Goal: Task Accomplishment & Management: Use online tool/utility

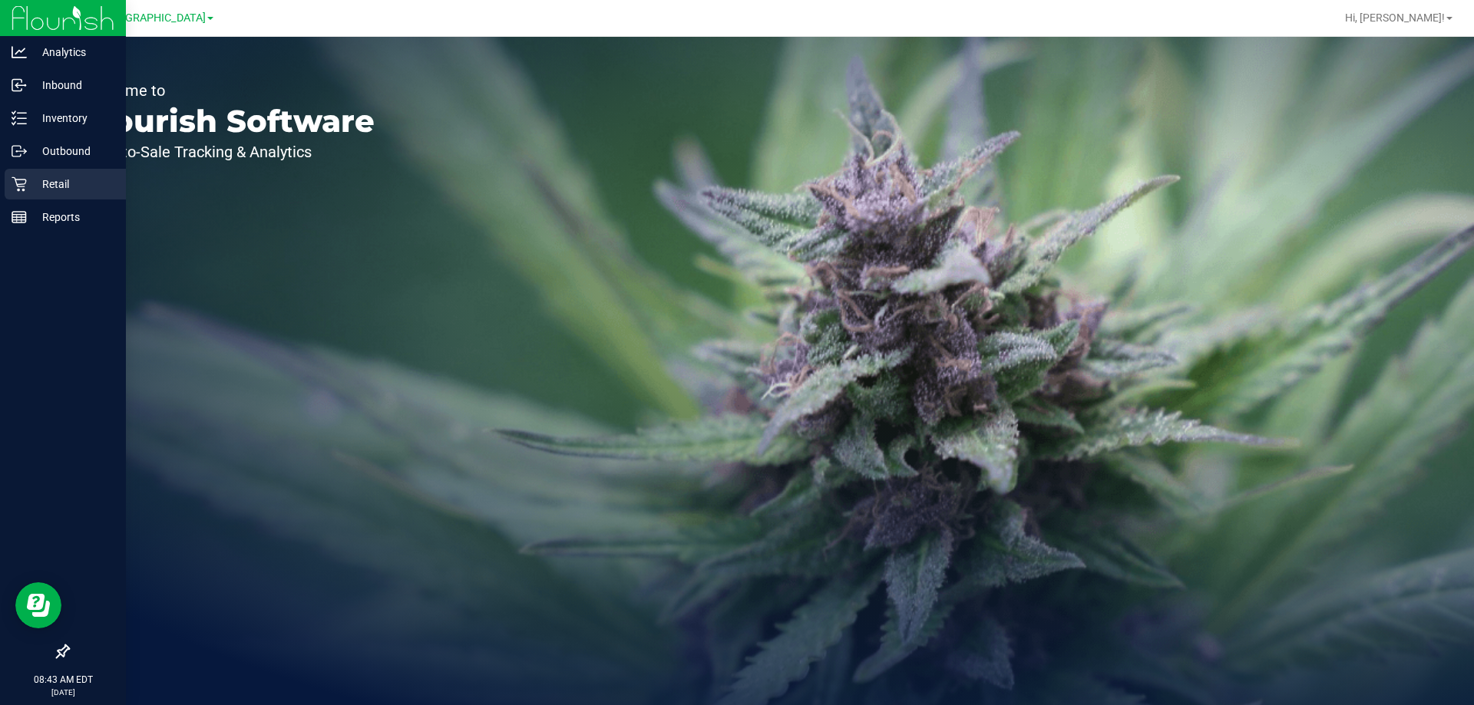
click at [72, 183] on p "Retail" at bounding box center [73, 184] width 92 height 18
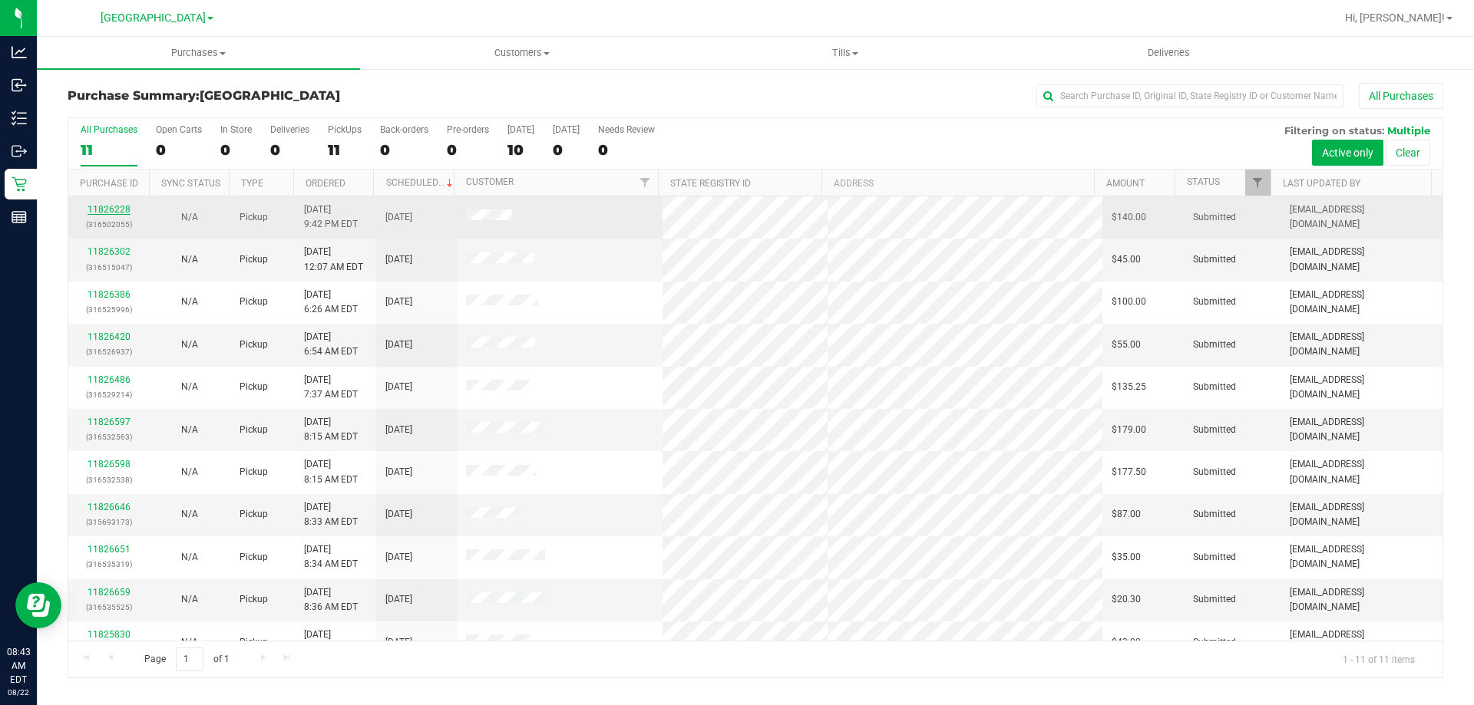
click at [114, 207] on link "11826228" at bounding box center [109, 209] width 43 height 11
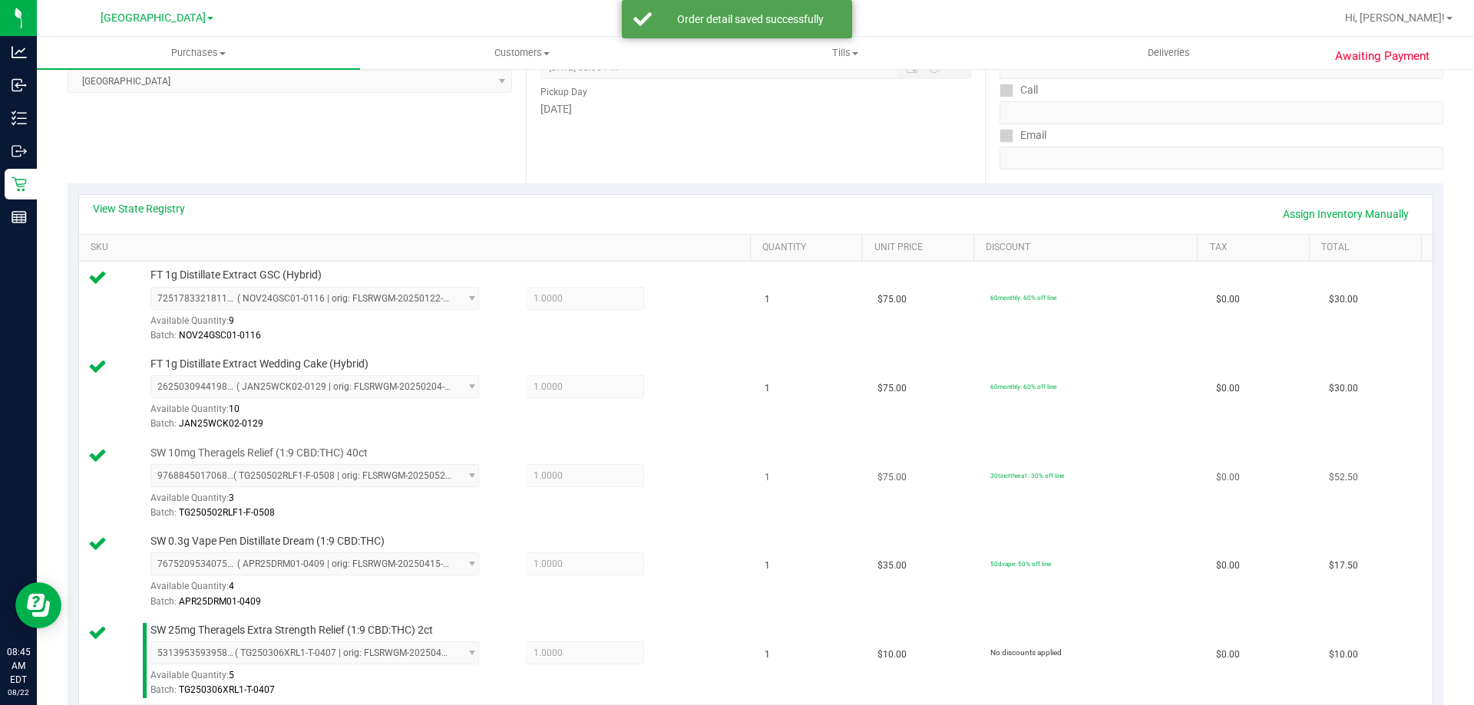
scroll to position [768, 0]
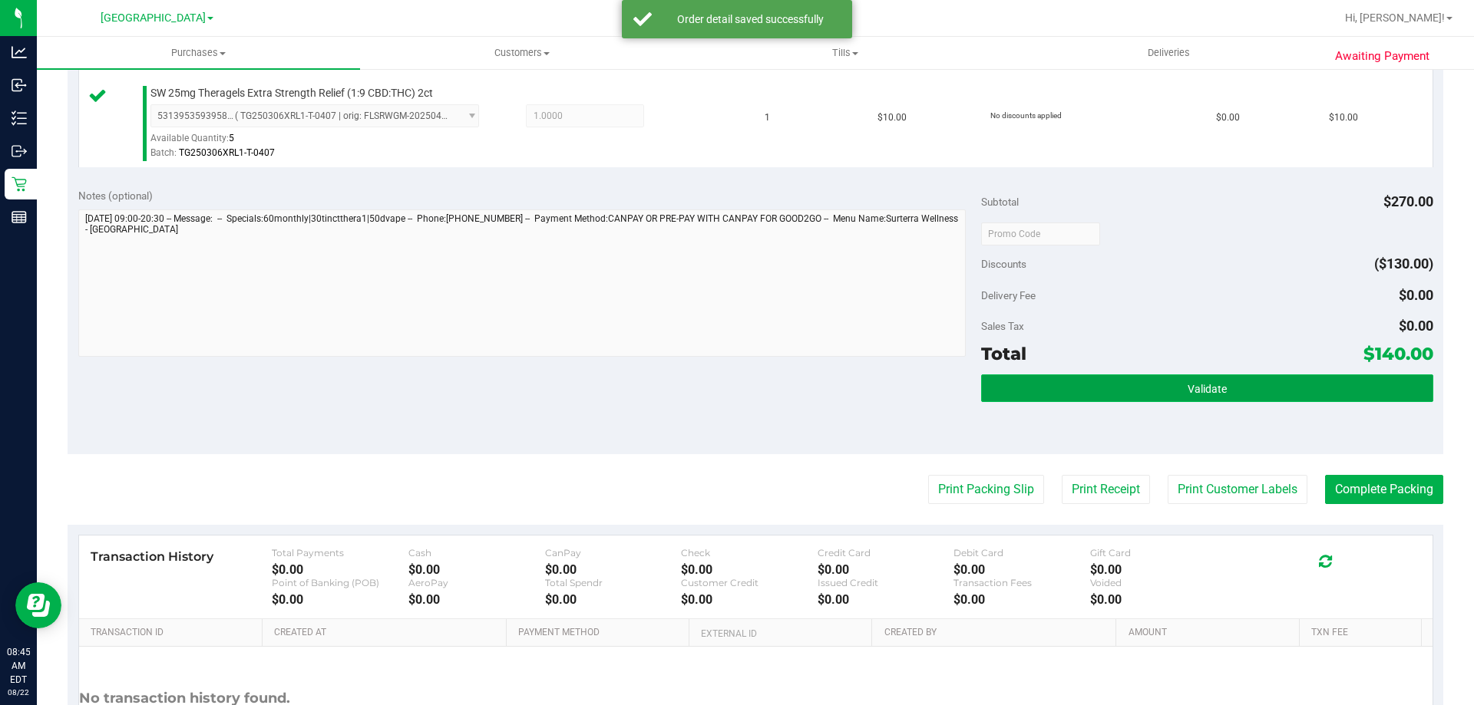
click at [1143, 375] on button "Validate" at bounding box center [1206, 389] width 451 height 28
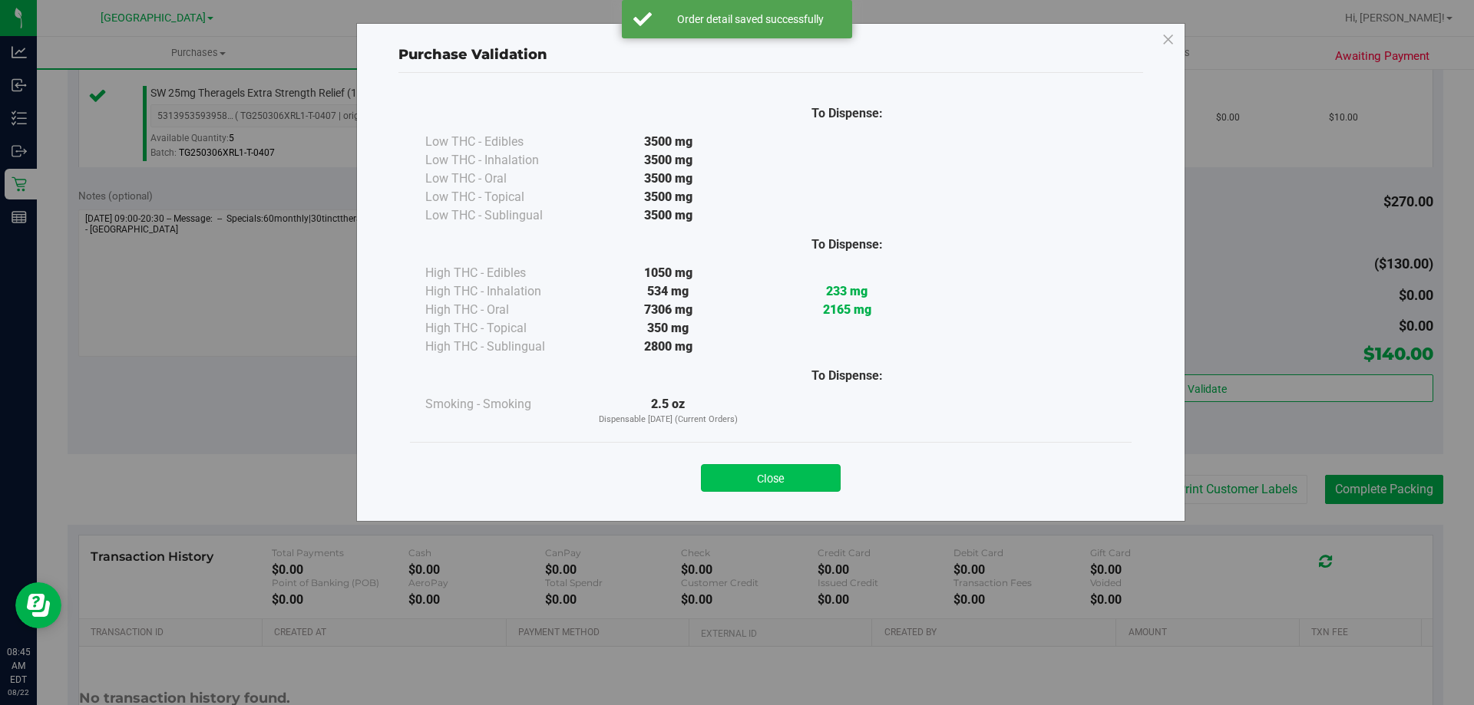
click at [805, 490] on button "Close" at bounding box center [771, 478] width 140 height 28
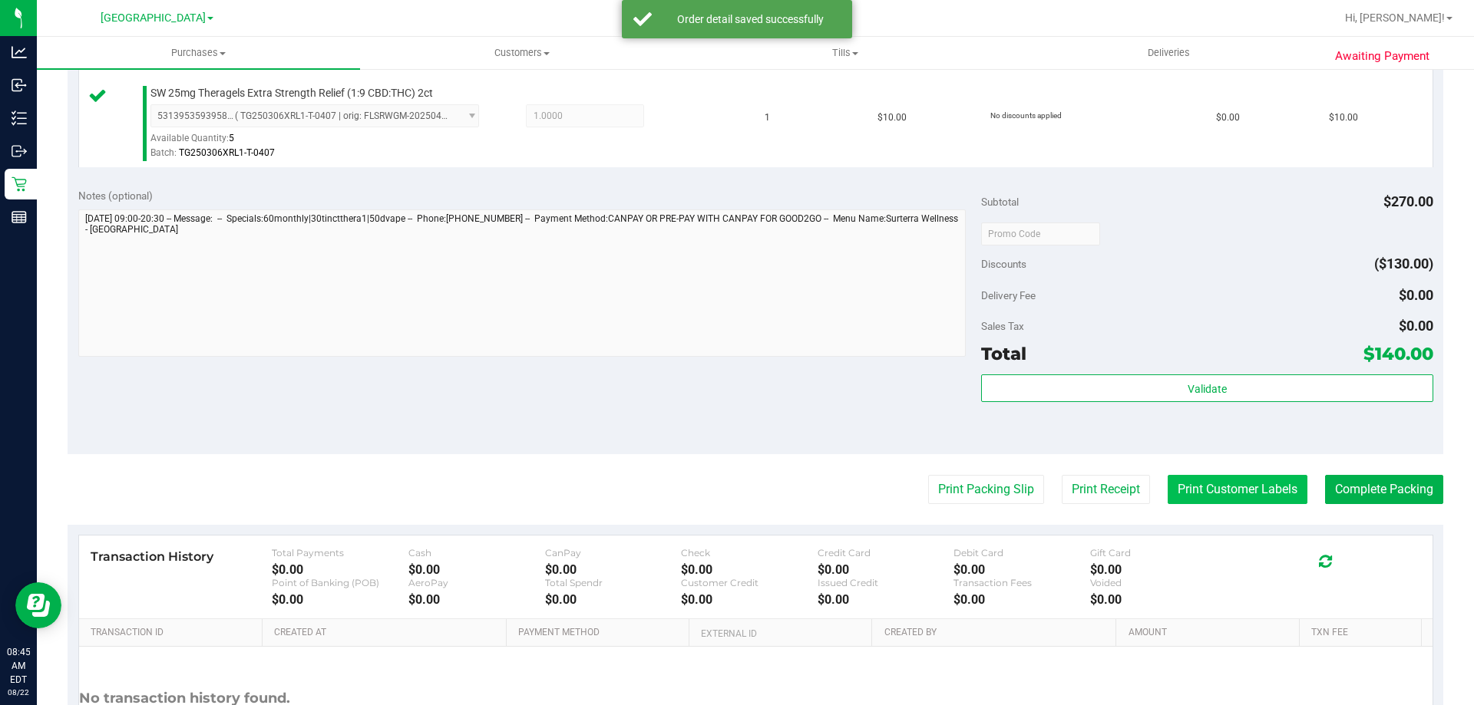
click at [1207, 495] on button "Print Customer Labels" at bounding box center [1238, 489] width 140 height 29
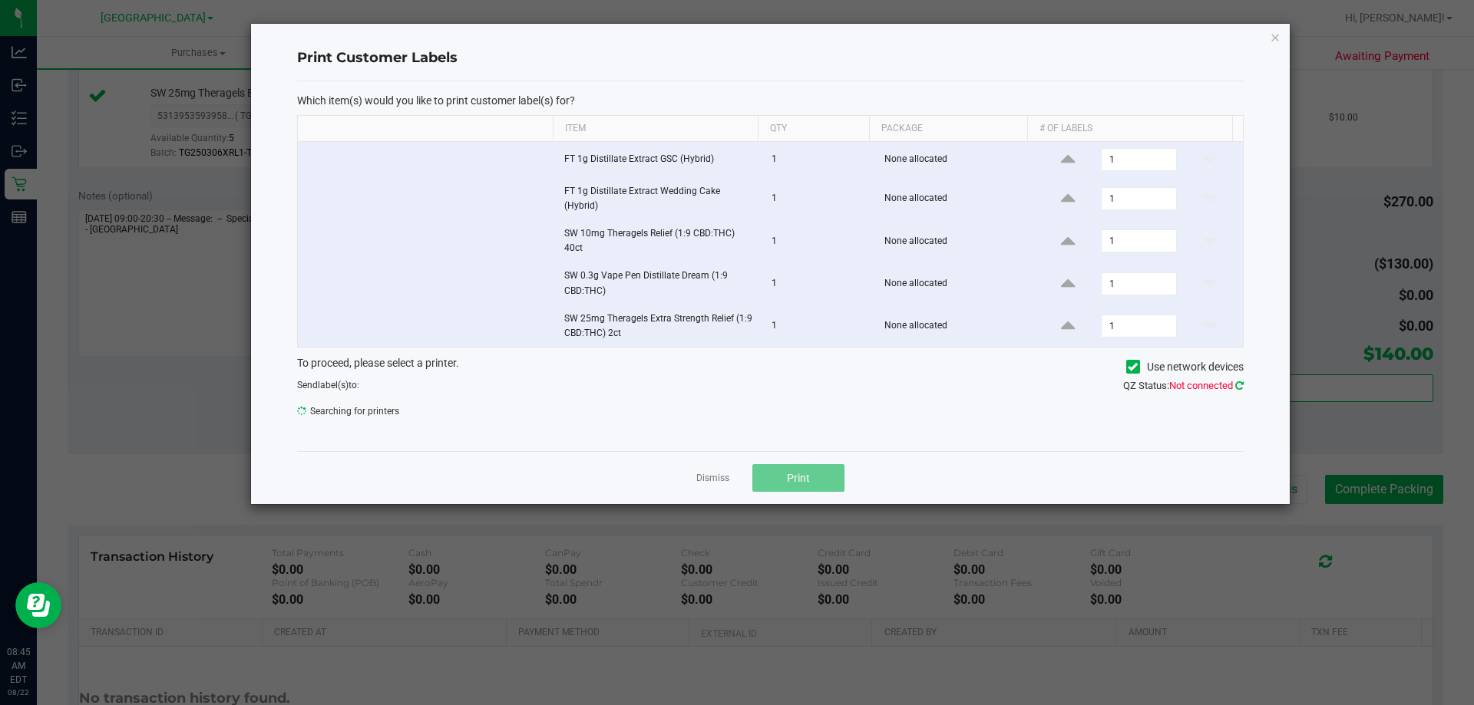
click at [1241, 383] on icon at bounding box center [1239, 386] width 8 height 10
click at [709, 481] on link "Dismiss" at bounding box center [712, 478] width 33 height 13
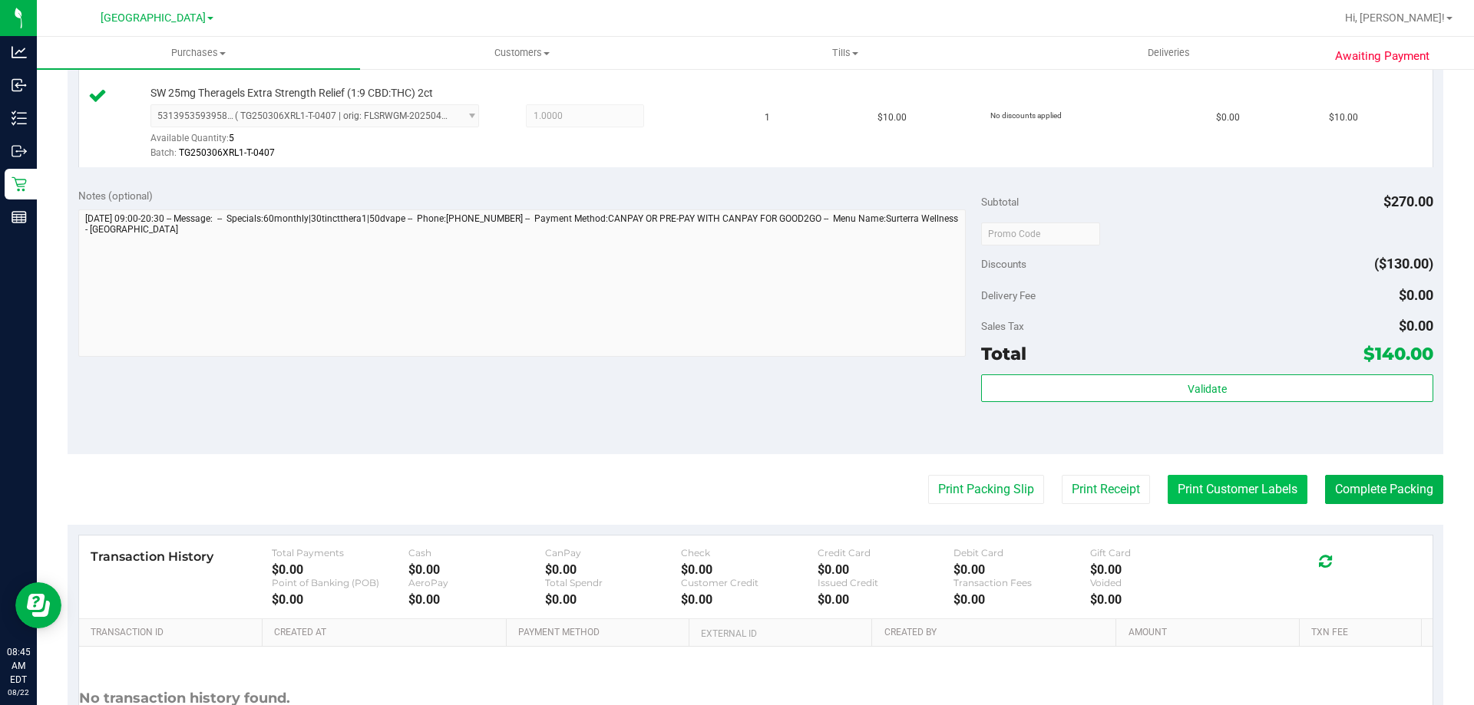
click at [1210, 495] on button "Print Customer Labels" at bounding box center [1238, 489] width 140 height 29
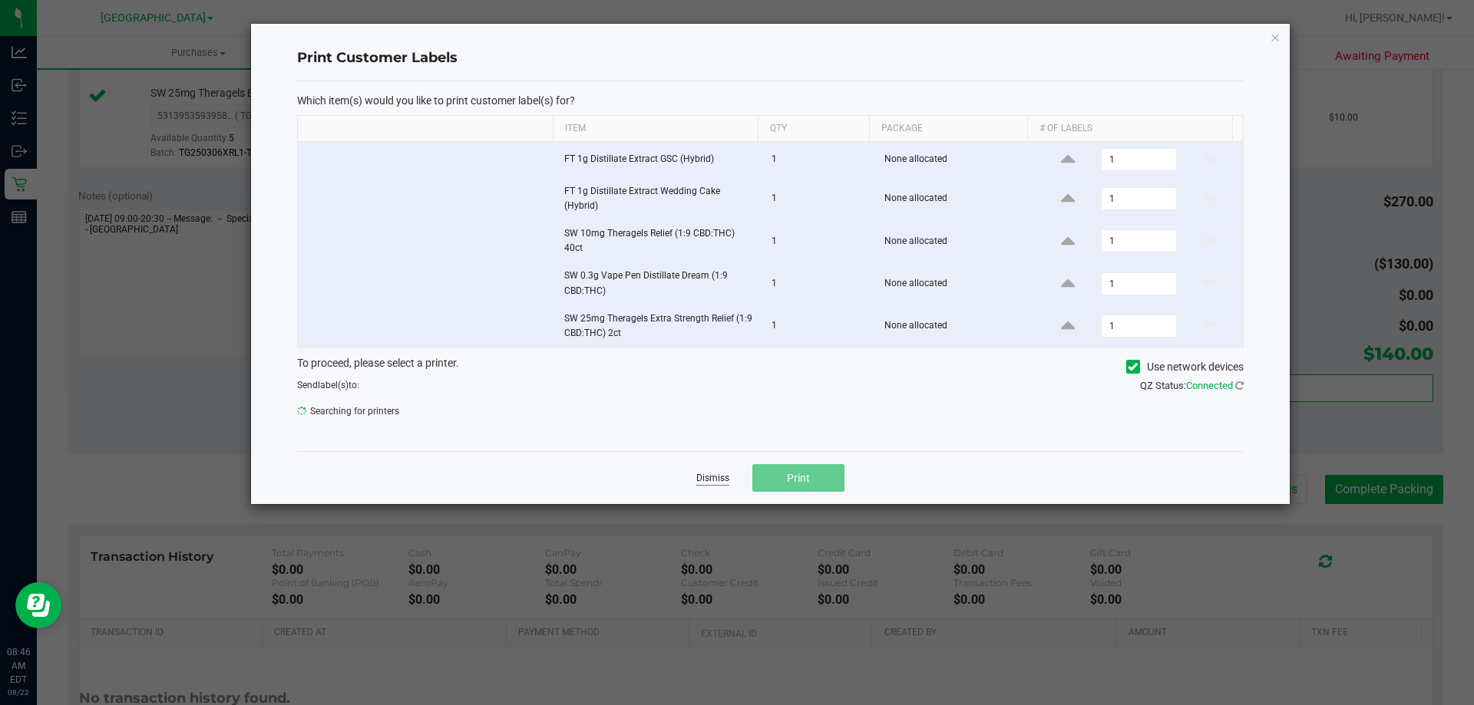
click at [706, 479] on link "Dismiss" at bounding box center [712, 478] width 33 height 13
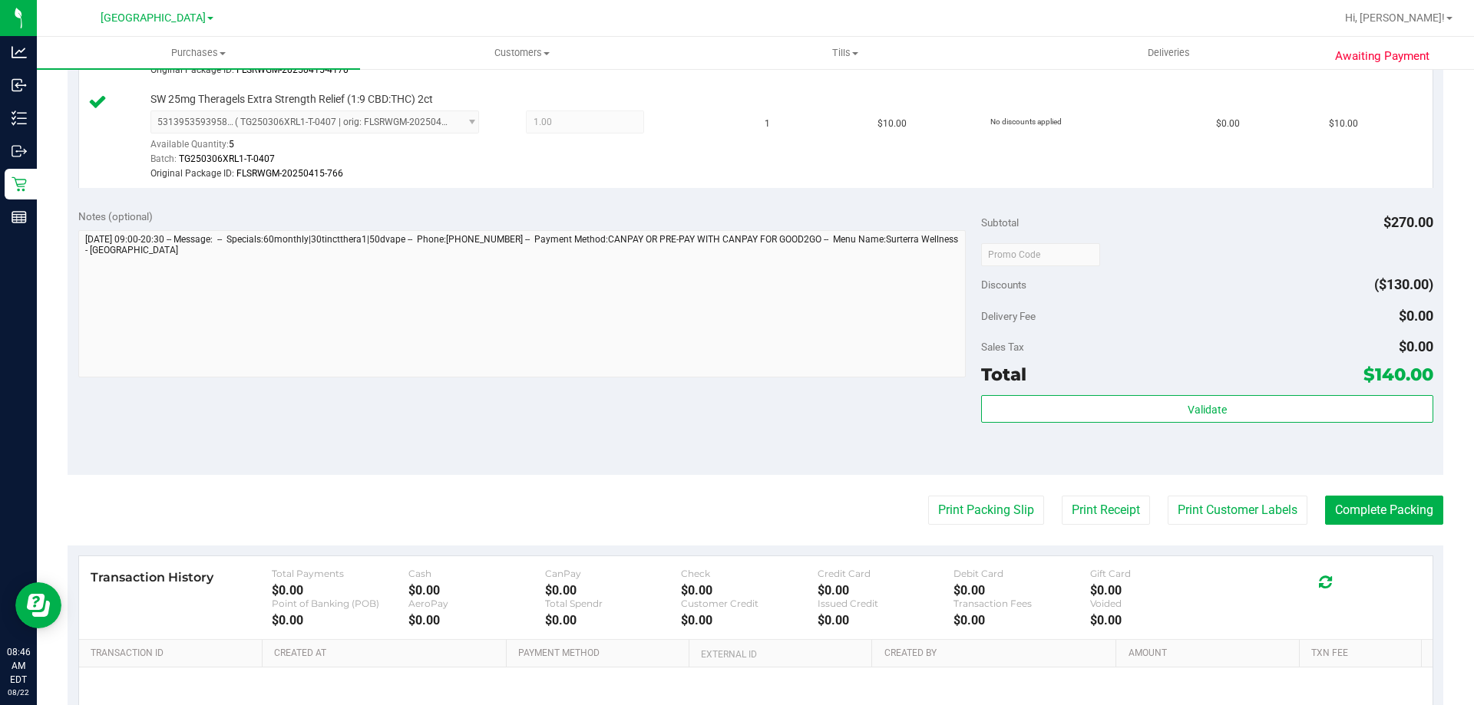
scroll to position [979, 0]
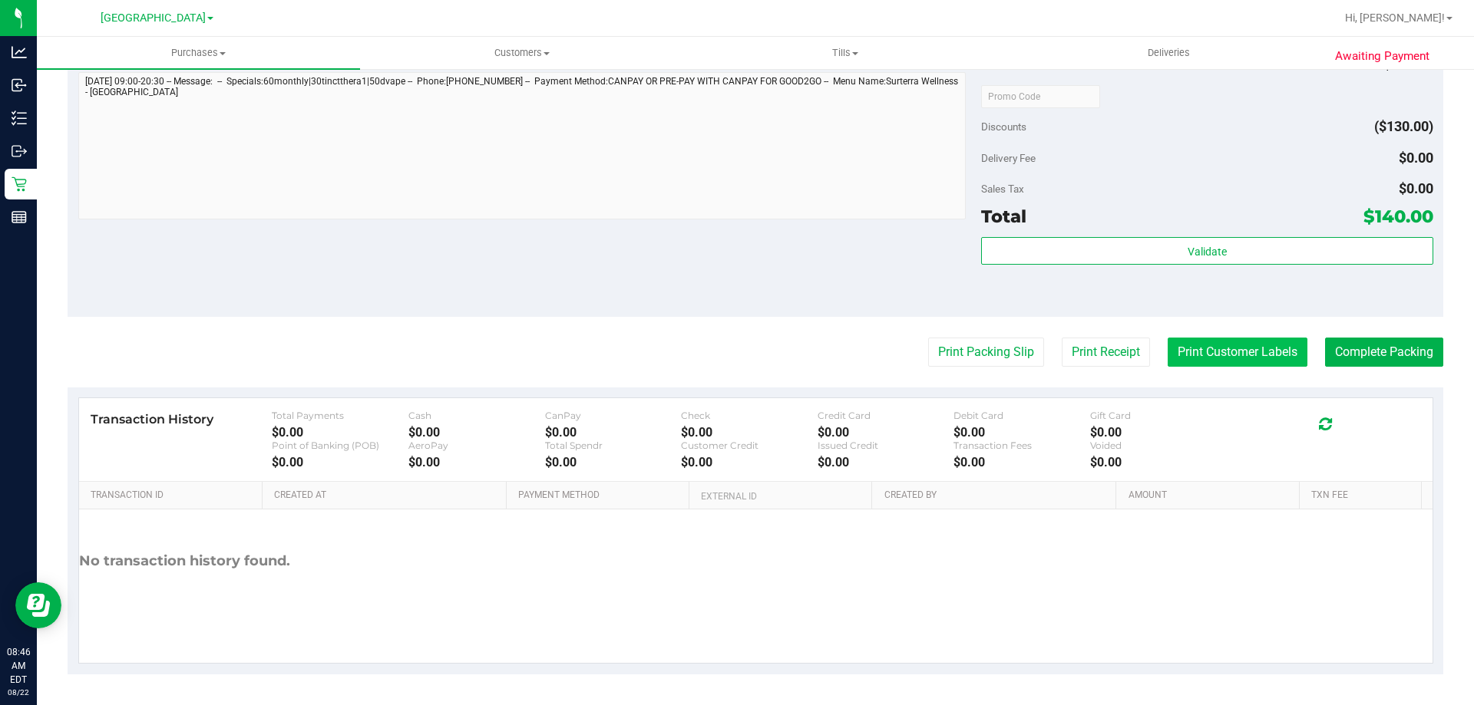
click at [1239, 359] on button "Print Customer Labels" at bounding box center [1238, 352] width 140 height 29
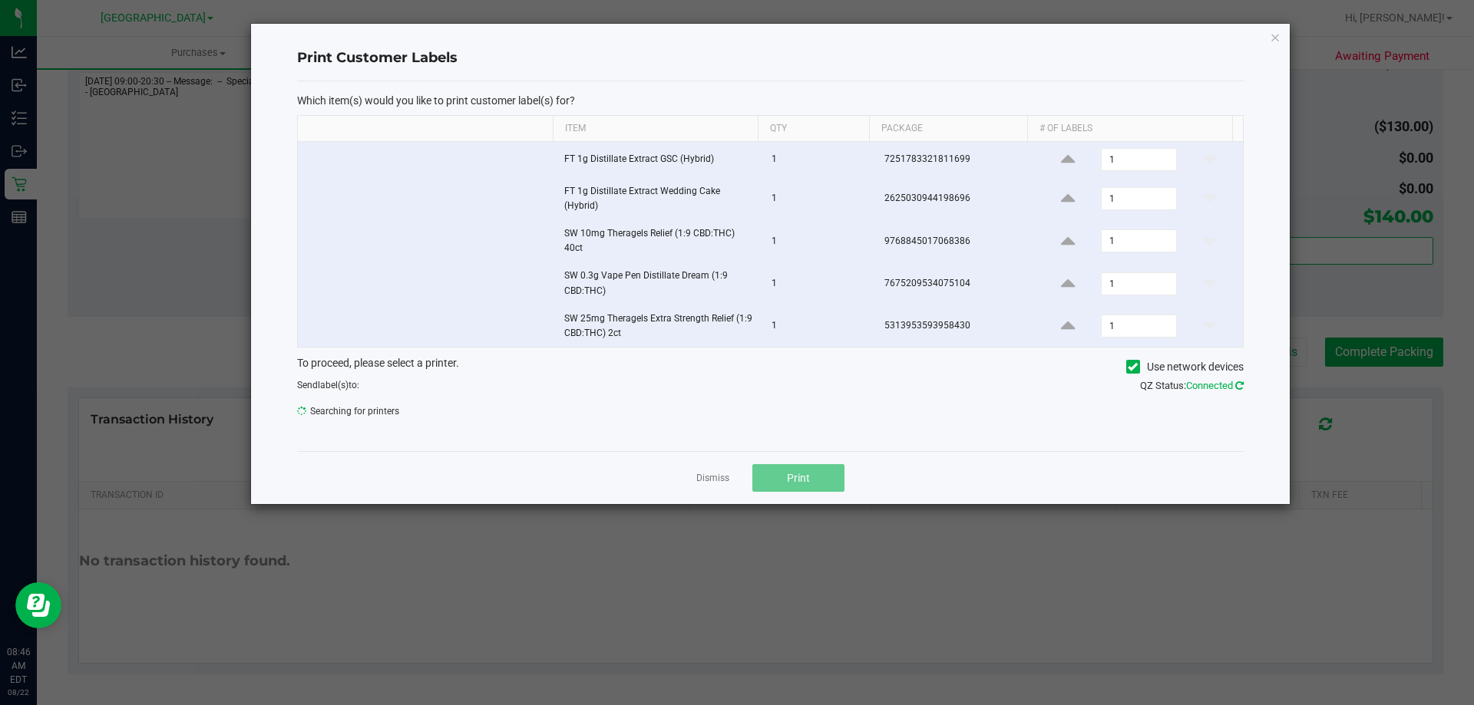
click at [1241, 386] on icon at bounding box center [1239, 386] width 8 height 10
click at [1135, 367] on icon at bounding box center [1133, 367] width 10 height 0
click at [0, 0] on input "Use network devices" at bounding box center [0, 0] width 0 height 0
click at [1131, 367] on icon at bounding box center [1133, 367] width 10 height 0
click at [0, 0] on input "Use network devices" at bounding box center [0, 0] width 0 height 0
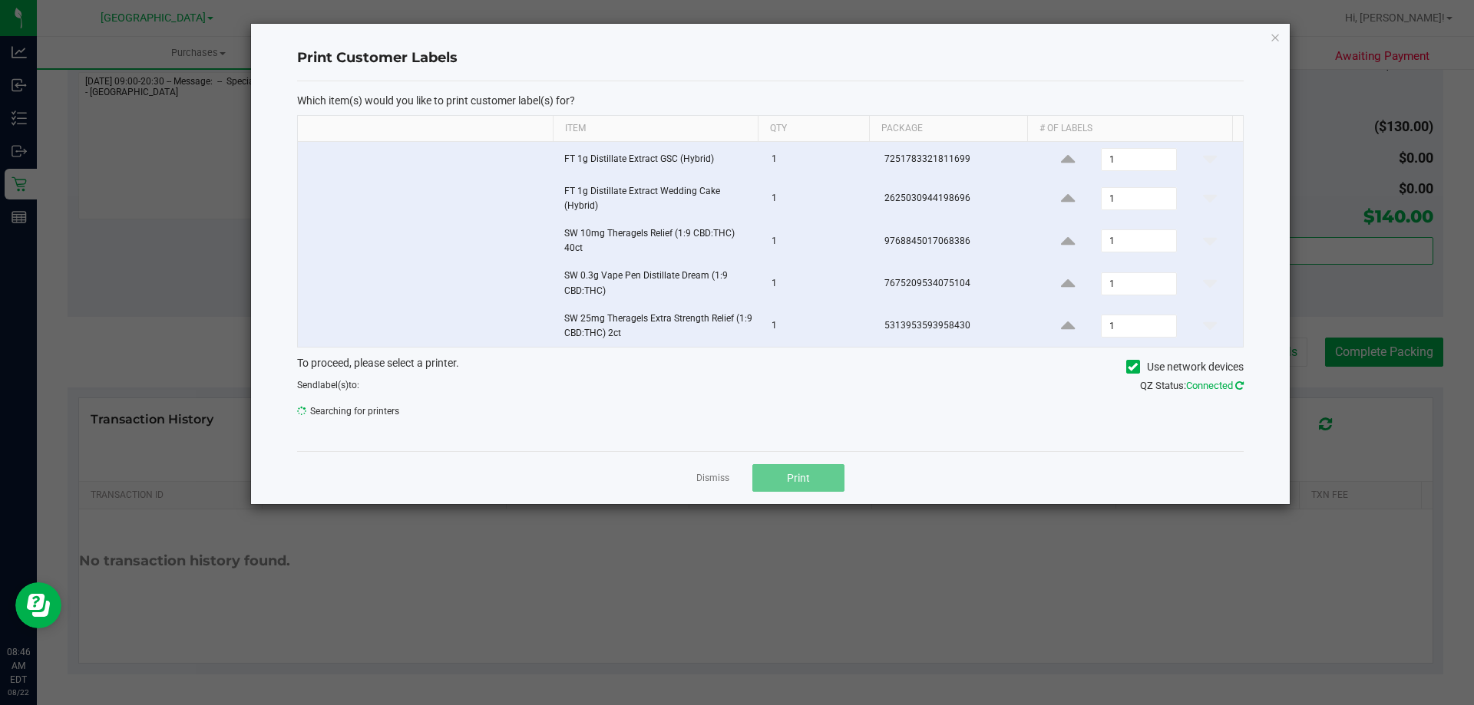
click at [1244, 382] on icon at bounding box center [1239, 386] width 8 height 10
click at [1128, 367] on icon at bounding box center [1133, 367] width 10 height 0
click at [0, 0] on input "Use network devices" at bounding box center [0, 0] width 0 height 0
click at [1128, 367] on icon at bounding box center [1133, 367] width 10 height 0
click at [0, 0] on input "Use network devices" at bounding box center [0, 0] width 0 height 0
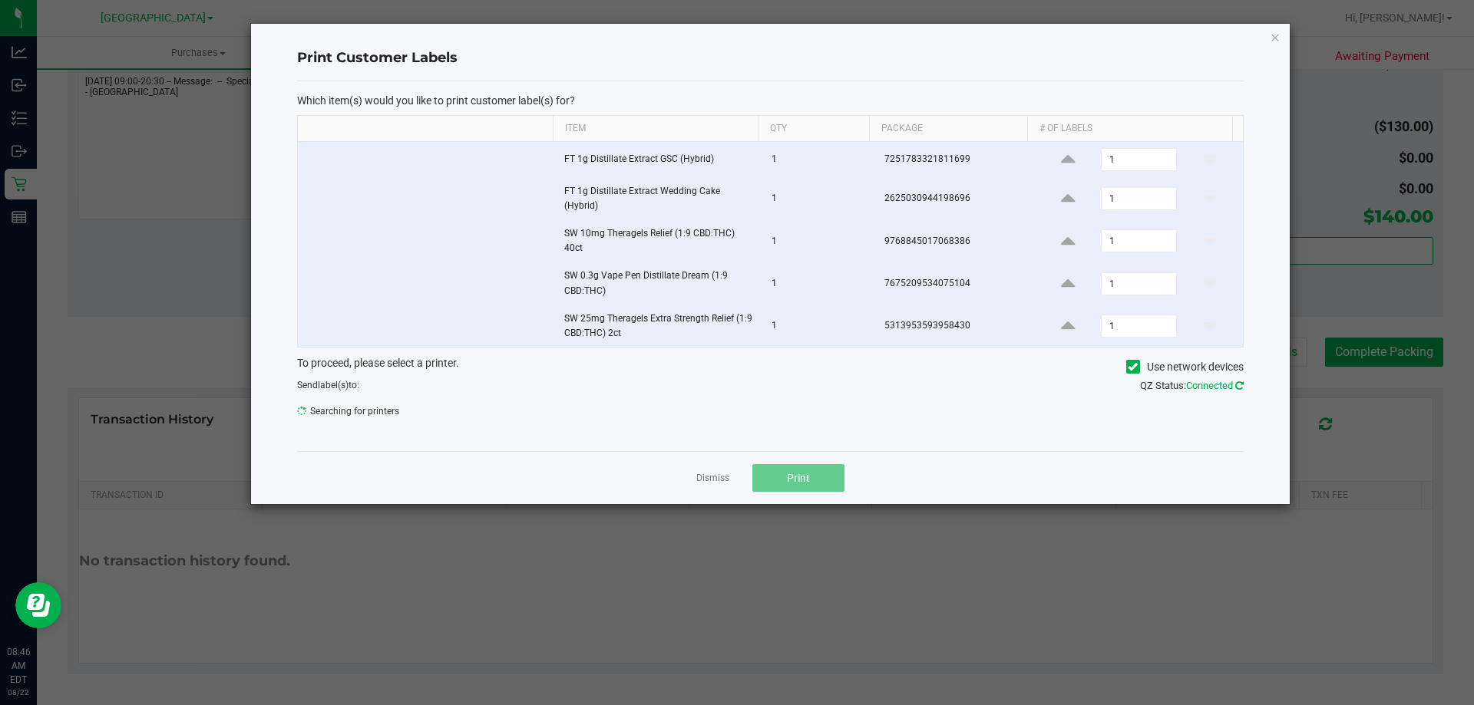
click at [1244, 386] on icon at bounding box center [1239, 386] width 8 height 10
click at [713, 480] on link "Dismiss" at bounding box center [712, 478] width 33 height 13
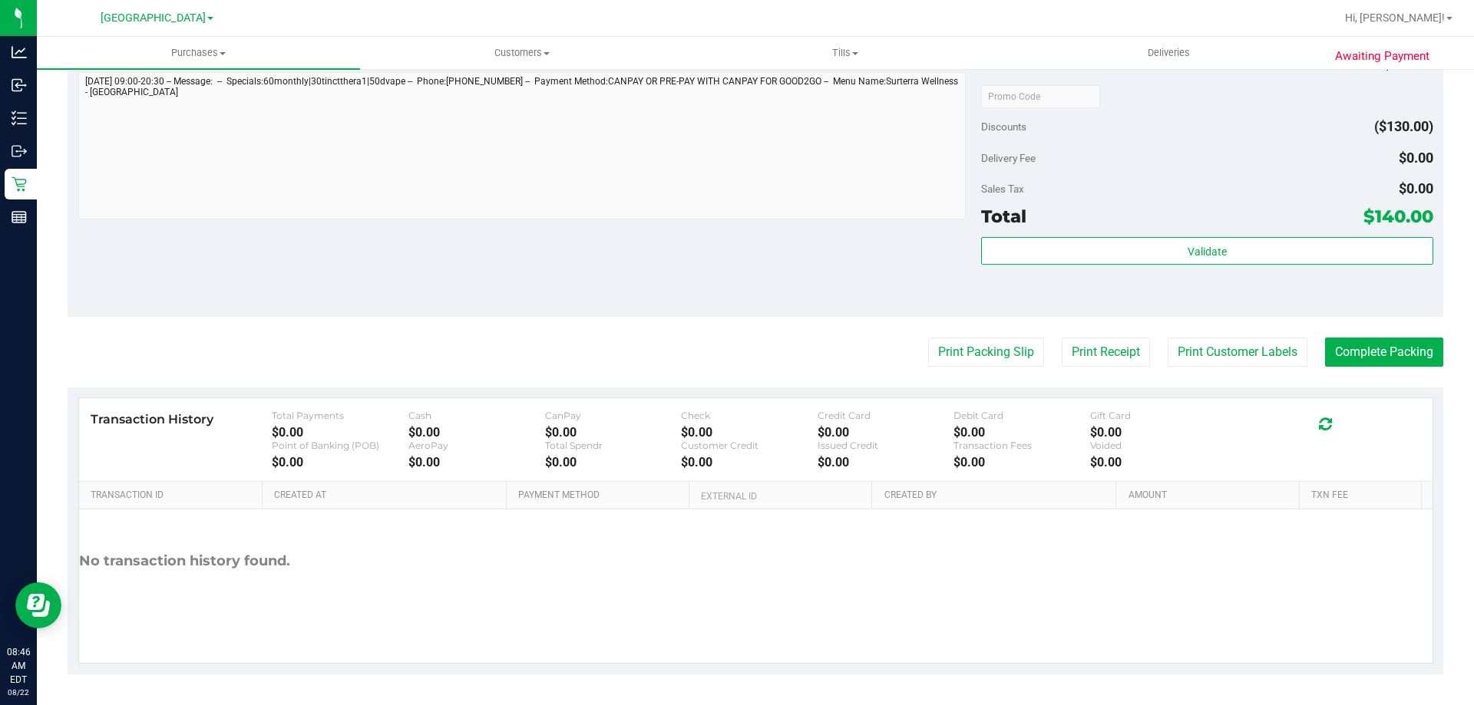
click at [695, 484] on th "External ID" at bounding box center [780, 496] width 183 height 28
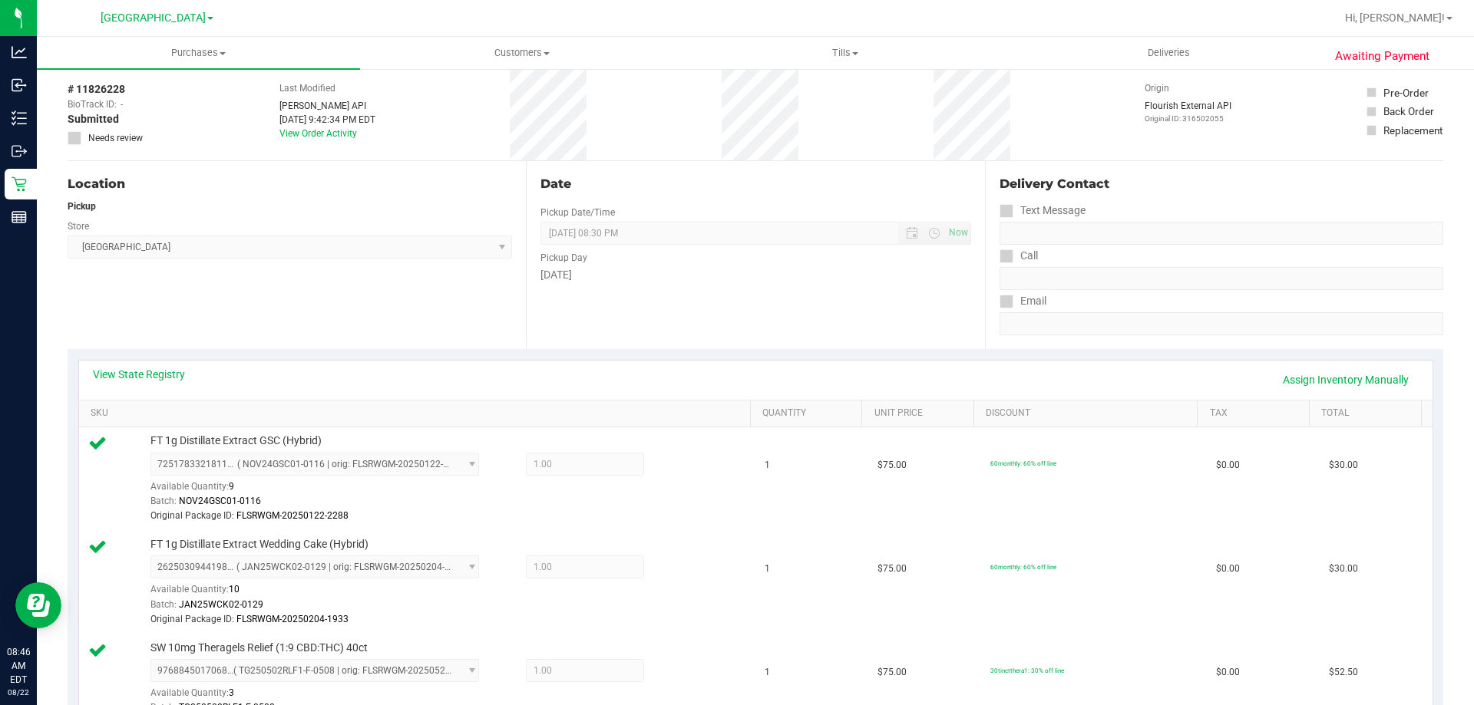
scroll to position [0, 0]
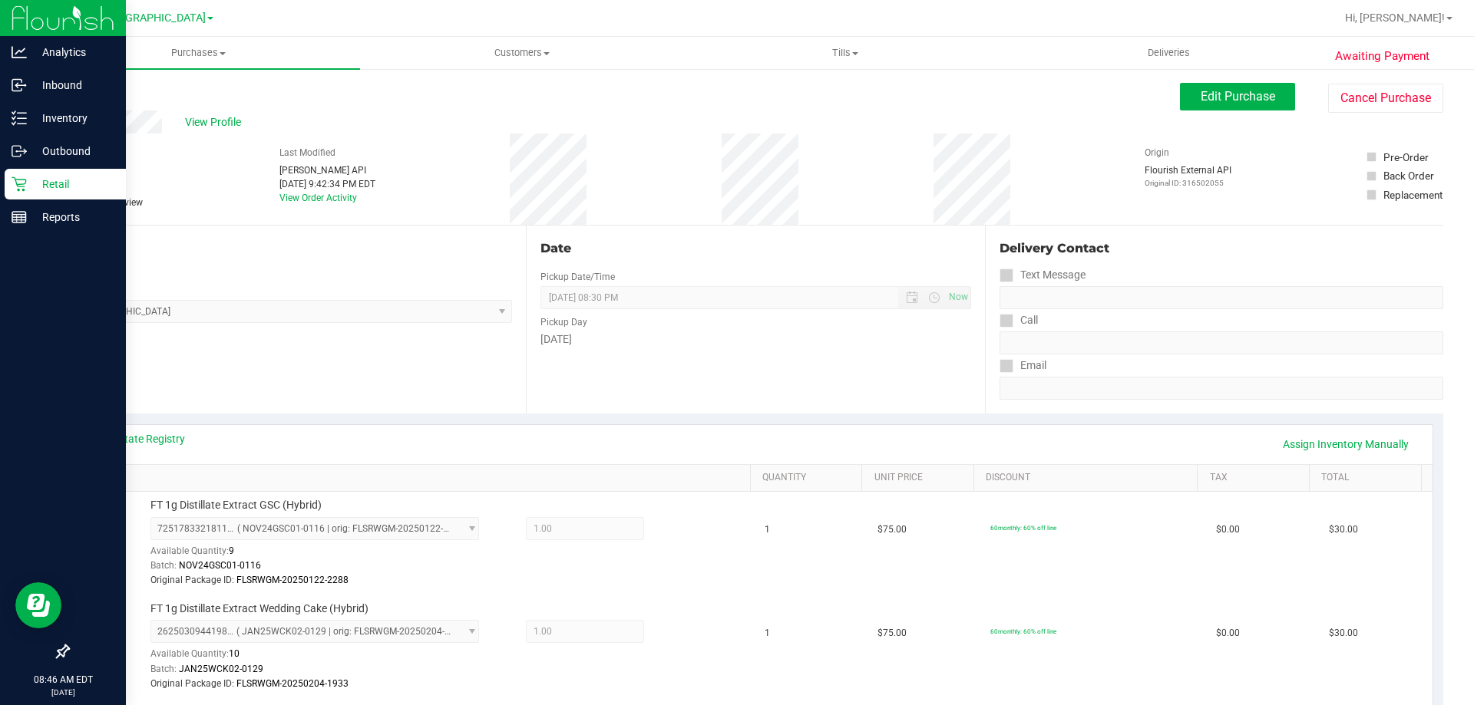
click at [61, 188] on p "Retail" at bounding box center [73, 184] width 92 height 18
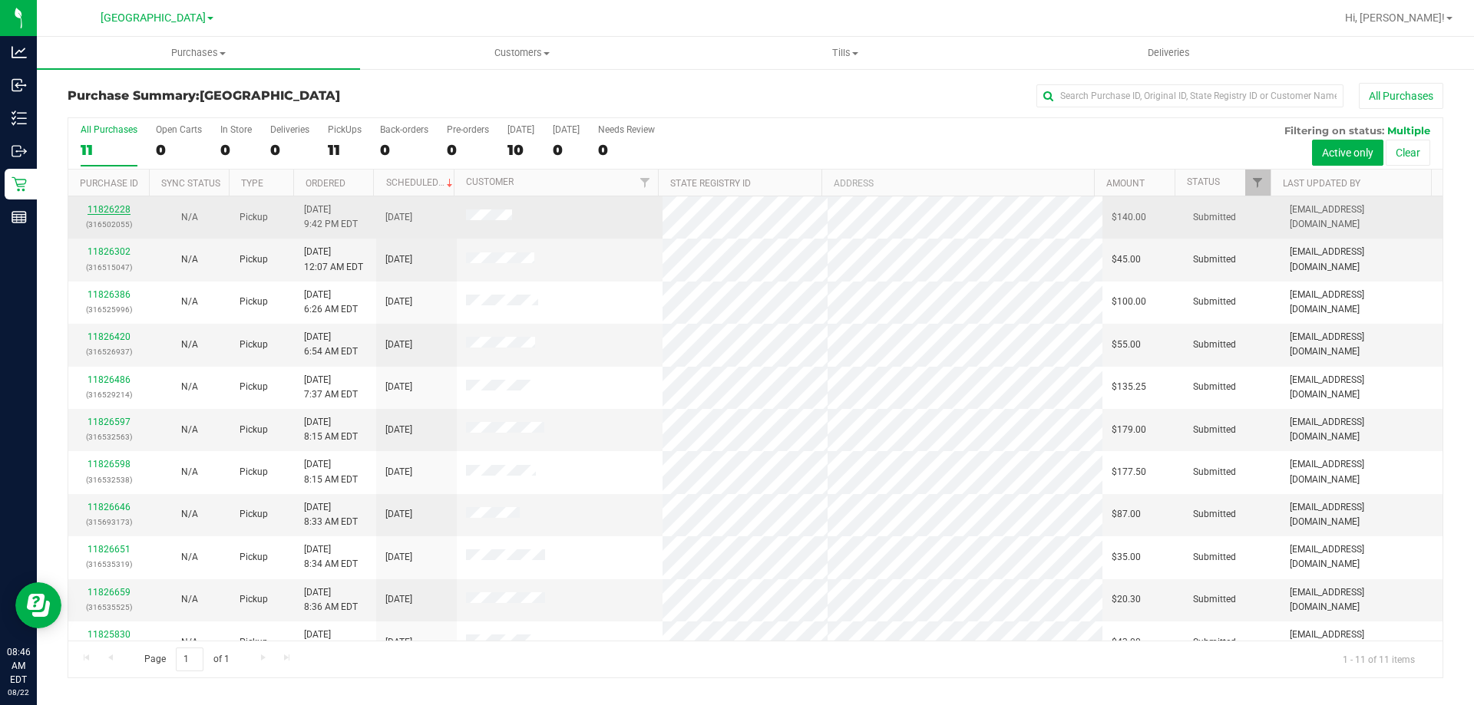
click at [111, 212] on link "11826228" at bounding box center [109, 209] width 43 height 11
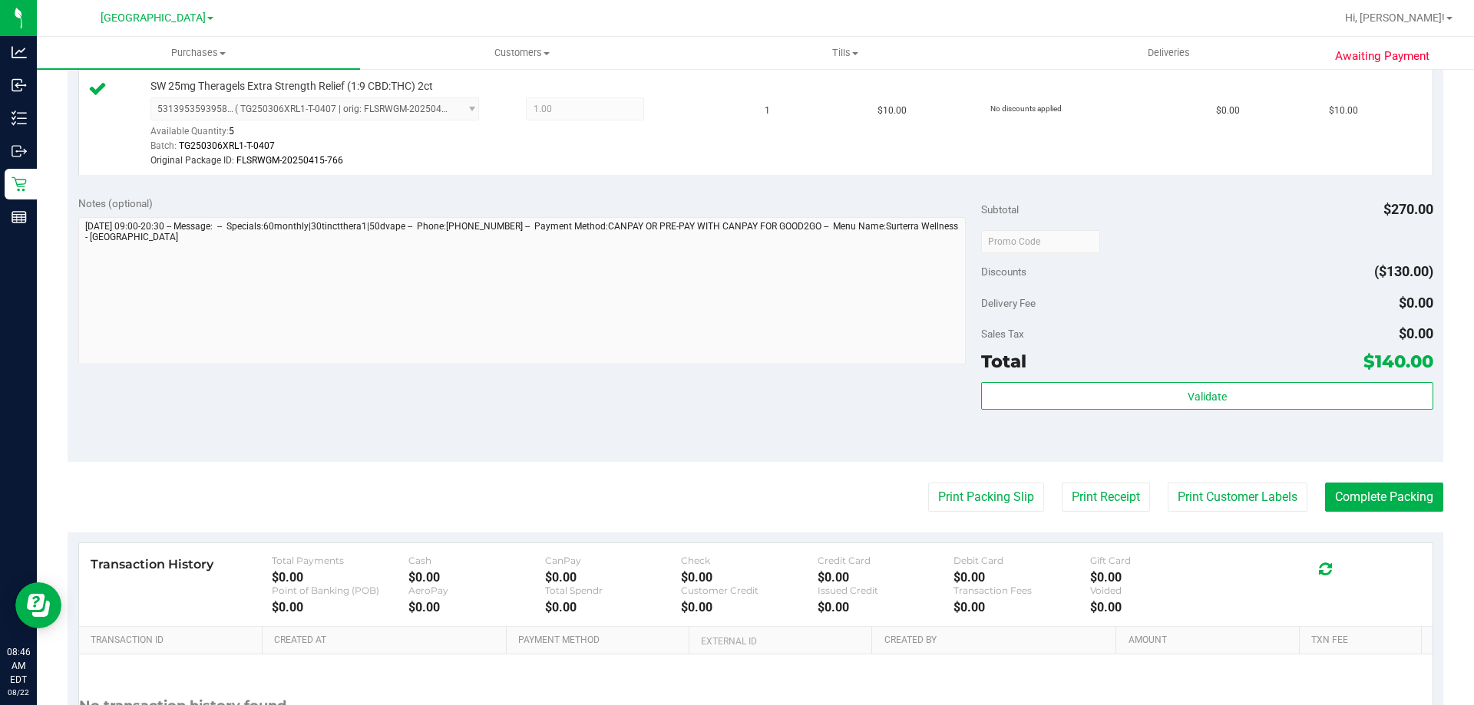
scroll to position [979, 0]
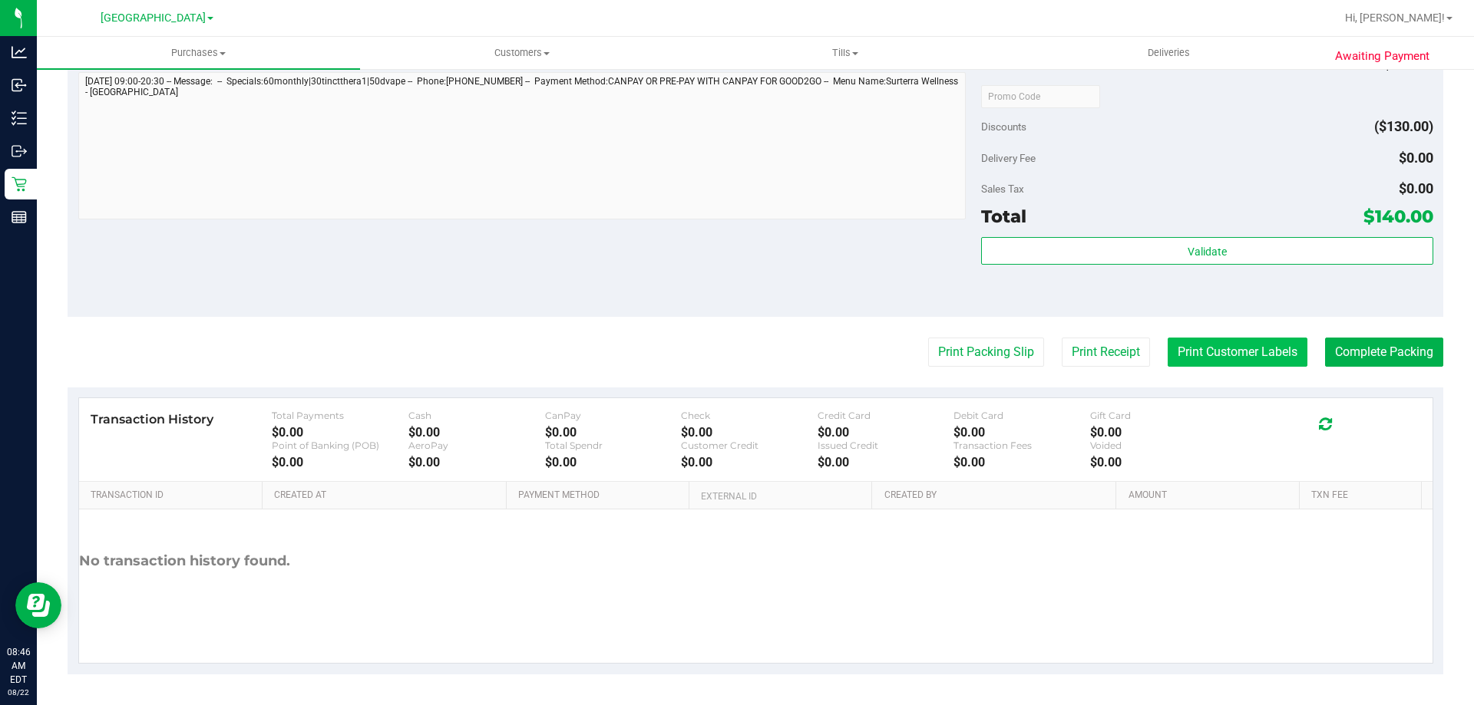
click at [1227, 350] on button "Print Customer Labels" at bounding box center [1238, 352] width 140 height 29
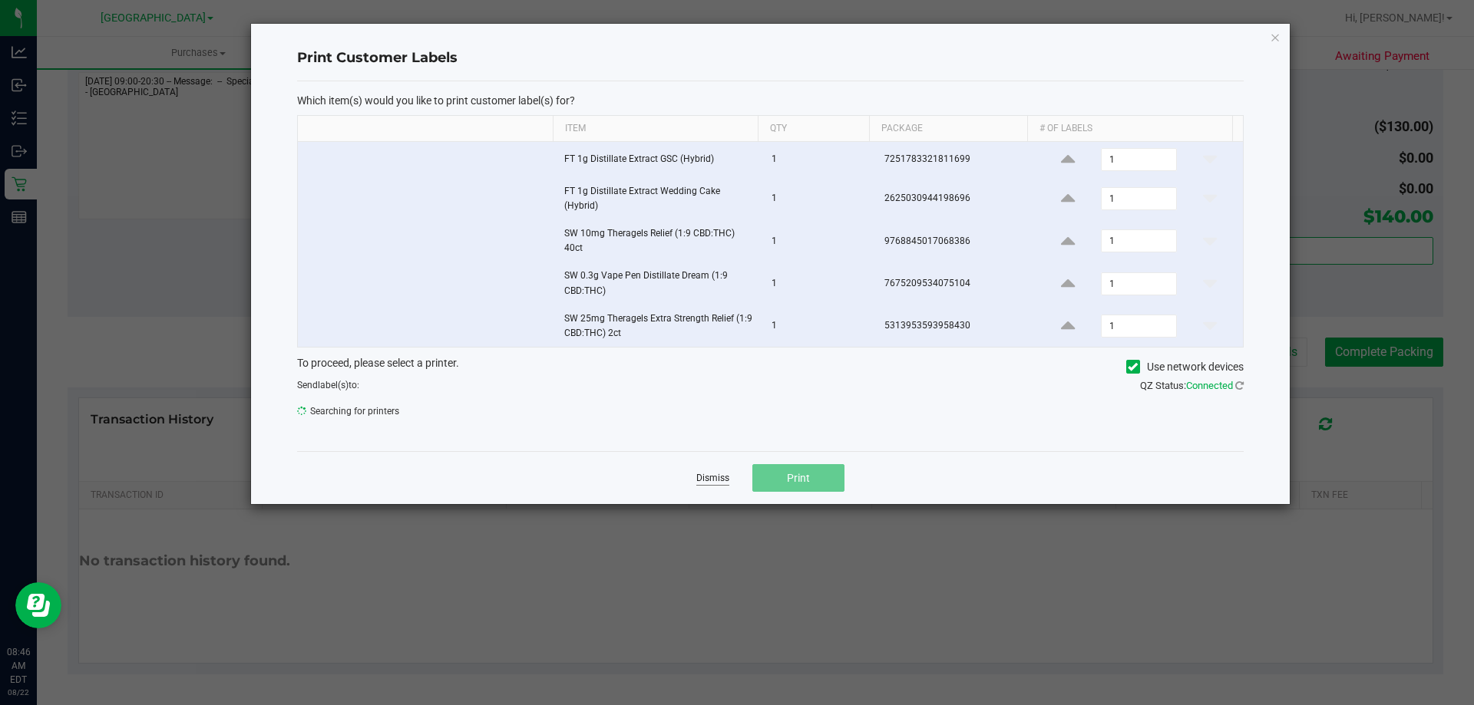
click at [708, 478] on link "Dismiss" at bounding box center [712, 478] width 33 height 13
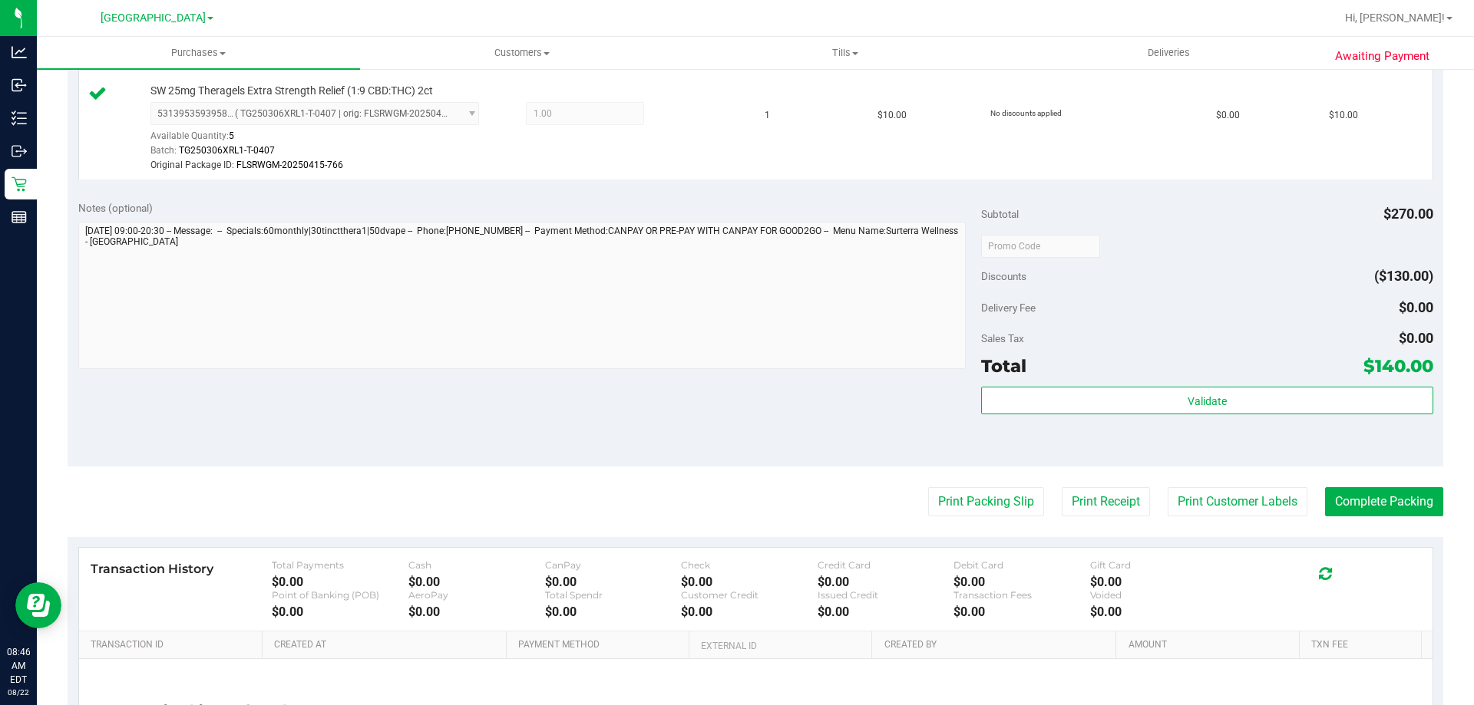
scroll to position [979, 0]
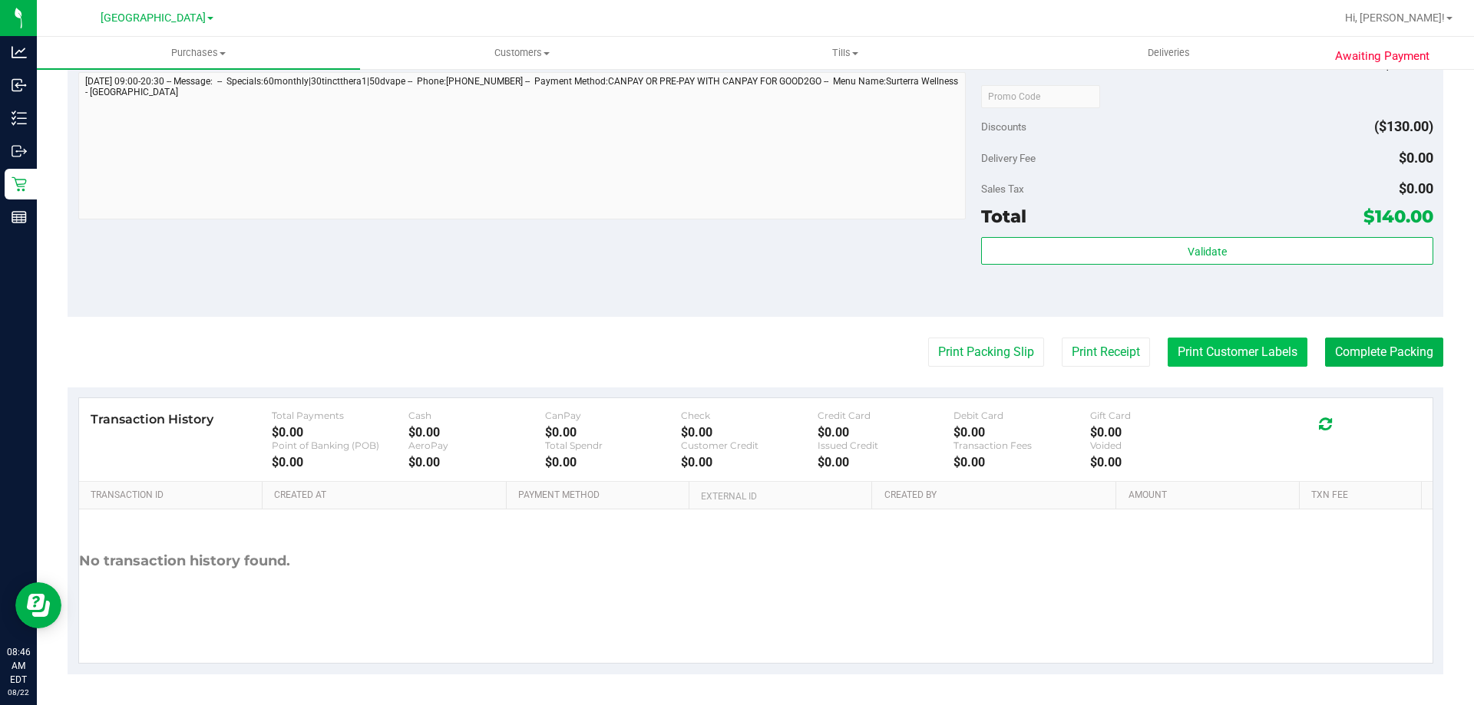
click at [1224, 361] on button "Print Customer Labels" at bounding box center [1238, 352] width 140 height 29
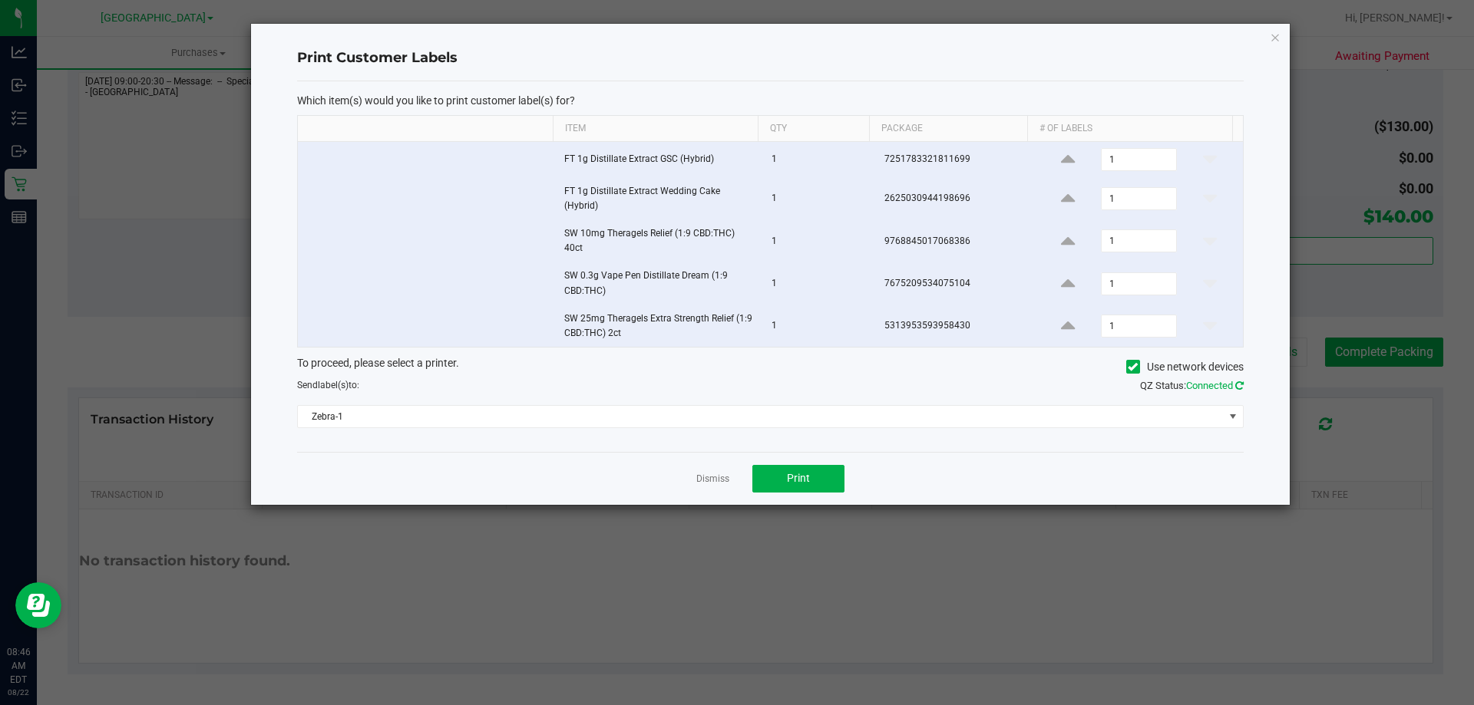
click at [1240, 386] on icon at bounding box center [1239, 386] width 8 height 10
click at [993, 430] on div "Which item(s) would you like to print customer label(s) for? Item Qty Package #…" at bounding box center [770, 266] width 946 height 371
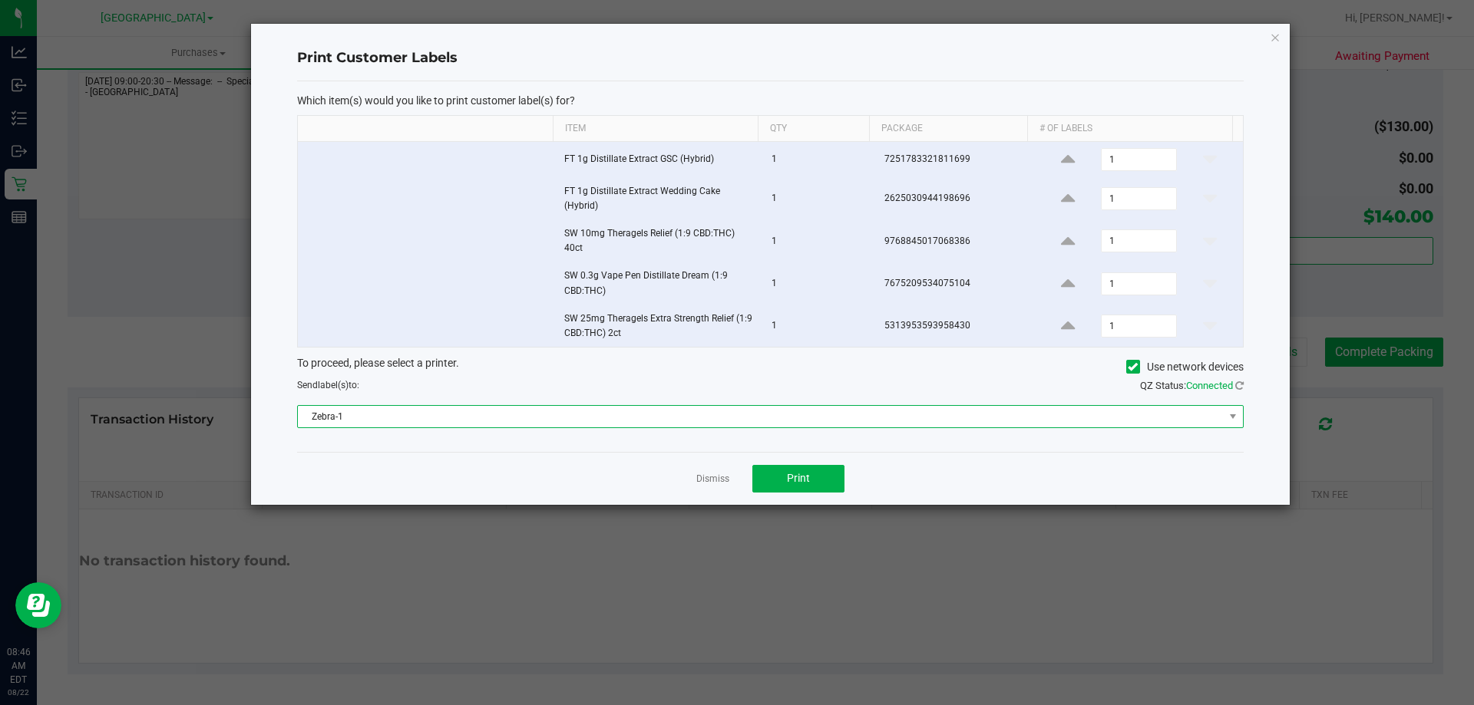
click at [984, 421] on span "Zebra-1" at bounding box center [761, 416] width 926 height 21
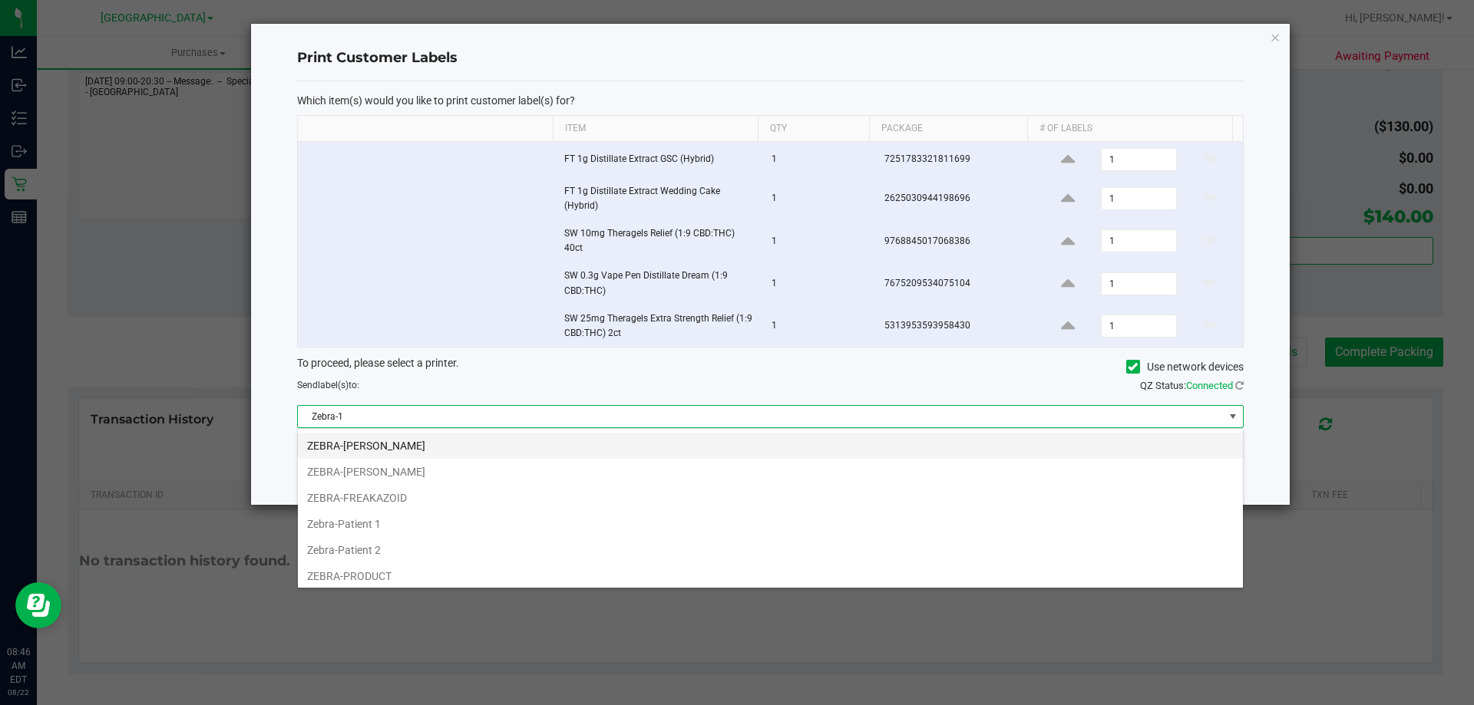
scroll to position [81, 0]
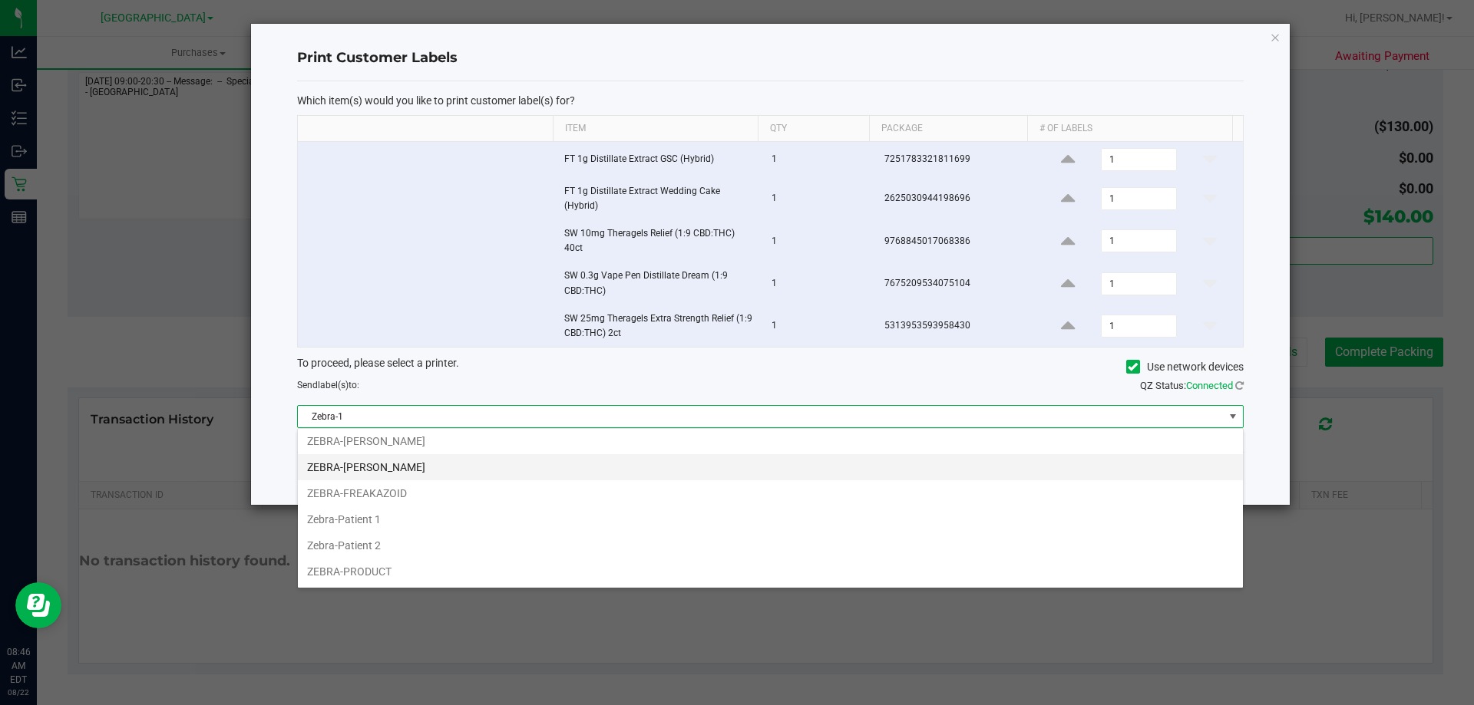
click at [420, 473] on li "ZEBRA-[PERSON_NAME]" at bounding box center [770, 467] width 945 height 26
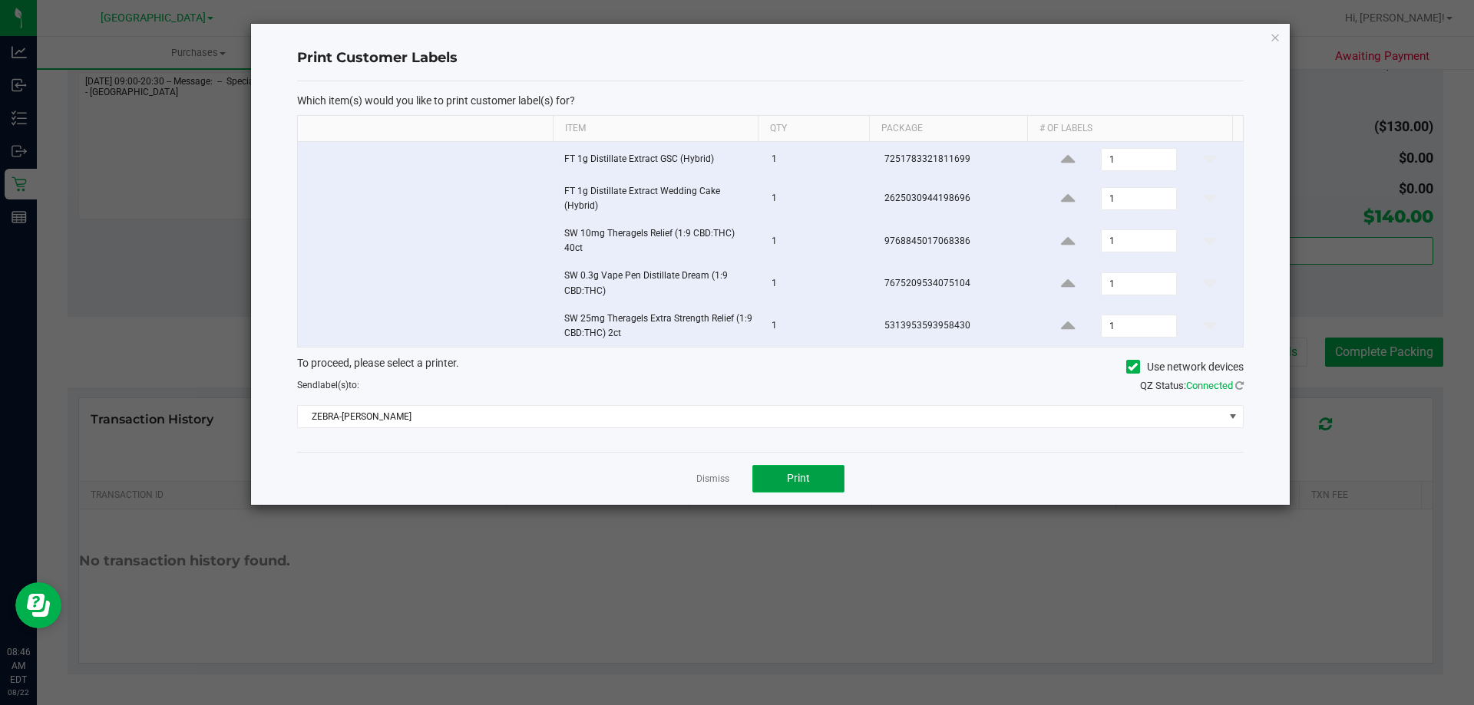
click at [800, 484] on span "Print" at bounding box center [798, 478] width 23 height 12
click at [714, 477] on link "Dismiss" at bounding box center [712, 479] width 33 height 13
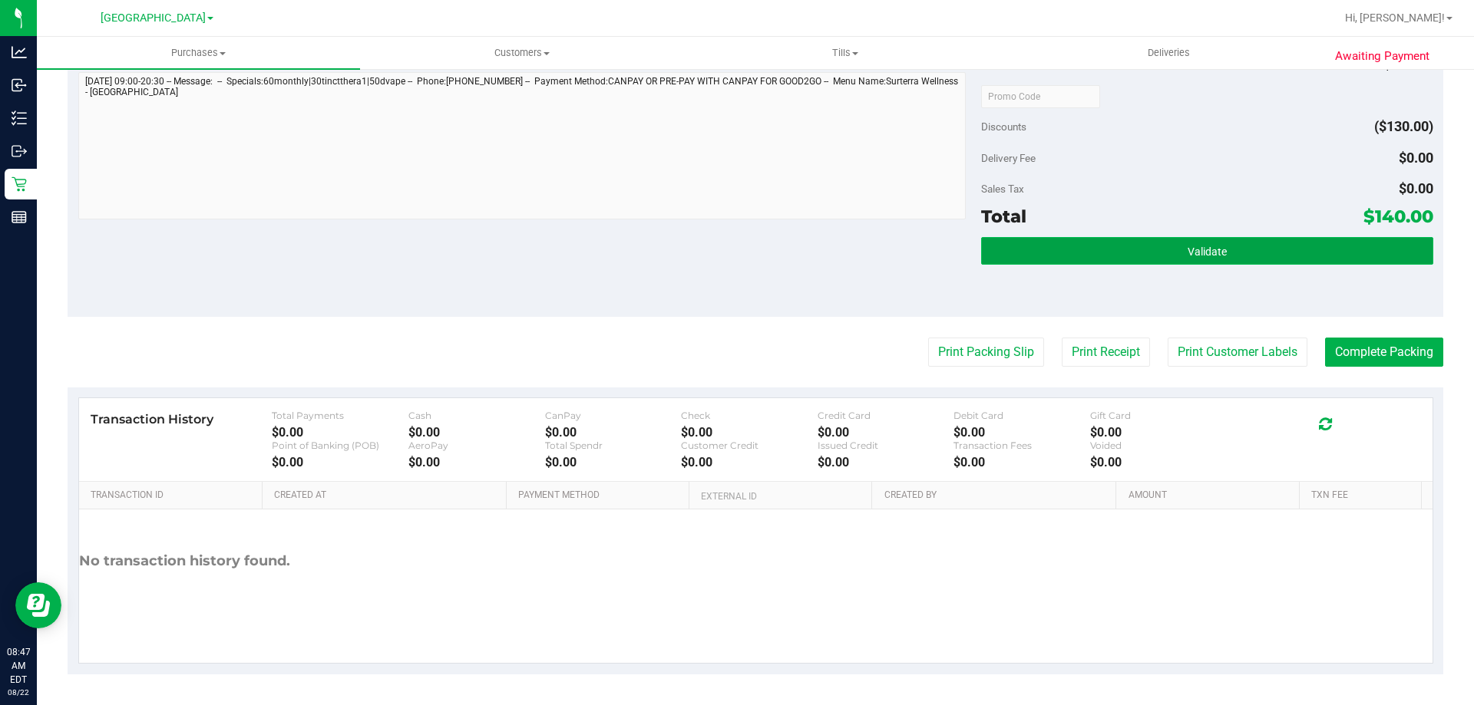
click at [1253, 253] on button "Validate" at bounding box center [1206, 251] width 451 height 28
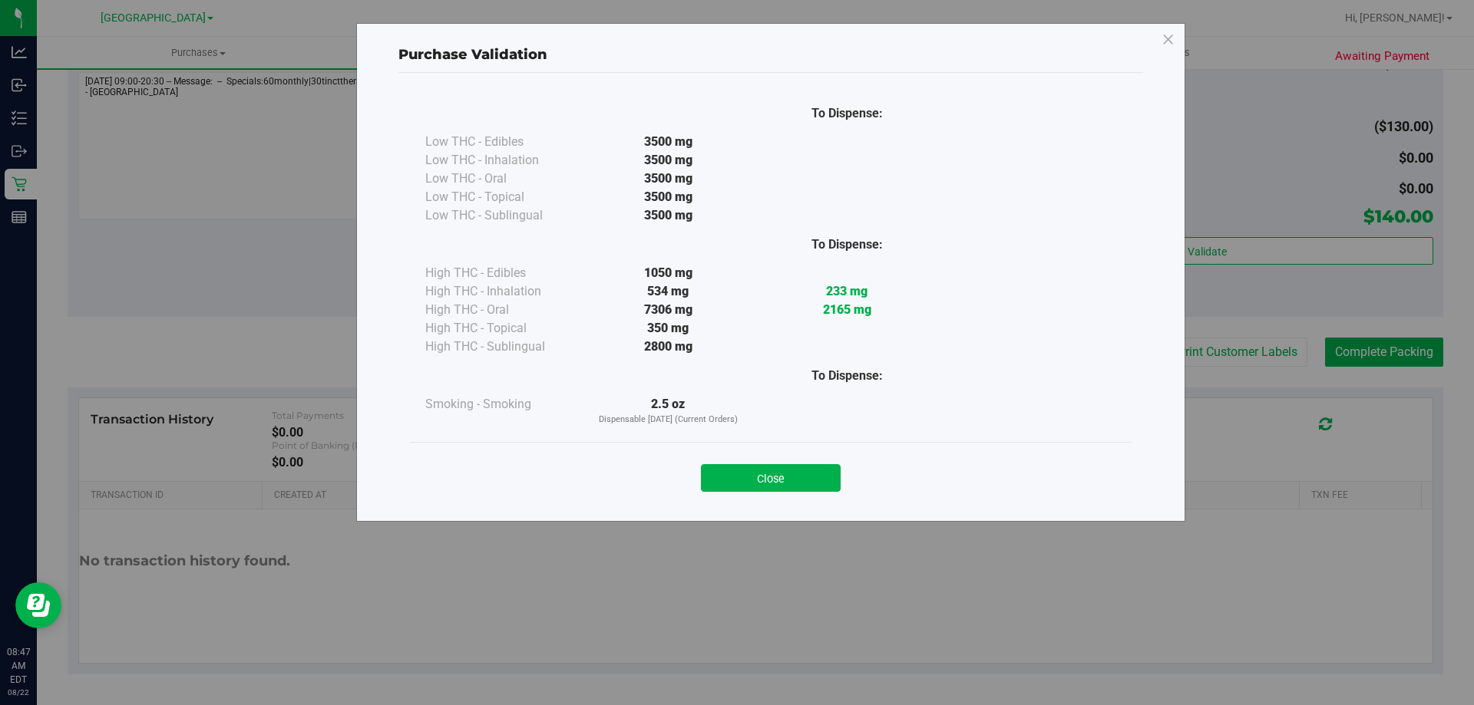
click at [802, 482] on button "Close" at bounding box center [771, 478] width 140 height 28
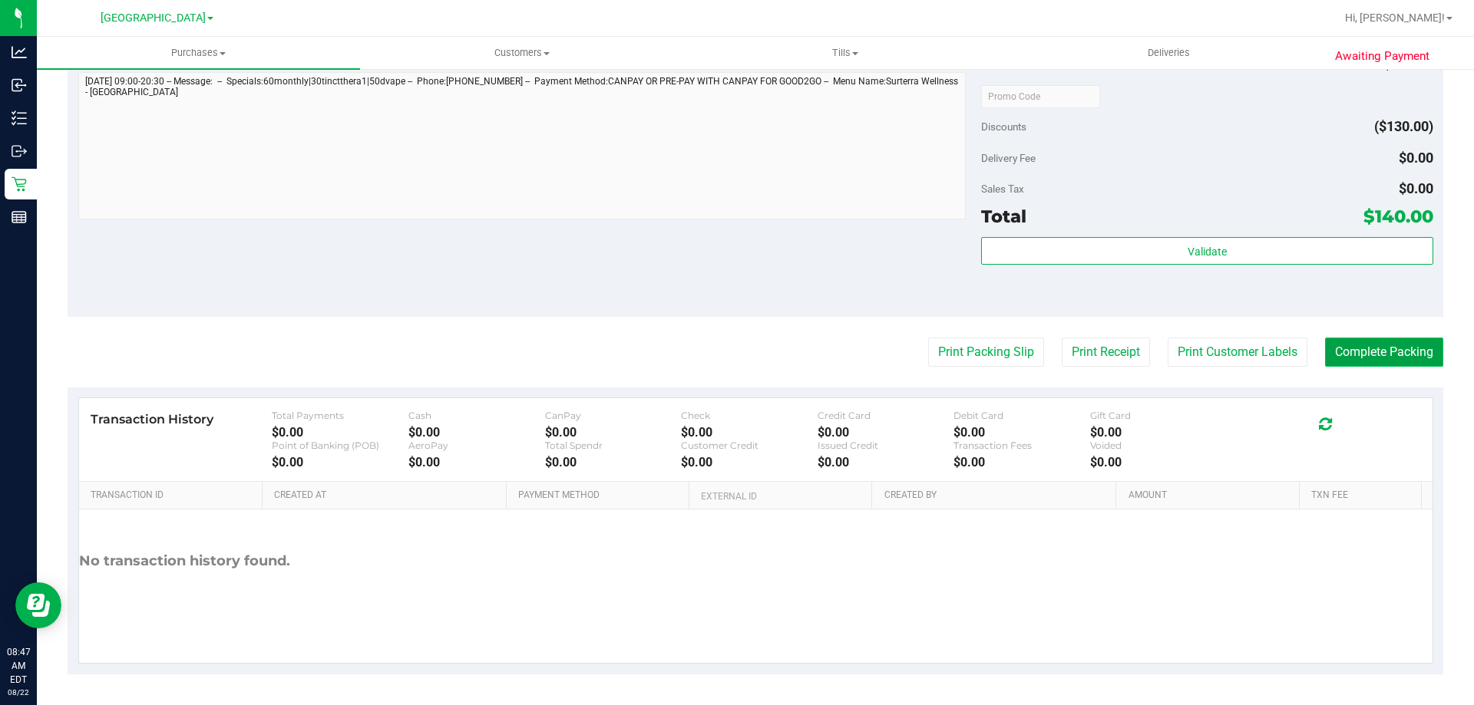
click at [1368, 352] on button "Complete Packing" at bounding box center [1384, 352] width 118 height 29
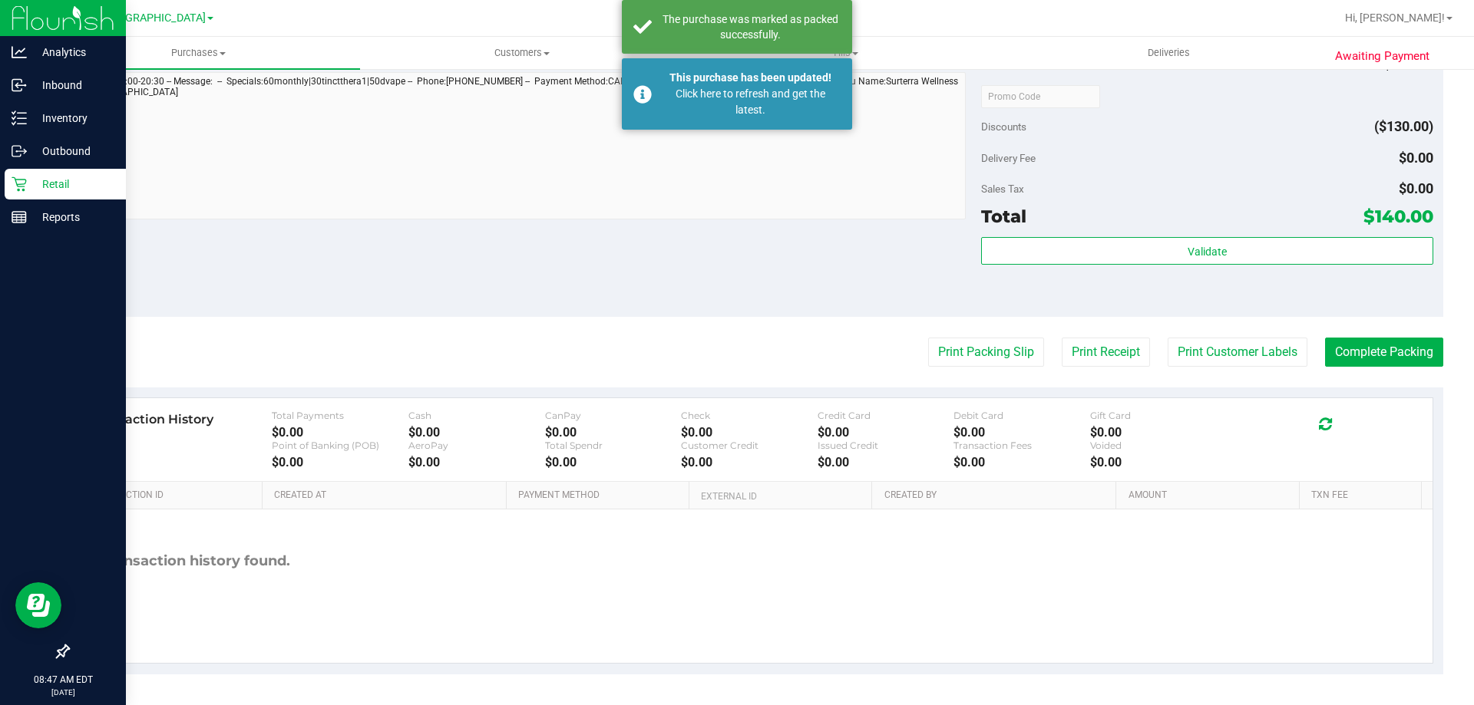
click at [51, 187] on p "Retail" at bounding box center [73, 184] width 92 height 18
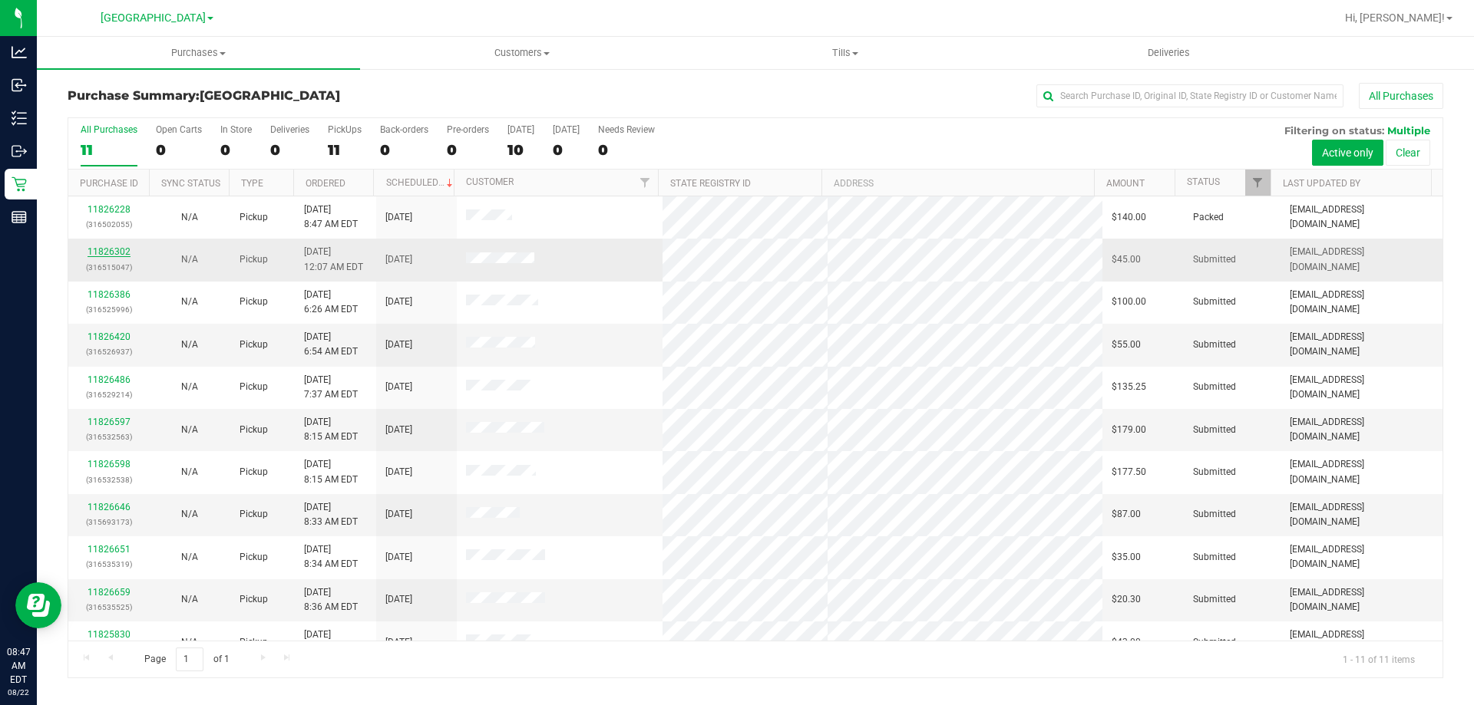
click at [112, 251] on link "11826302" at bounding box center [109, 251] width 43 height 11
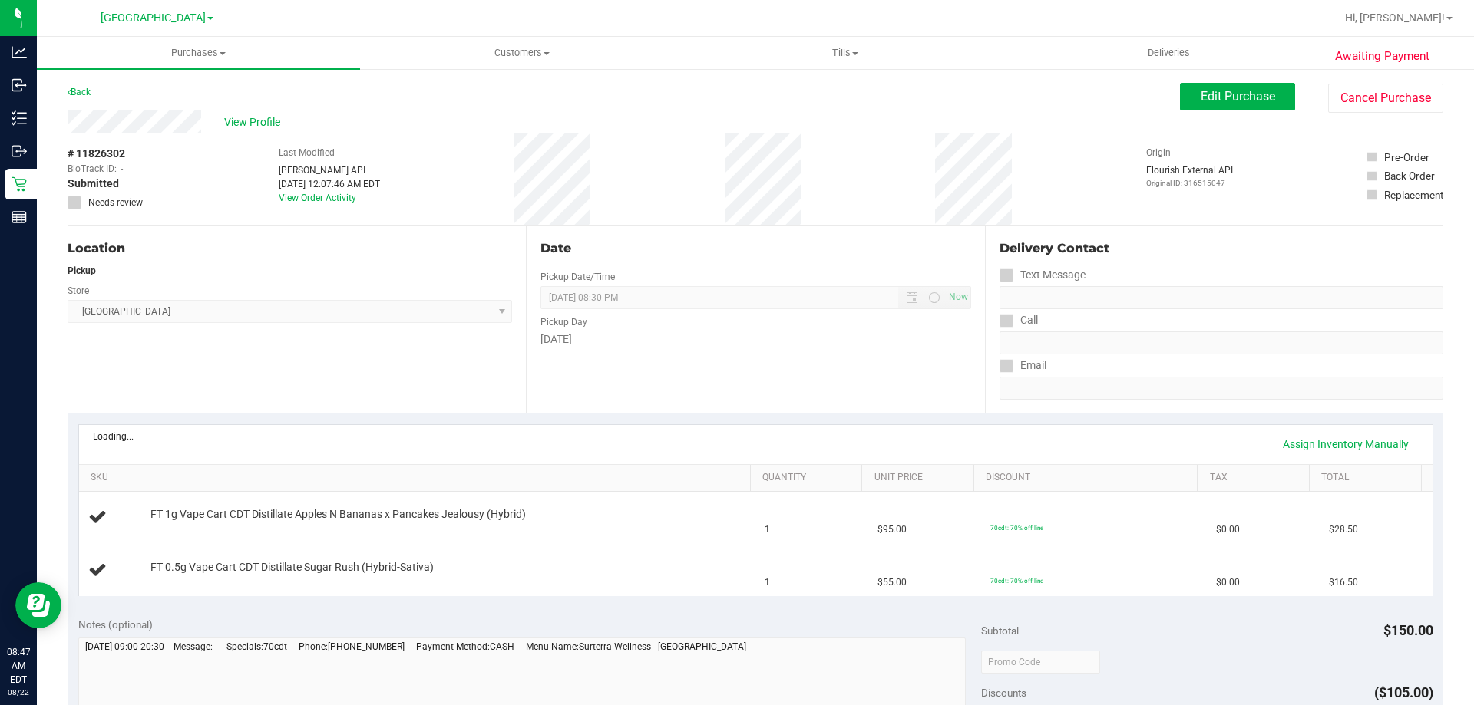
click at [685, 370] on div "Date Pickup Date/Time [DATE] Now [DATE] 08:30 PM Now Pickup Day [DATE]" at bounding box center [755, 320] width 458 height 188
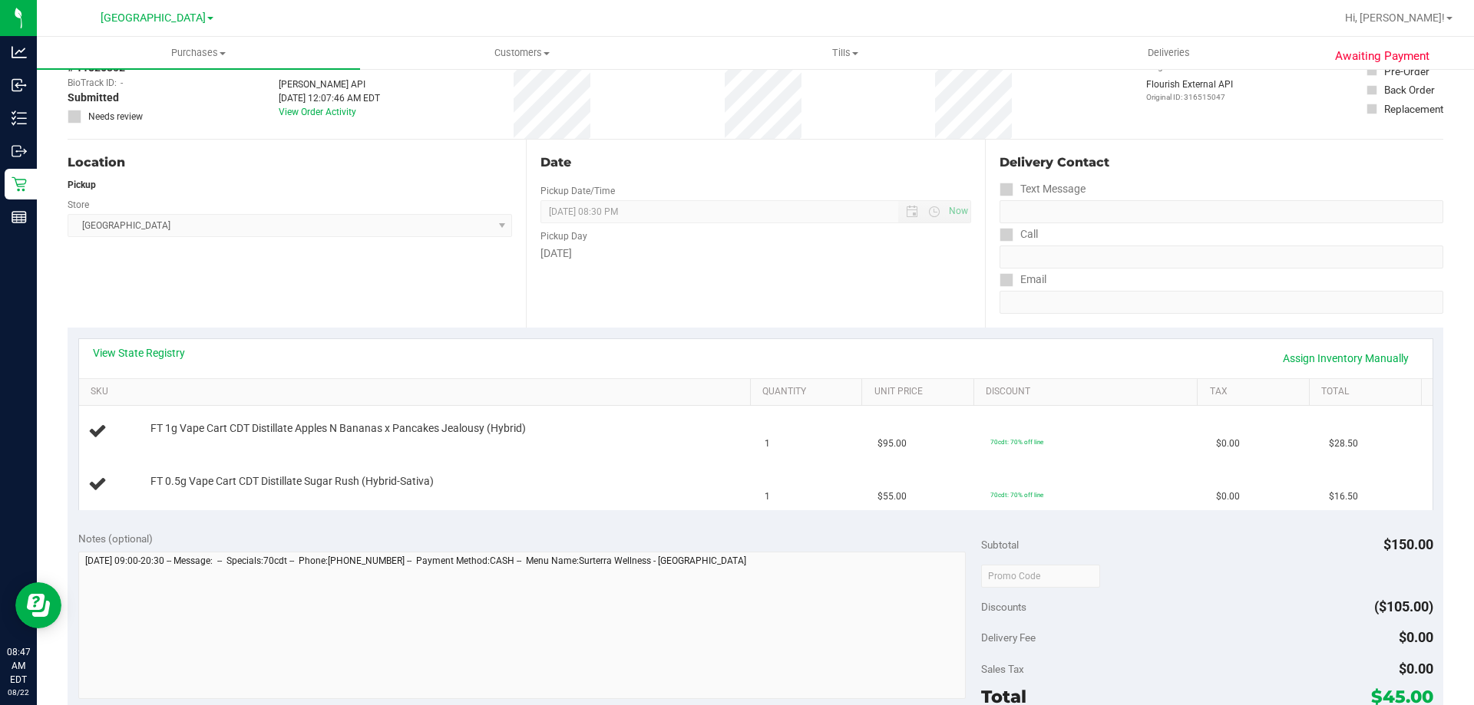
scroll to position [307, 0]
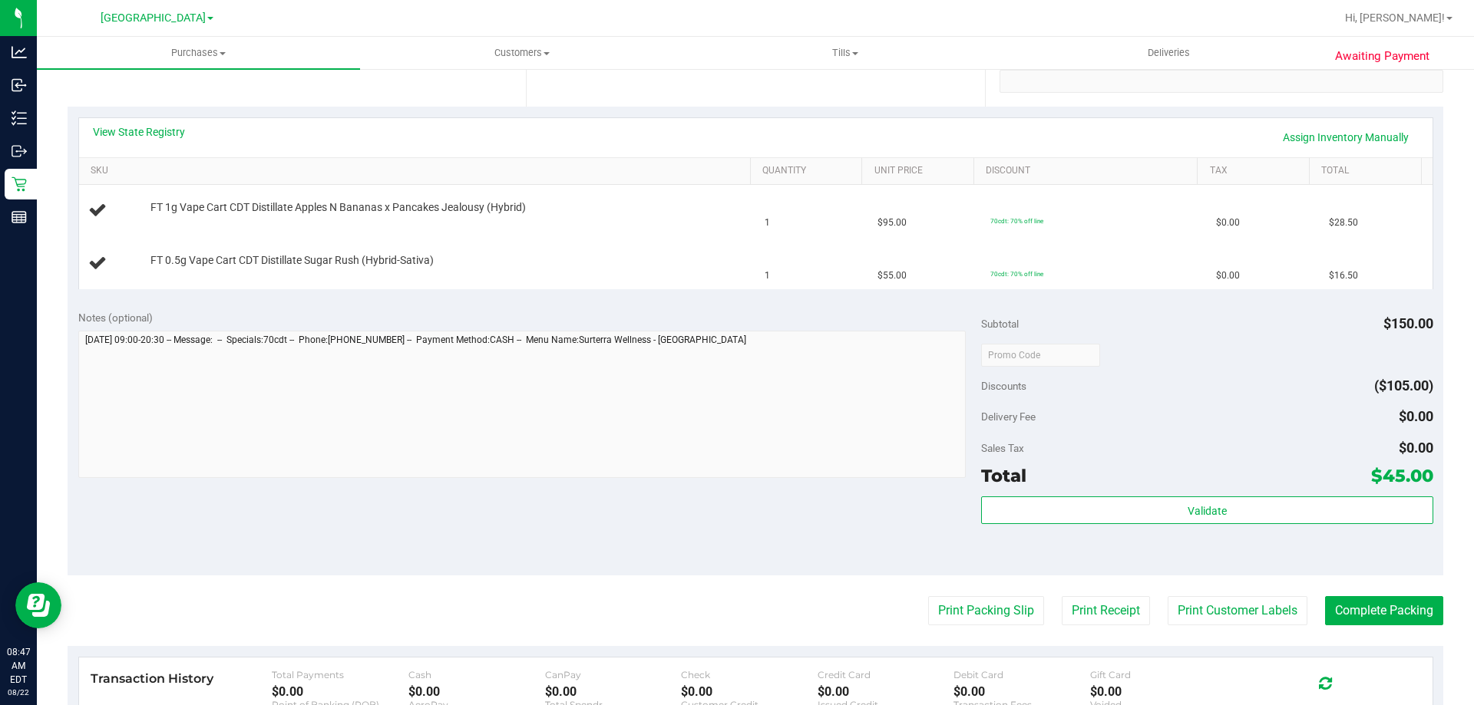
click at [679, 482] on div at bounding box center [522, 406] width 888 height 151
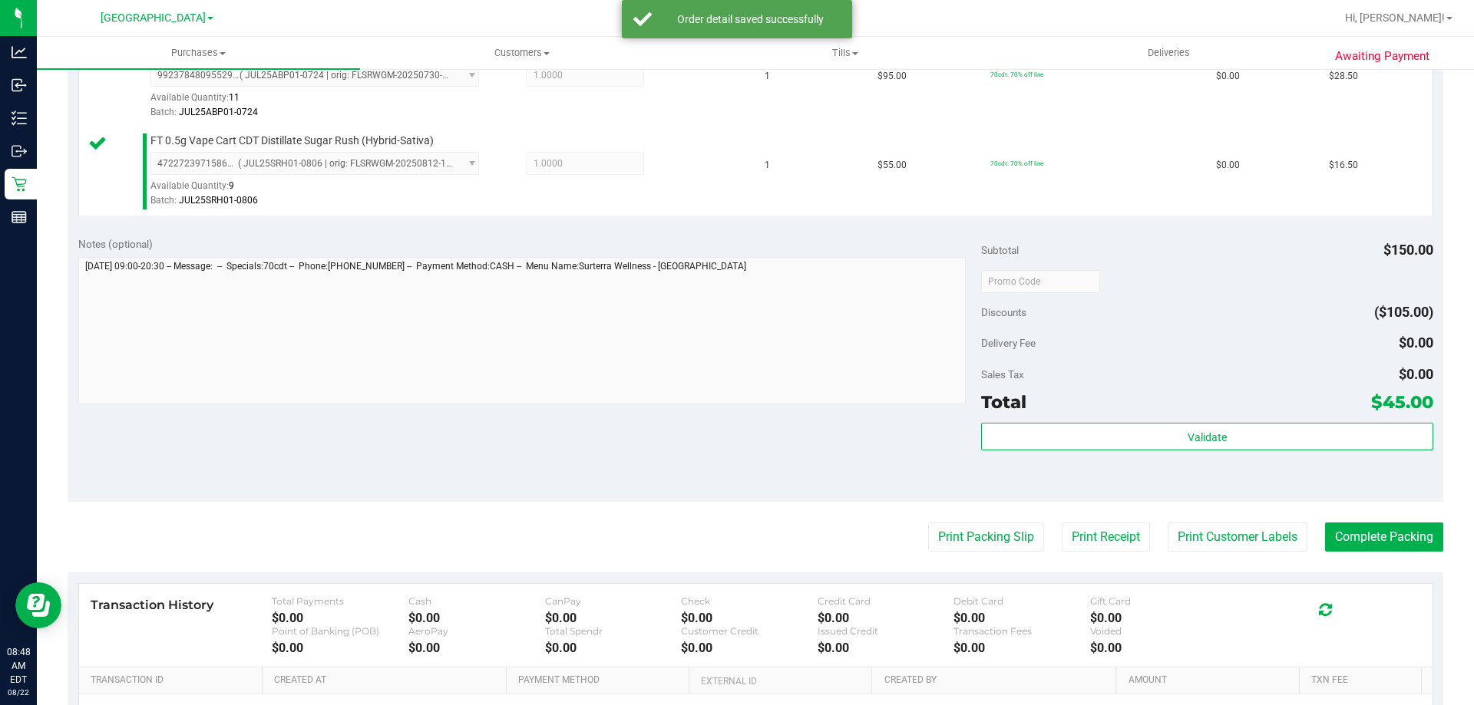
scroll to position [537, 0]
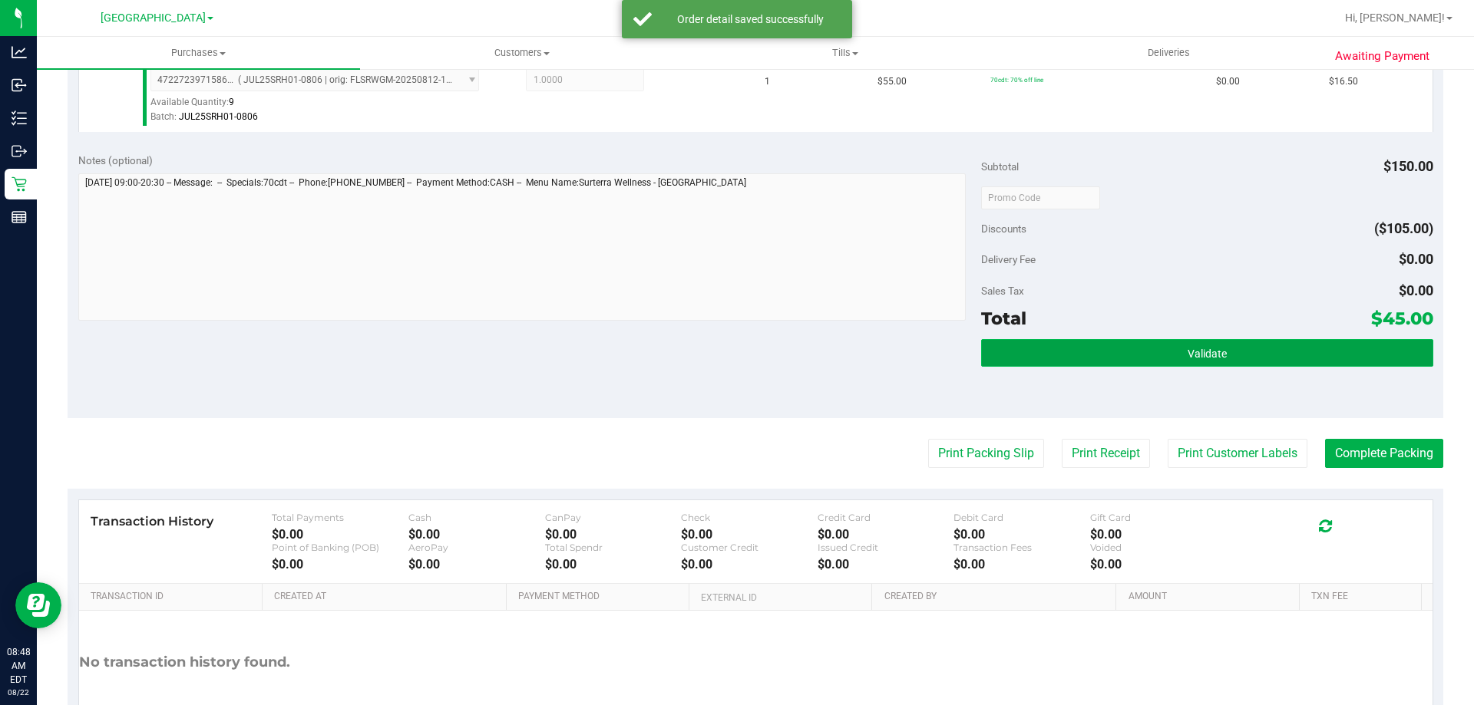
click at [1138, 348] on button "Validate" at bounding box center [1206, 353] width 451 height 28
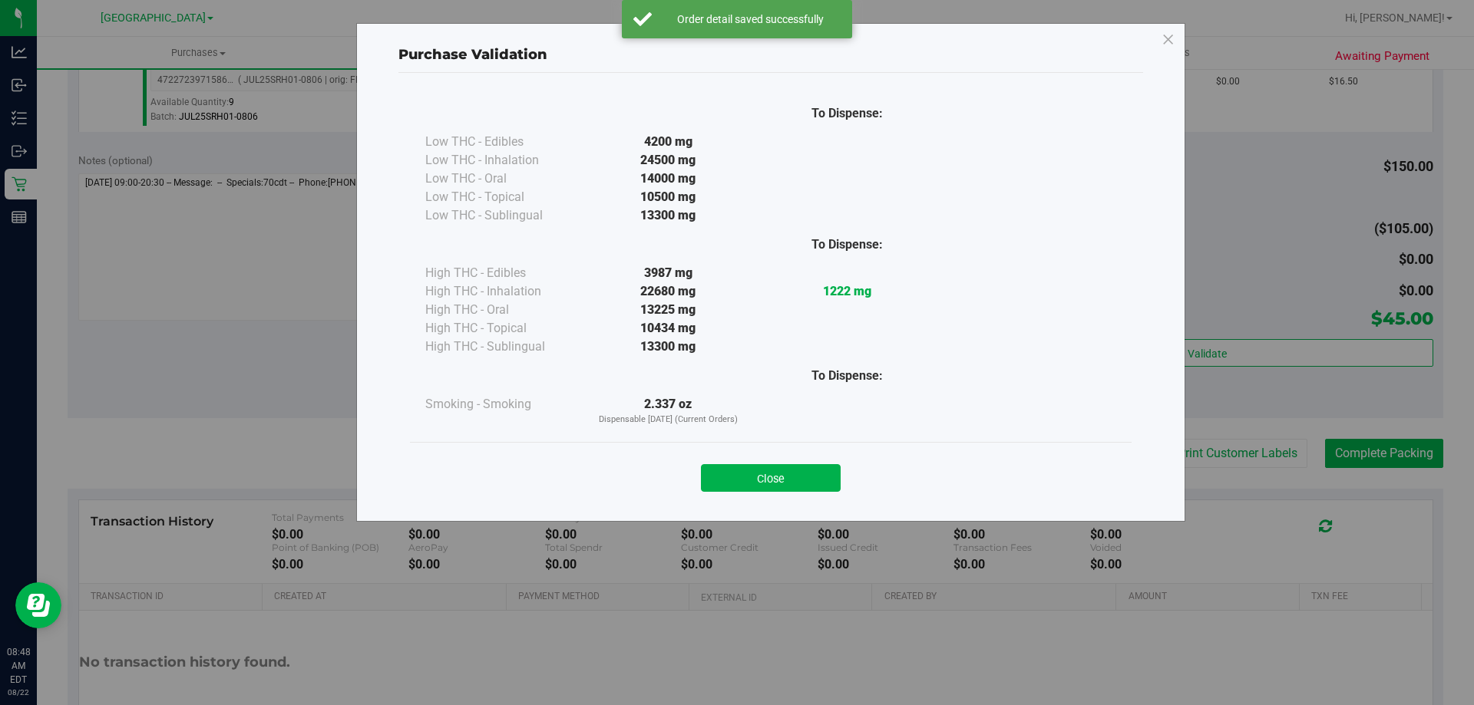
drag, startPoint x: 704, startPoint y: 482, endPoint x: 792, endPoint y: 472, distance: 88.8
click at [707, 481] on button "Close" at bounding box center [771, 478] width 140 height 28
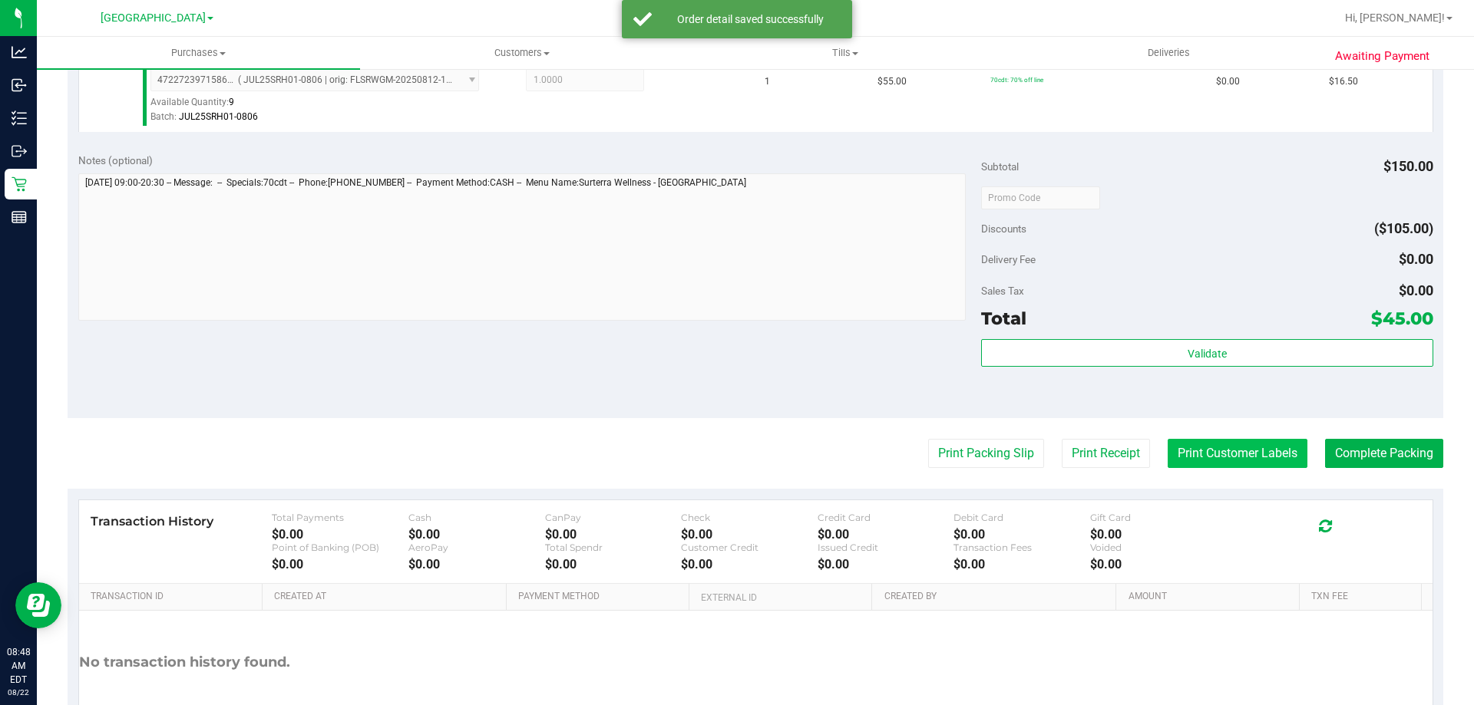
click at [1245, 453] on button "Print Customer Labels" at bounding box center [1238, 453] width 140 height 29
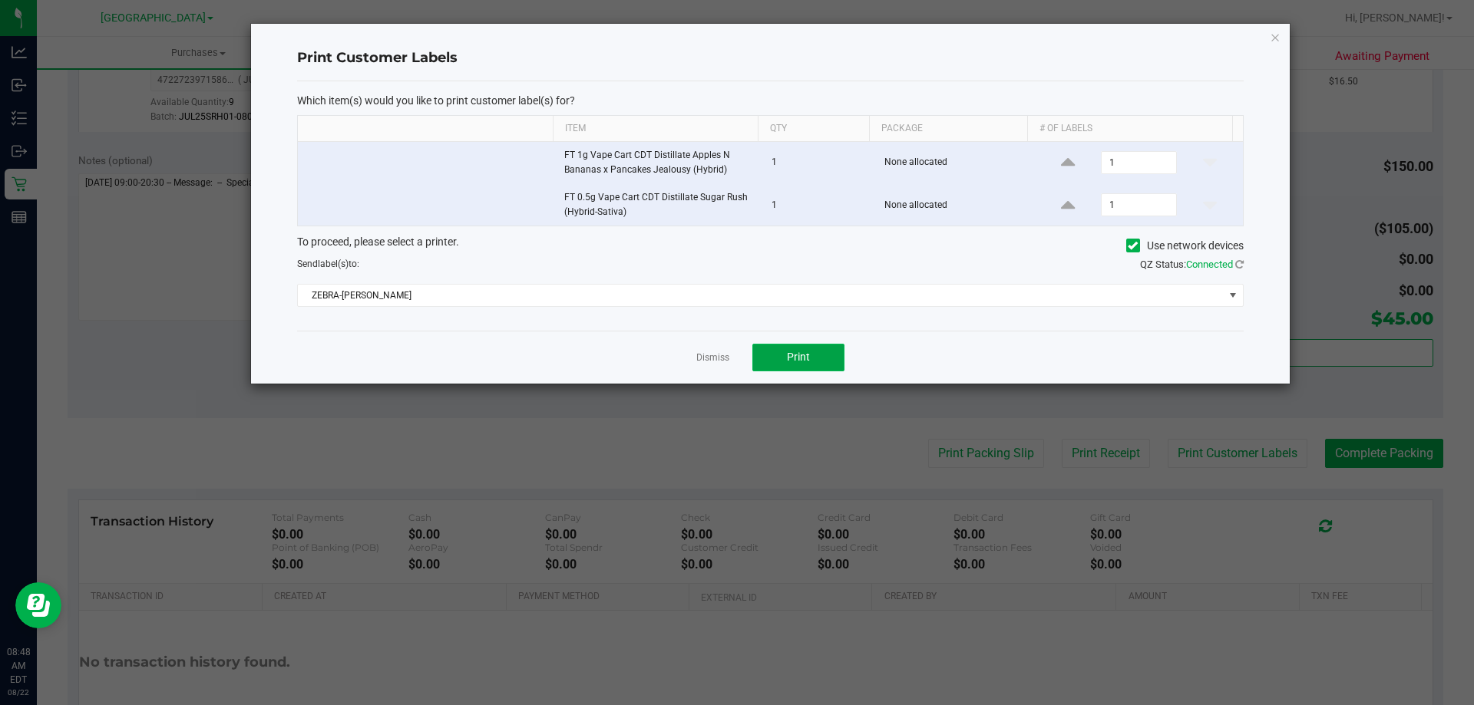
click at [798, 353] on span "Print" at bounding box center [798, 357] width 23 height 12
click at [721, 356] on link "Dismiss" at bounding box center [712, 358] width 33 height 13
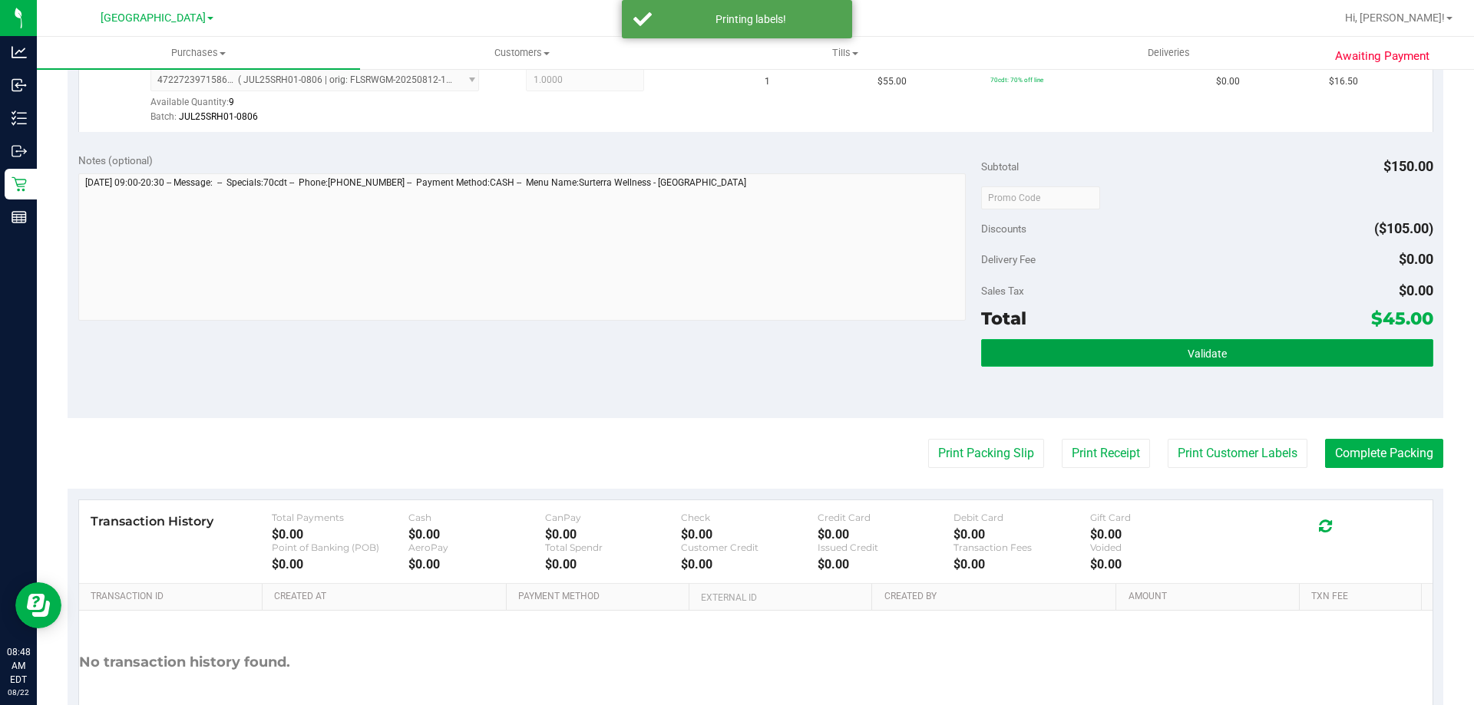
click at [1195, 344] on button "Validate" at bounding box center [1206, 353] width 451 height 28
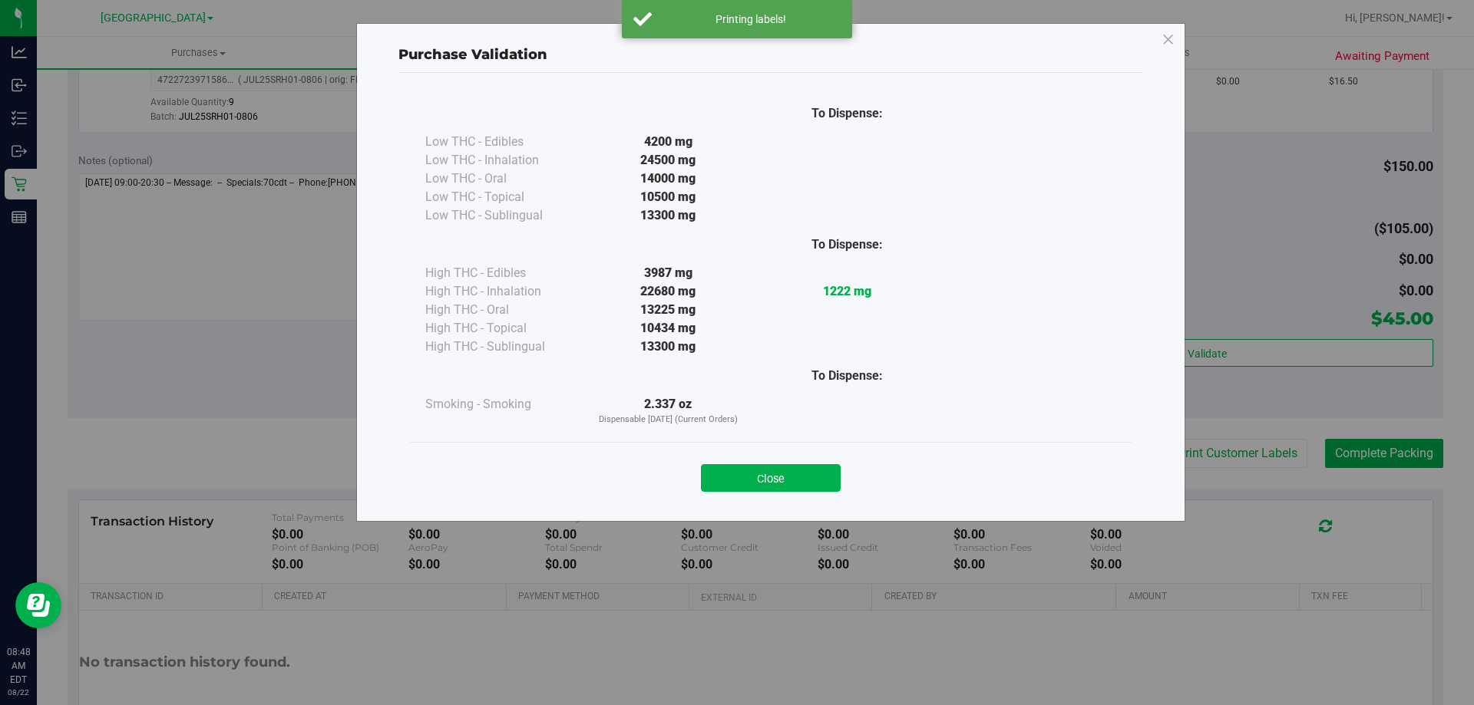
click at [815, 496] on div "Close" at bounding box center [771, 473] width 722 height 62
click at [825, 477] on button "Close" at bounding box center [771, 478] width 140 height 28
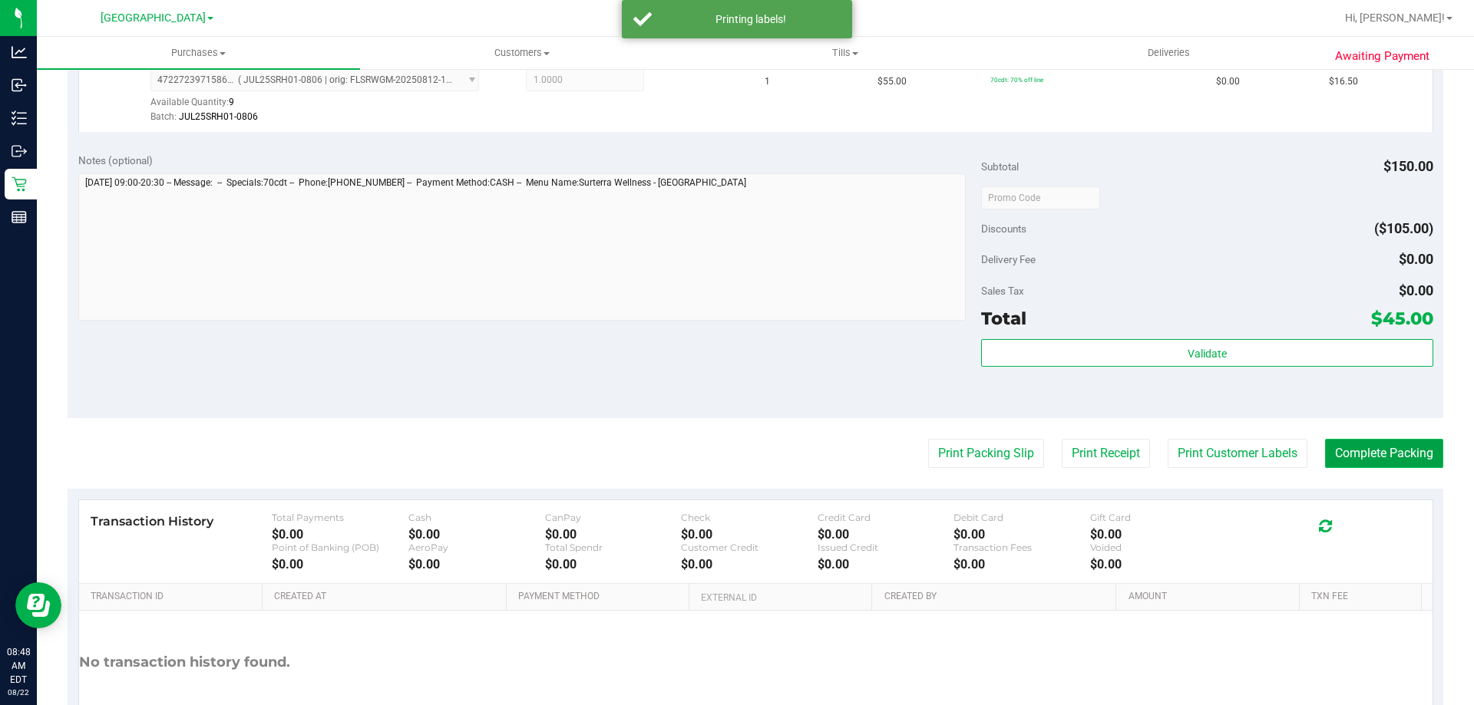
click at [1333, 458] on button "Complete Packing" at bounding box center [1384, 453] width 118 height 29
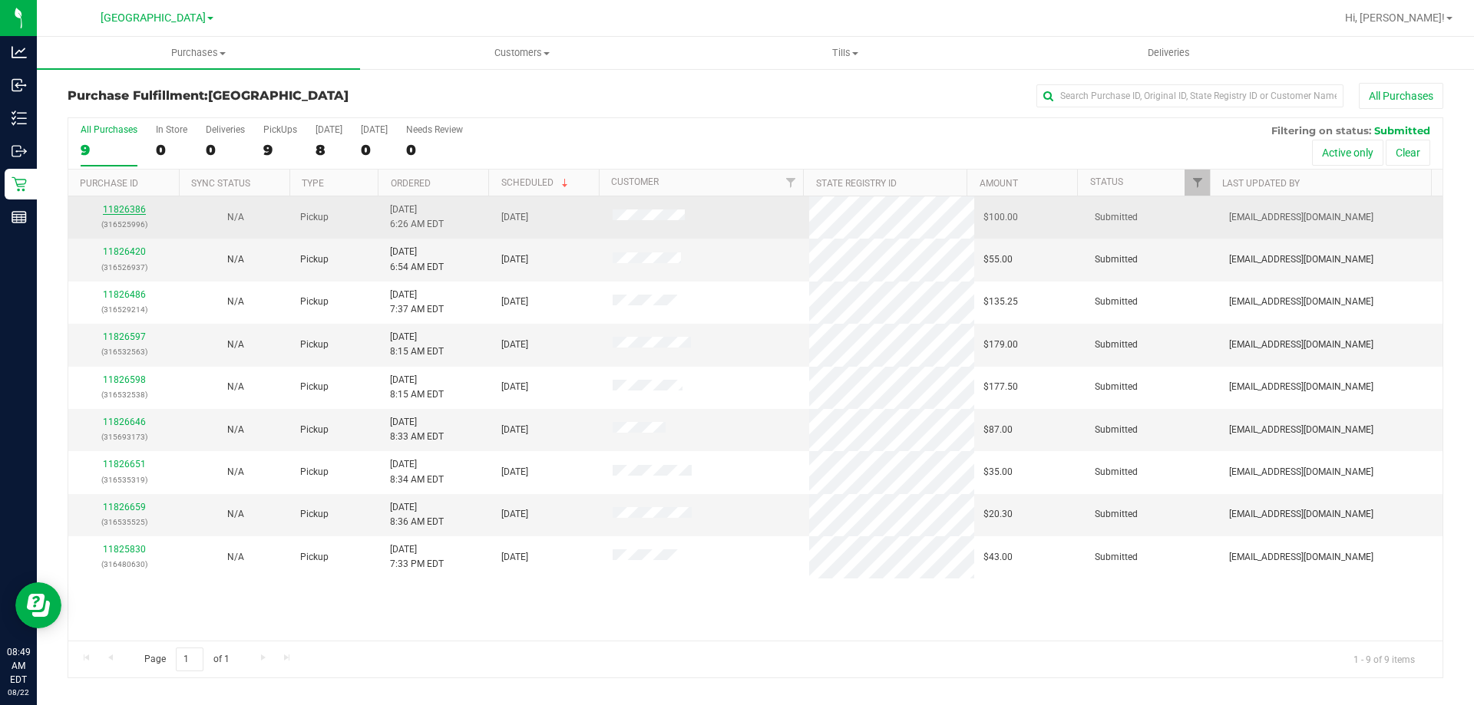
click at [129, 210] on link "11826386" at bounding box center [124, 209] width 43 height 11
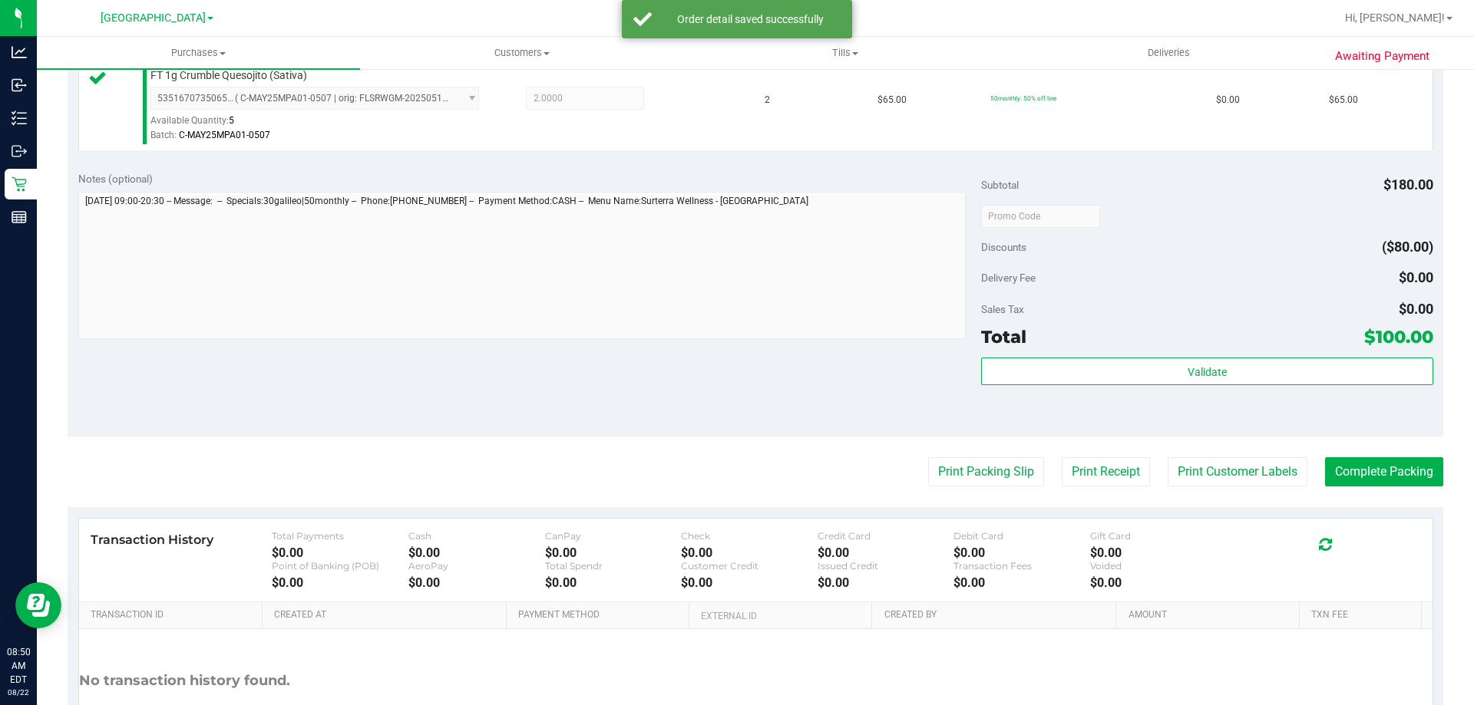
scroll to position [537, 0]
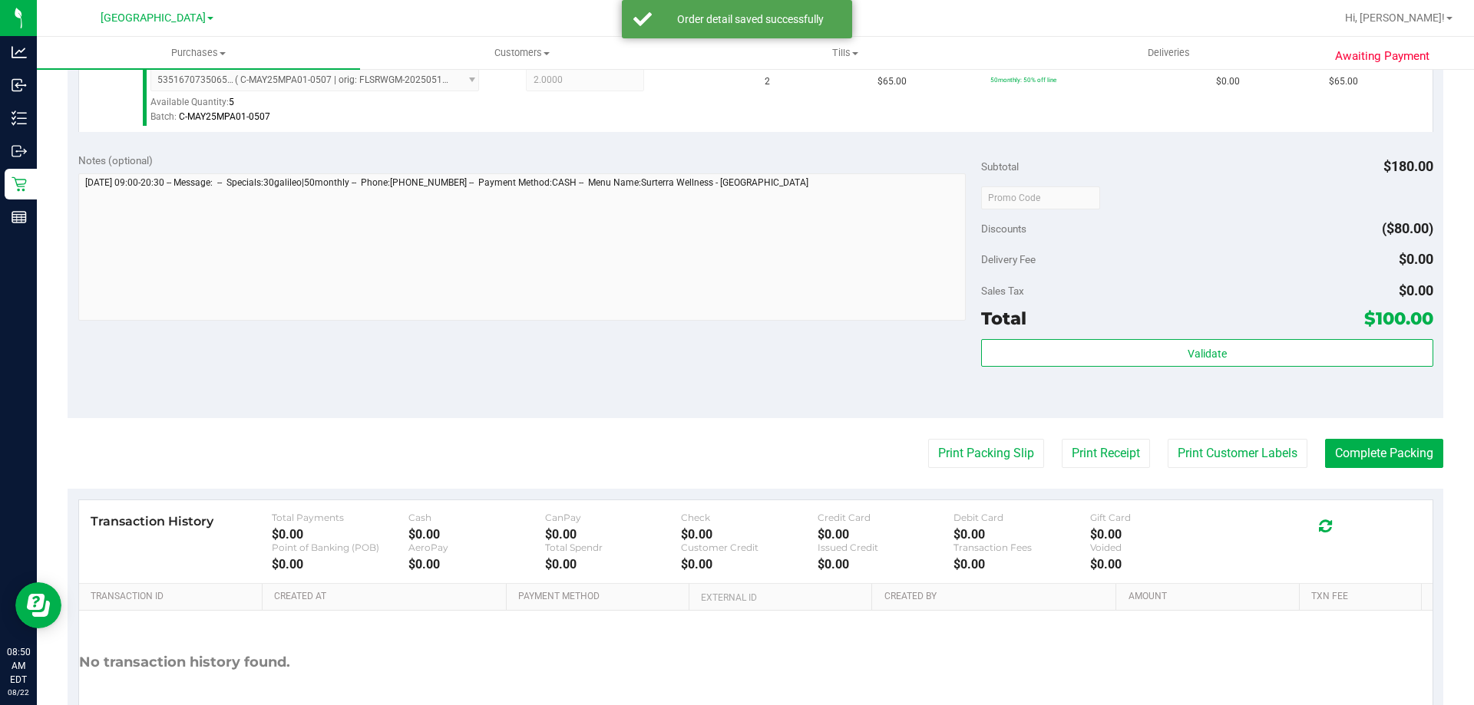
click at [1149, 329] on div "Total $100.00" at bounding box center [1206, 319] width 451 height 28
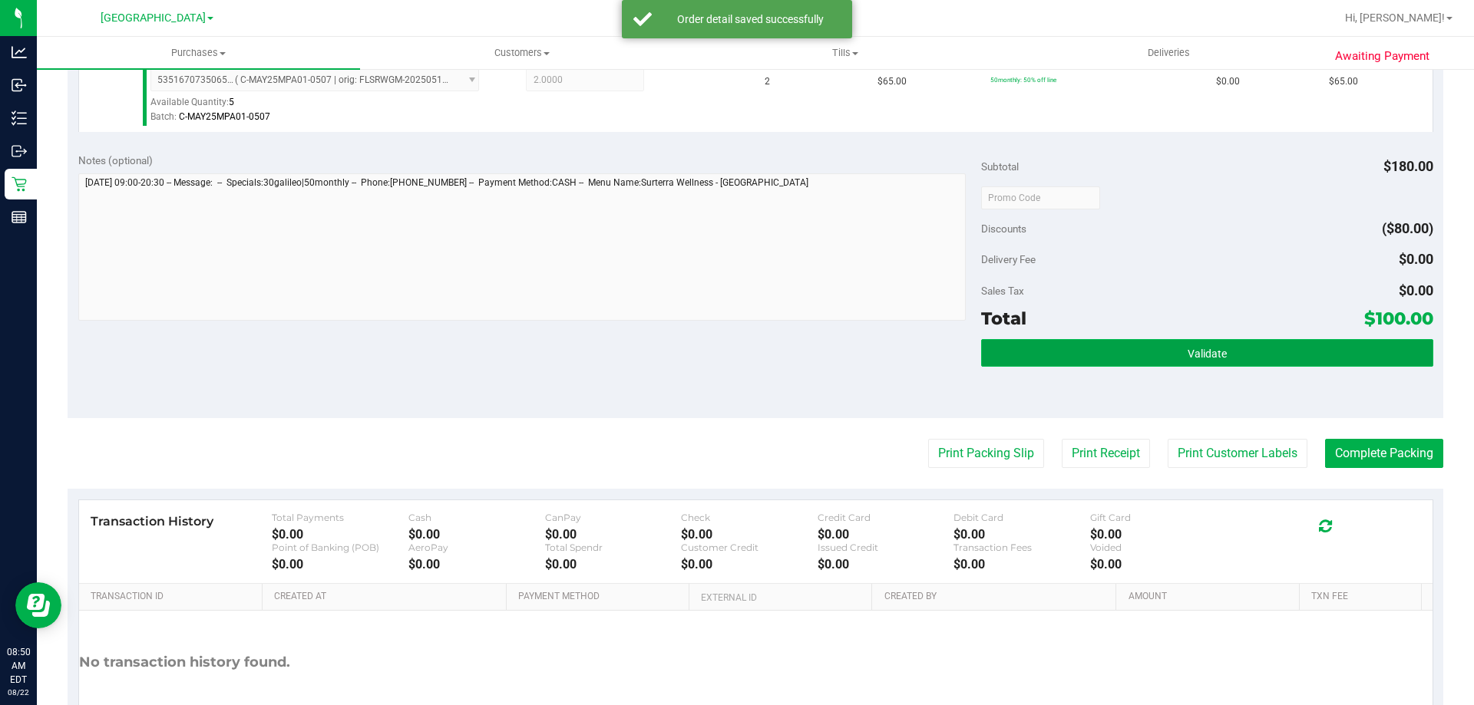
click at [1148, 353] on button "Validate" at bounding box center [1206, 353] width 451 height 28
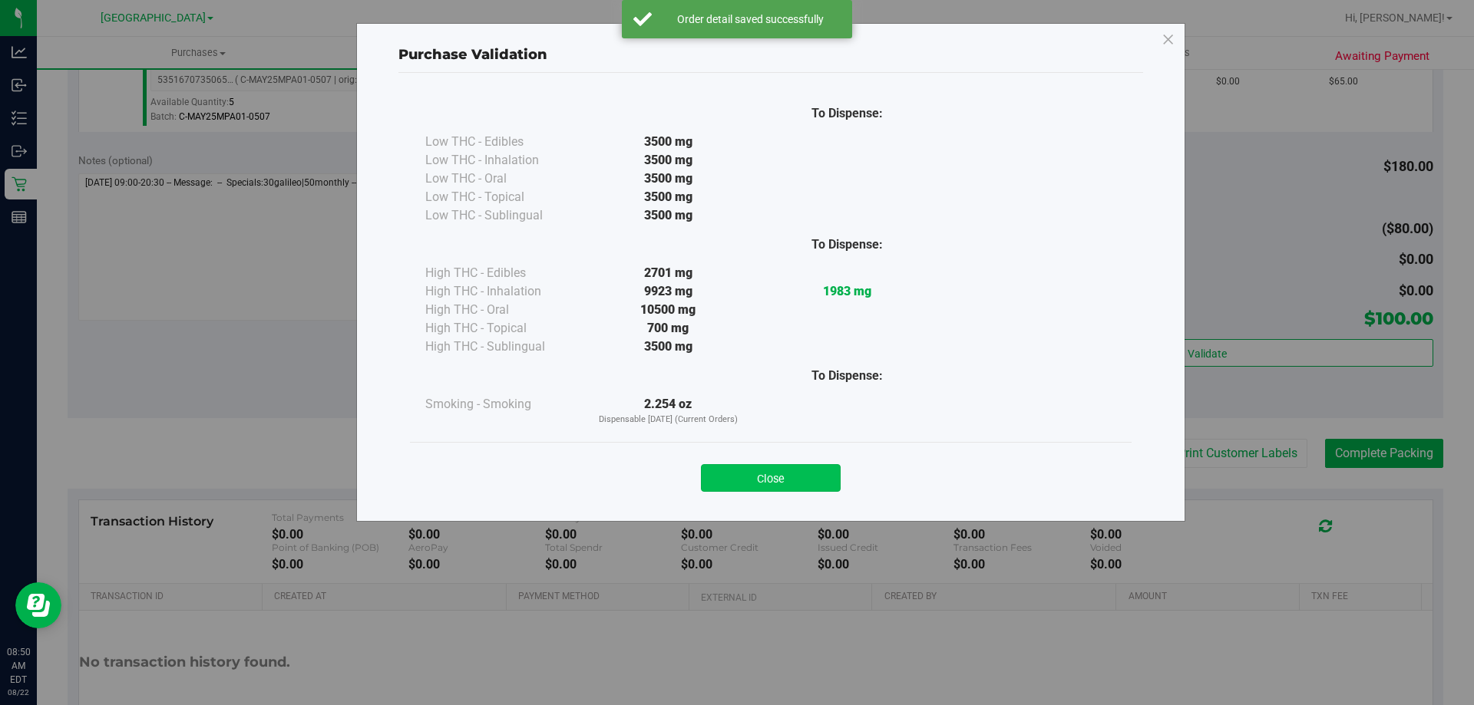
click at [808, 486] on button "Close" at bounding box center [771, 478] width 140 height 28
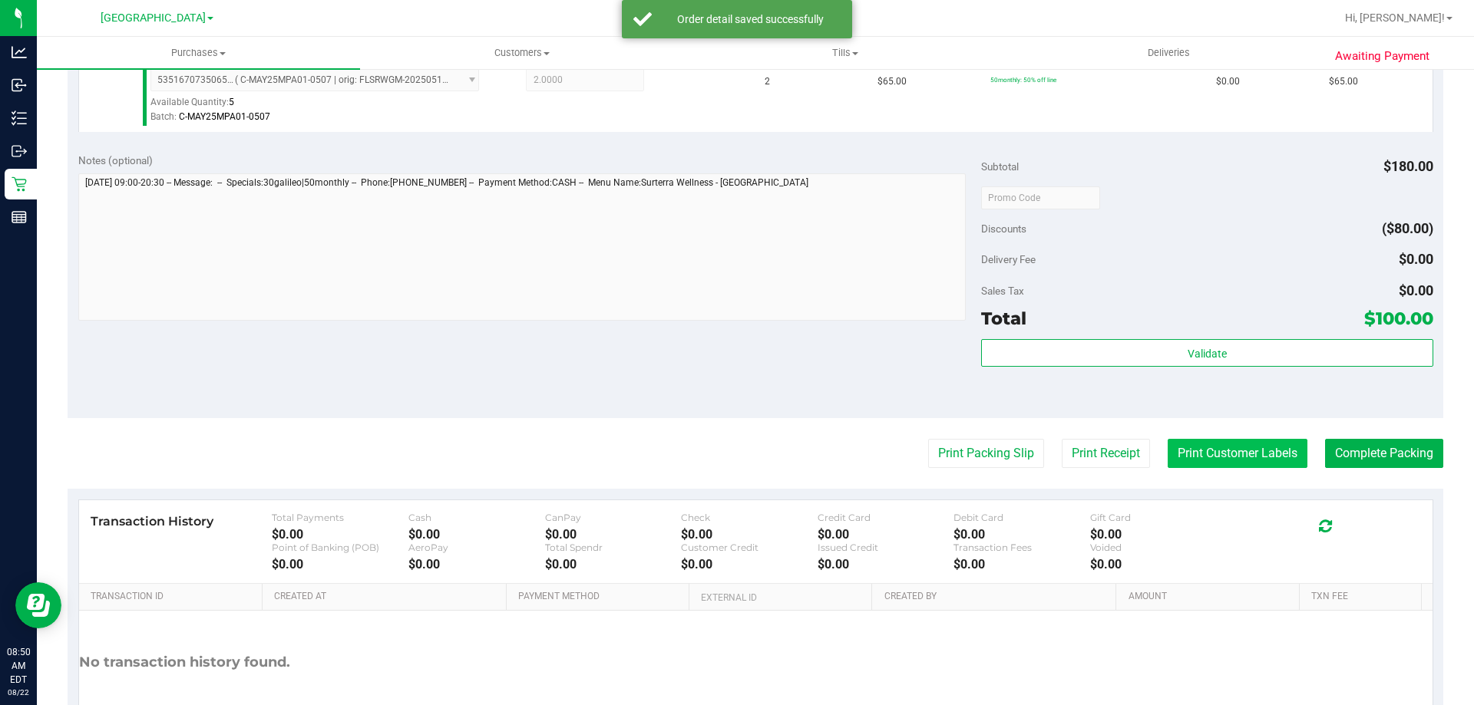
click at [1213, 452] on button "Print Customer Labels" at bounding box center [1238, 453] width 140 height 29
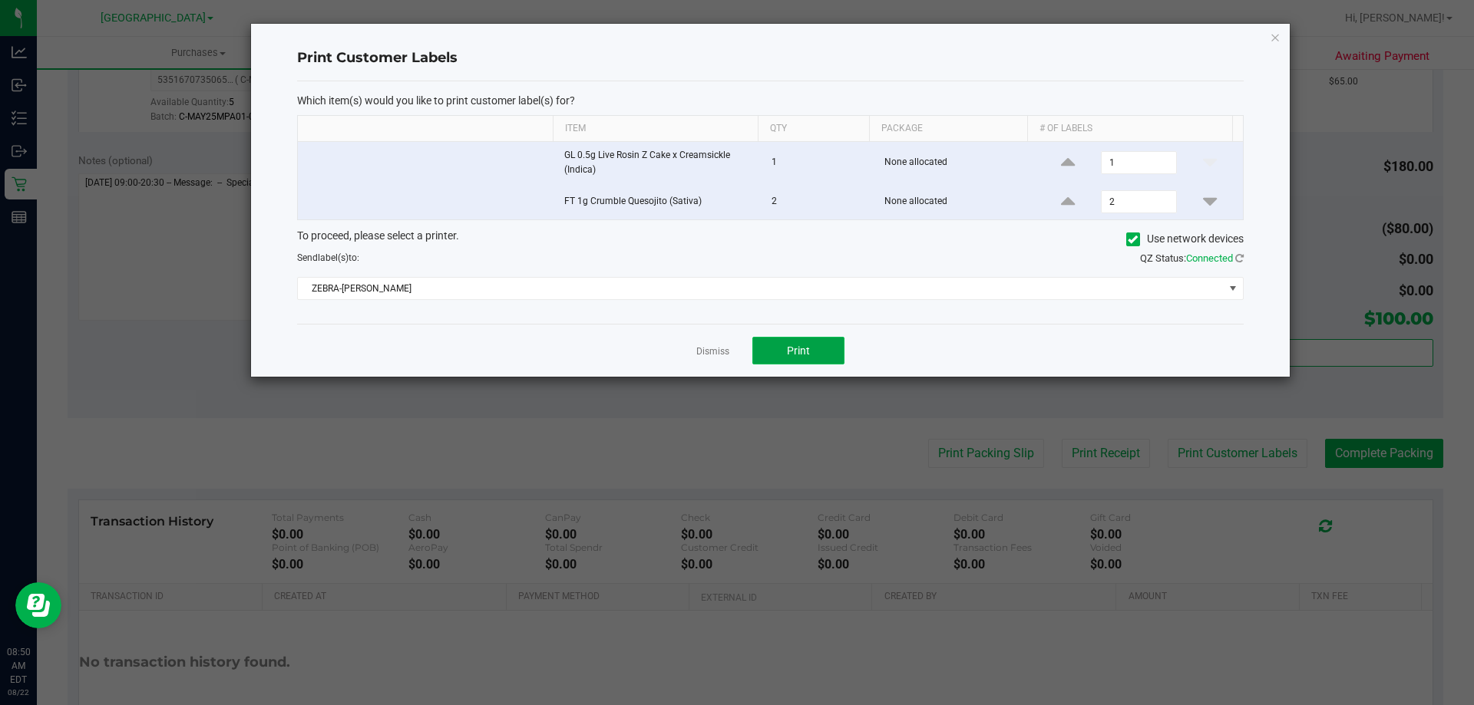
click at [801, 338] on button "Print" at bounding box center [798, 351] width 92 height 28
click at [724, 349] on link "Dismiss" at bounding box center [712, 351] width 33 height 13
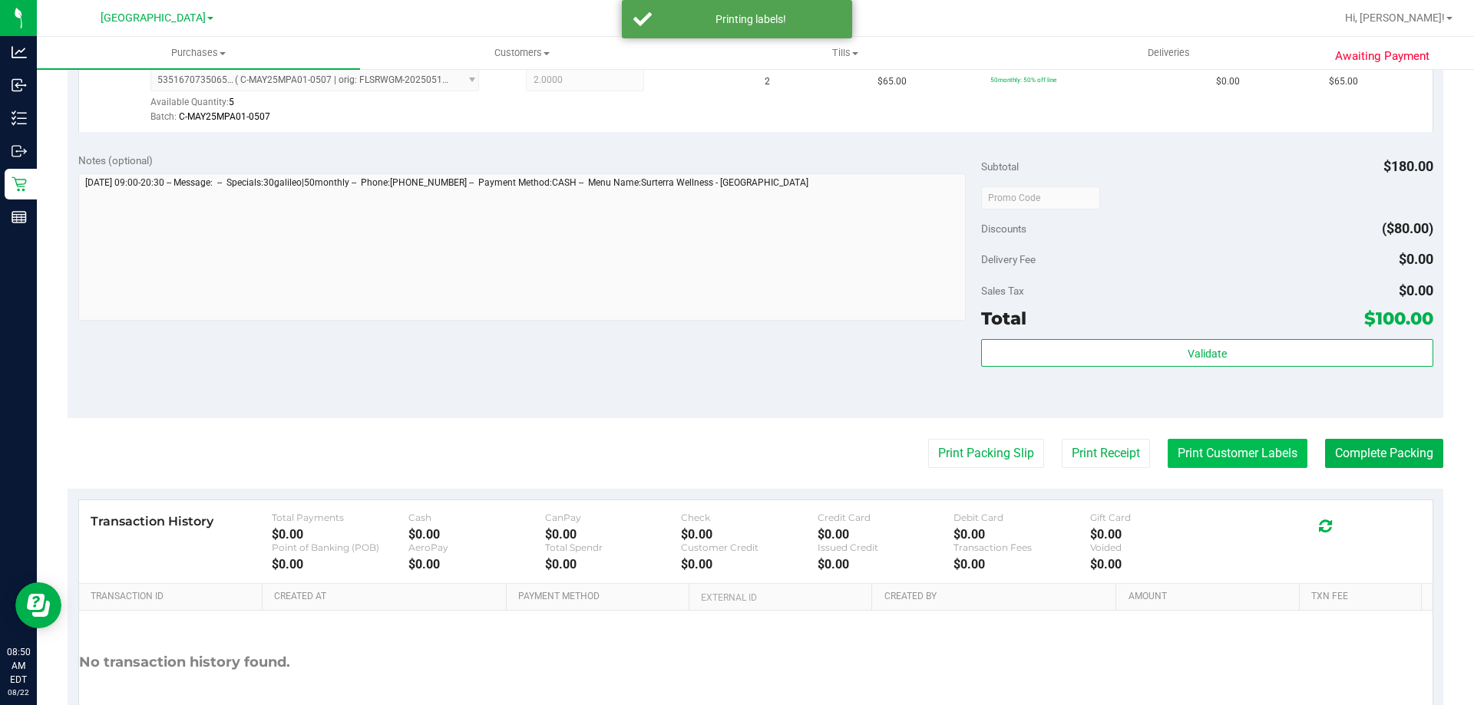
click at [1240, 458] on button "Print Customer Labels" at bounding box center [1238, 453] width 140 height 29
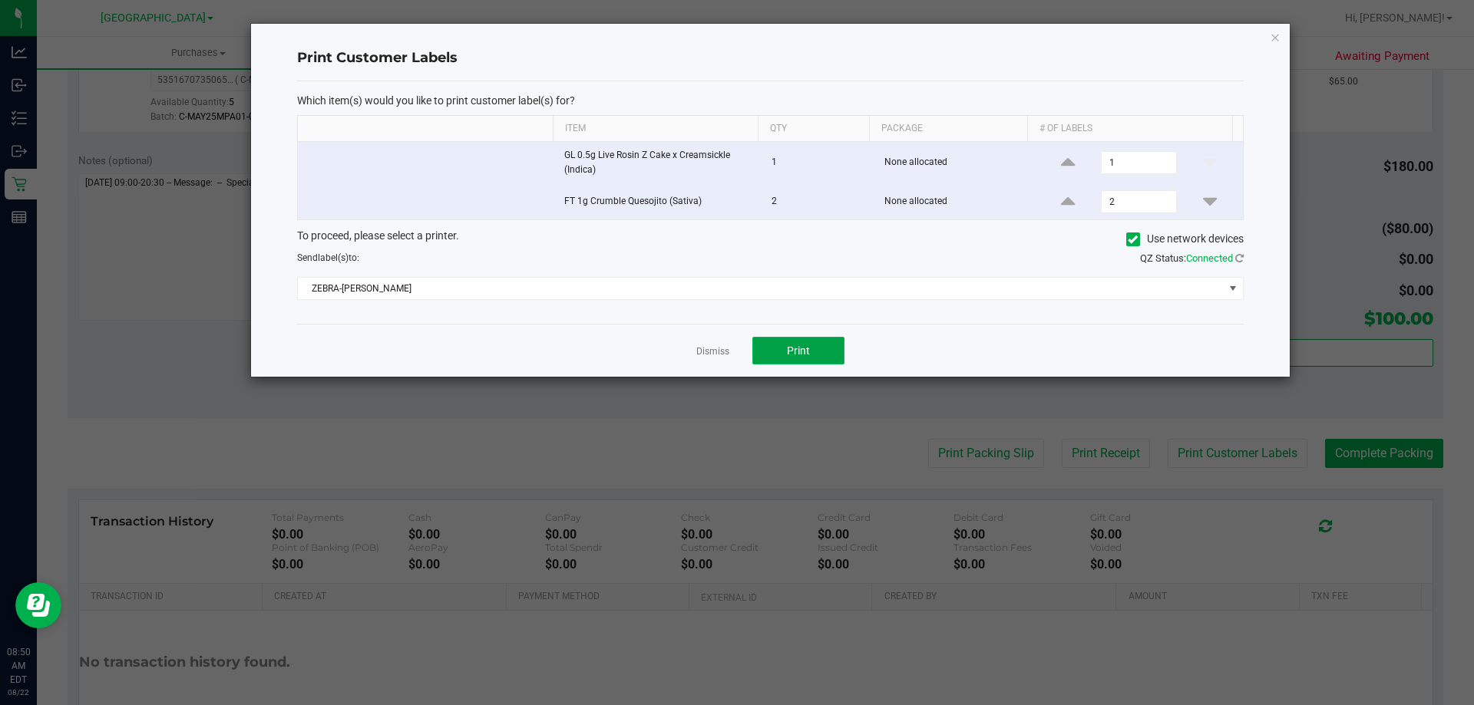
click at [791, 360] on button "Print" at bounding box center [798, 351] width 92 height 28
click at [715, 350] on link "Dismiss" at bounding box center [712, 351] width 33 height 13
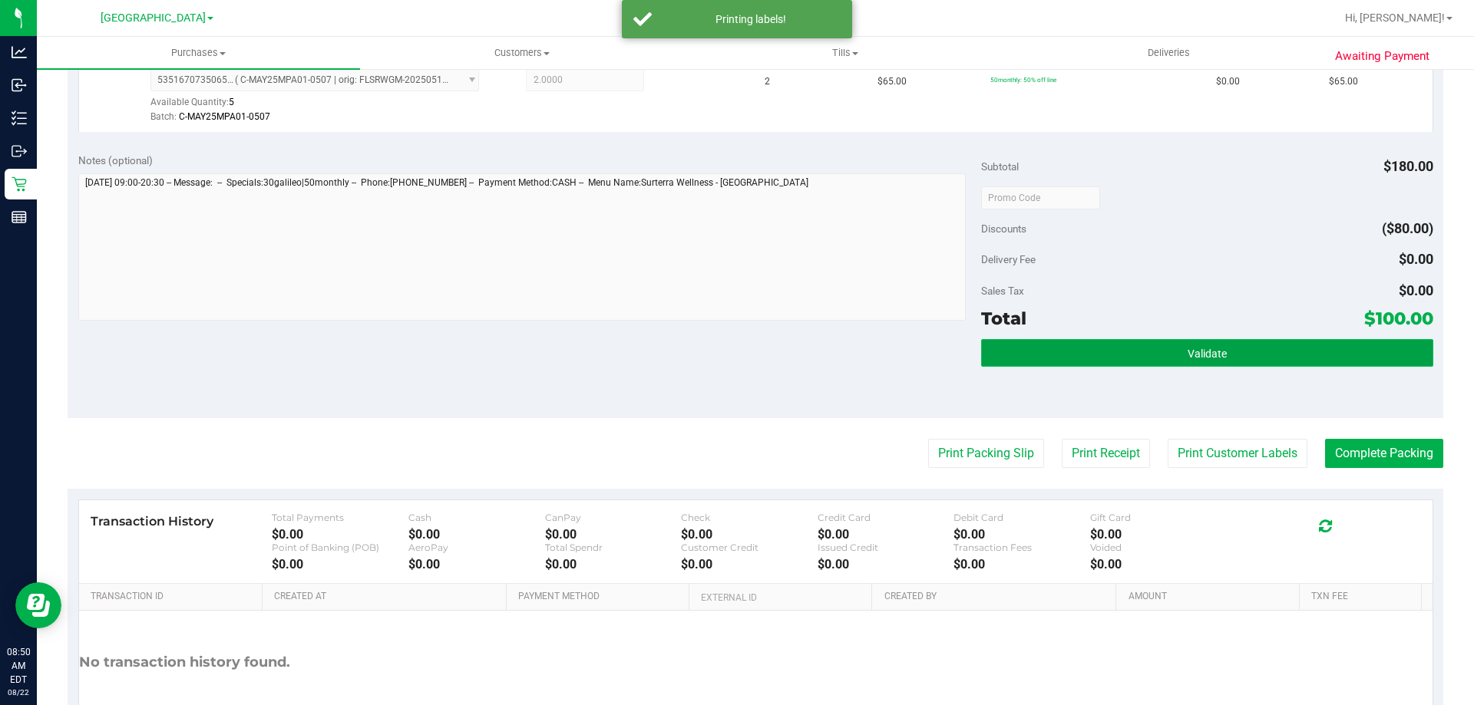
click at [1206, 352] on span "Validate" at bounding box center [1207, 354] width 39 height 12
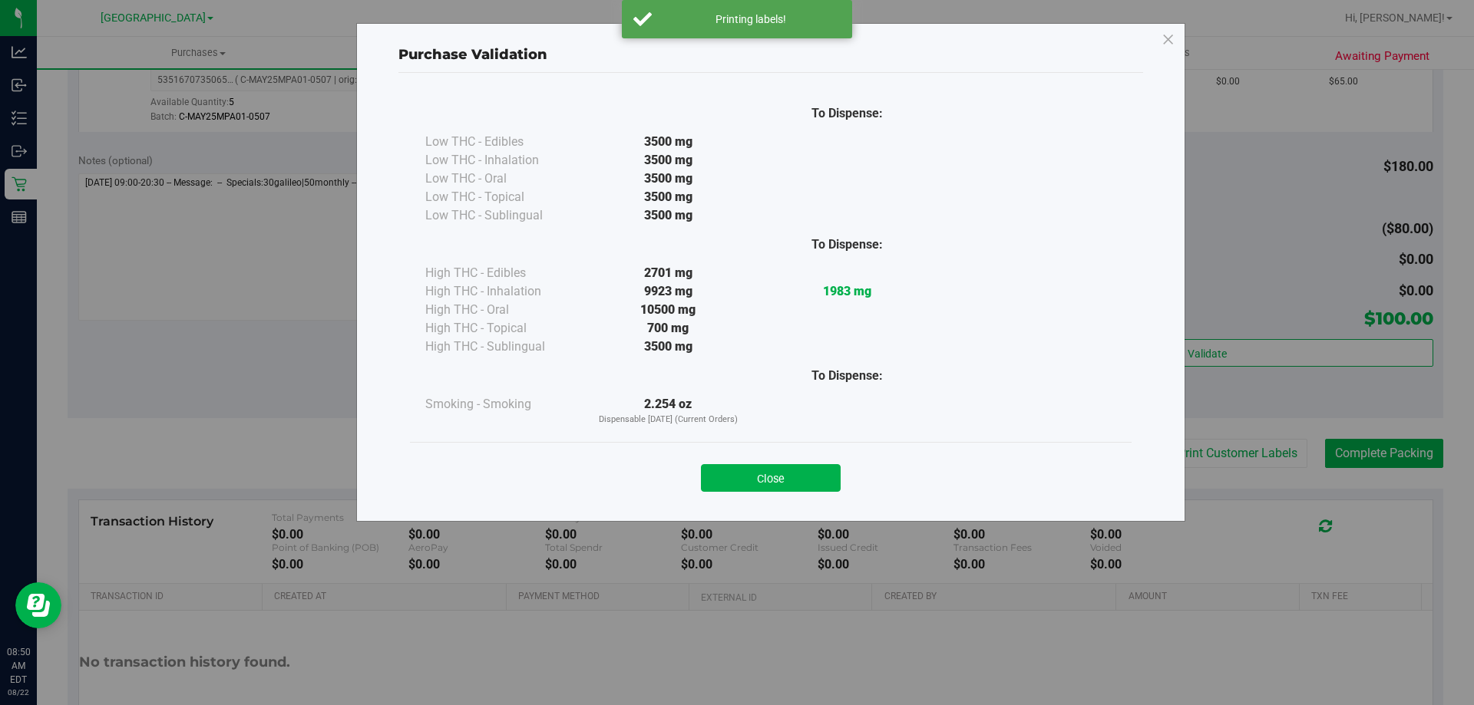
drag, startPoint x: 726, startPoint y: 472, endPoint x: 1227, endPoint y: 474, distance: 500.5
click at [756, 474] on button "Close" at bounding box center [771, 478] width 140 height 28
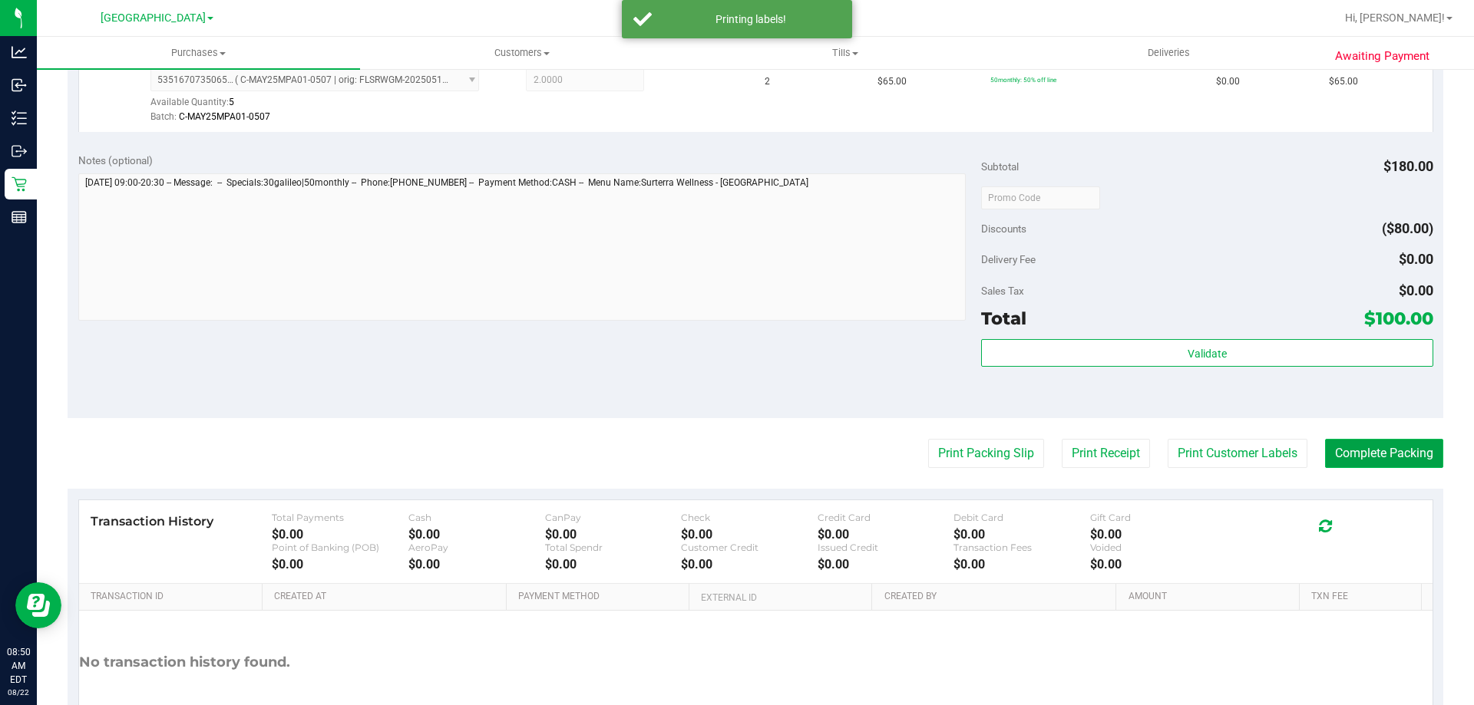
click at [1328, 450] on button "Complete Packing" at bounding box center [1384, 453] width 118 height 29
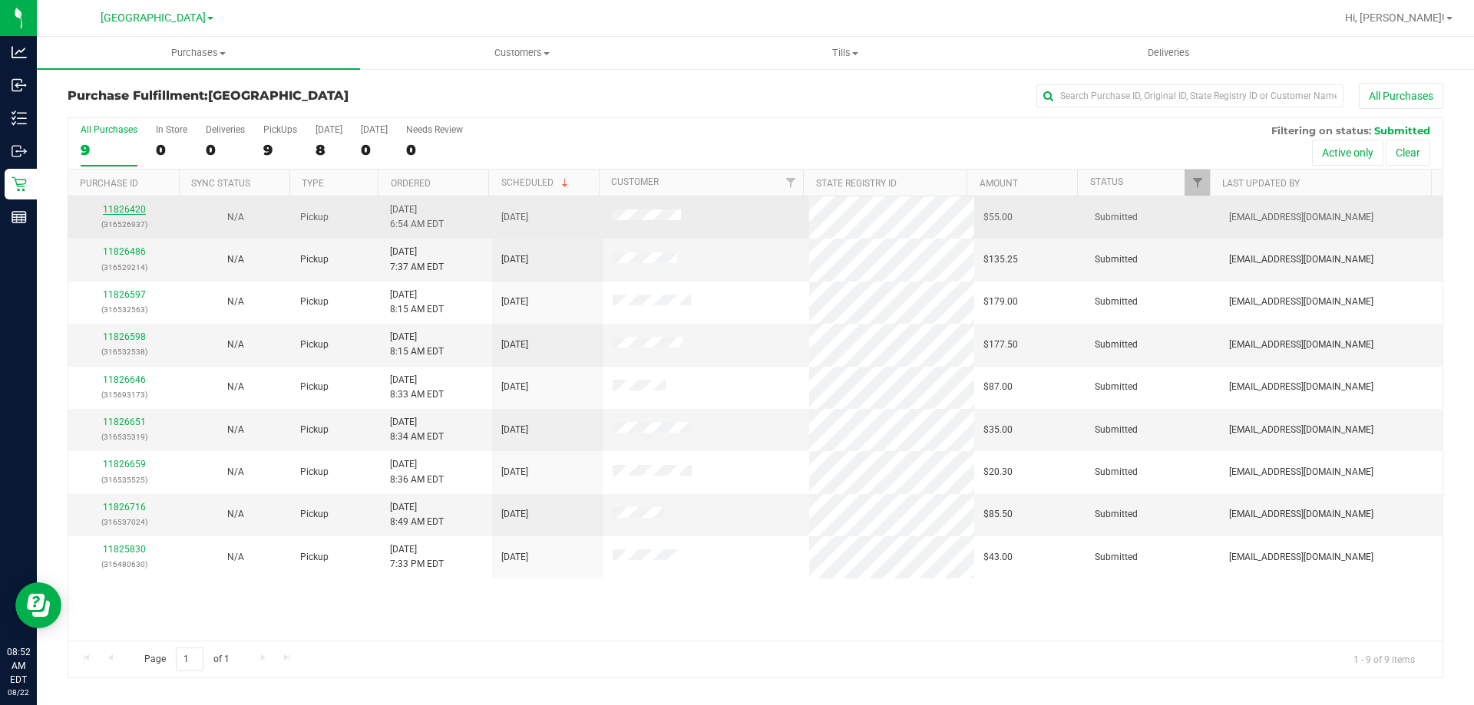
click at [134, 204] on link "11826420" at bounding box center [124, 209] width 43 height 11
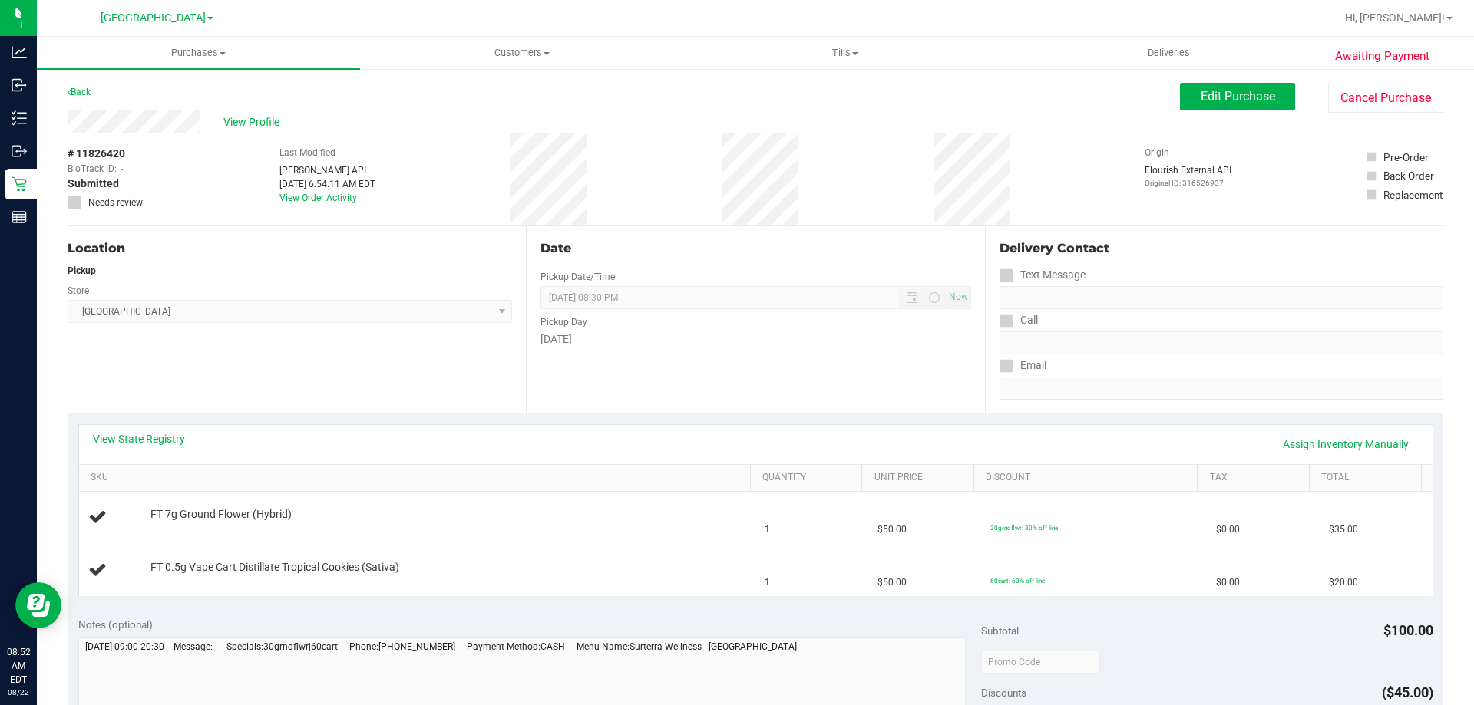
click at [736, 348] on div "Date Pickup Date/Time 08/22/2025 Now 08/22/2025 08:30 PM Now Pickup Day Friday" at bounding box center [755, 320] width 458 height 188
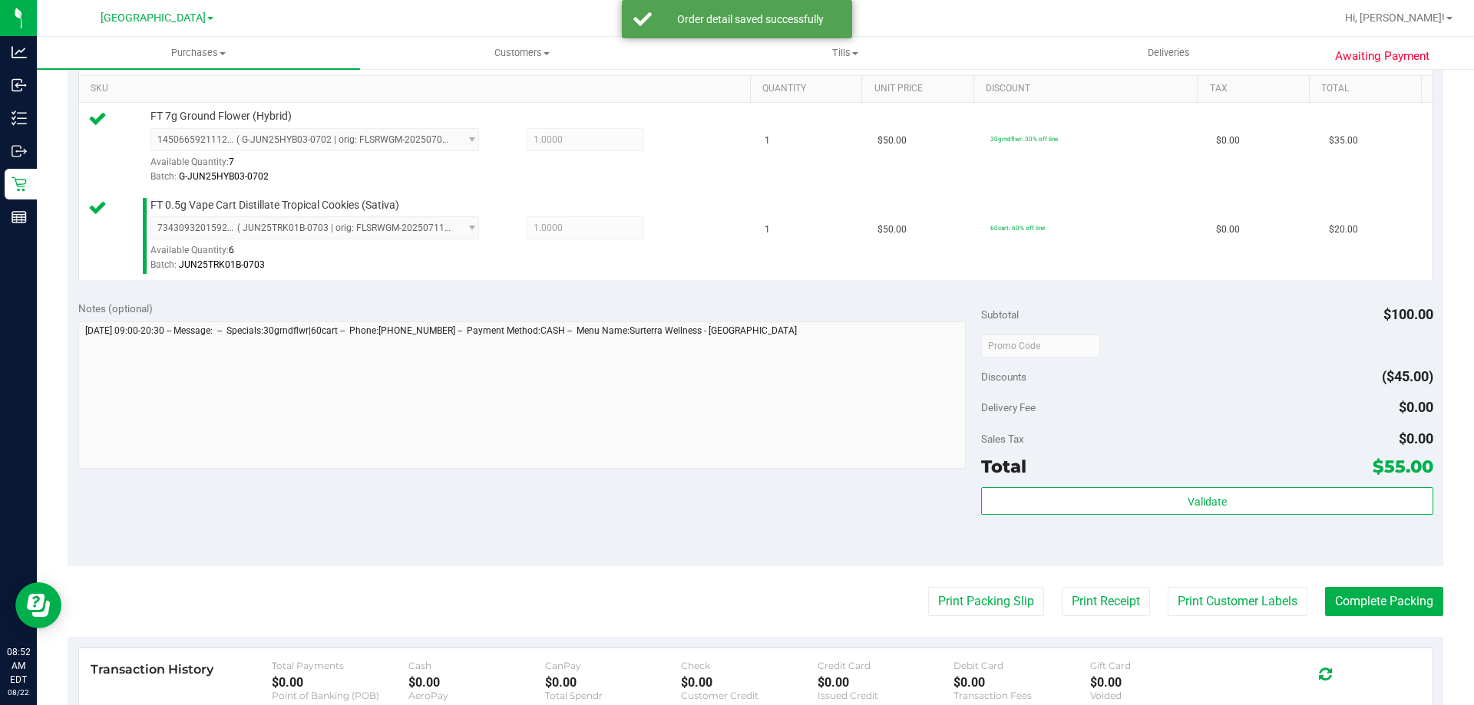
scroll to position [614, 0]
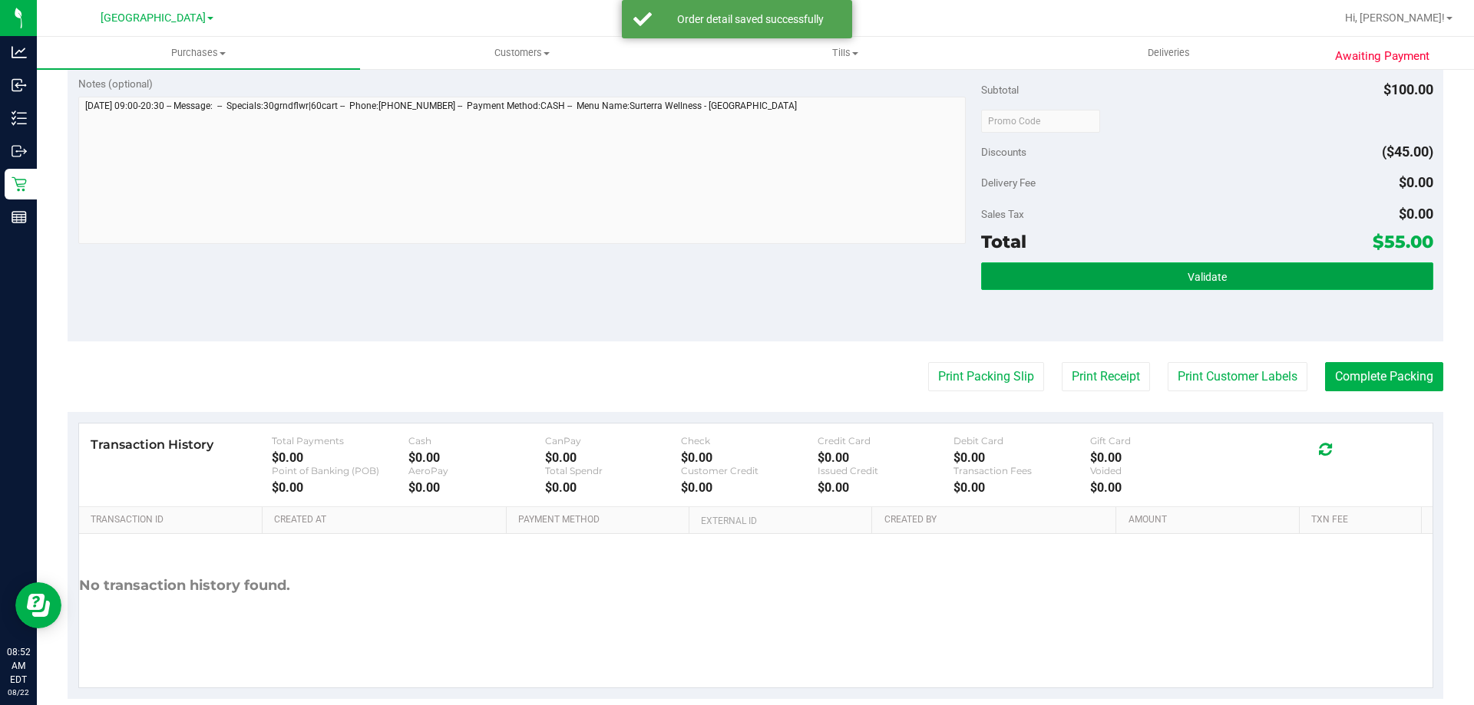
click at [1098, 278] on button "Validate" at bounding box center [1206, 277] width 451 height 28
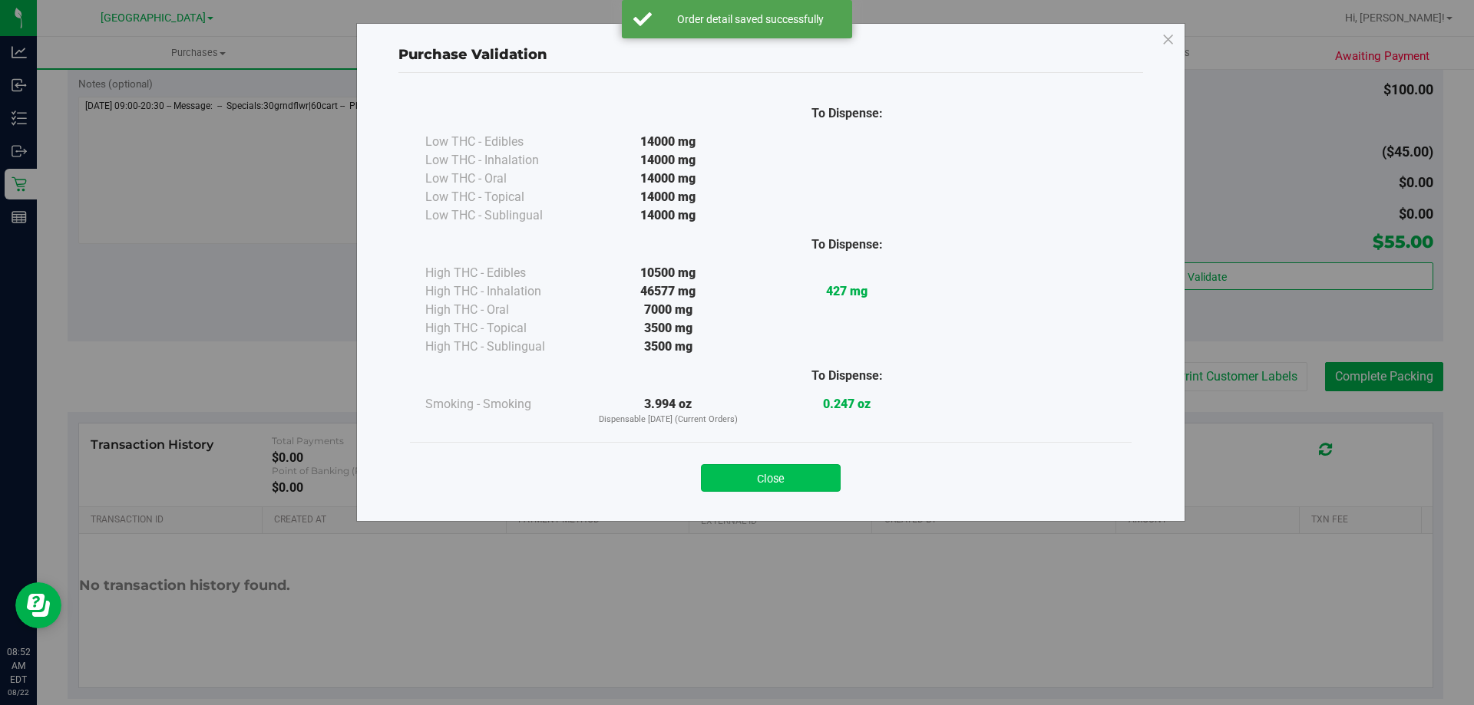
click at [779, 473] on button "Close" at bounding box center [771, 478] width 140 height 28
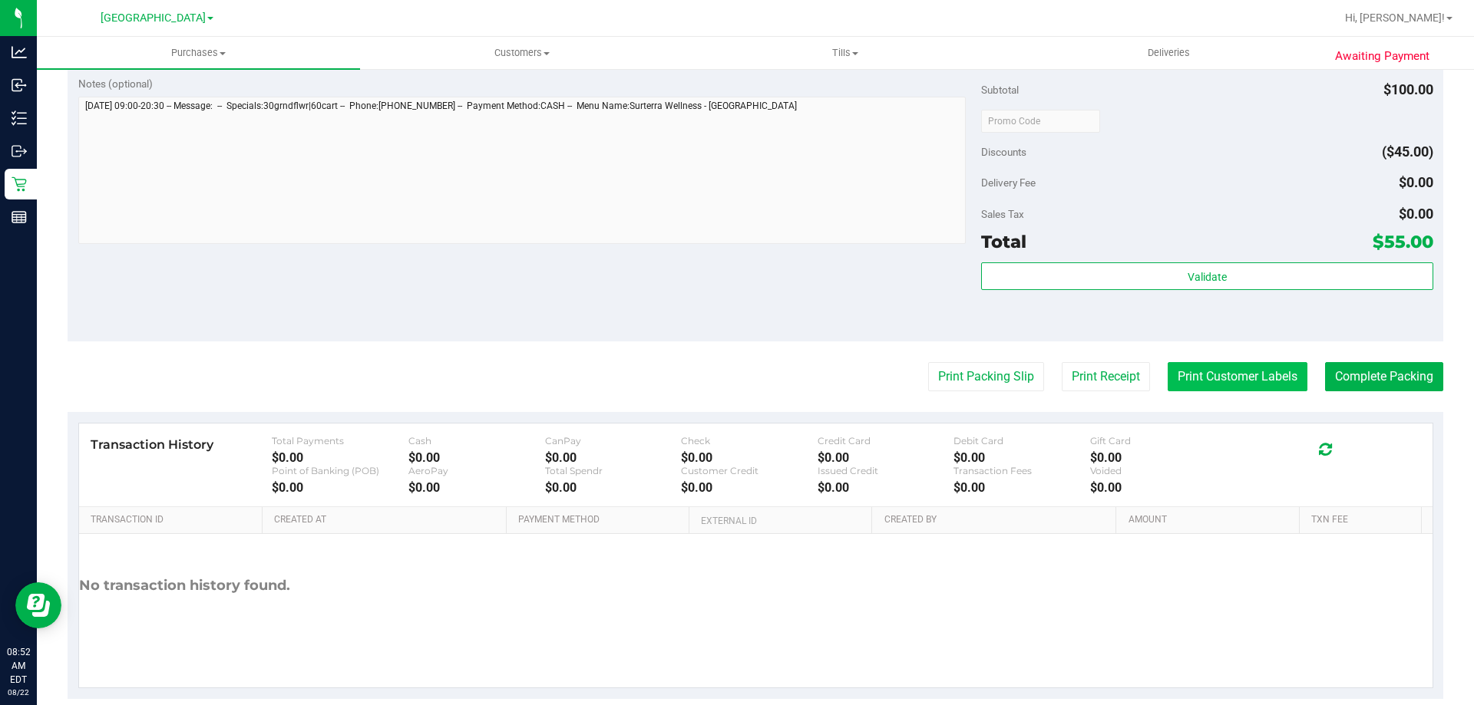
click at [1226, 366] on button "Print Customer Labels" at bounding box center [1238, 376] width 140 height 29
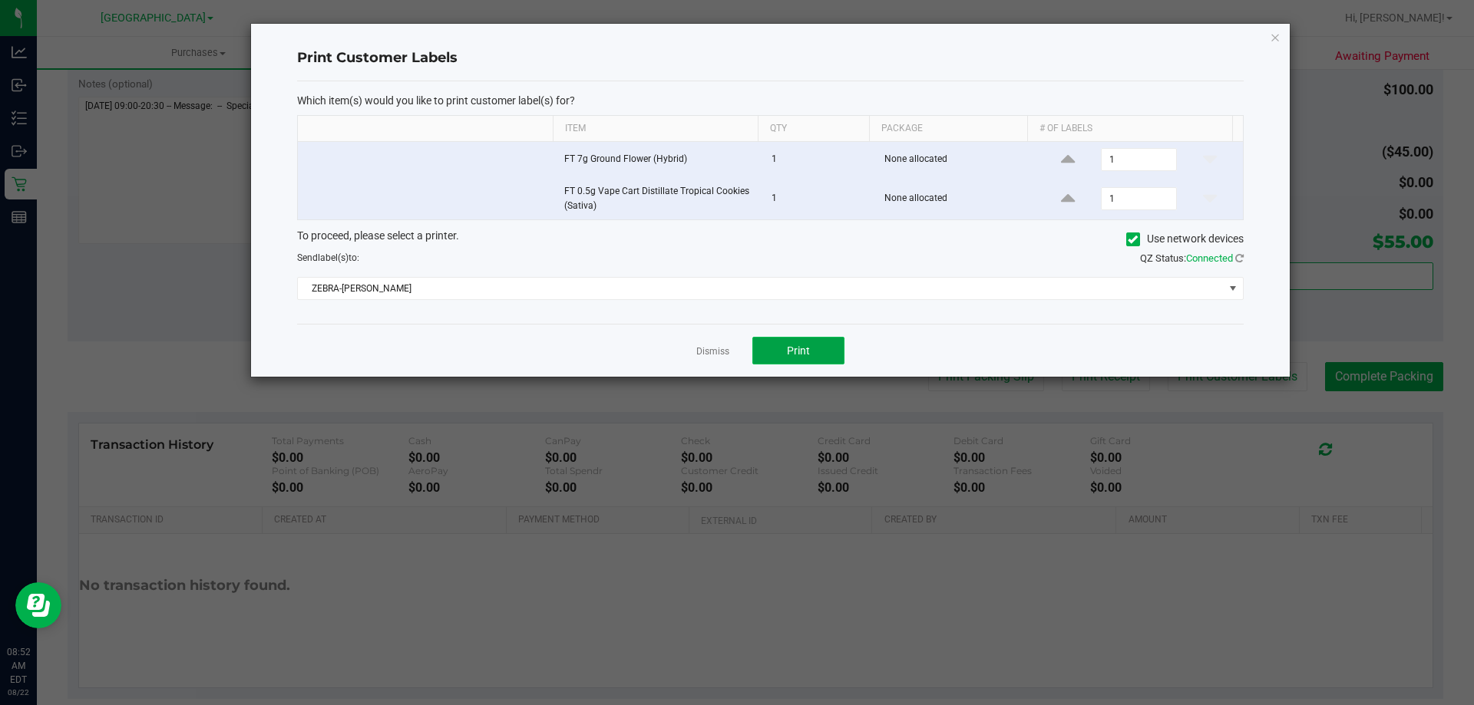
click at [814, 345] on button "Print" at bounding box center [798, 351] width 92 height 28
click at [712, 352] on link "Dismiss" at bounding box center [712, 351] width 33 height 13
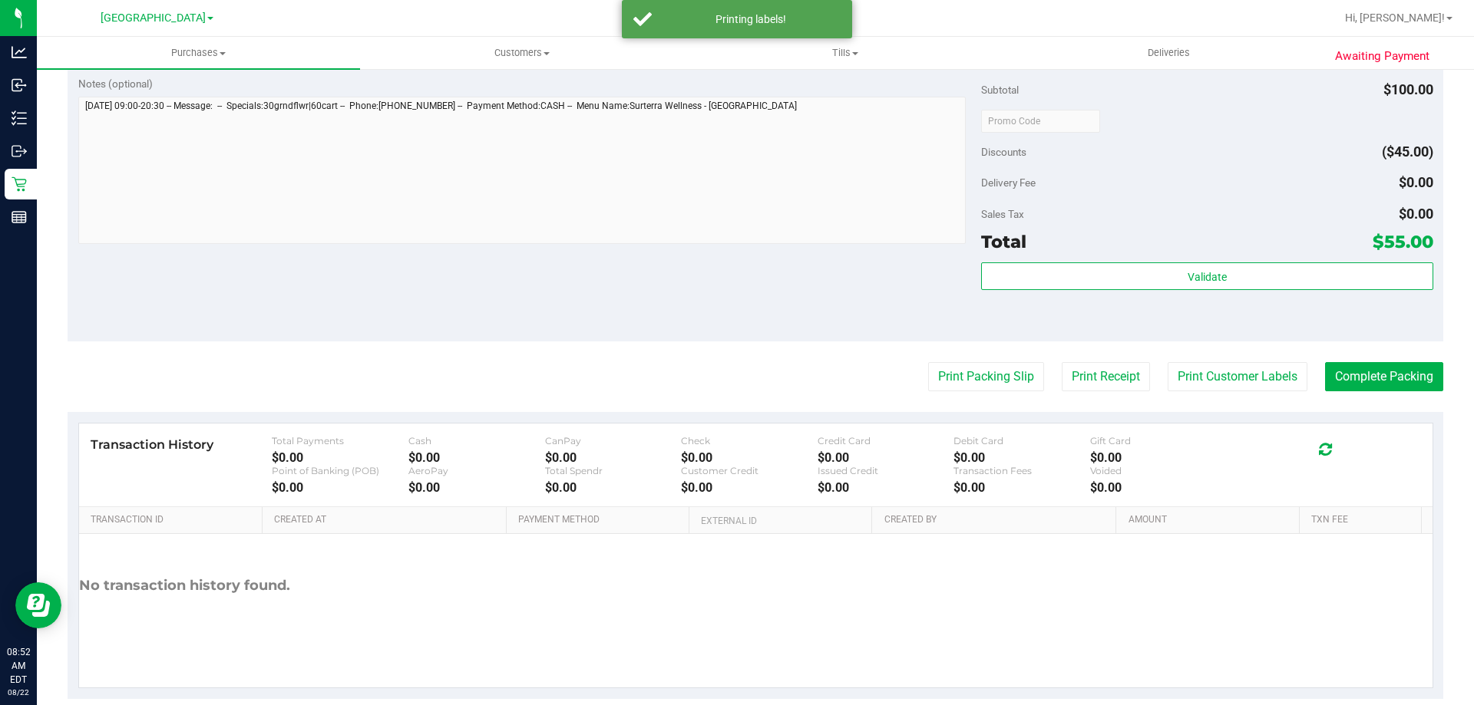
drag, startPoint x: 659, startPoint y: 257, endPoint x: 996, endPoint y: 332, distance: 345.3
click at [679, 253] on div "Notes (optional) Subtotal $100.00 Discounts ($45.00) Delivery Fee $0.00 Sales T…" at bounding box center [756, 203] width 1376 height 276
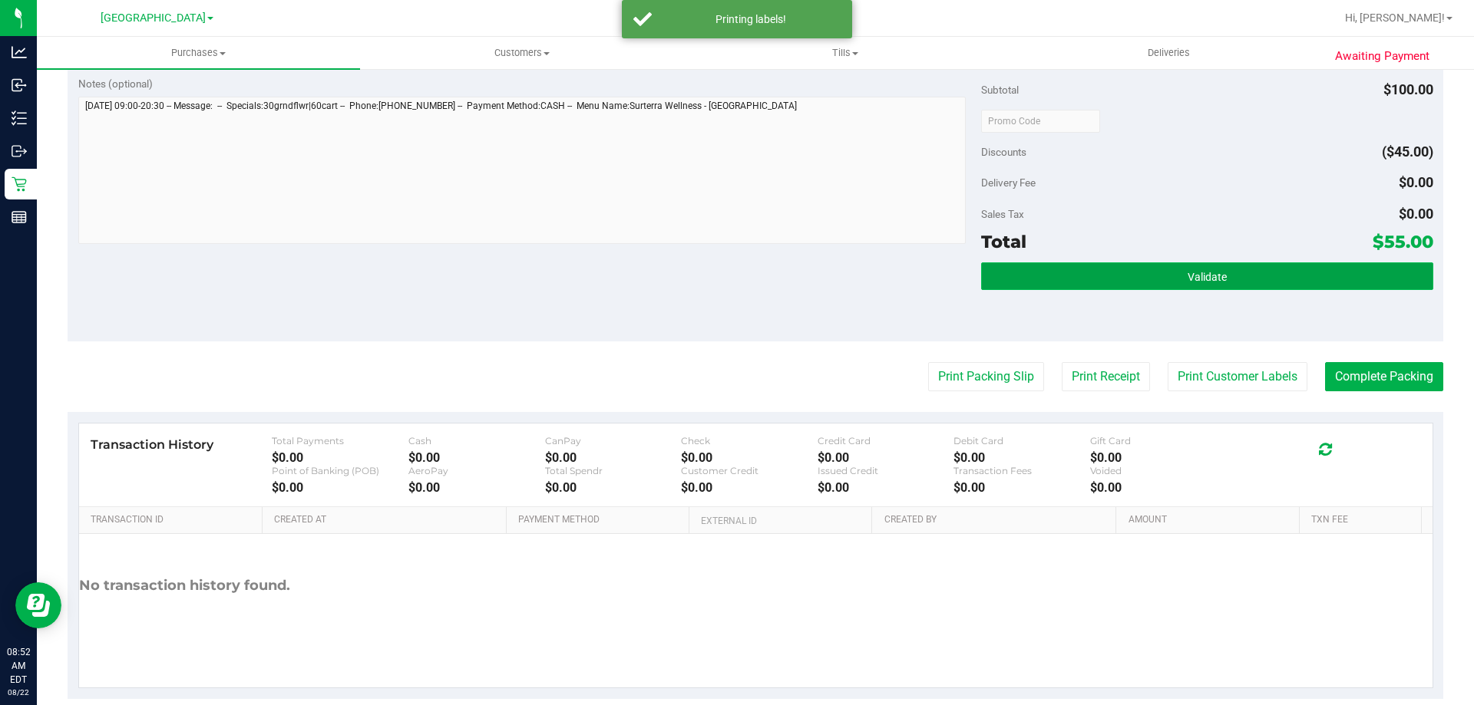
click at [1099, 270] on button "Validate" at bounding box center [1206, 277] width 451 height 28
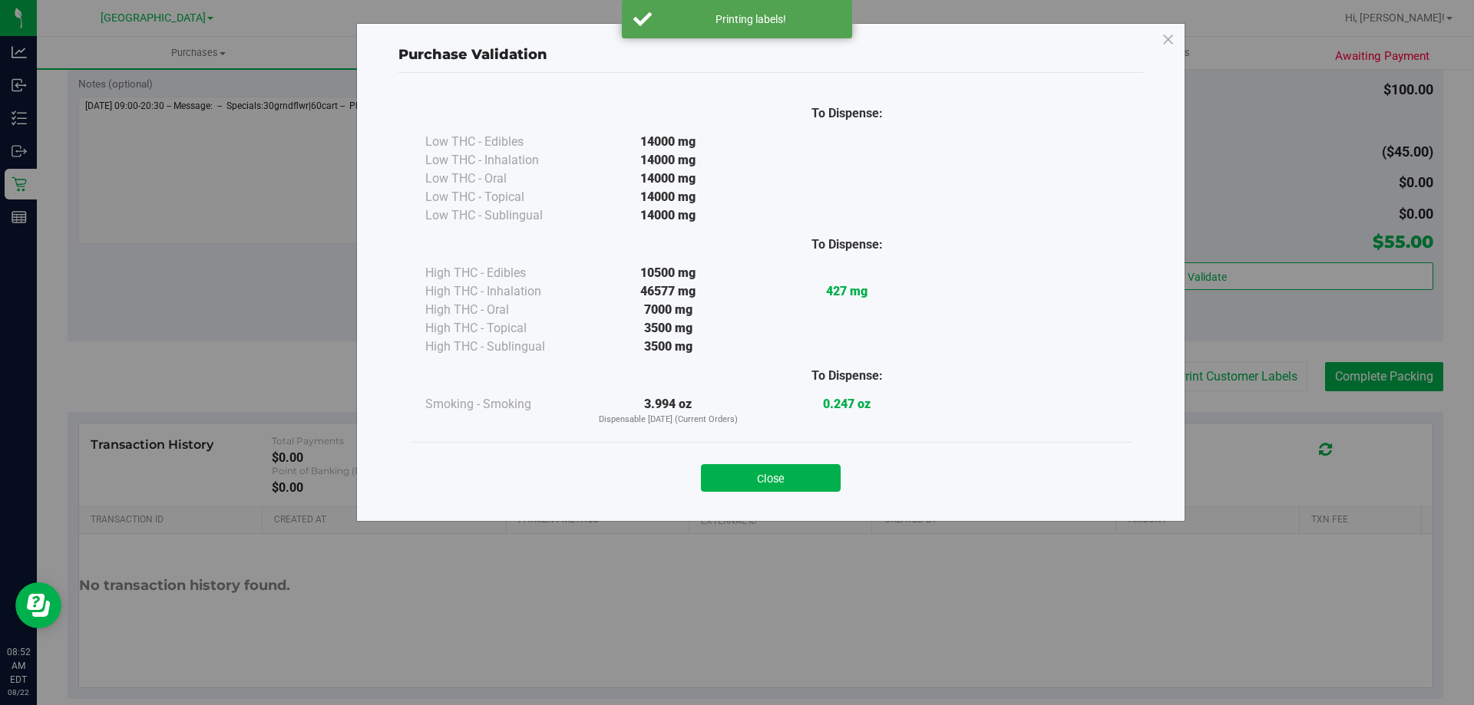
drag, startPoint x: 808, startPoint y: 477, endPoint x: 1075, endPoint y: 428, distance: 272.5
click at [900, 452] on div "Close" at bounding box center [771, 473] width 722 height 62
click at [1383, 378] on div "Purchase Validation To Dispense: Low THC - Edibles 14000 mg" at bounding box center [742, 352] width 1485 height 705
click at [749, 477] on button "Close" at bounding box center [771, 478] width 140 height 28
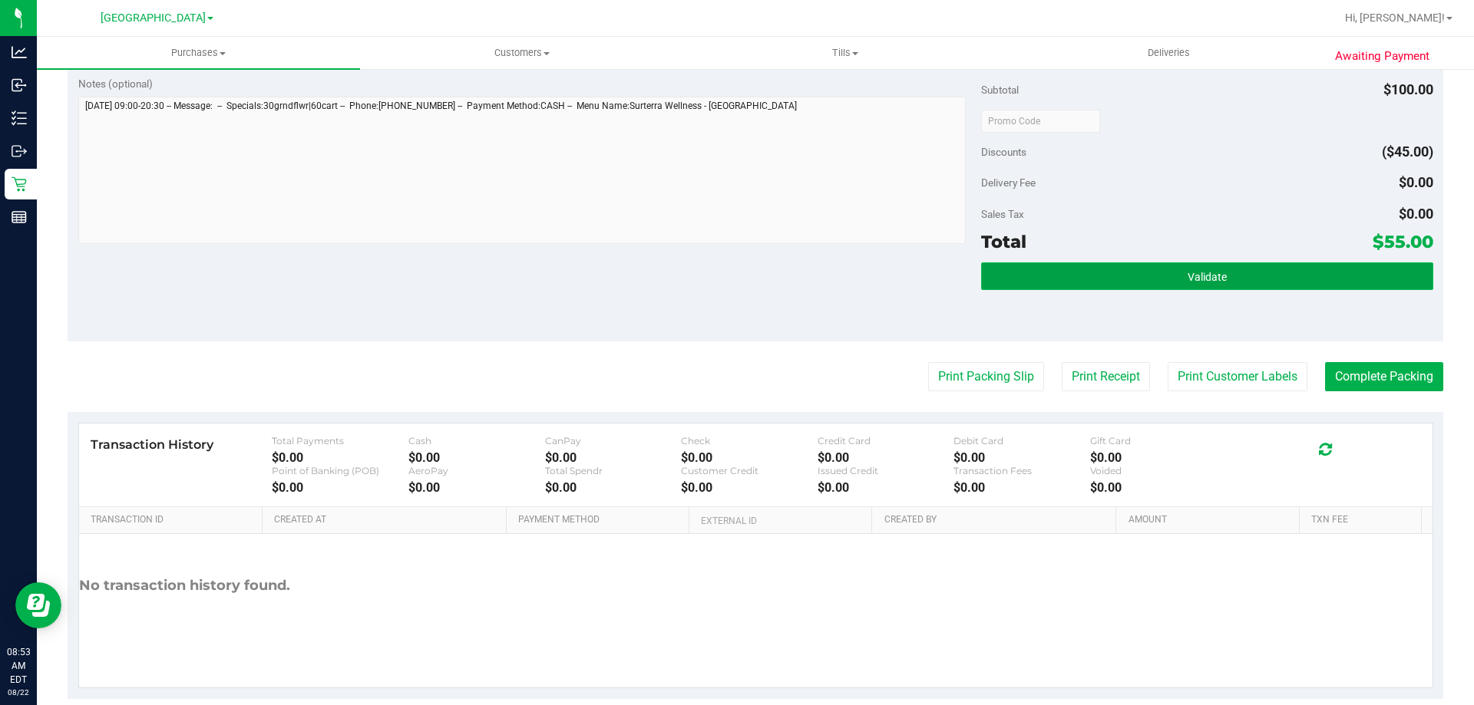
click at [1211, 275] on span "Validate" at bounding box center [1207, 277] width 39 height 12
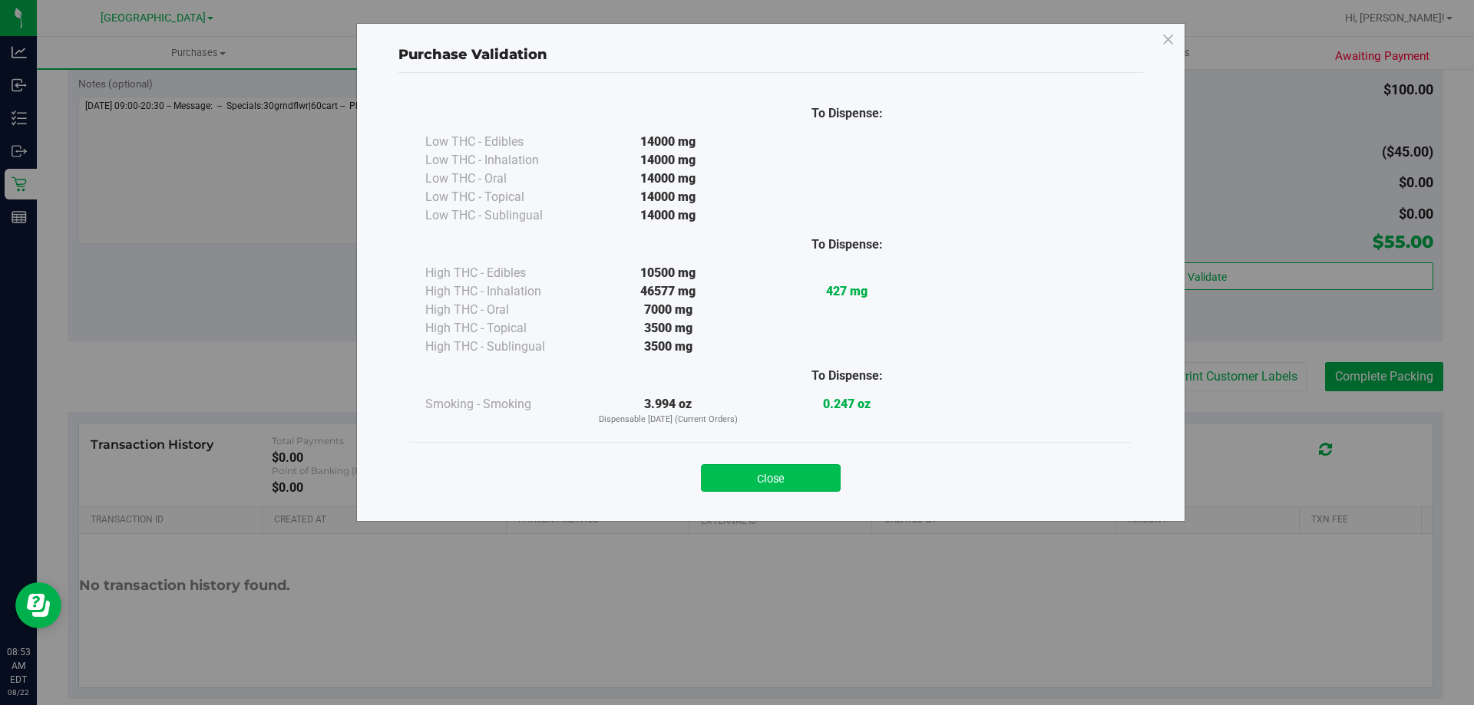
click at [777, 482] on button "Close" at bounding box center [771, 478] width 140 height 28
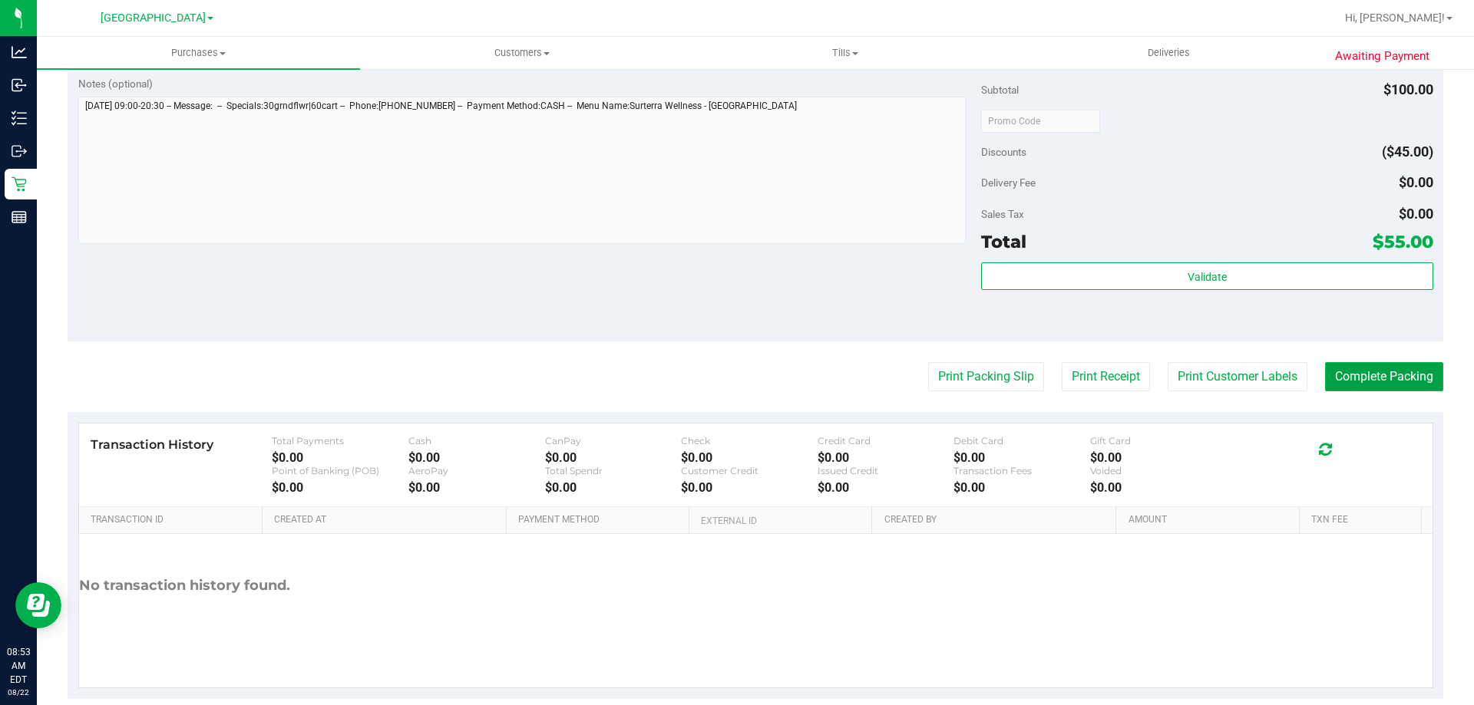
click at [1356, 368] on button "Complete Packing" at bounding box center [1384, 376] width 118 height 29
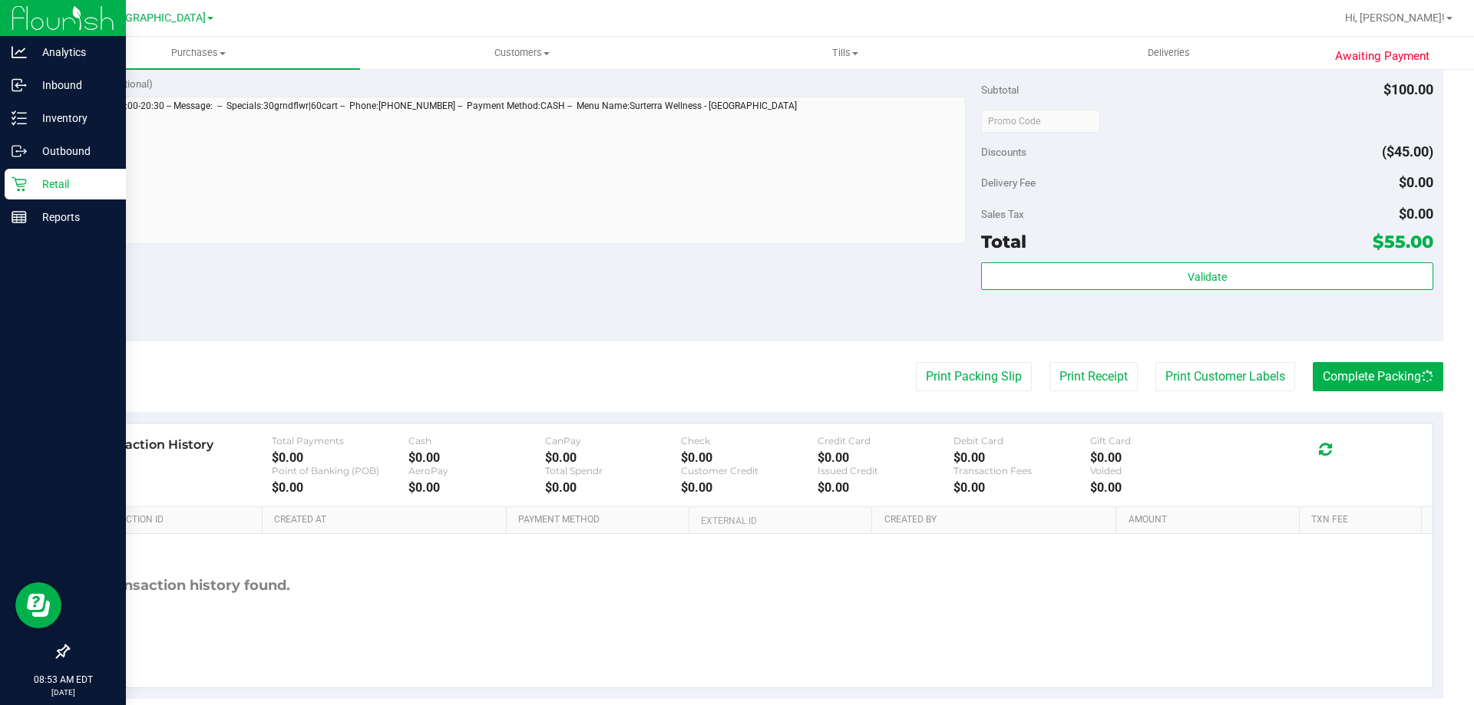
click at [53, 180] on p "Retail" at bounding box center [73, 184] width 92 height 18
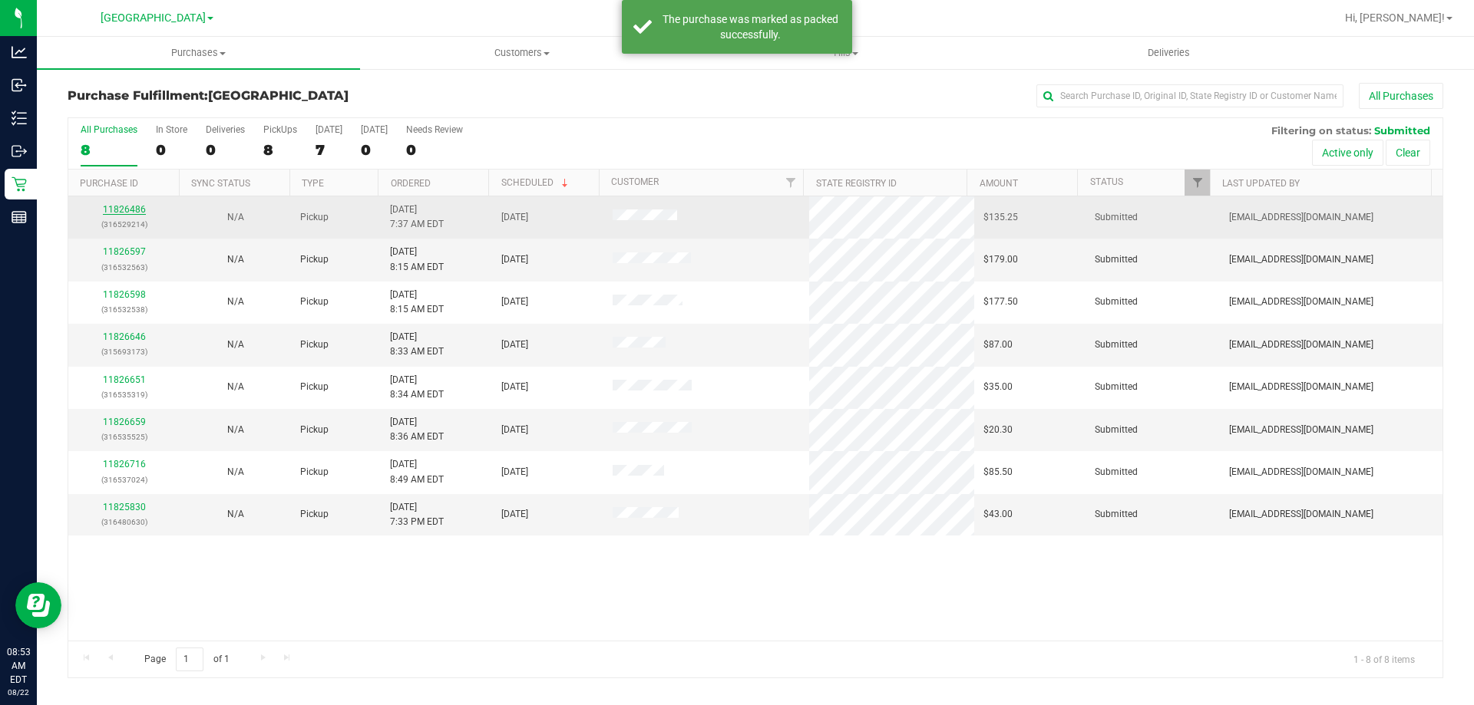
click at [127, 208] on link "11826486" at bounding box center [124, 209] width 43 height 11
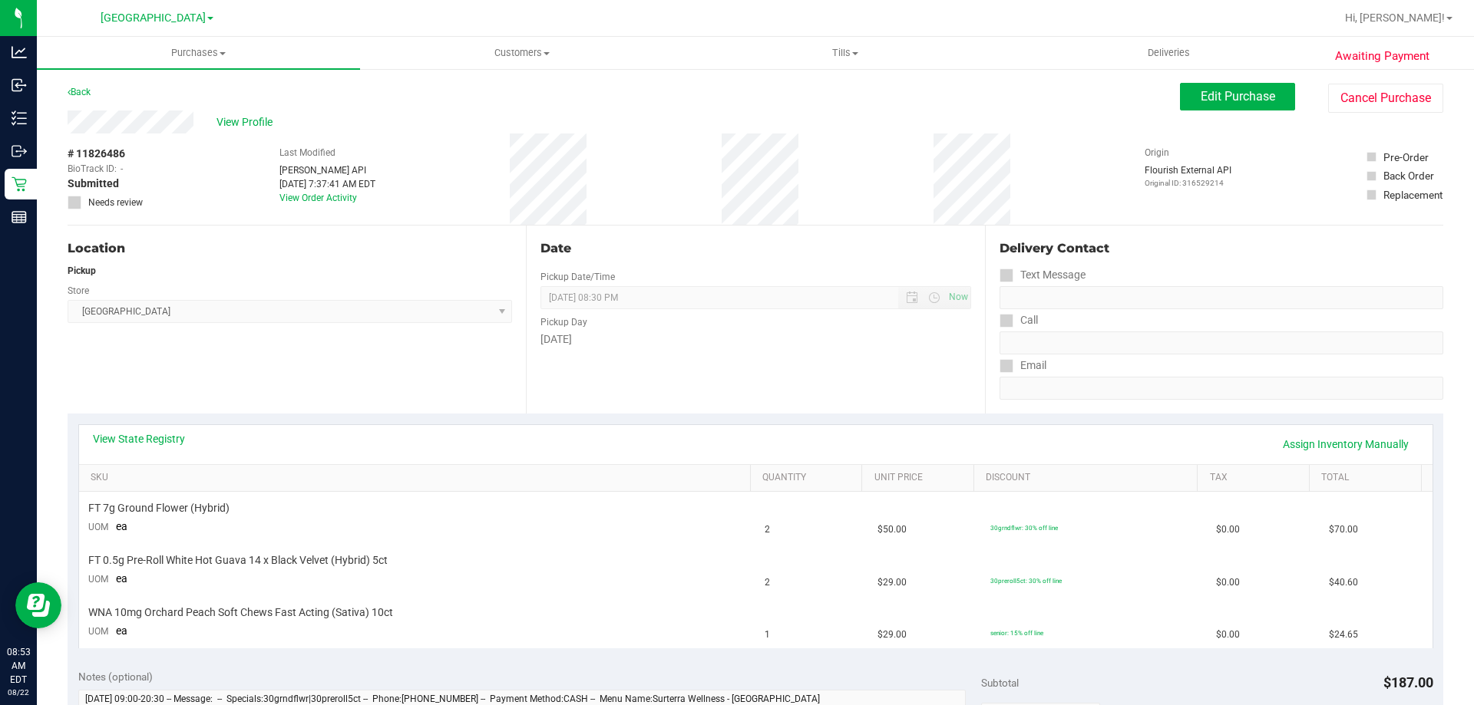
click at [710, 335] on div "Friday" at bounding box center [755, 340] width 430 height 16
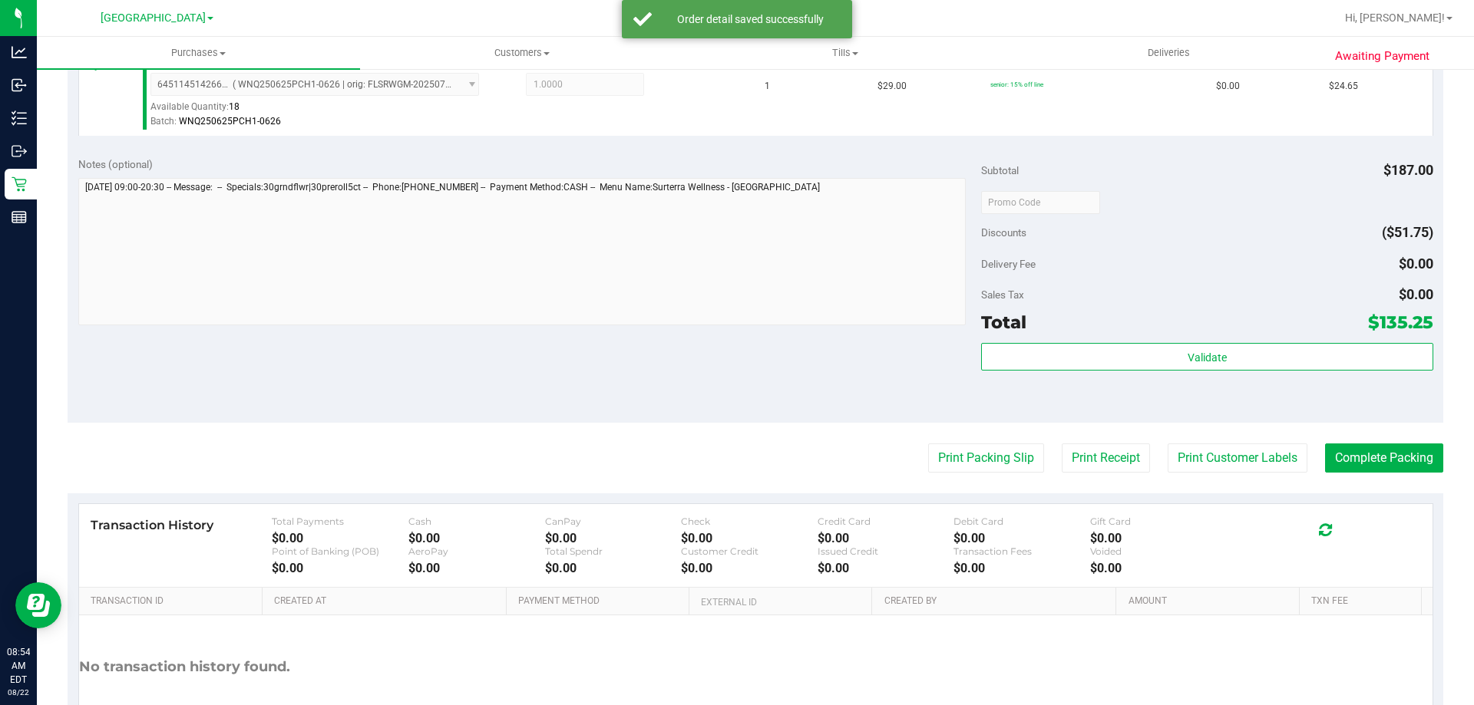
scroll to position [728, 0]
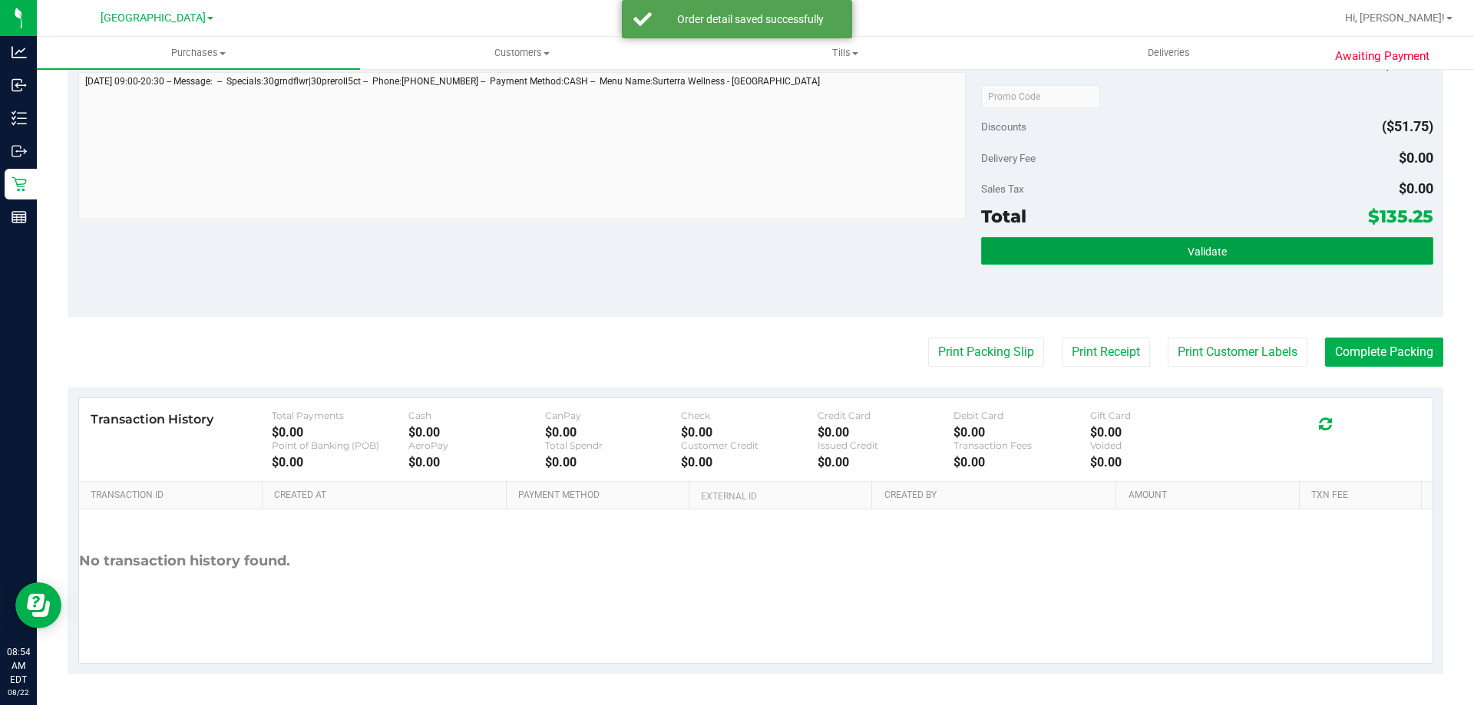
click at [1092, 255] on button "Validate" at bounding box center [1206, 251] width 451 height 28
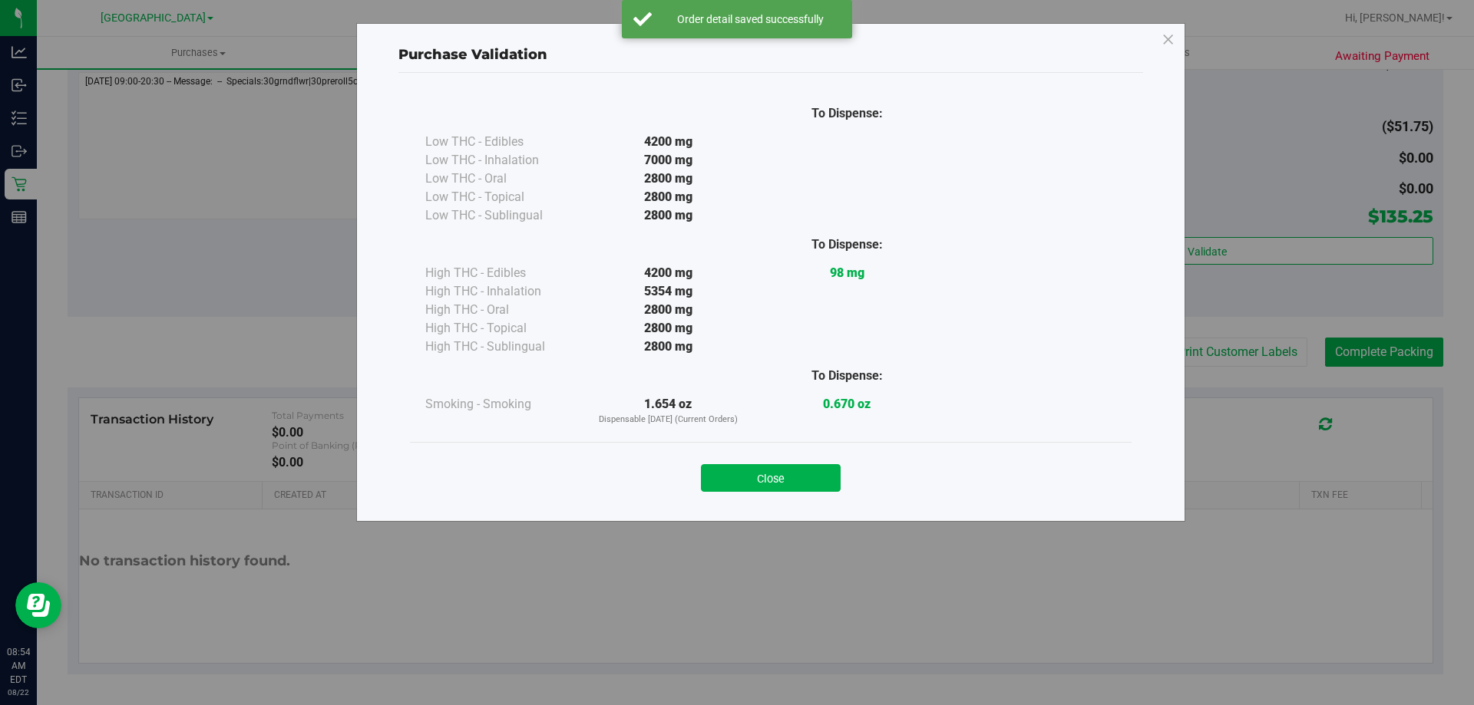
drag, startPoint x: 763, startPoint y: 472, endPoint x: 1039, endPoint y: 435, distance: 278.0
click at [767, 472] on button "Close" at bounding box center [771, 478] width 140 height 28
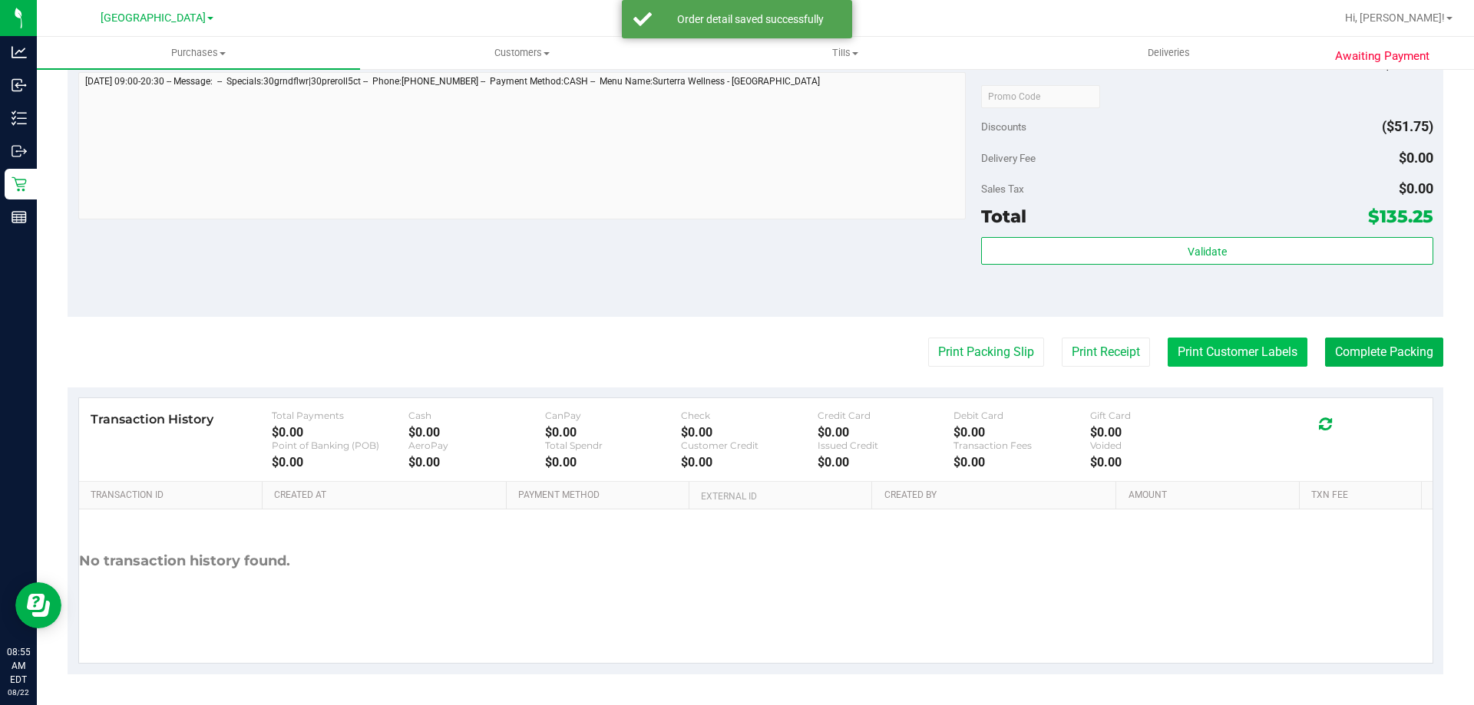
click at [1260, 349] on button "Print Customer Labels" at bounding box center [1238, 352] width 140 height 29
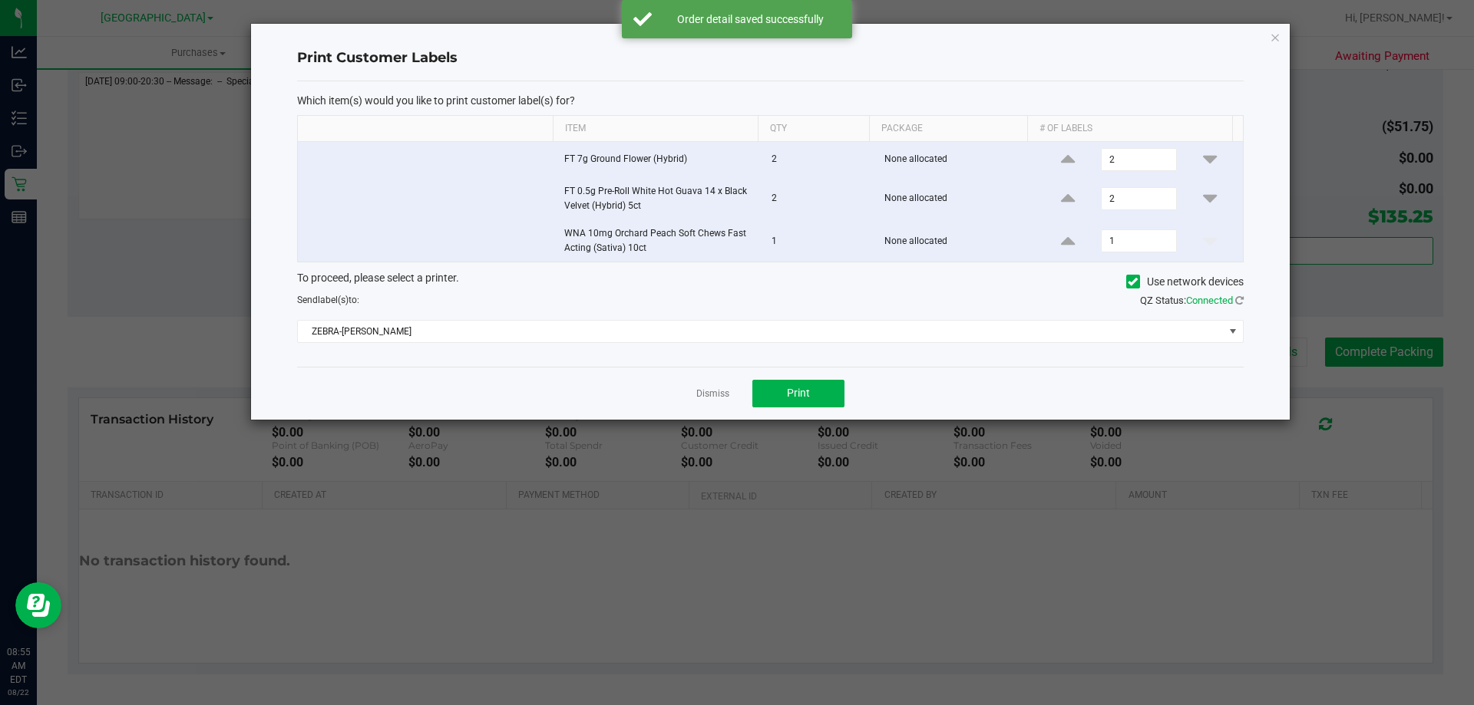
click at [741, 397] on div "Dismiss Print" at bounding box center [770, 393] width 946 height 53
click at [831, 398] on button "Print" at bounding box center [798, 394] width 92 height 28
click at [717, 399] on link "Dismiss" at bounding box center [712, 394] width 33 height 13
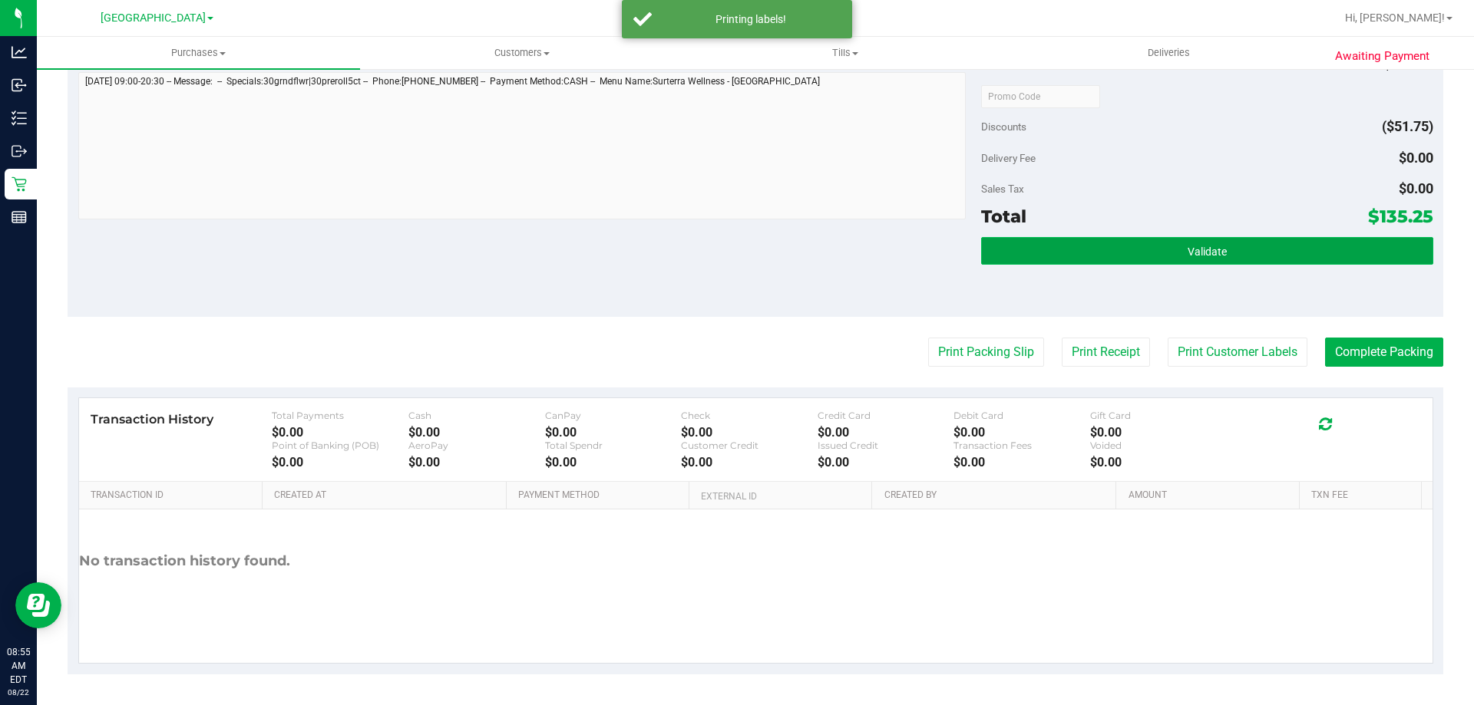
click at [1235, 263] on button "Validate" at bounding box center [1206, 251] width 451 height 28
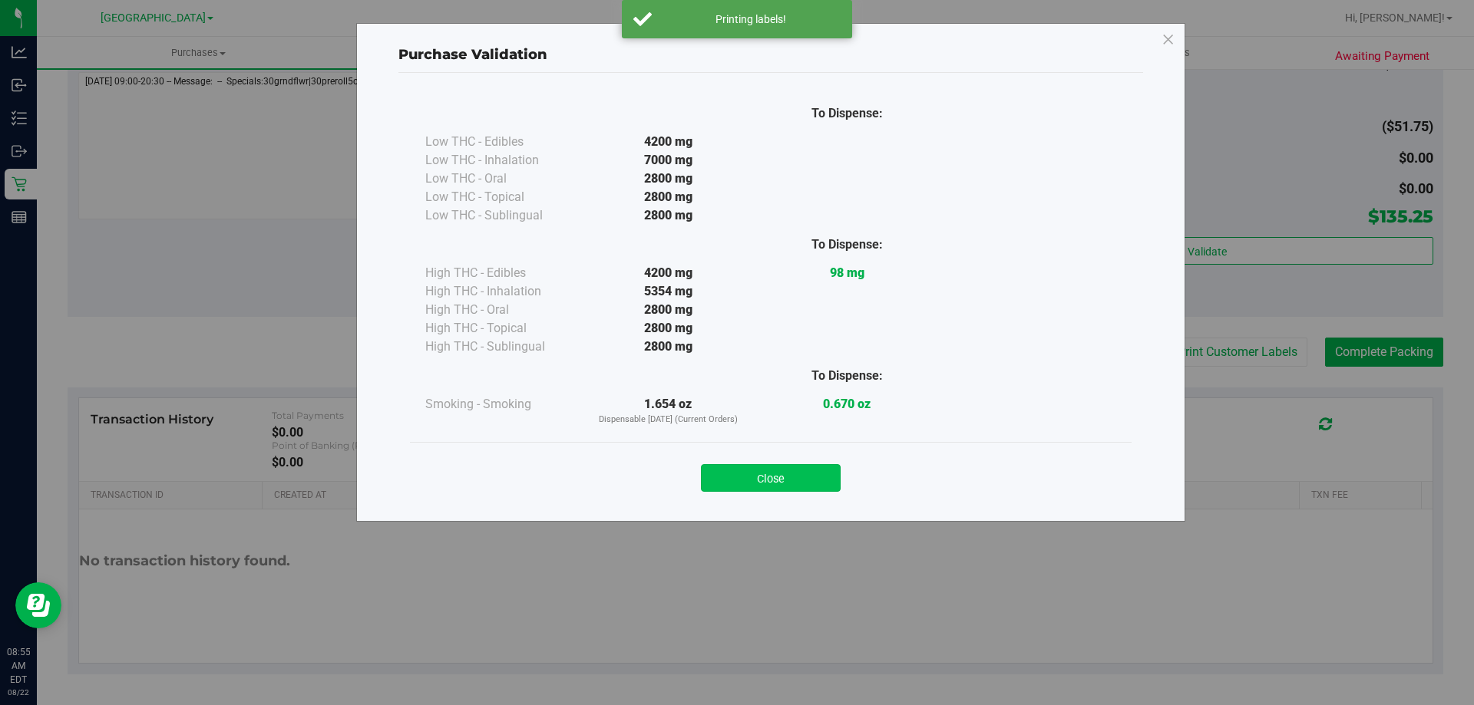
click at [734, 477] on button "Close" at bounding box center [771, 478] width 140 height 28
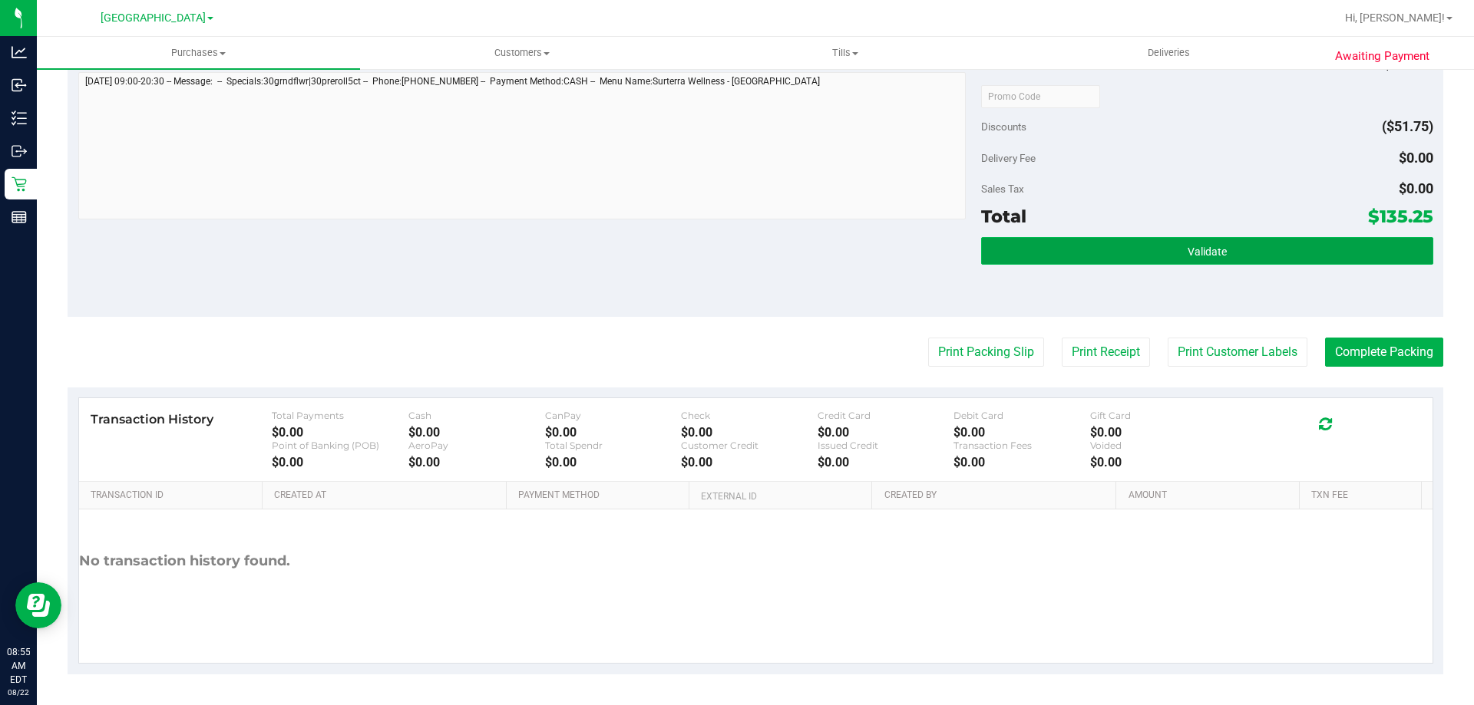
click at [1186, 260] on button "Validate" at bounding box center [1206, 251] width 451 height 28
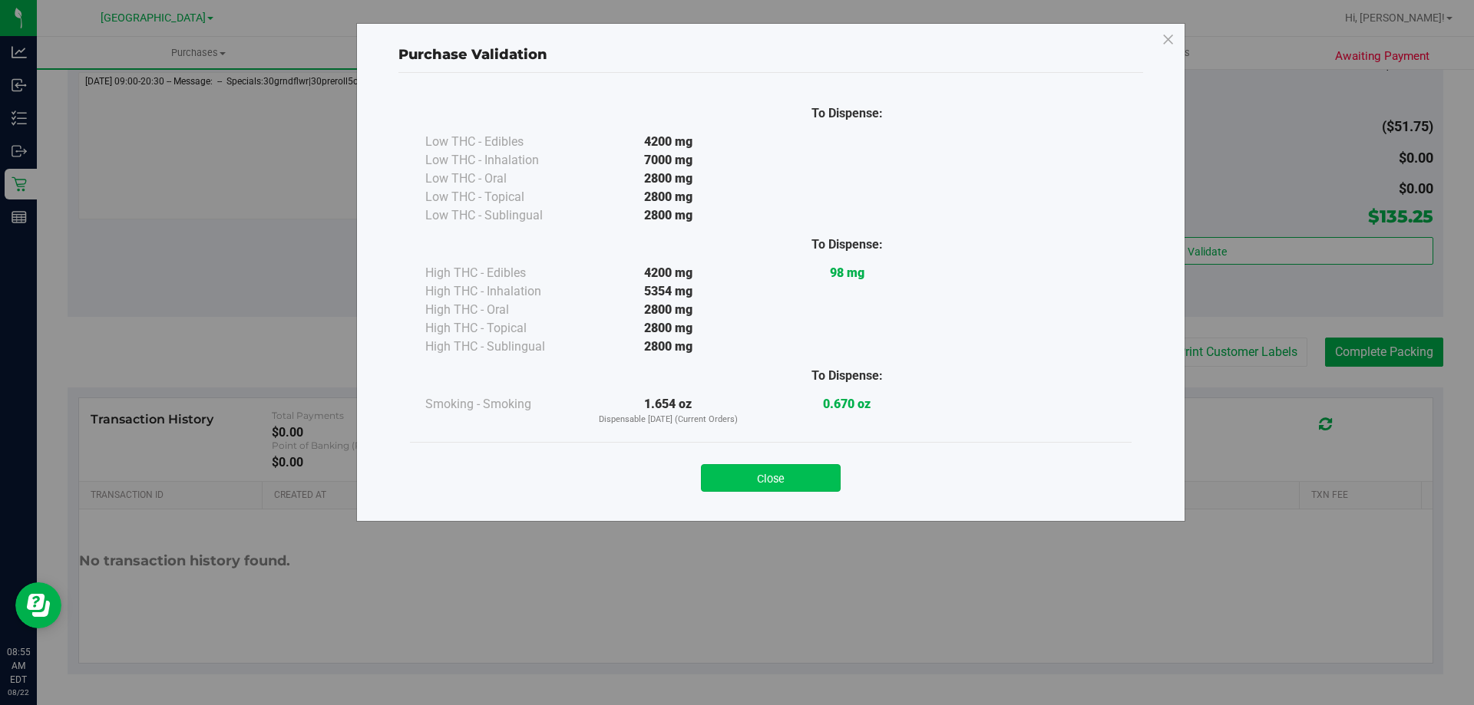
click at [781, 487] on button "Close" at bounding box center [771, 478] width 140 height 28
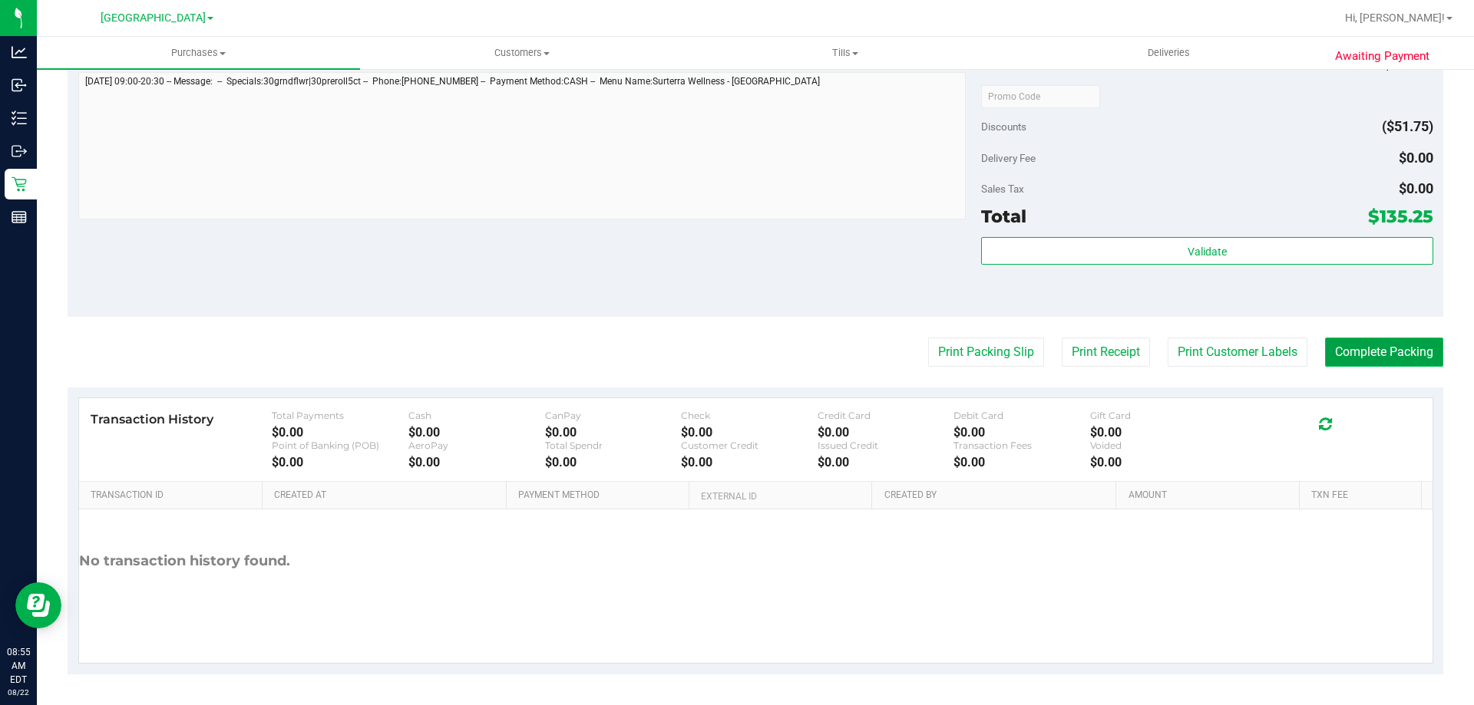
click at [1407, 342] on button "Complete Packing" at bounding box center [1384, 352] width 118 height 29
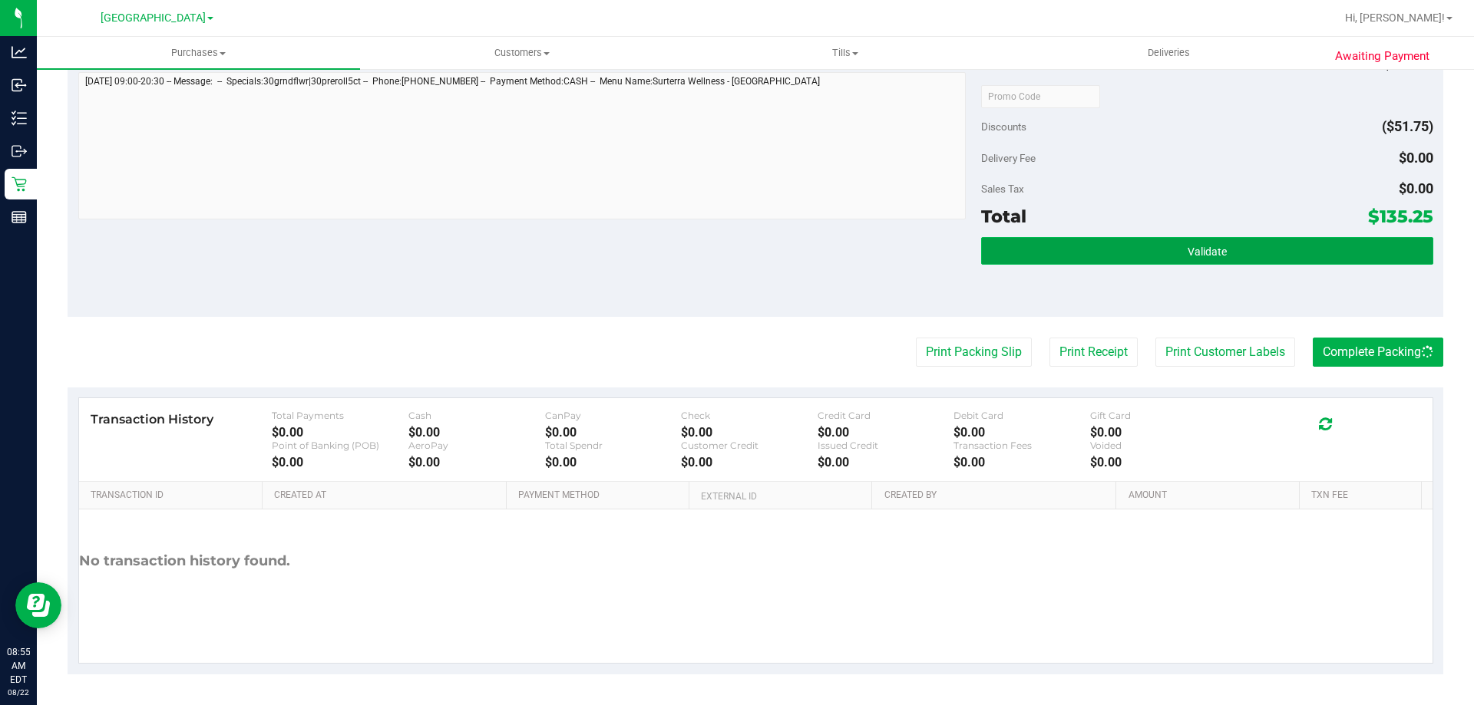
click at [1032, 258] on button "Validate" at bounding box center [1206, 251] width 451 height 28
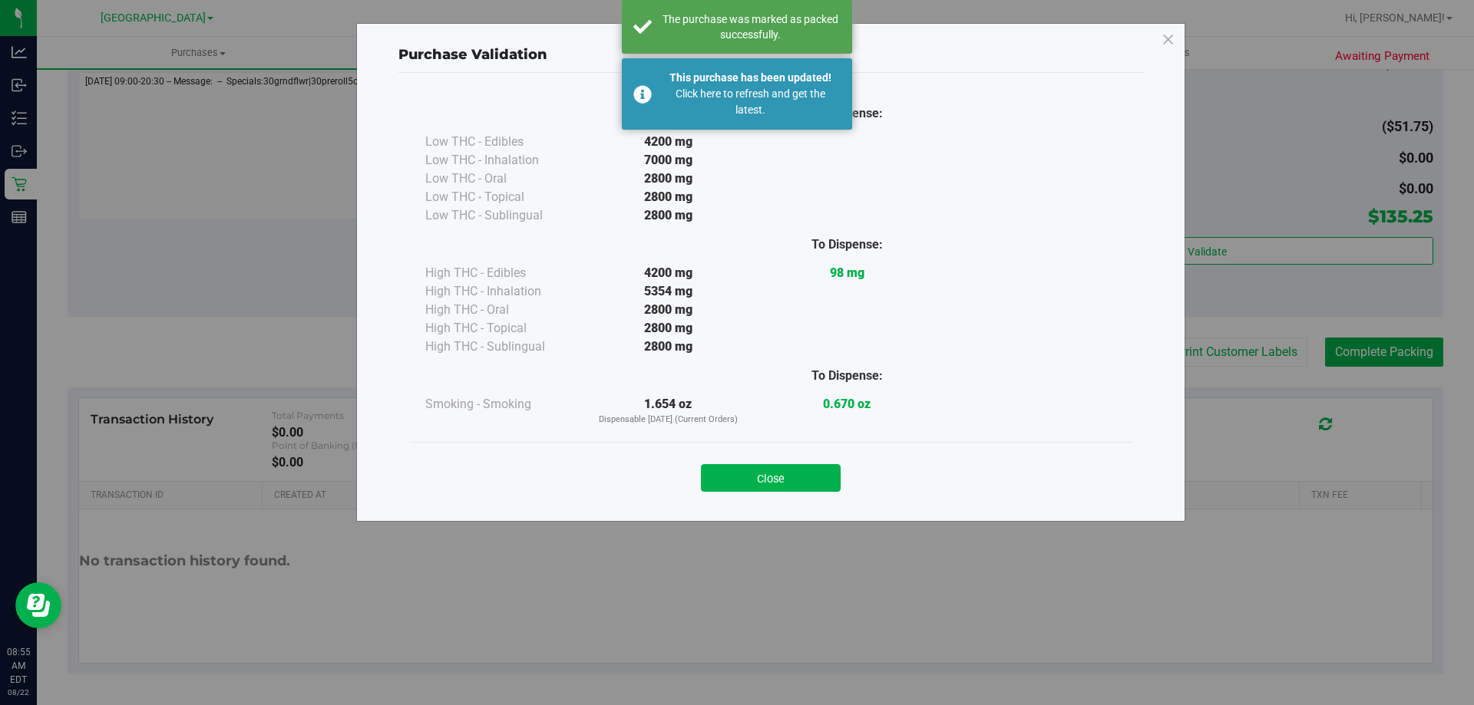
click at [741, 460] on div "Close" at bounding box center [770, 473] width 699 height 38
click at [724, 478] on button "Close" at bounding box center [771, 478] width 140 height 28
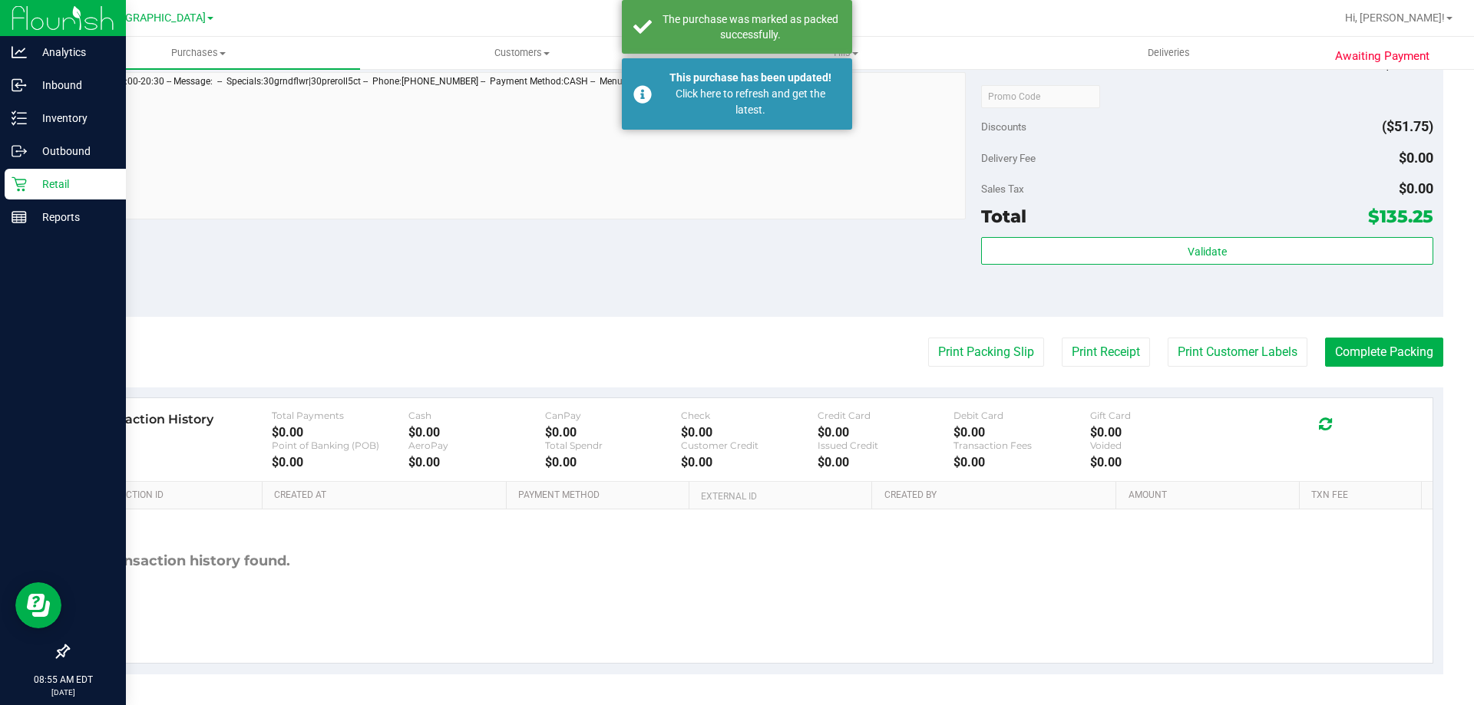
click at [25, 170] on div "Retail" at bounding box center [65, 184] width 121 height 31
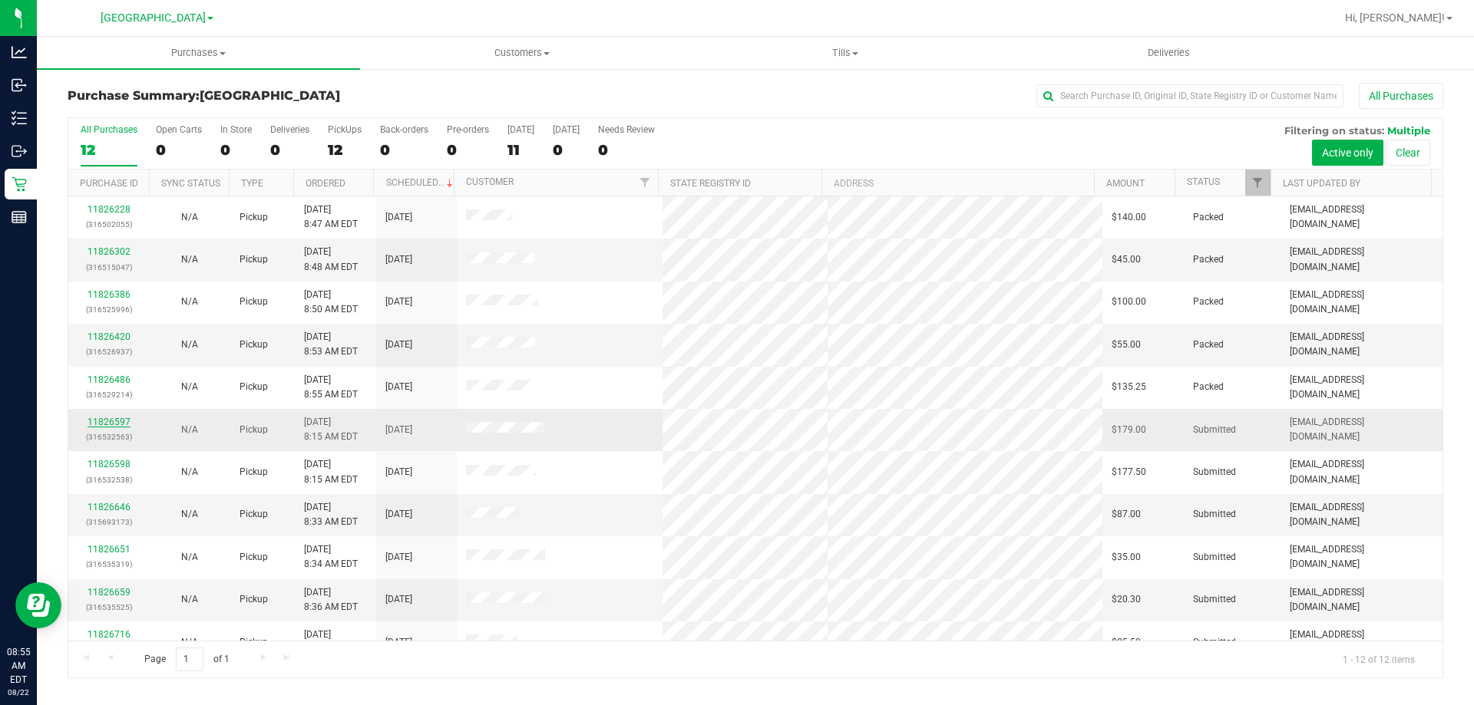
click at [99, 419] on link "11826597" at bounding box center [109, 422] width 43 height 11
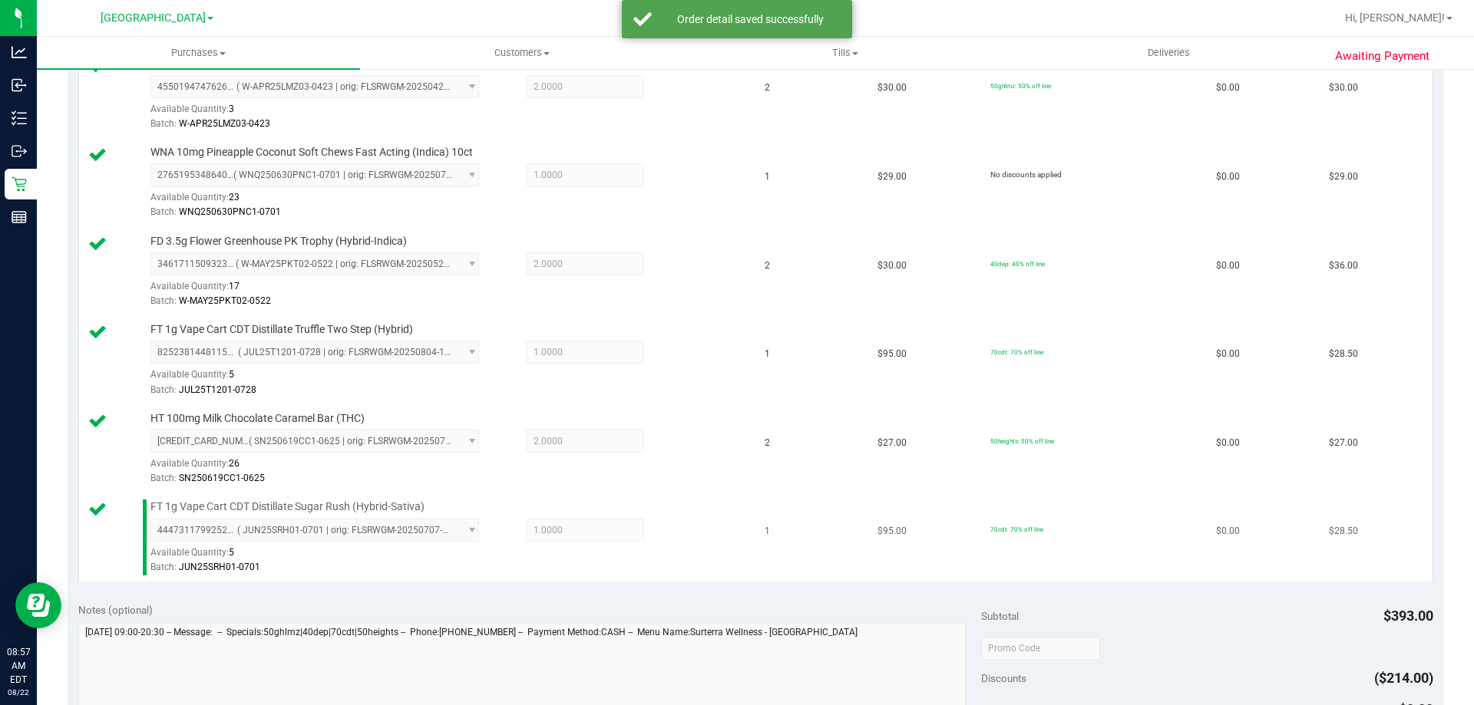
scroll to position [614, 0]
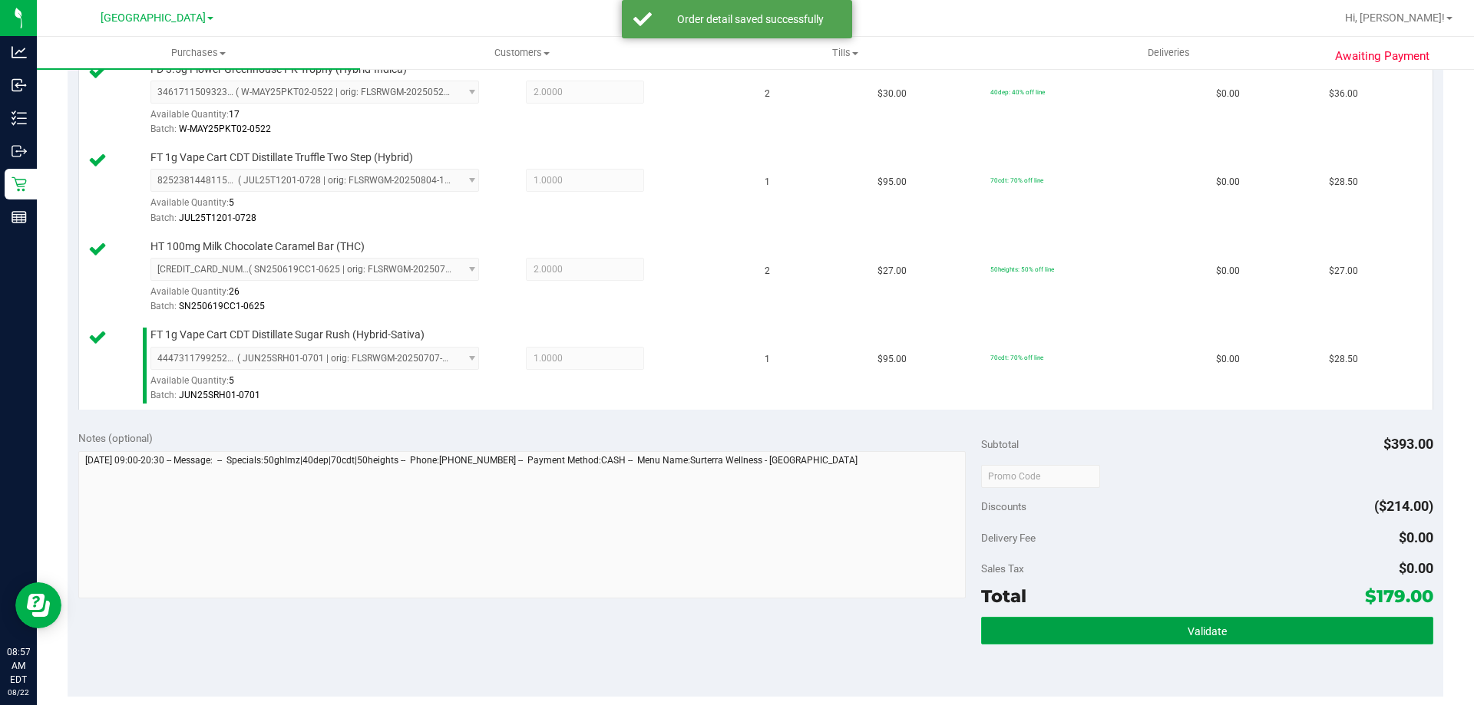
click at [1084, 626] on button "Validate" at bounding box center [1206, 631] width 451 height 28
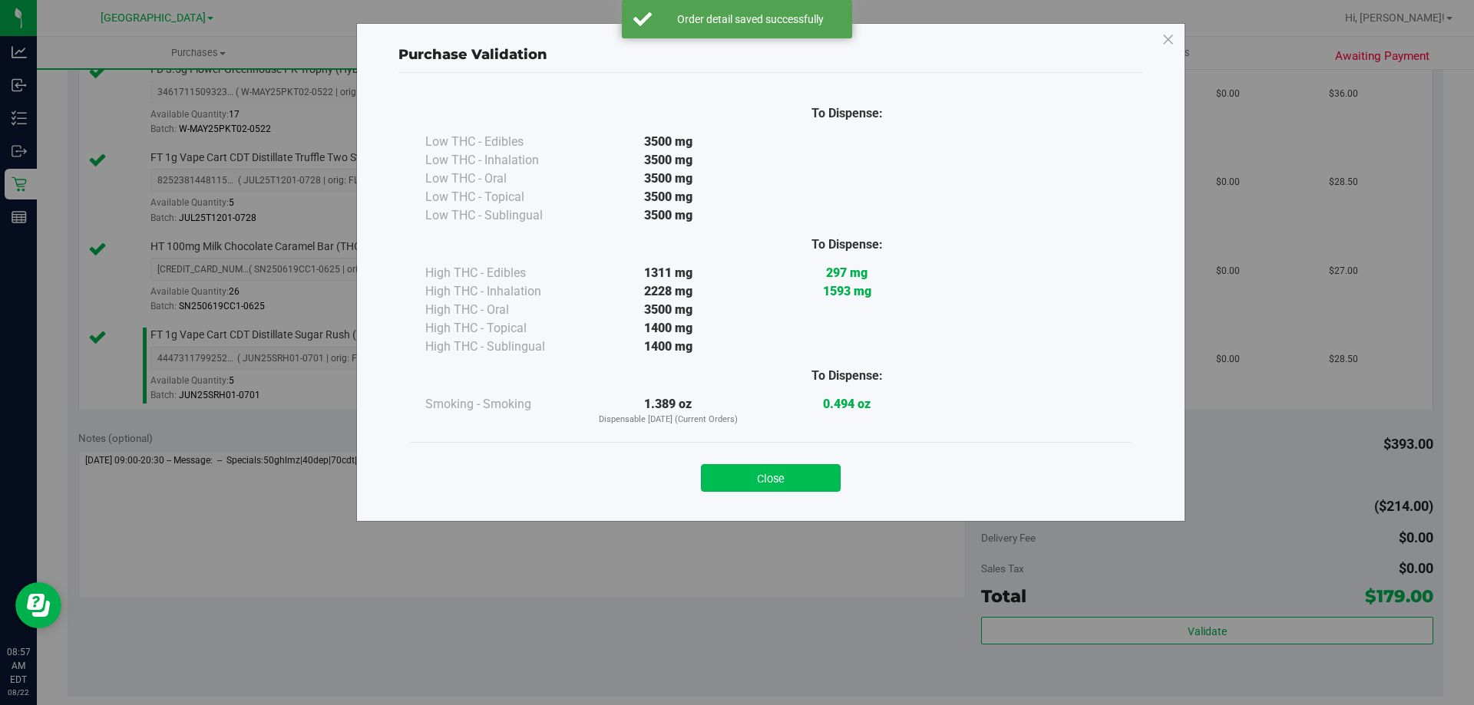
click at [765, 471] on button "Close" at bounding box center [771, 478] width 140 height 28
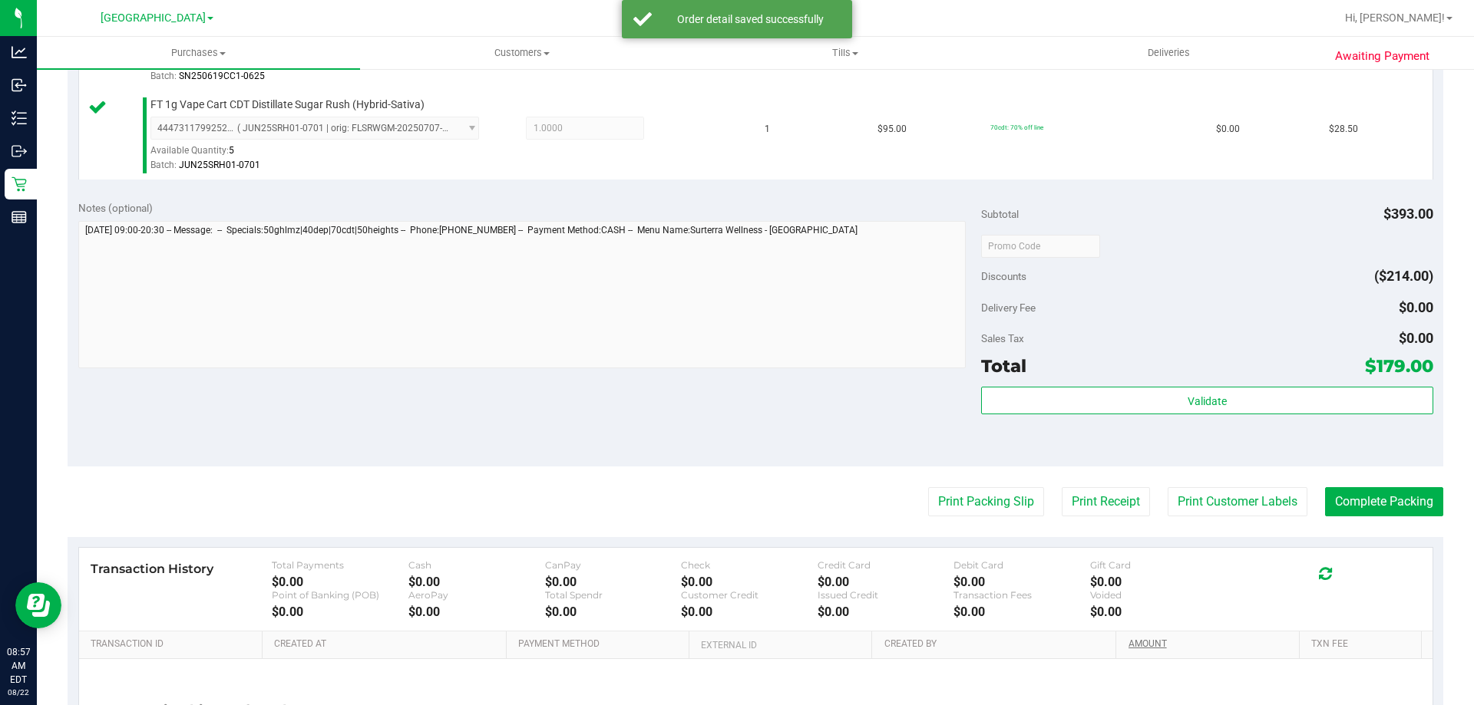
scroll to position [993, 0]
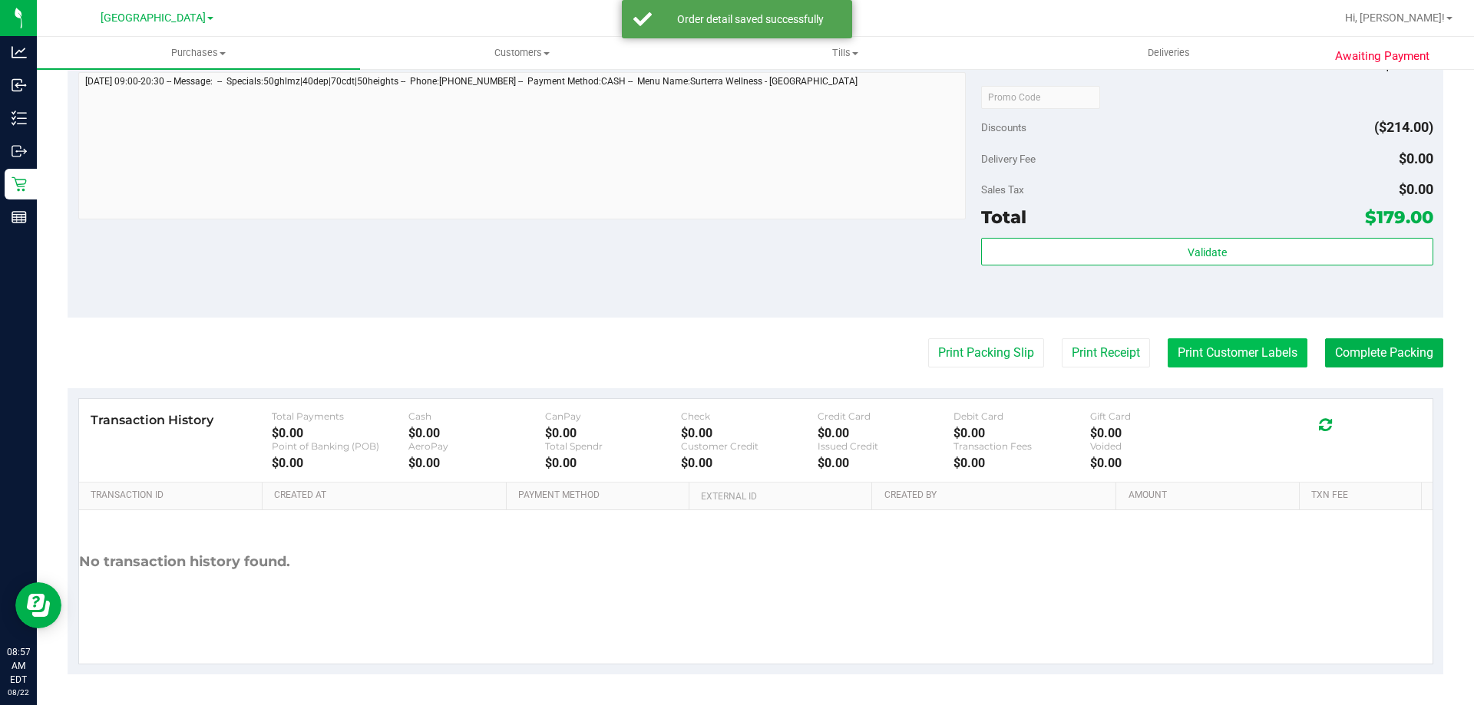
click at [1257, 339] on button "Print Customer Labels" at bounding box center [1238, 353] width 140 height 29
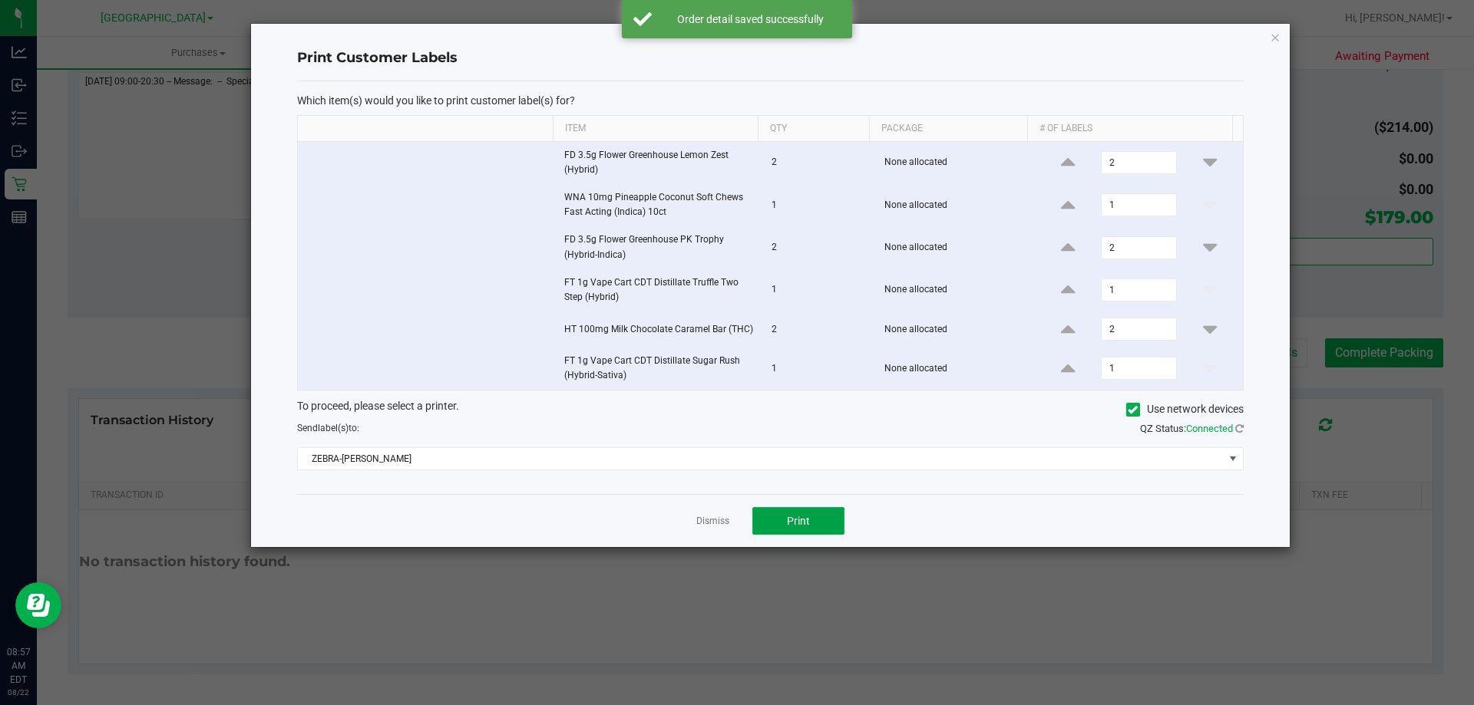
click at [780, 521] on button "Print" at bounding box center [798, 521] width 92 height 28
click at [714, 519] on link "Dismiss" at bounding box center [712, 521] width 33 height 13
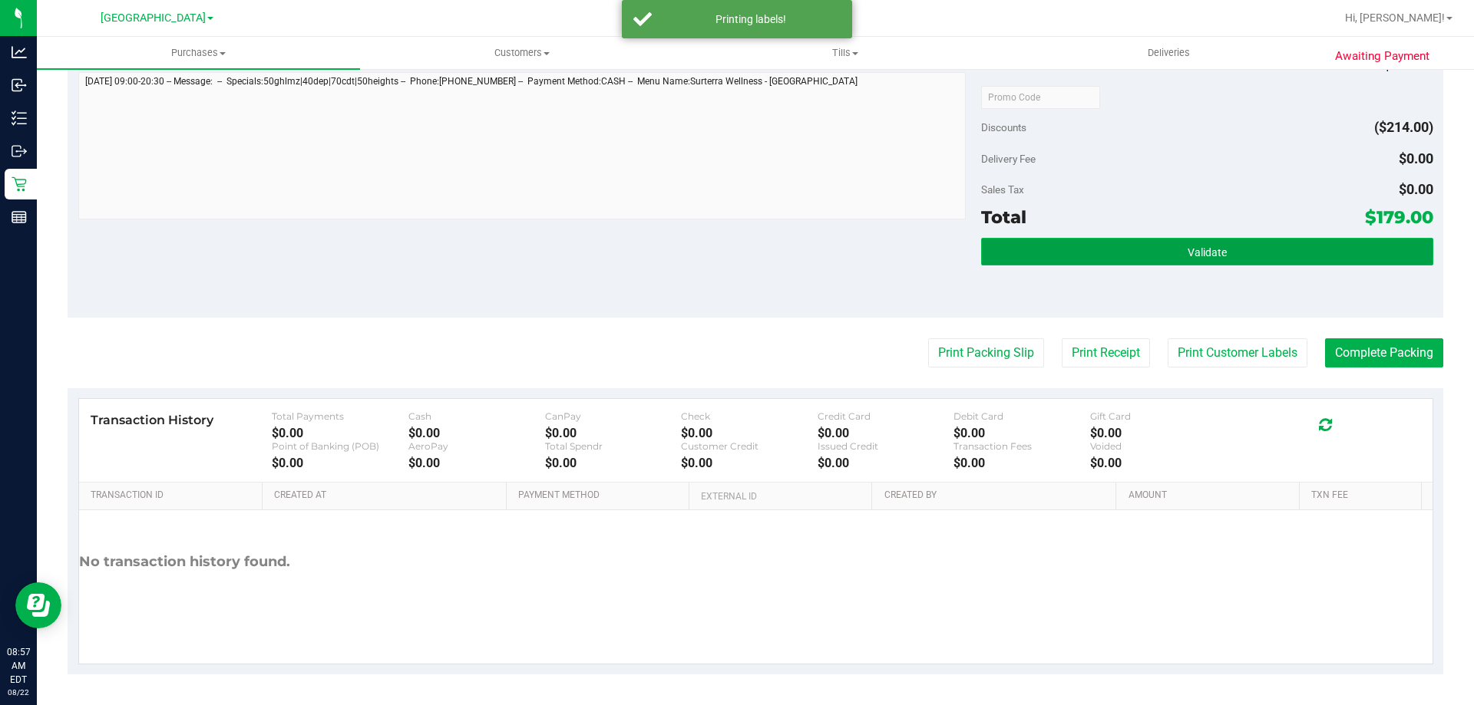
click at [1231, 247] on button "Validate" at bounding box center [1206, 252] width 451 height 28
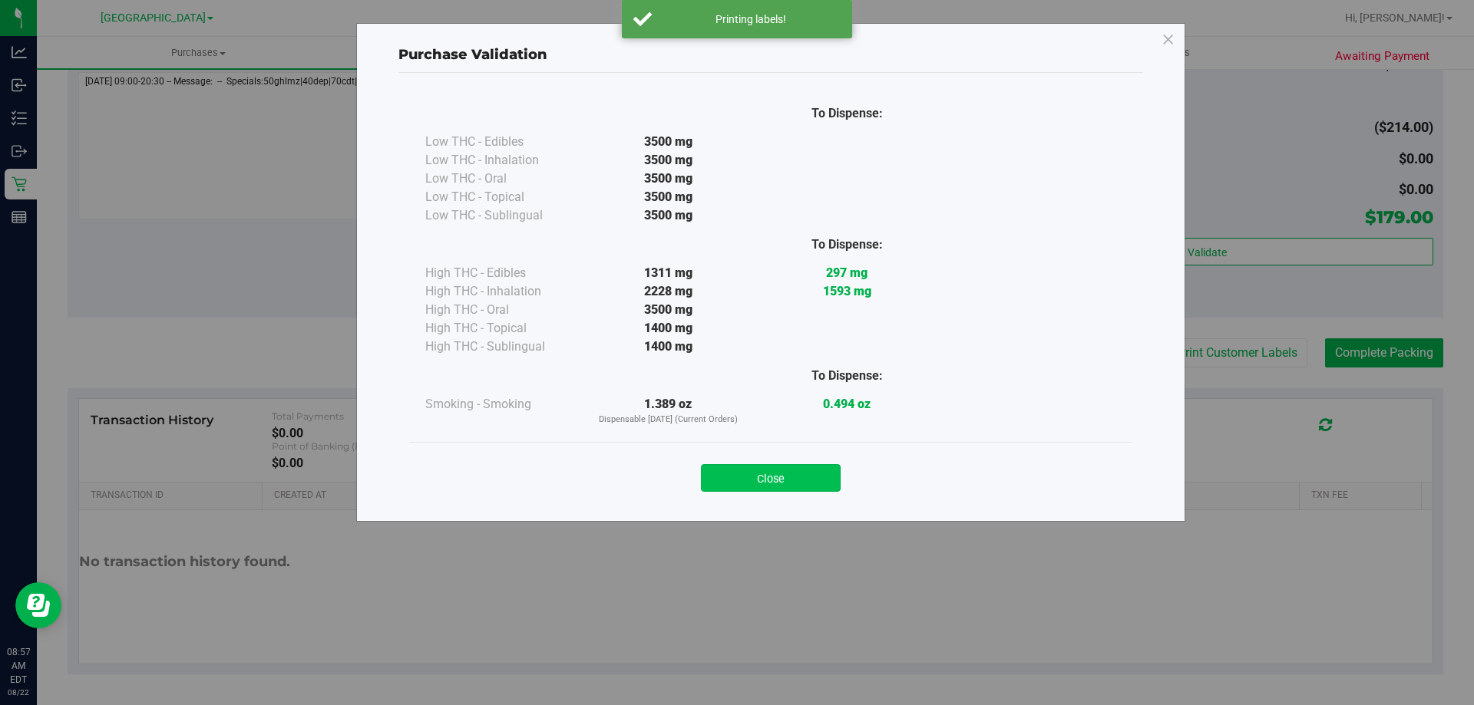
click at [760, 485] on button "Close" at bounding box center [771, 478] width 140 height 28
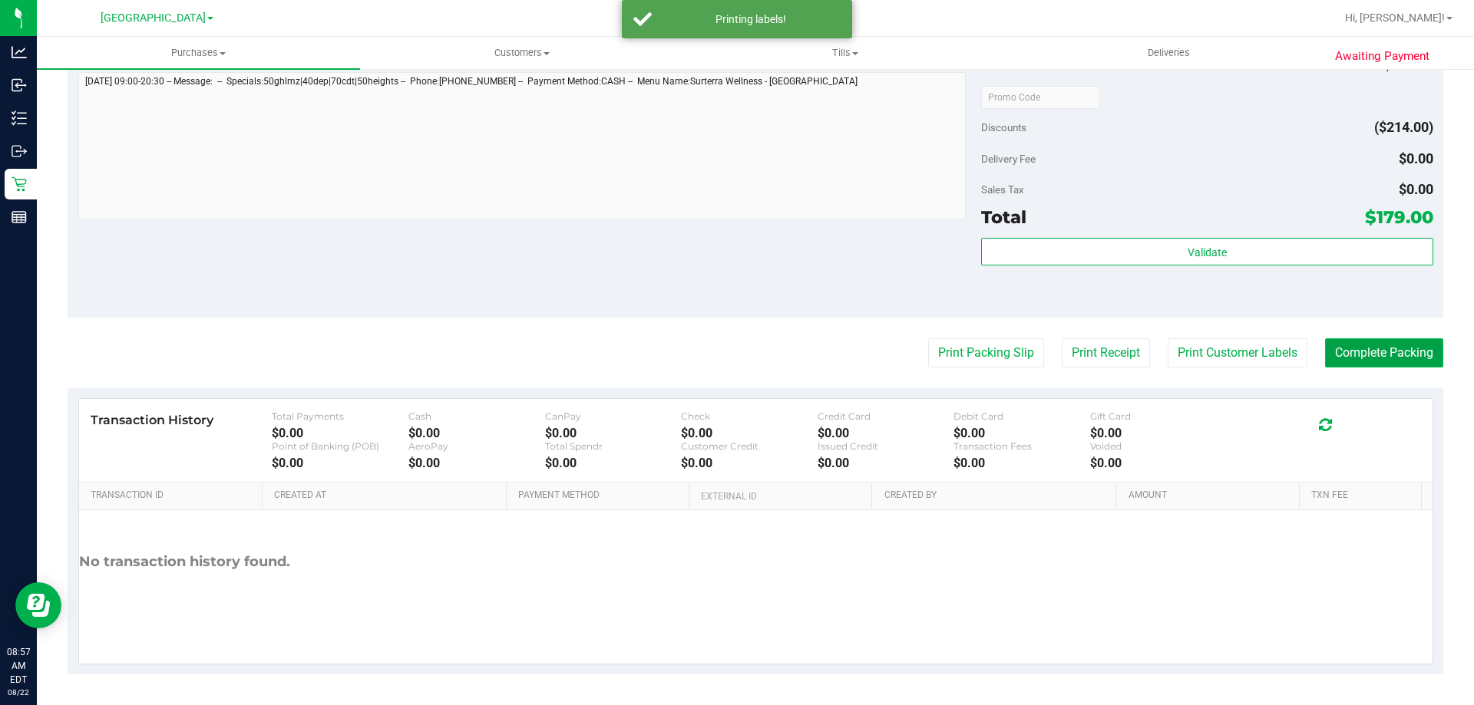
click at [1399, 350] on button "Complete Packing" at bounding box center [1384, 353] width 118 height 29
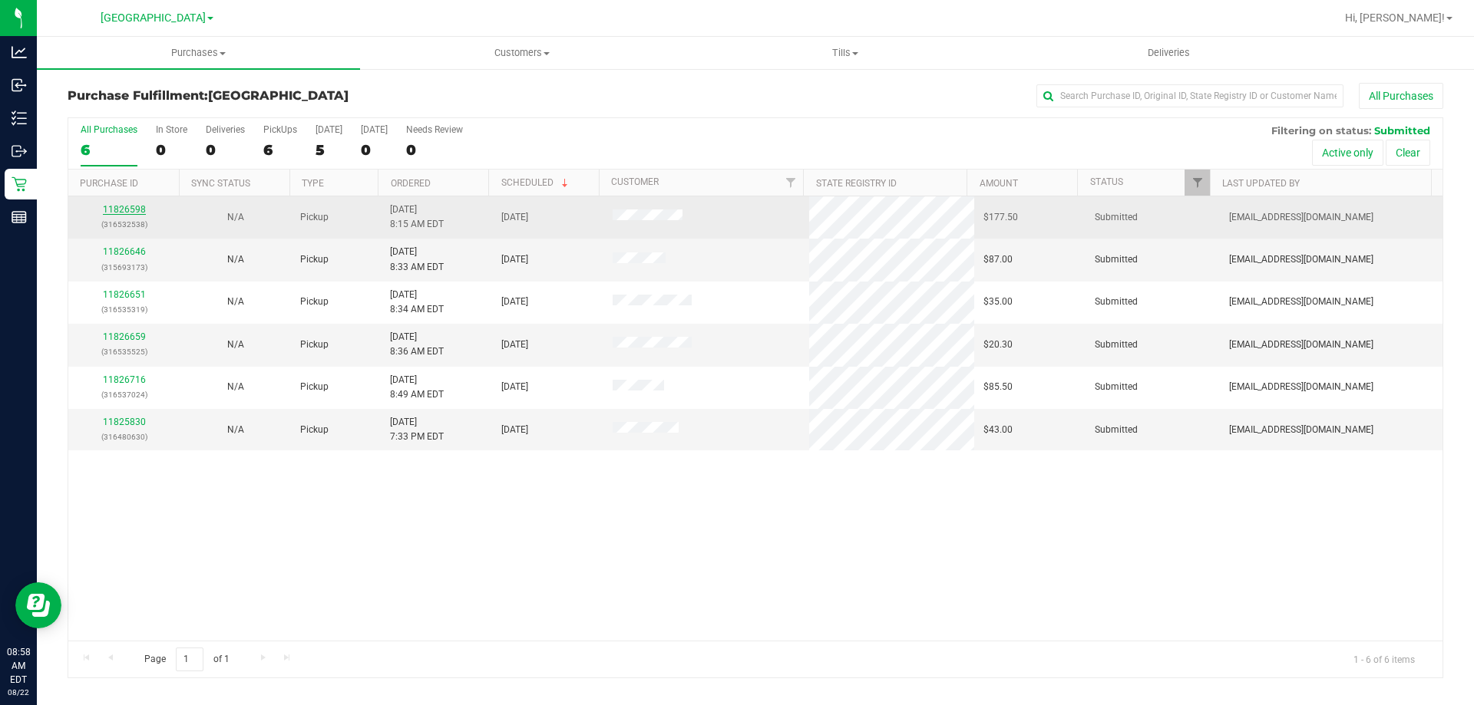
click at [127, 206] on link "11826598" at bounding box center [124, 209] width 43 height 11
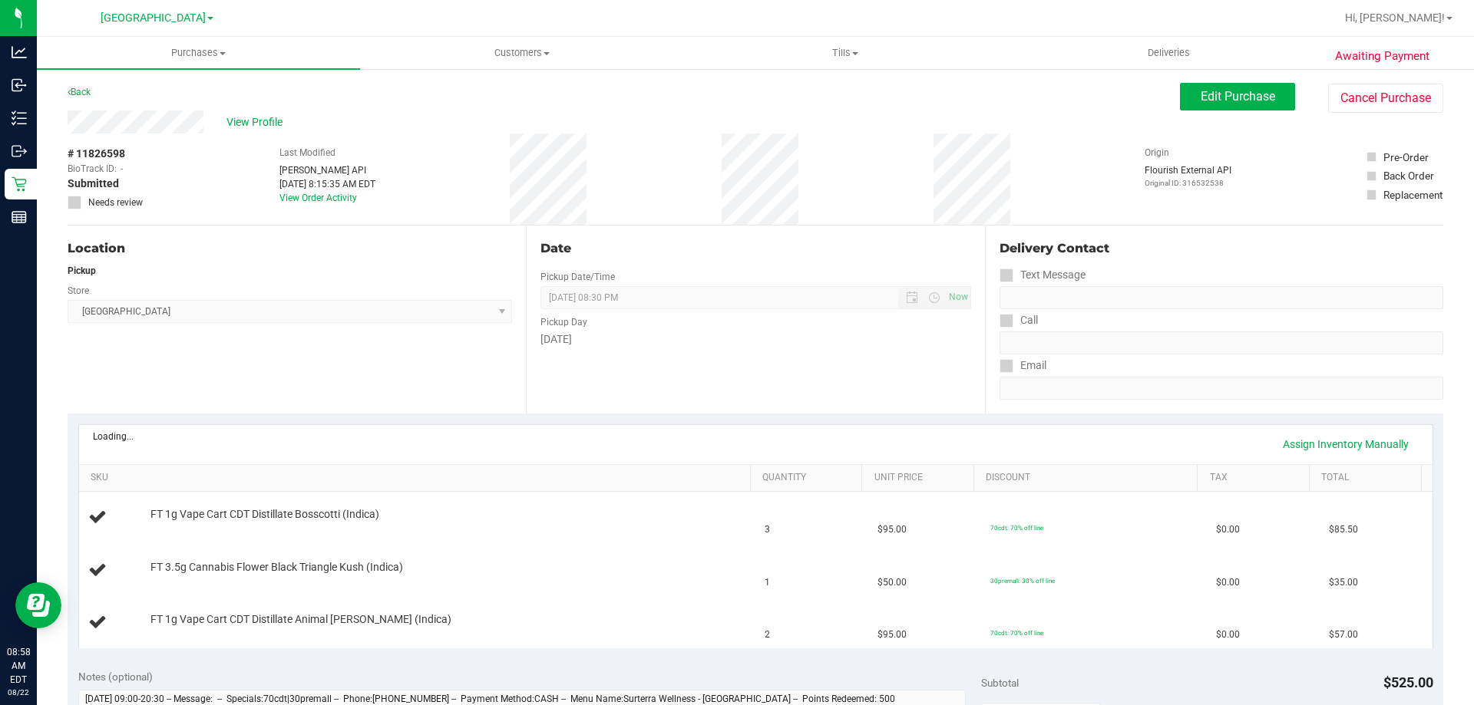
click at [732, 390] on div "Date Pickup Date/Time 08/22/2025 Now 08/22/2025 08:30 PM Now Pickup Day Friday" at bounding box center [755, 320] width 458 height 188
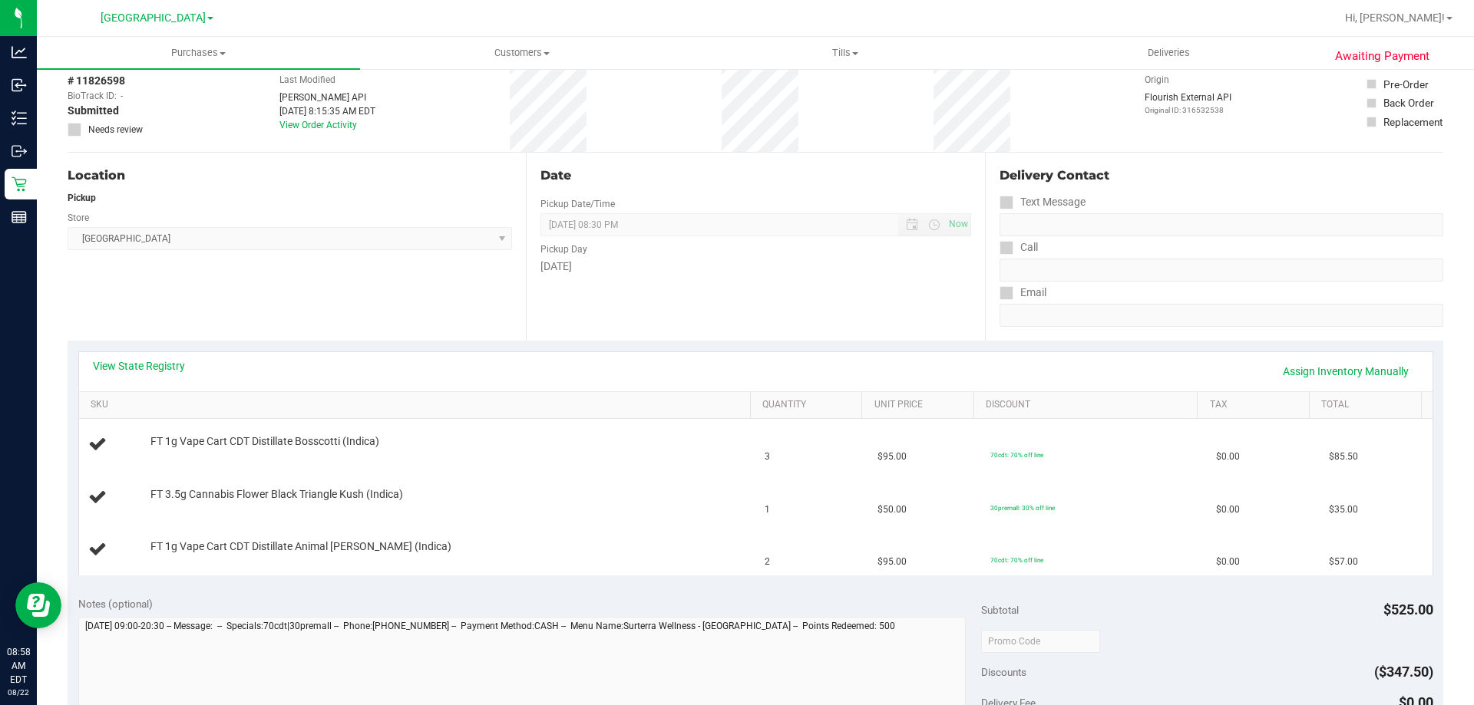
scroll to position [384, 0]
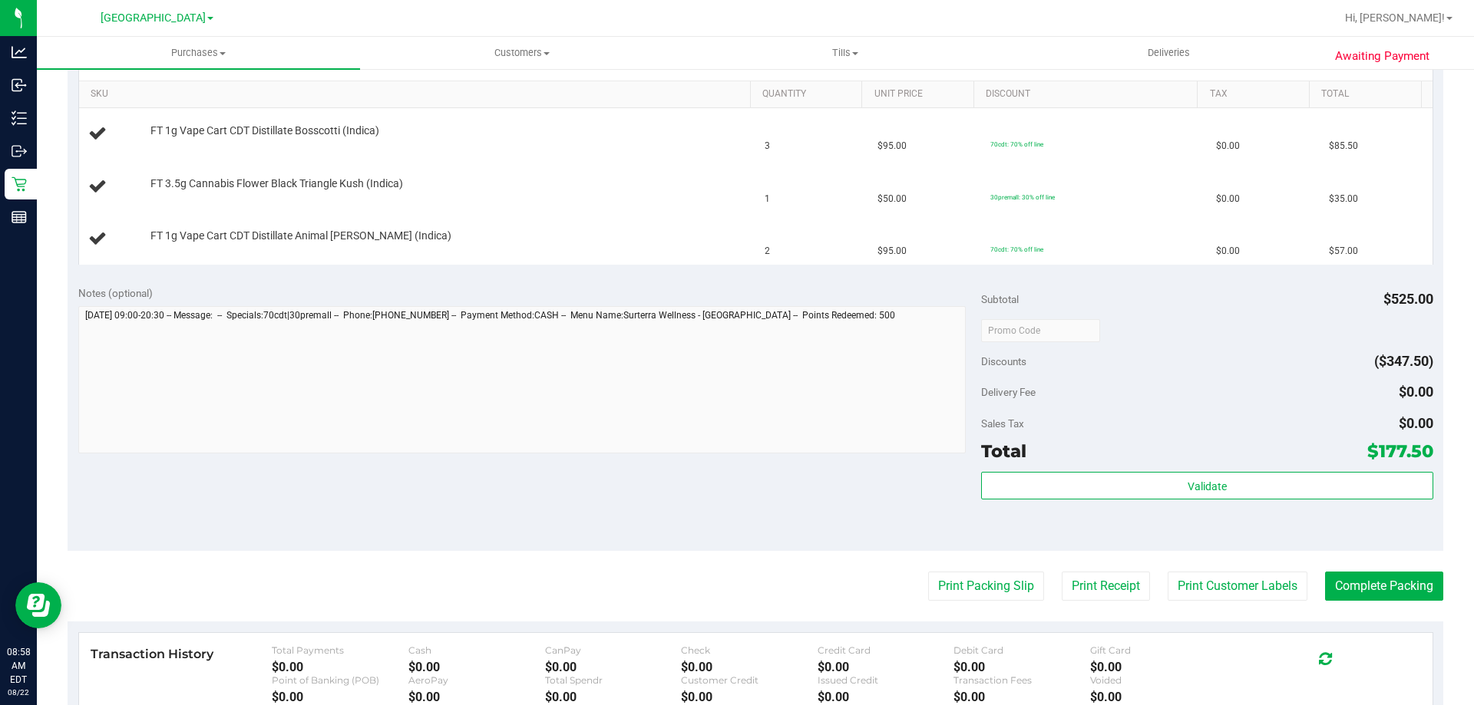
click at [689, 501] on div "Notes (optional) Subtotal $525.00 Discounts ($347.50) Delivery Fee $0.00 Sales …" at bounding box center [756, 413] width 1376 height 276
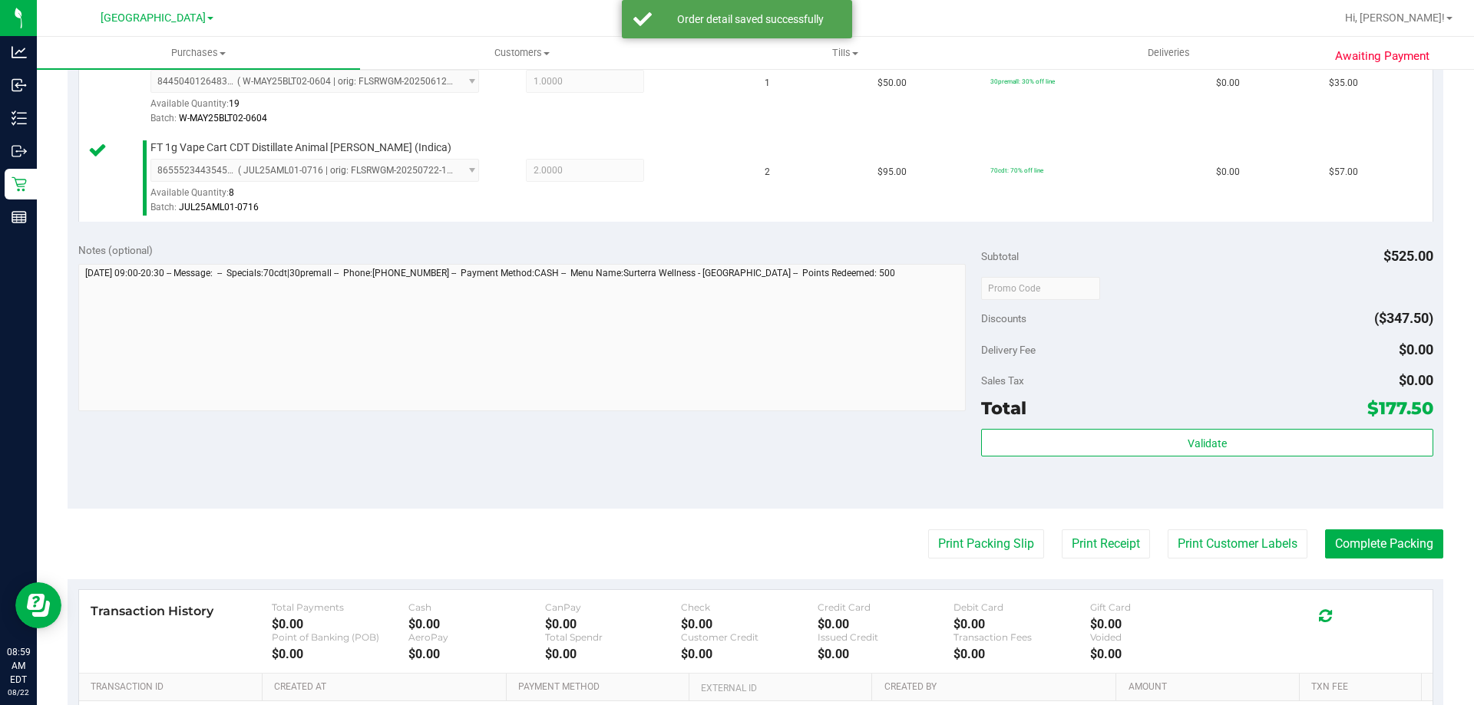
scroll to position [537, 0]
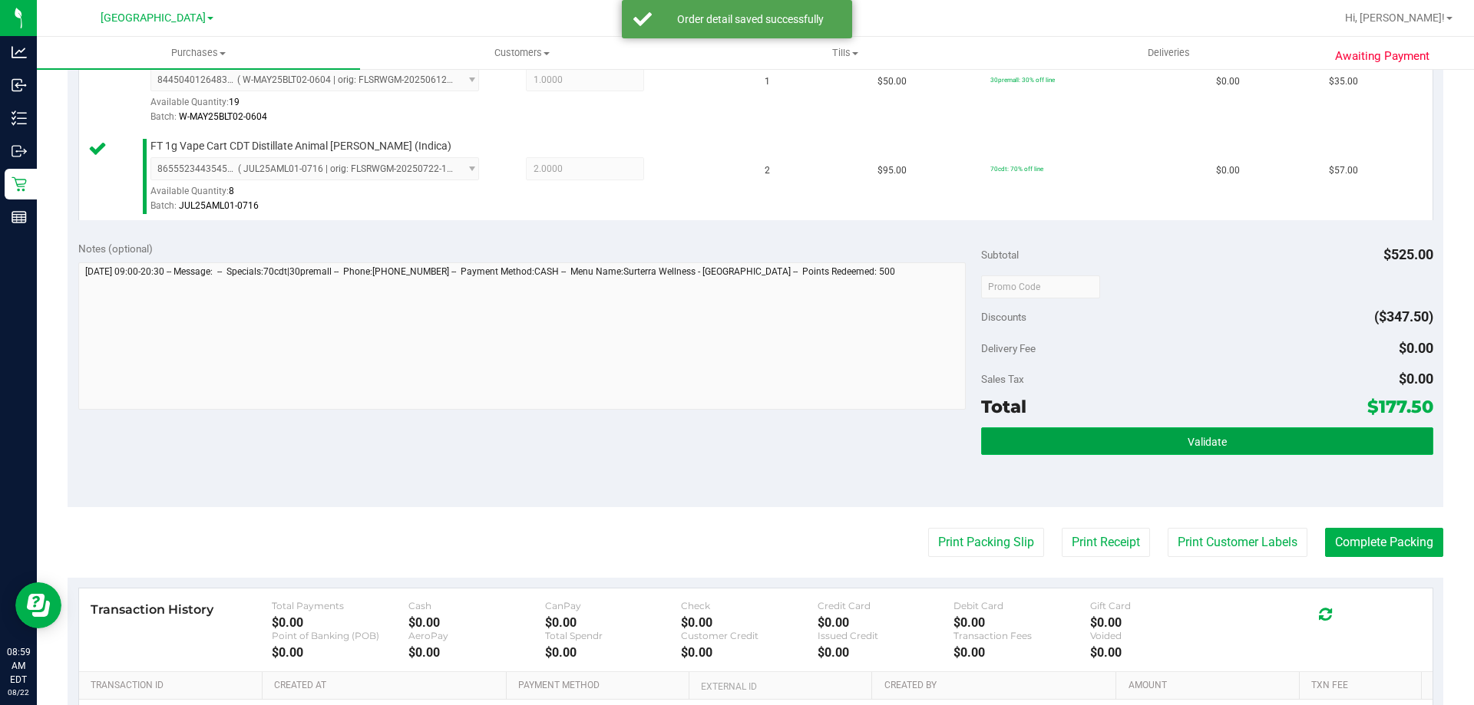
click at [1148, 433] on button "Validate" at bounding box center [1206, 442] width 451 height 28
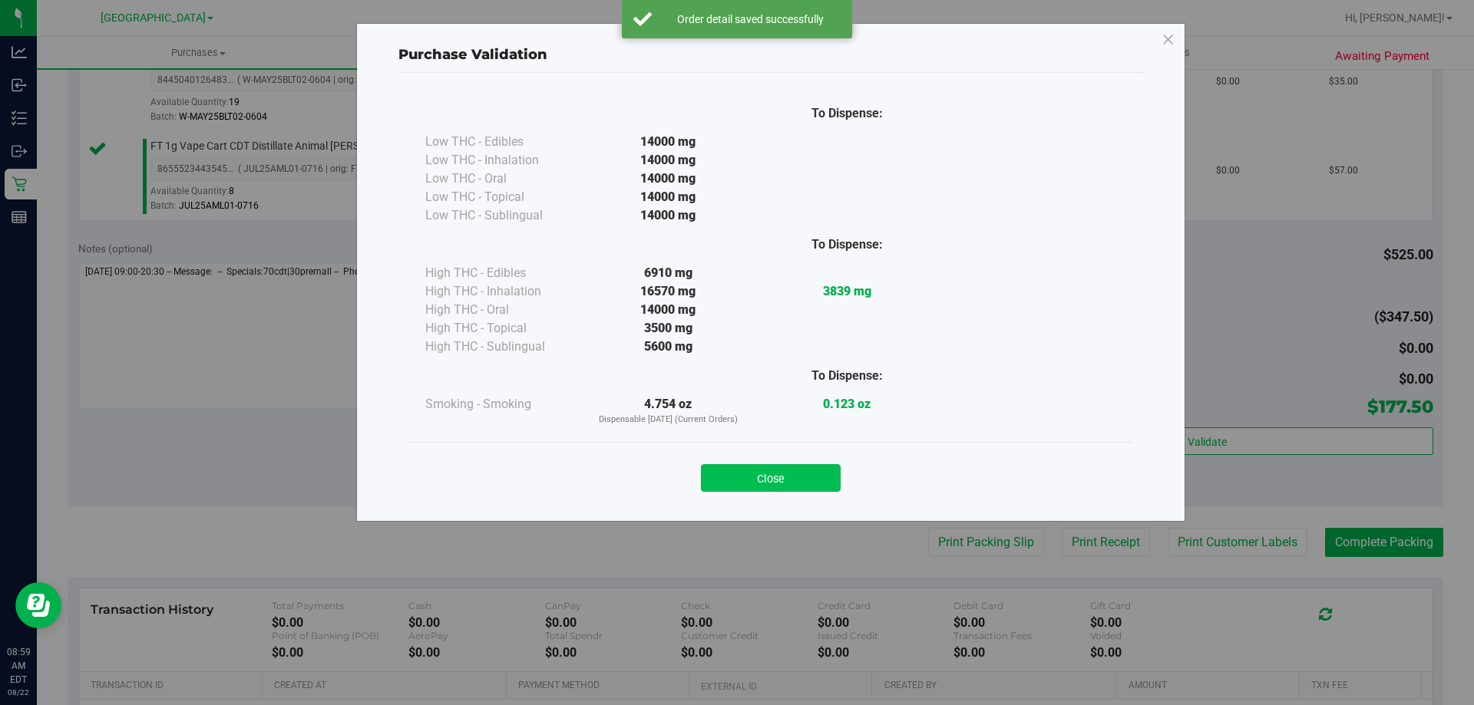
click at [802, 481] on button "Close" at bounding box center [771, 478] width 140 height 28
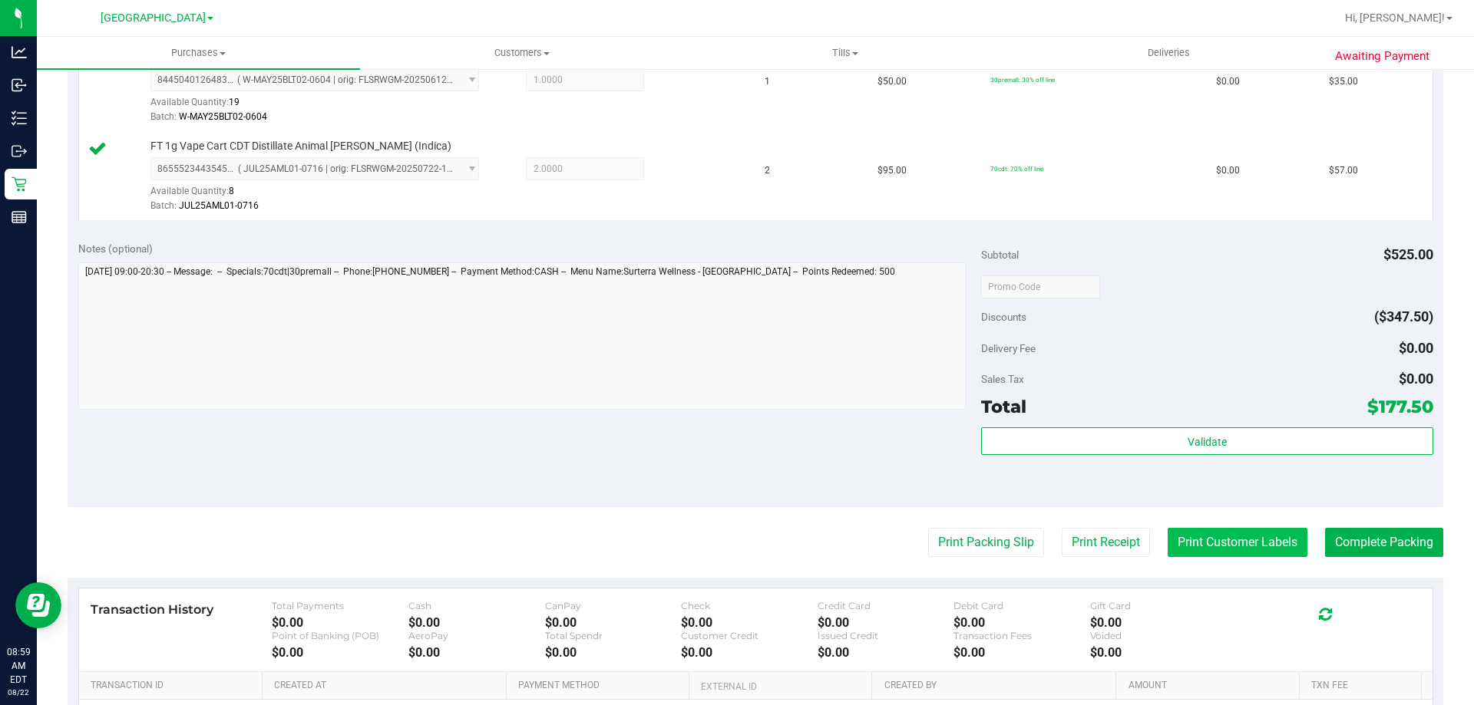
click at [1247, 543] on button "Print Customer Labels" at bounding box center [1238, 542] width 140 height 29
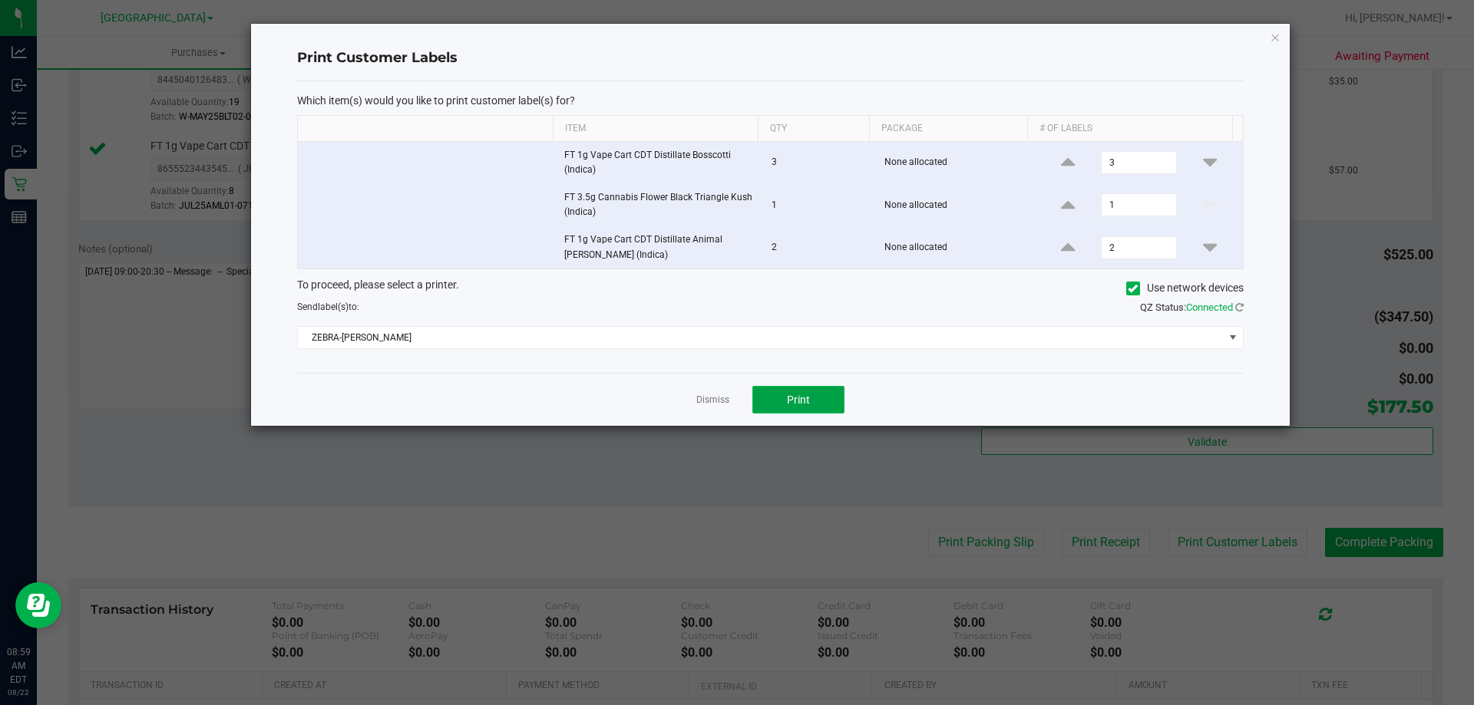
click at [801, 392] on button "Print" at bounding box center [798, 400] width 92 height 28
click at [710, 392] on app-cancel-button "Dismiss" at bounding box center [712, 400] width 33 height 16
click at [705, 405] on link "Dismiss" at bounding box center [712, 400] width 33 height 13
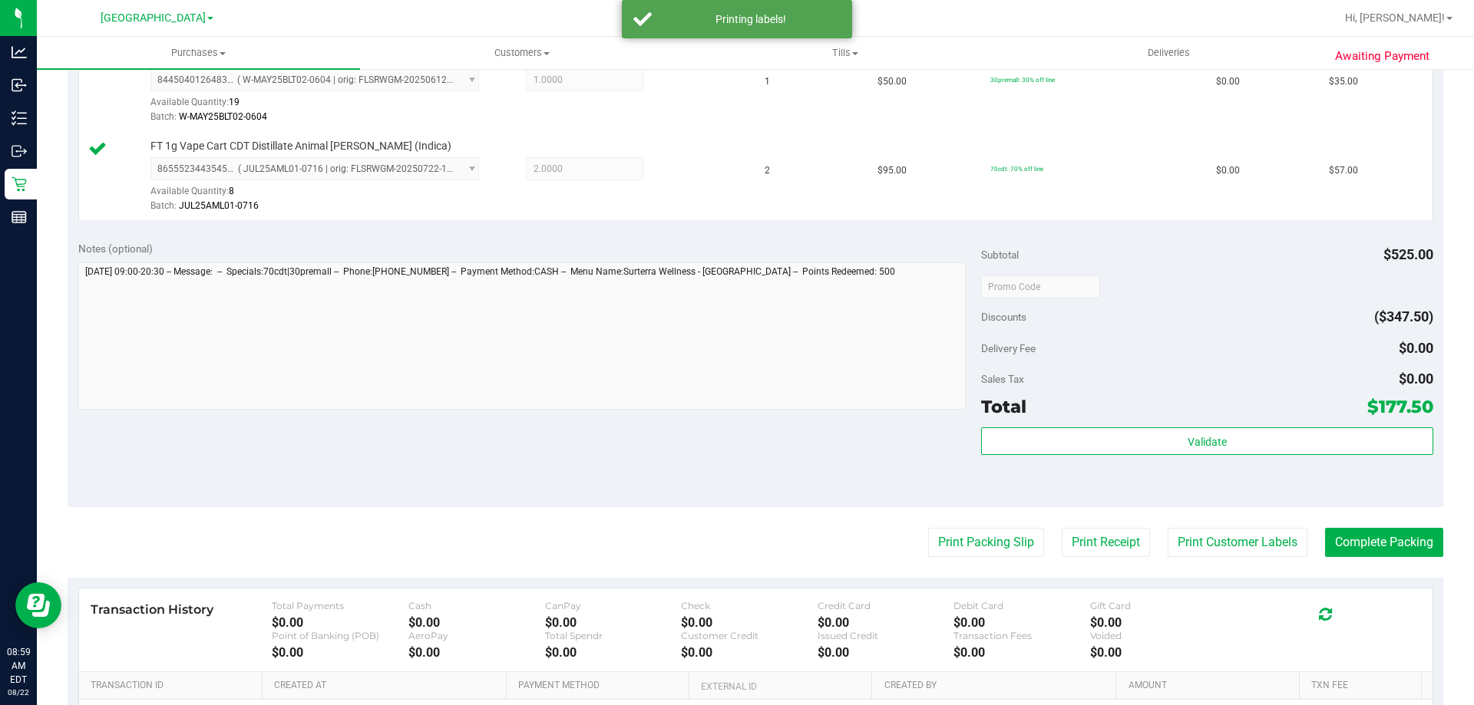
drag, startPoint x: 679, startPoint y: 421, endPoint x: 1135, endPoint y: 422, distance: 456.0
click at [826, 422] on div "Notes (optional) Subtotal $525.00 Discounts ($347.50) Delivery Fee $0.00 Sales …" at bounding box center [756, 369] width 1376 height 276
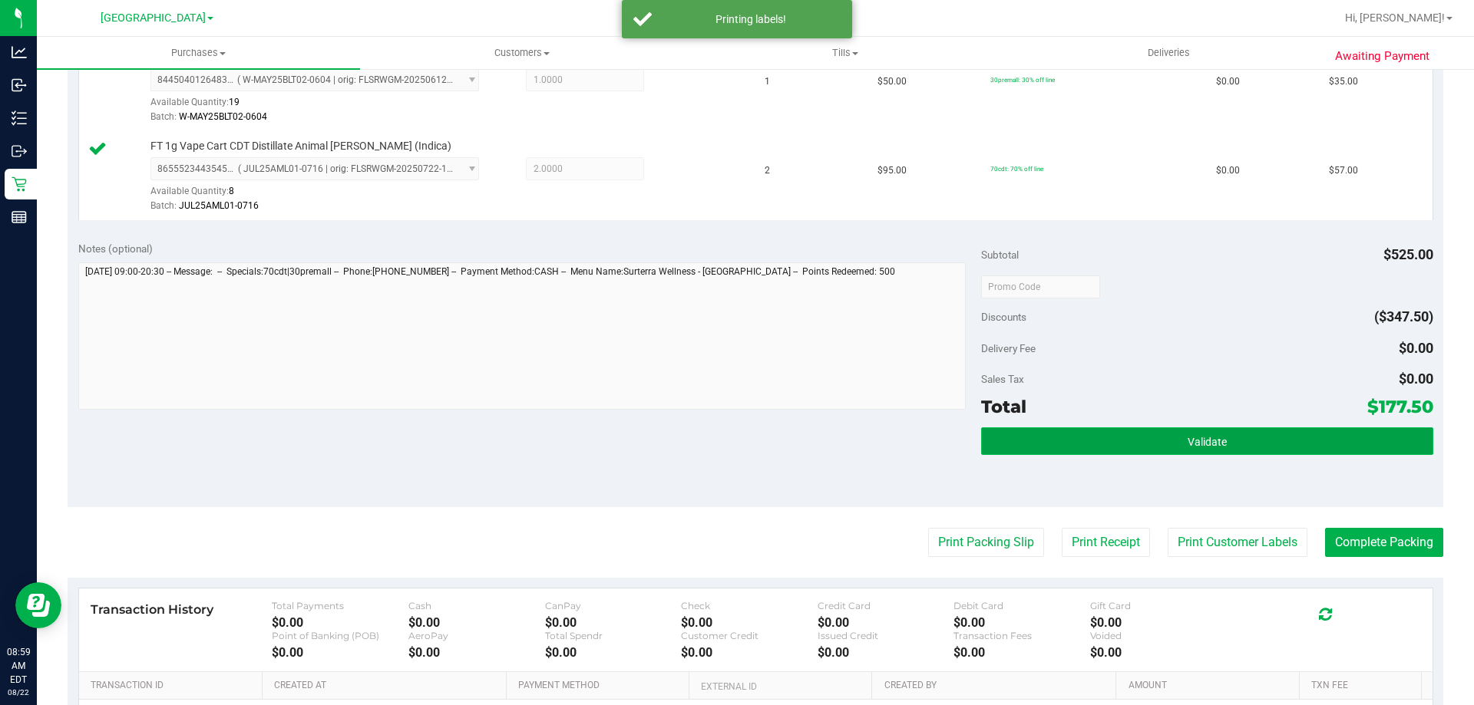
click at [1117, 434] on button "Validate" at bounding box center [1206, 442] width 451 height 28
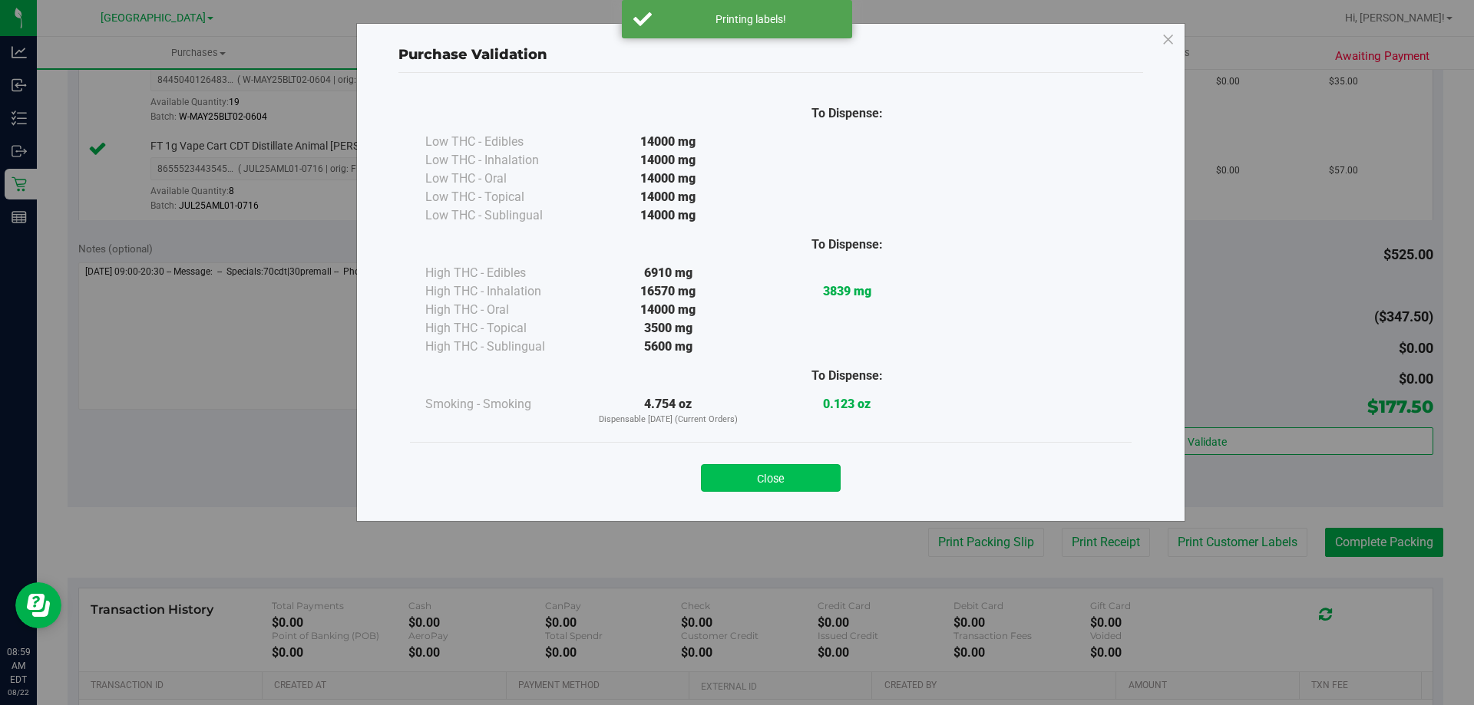
click at [821, 484] on button "Close" at bounding box center [771, 478] width 140 height 28
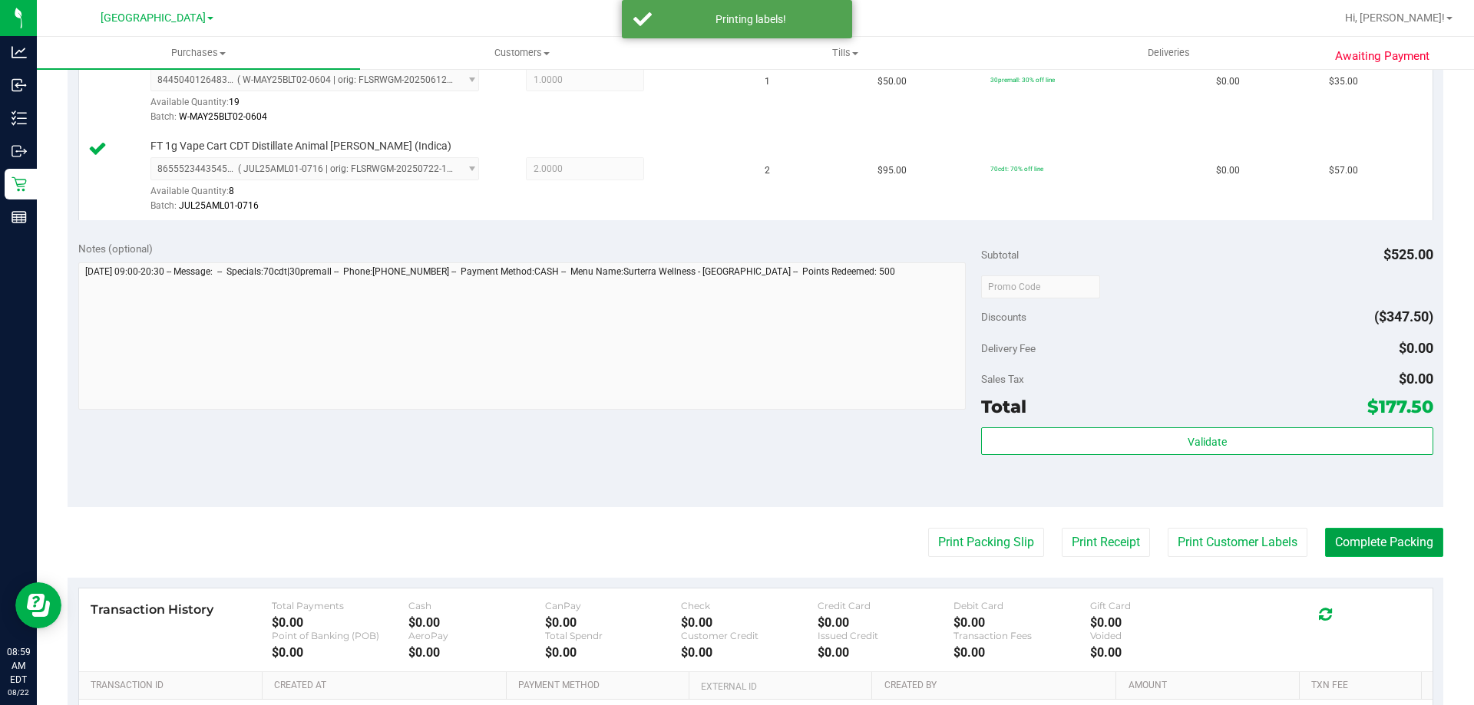
click at [1337, 541] on button "Complete Packing" at bounding box center [1384, 542] width 118 height 29
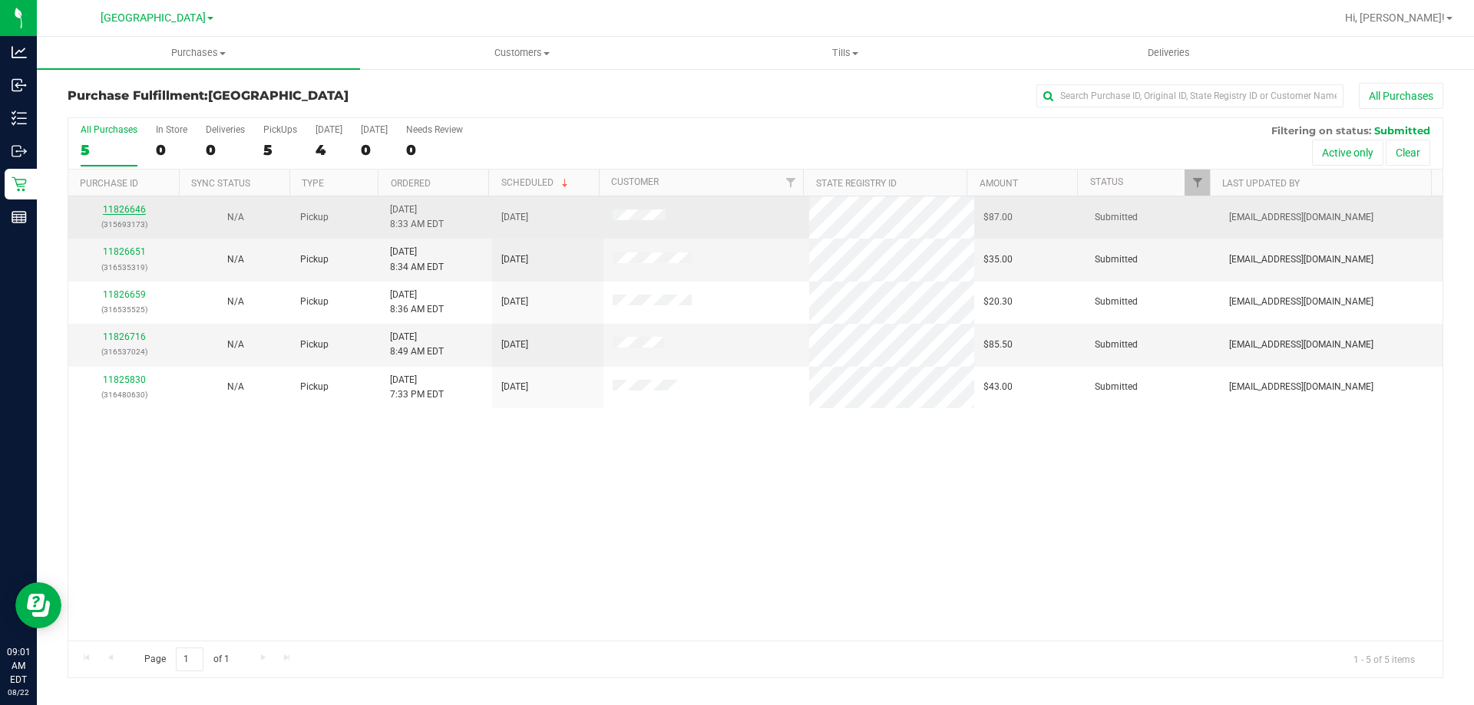
click at [128, 210] on link "11826646" at bounding box center [124, 209] width 43 height 11
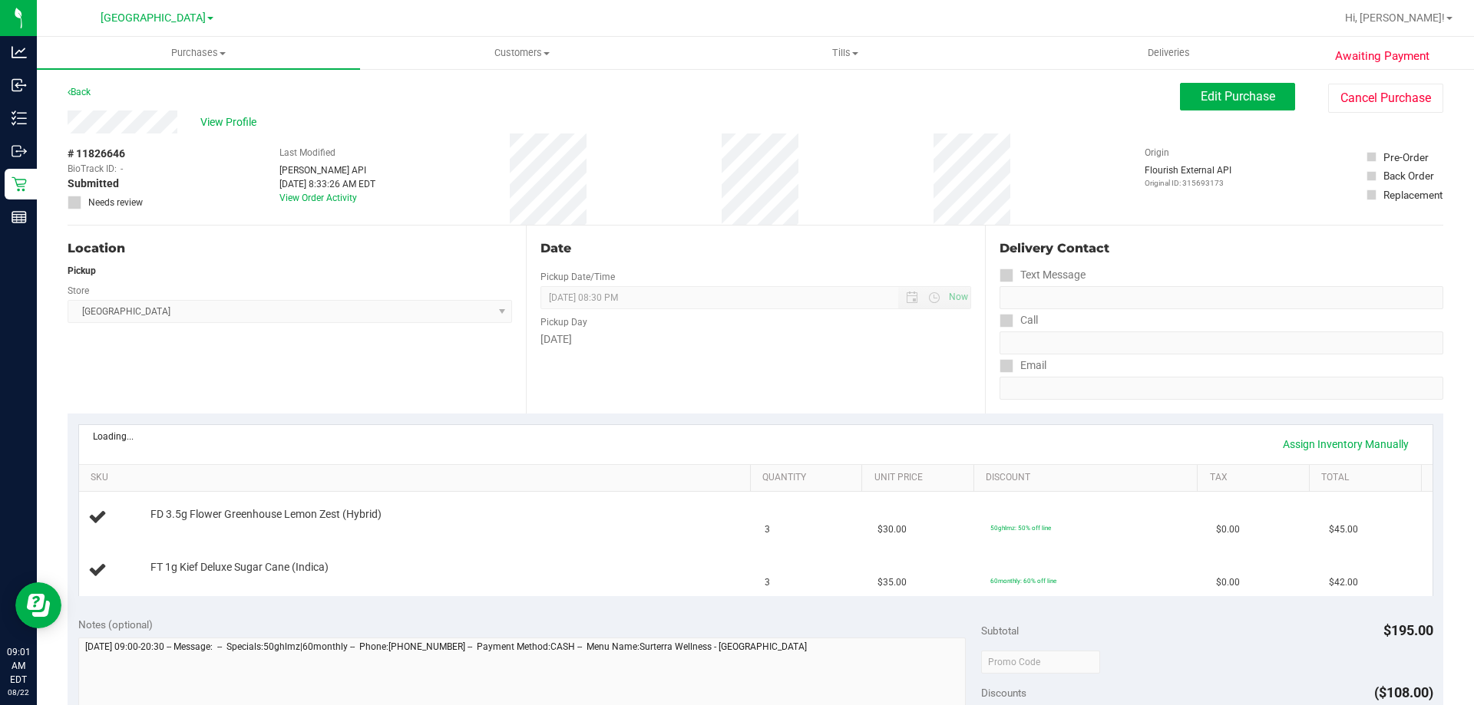
click at [663, 378] on div "Date Pickup Date/Time 08/22/2025 Now 08/22/2025 08:30 PM Now Pickup Day Friday" at bounding box center [755, 320] width 458 height 188
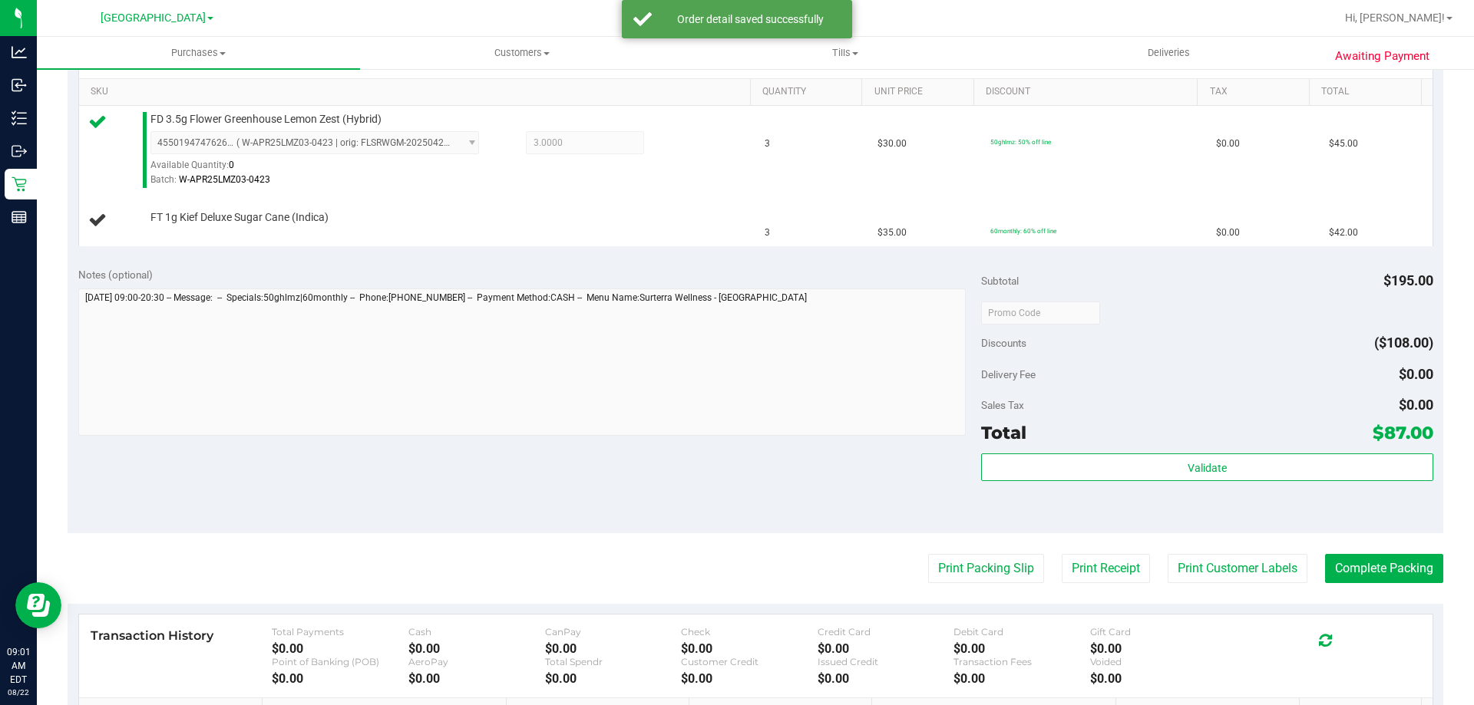
scroll to position [461, 0]
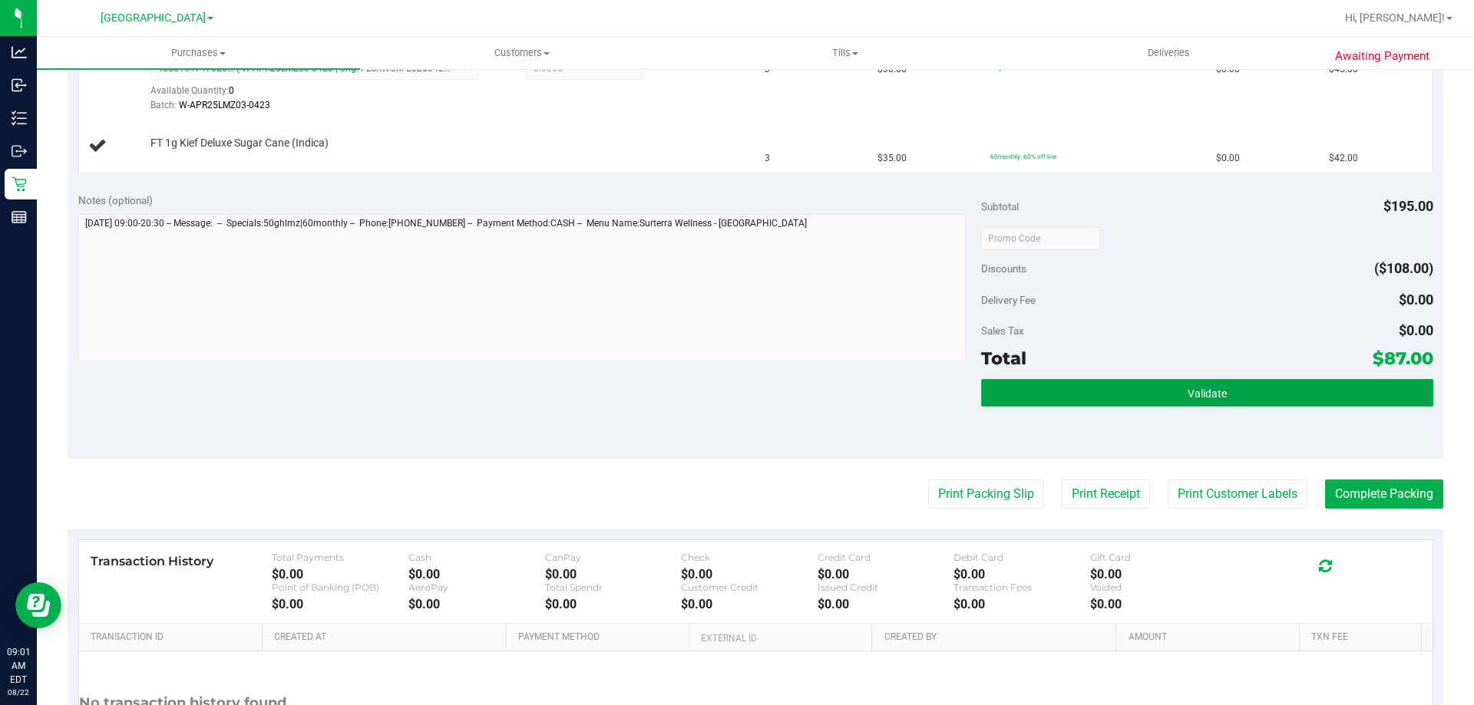
click at [1083, 393] on button "Validate" at bounding box center [1206, 393] width 451 height 28
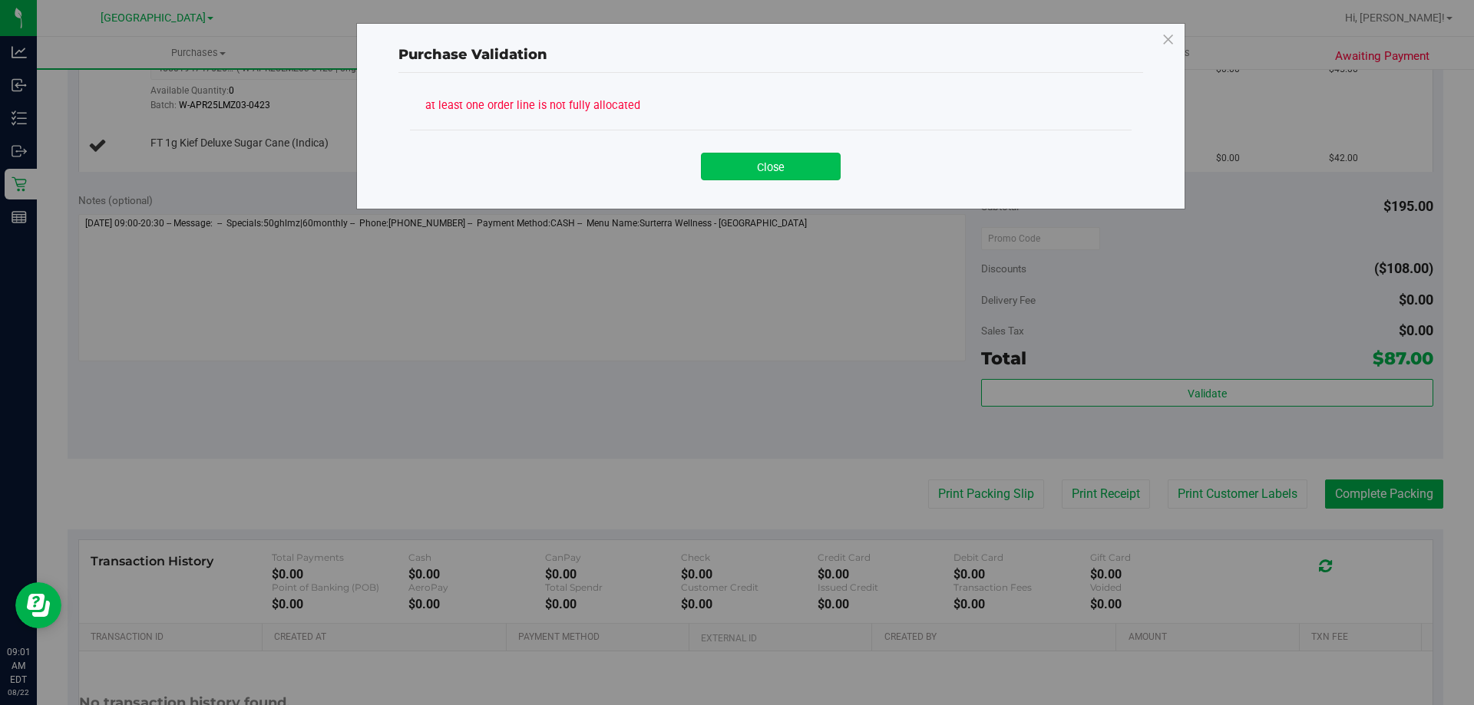
click at [761, 167] on button "Close" at bounding box center [771, 167] width 140 height 28
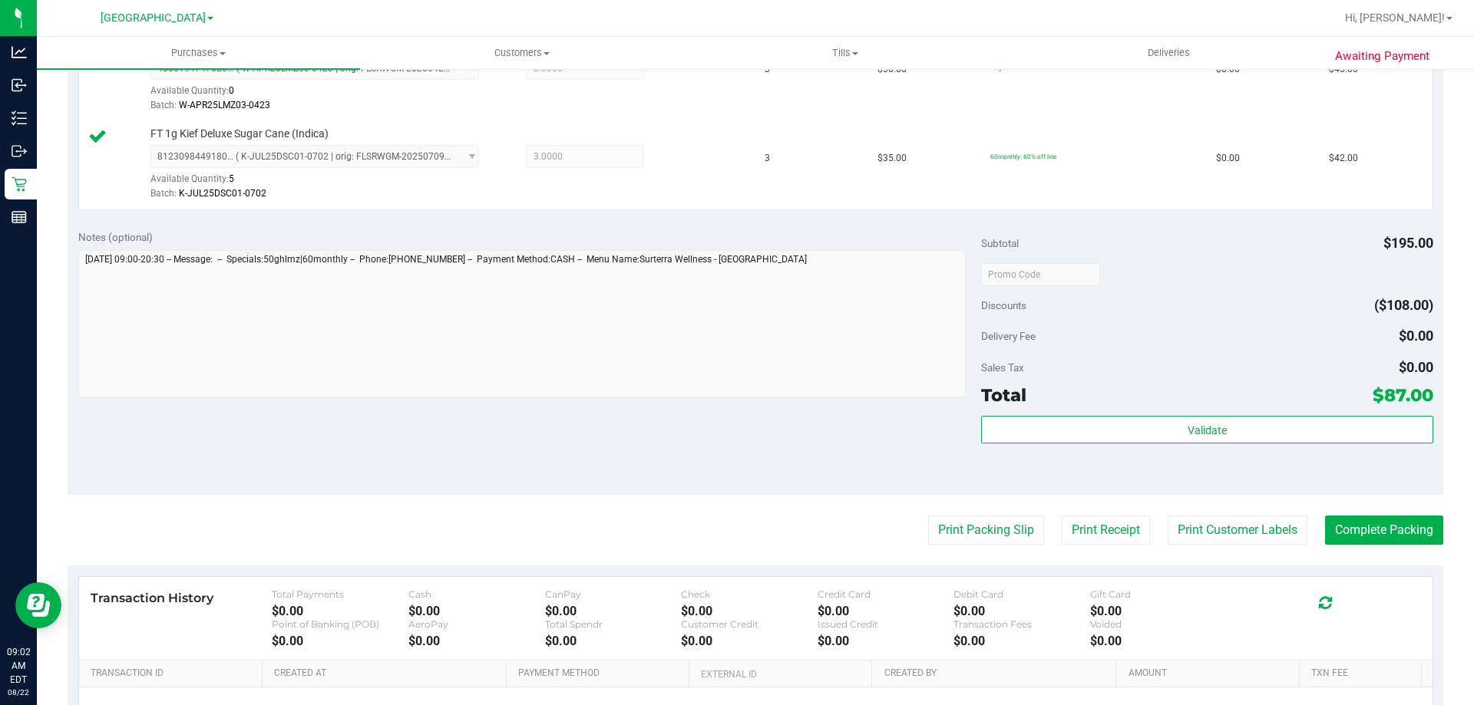
click at [1036, 415] on div "Subtotal $195.00 Discounts ($108.00) Delivery Fee $0.00 Sales Tax $0.00 Total $…" at bounding box center [1206, 358] width 451 height 256
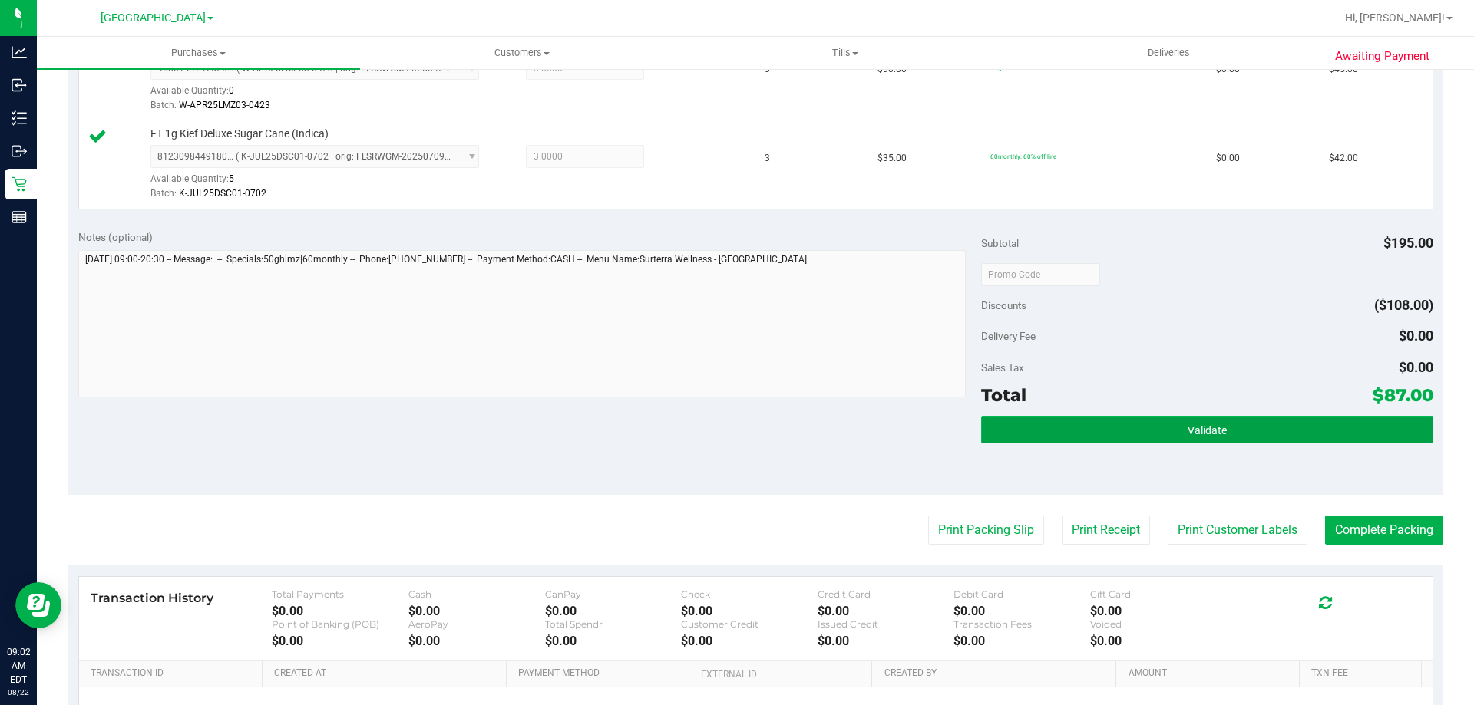
click at [1037, 422] on button "Validate" at bounding box center [1206, 430] width 451 height 28
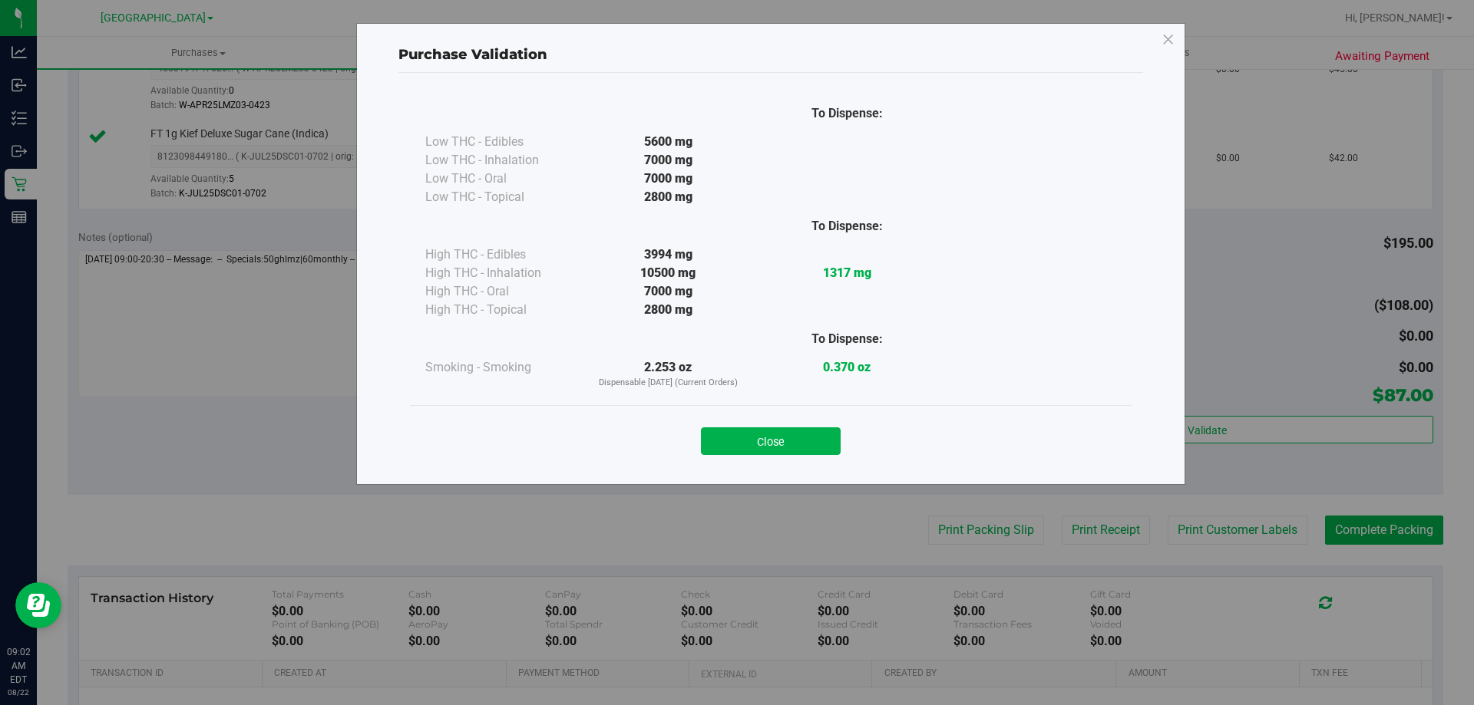
drag, startPoint x: 765, startPoint y: 438, endPoint x: 1164, endPoint y: 500, distance: 404.6
click at [767, 438] on button "Close" at bounding box center [771, 442] width 140 height 28
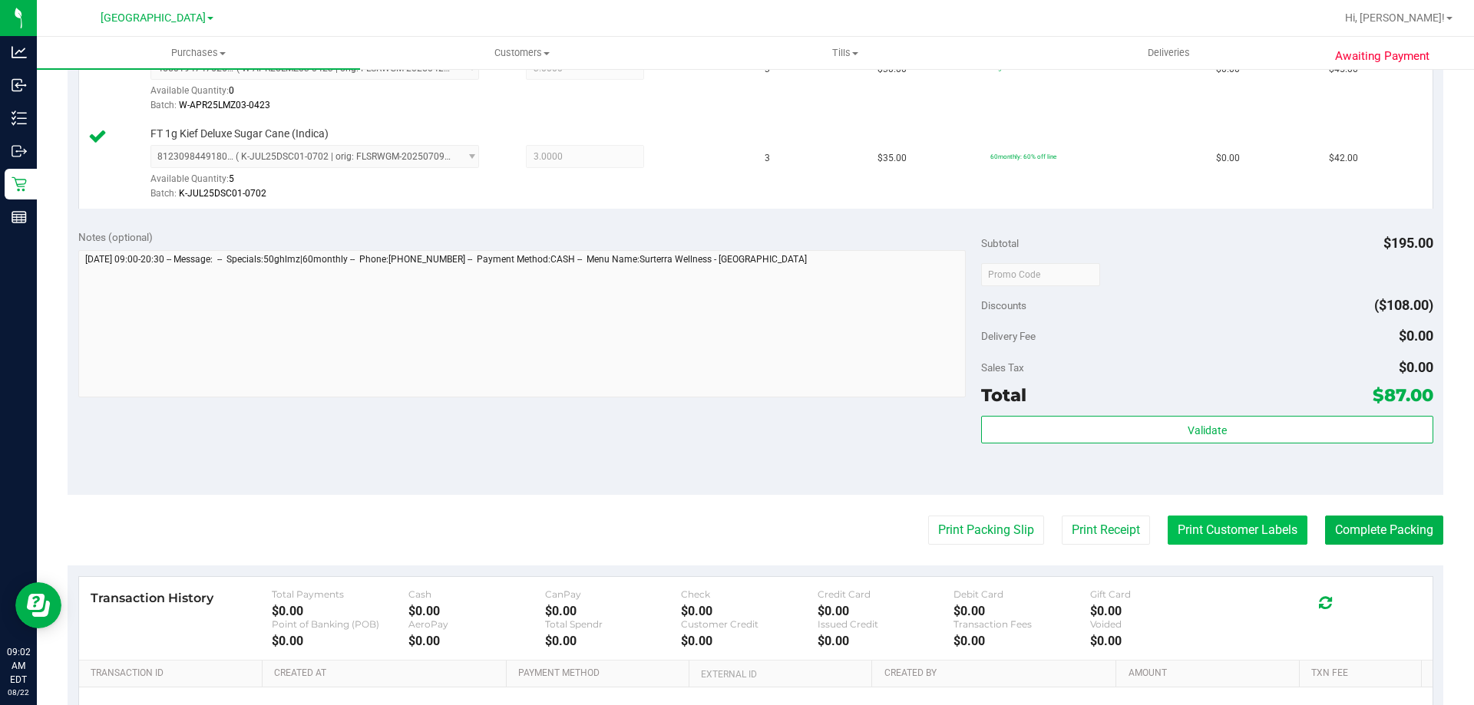
click at [1254, 529] on button "Print Customer Labels" at bounding box center [1238, 530] width 140 height 29
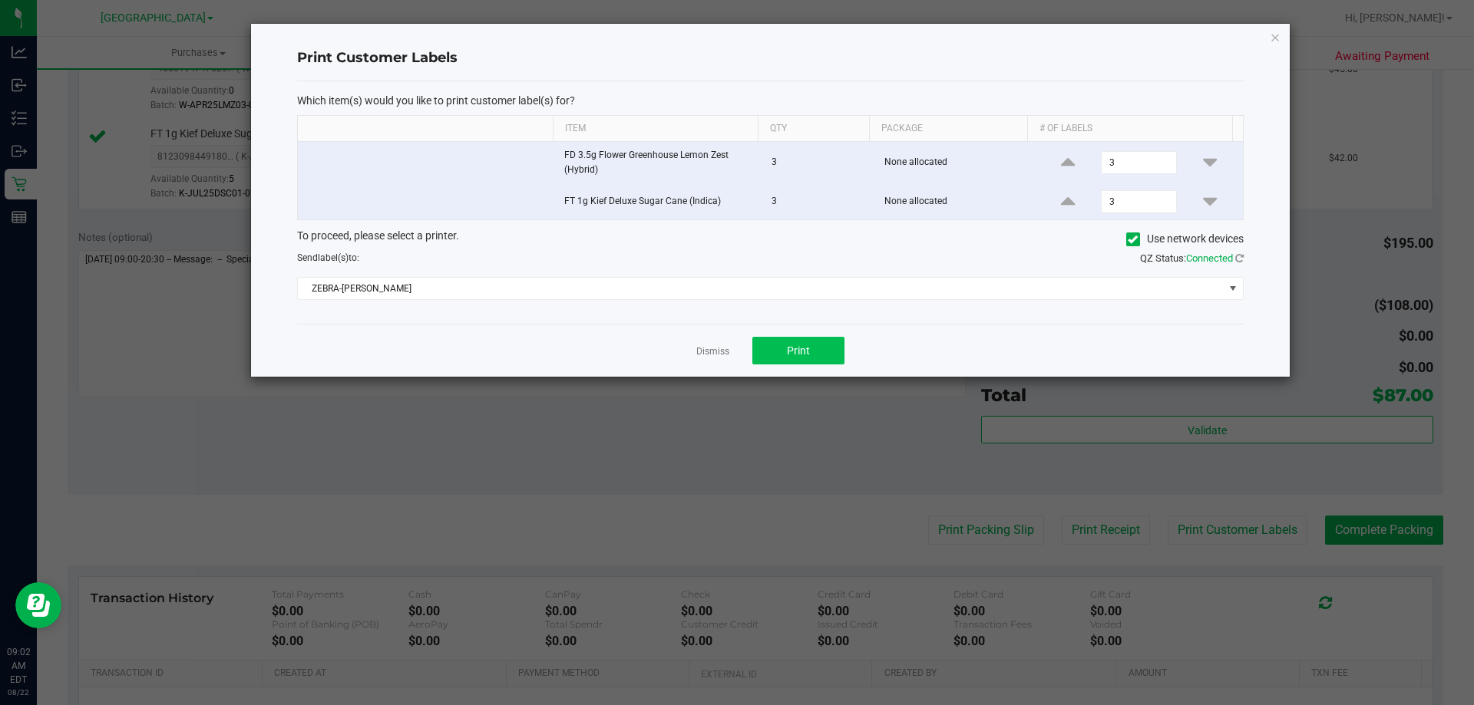
drag, startPoint x: 783, startPoint y: 332, endPoint x: 783, endPoint y: 351, distance: 18.4
click at [783, 339] on div "Dismiss Print" at bounding box center [770, 350] width 946 height 53
click at [783, 351] on button "Print" at bounding box center [798, 351] width 92 height 28
click at [719, 349] on link "Dismiss" at bounding box center [712, 351] width 33 height 13
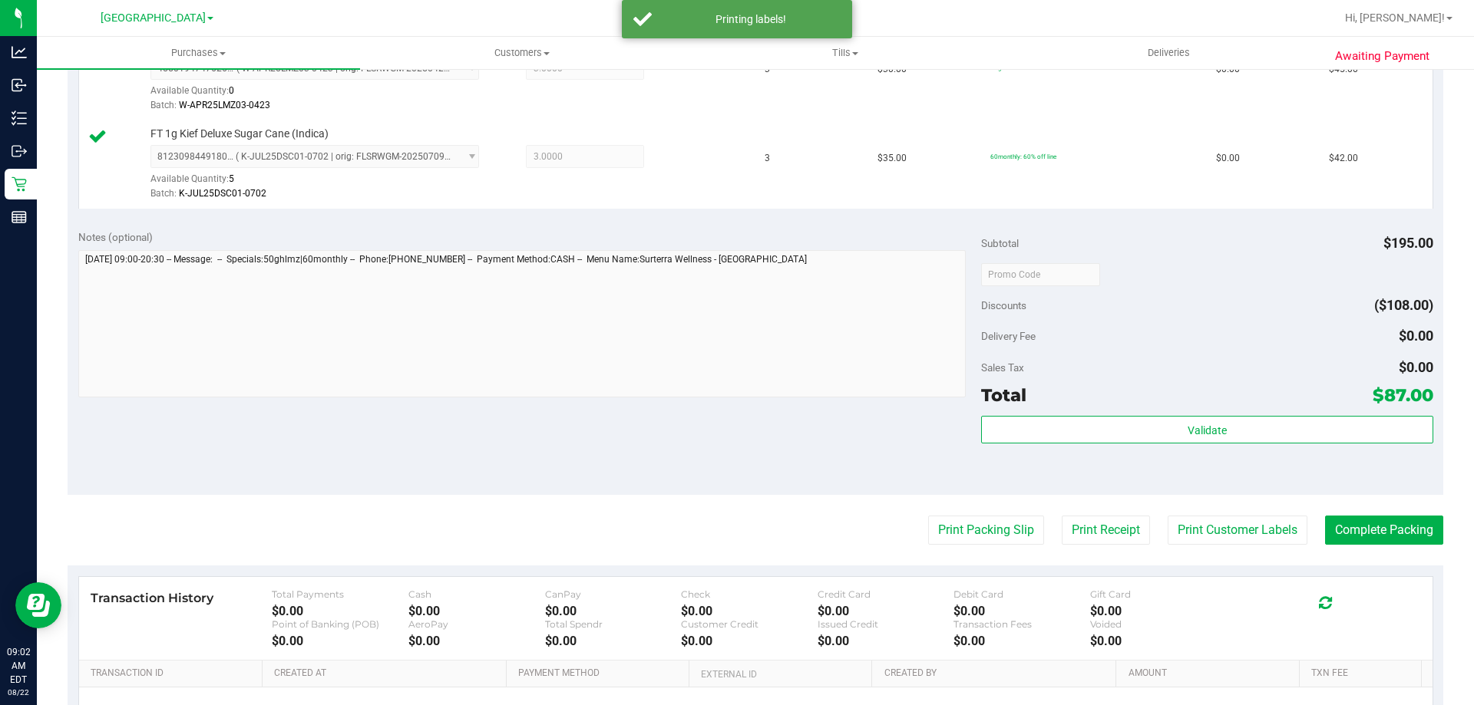
drag, startPoint x: 729, startPoint y: 451, endPoint x: 945, endPoint y: 448, distance: 215.7
click at [824, 450] on div "Notes (optional) Subtotal $195.00 Discounts ($108.00) Delivery Fee $0.00 Sales …" at bounding box center [756, 357] width 1376 height 276
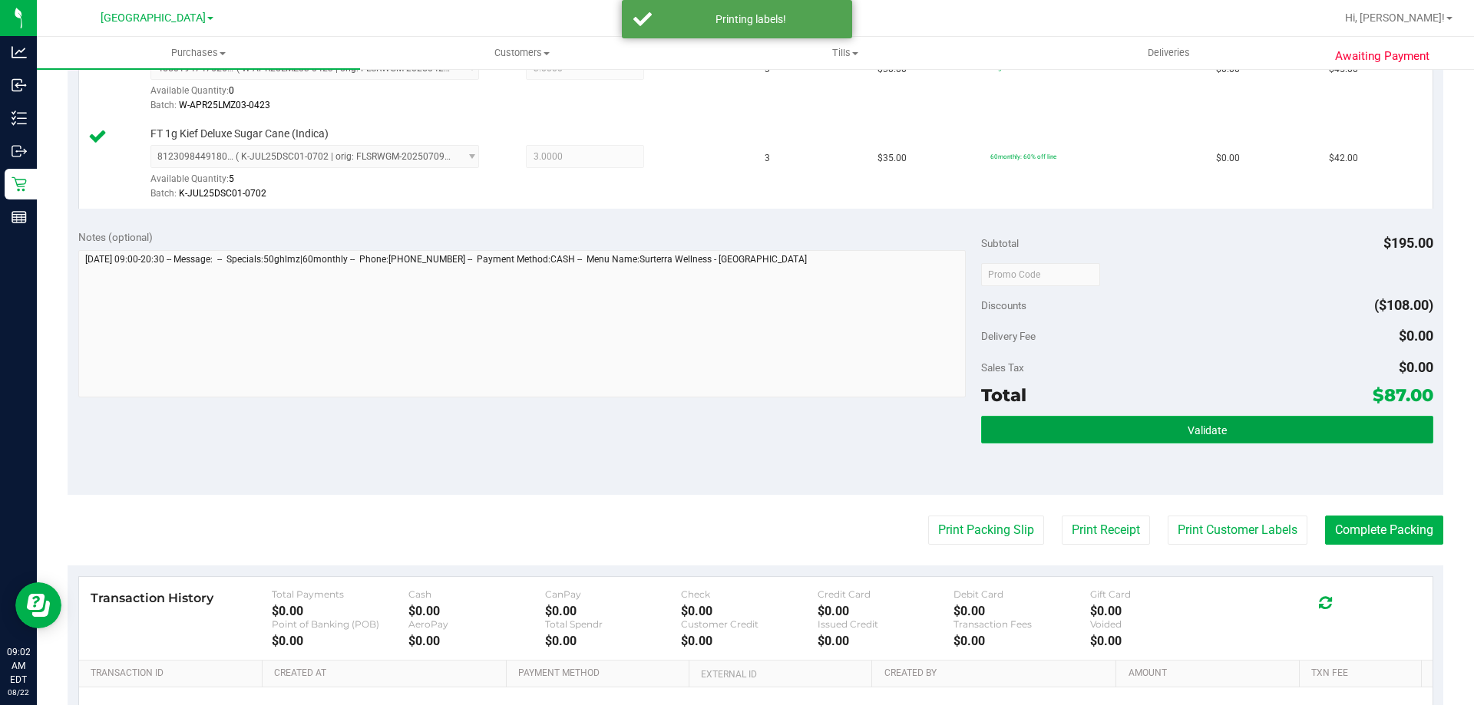
click at [999, 428] on button "Validate" at bounding box center [1206, 430] width 451 height 28
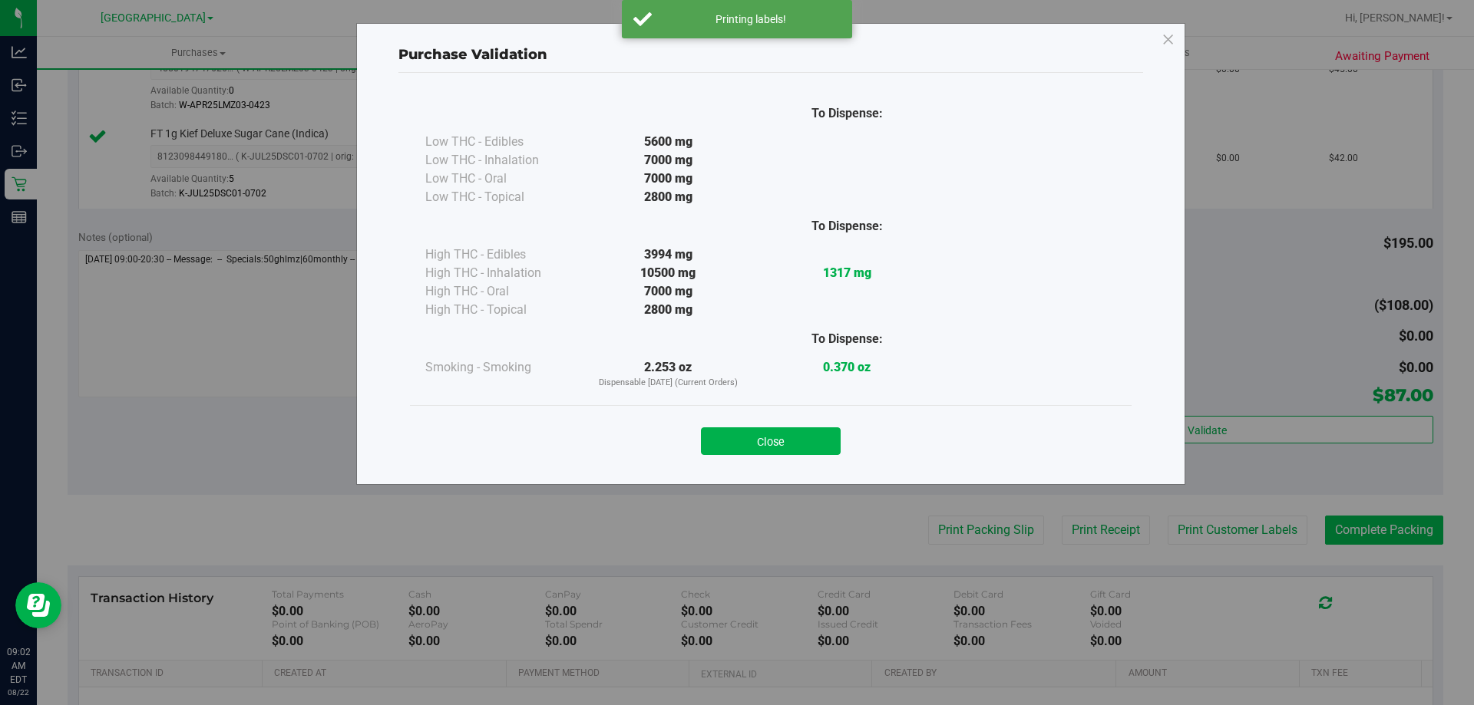
drag, startPoint x: 791, startPoint y: 433, endPoint x: 1367, endPoint y: 543, distance: 587.0
click at [800, 435] on button "Close" at bounding box center [771, 442] width 140 height 28
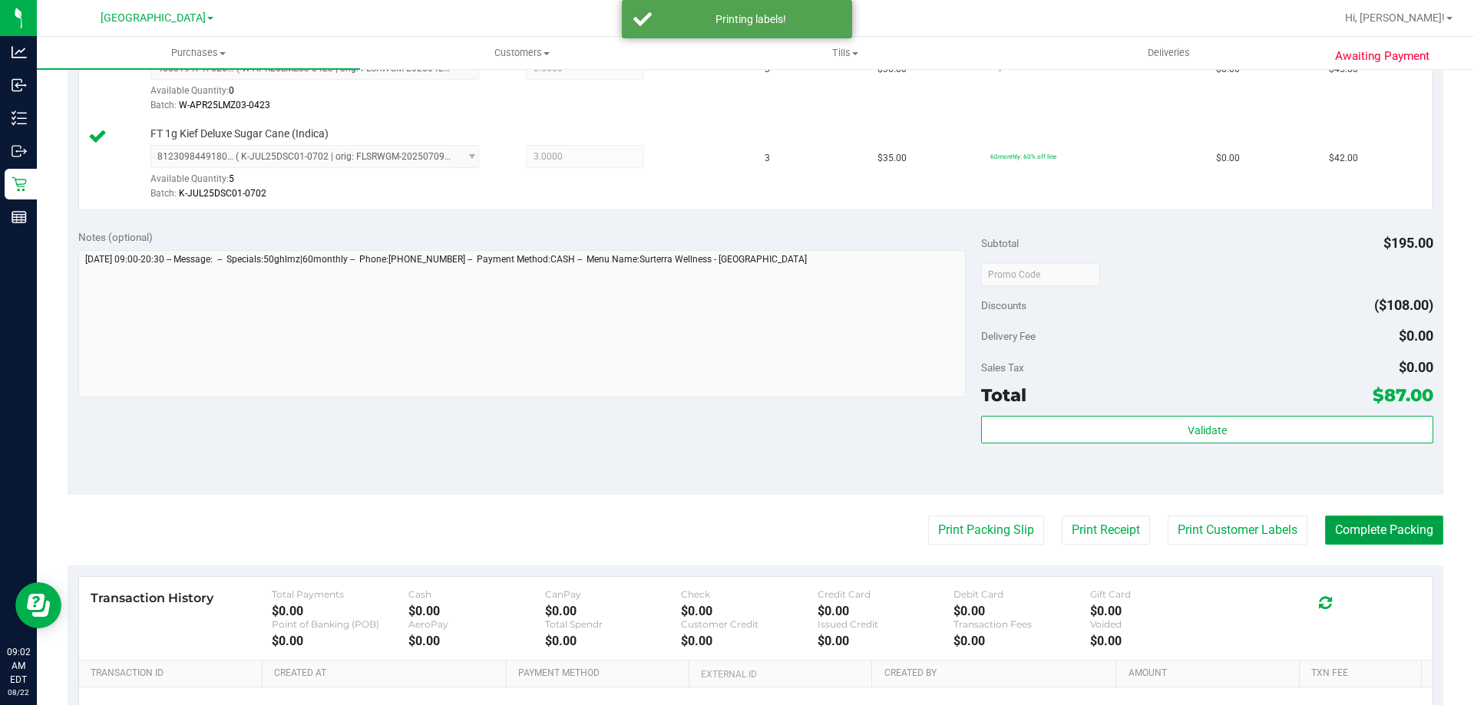
click at [1363, 539] on button "Complete Packing" at bounding box center [1384, 530] width 118 height 29
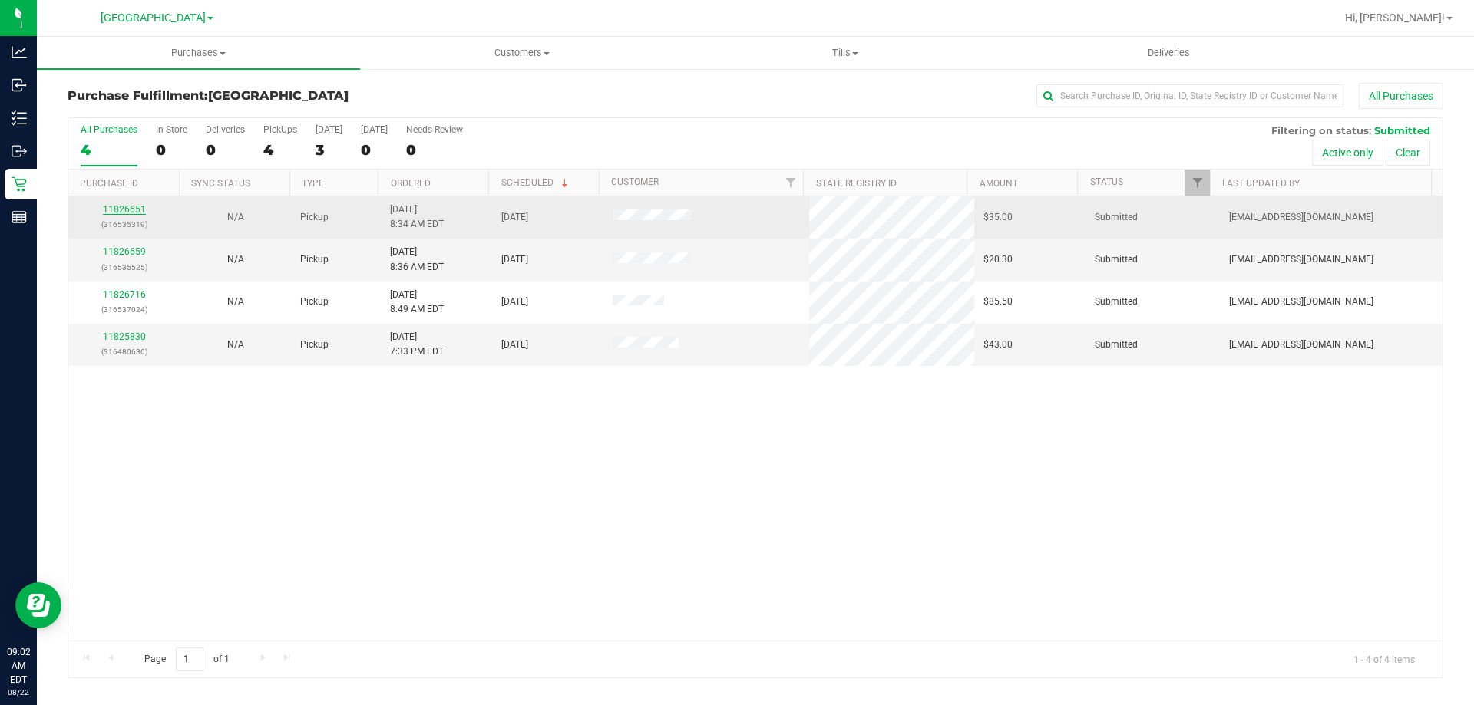
click at [133, 211] on link "11826651" at bounding box center [124, 209] width 43 height 11
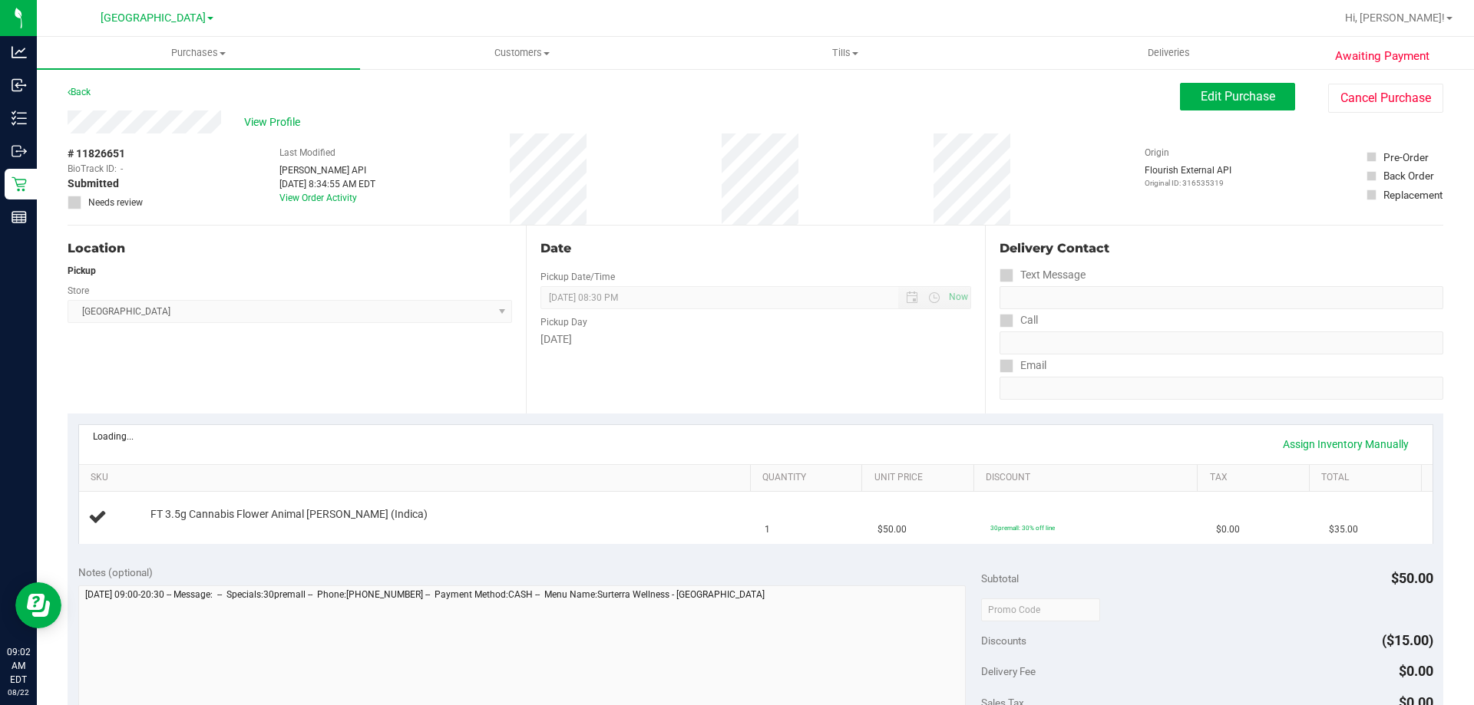
click at [646, 401] on div "Date Pickup Date/Time 08/22/2025 Now 08/22/2025 08:30 PM Now Pickup Day Friday" at bounding box center [755, 320] width 458 height 188
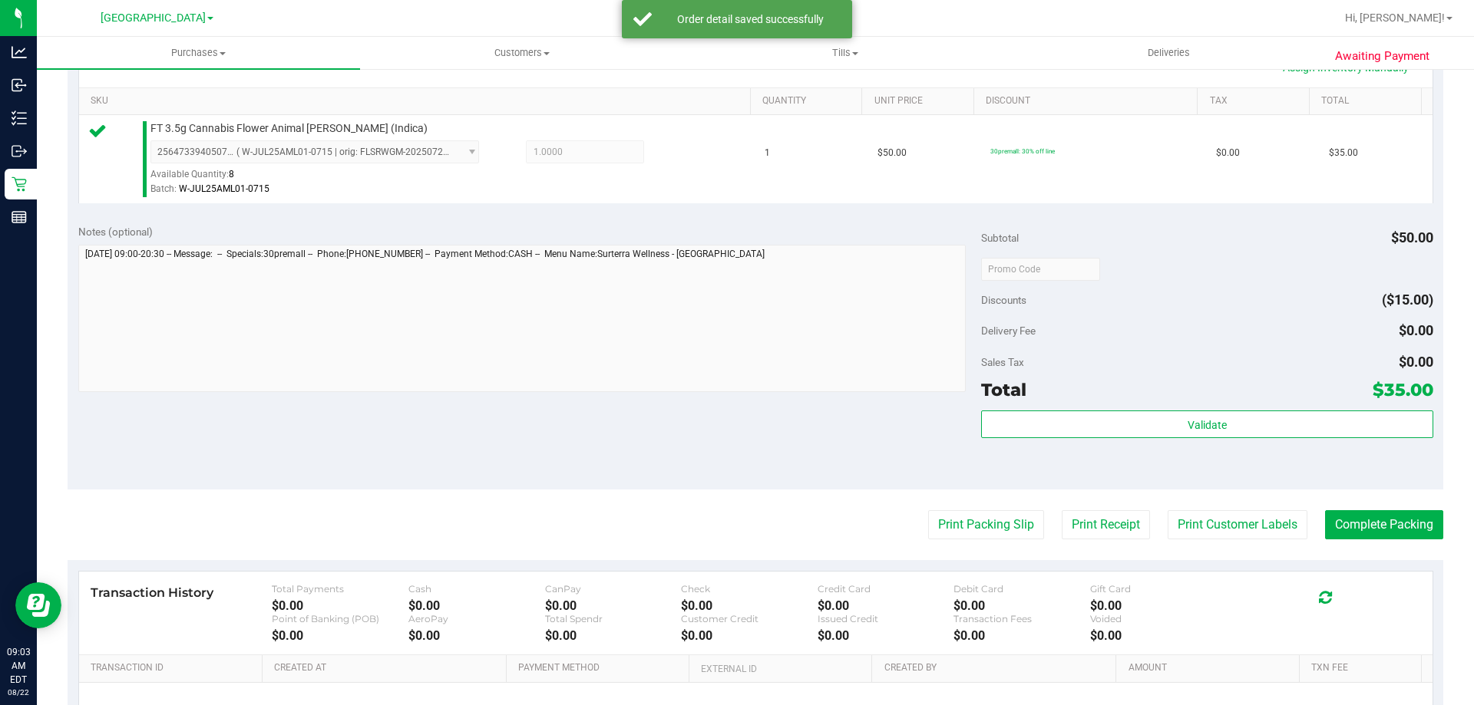
scroll to position [461, 0]
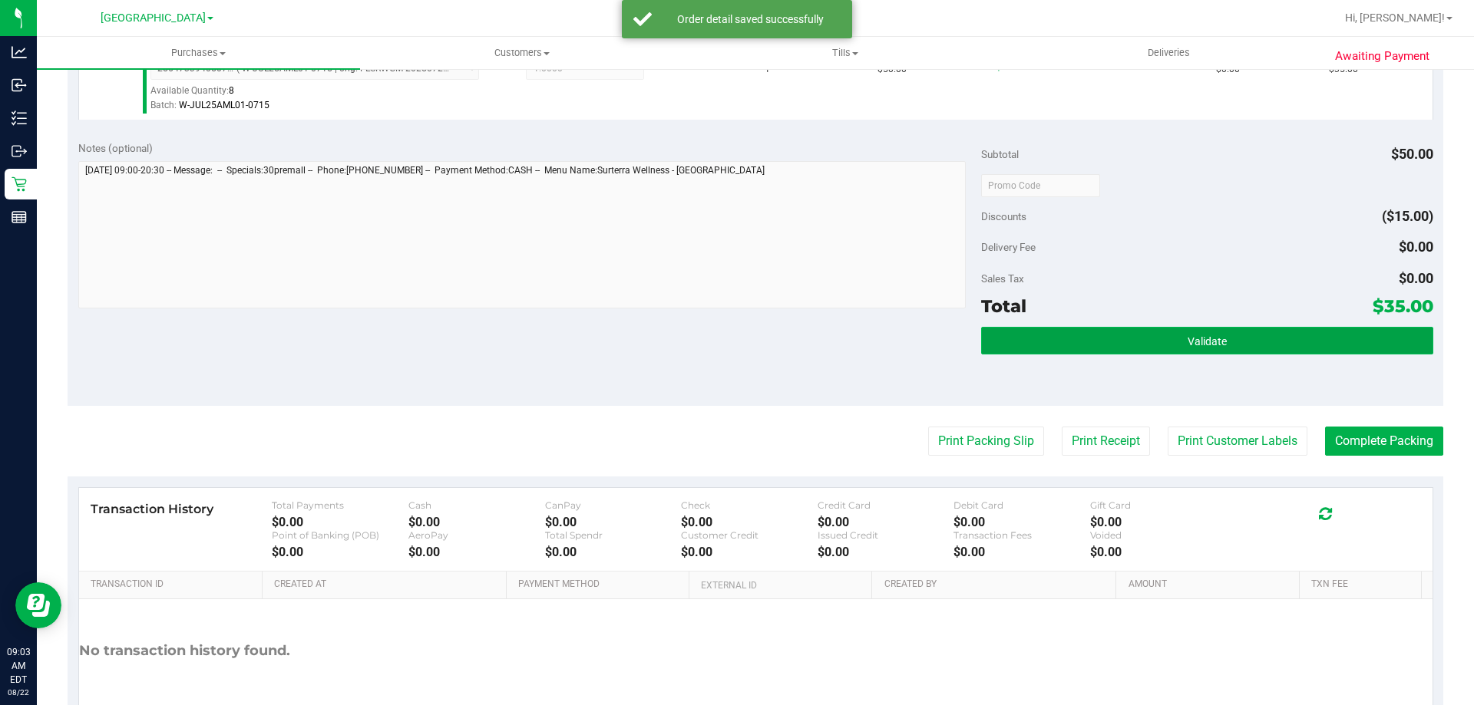
click at [1039, 346] on button "Validate" at bounding box center [1206, 341] width 451 height 28
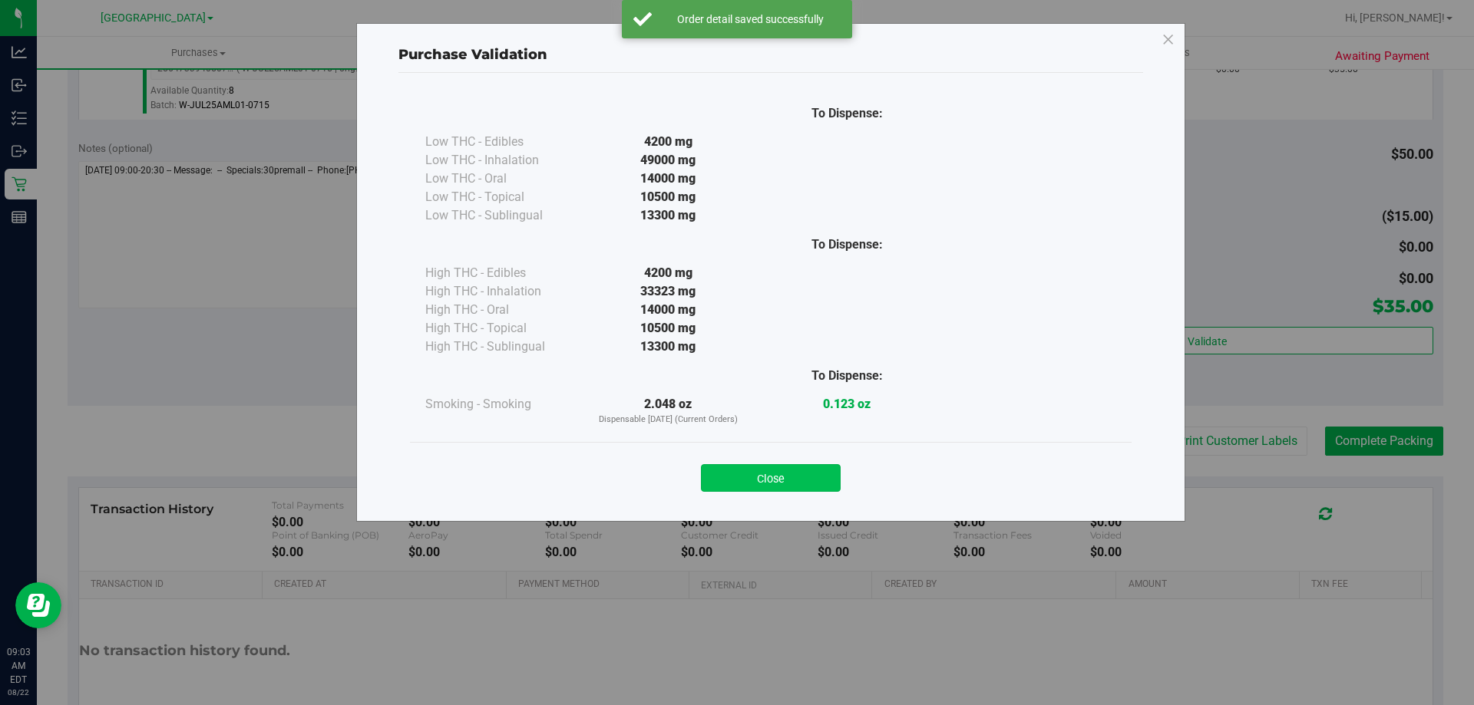
click at [781, 478] on button "Close" at bounding box center [771, 478] width 140 height 28
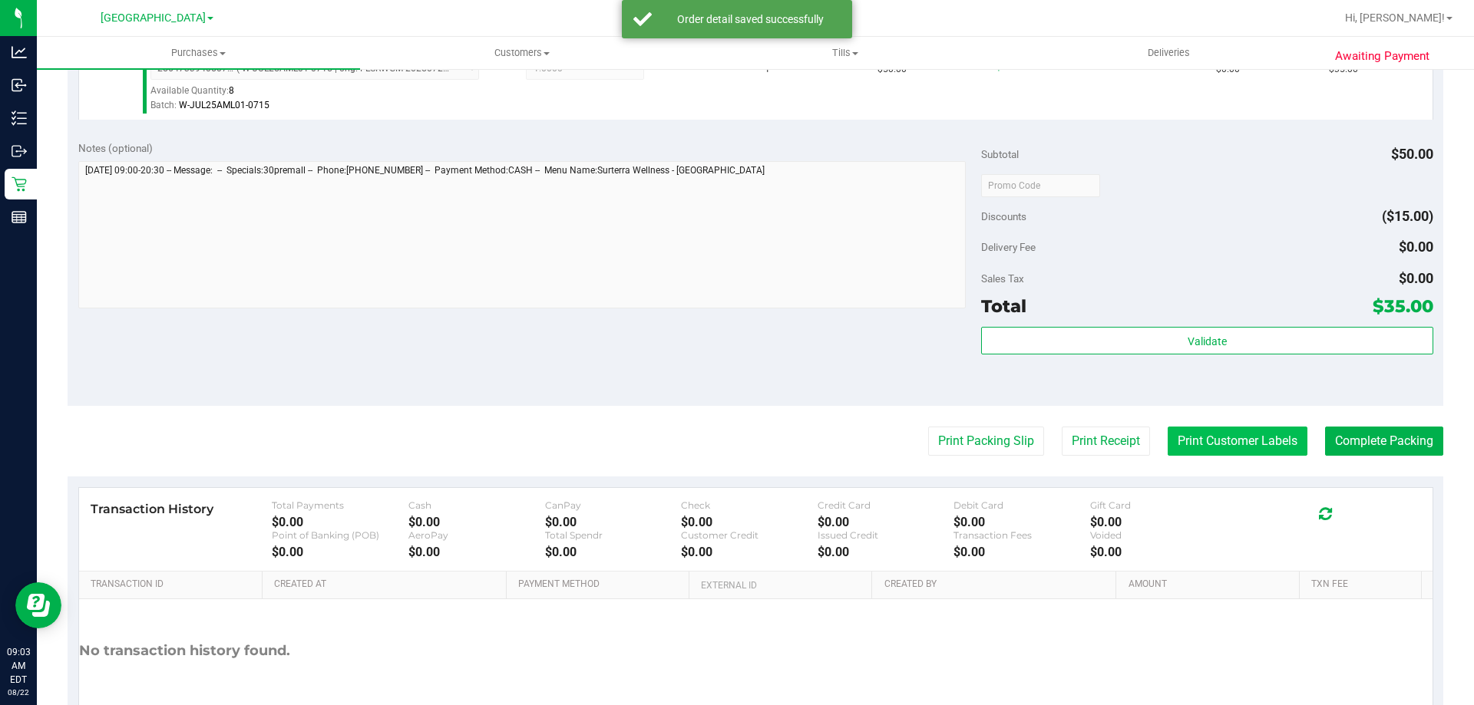
click at [1178, 451] on button "Print Customer Labels" at bounding box center [1238, 441] width 140 height 29
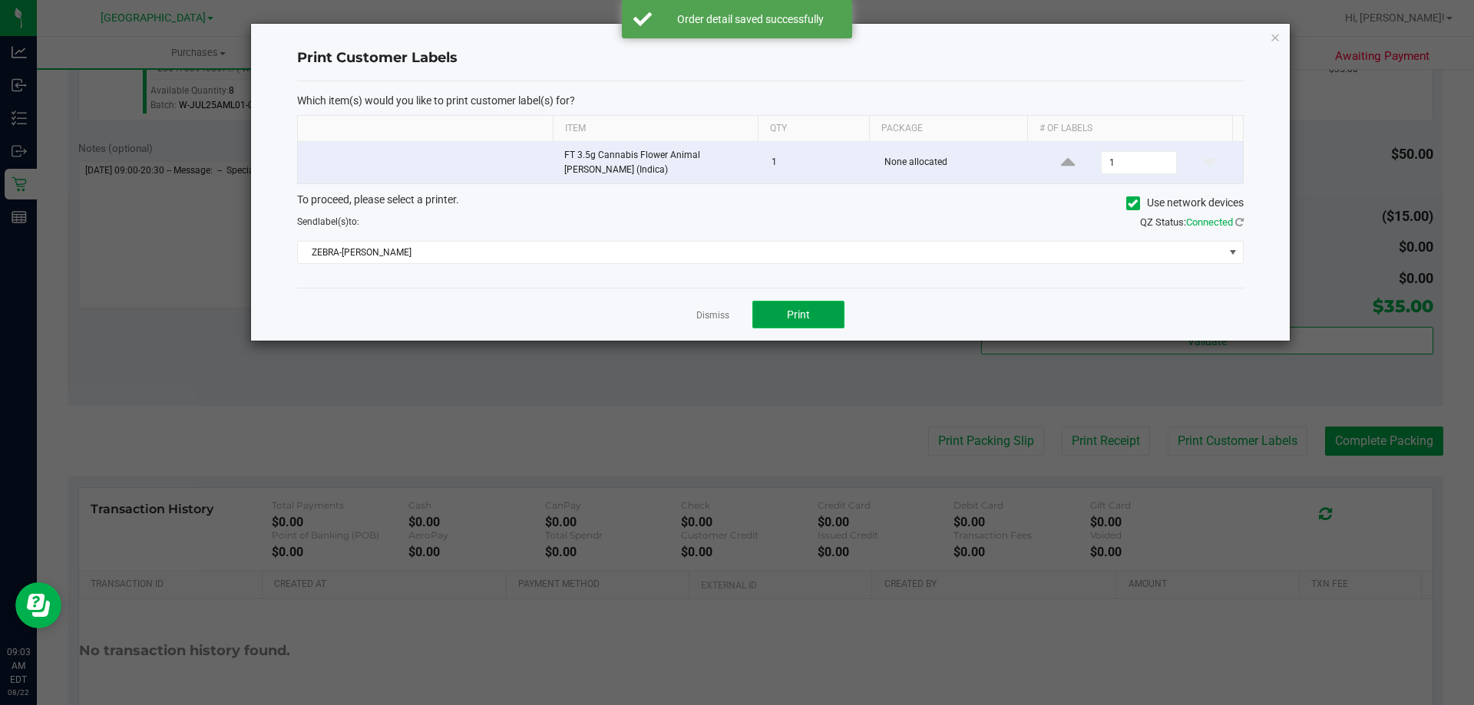
click at [791, 318] on span "Print" at bounding box center [798, 315] width 23 height 12
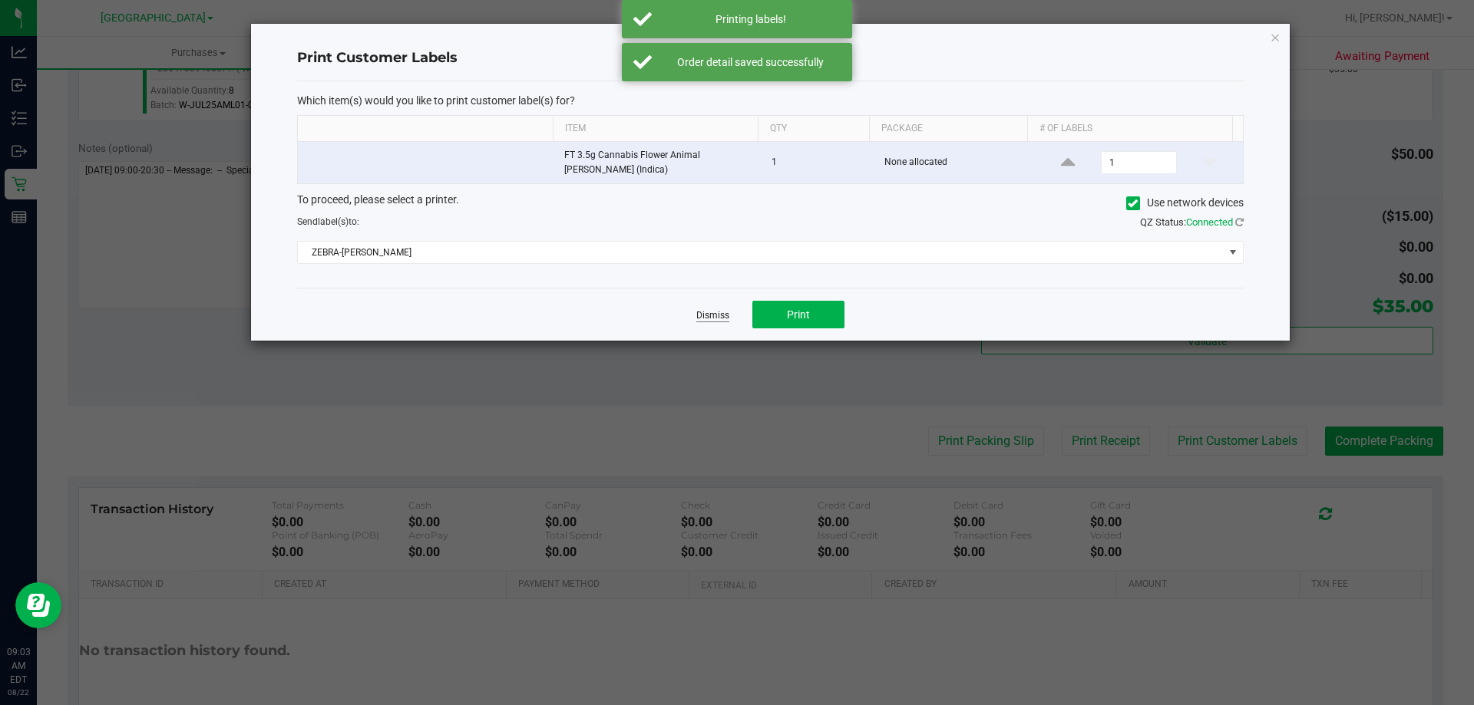
click at [704, 314] on link "Dismiss" at bounding box center [712, 315] width 33 height 13
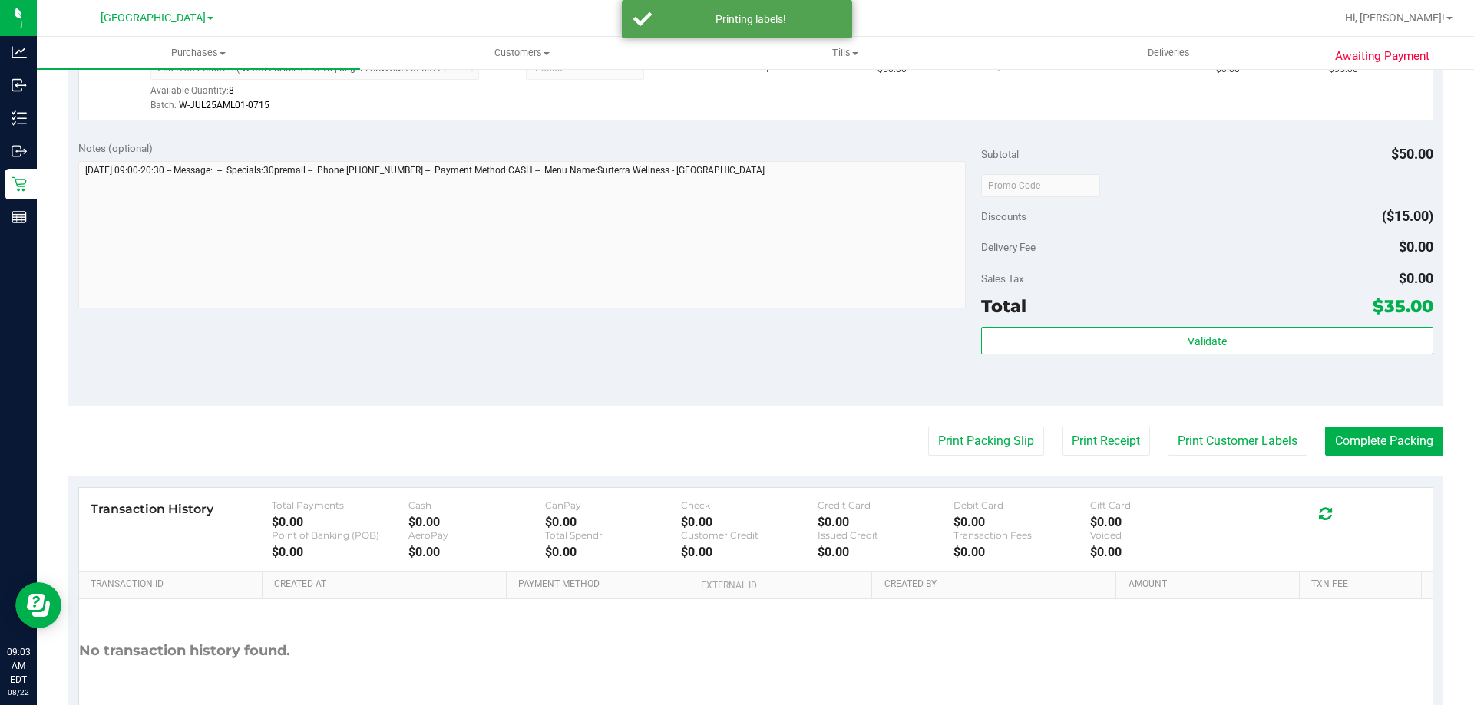
drag, startPoint x: 636, startPoint y: 329, endPoint x: 1149, endPoint y: 325, distance: 513.6
click at [659, 329] on div "Notes (optional) Subtotal $50.00 Discounts ($15.00) Delivery Fee $0.00 Sales Ta…" at bounding box center [756, 268] width 1376 height 276
click at [1393, 442] on button "Complete Packing" at bounding box center [1384, 441] width 118 height 29
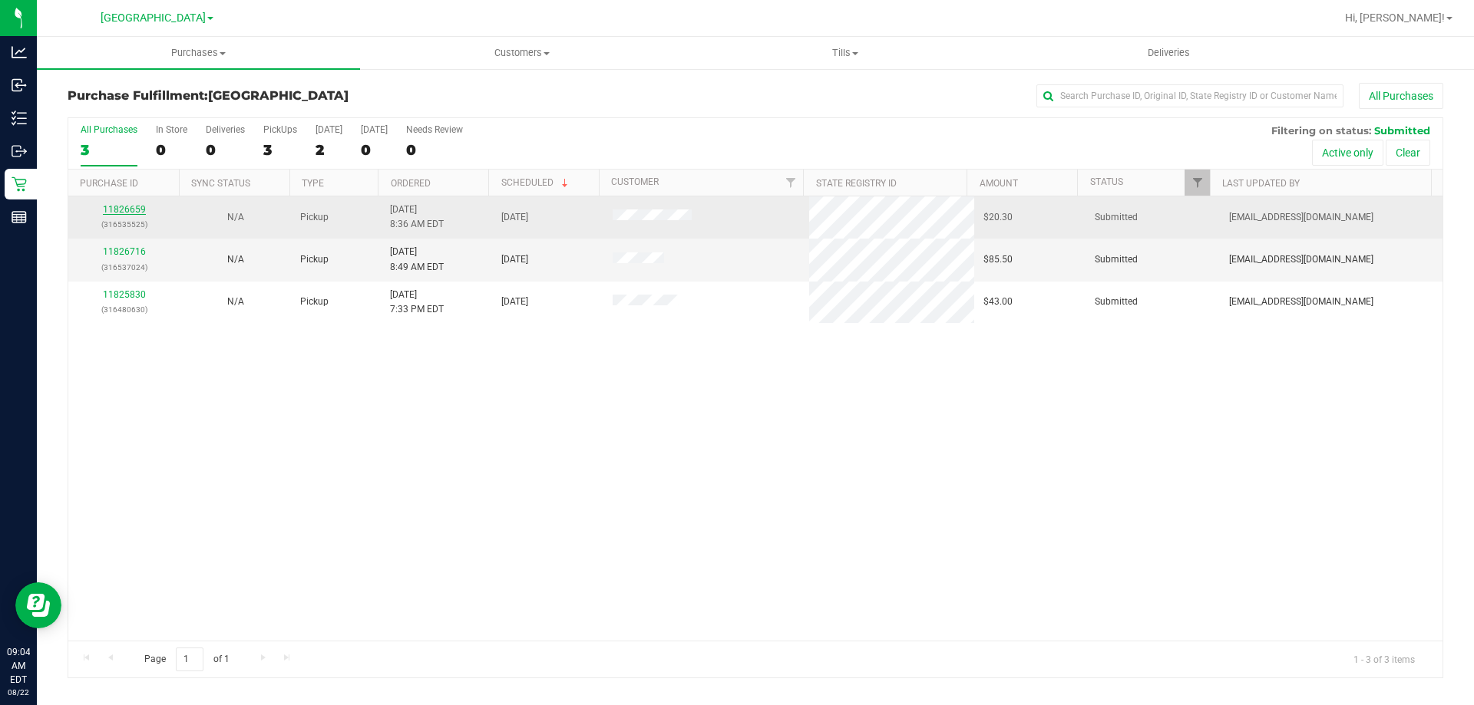
click at [132, 212] on link "11826659" at bounding box center [124, 209] width 43 height 11
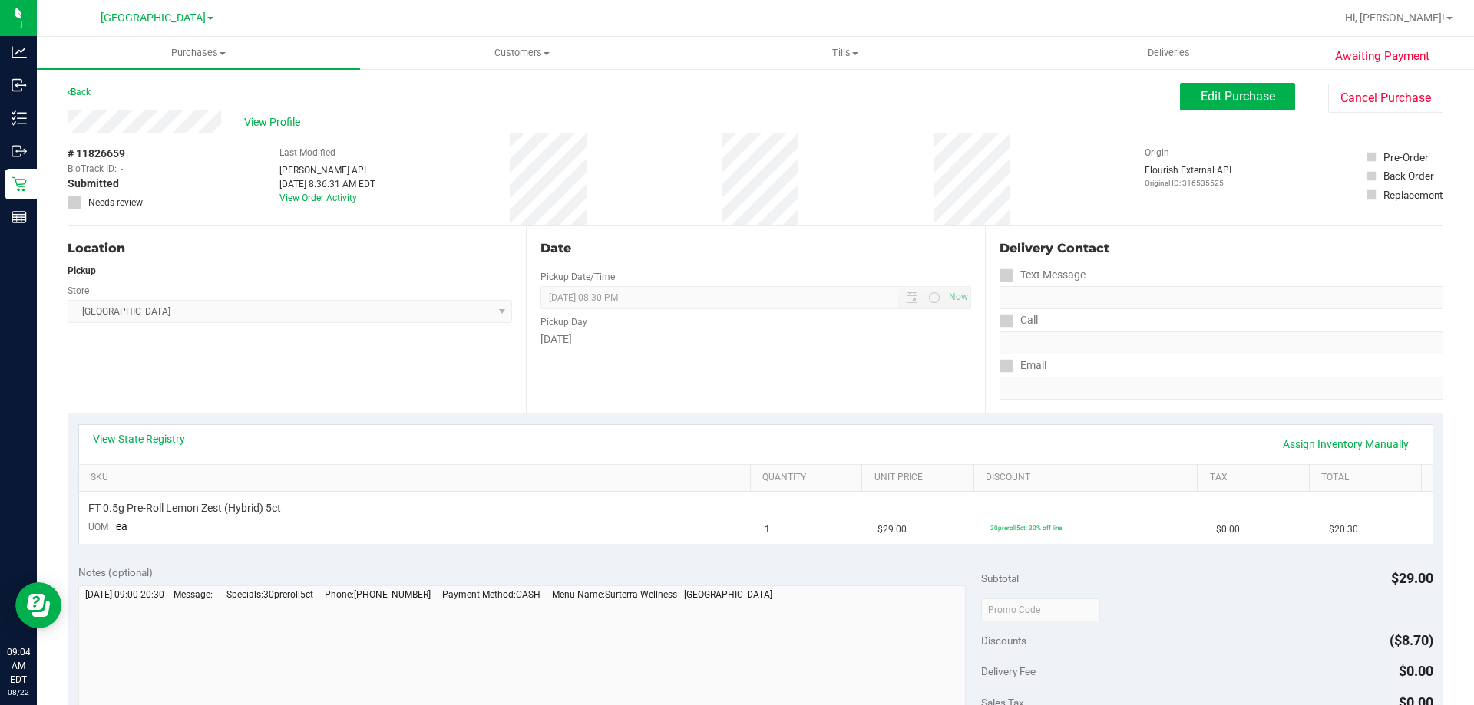
click at [313, 379] on div "Location Pickup Store Delray Beach WC Select Store Bonita Springs WC Boynton Be…" at bounding box center [297, 320] width 458 height 188
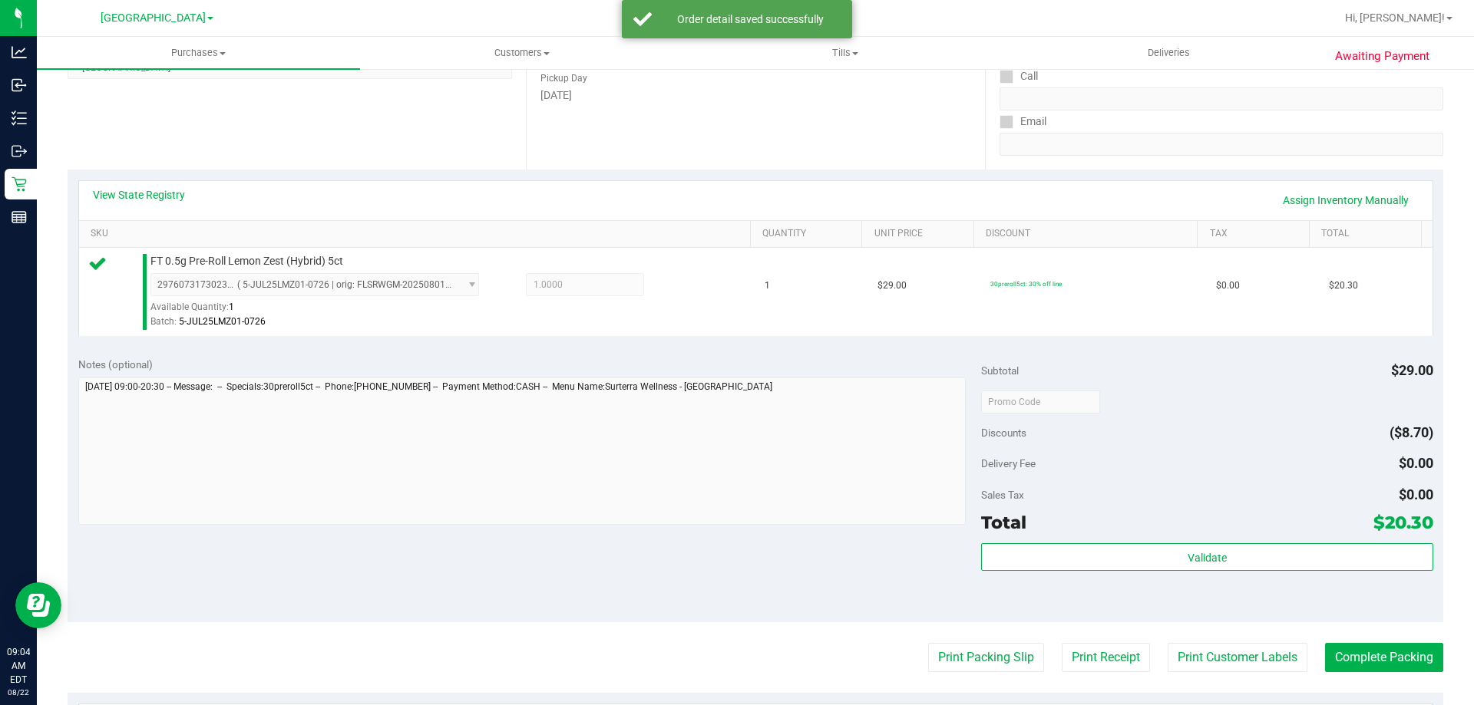
scroll to position [307, 0]
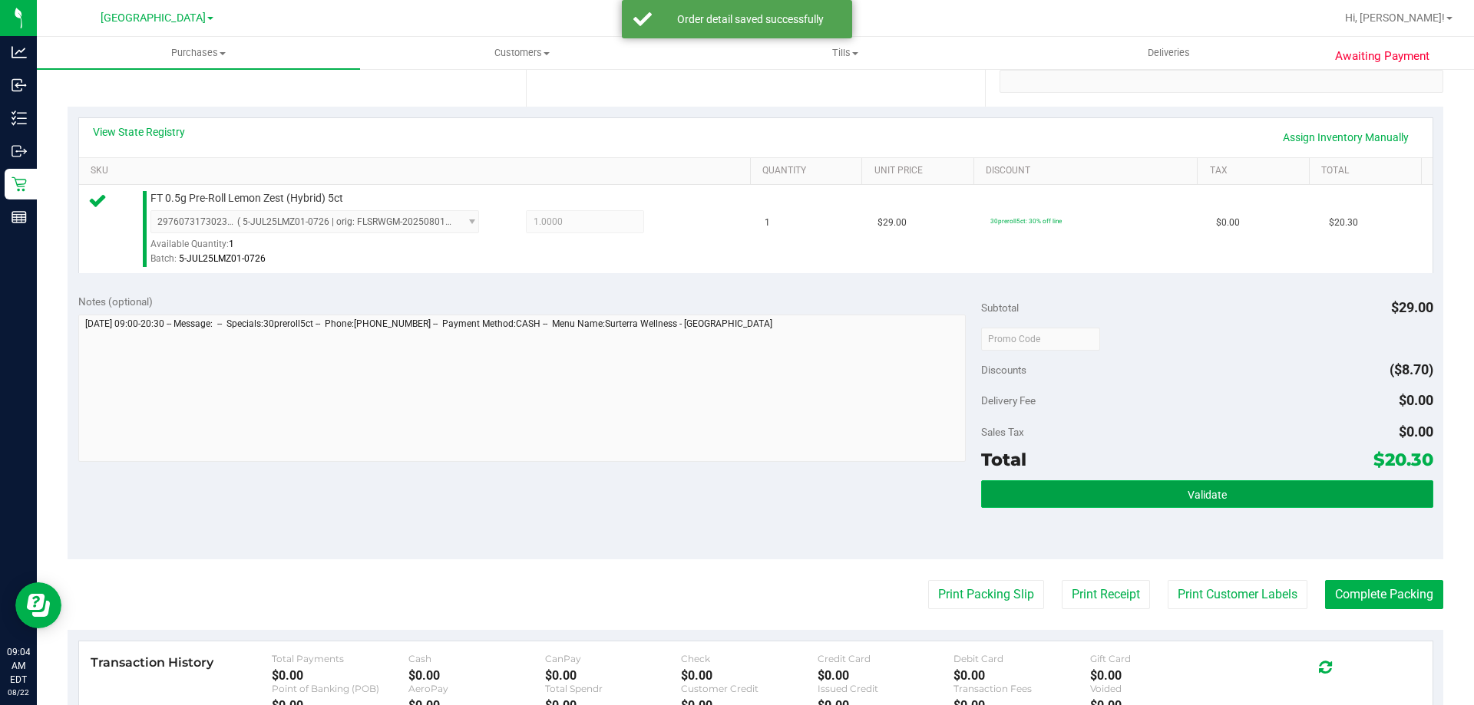
click at [1151, 499] on button "Validate" at bounding box center [1206, 495] width 451 height 28
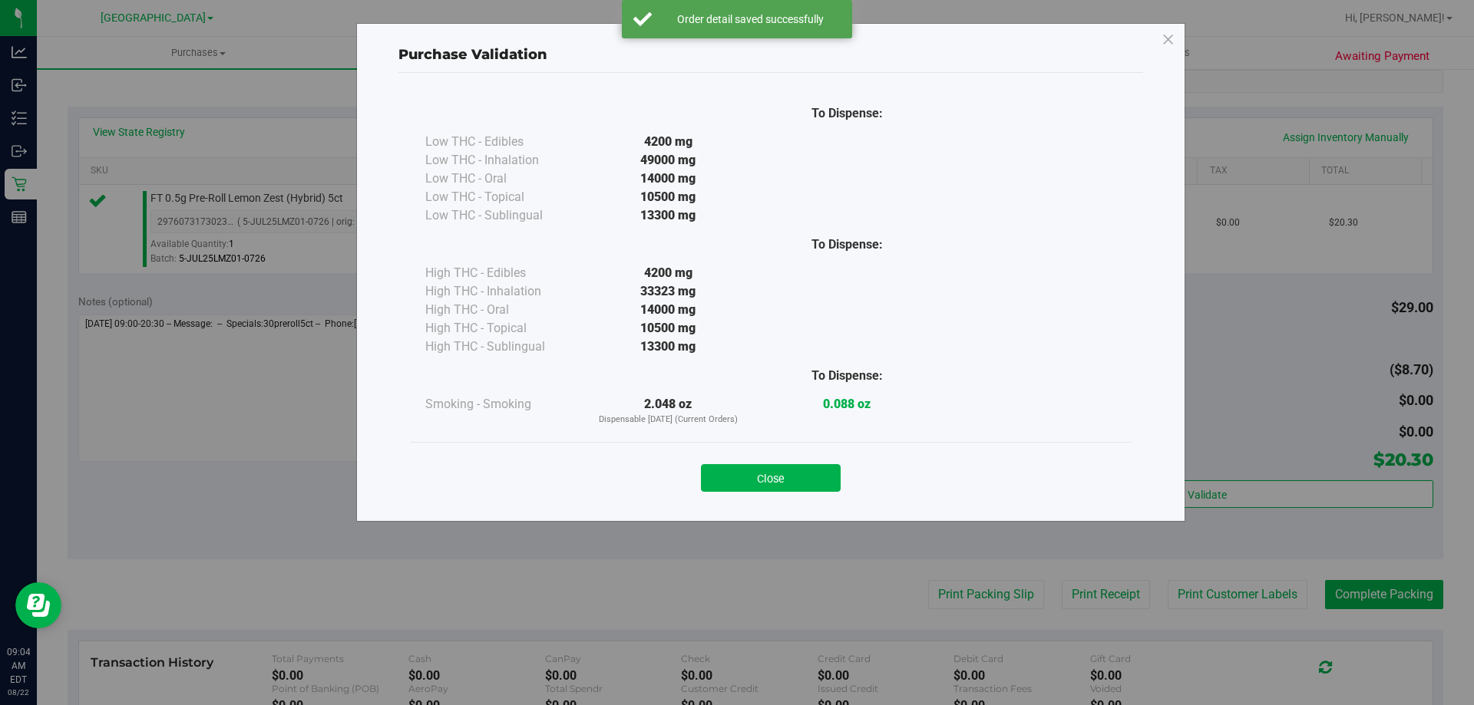
click at [747, 464] on div "Close" at bounding box center [770, 473] width 699 height 38
click at [778, 483] on button "Close" at bounding box center [771, 478] width 140 height 28
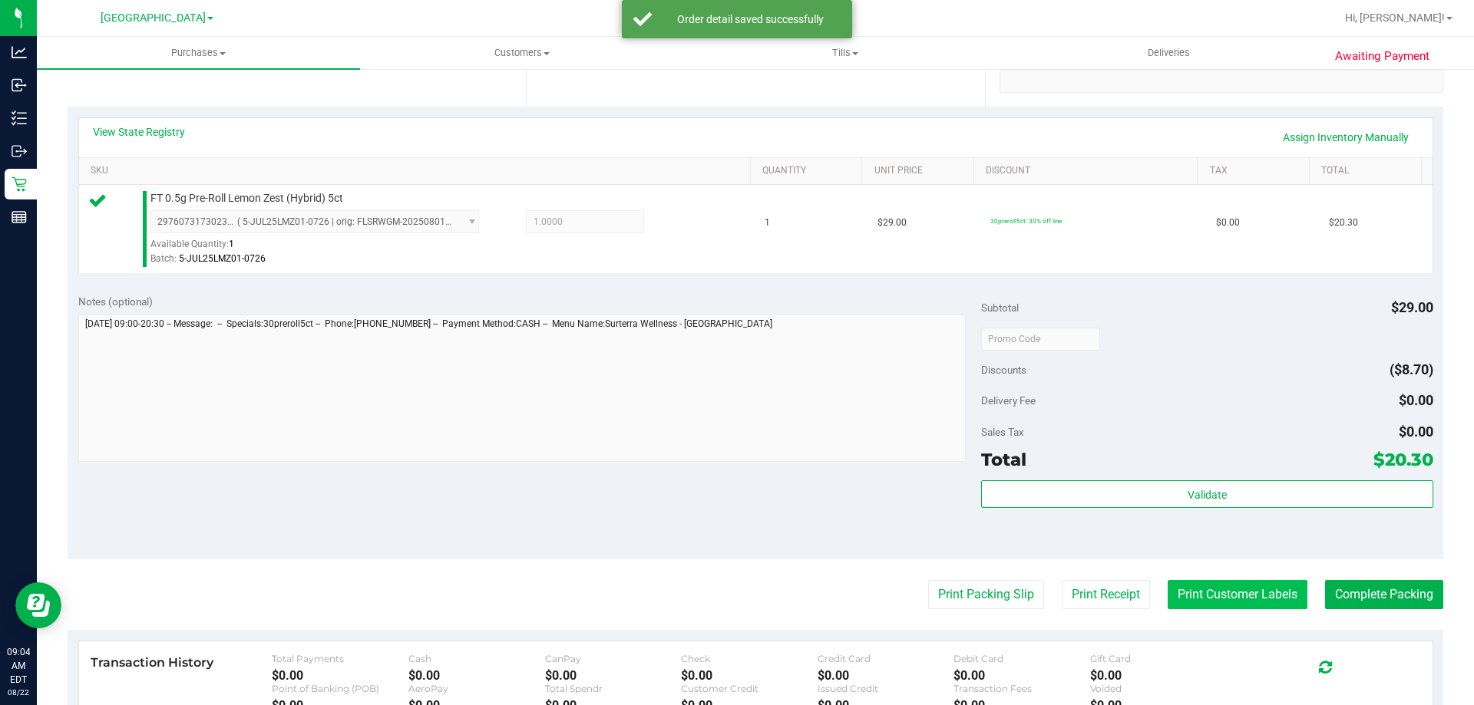
click at [1198, 596] on button "Print Customer Labels" at bounding box center [1238, 594] width 140 height 29
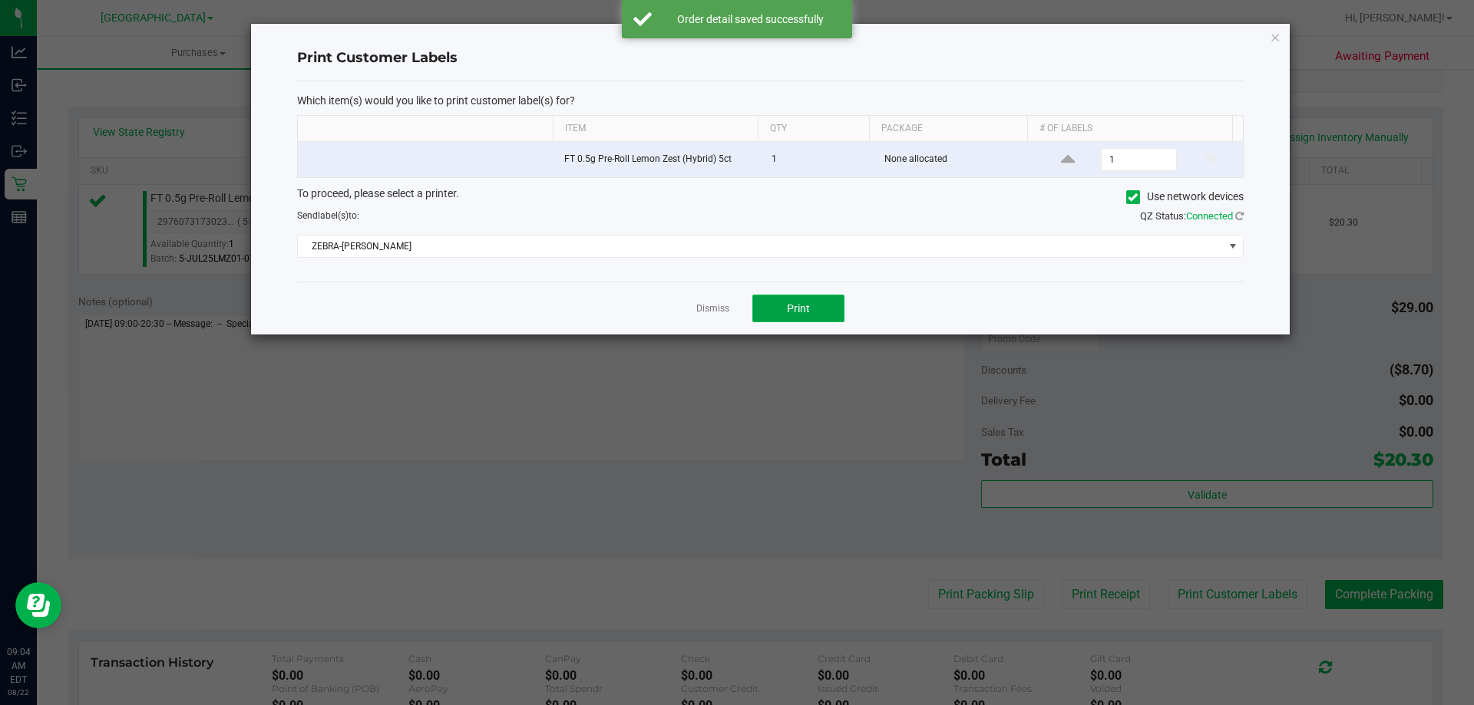
click at [805, 305] on span "Print" at bounding box center [798, 308] width 23 height 12
click at [723, 307] on link "Dismiss" at bounding box center [712, 308] width 33 height 13
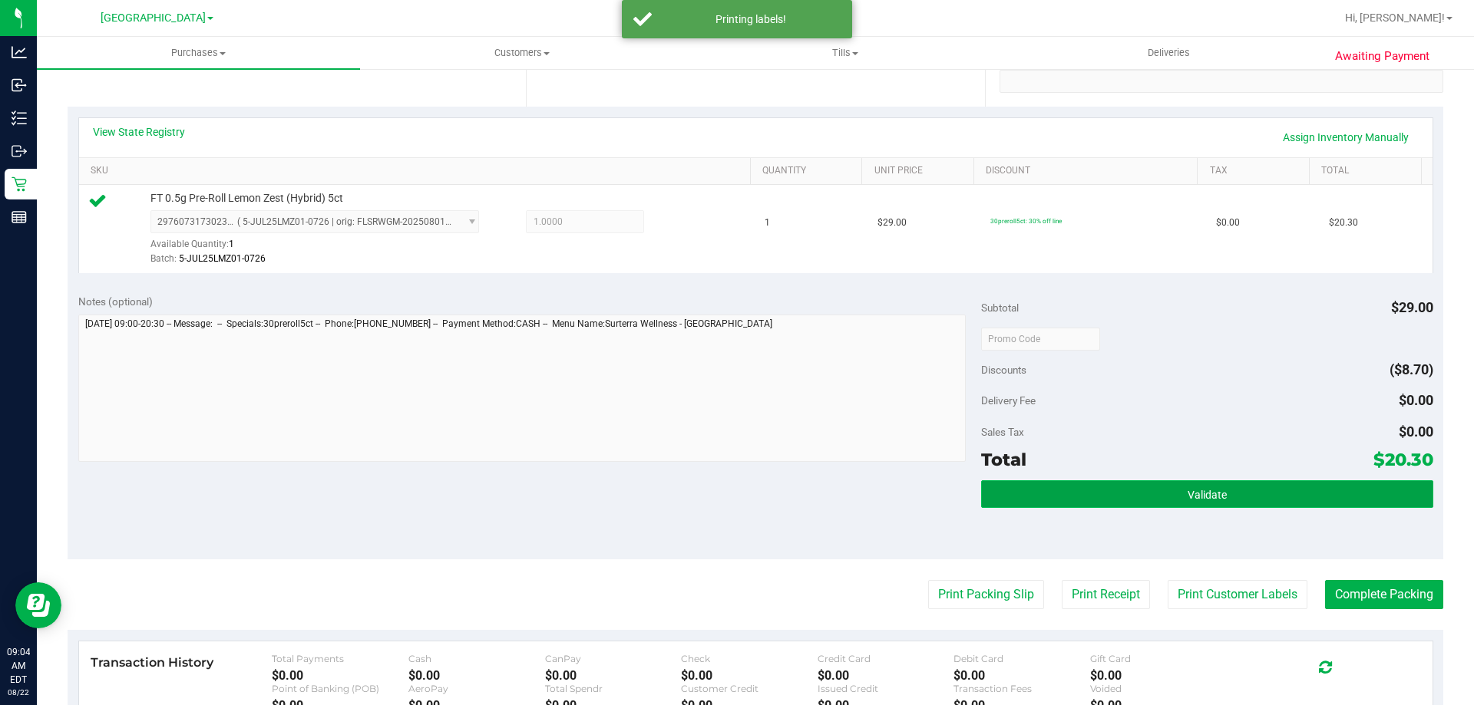
click at [1135, 501] on button "Validate" at bounding box center [1206, 495] width 451 height 28
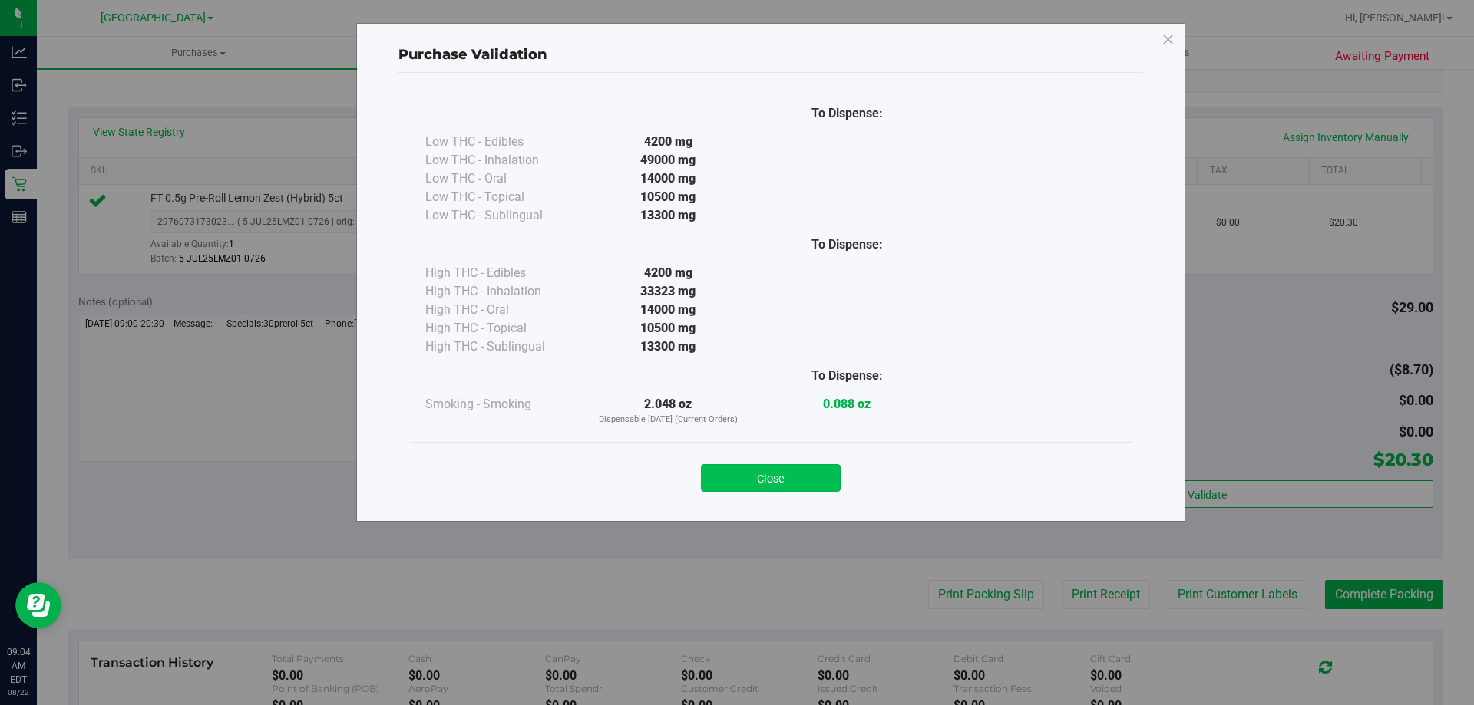
click at [742, 467] on button "Close" at bounding box center [771, 478] width 140 height 28
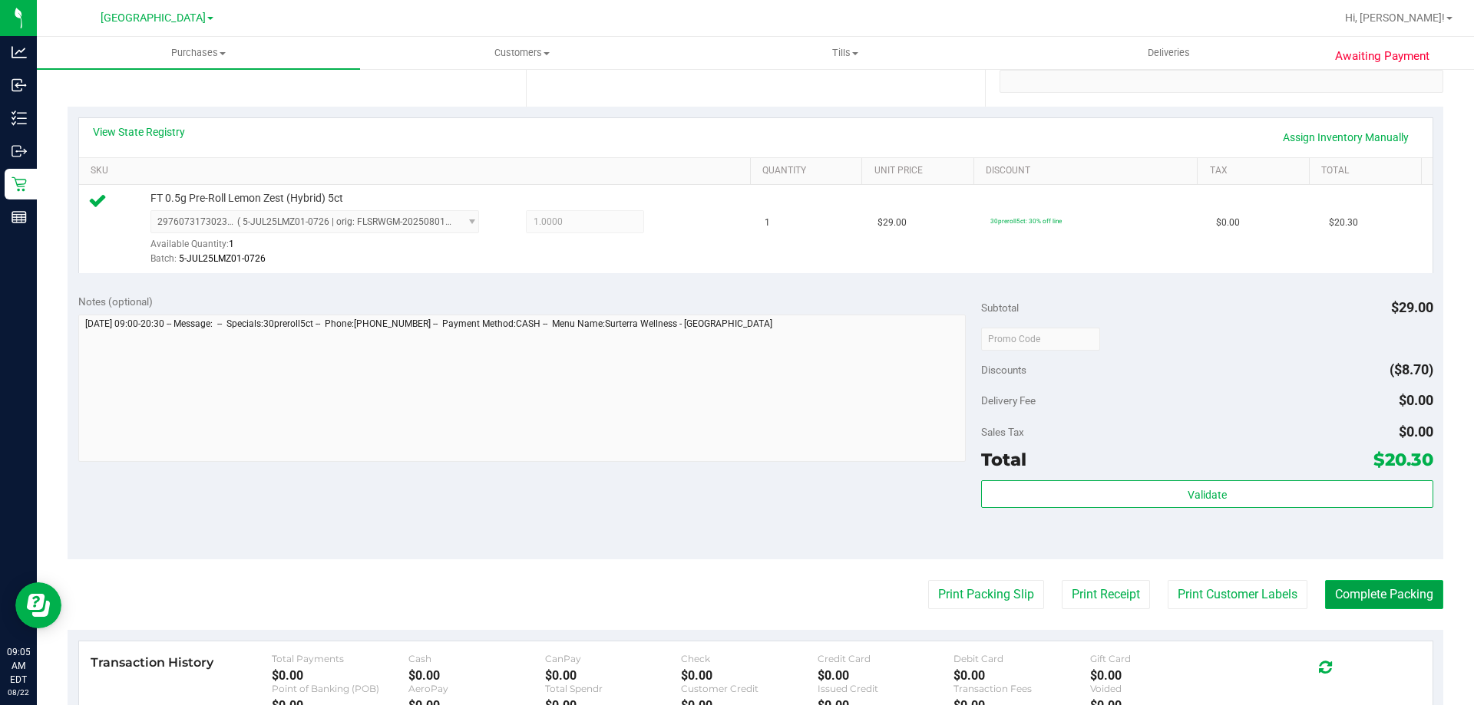
click at [1348, 593] on button "Complete Packing" at bounding box center [1384, 594] width 118 height 29
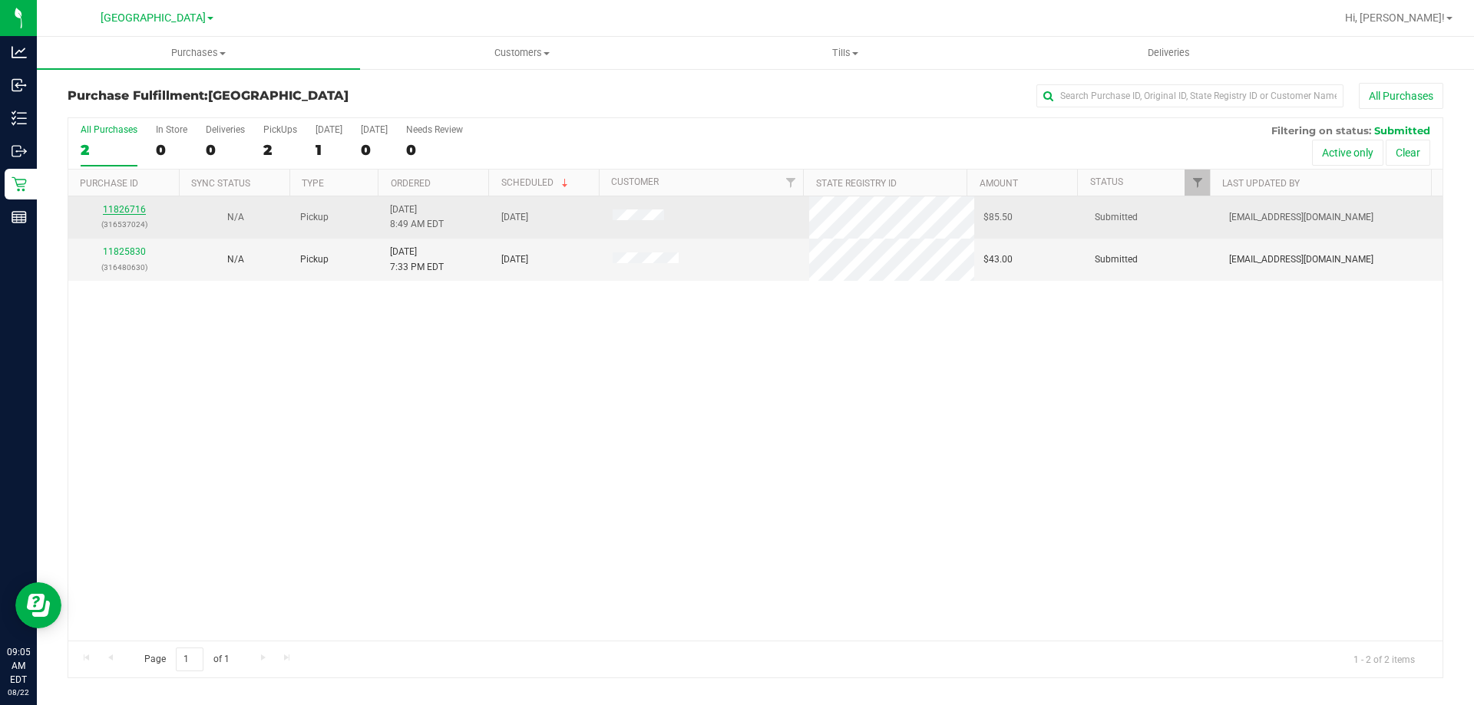
click at [128, 213] on link "11826716" at bounding box center [124, 209] width 43 height 11
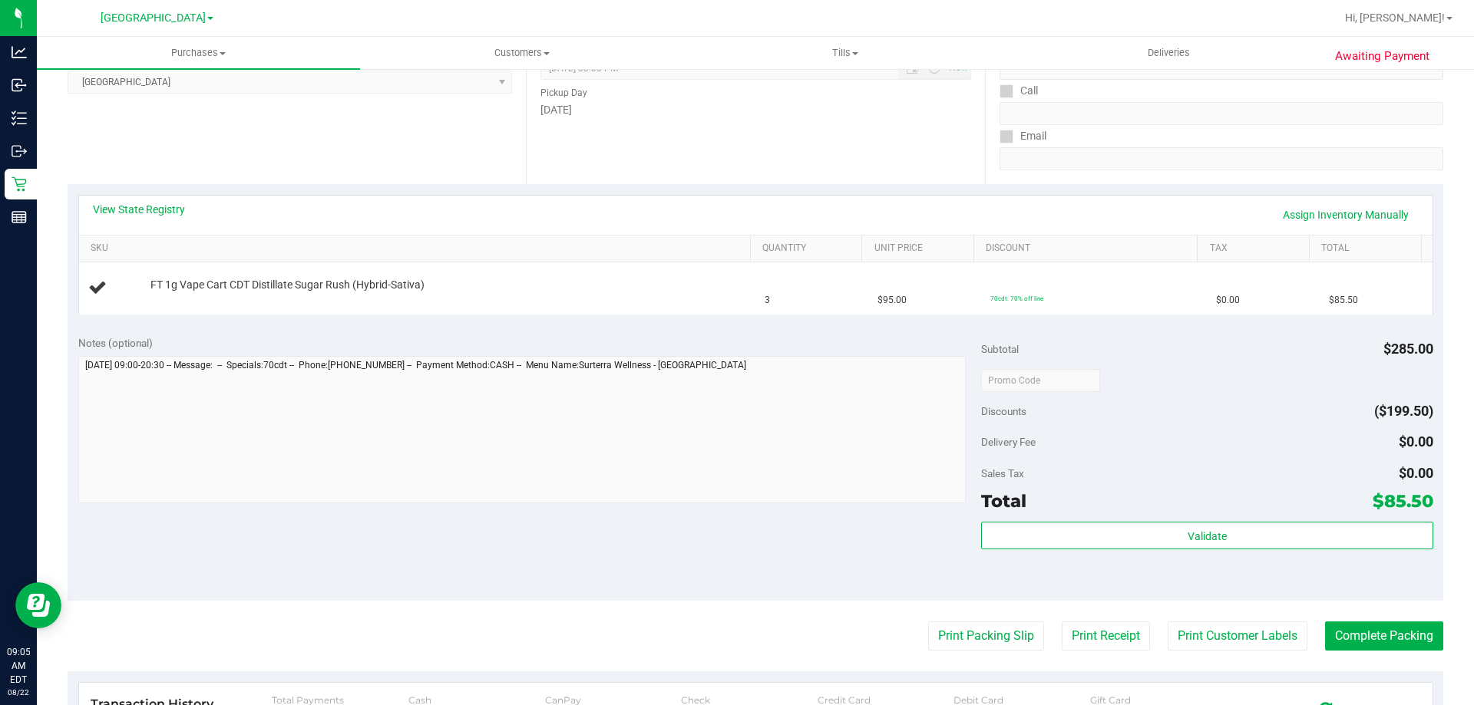
scroll to position [230, 0]
click at [738, 513] on div "Notes (optional) Subtotal $285.00 Discounts ($199.50) Delivery Fee $0.00 Sales …" at bounding box center [756, 462] width 1376 height 276
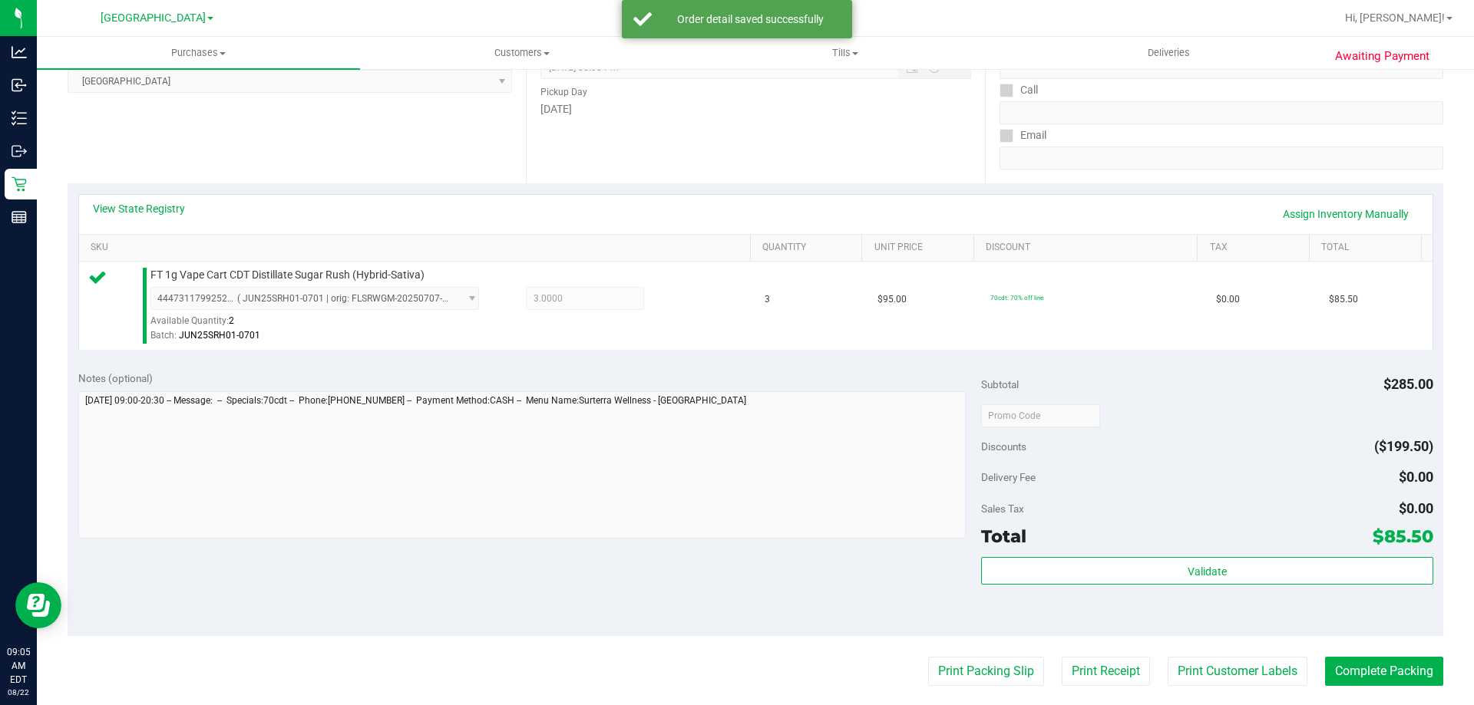
scroll to position [461, 0]
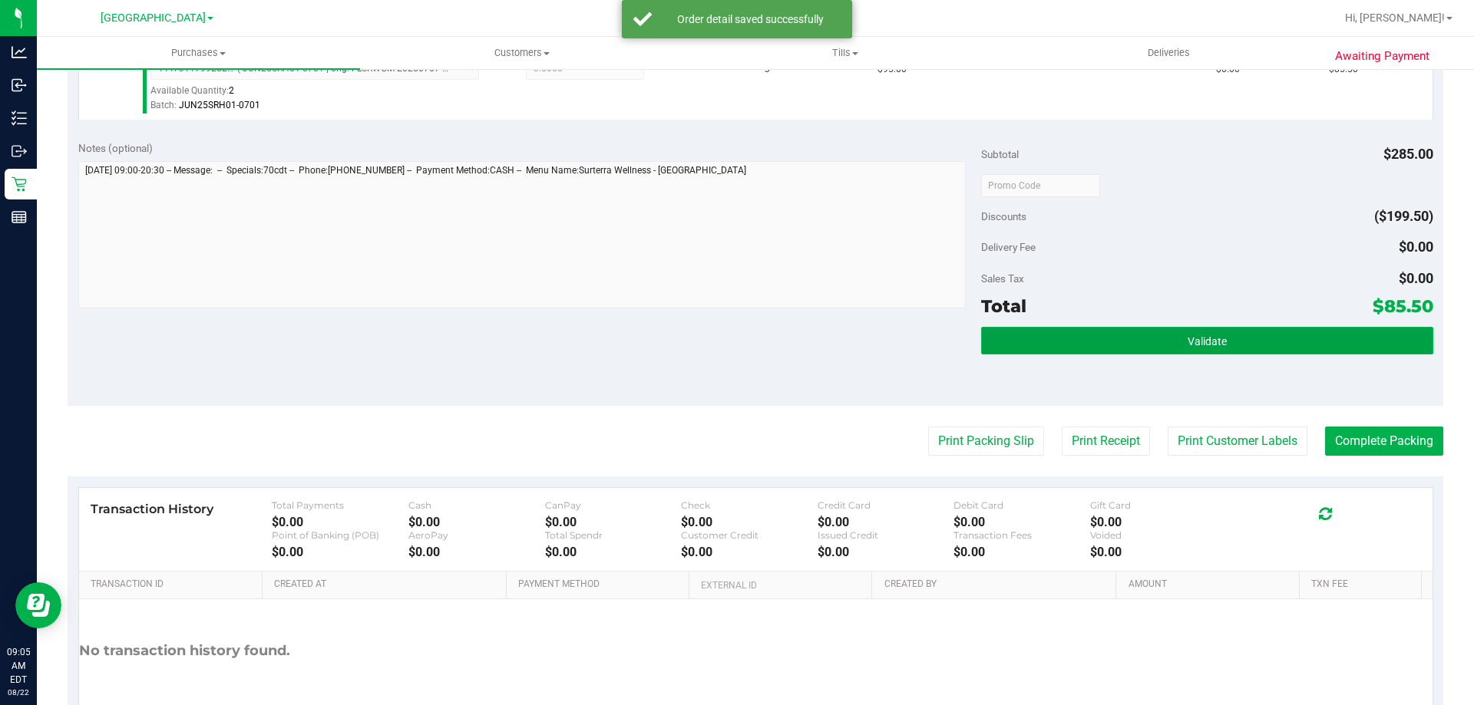
click at [1150, 337] on button "Validate" at bounding box center [1206, 341] width 451 height 28
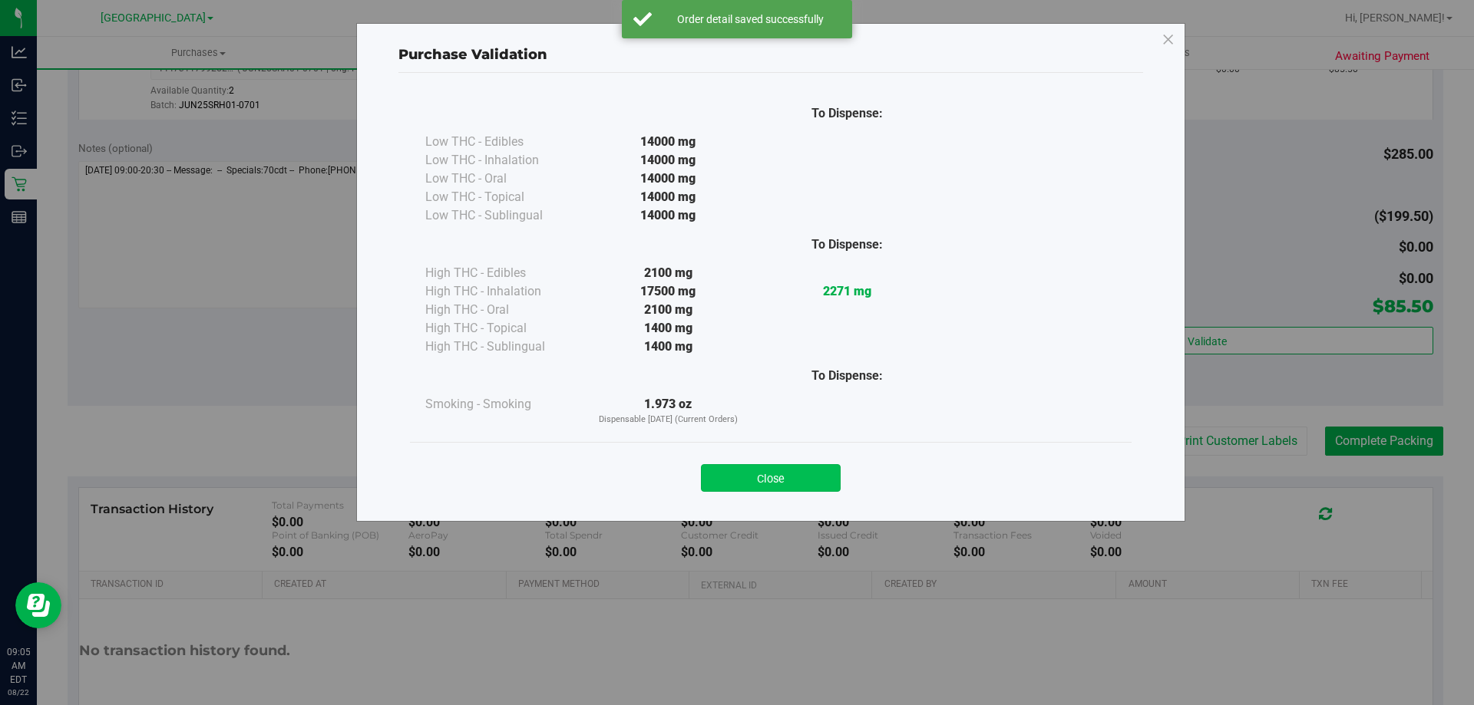
click at [792, 469] on button "Close" at bounding box center [771, 478] width 140 height 28
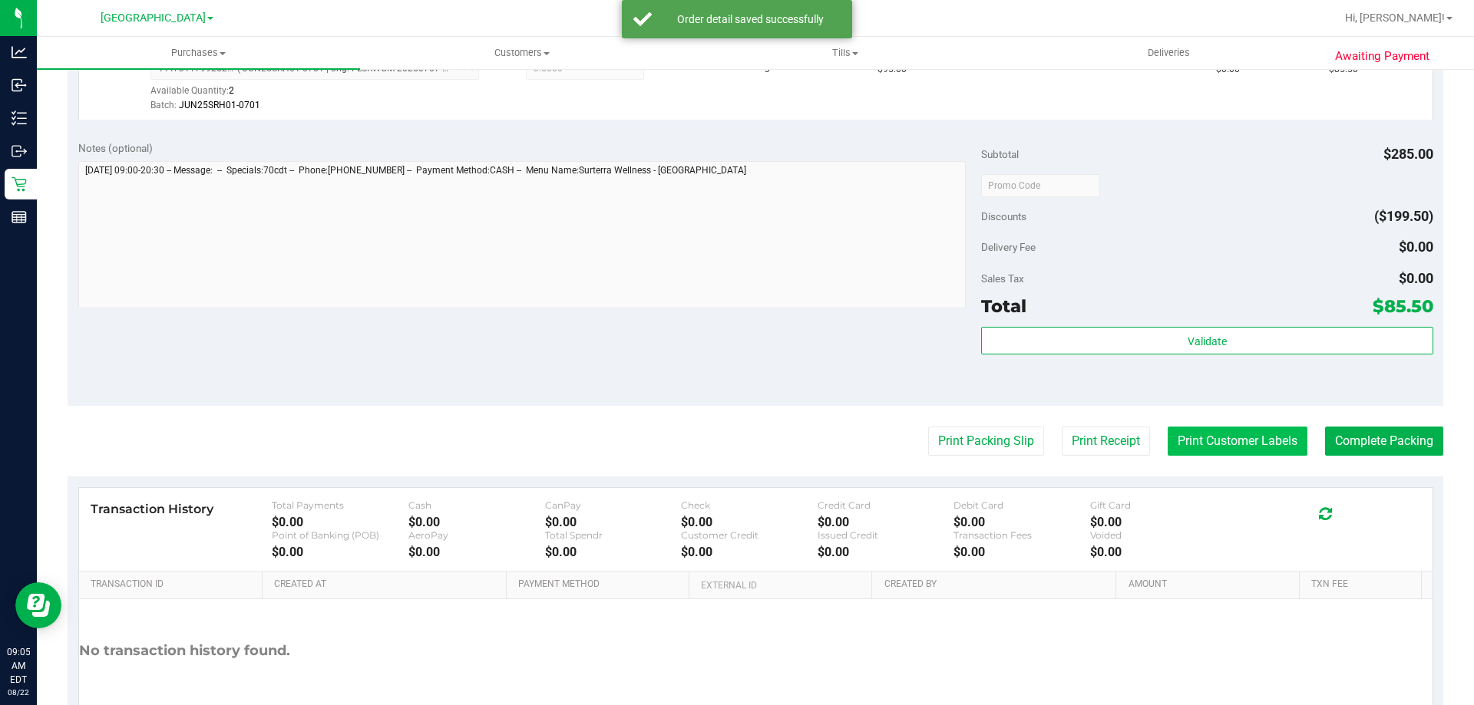
click at [1182, 441] on button "Print Customer Labels" at bounding box center [1238, 441] width 140 height 29
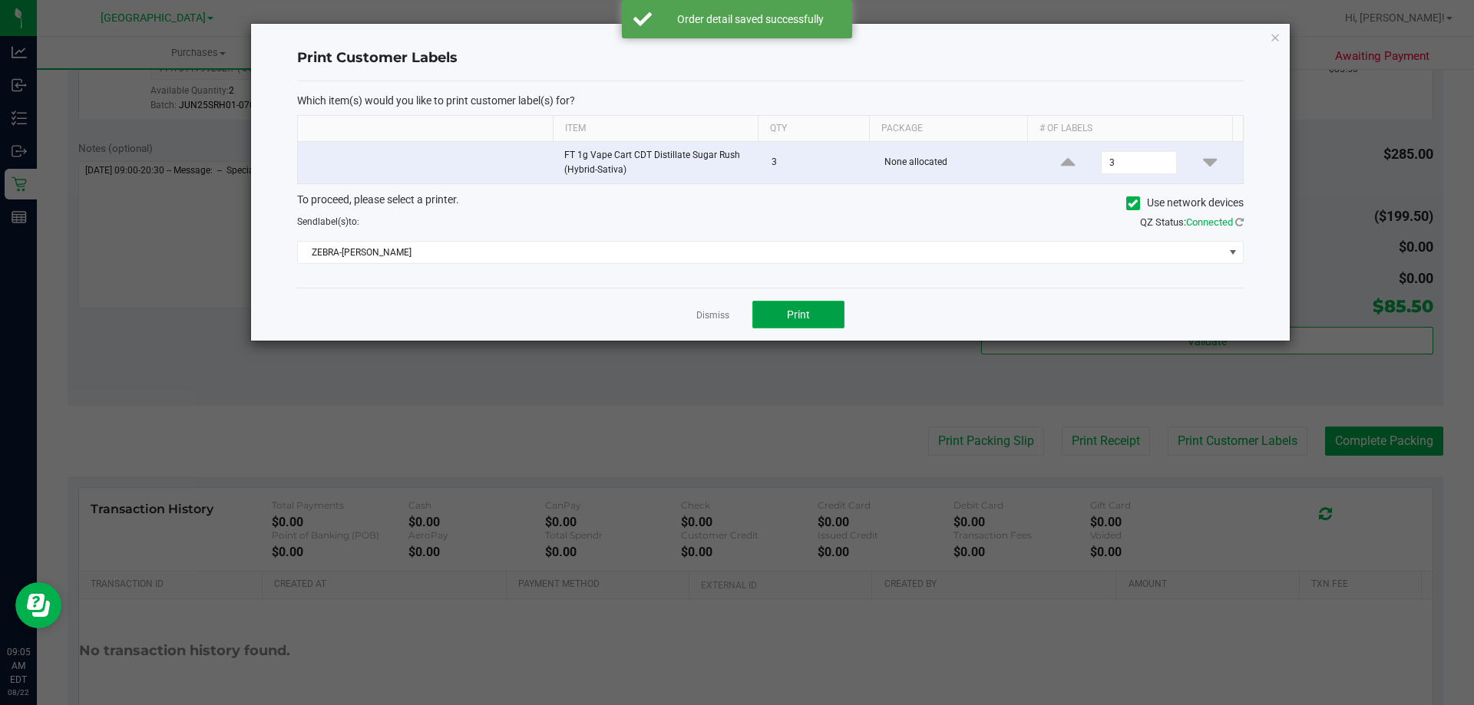
click at [816, 314] on button "Print" at bounding box center [798, 315] width 92 height 28
click at [702, 316] on link "Dismiss" at bounding box center [712, 315] width 33 height 13
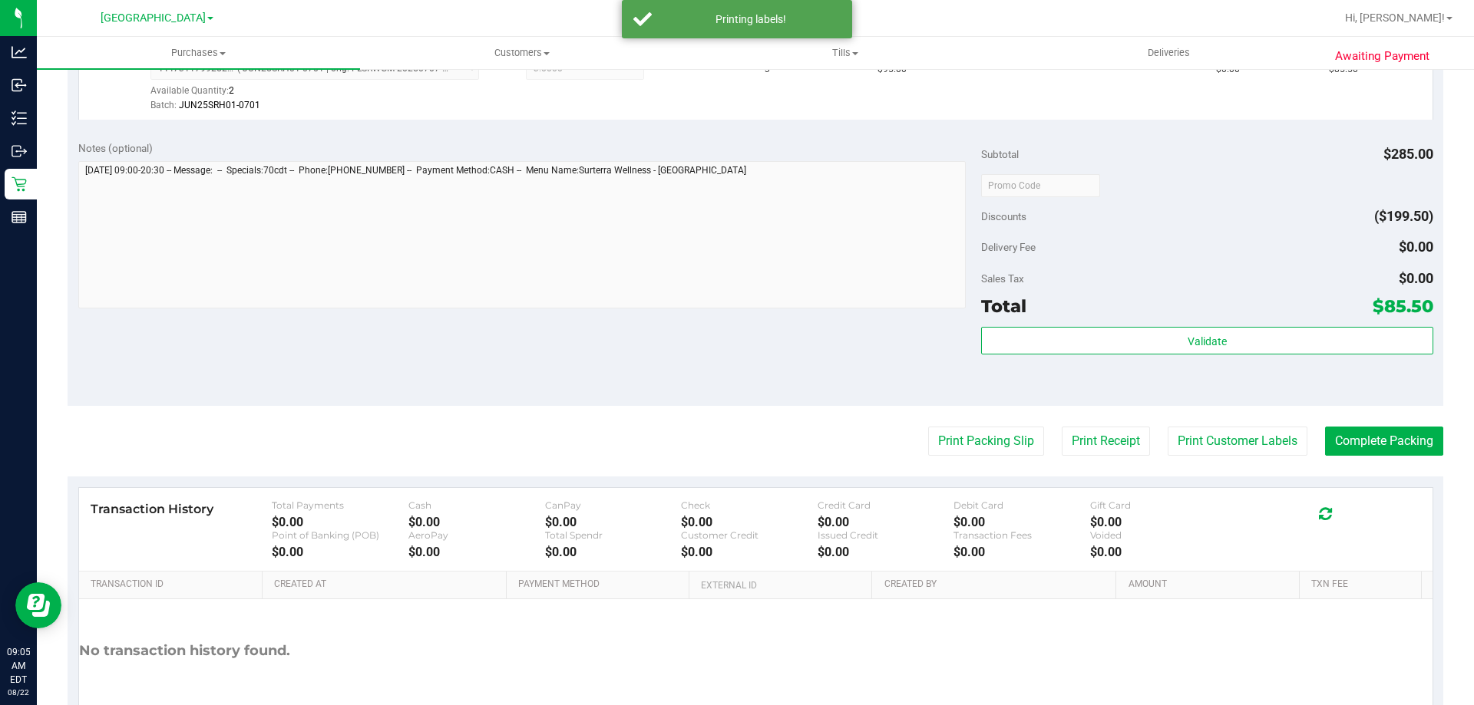
click at [485, 304] on div "Notes (optional) Subtotal $285.00 Discounts ($199.50) Delivery Fee $0.00 Sales …" at bounding box center [756, 268] width 1376 height 276
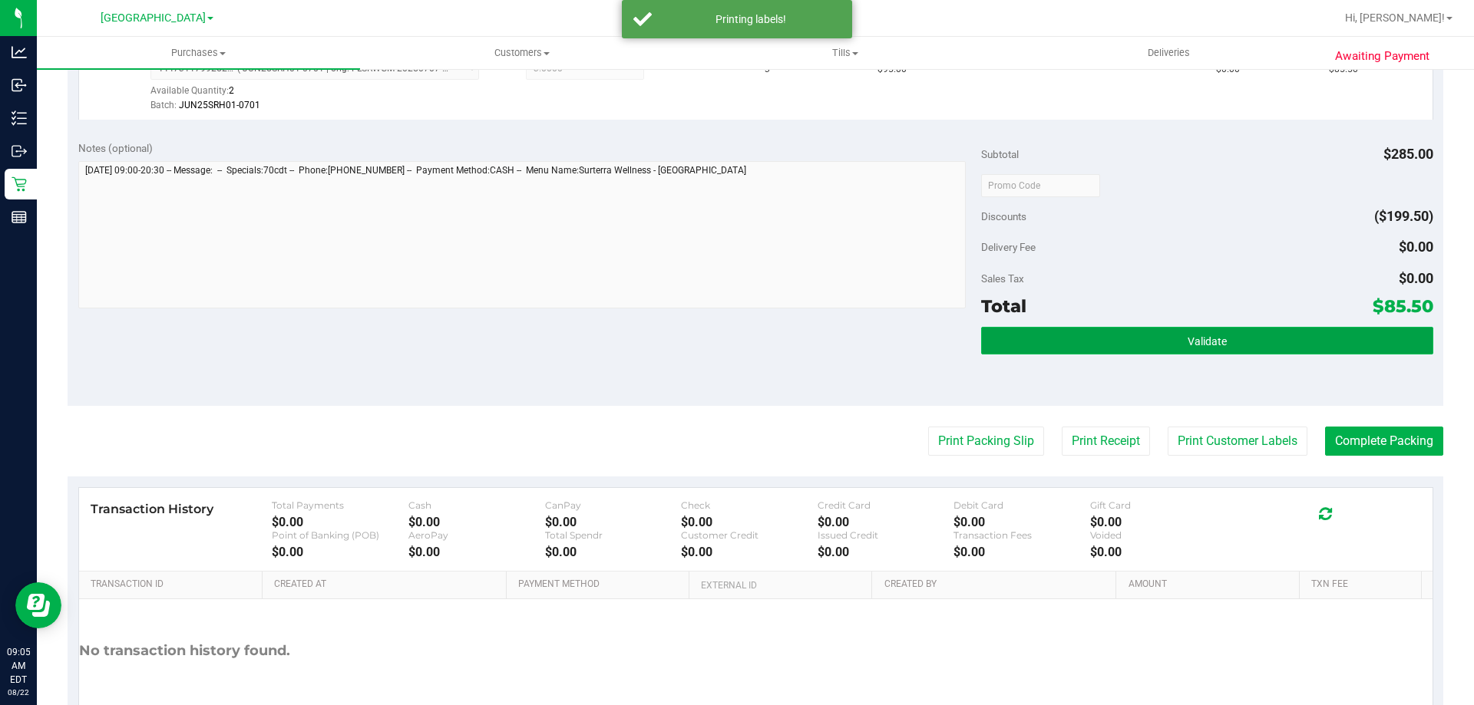
click at [1094, 336] on button "Validate" at bounding box center [1206, 341] width 451 height 28
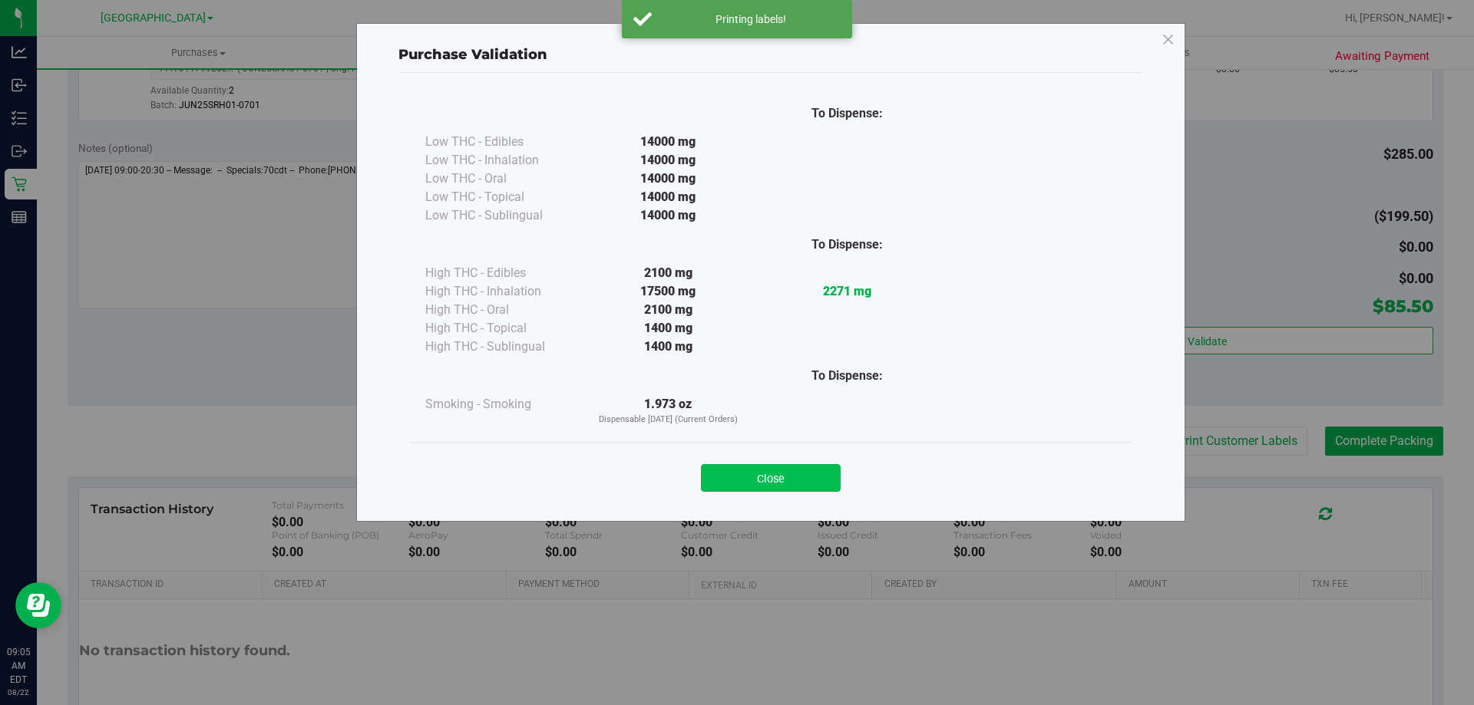
click at [804, 470] on button "Close" at bounding box center [771, 478] width 140 height 28
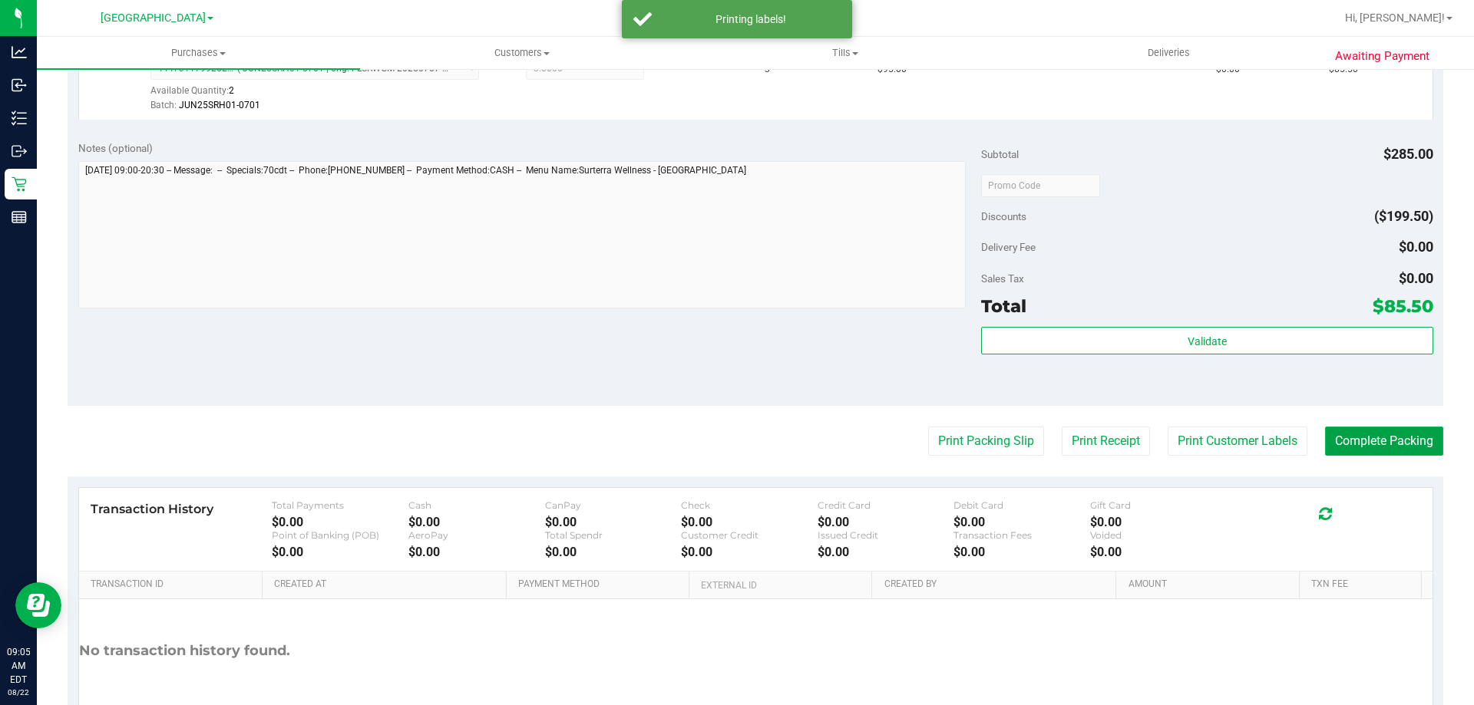
click at [1392, 446] on button "Complete Packing" at bounding box center [1384, 441] width 118 height 29
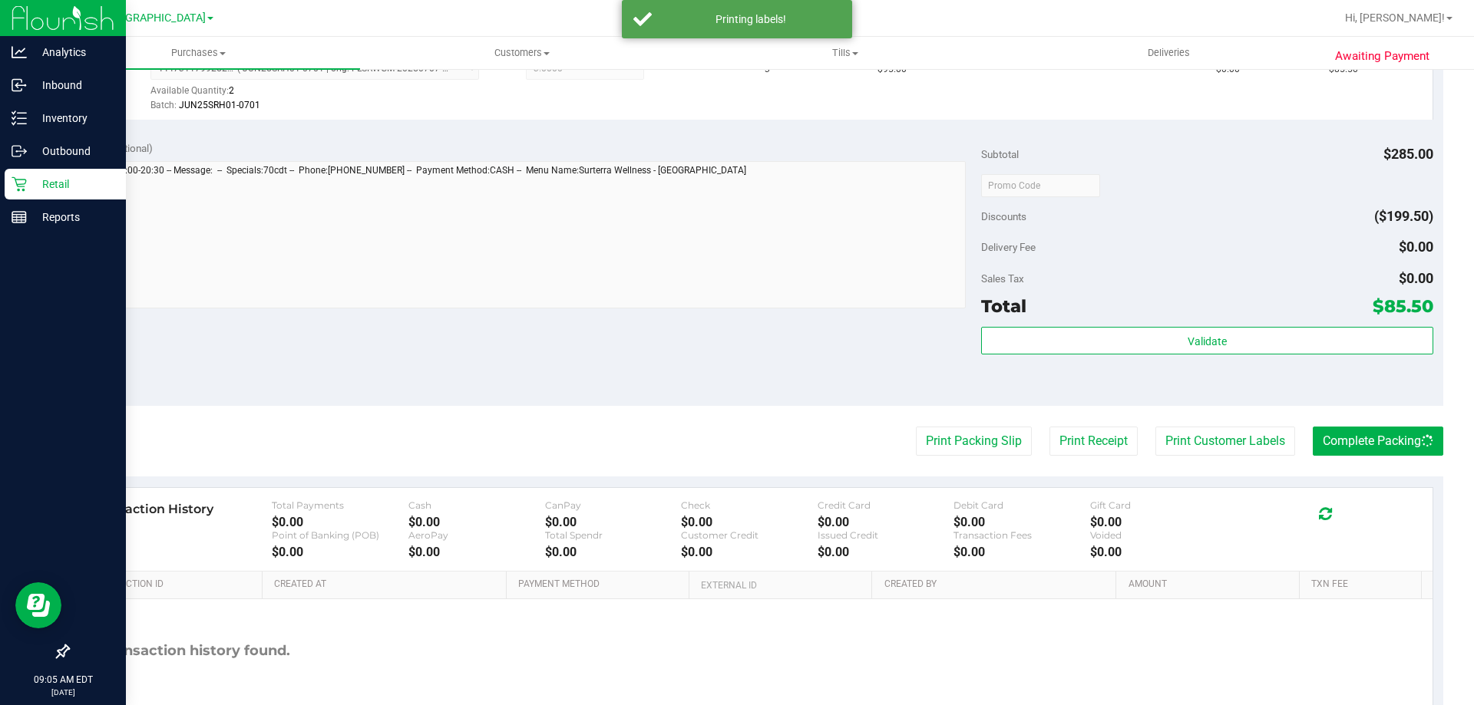
click at [44, 185] on p "Retail" at bounding box center [73, 184] width 92 height 18
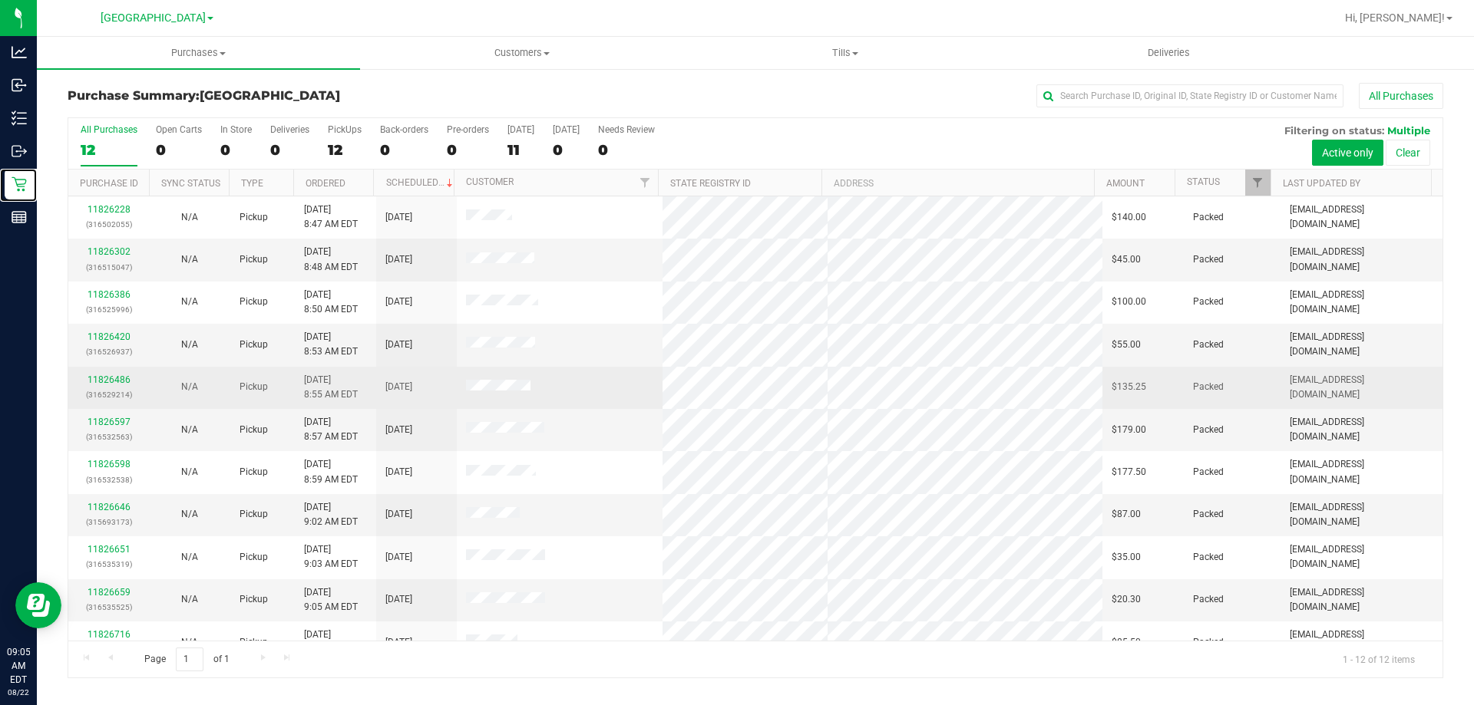
scroll to position [65, 0]
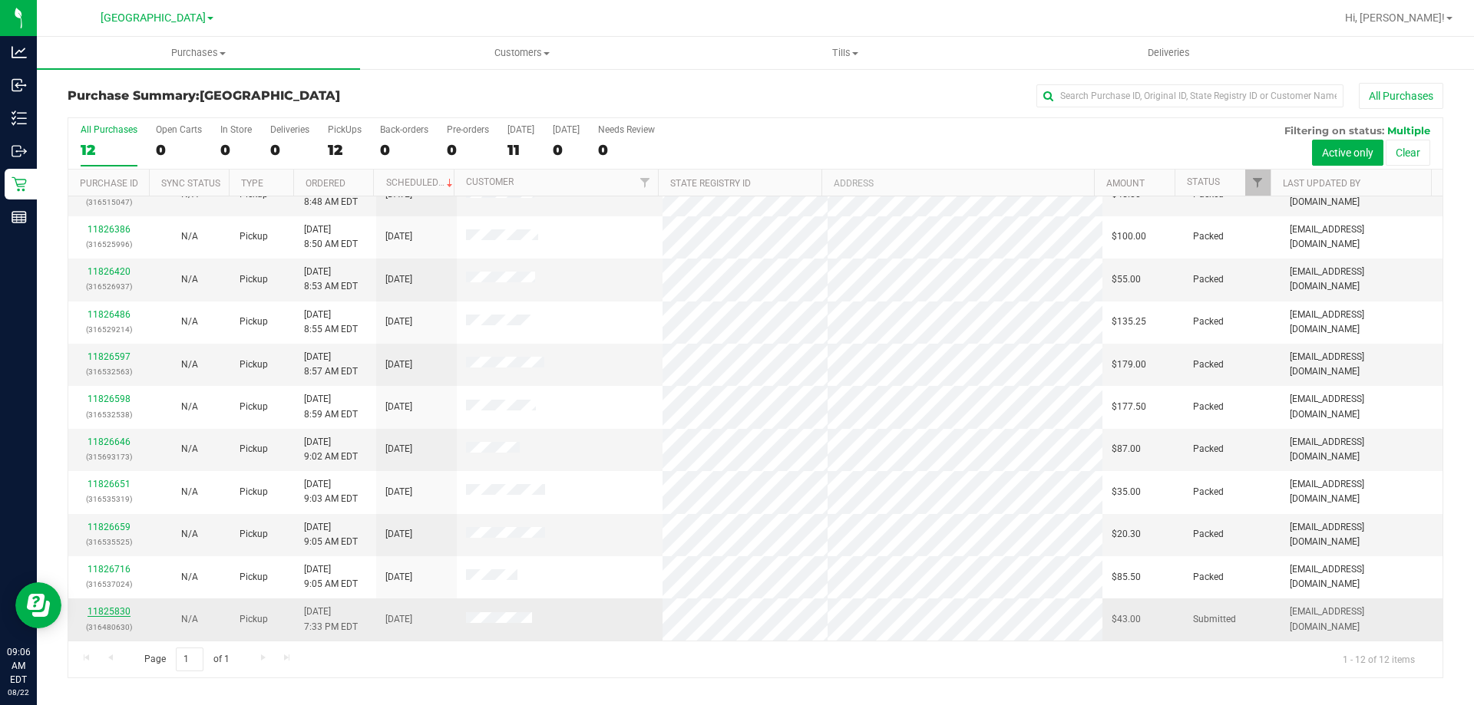
click at [120, 607] on link "11825830" at bounding box center [109, 611] width 43 height 11
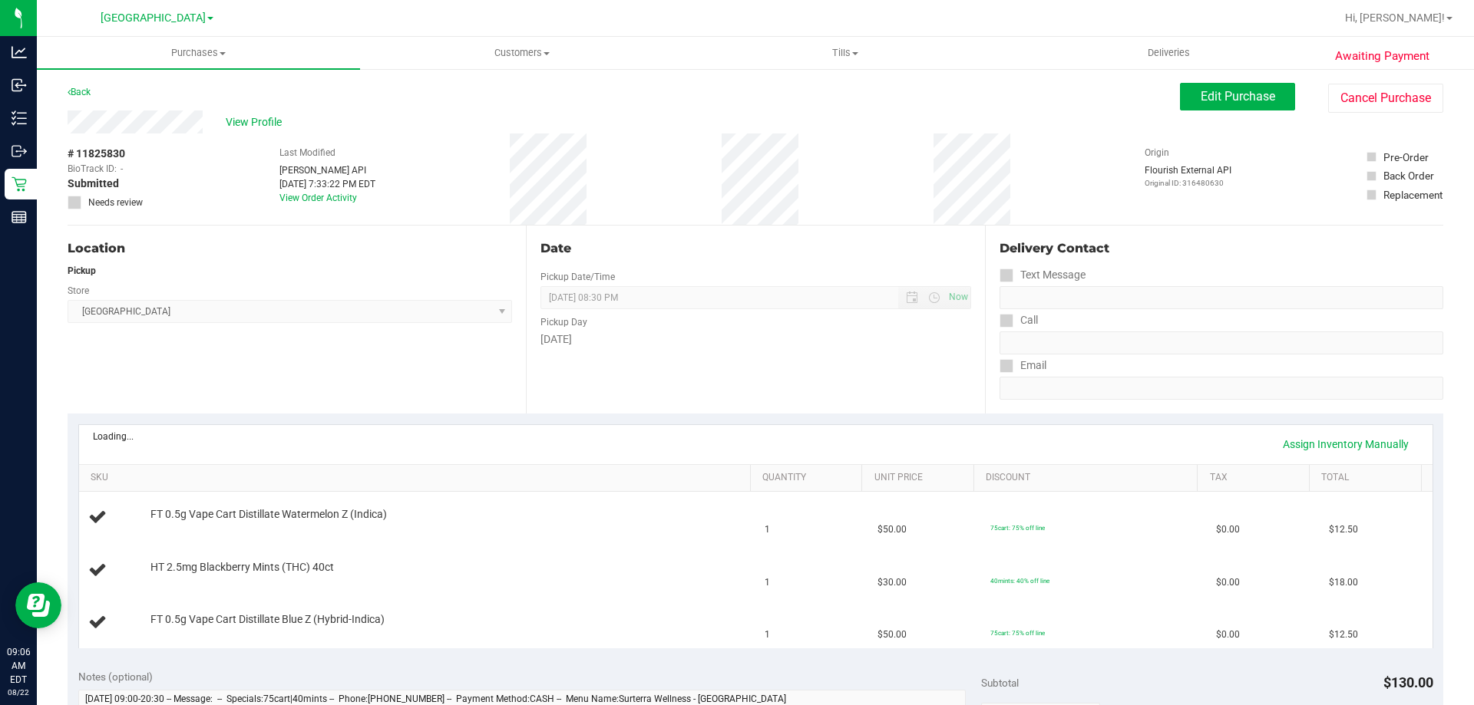
click at [679, 379] on div "Date Pickup Date/Time 08/21/2025 Now 08/21/2025 08:30 PM Now Pickup Day Thursday" at bounding box center [755, 320] width 458 height 188
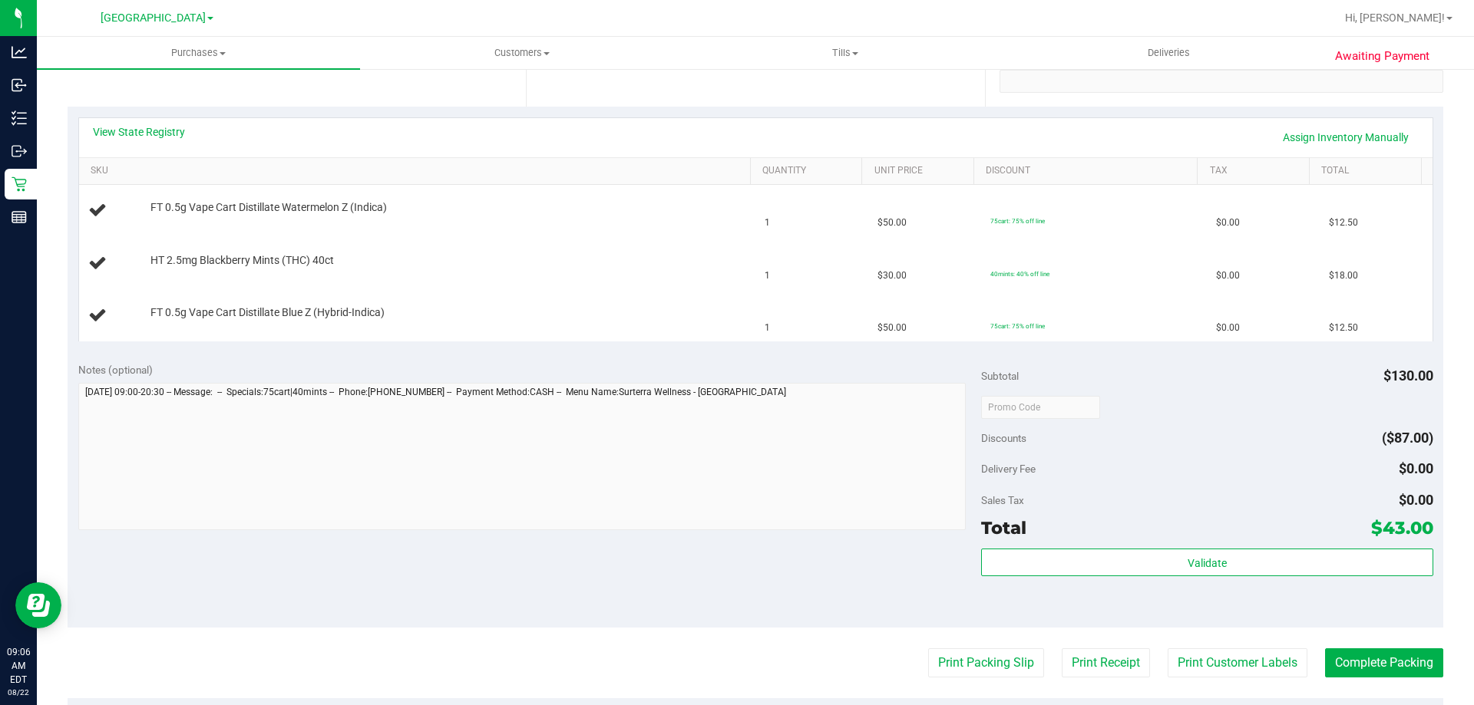
click at [654, 557] on div "Notes (optional) Subtotal $130.00 Discounts ($87.00) Delivery Fee $0.00 Sales T…" at bounding box center [756, 490] width 1376 height 276
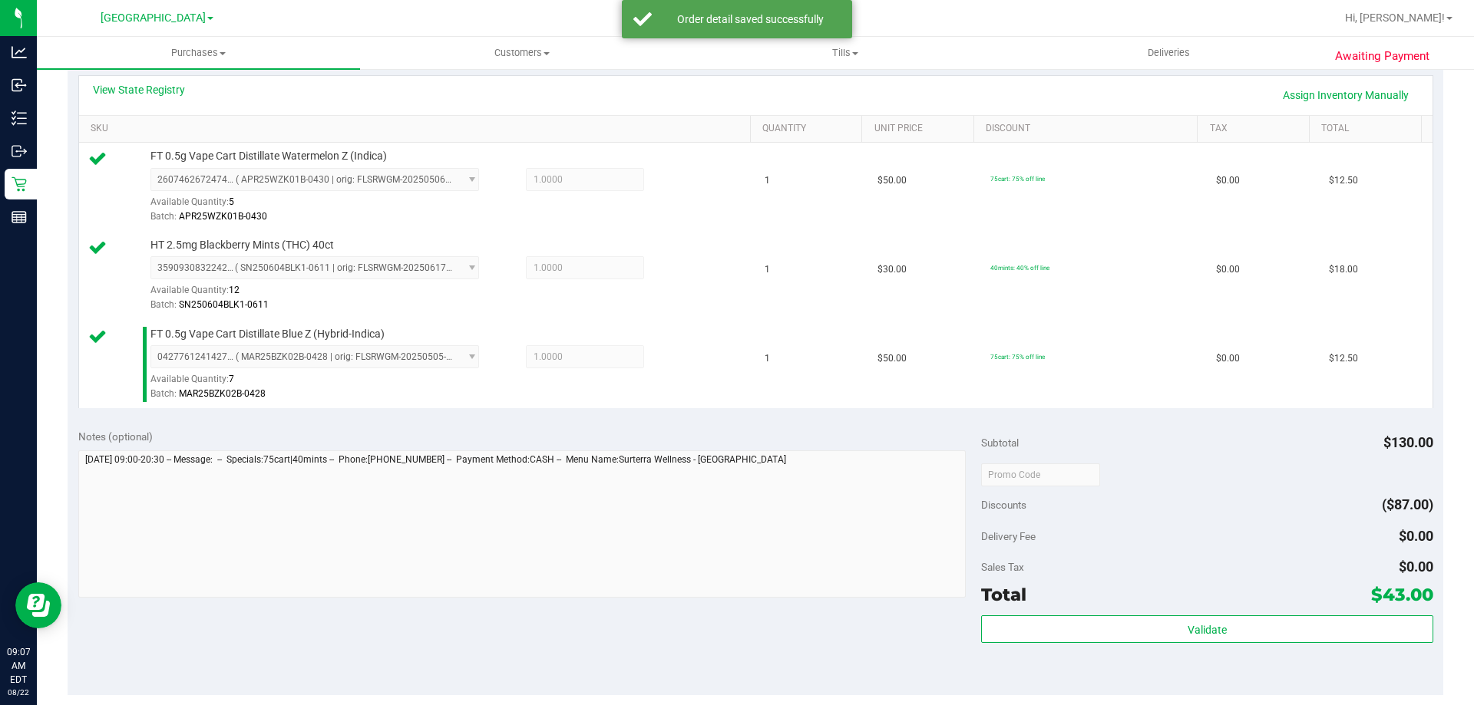
scroll to position [384, 0]
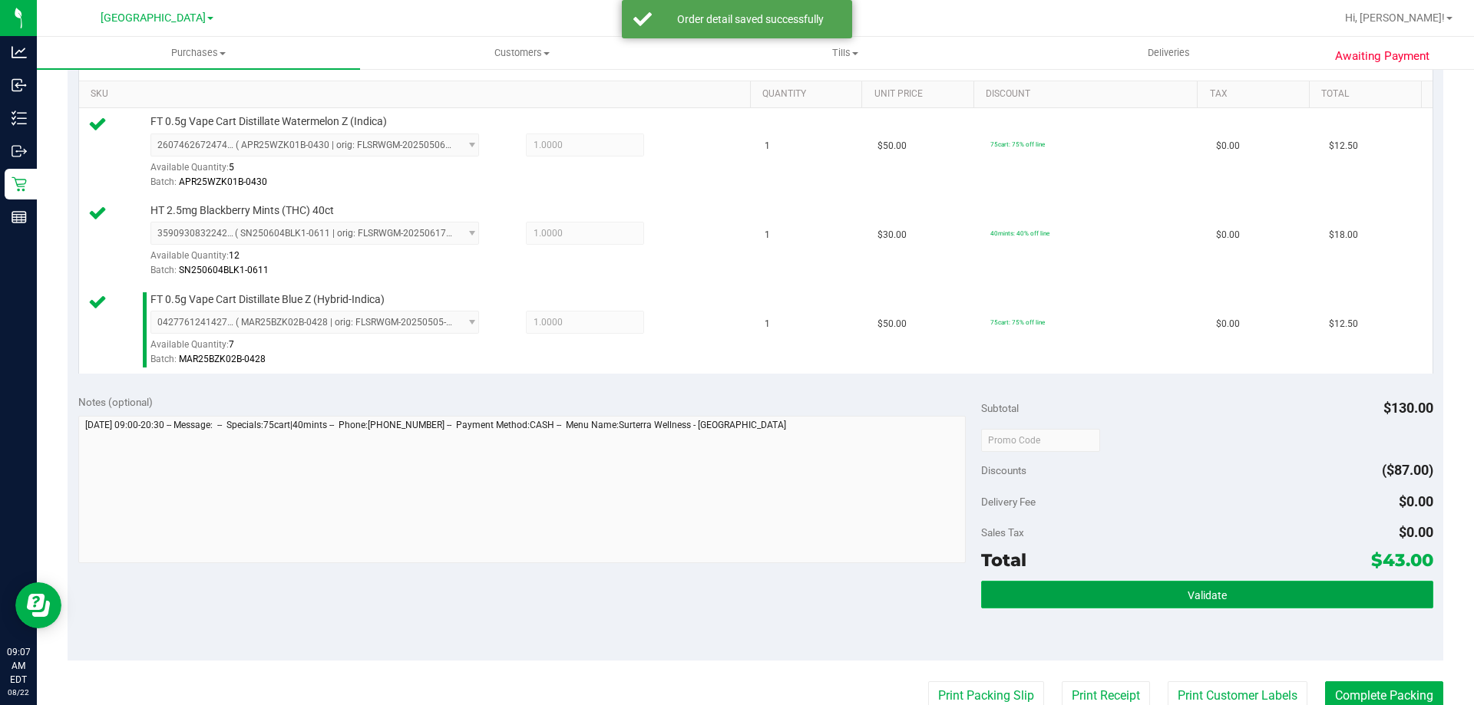
click at [1235, 595] on button "Validate" at bounding box center [1206, 595] width 451 height 28
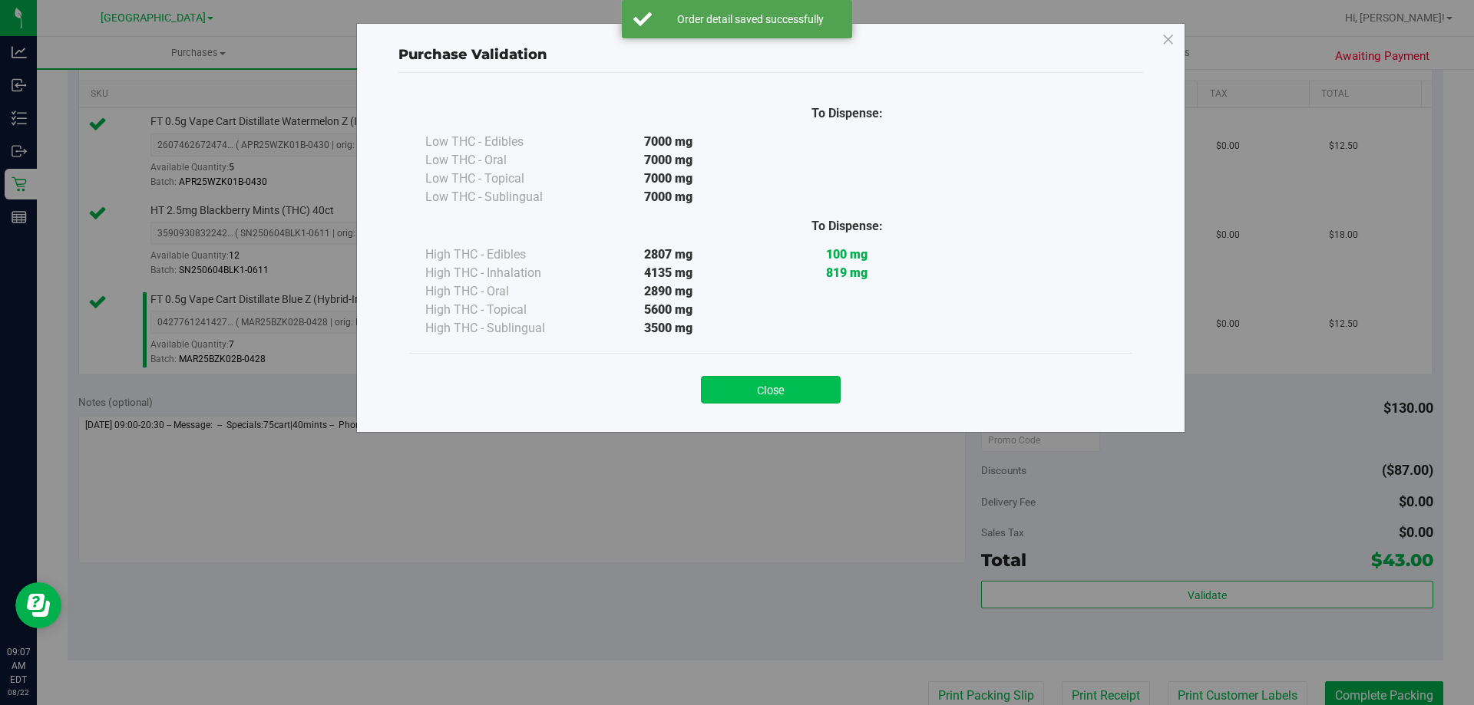
click at [760, 394] on button "Close" at bounding box center [771, 390] width 140 height 28
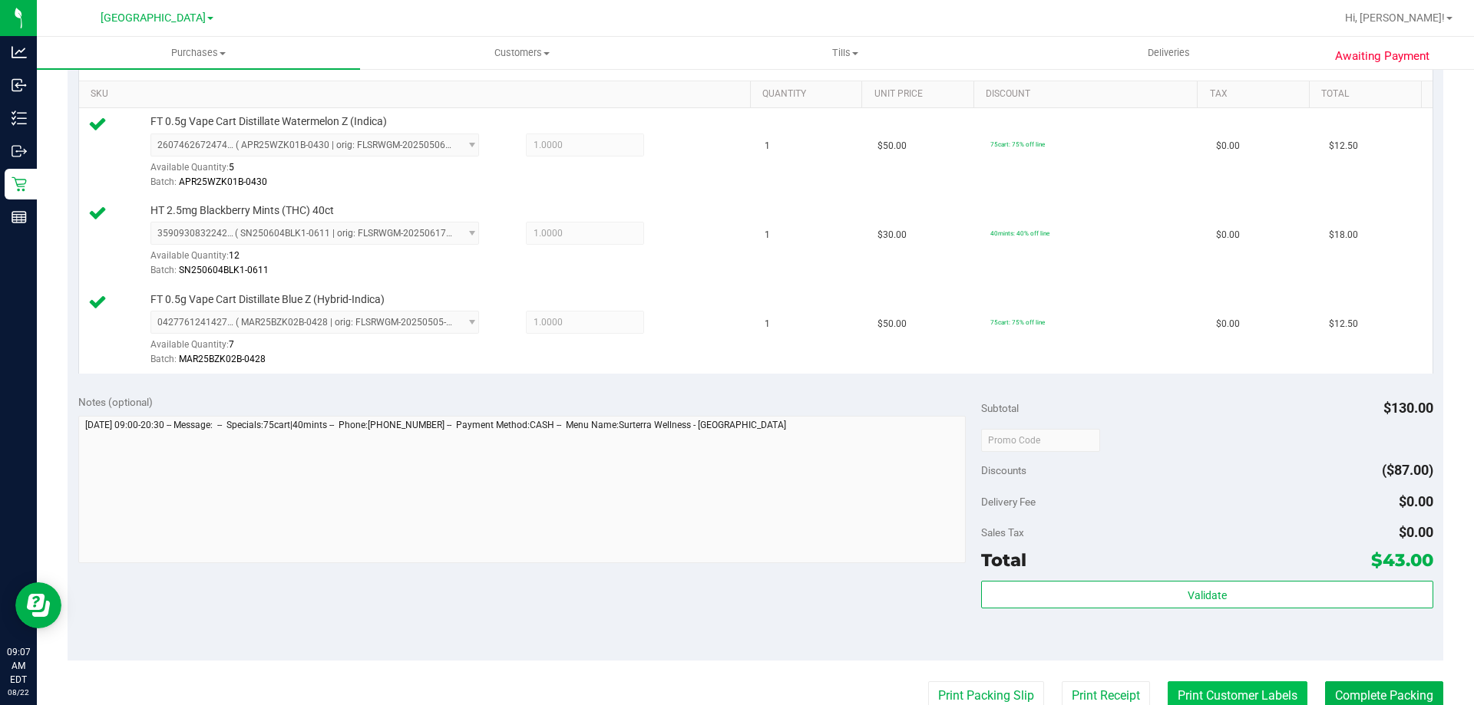
click at [1240, 689] on button "Print Customer Labels" at bounding box center [1238, 696] width 140 height 29
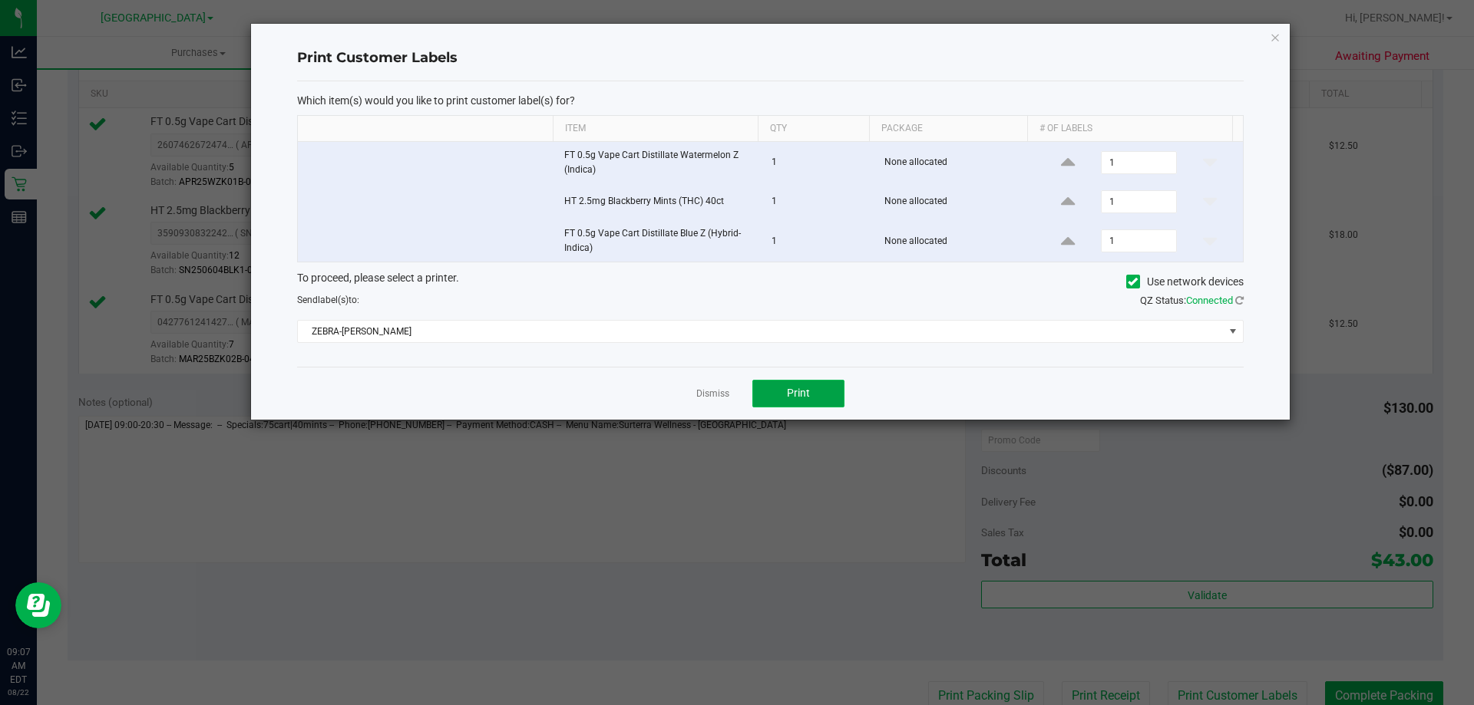
click at [821, 391] on button "Print" at bounding box center [798, 394] width 92 height 28
drag, startPoint x: 715, startPoint y: 395, endPoint x: 680, endPoint y: 445, distance: 61.8
click at [715, 394] on link "Dismiss" at bounding box center [712, 394] width 33 height 13
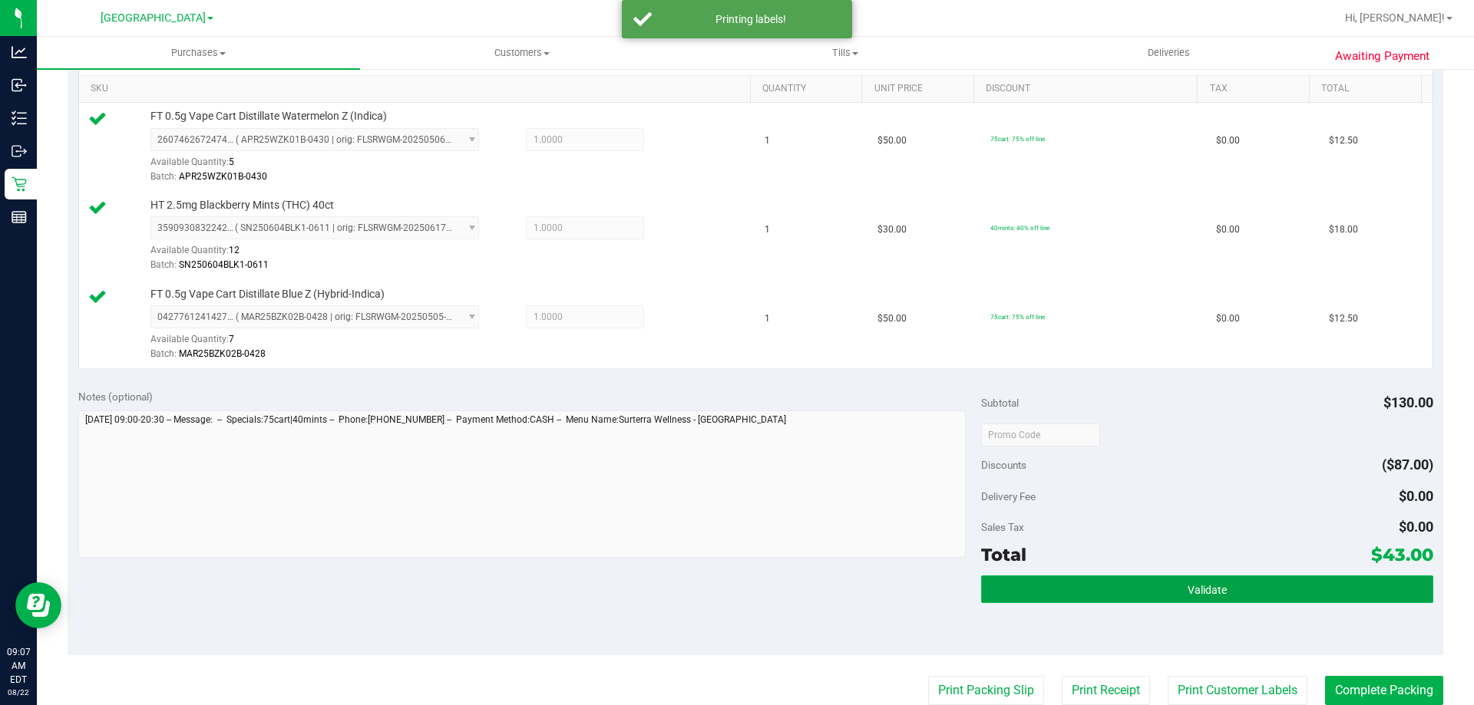
click at [1148, 582] on button "Validate" at bounding box center [1206, 590] width 451 height 28
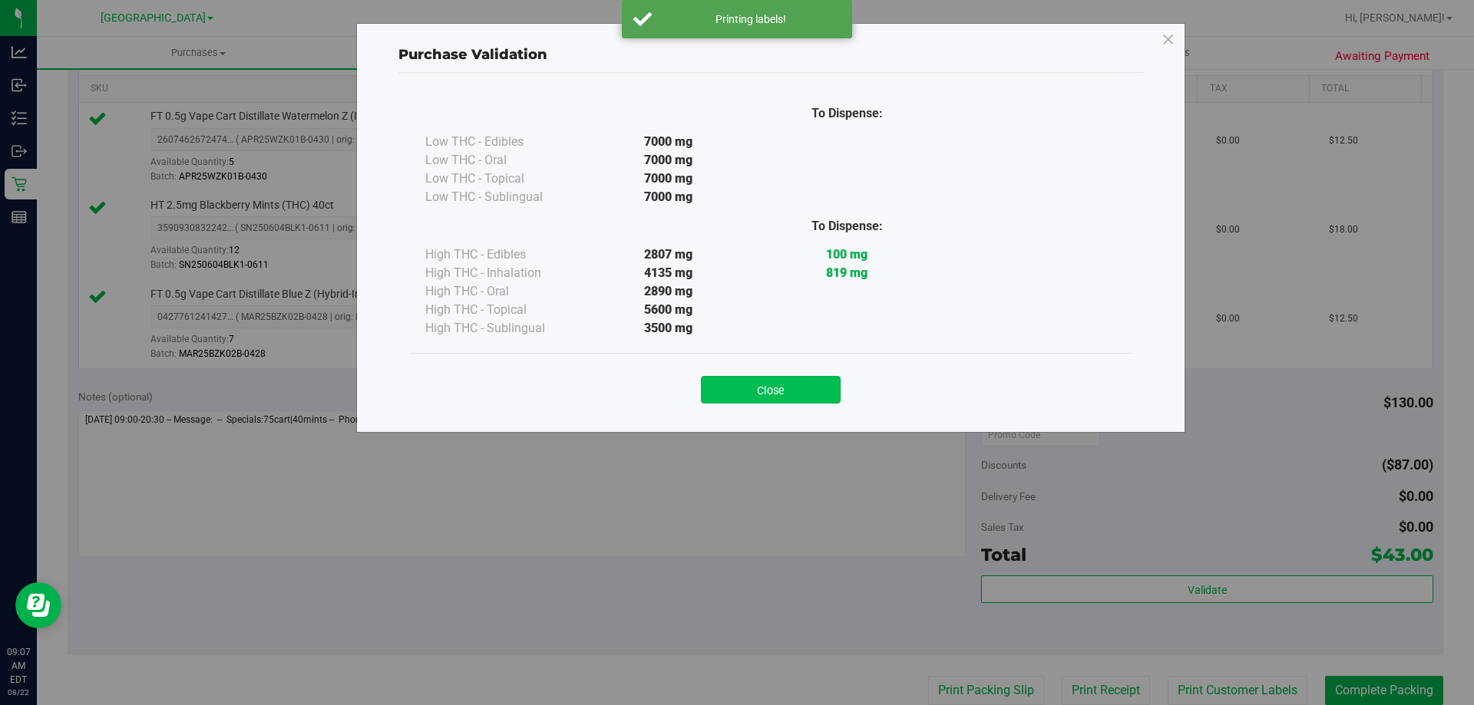
click at [793, 384] on button "Close" at bounding box center [771, 390] width 140 height 28
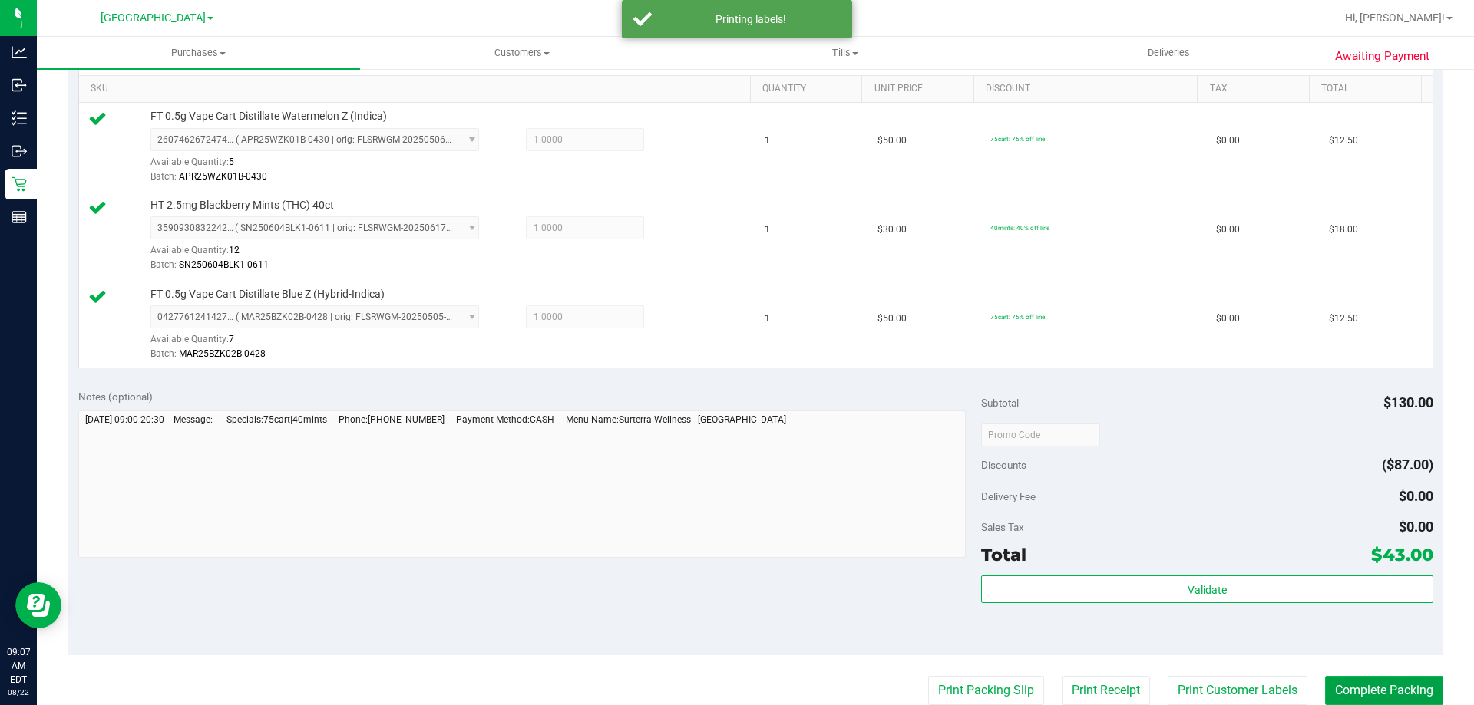
click at [1376, 684] on button "Complete Packing" at bounding box center [1384, 690] width 118 height 29
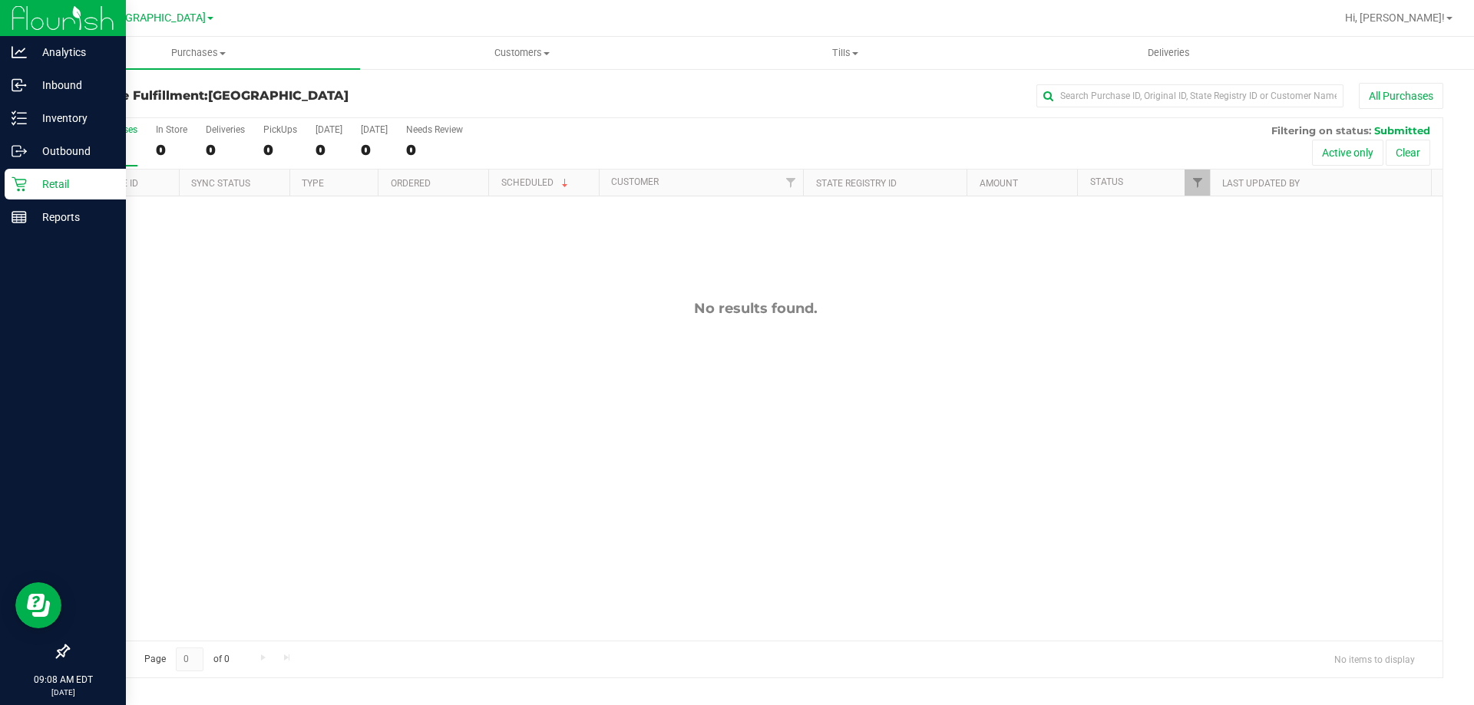
click at [41, 183] on p "Retail" at bounding box center [73, 184] width 92 height 18
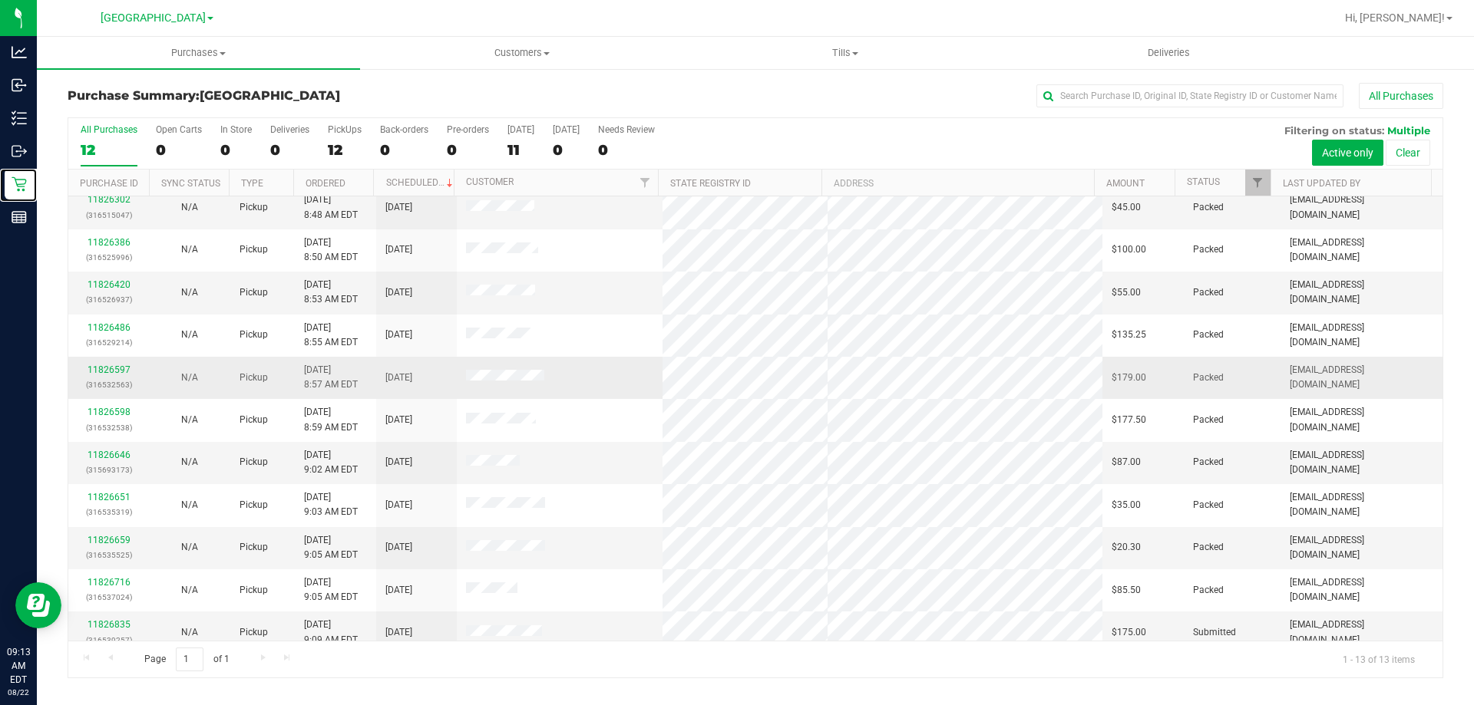
scroll to position [107, 0]
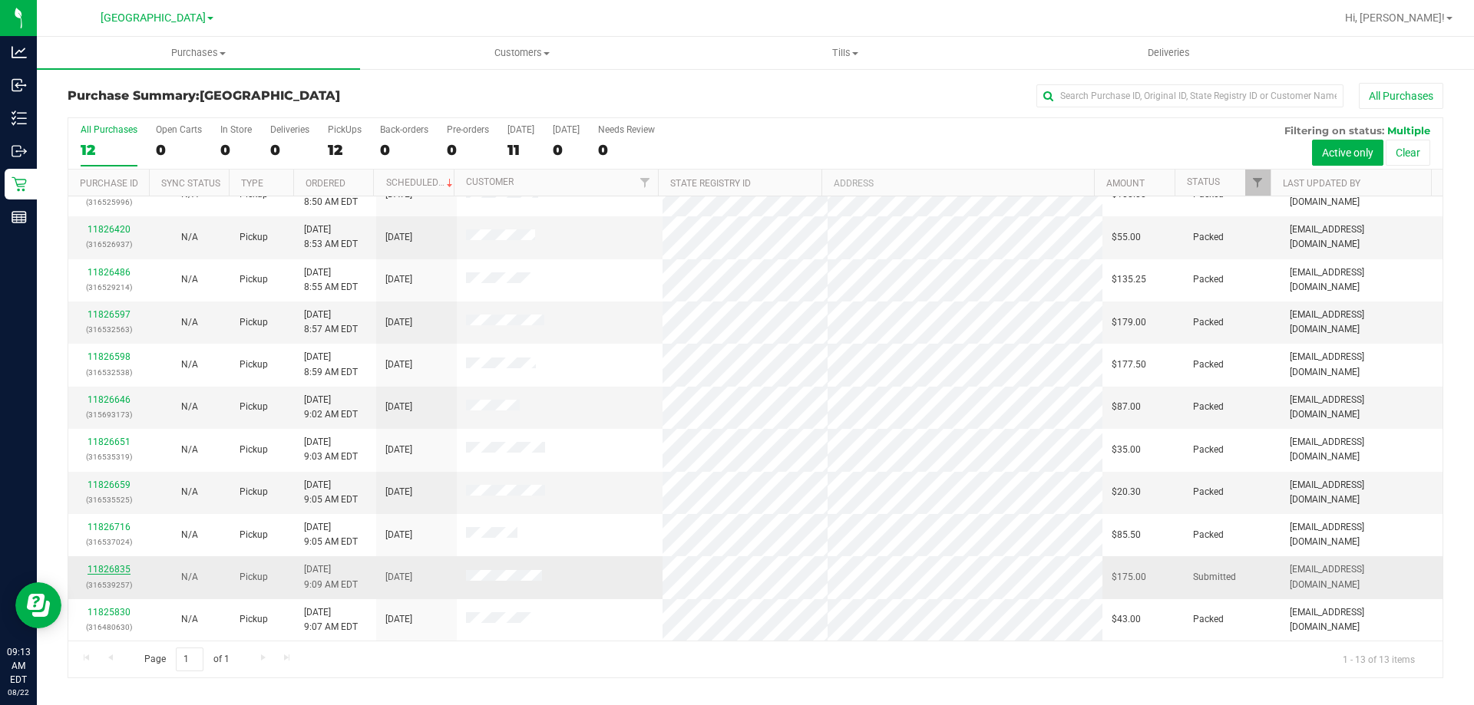
click at [117, 567] on link "11826835" at bounding box center [109, 569] width 43 height 11
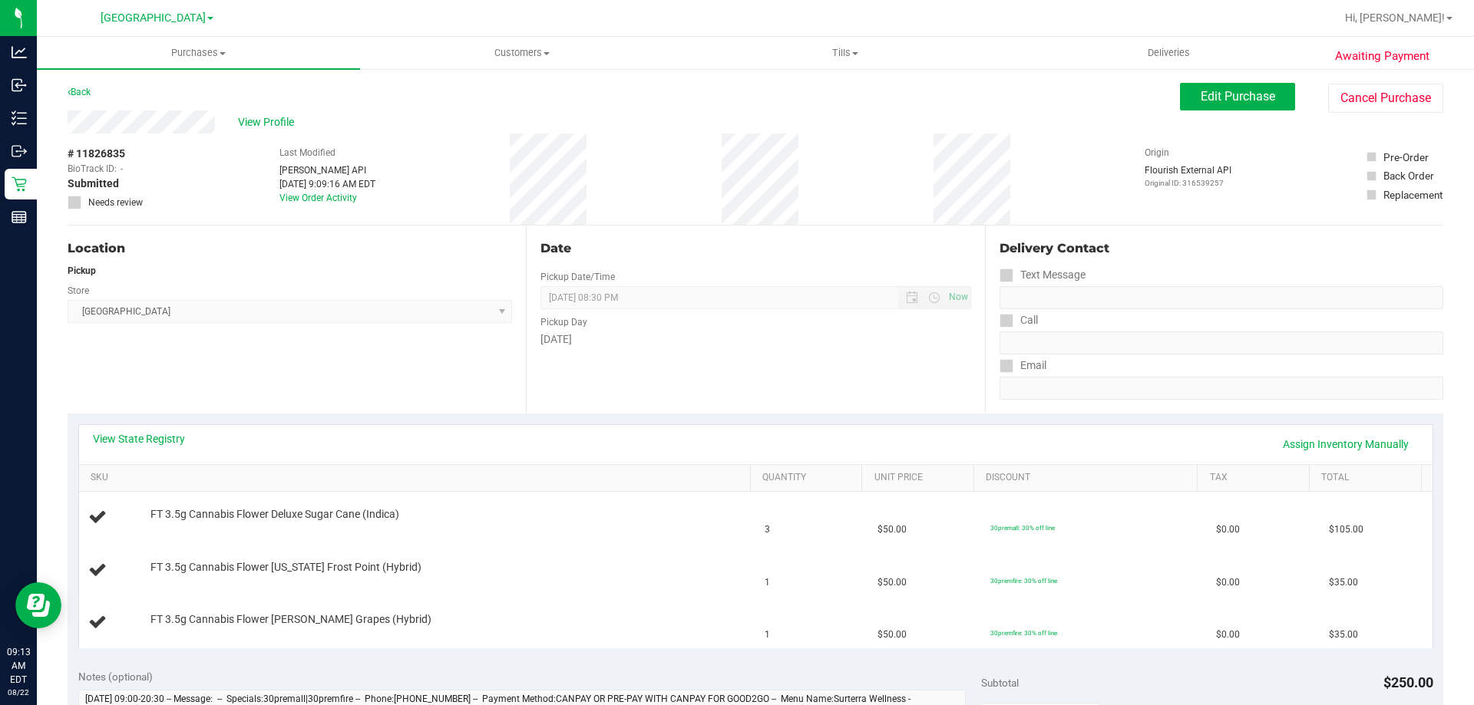
click at [210, 396] on div "Location Pickup Store Delray Beach WC Select Store Bonita Springs WC Boynton Be…" at bounding box center [297, 320] width 458 height 188
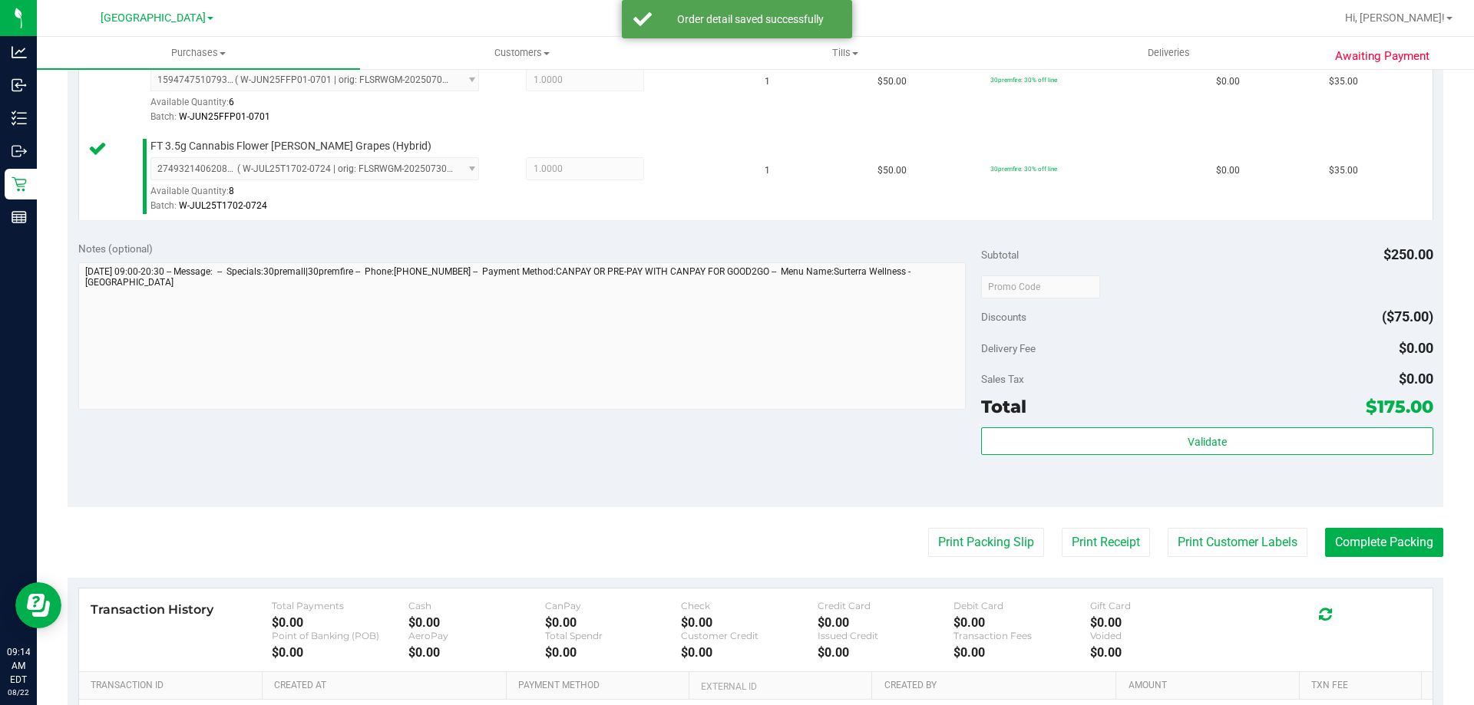
scroll to position [728, 0]
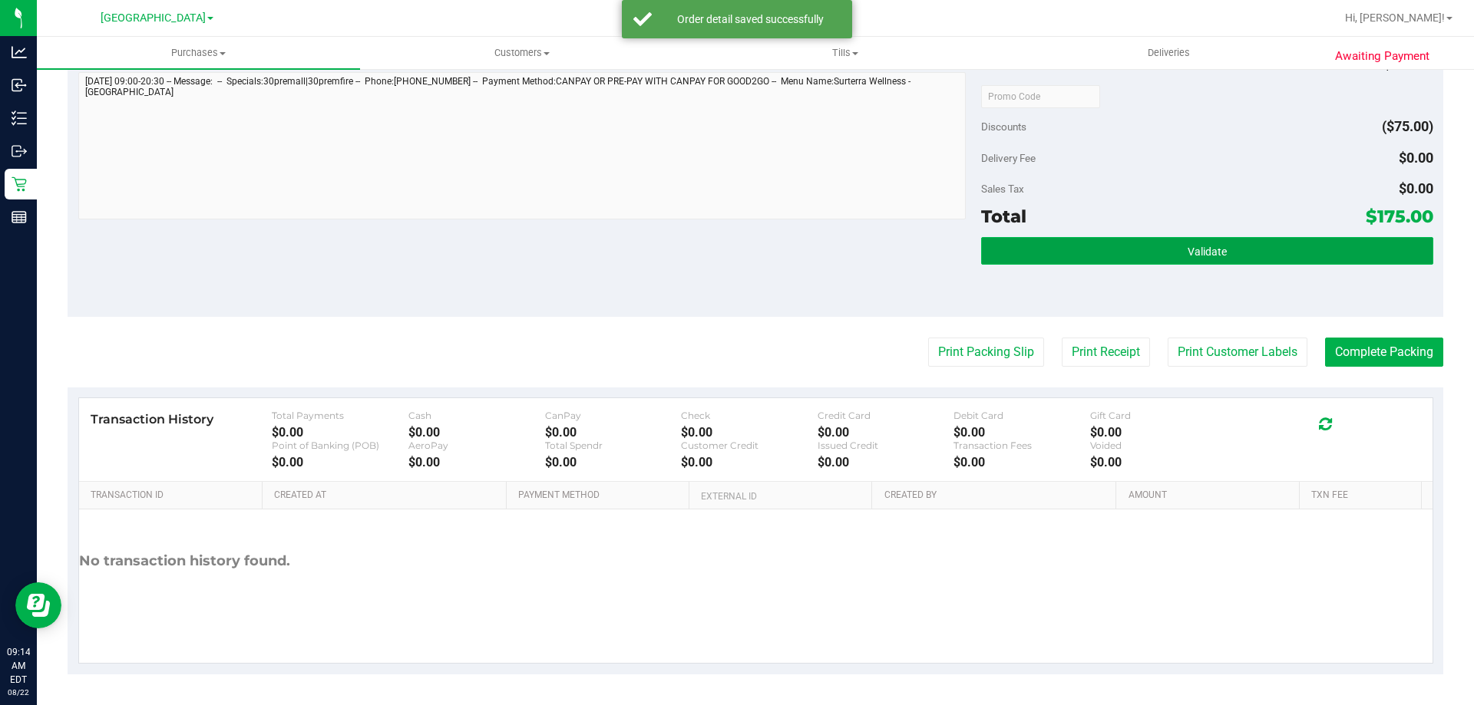
click at [1131, 251] on button "Validate" at bounding box center [1206, 251] width 451 height 28
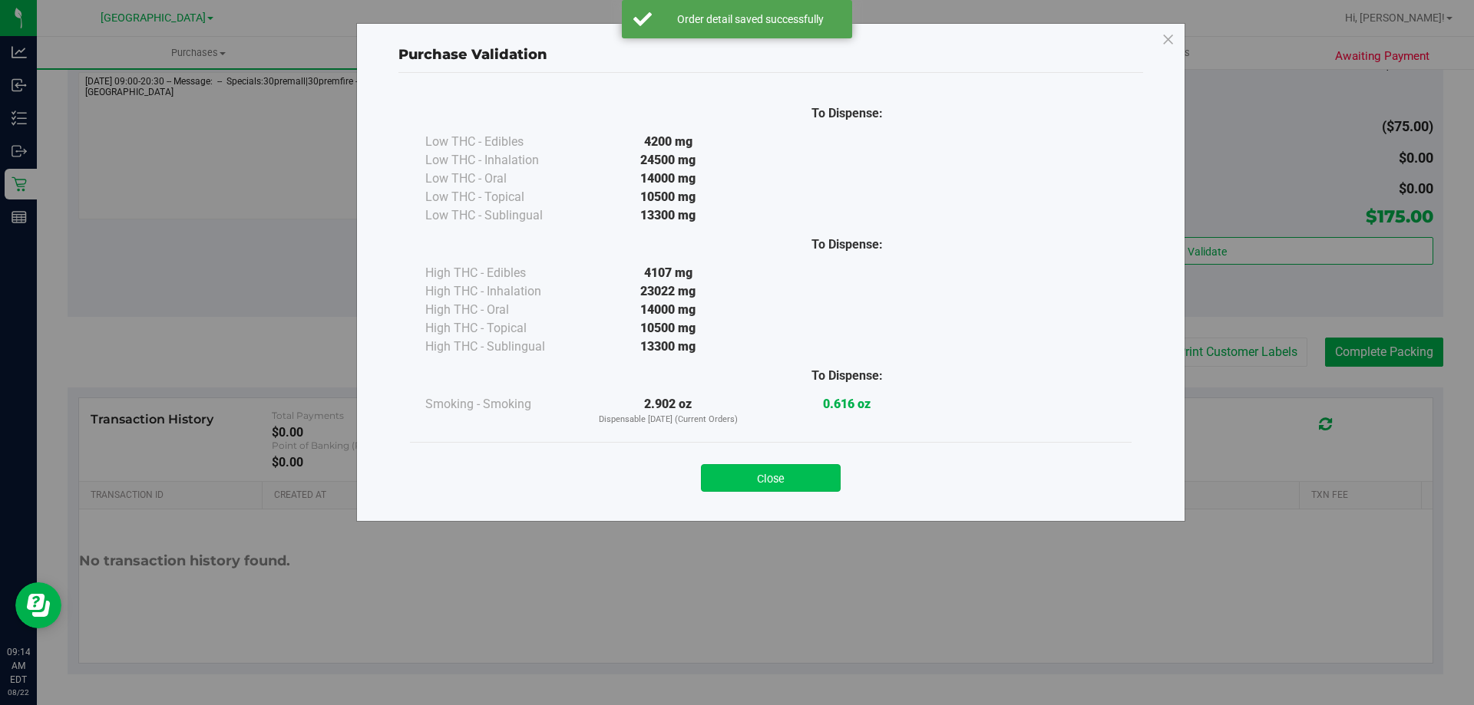
click at [803, 474] on button "Close" at bounding box center [771, 478] width 140 height 28
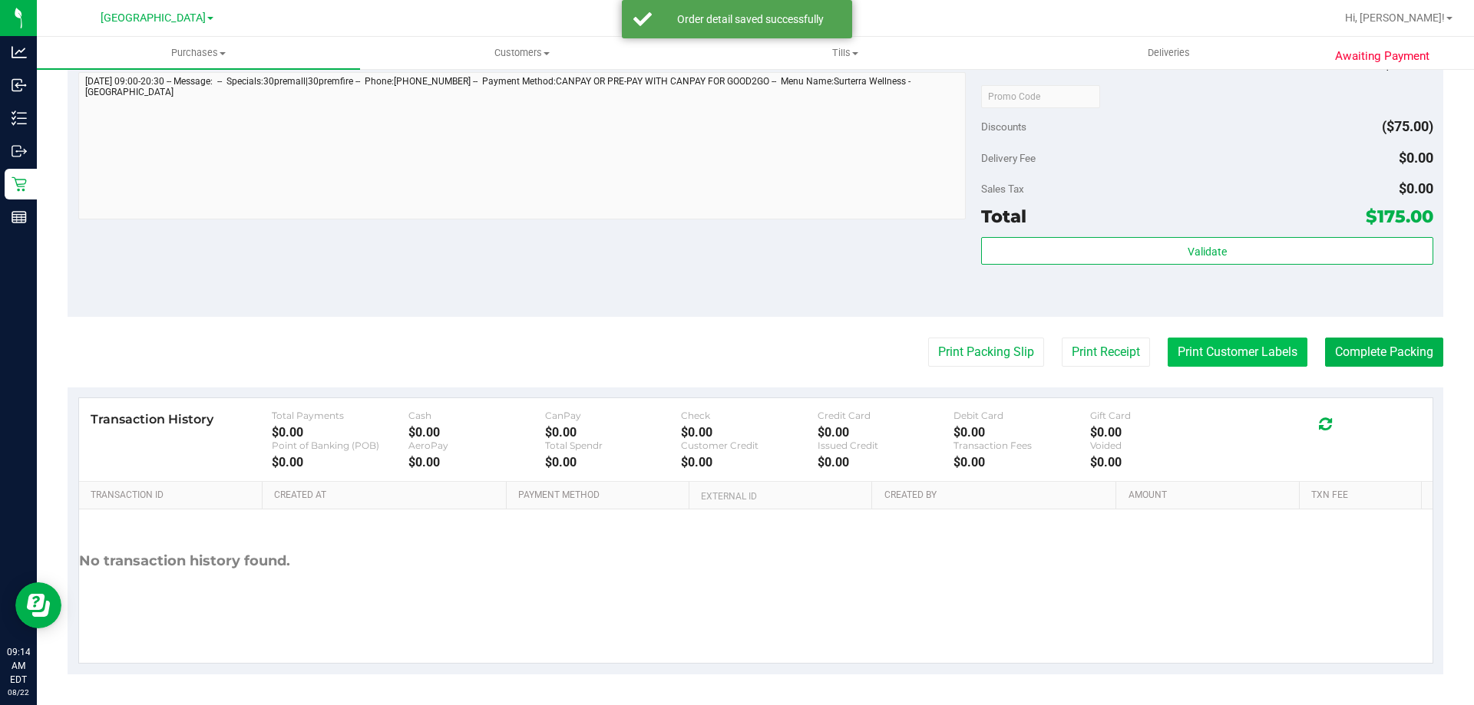
click at [1178, 351] on button "Print Customer Labels" at bounding box center [1238, 352] width 140 height 29
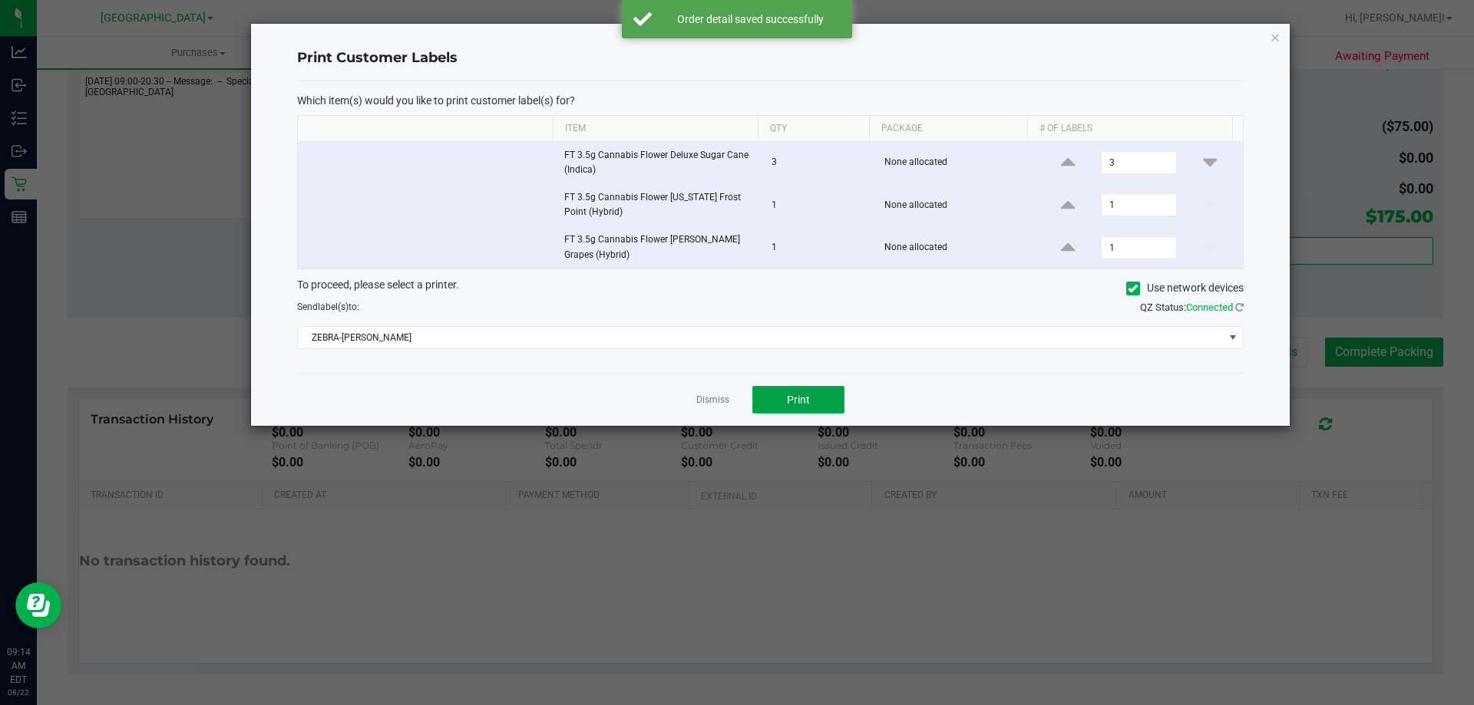
click at [812, 402] on button "Print" at bounding box center [798, 400] width 92 height 28
click at [704, 407] on link "Dismiss" at bounding box center [712, 400] width 33 height 13
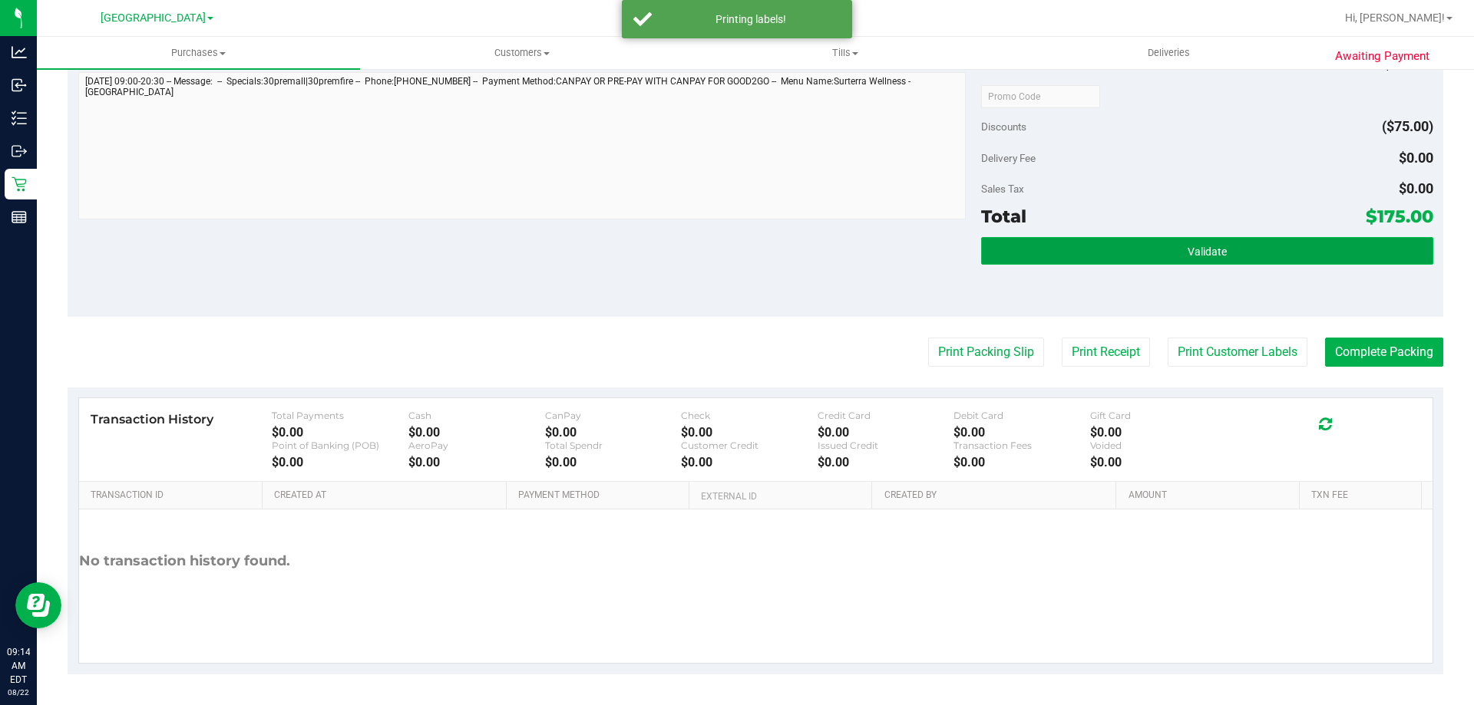
click at [1241, 249] on button "Validate" at bounding box center [1206, 251] width 451 height 28
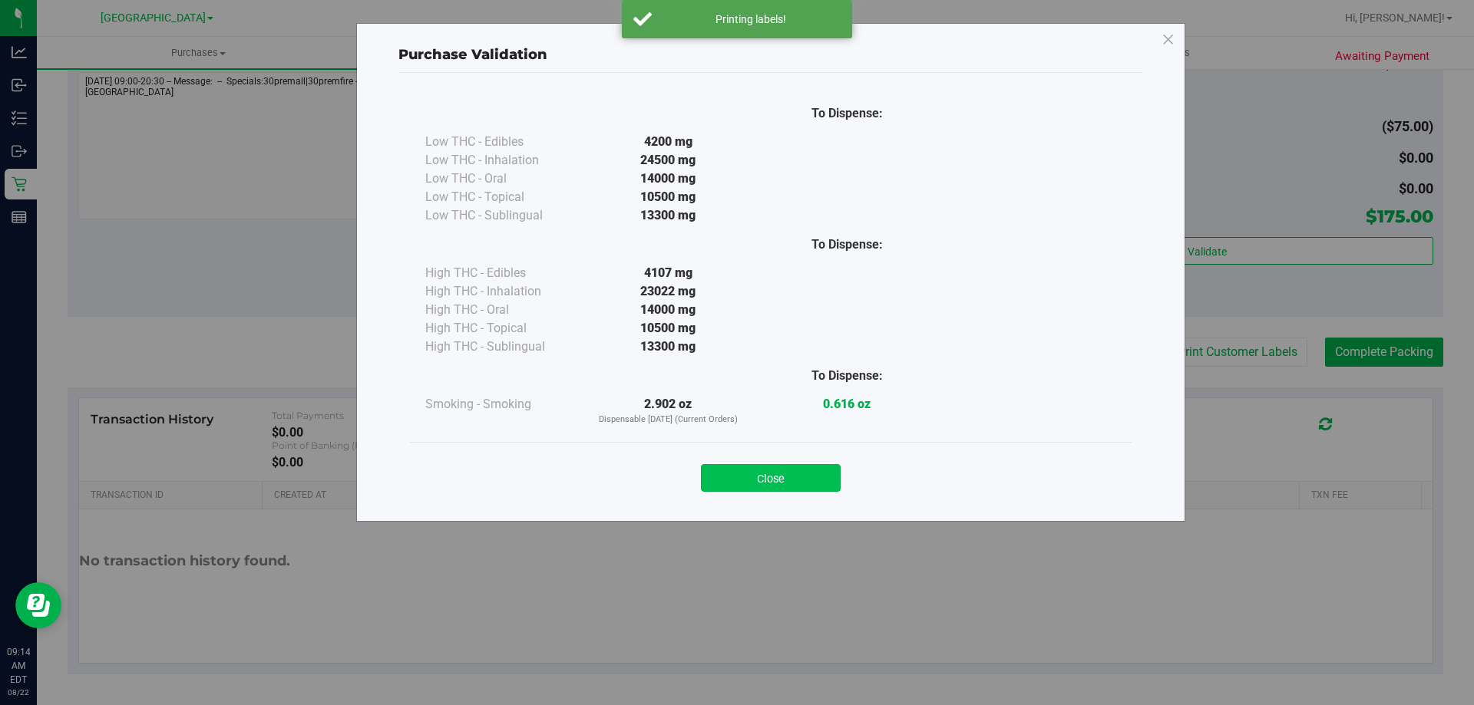
click at [762, 486] on button "Close" at bounding box center [771, 478] width 140 height 28
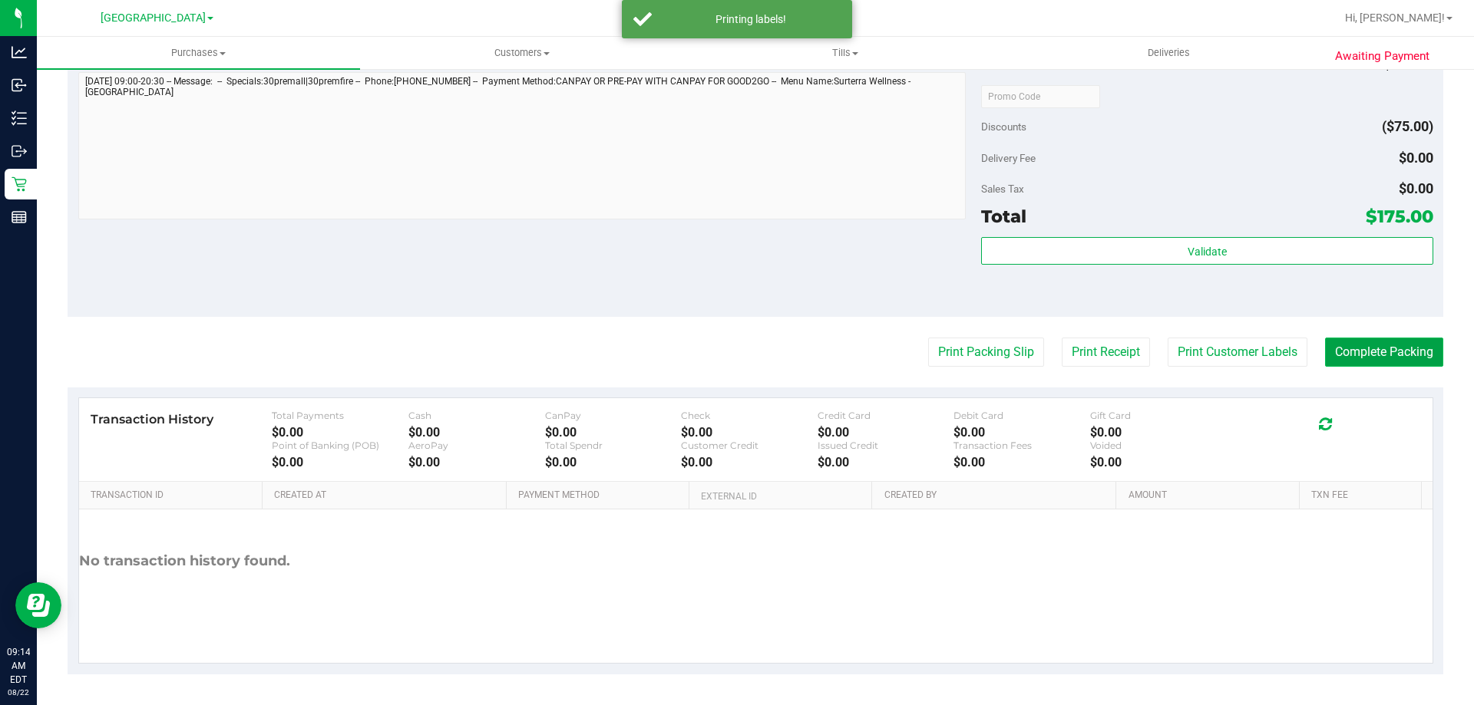
click at [1341, 362] on button "Complete Packing" at bounding box center [1384, 352] width 118 height 29
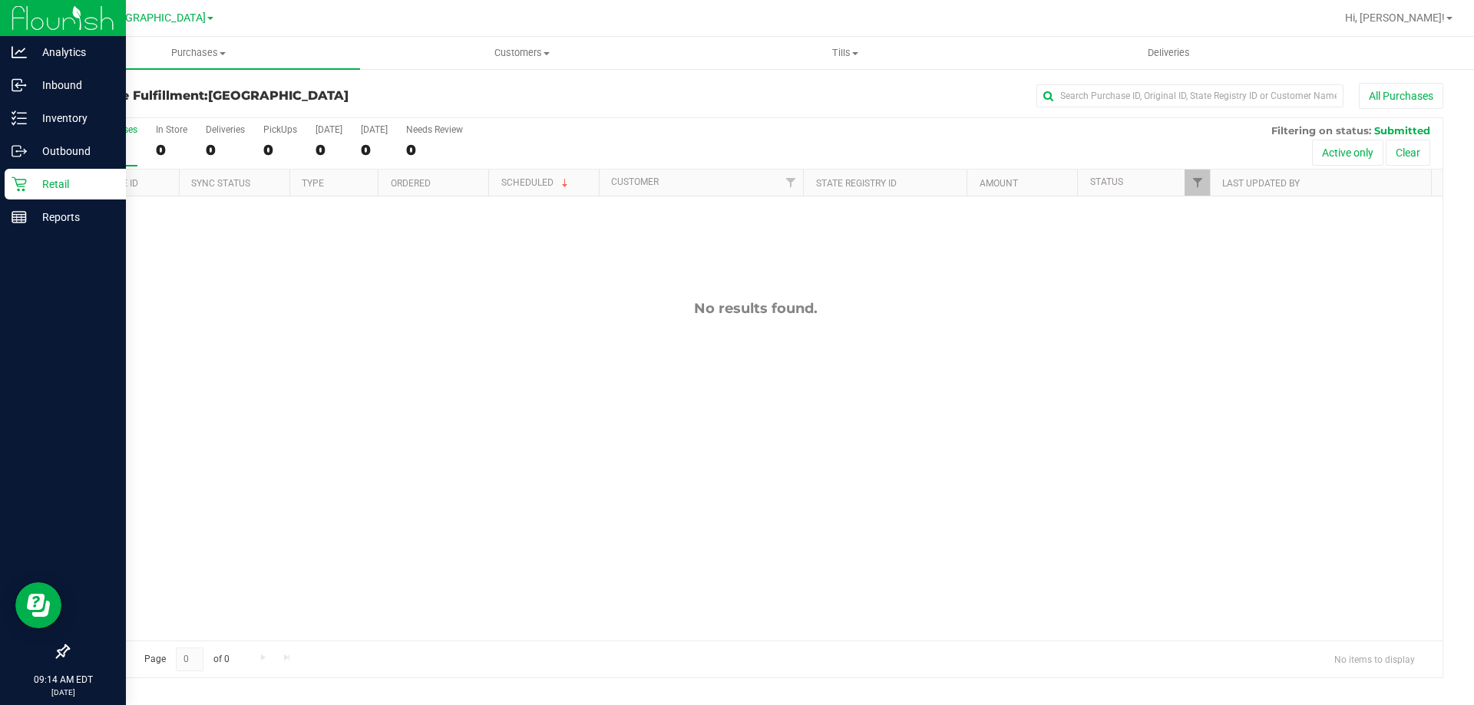
click at [48, 193] on p "Retail" at bounding box center [73, 184] width 92 height 18
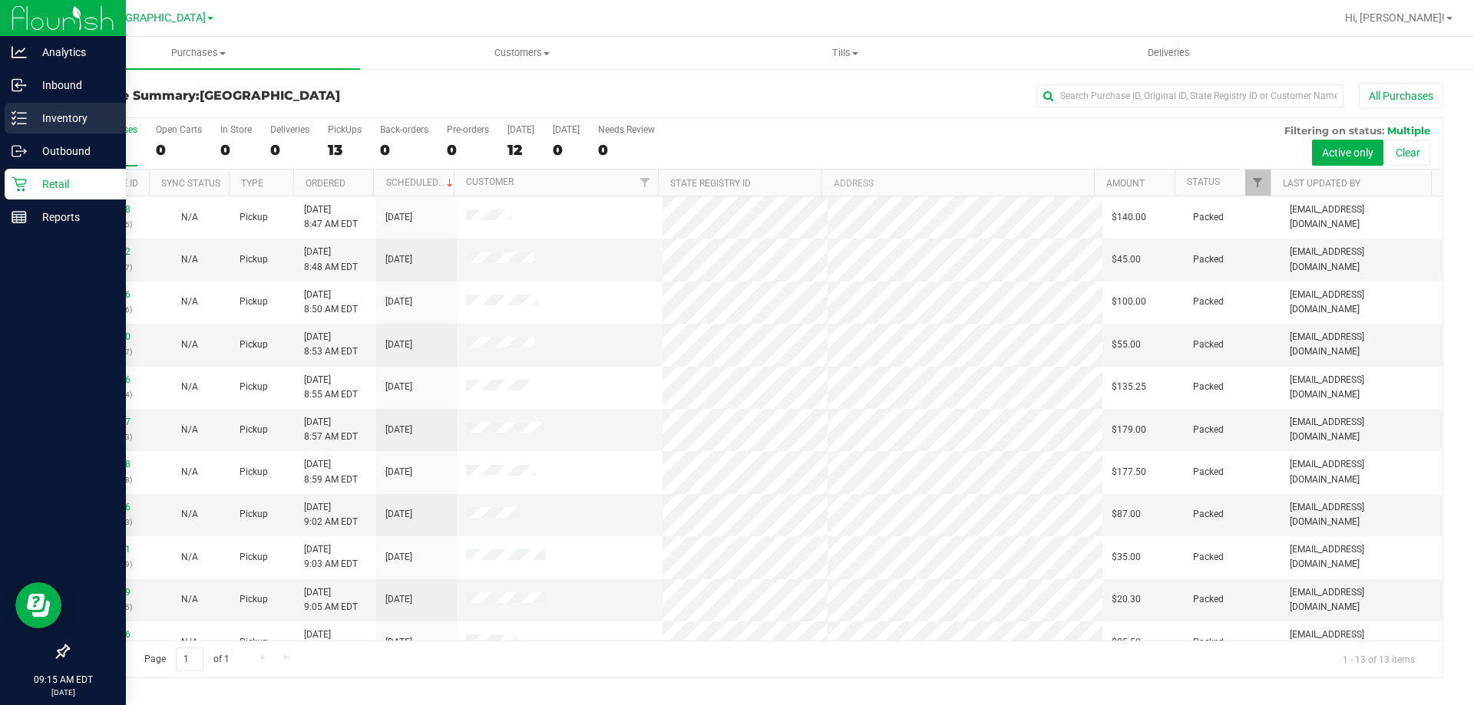
click at [52, 122] on p "Inventory" at bounding box center [73, 118] width 92 height 18
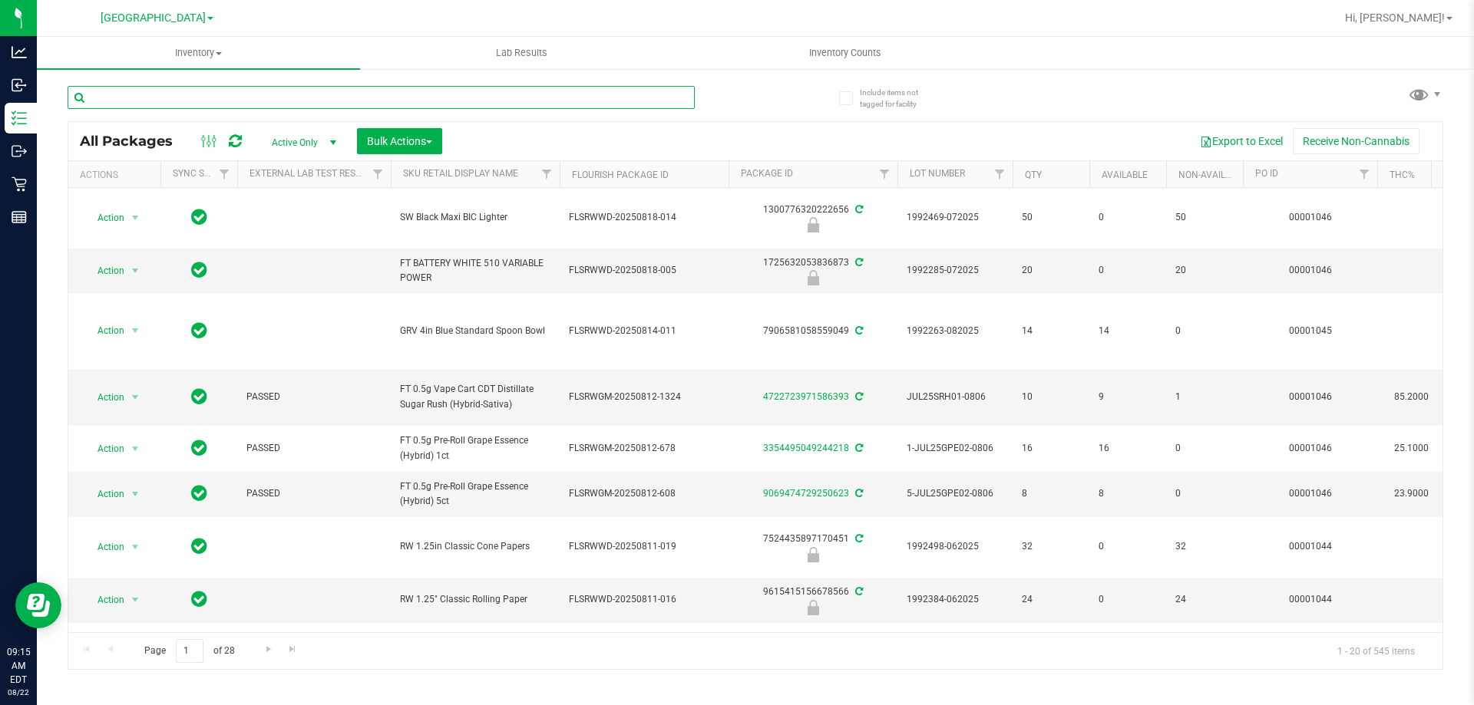
click at [220, 95] on input "text" at bounding box center [381, 97] width 627 height 23
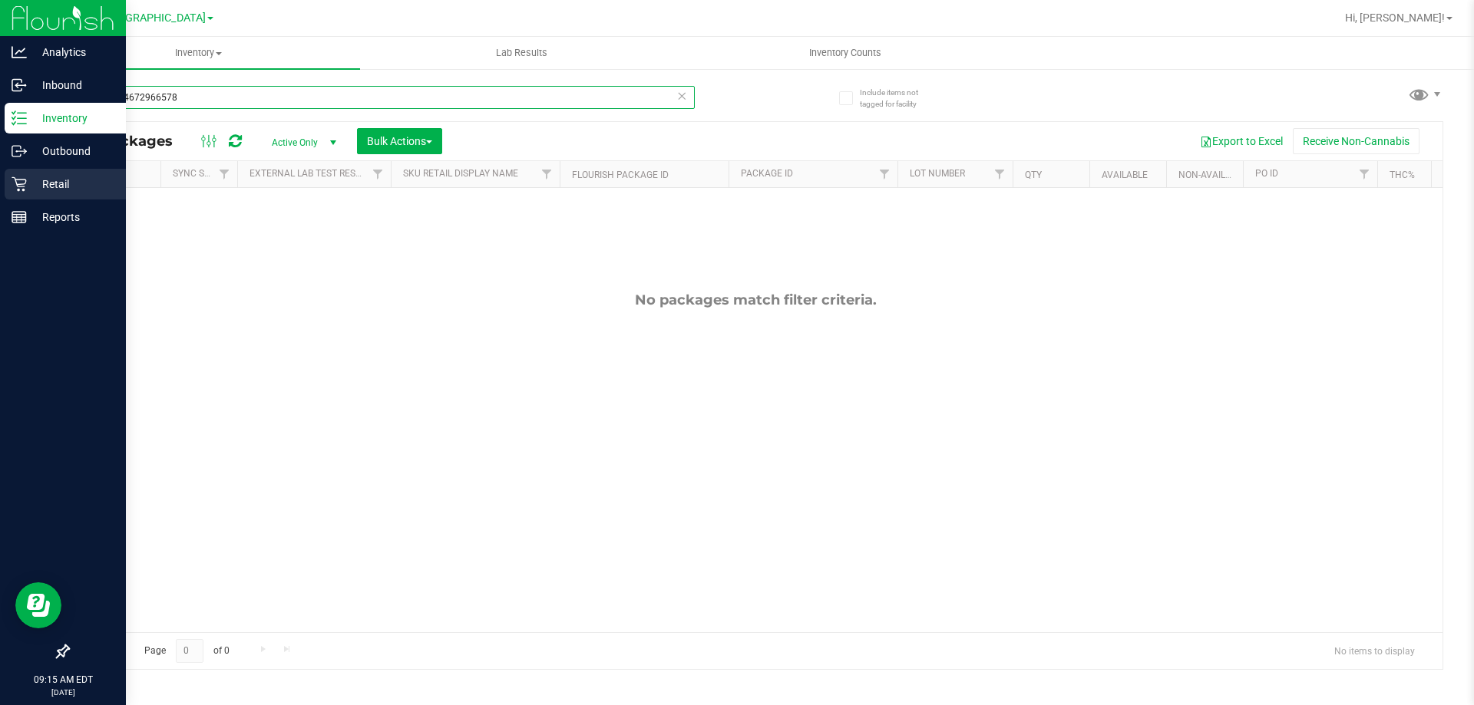
type input "2443194672966578"
click at [58, 182] on p "Retail" at bounding box center [73, 184] width 92 height 18
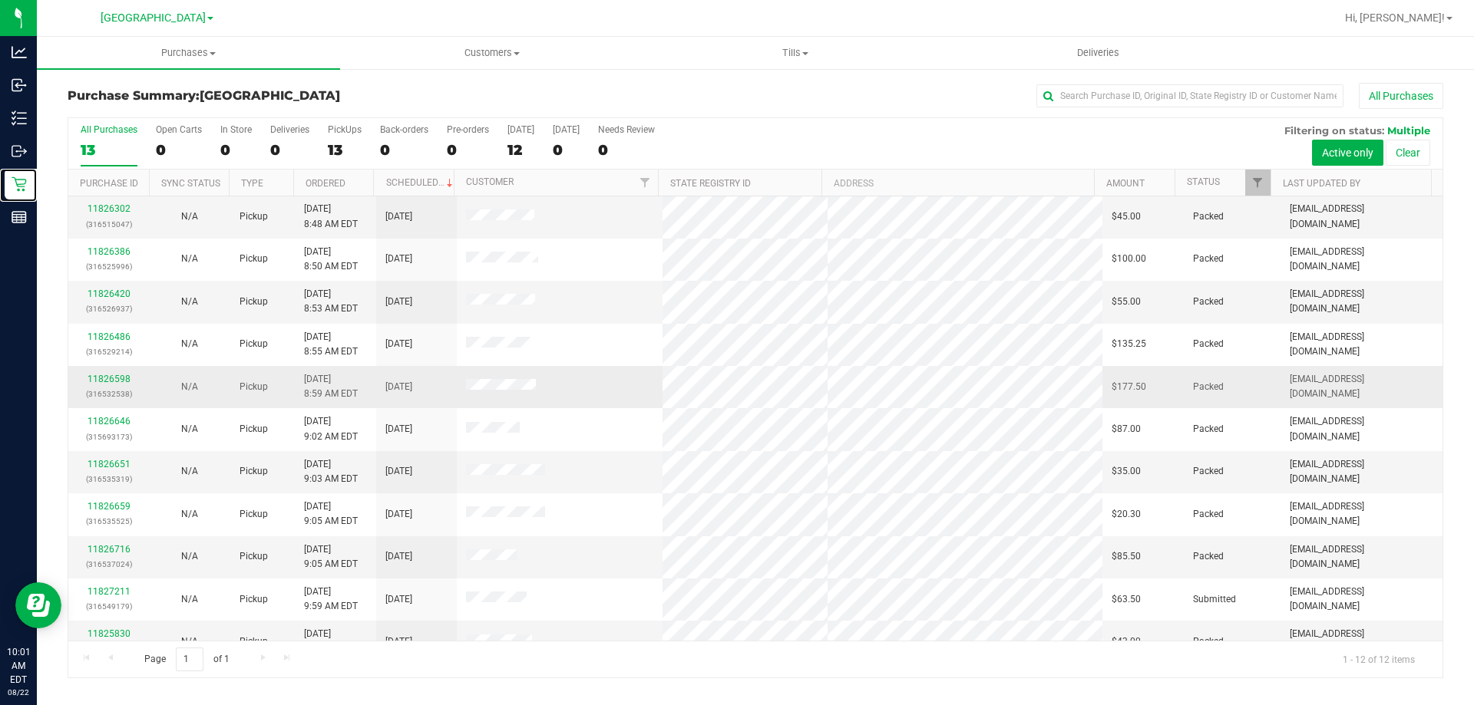
scroll to position [65, 0]
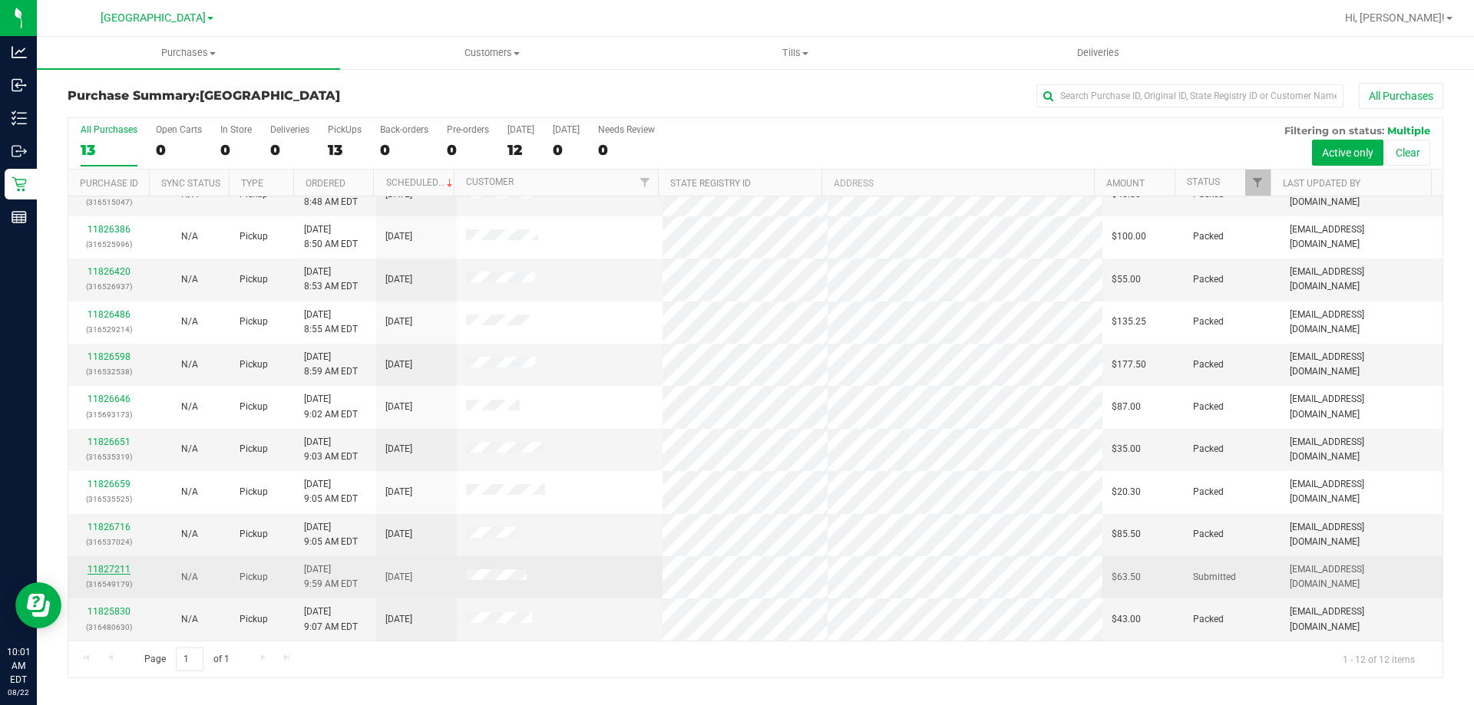
click at [117, 567] on link "11827211" at bounding box center [109, 569] width 43 height 11
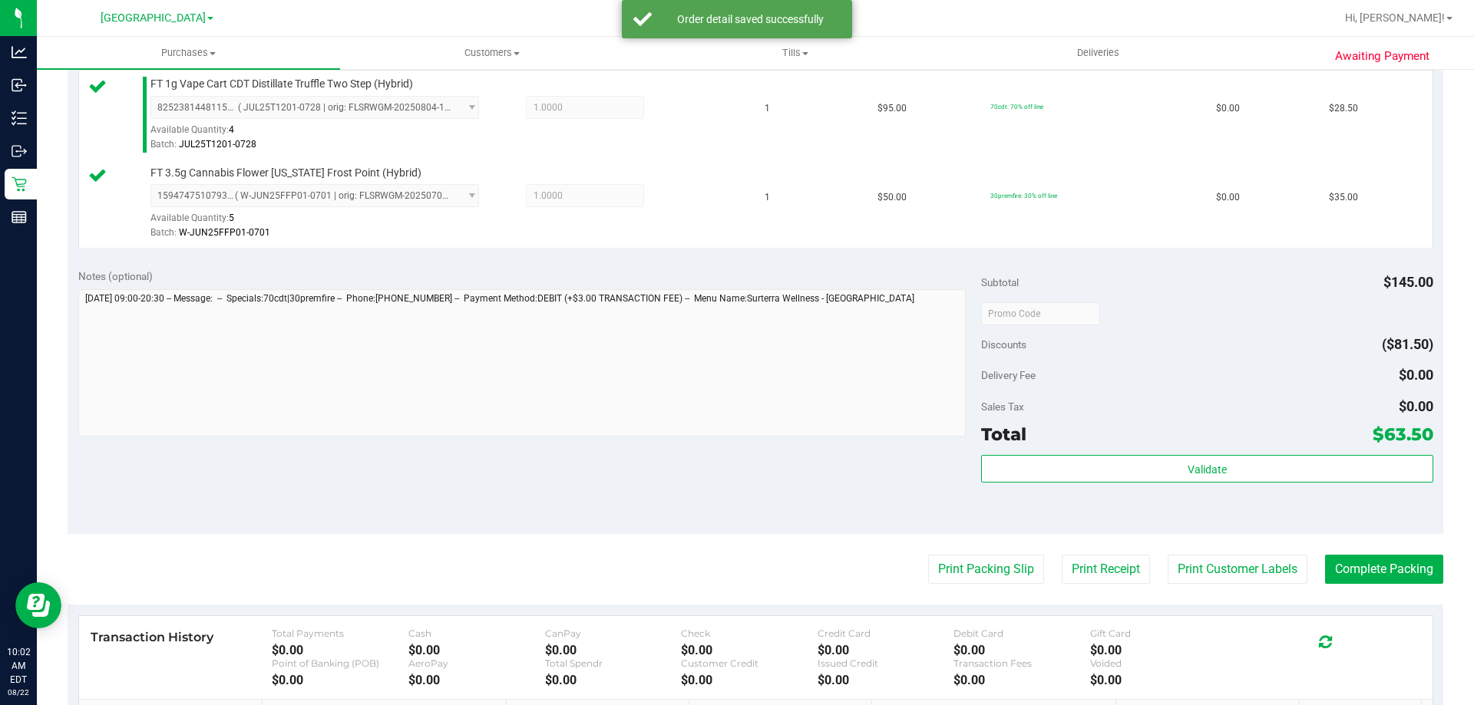
scroll to position [537, 0]
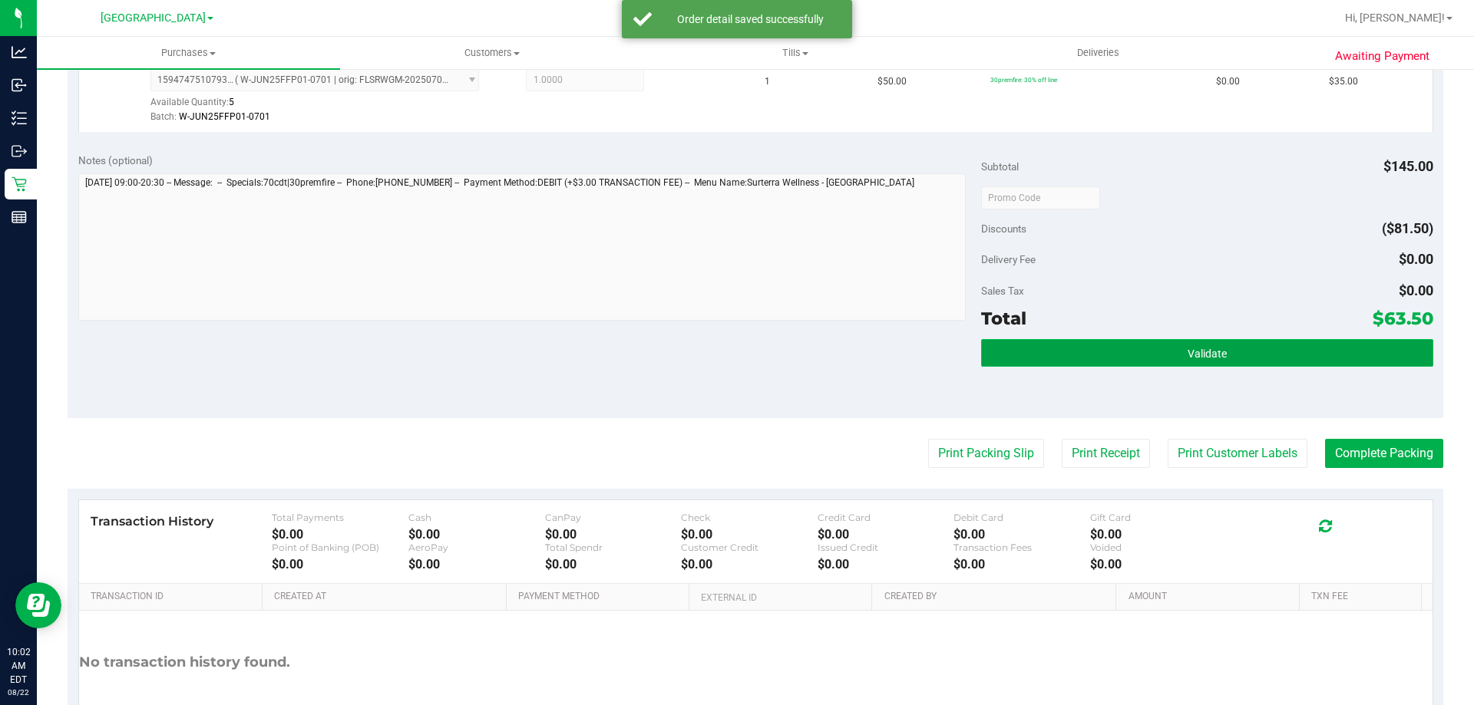
click at [1159, 361] on button "Validate" at bounding box center [1206, 353] width 451 height 28
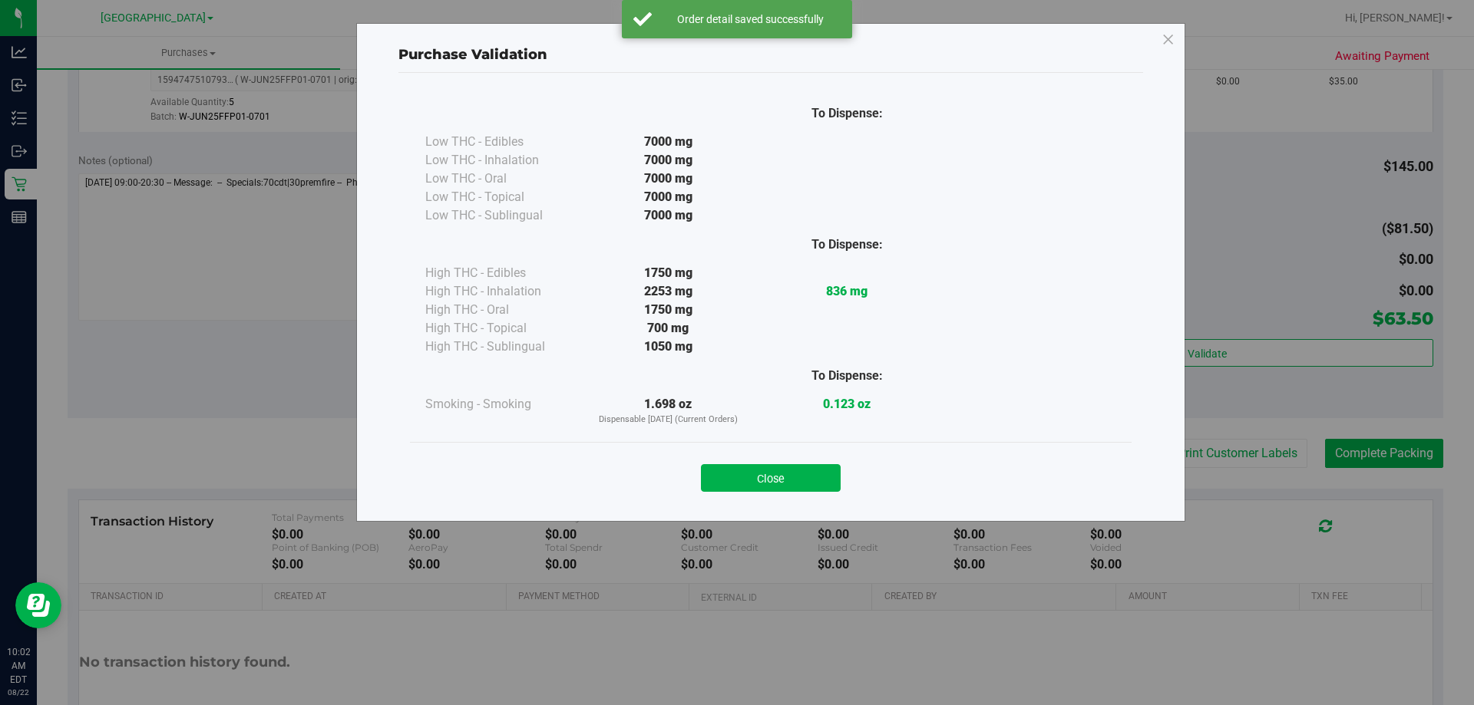
drag, startPoint x: 812, startPoint y: 479, endPoint x: 1166, endPoint y: 480, distance: 353.9
click at [817, 479] on button "Close" at bounding box center [771, 478] width 140 height 28
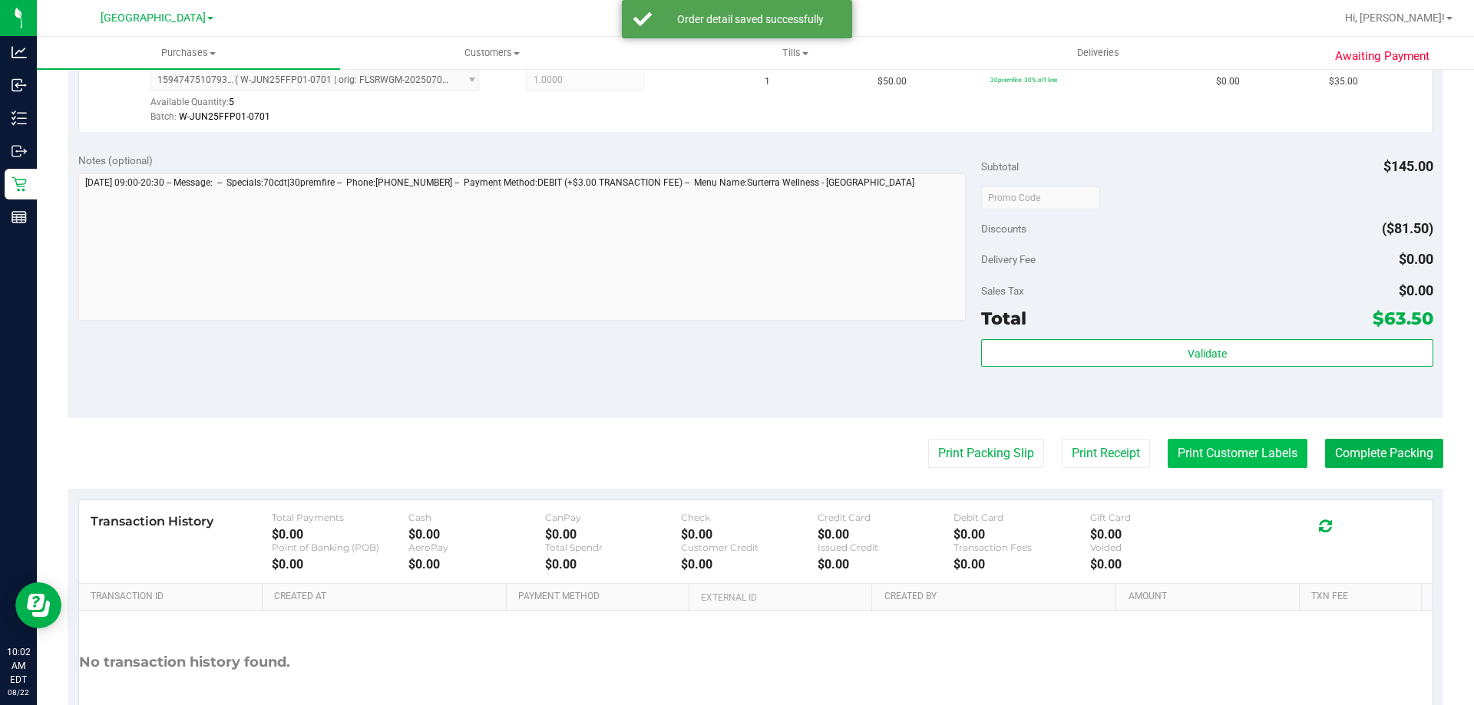
click at [1190, 468] on button "Print Customer Labels" at bounding box center [1238, 453] width 140 height 29
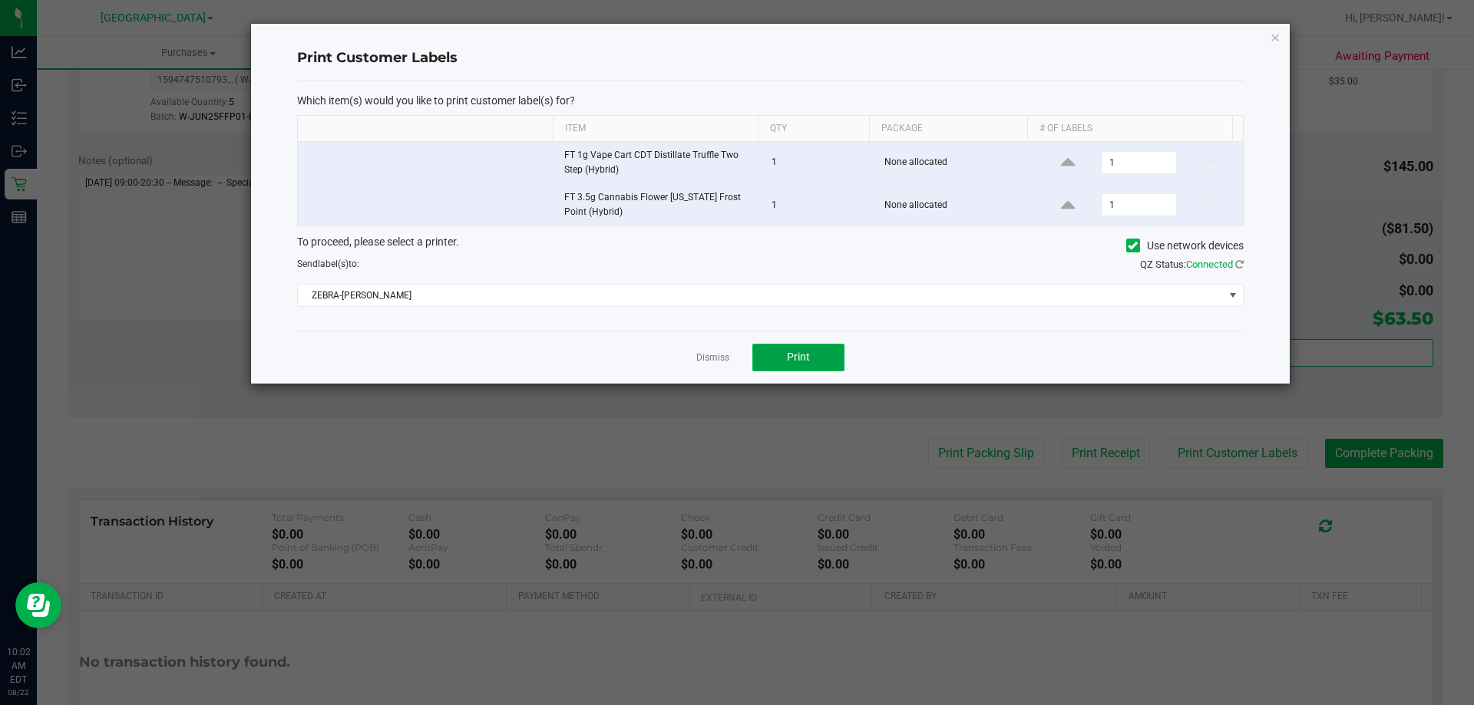
click at [812, 360] on button "Print" at bounding box center [798, 358] width 92 height 28
click at [1271, 36] on icon "button" at bounding box center [1275, 37] width 11 height 18
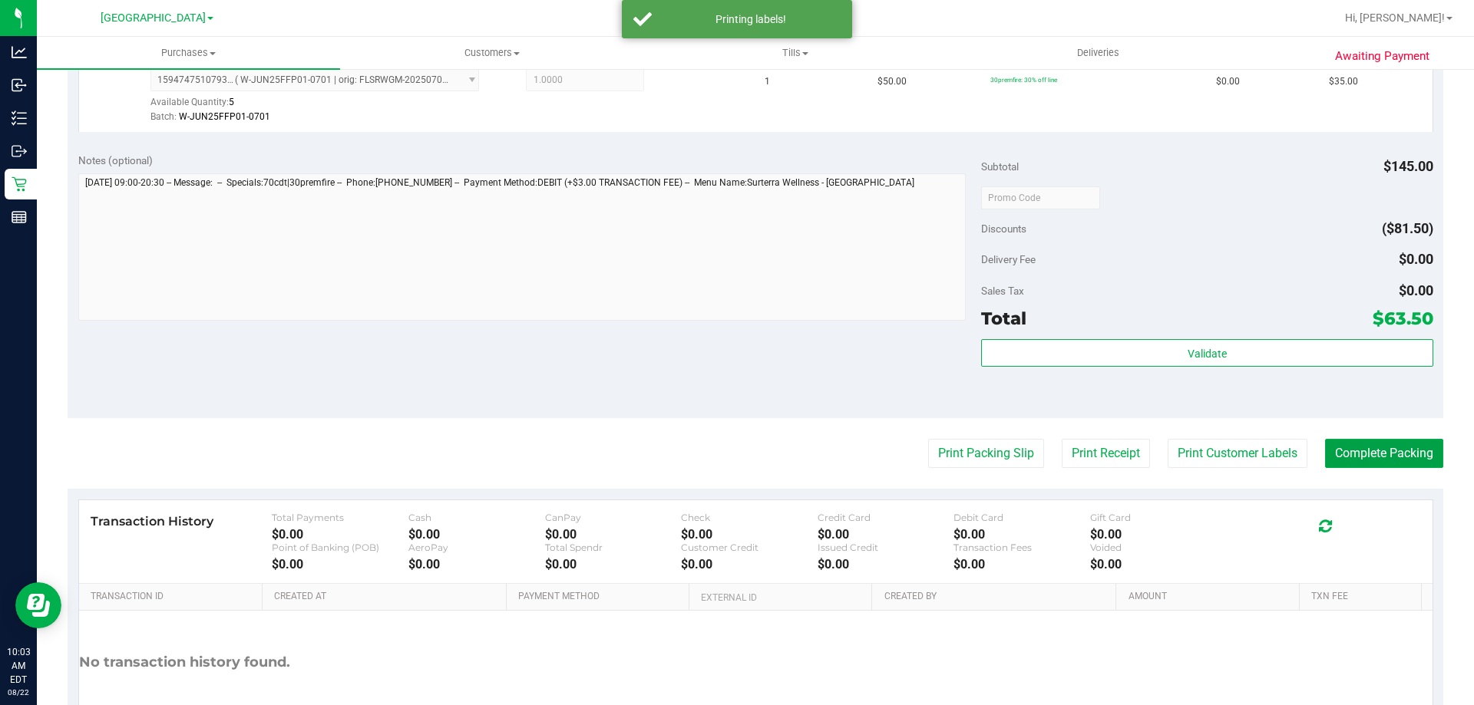
drag, startPoint x: 1365, startPoint y: 444, endPoint x: 1367, endPoint y: 435, distance: 9.5
click at [1366, 438] on purchase-details "Back Edit Purchase Cancel Purchase View Profile # 11827211 BioTrack ID: - Submi…" at bounding box center [756, 161] width 1376 height 1231
click at [1377, 459] on button "Complete Packing" at bounding box center [1384, 453] width 118 height 29
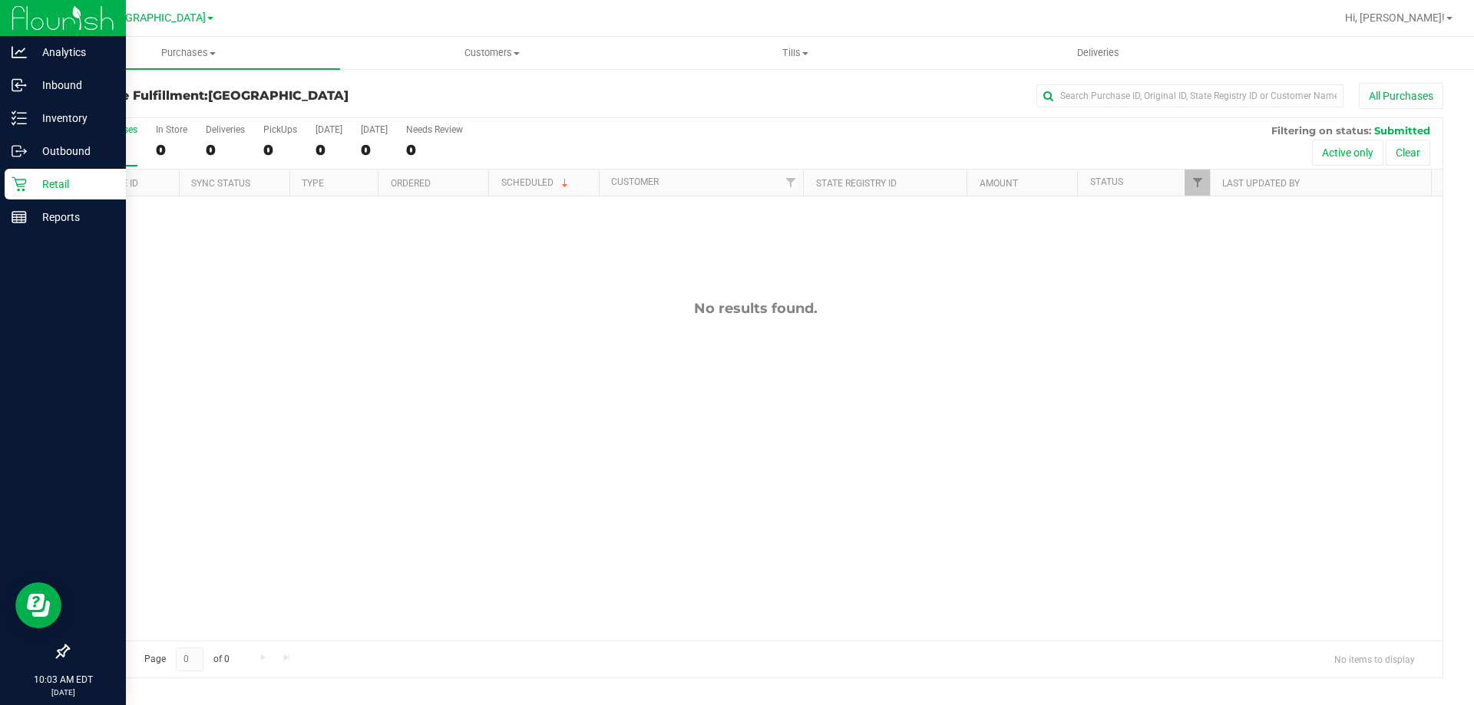
click at [13, 185] on icon at bounding box center [19, 184] width 15 height 15
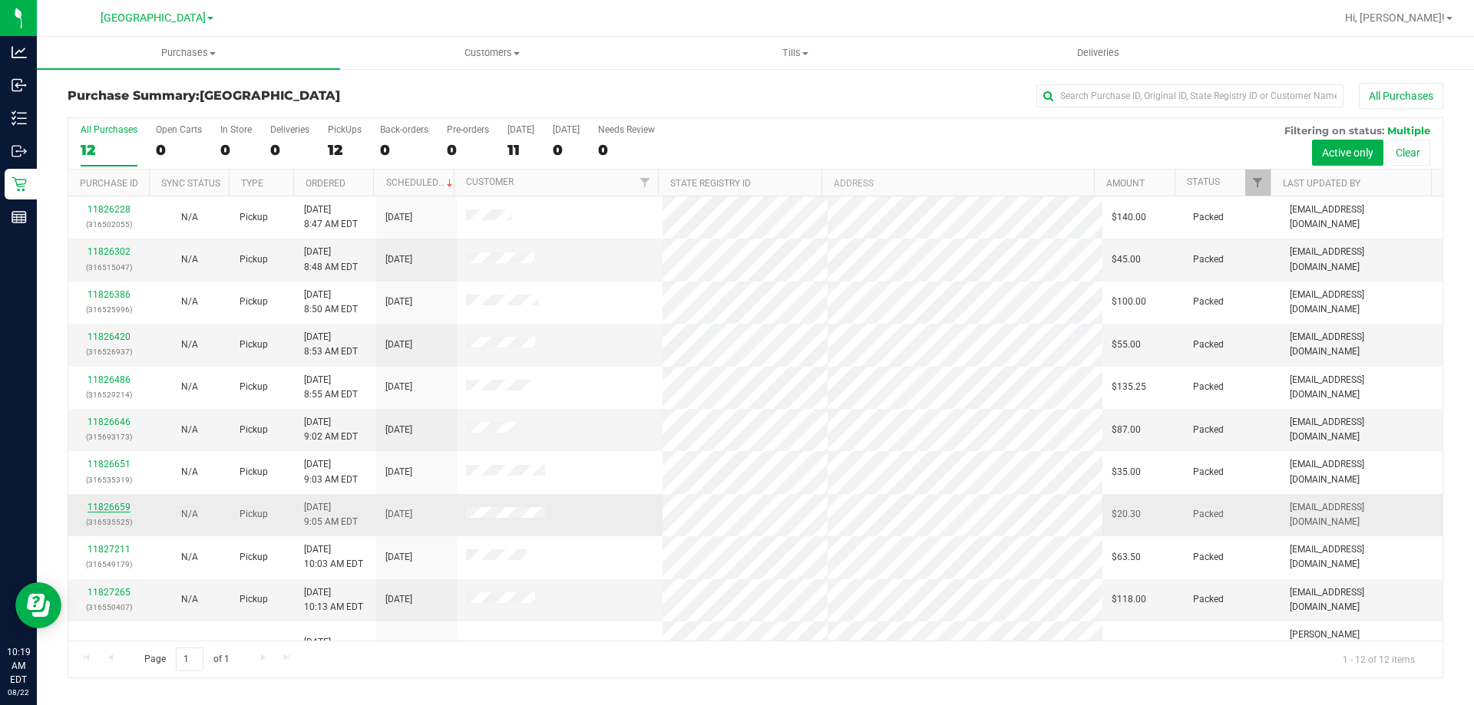
click at [119, 506] on link "11826659" at bounding box center [109, 507] width 43 height 11
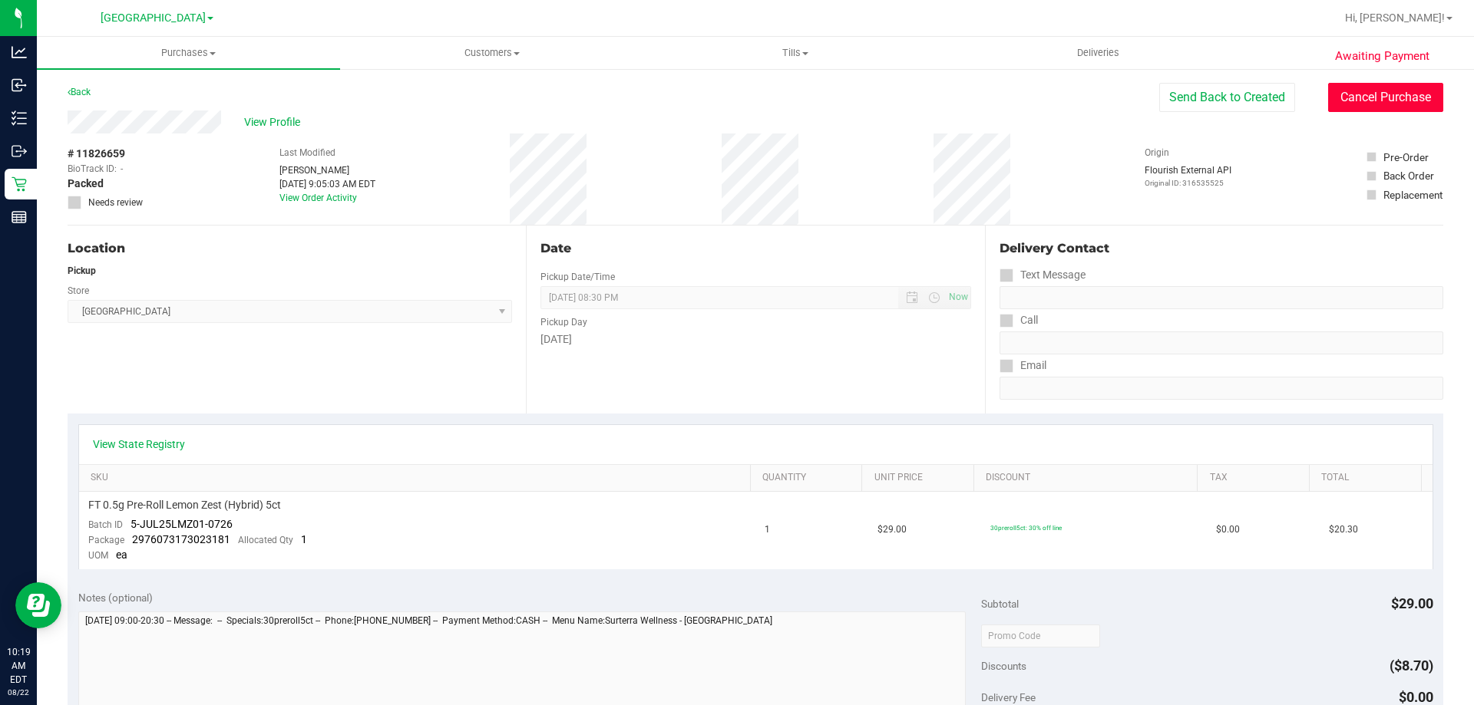
click at [1350, 101] on button "Cancel Purchase" at bounding box center [1385, 97] width 115 height 29
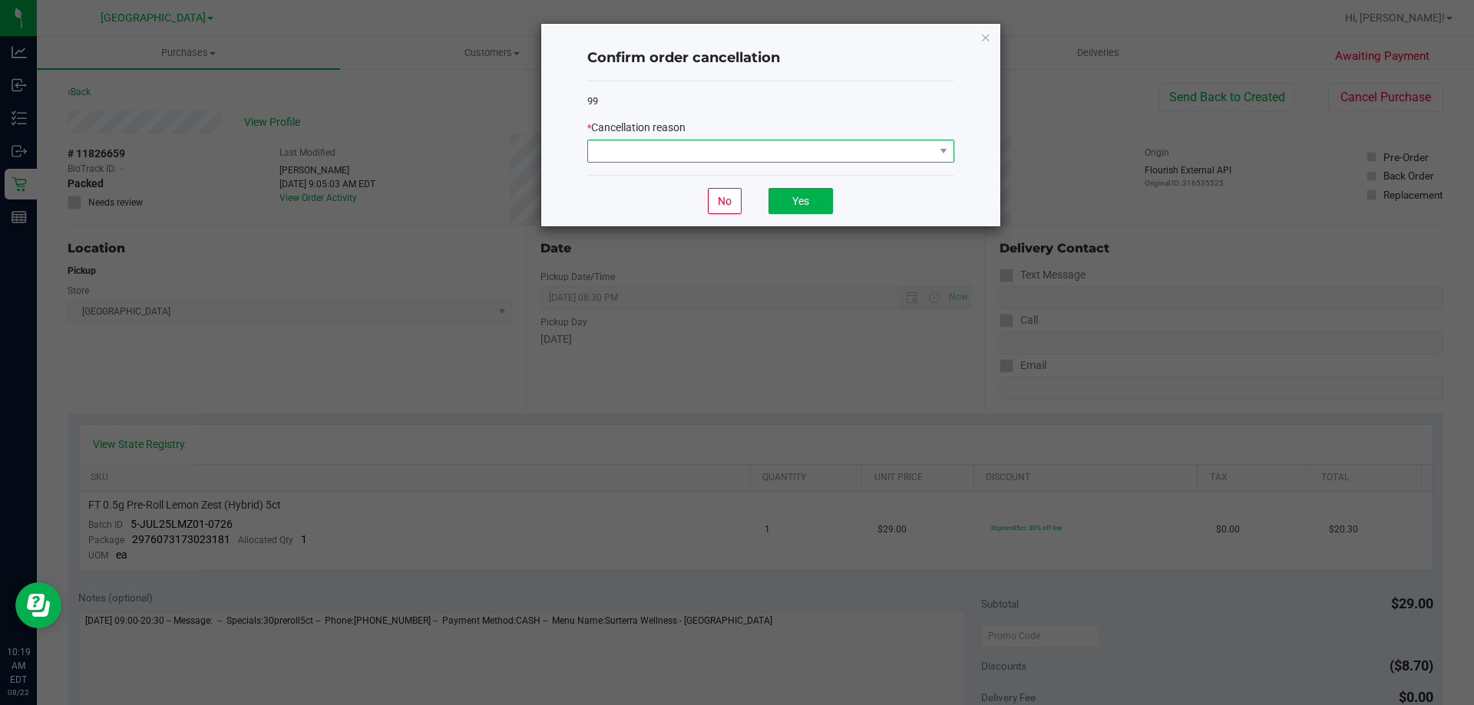
click at [751, 150] on span at bounding box center [761, 150] width 346 height 21
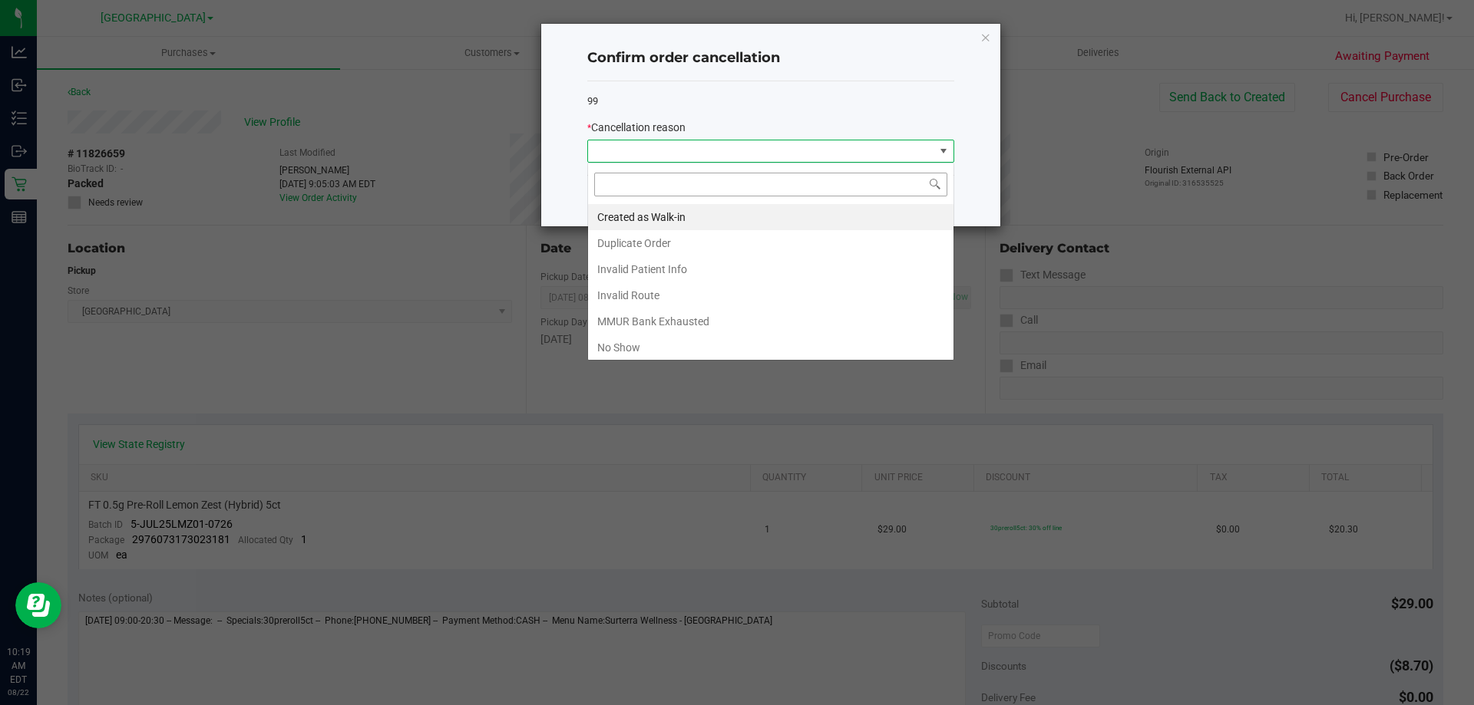
scroll to position [23, 367]
click at [669, 249] on li "Duplicate Order" at bounding box center [770, 243] width 365 height 26
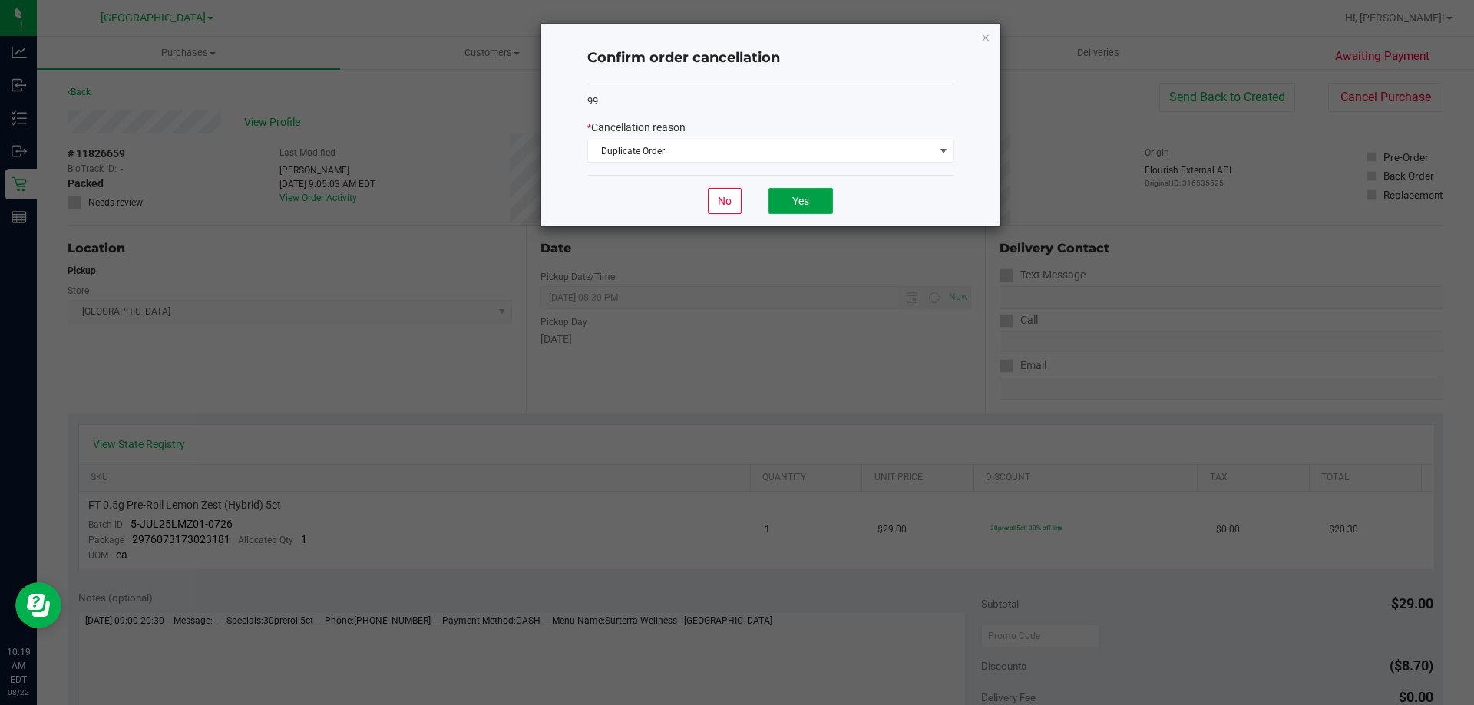
click at [814, 196] on button "Yes" at bounding box center [800, 201] width 64 height 26
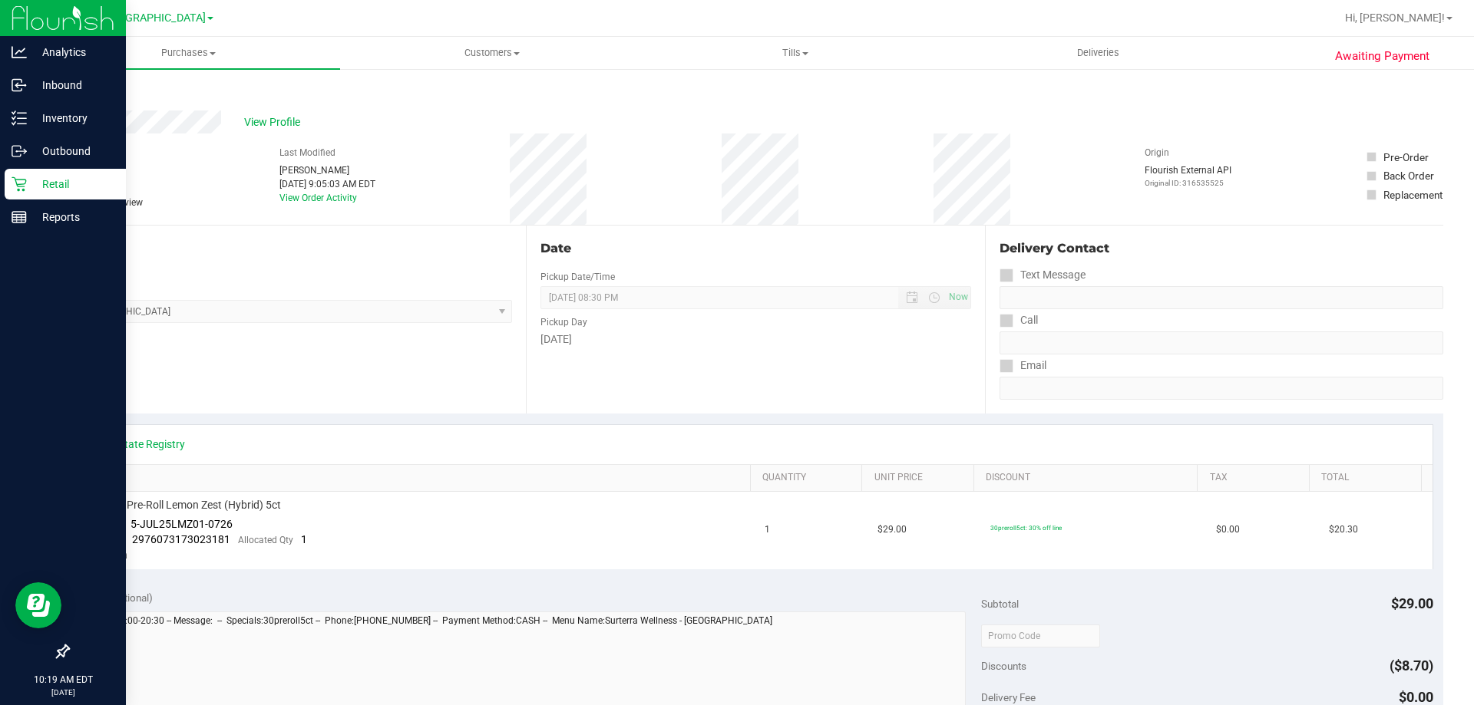
click at [27, 187] on p "Retail" at bounding box center [73, 184] width 92 height 18
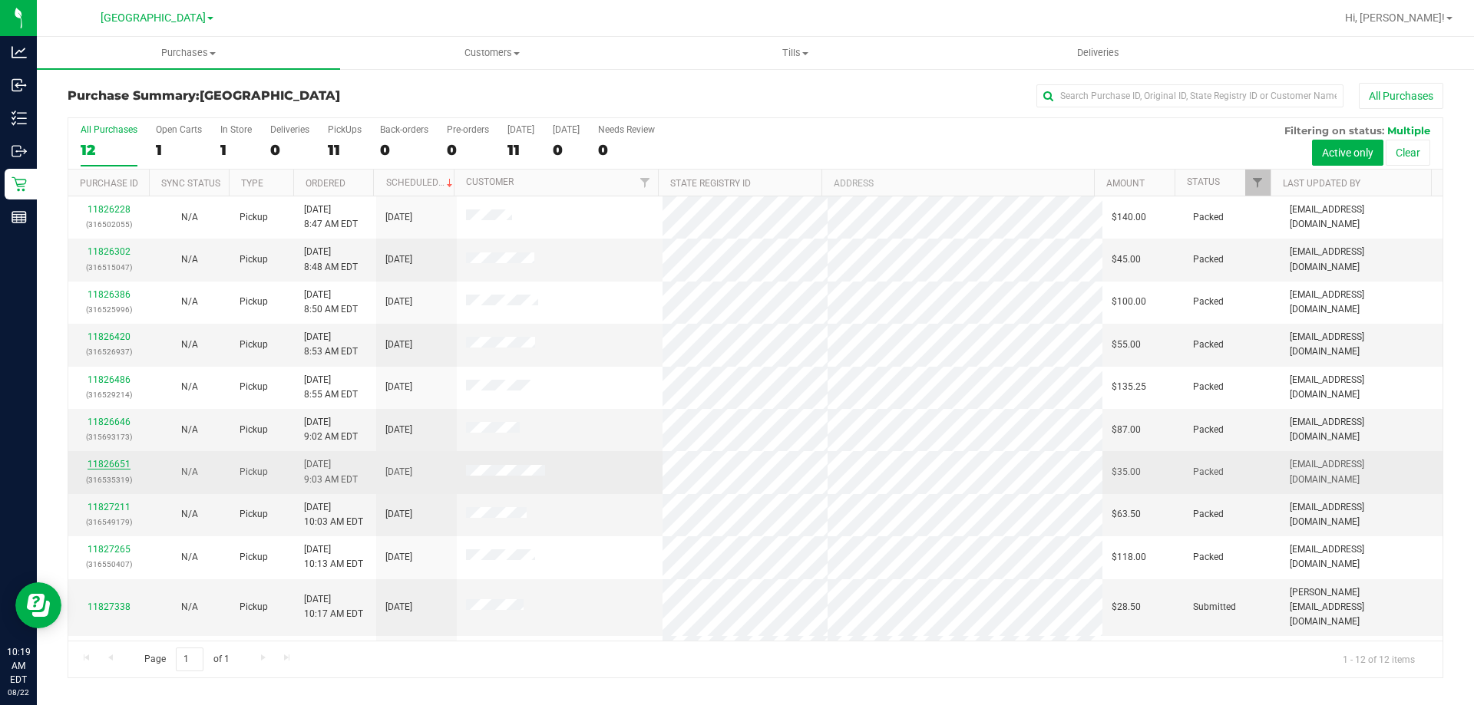
click at [97, 466] on link "11826651" at bounding box center [109, 464] width 43 height 11
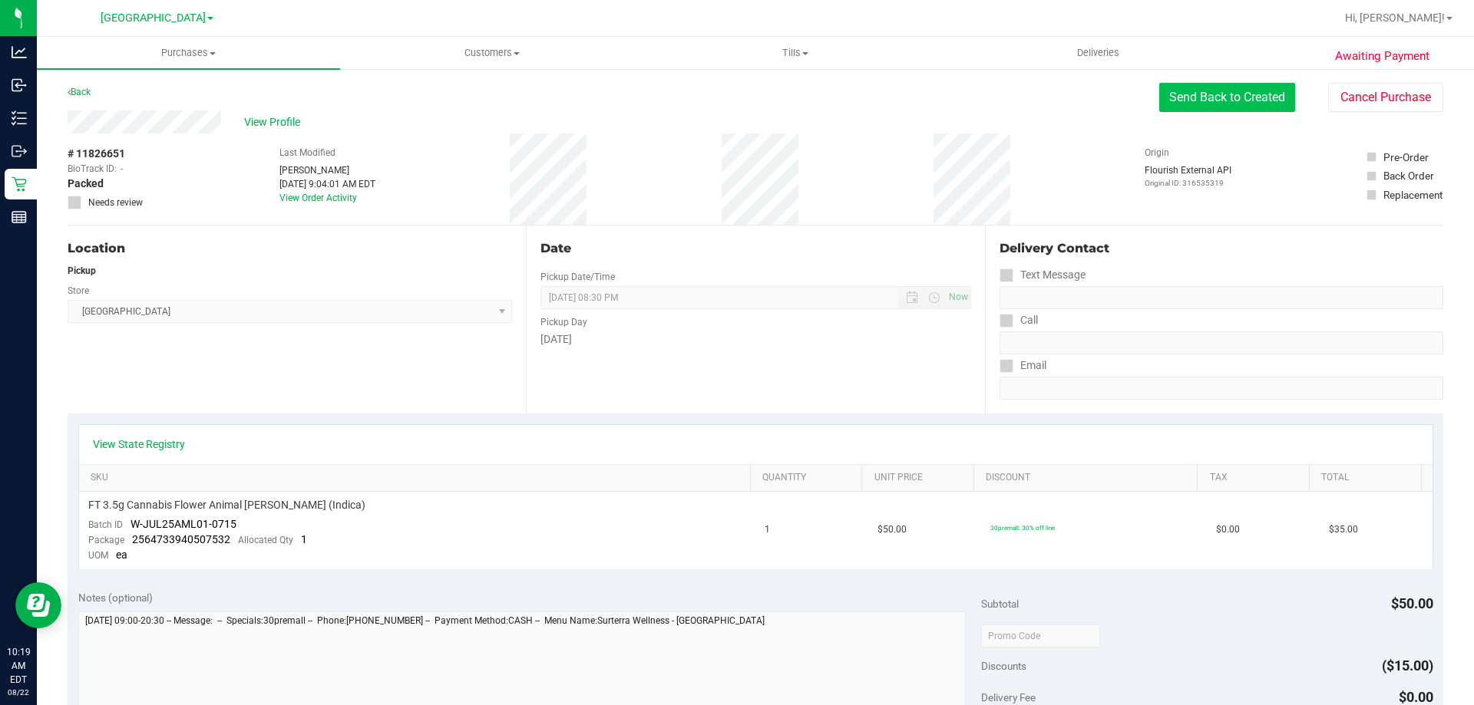
click at [1179, 97] on button "Send Back to Created" at bounding box center [1227, 97] width 136 height 29
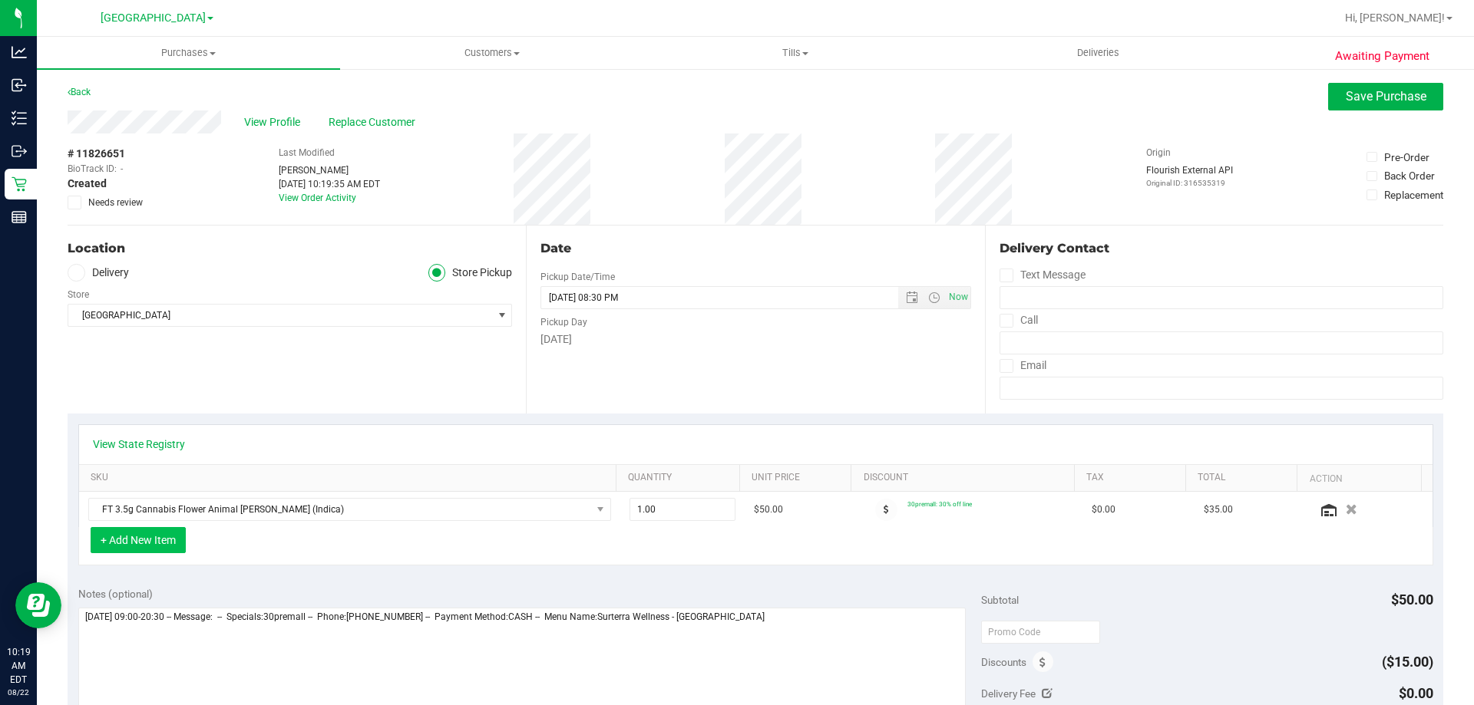
click at [160, 548] on button "+ Add New Item" at bounding box center [138, 540] width 95 height 26
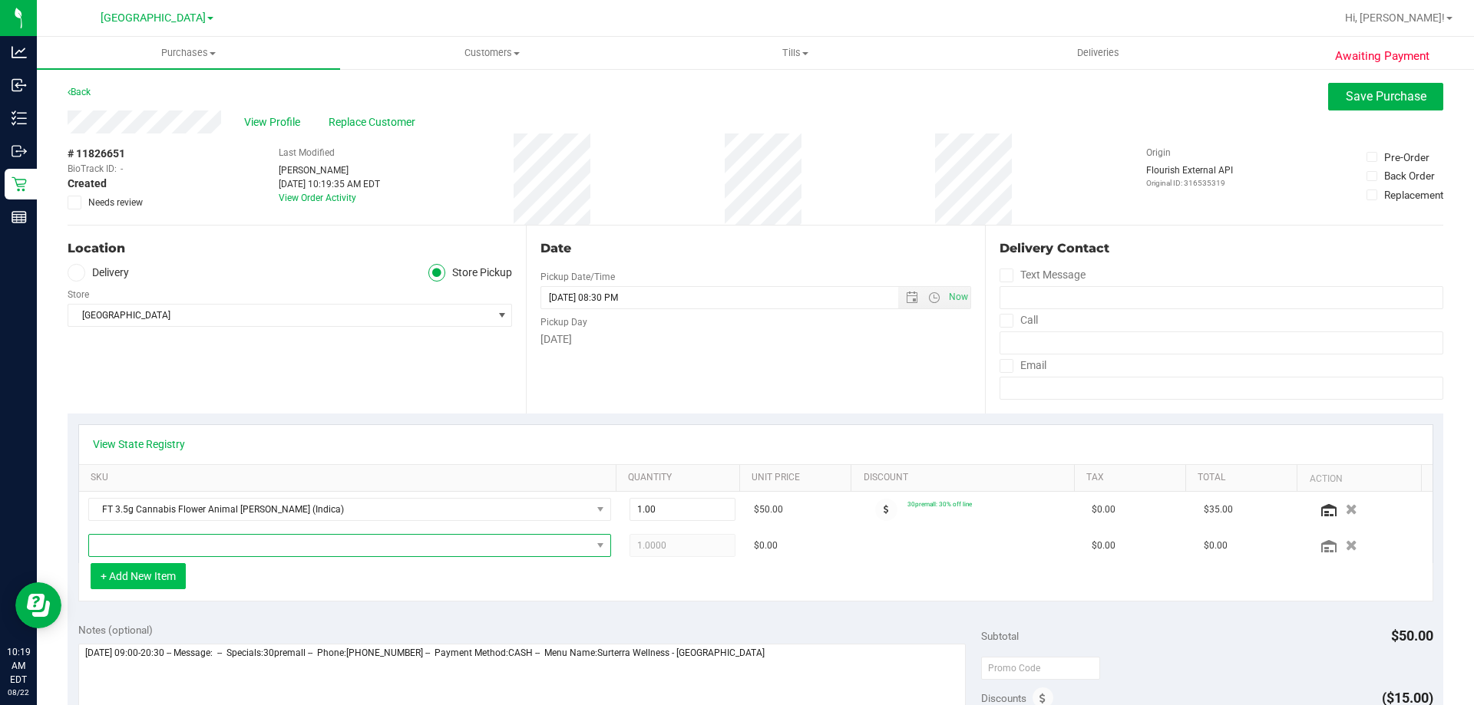
click at [160, 547] on span "NO DATA FOUND" at bounding box center [340, 545] width 502 height 21
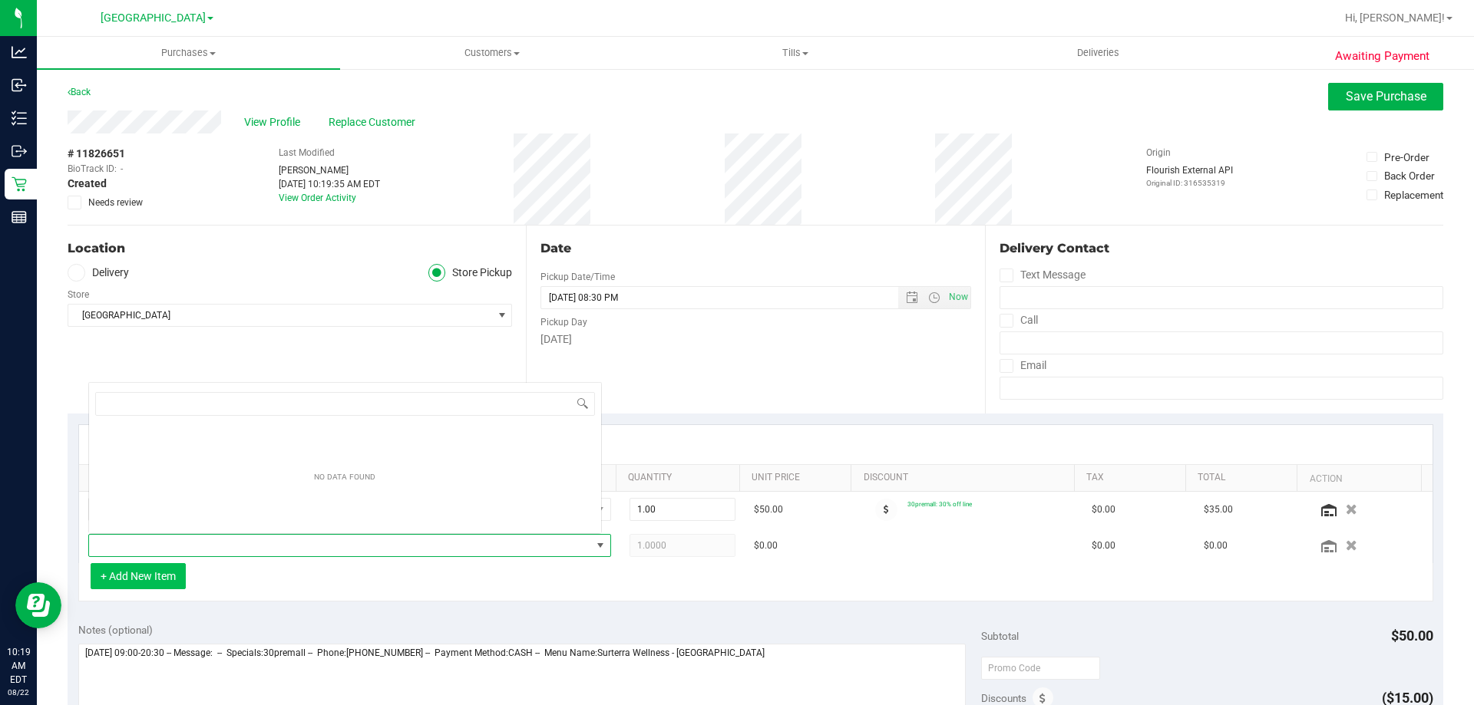
scroll to position [23, 509]
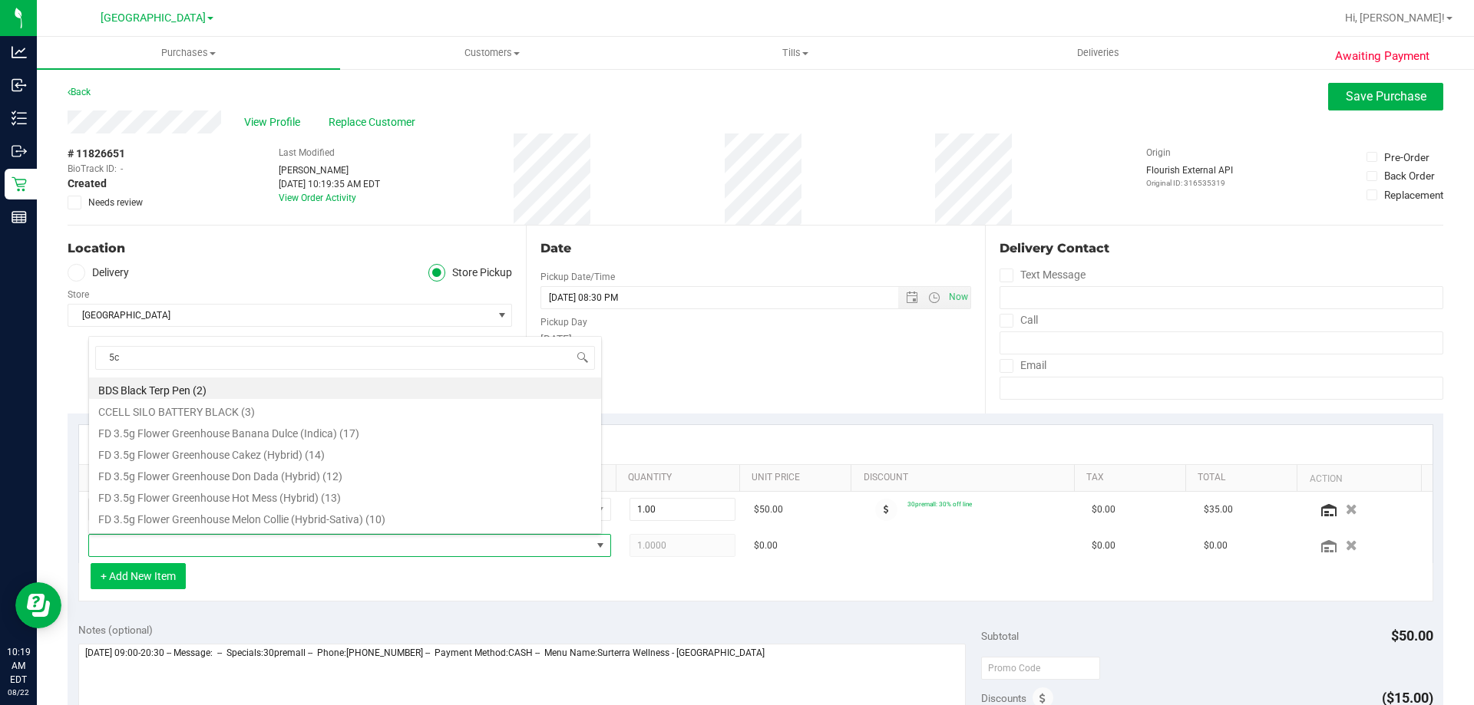
type input "5ct"
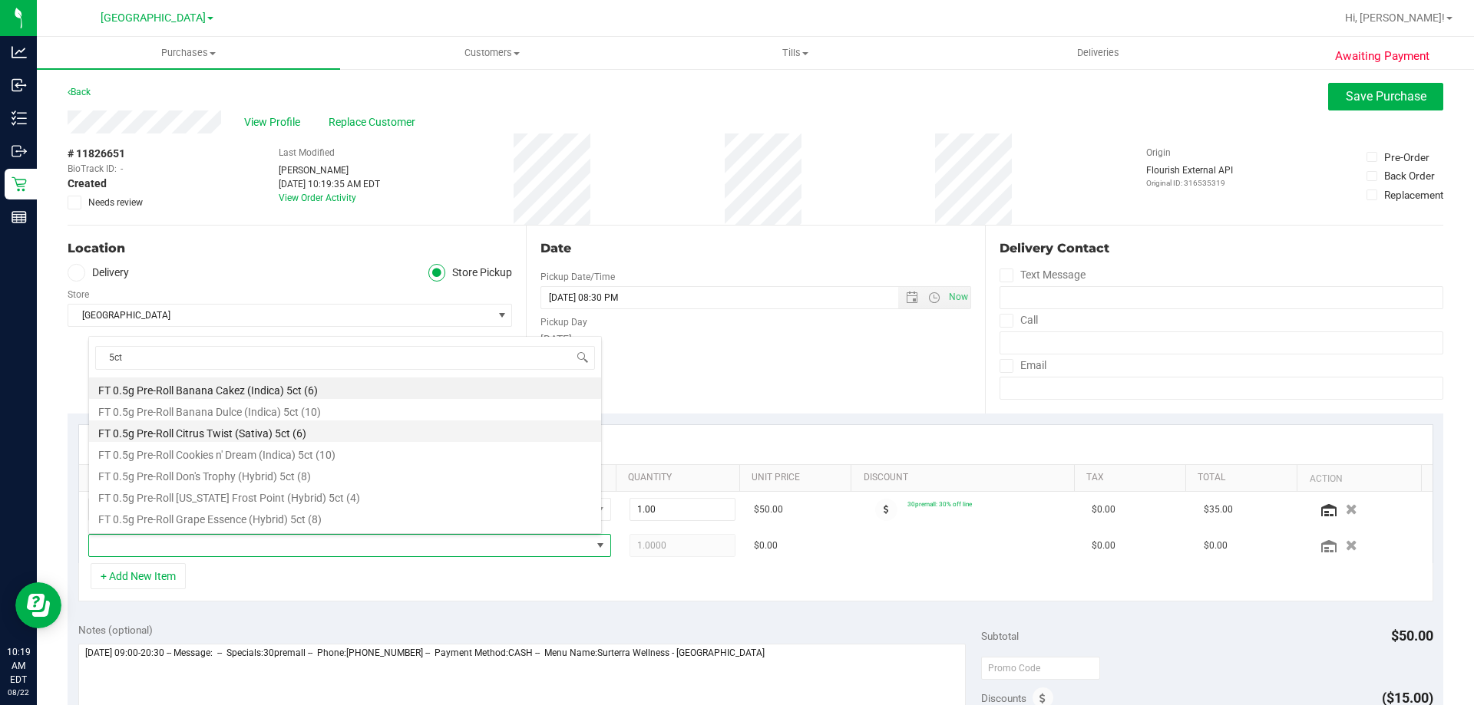
scroll to position [77, 0]
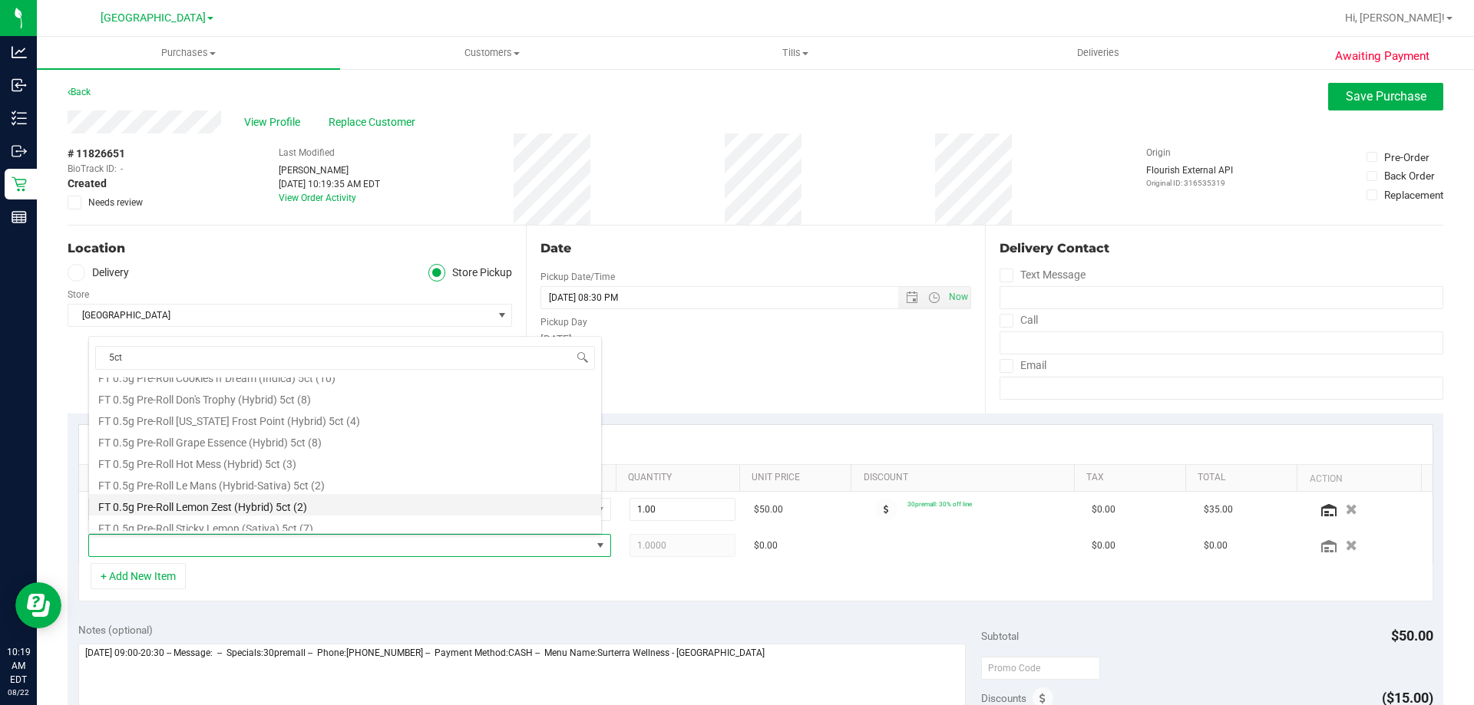
click at [274, 514] on li "FT 0.5g Pre-Roll Lemon Zest (Hybrid) 5ct (2)" at bounding box center [345, 504] width 512 height 21
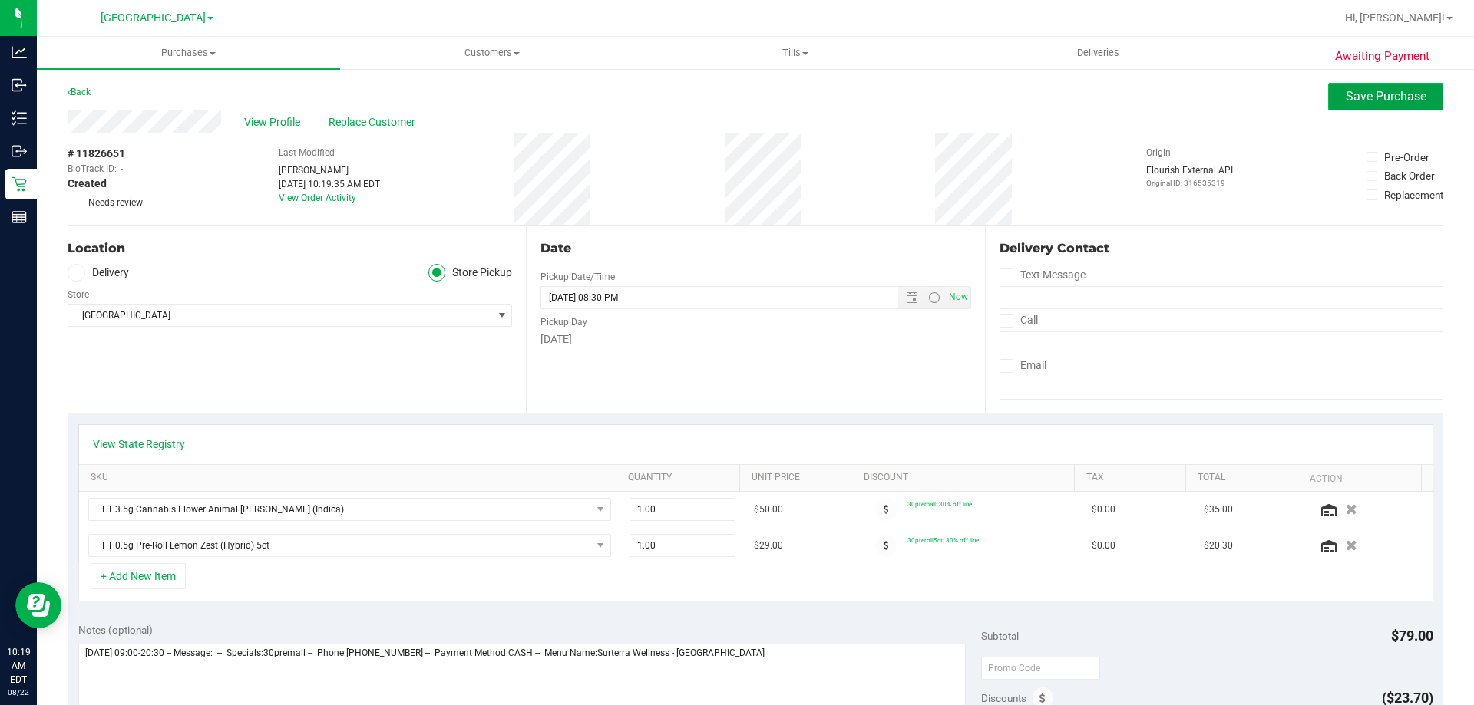
click at [1328, 93] on button "Save Purchase" at bounding box center [1385, 97] width 115 height 28
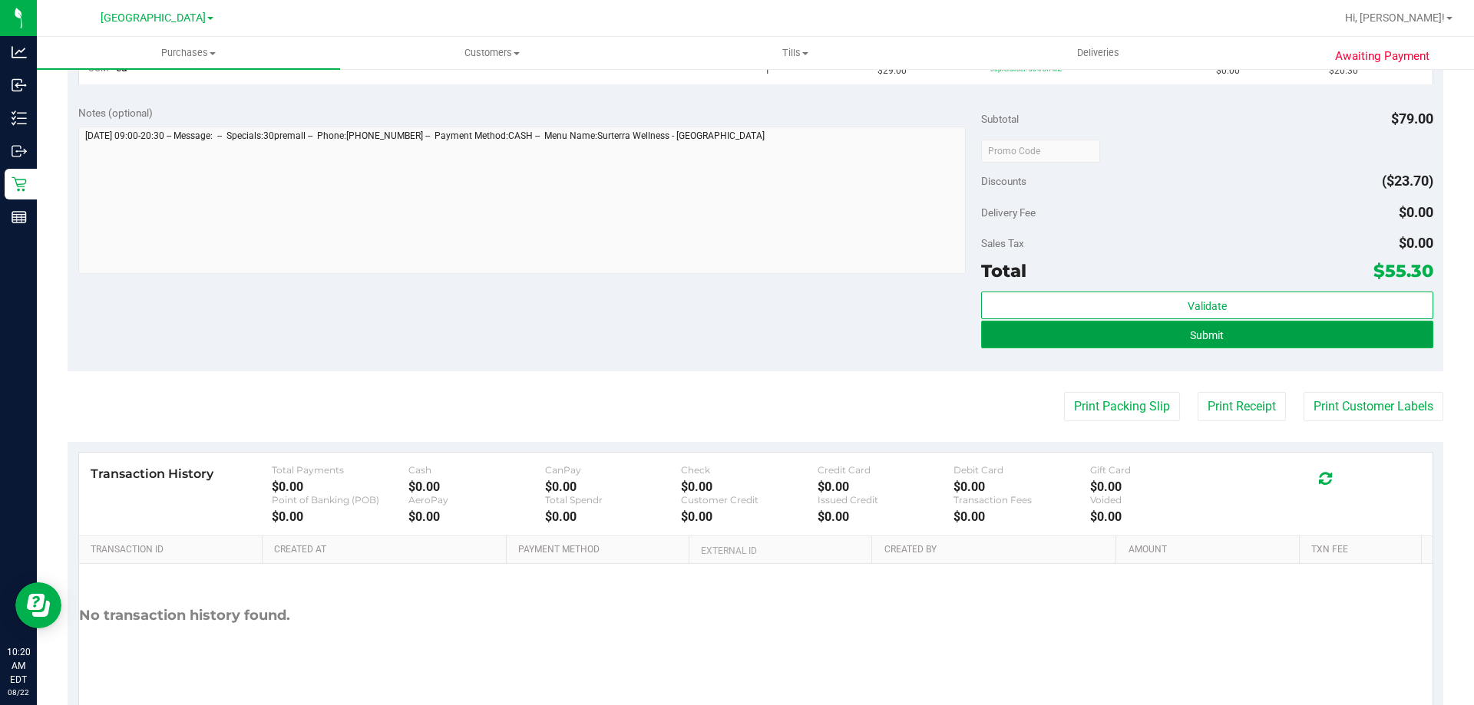
click at [1198, 337] on span "Submit" at bounding box center [1207, 335] width 34 height 12
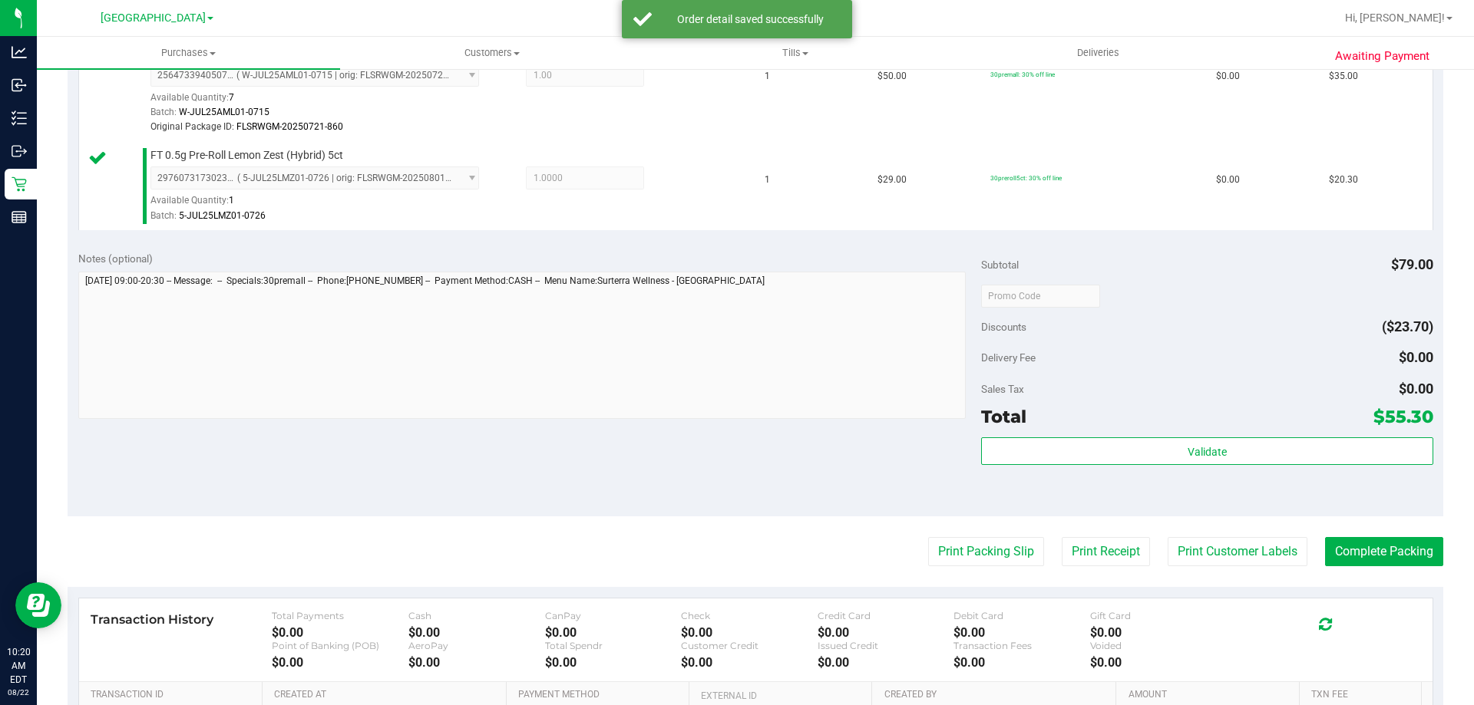
scroll to position [568, 0]
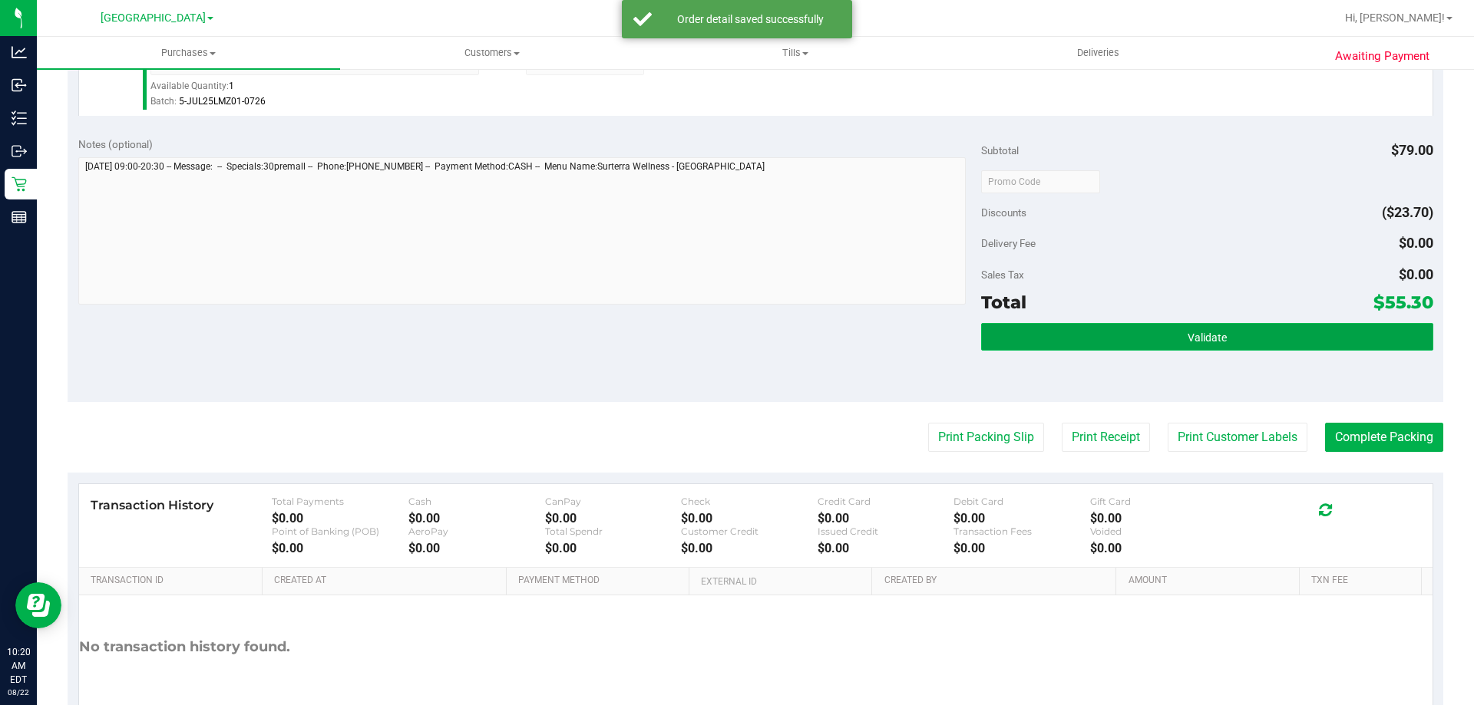
click at [1163, 337] on button "Validate" at bounding box center [1206, 337] width 451 height 28
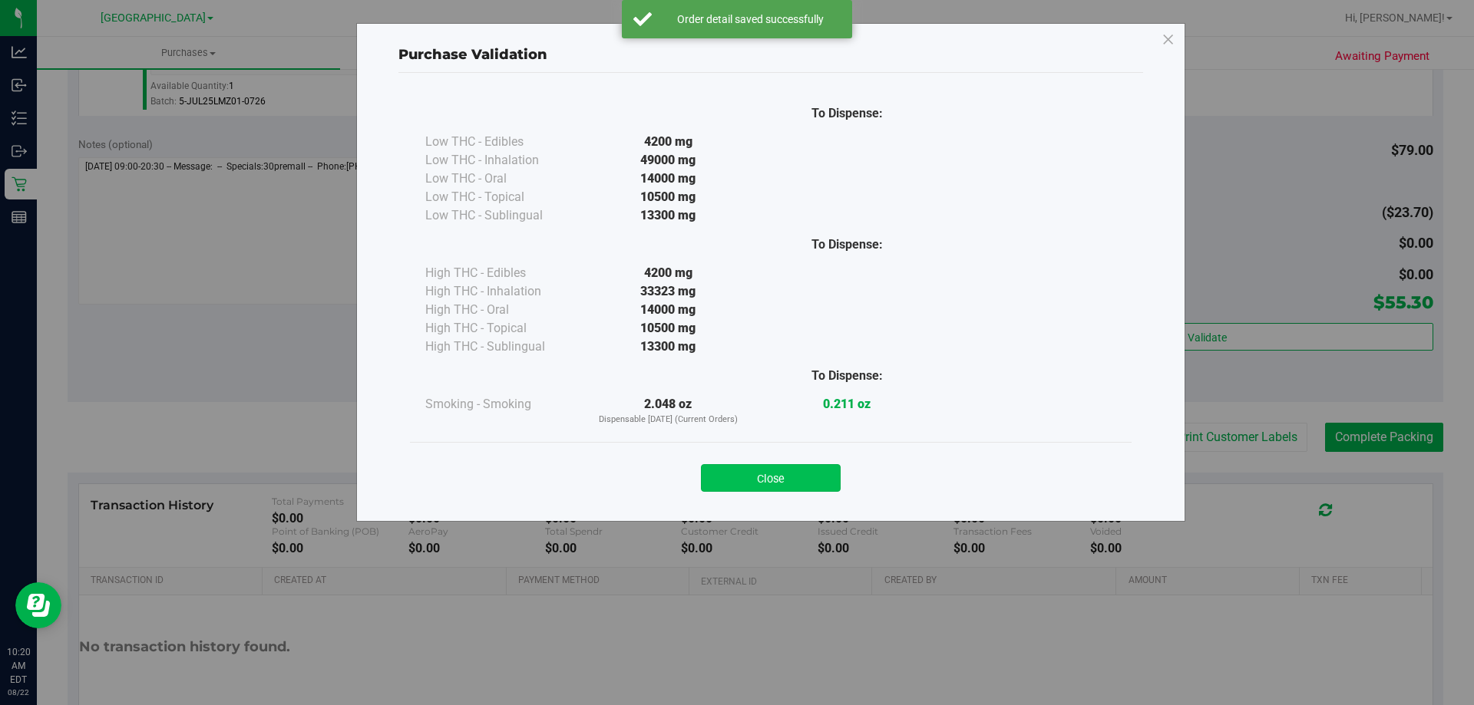
click at [820, 474] on button "Close" at bounding box center [771, 478] width 140 height 28
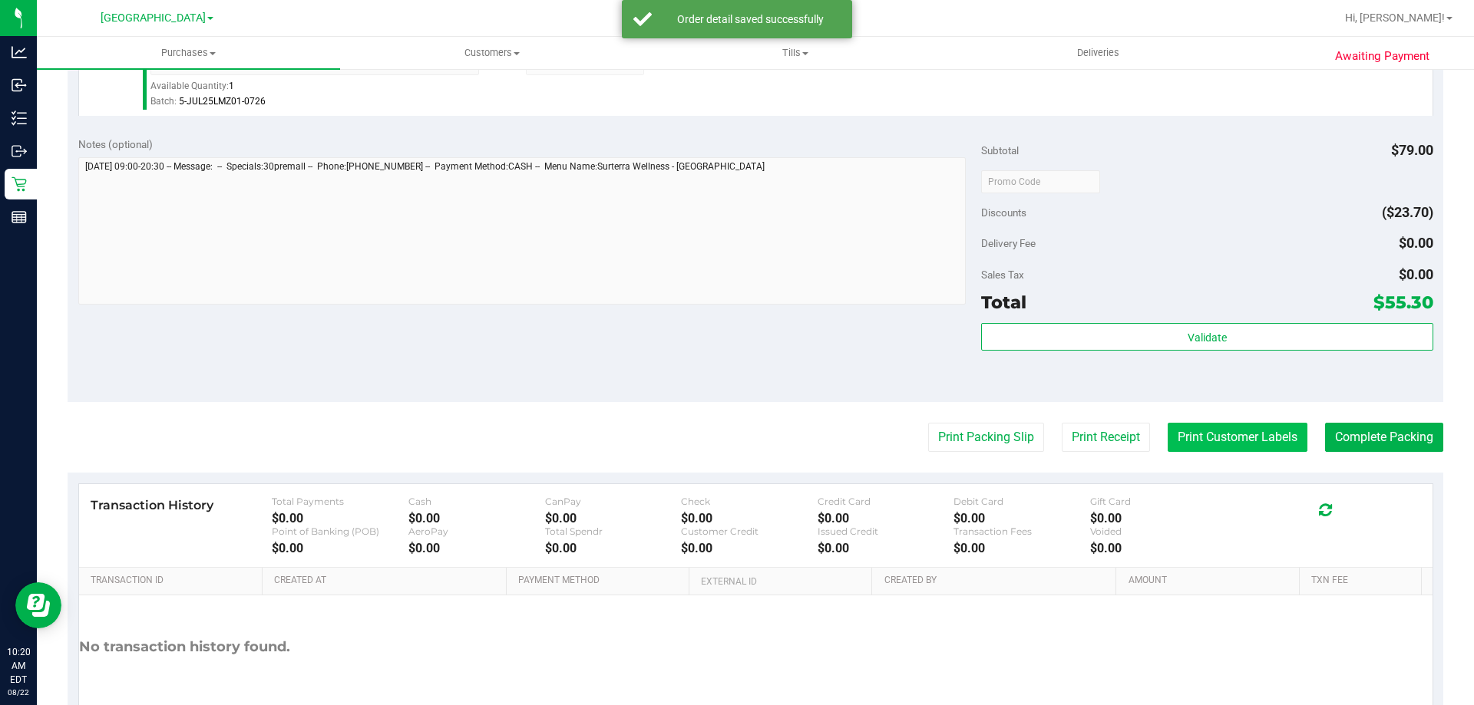
click at [1191, 433] on button "Print Customer Labels" at bounding box center [1238, 437] width 140 height 29
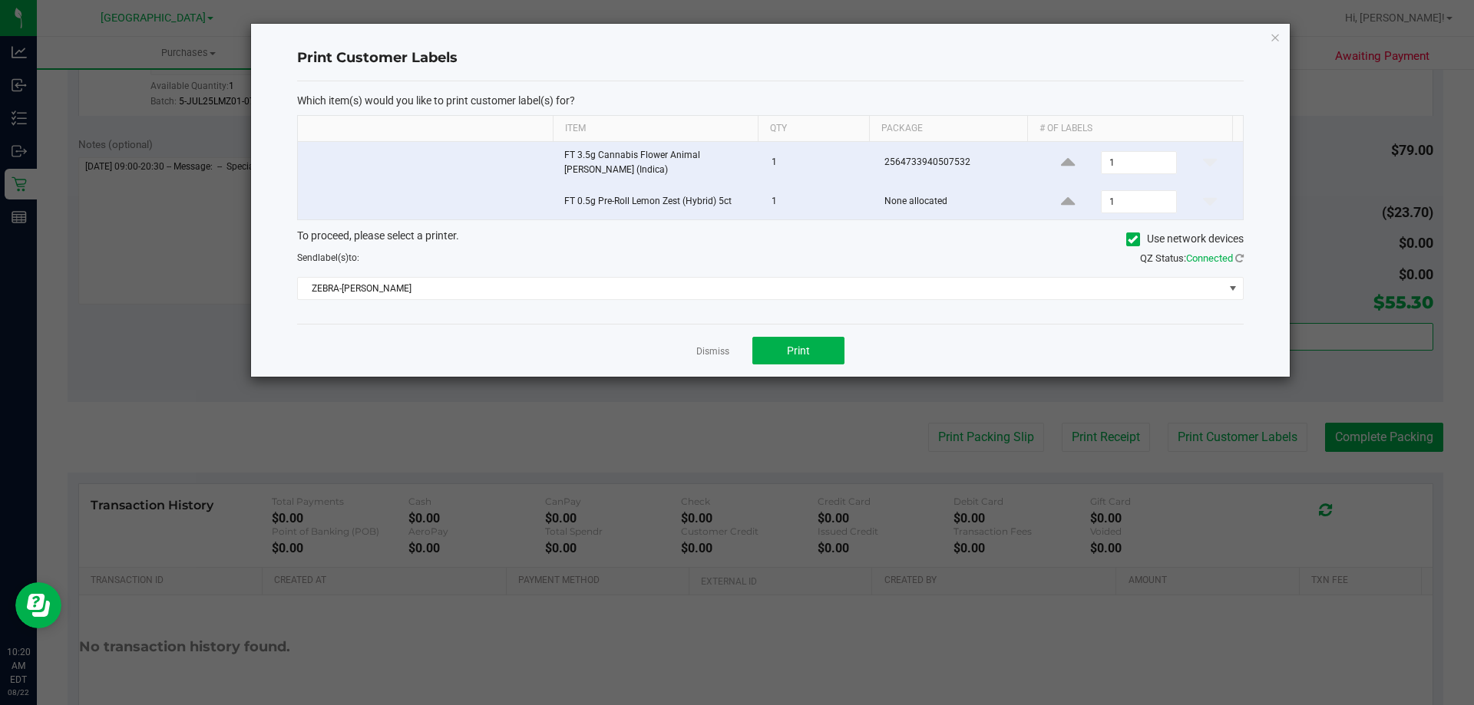
click at [1273, 38] on icon "button" at bounding box center [1275, 37] width 11 height 18
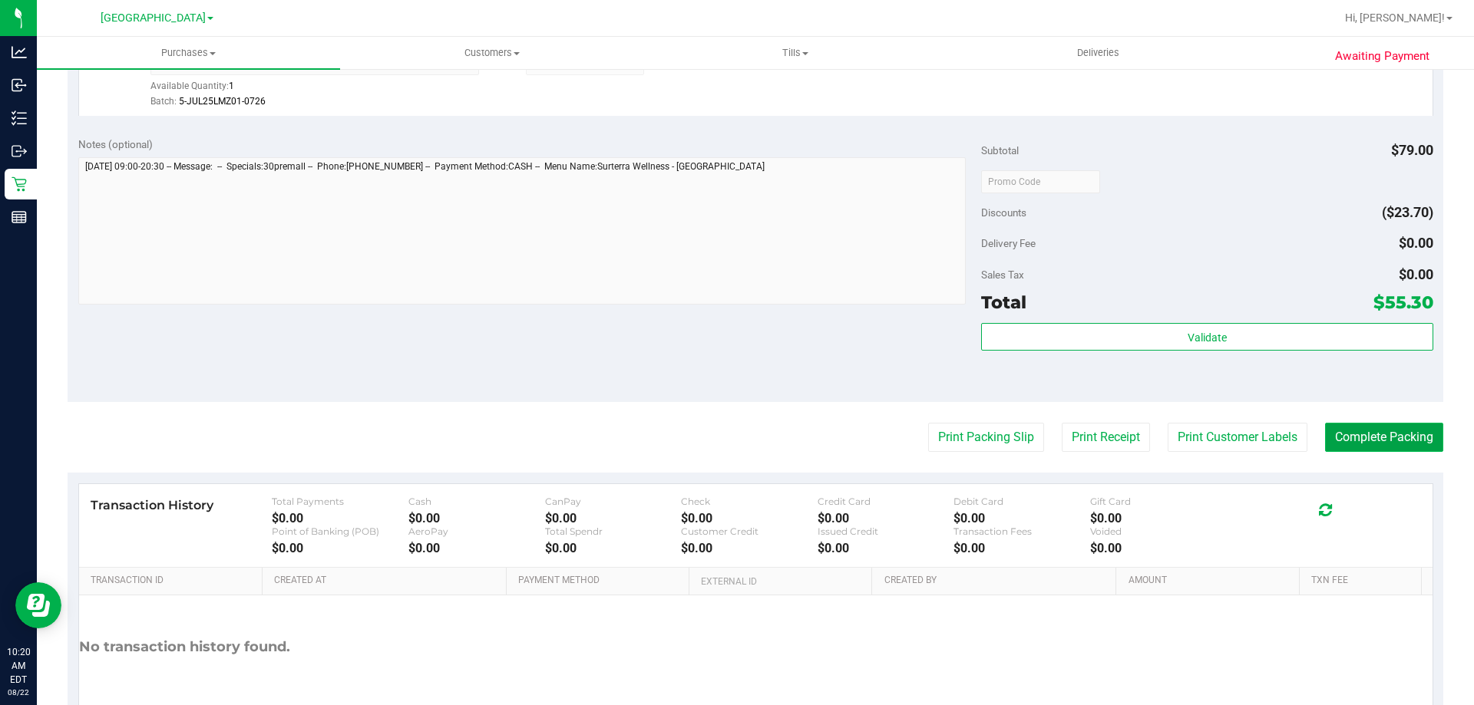
click at [1371, 448] on button "Complete Packing" at bounding box center [1384, 437] width 118 height 29
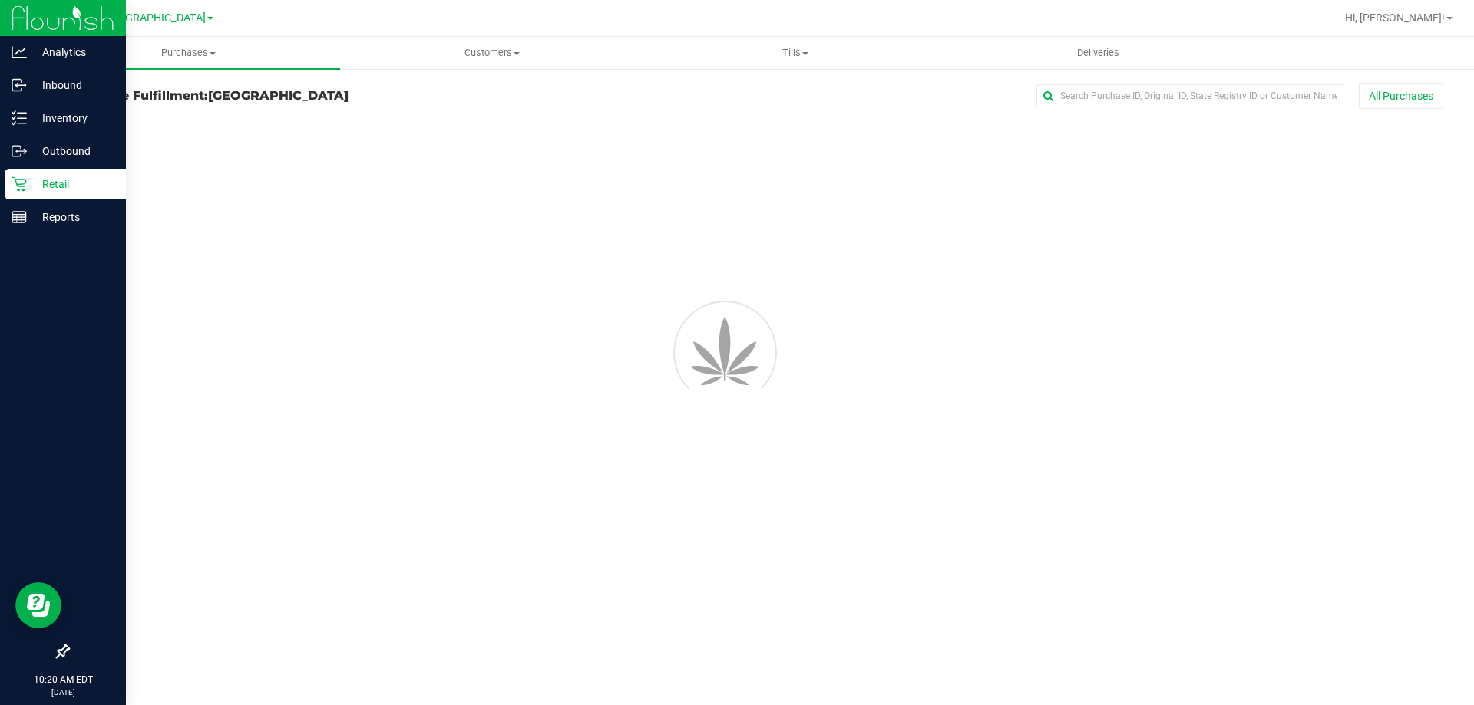
click at [33, 189] on p "Retail" at bounding box center [73, 184] width 92 height 18
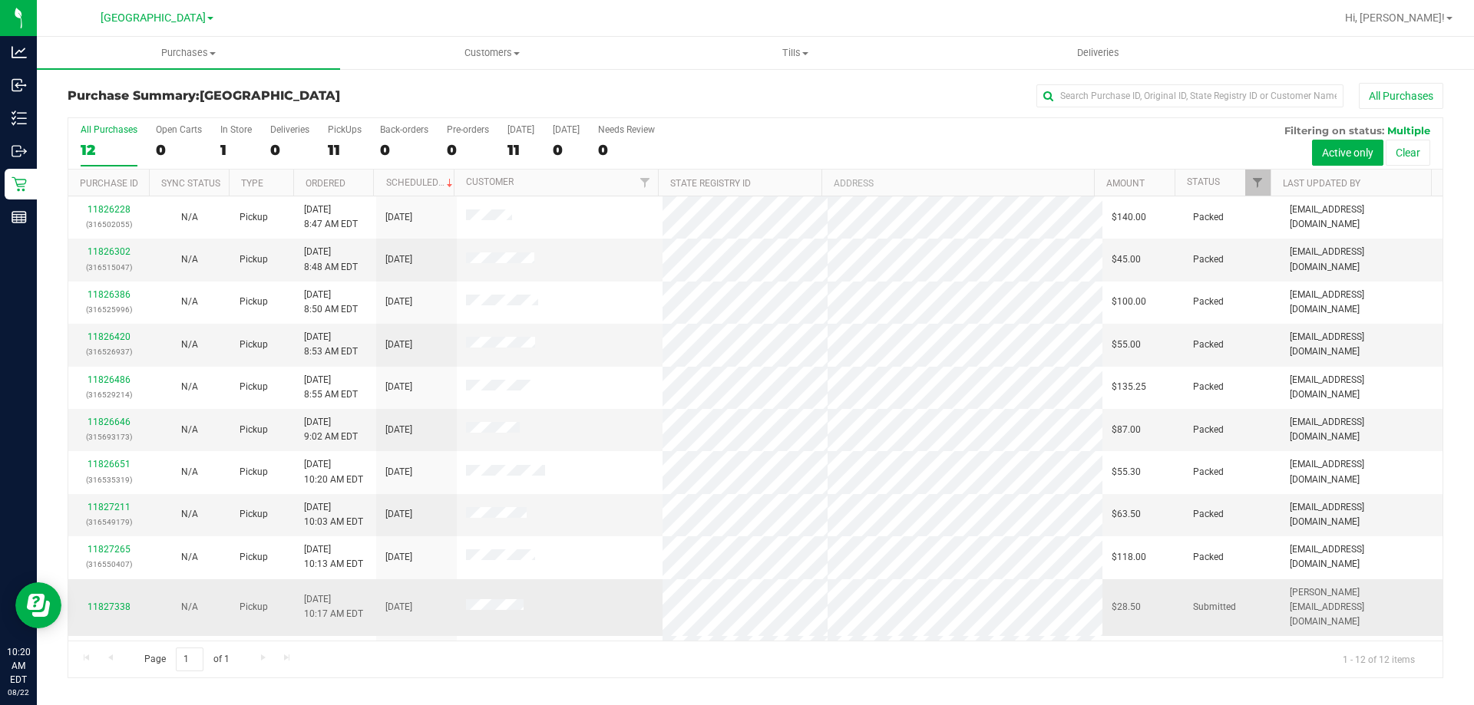
click at [111, 589] on td "11827338" at bounding box center [108, 609] width 81 height 58
click at [111, 602] on link "11827338" at bounding box center [109, 607] width 43 height 11
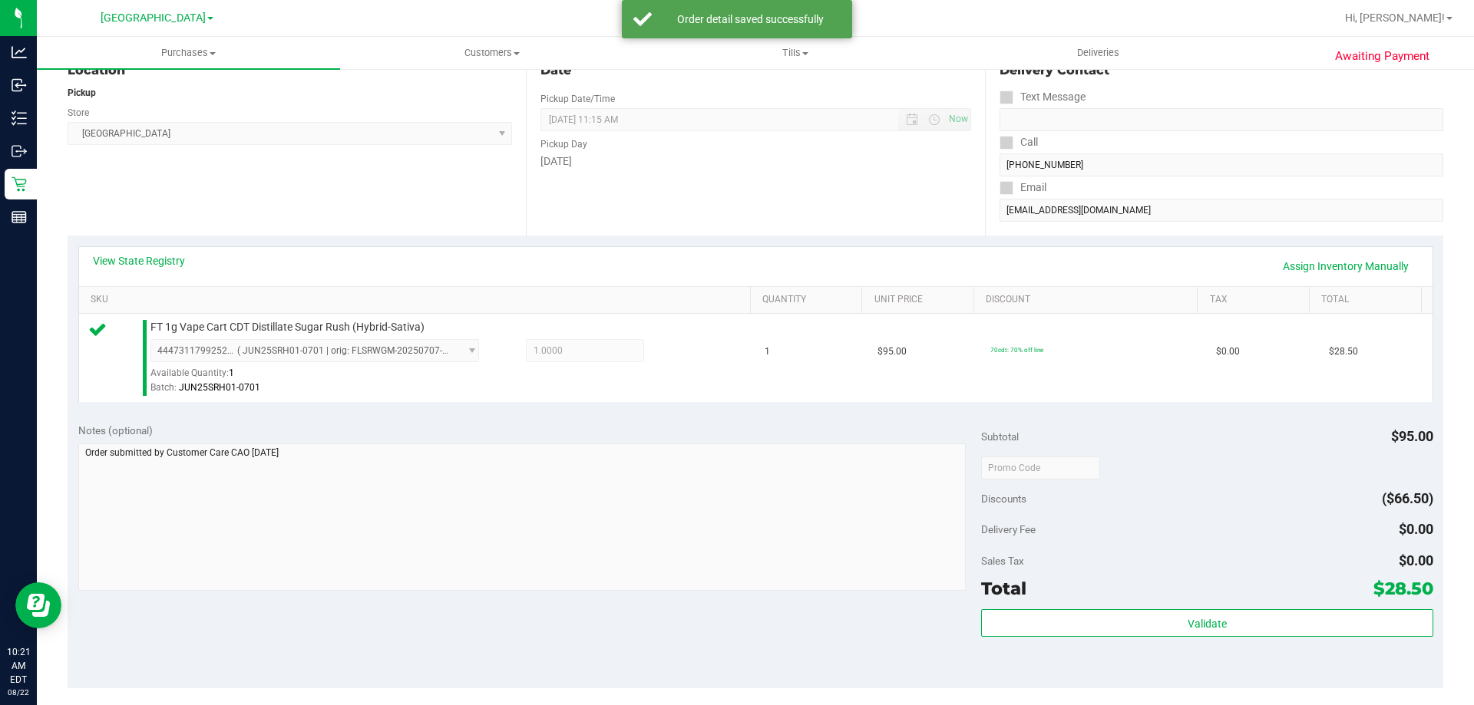
scroll to position [307, 0]
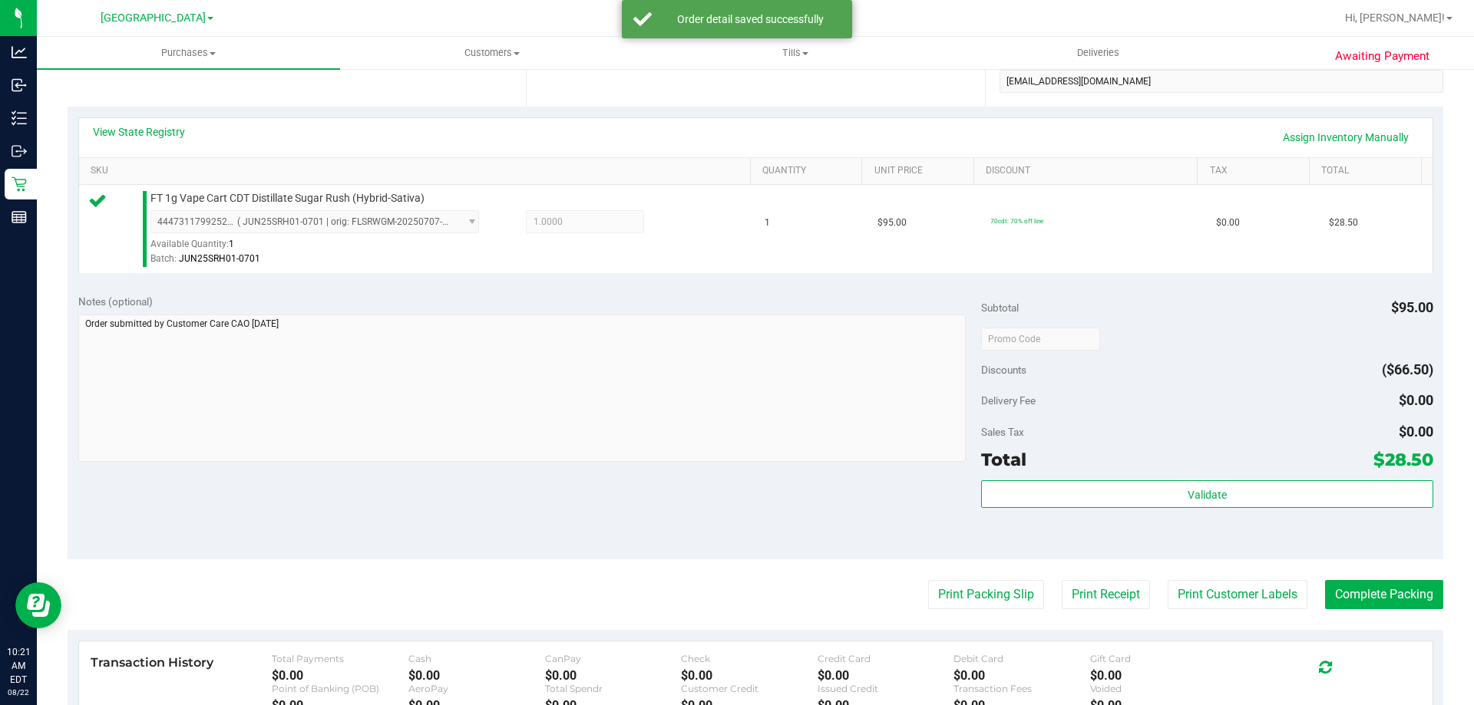
click at [1174, 472] on div "Total $28.50" at bounding box center [1206, 460] width 451 height 28
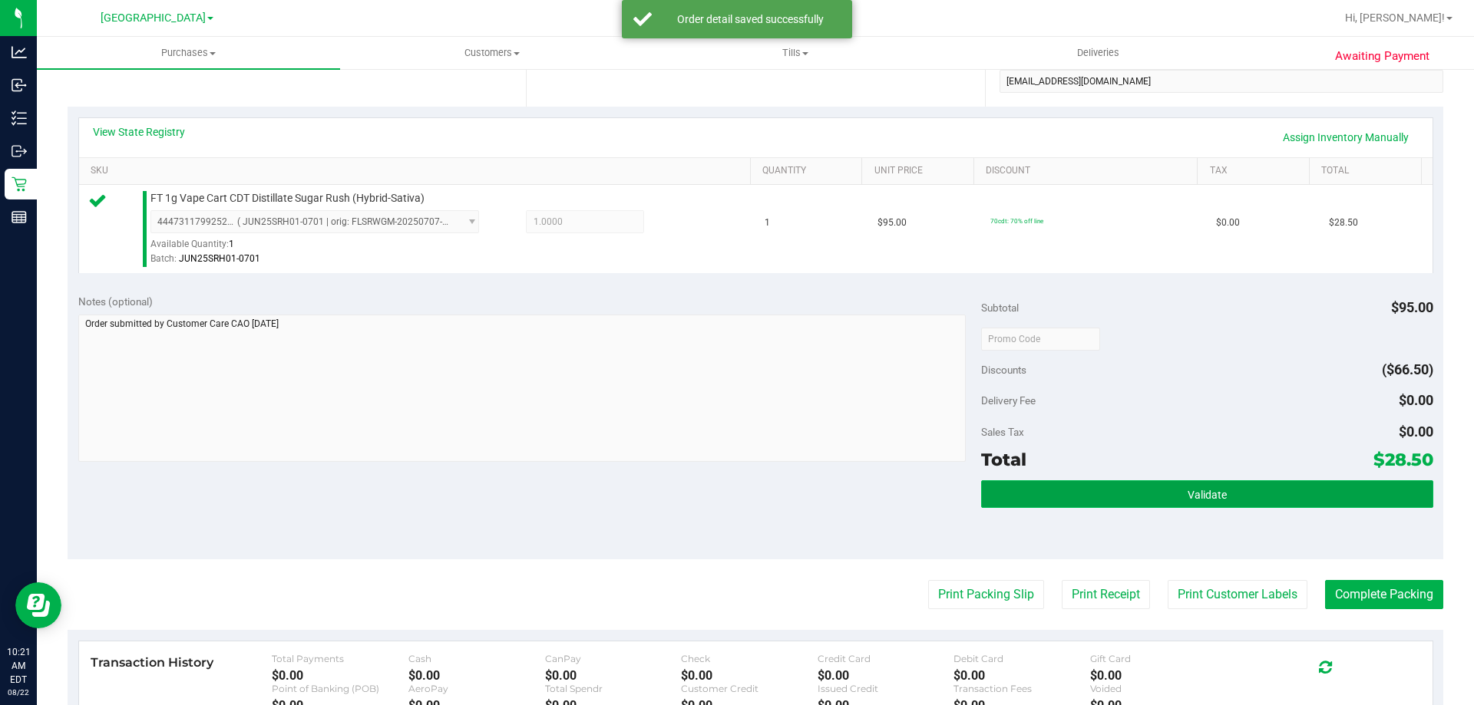
click at [1176, 503] on button "Validate" at bounding box center [1206, 495] width 451 height 28
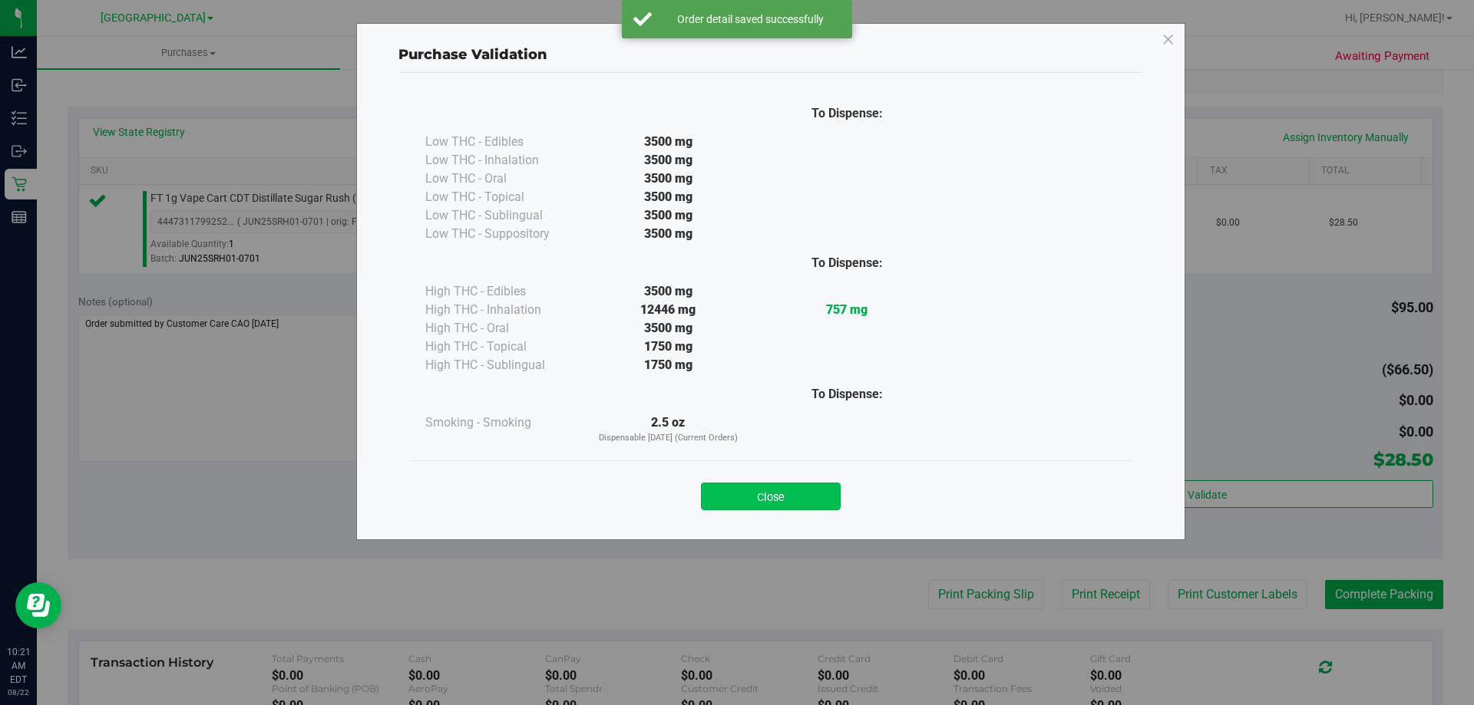
drag, startPoint x: 771, startPoint y: 485, endPoint x: 1137, endPoint y: 570, distance: 375.9
click at [777, 491] on button "Close" at bounding box center [771, 497] width 140 height 28
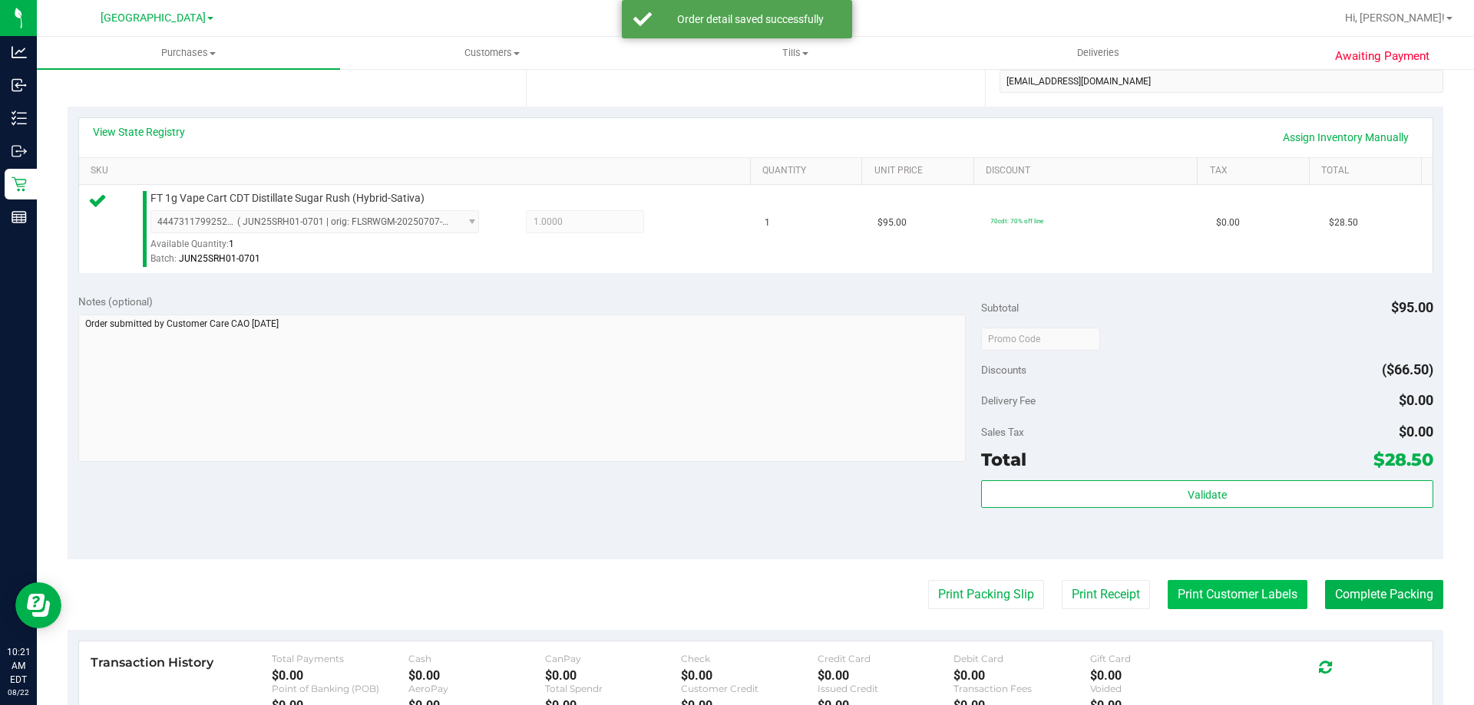
click at [1191, 591] on button "Print Customer Labels" at bounding box center [1238, 594] width 140 height 29
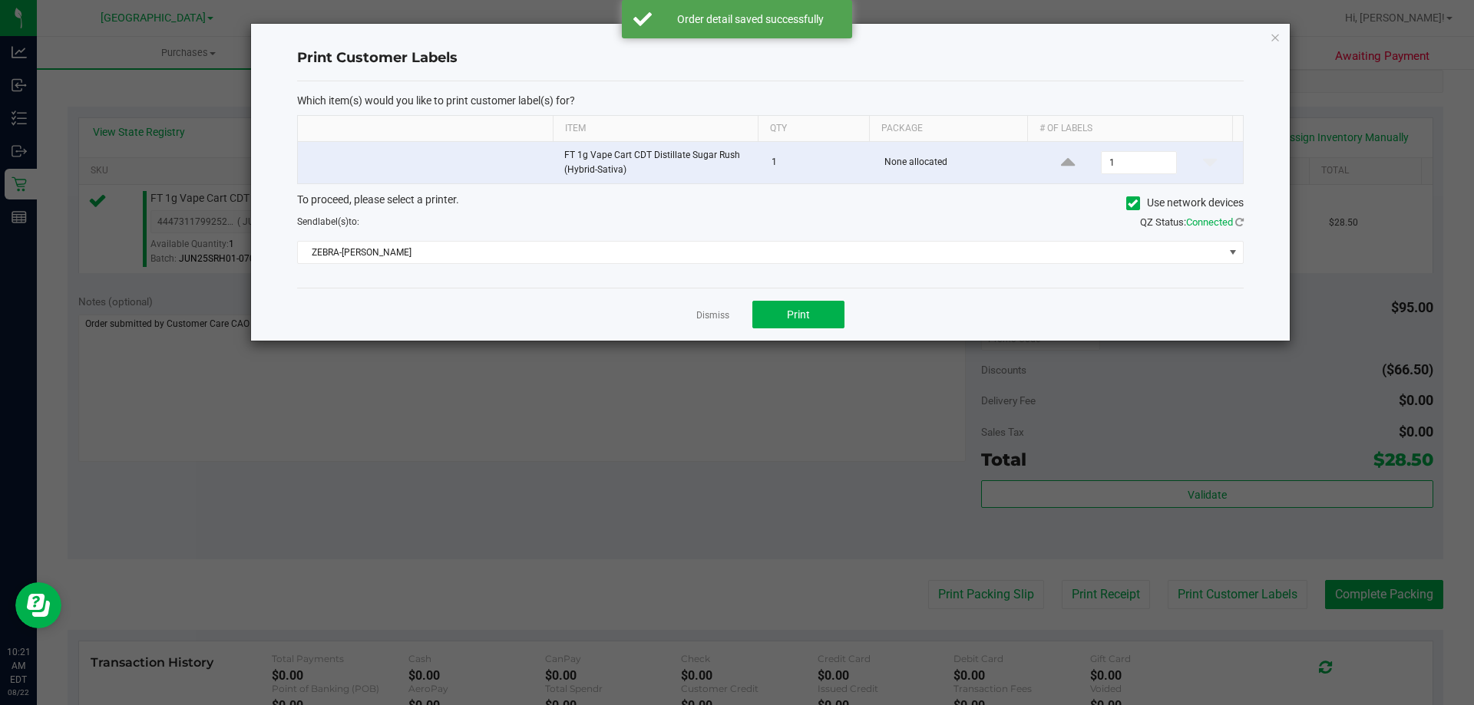
click at [824, 332] on div "Dismiss Print" at bounding box center [770, 314] width 946 height 53
click at [818, 318] on button "Print" at bounding box center [798, 315] width 92 height 28
click at [1274, 39] on icon "button" at bounding box center [1275, 37] width 11 height 18
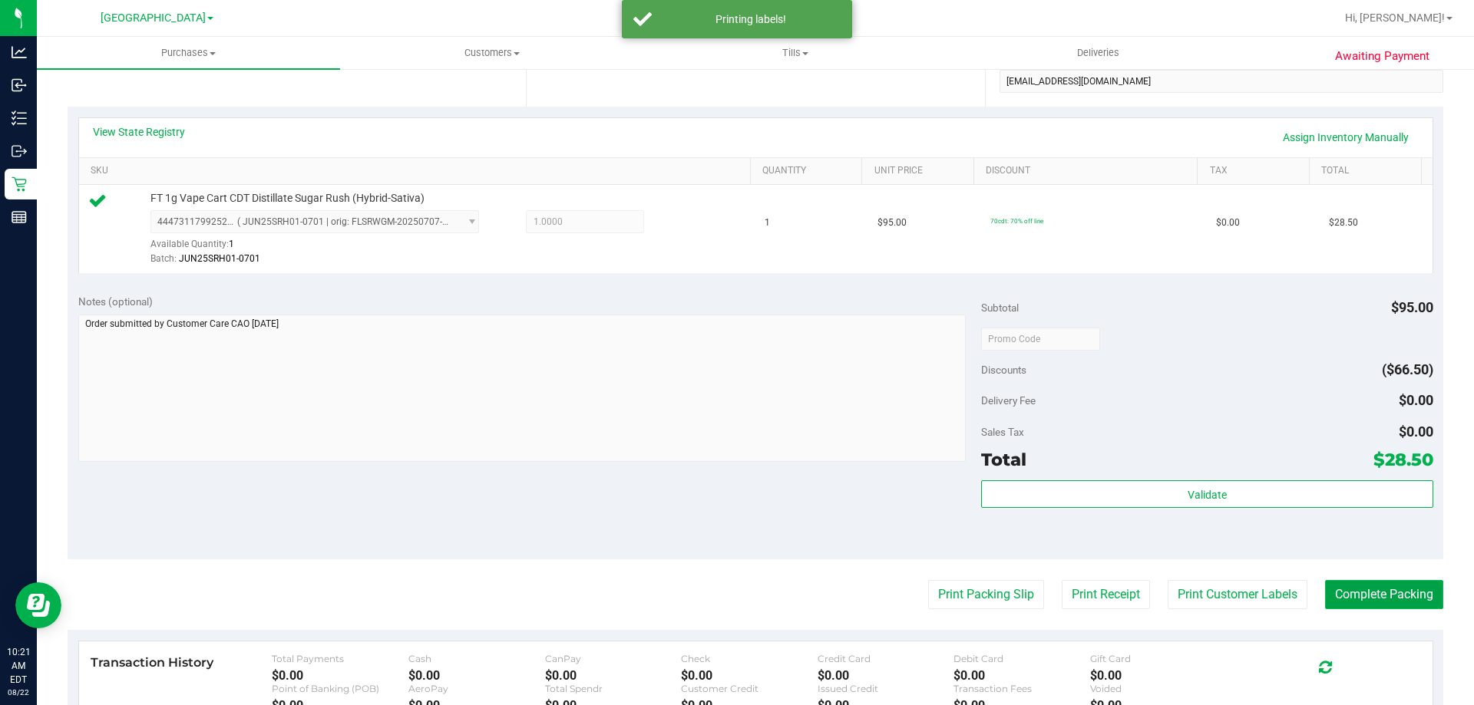
click at [1403, 590] on button "Complete Packing" at bounding box center [1384, 594] width 118 height 29
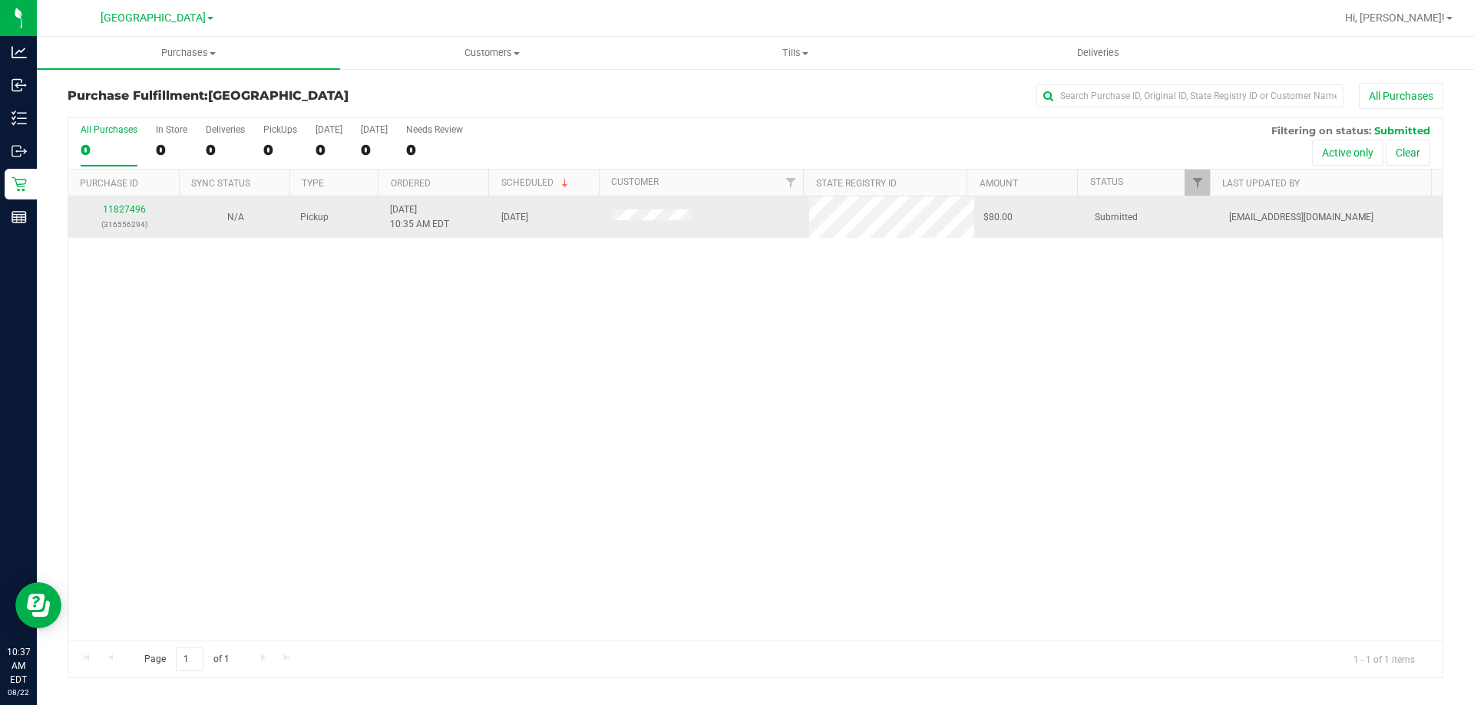
click at [139, 216] on div "11827496 (316556294)" at bounding box center [124, 217] width 93 height 29
click at [130, 212] on link "11827496" at bounding box center [124, 209] width 43 height 11
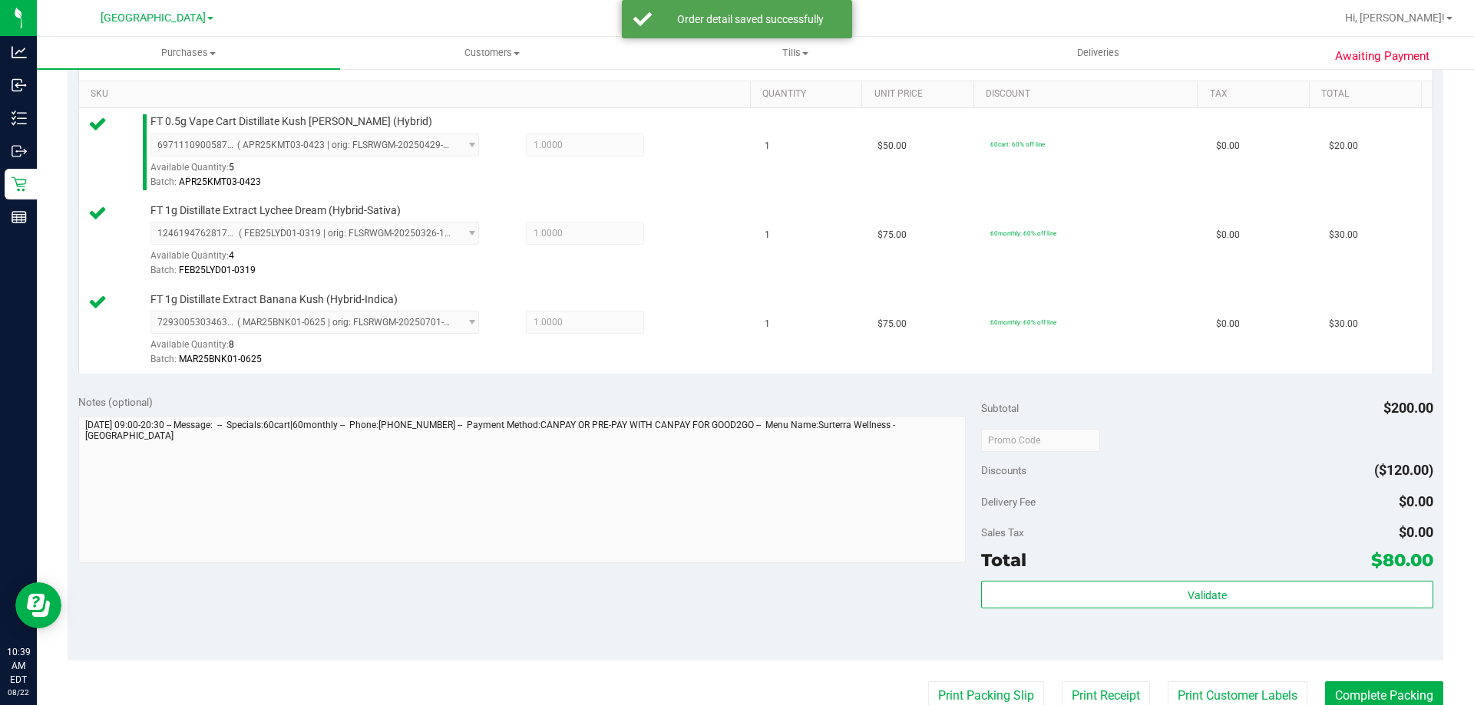
scroll to position [537, 0]
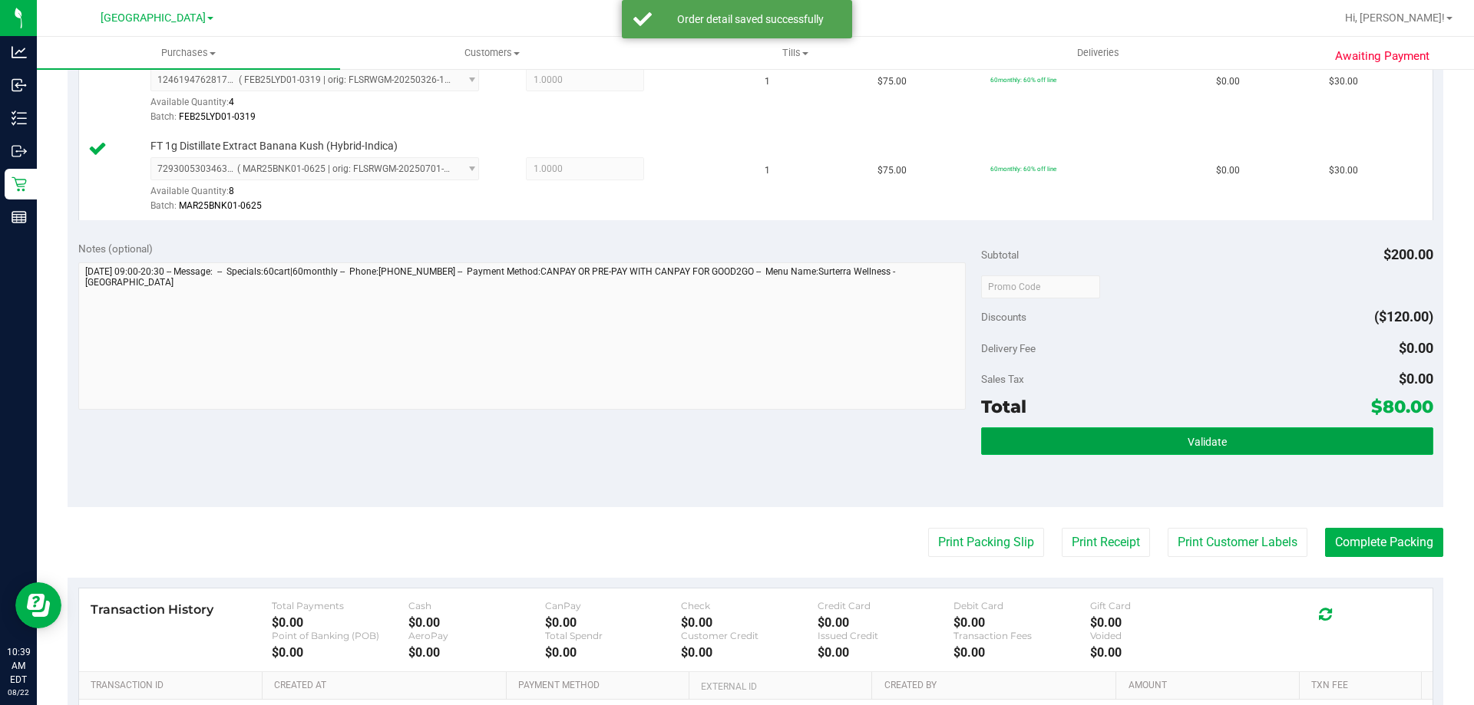
click at [1075, 444] on button "Validate" at bounding box center [1206, 442] width 451 height 28
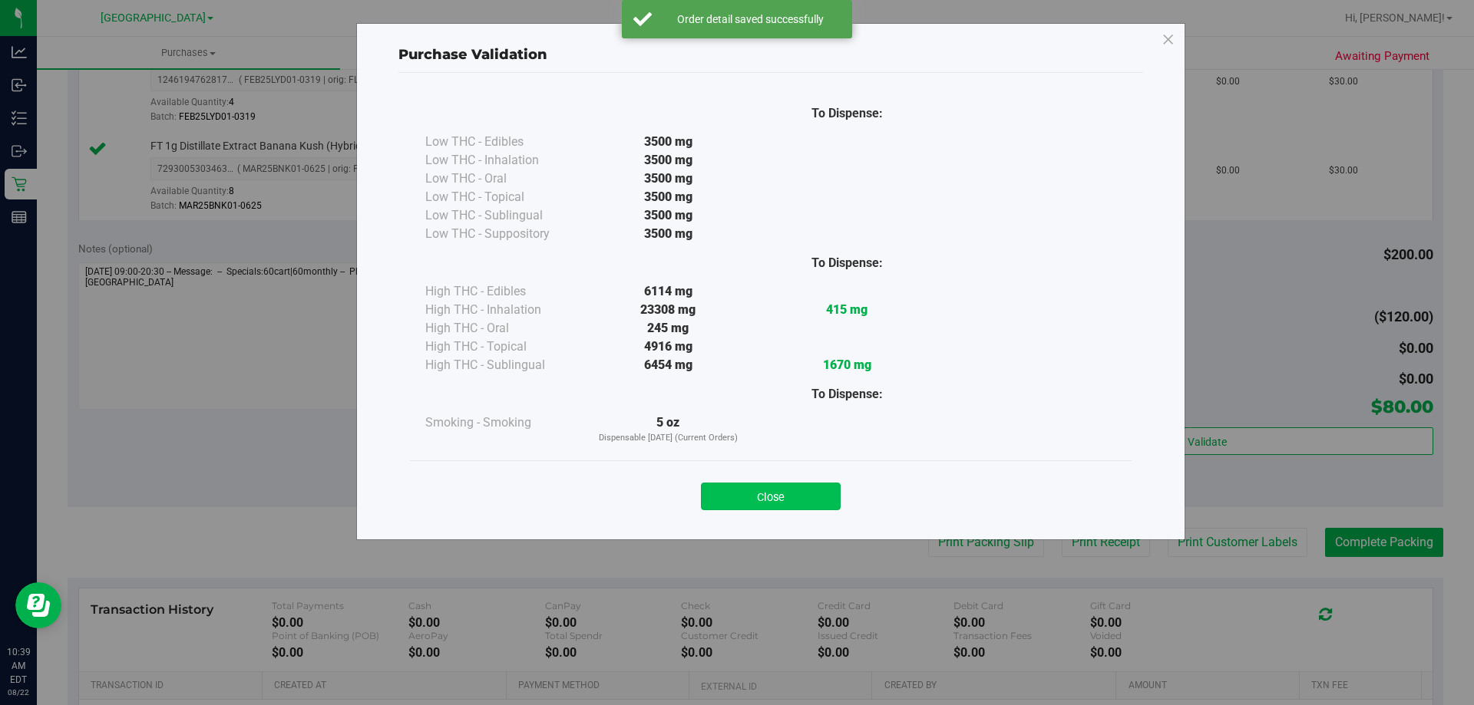
click at [812, 508] on button "Close" at bounding box center [771, 497] width 140 height 28
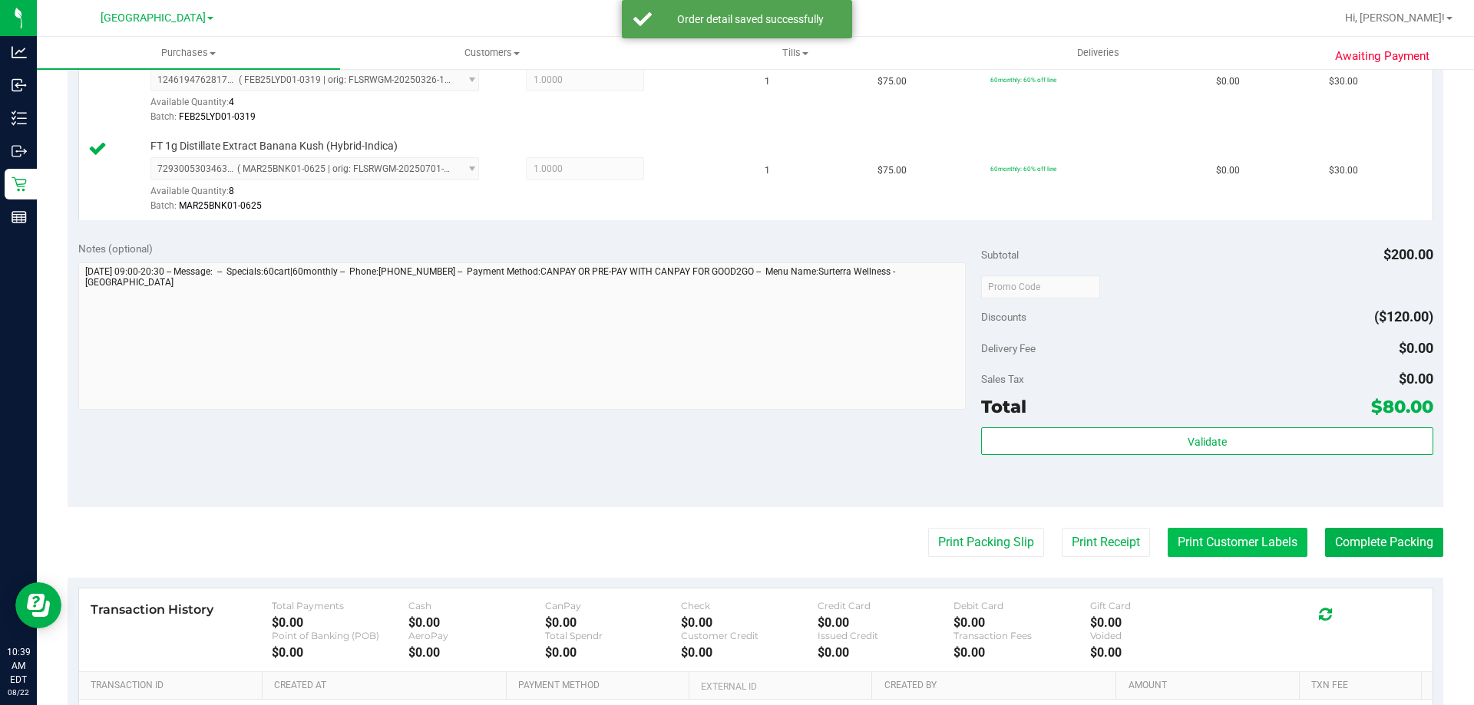
click at [1231, 533] on button "Print Customer Labels" at bounding box center [1238, 542] width 140 height 29
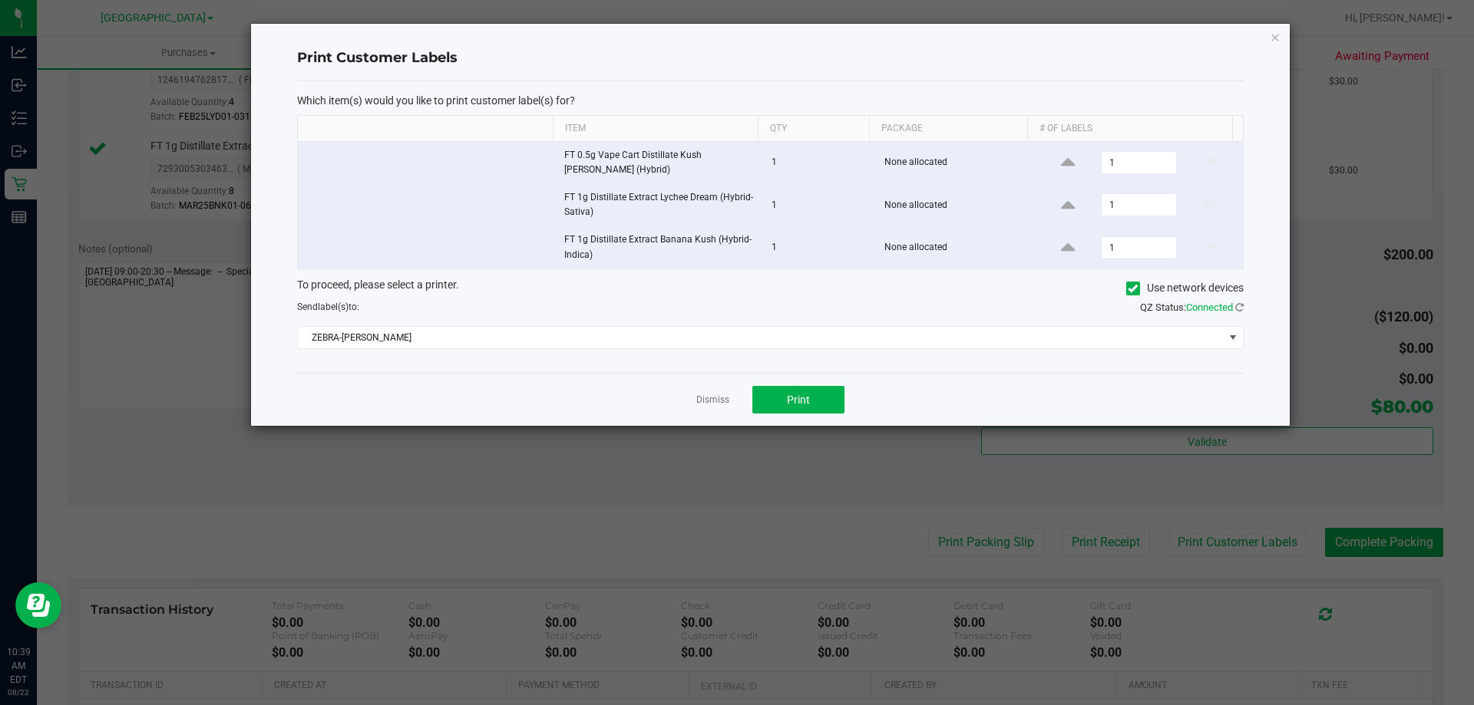
click at [827, 415] on div "Dismiss Print" at bounding box center [770, 399] width 946 height 53
click at [825, 408] on button "Print" at bounding box center [798, 400] width 92 height 28
click at [1270, 38] on icon "button" at bounding box center [1275, 37] width 11 height 18
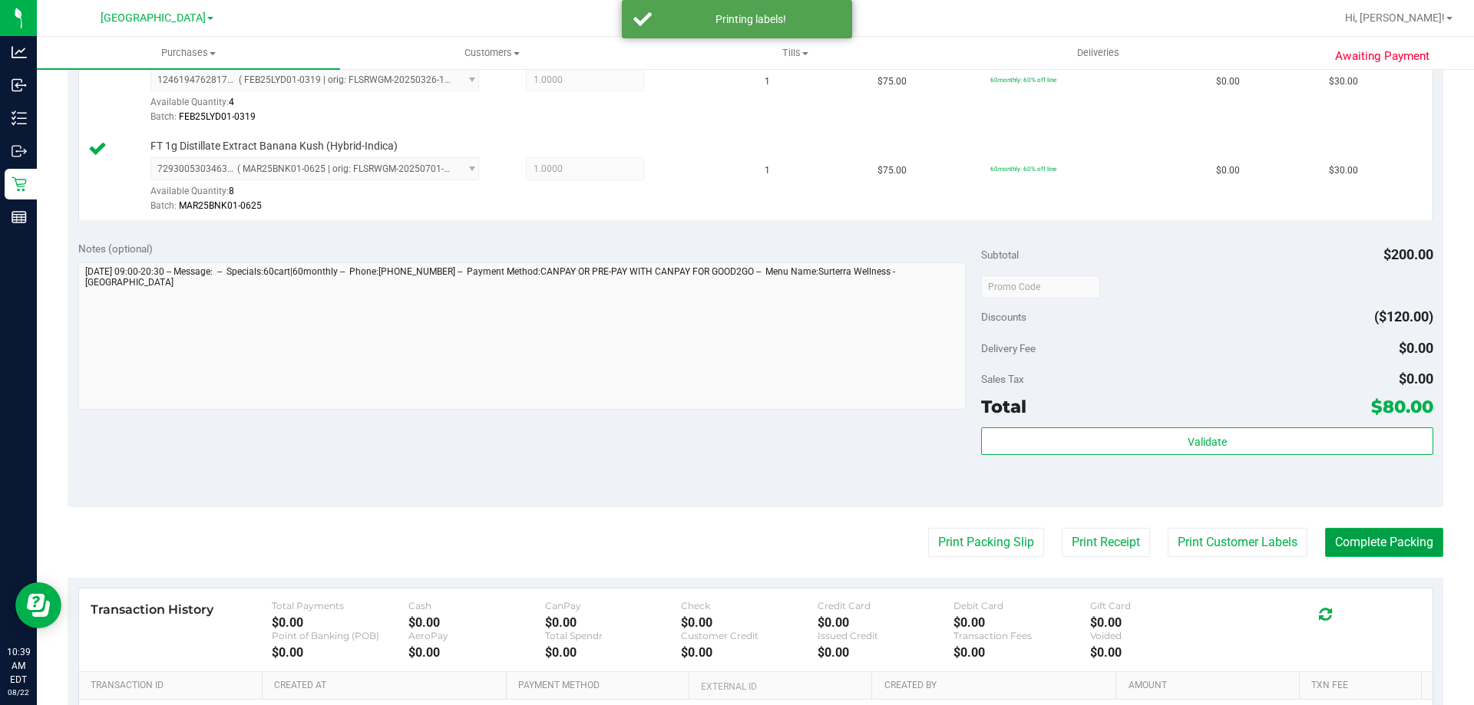
click at [1400, 533] on button "Complete Packing" at bounding box center [1384, 542] width 118 height 29
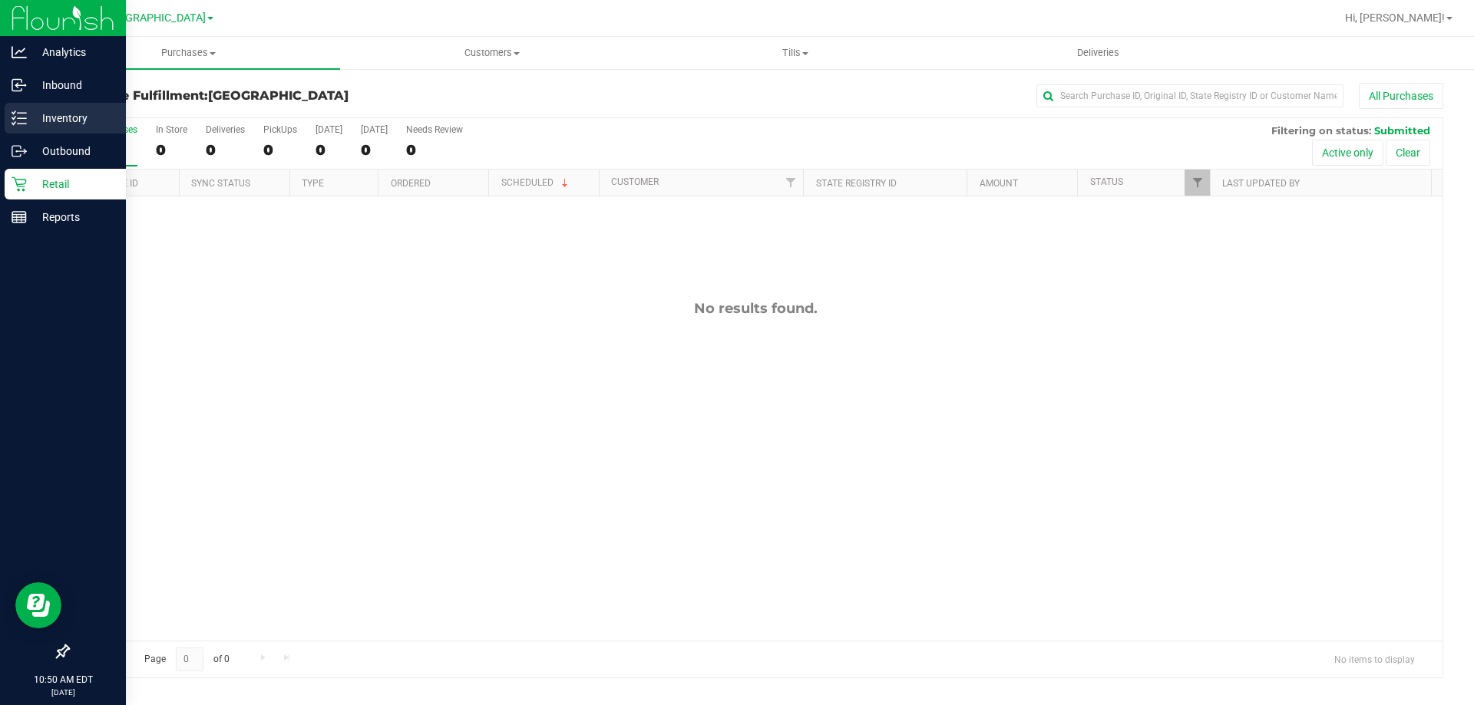
click at [39, 121] on p "Inventory" at bounding box center [73, 118] width 92 height 18
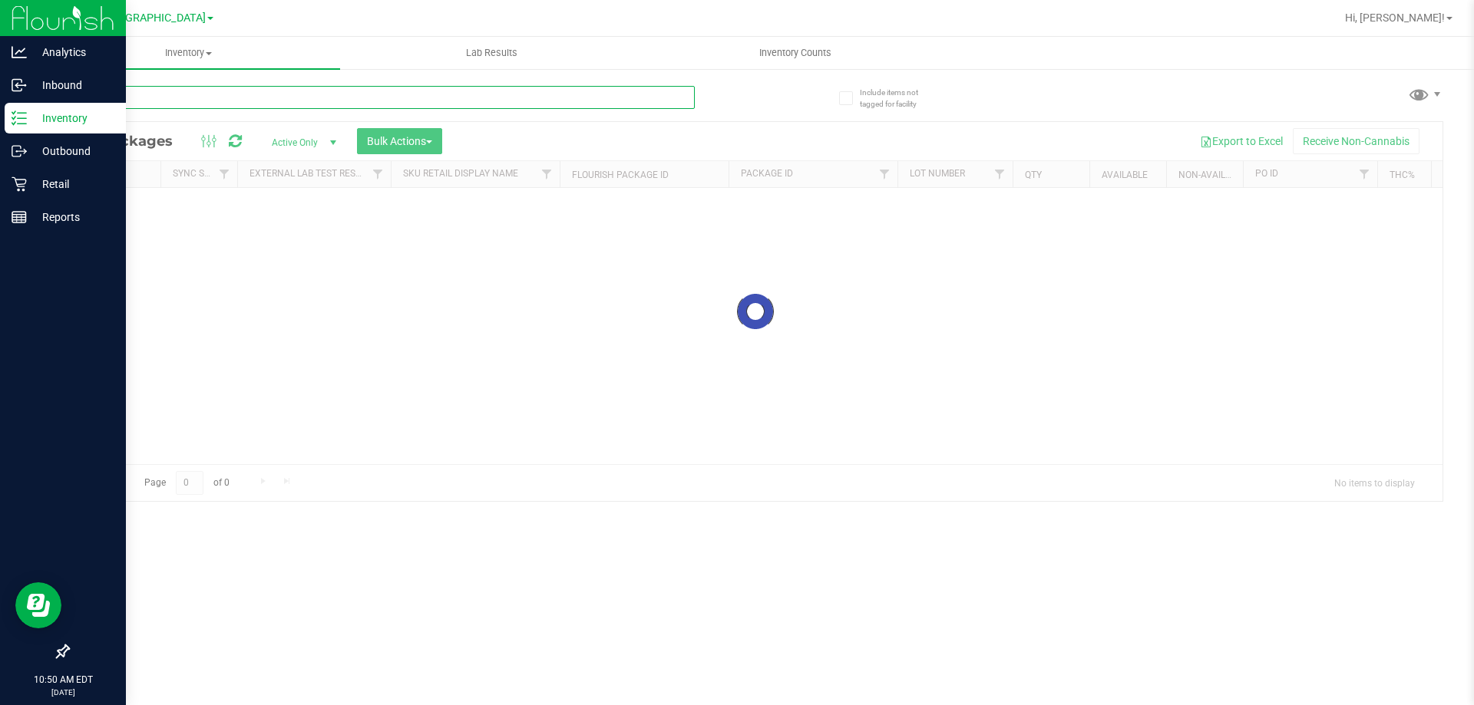
click at [230, 104] on div "Inventory All packages All inventory Waste log Create inventory Lab Results Inv…" at bounding box center [755, 371] width 1437 height 669
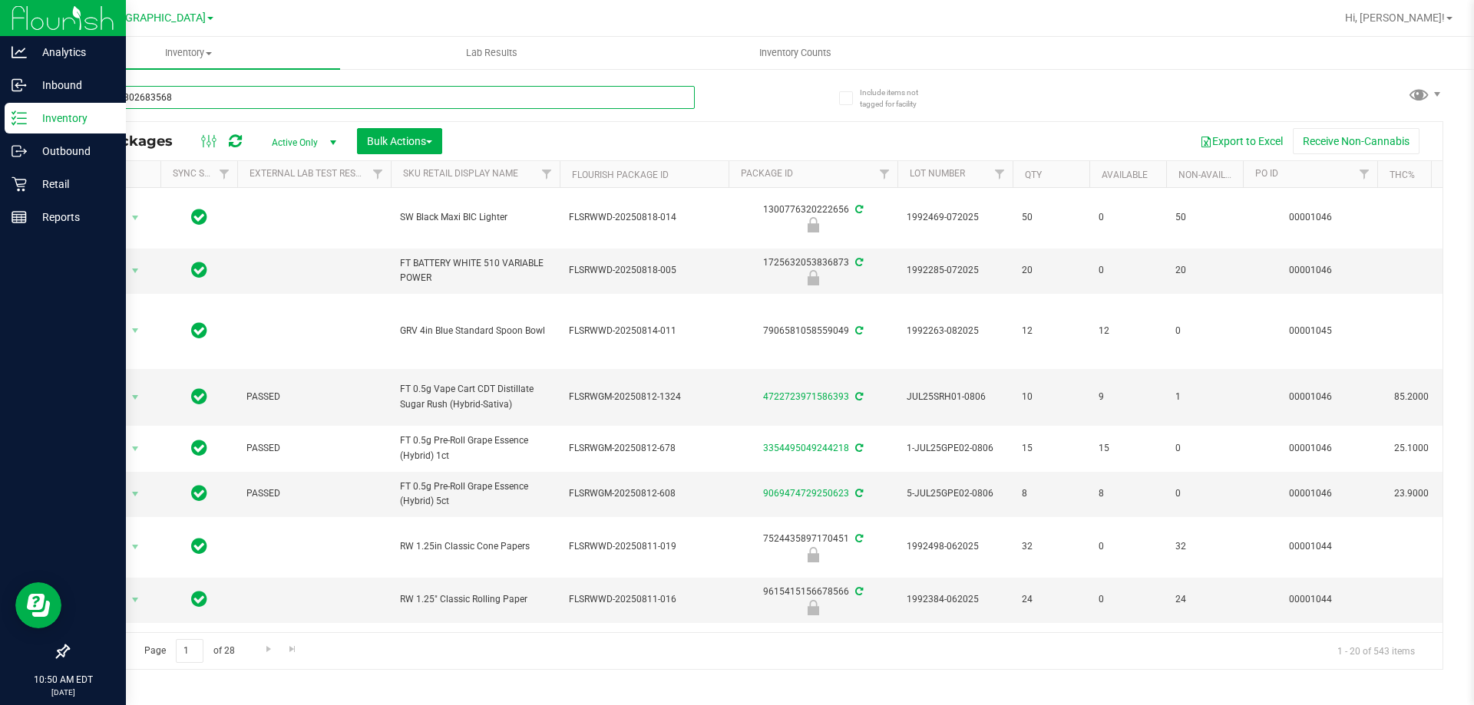
type input "8640588026835684"
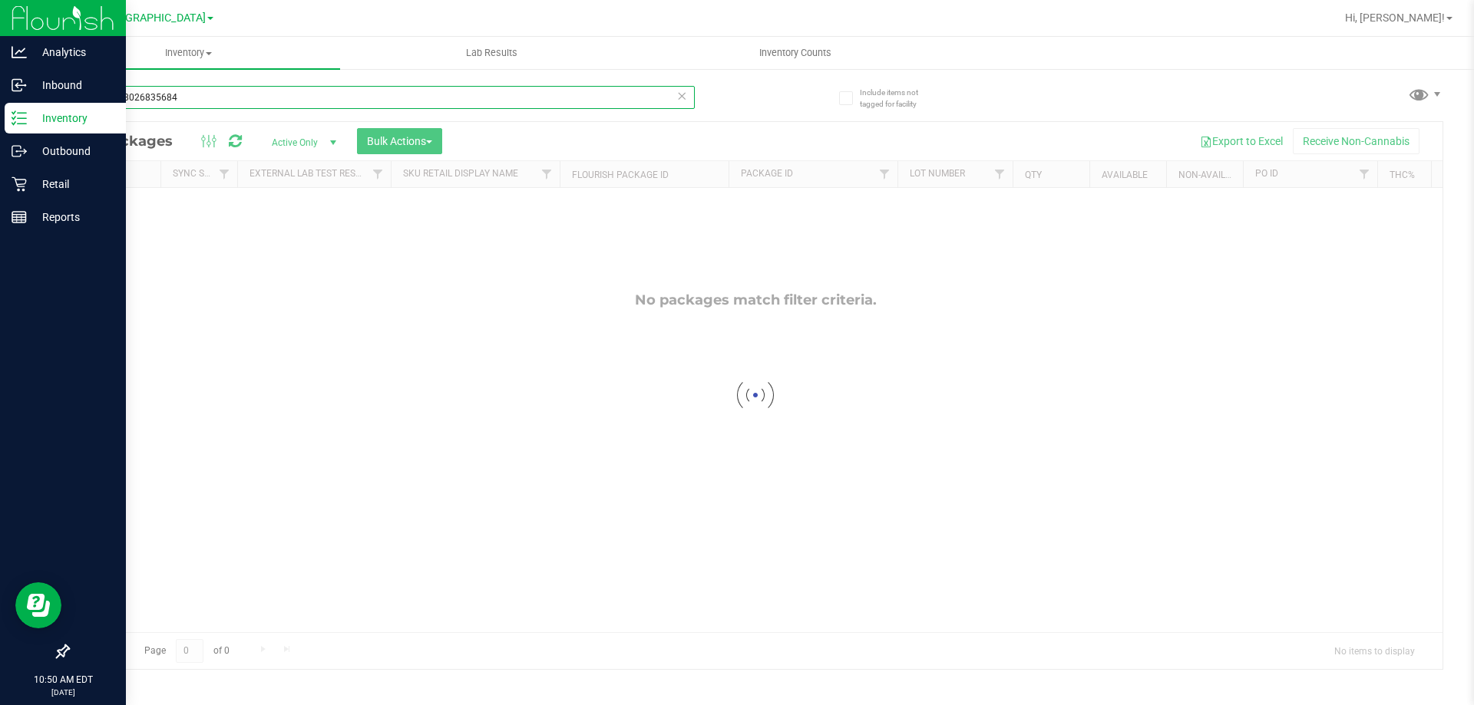
drag, startPoint x: 230, startPoint y: 104, endPoint x: 0, endPoint y: -93, distance: 303.2
click at [0, 0] on html "Analytics Inbound Inventory Outbound Retail Reports 10:50 AM EDT 08/22/2025 08/…" at bounding box center [737, 352] width 1474 height 705
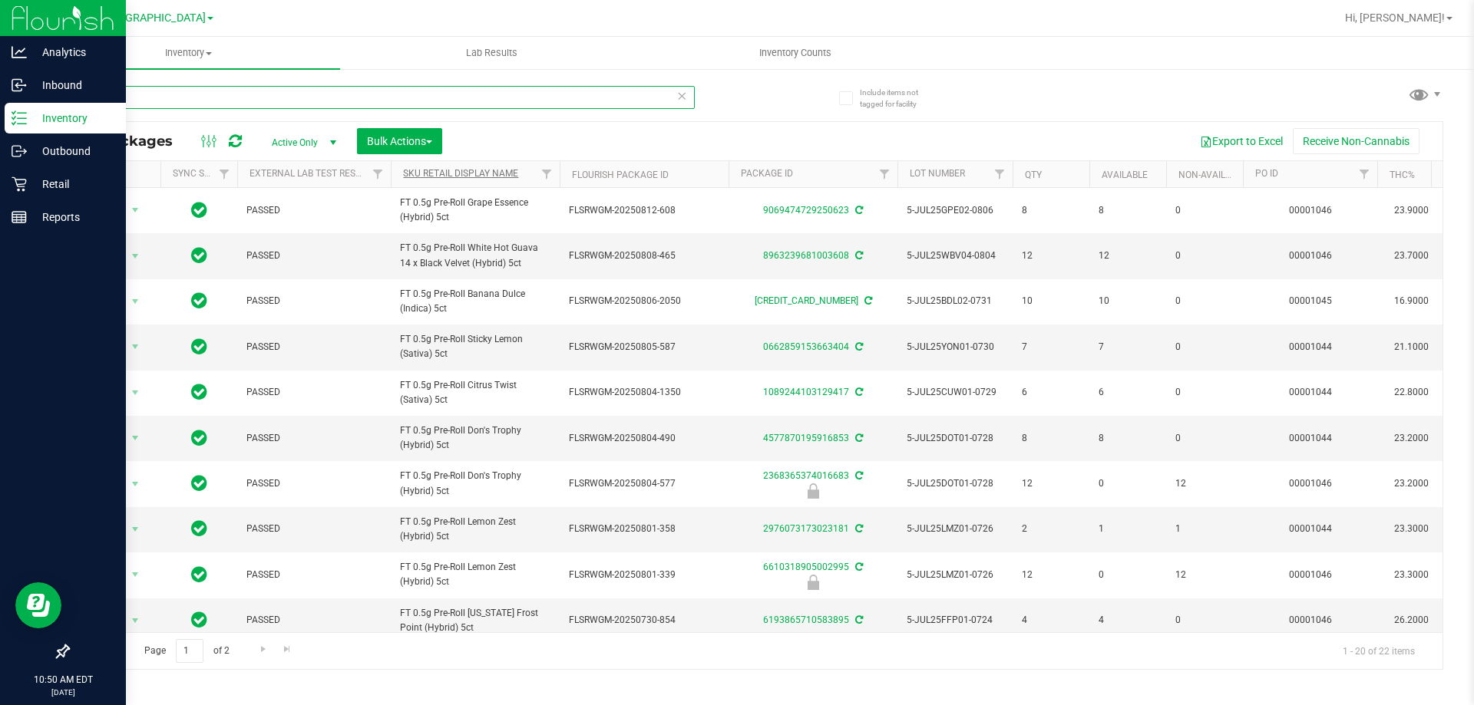
type input "5ct"
click at [454, 173] on link "Sku Retail Display Name" at bounding box center [460, 173] width 115 height 11
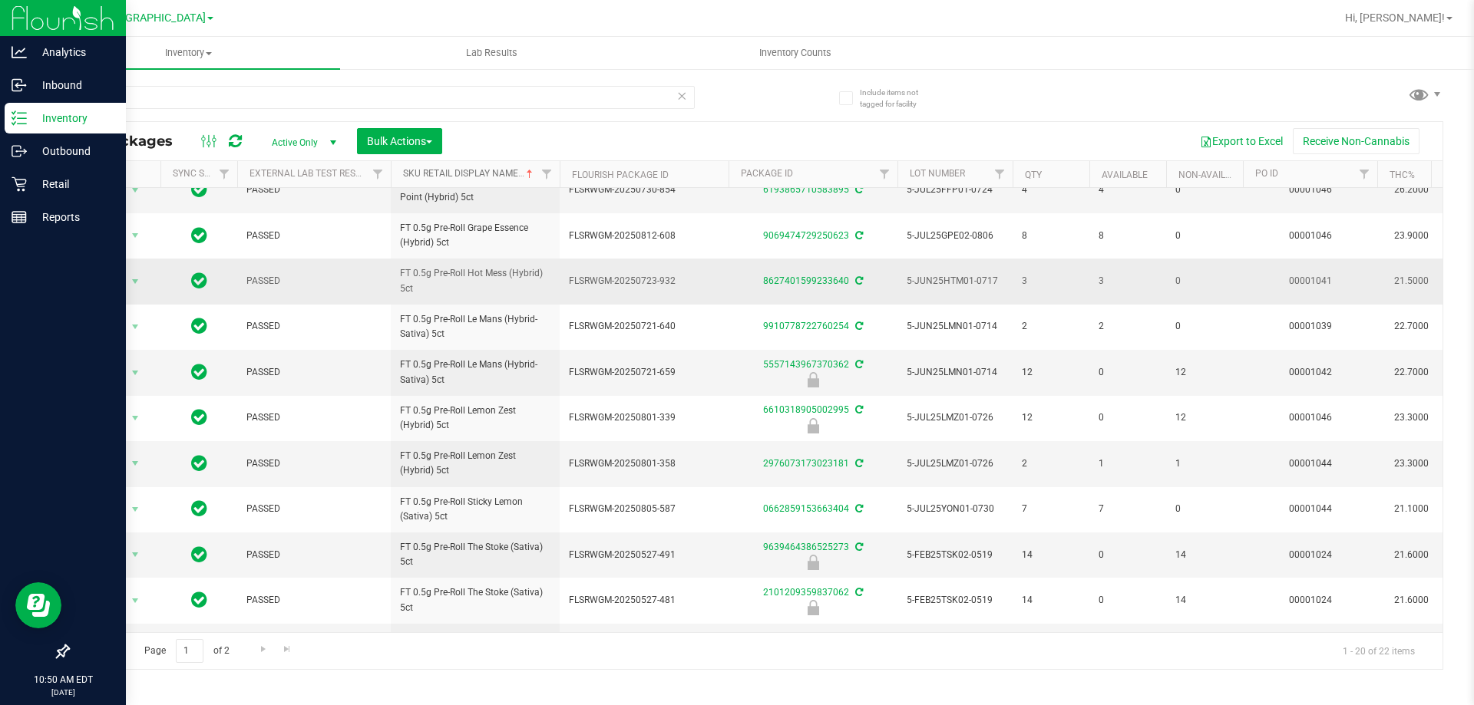
scroll to position [478, 0]
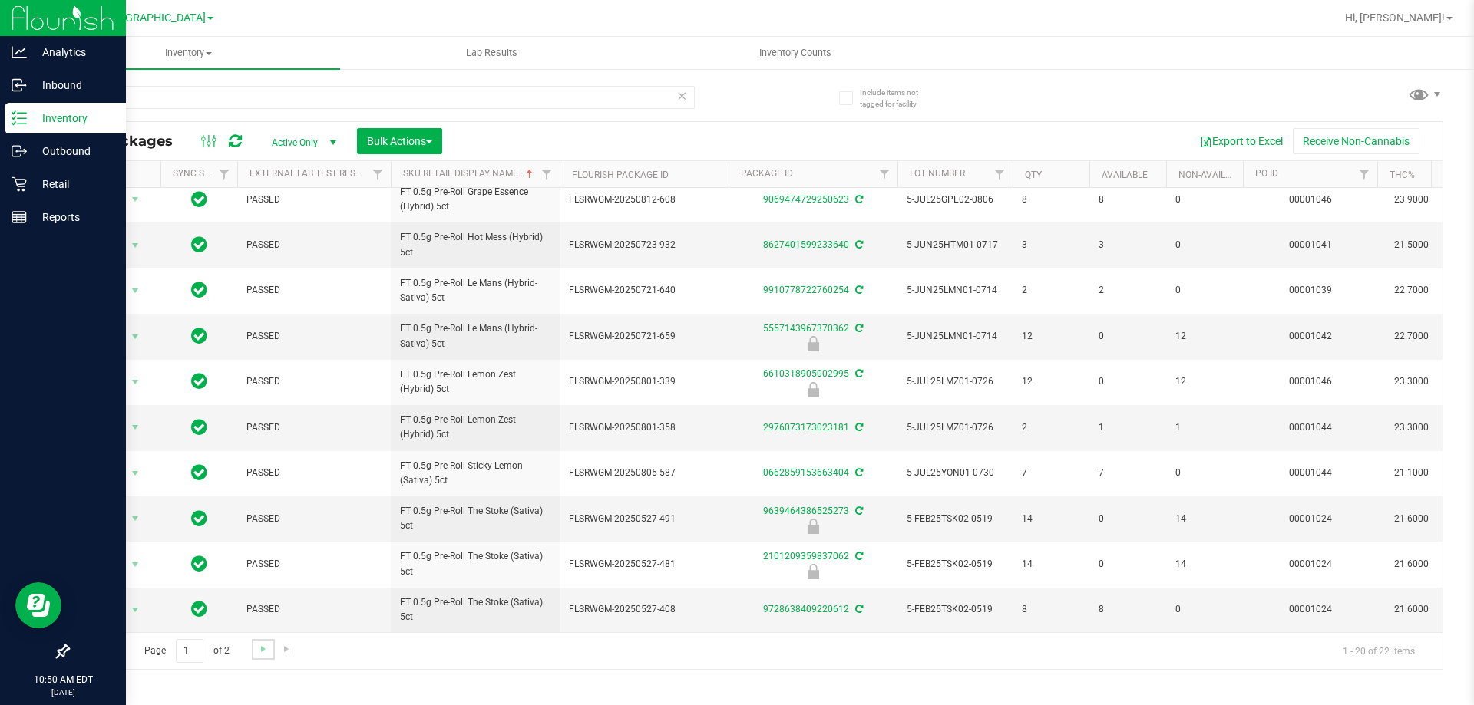
click at [263, 657] on link "Go to the next page" at bounding box center [263, 649] width 22 height 21
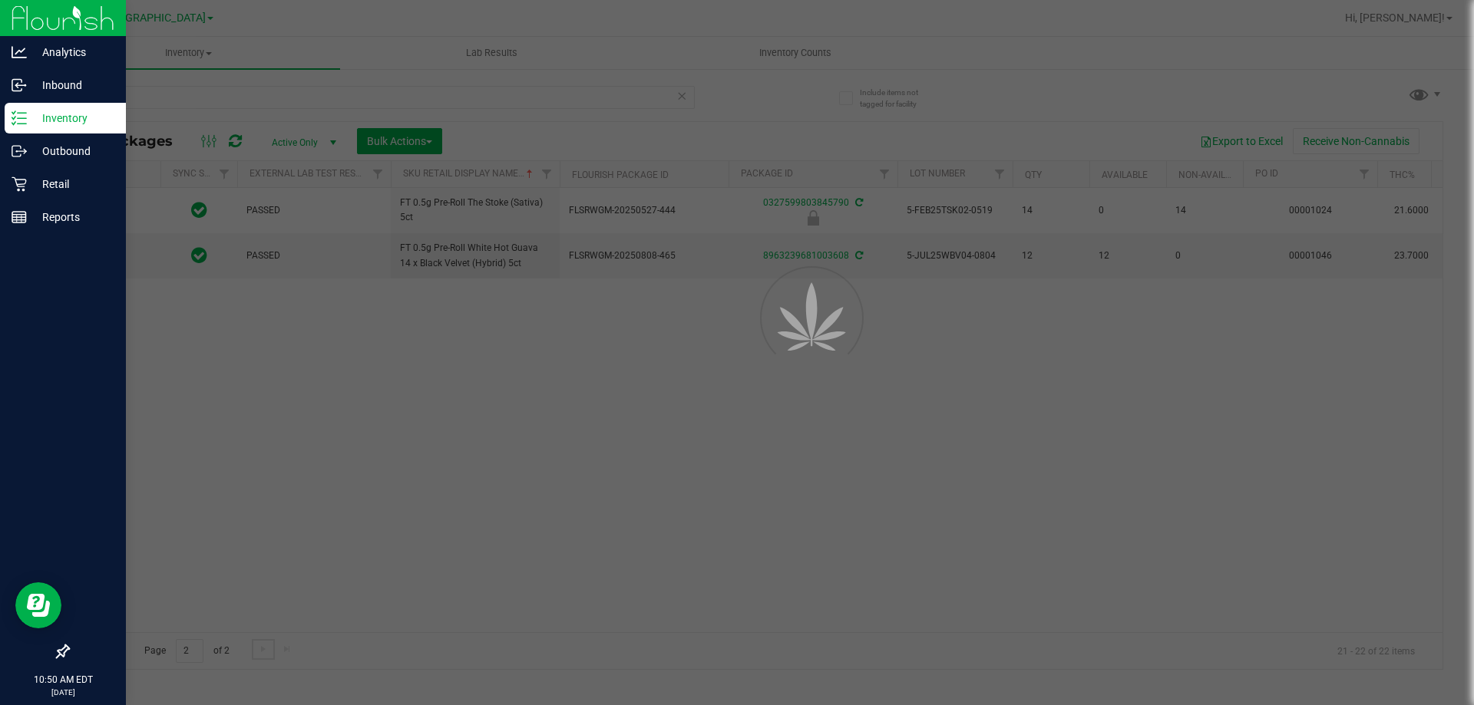
scroll to position [0, 0]
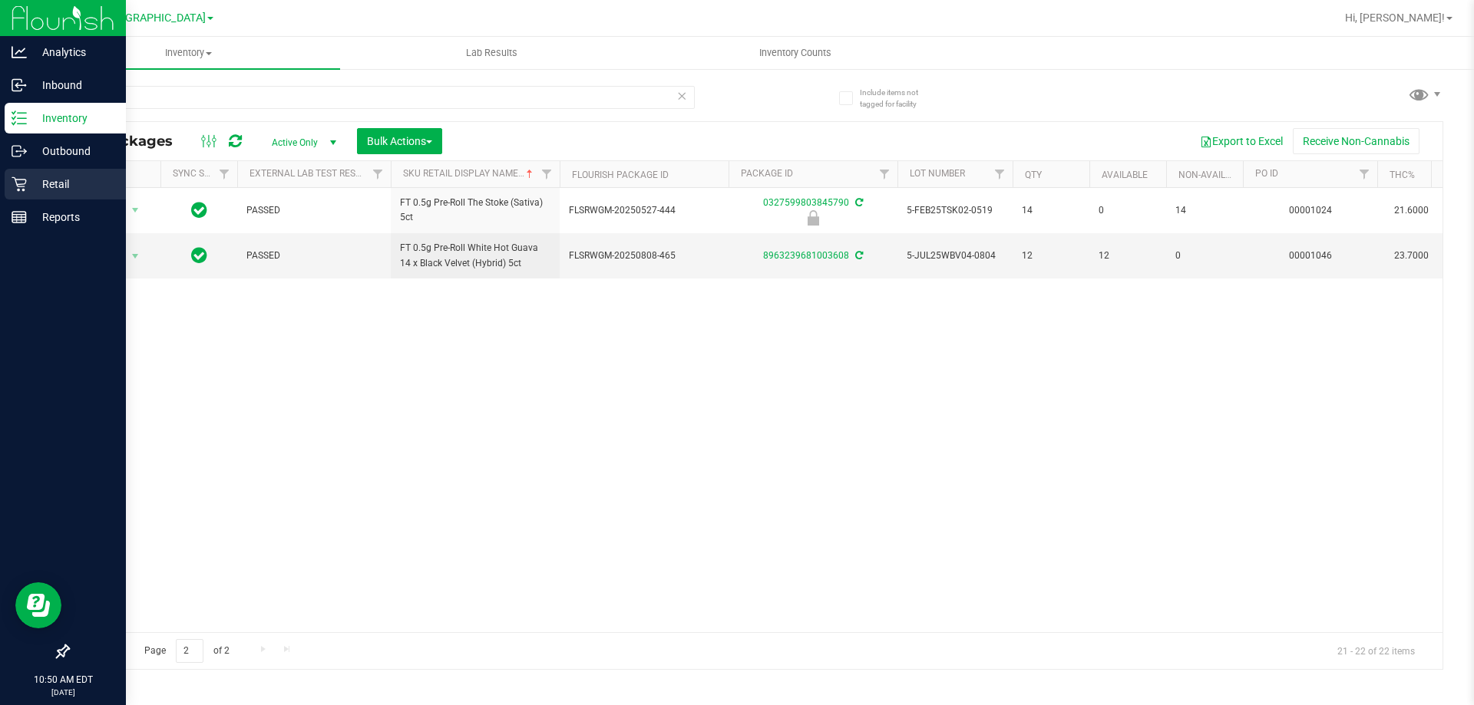
click at [45, 174] on div "Retail" at bounding box center [65, 184] width 121 height 31
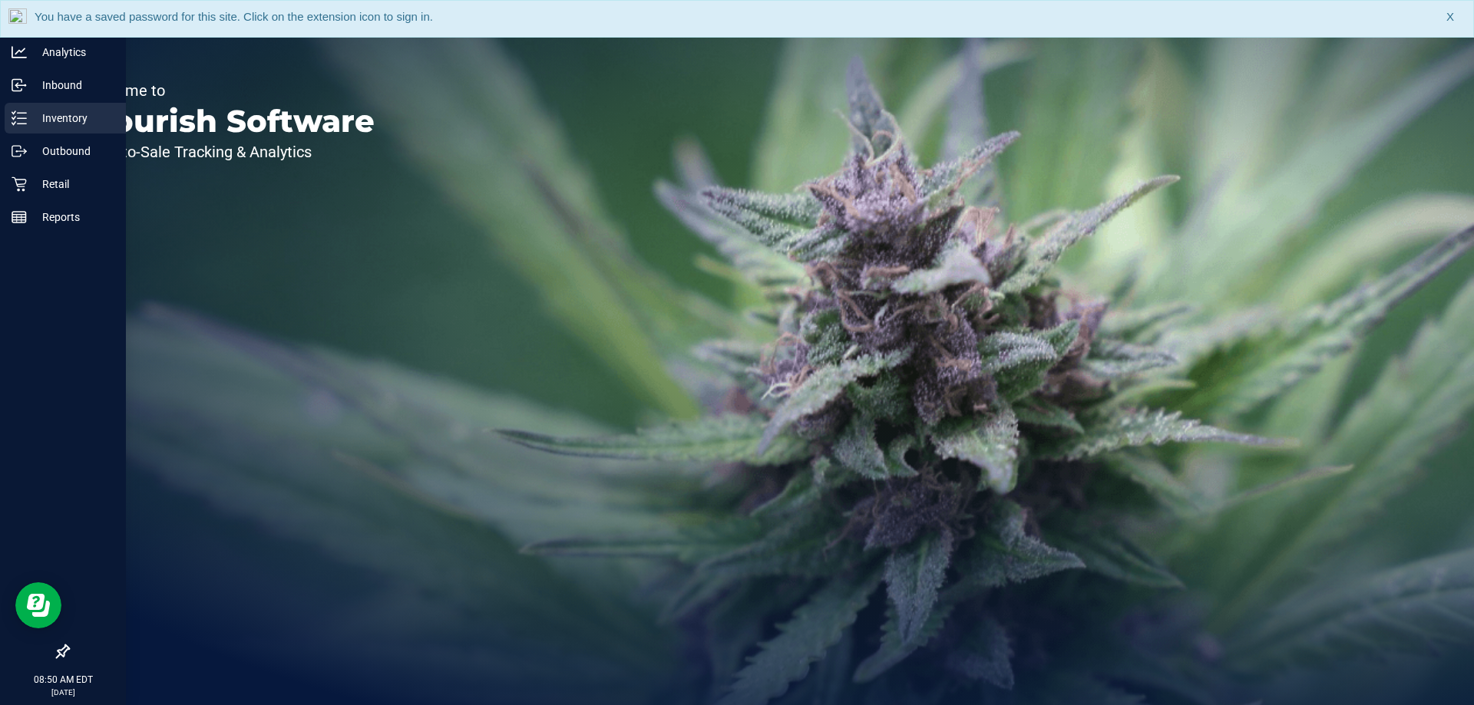
click at [54, 114] on p "Inventory" at bounding box center [73, 118] width 92 height 18
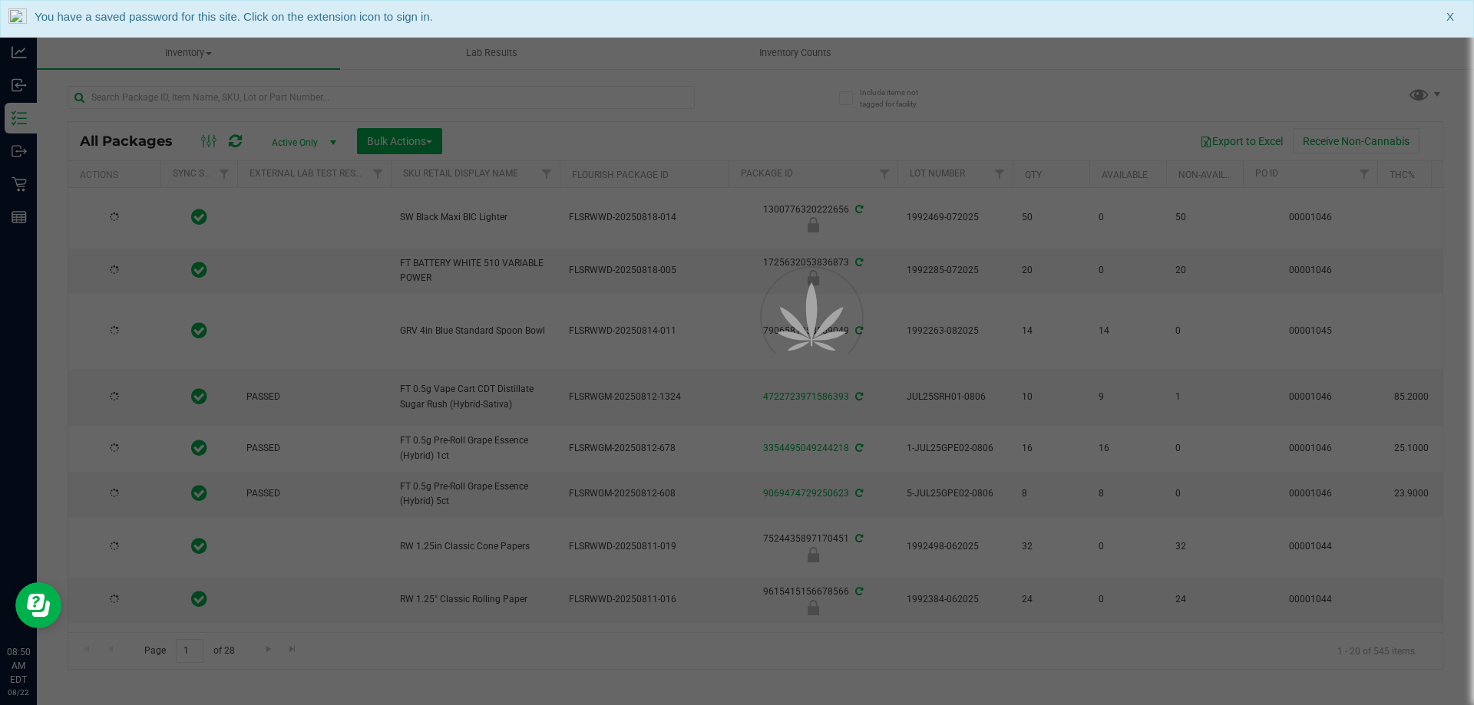
click at [176, 94] on div at bounding box center [737, 352] width 1474 height 705
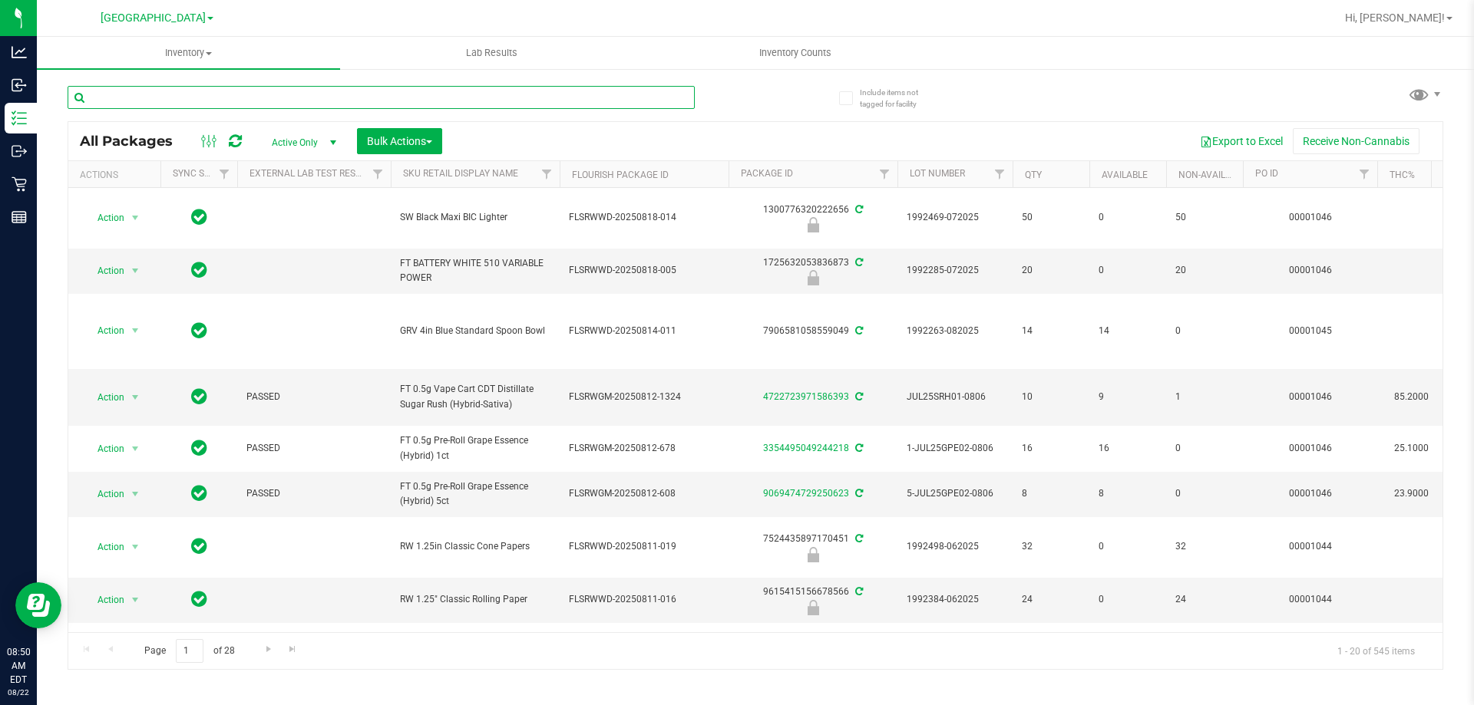
click at [176, 94] on input "text" at bounding box center [381, 97] width 627 height 23
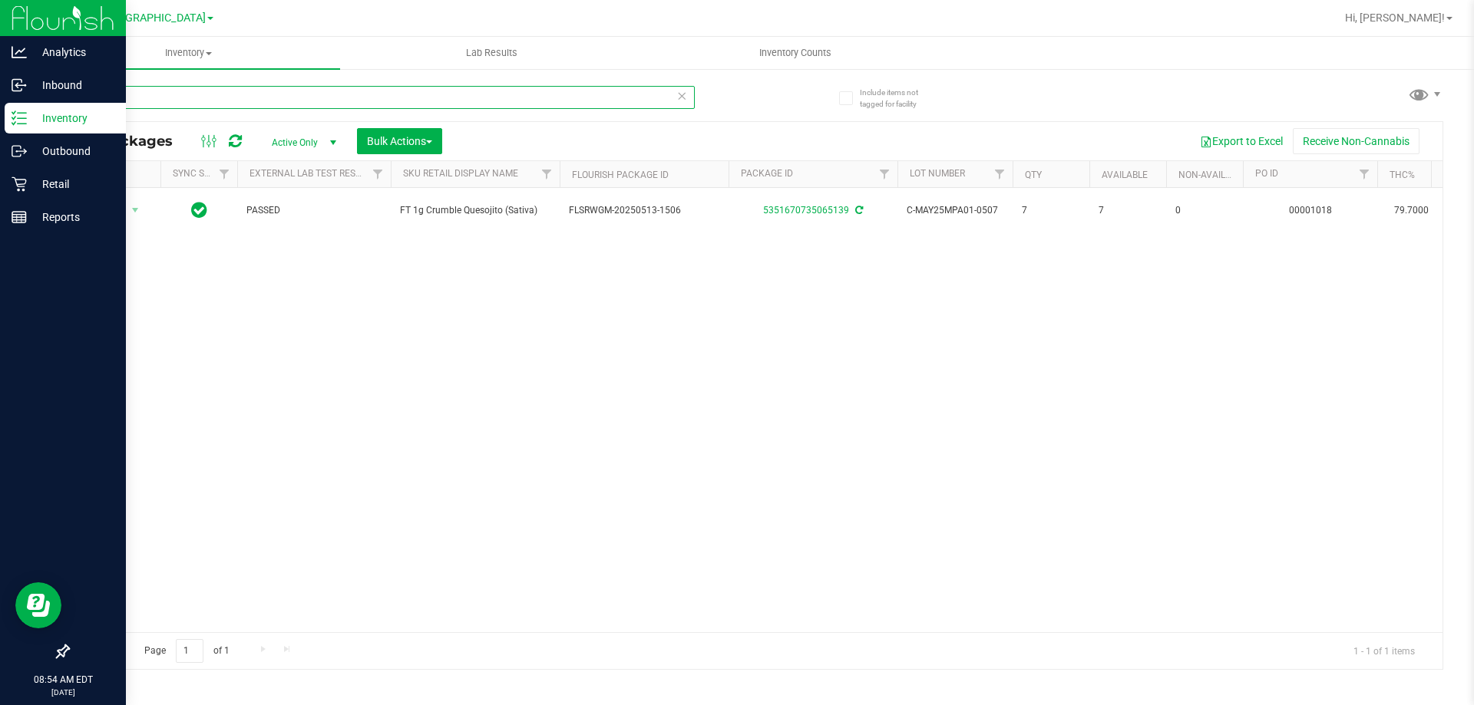
drag, startPoint x: 190, startPoint y: 99, endPoint x: 0, endPoint y: 25, distance: 204.1
click at [0, 55] on div "Analytics Inbound Inventory Outbound Retail Reports 08:54 AM EDT 08/22/2025 08/…" at bounding box center [737, 352] width 1474 height 705
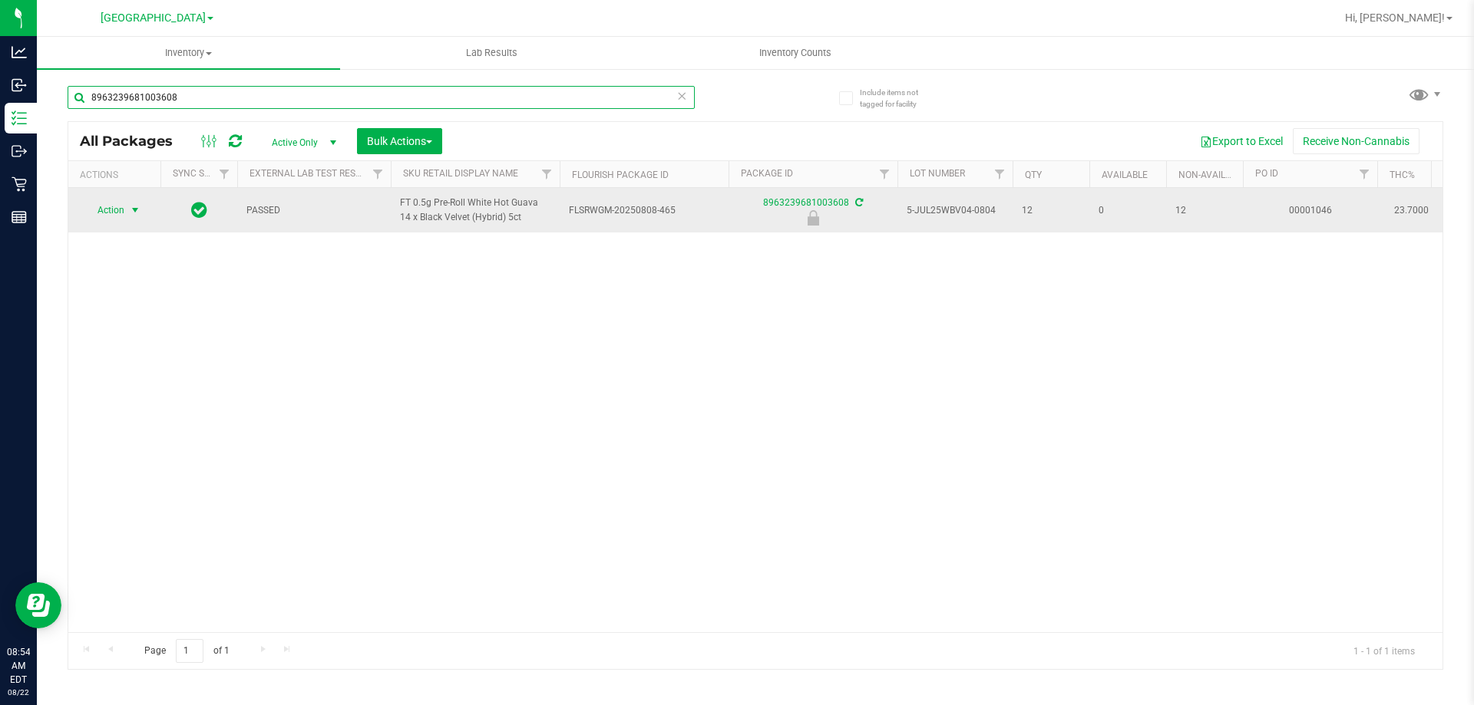
type input "8963239681003608"
click at [116, 217] on span "Action" at bounding box center [104, 210] width 41 height 21
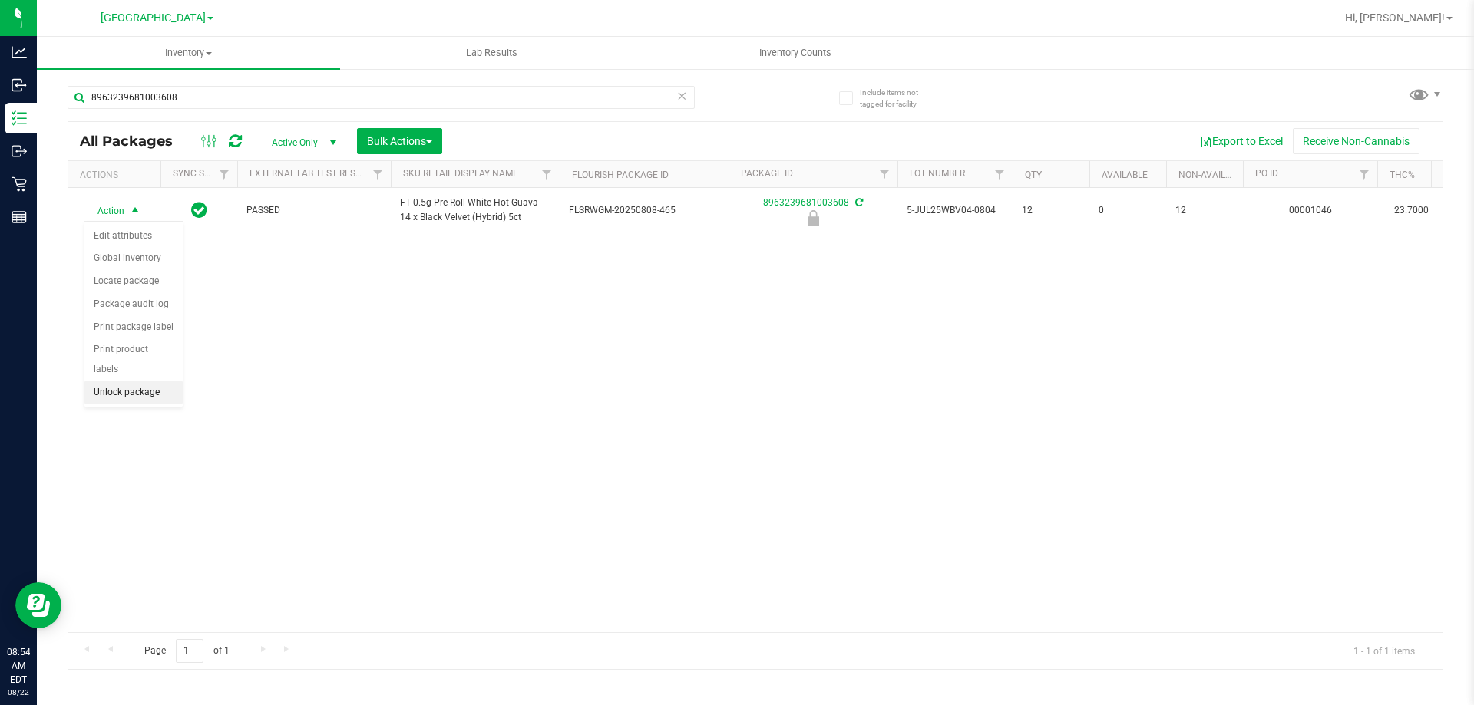
click at [130, 382] on li "Unlock package" at bounding box center [133, 393] width 98 height 23
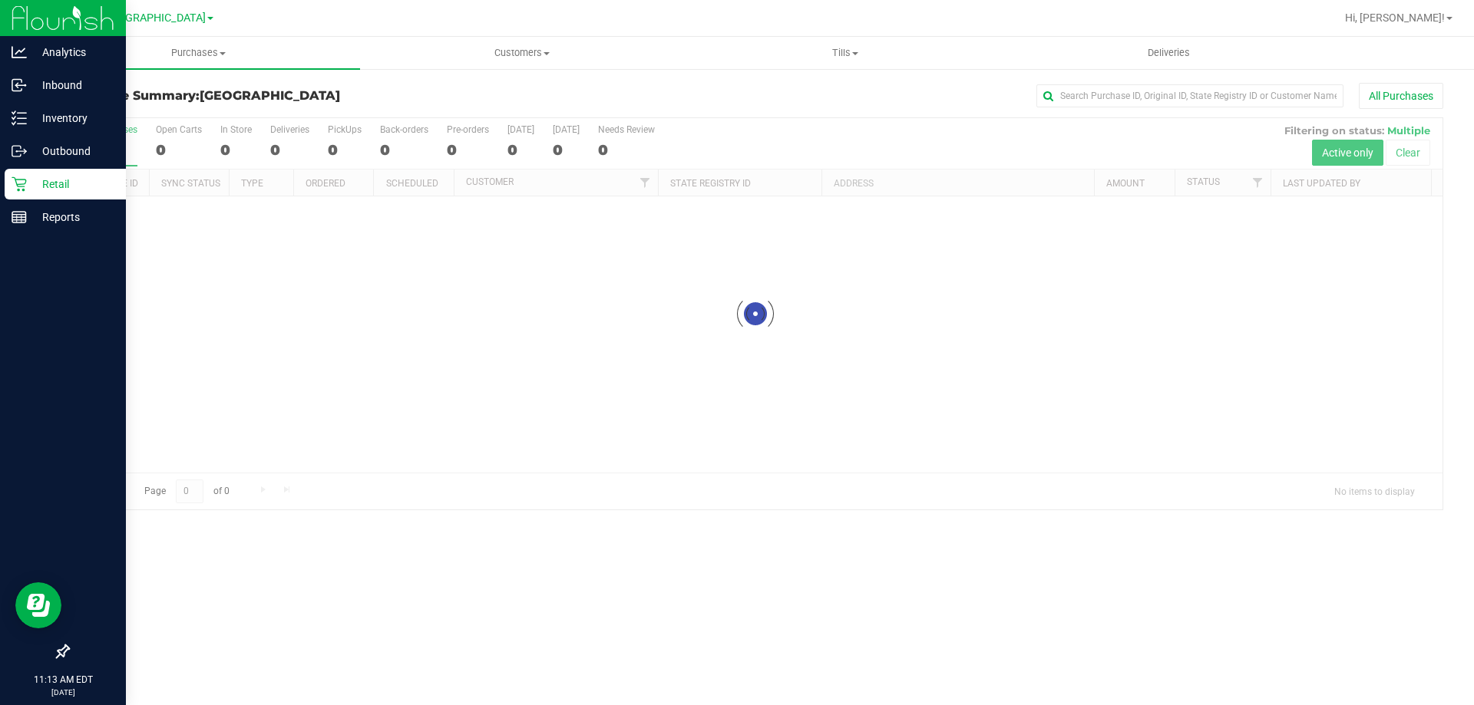
click at [25, 180] on icon at bounding box center [19, 184] width 15 height 15
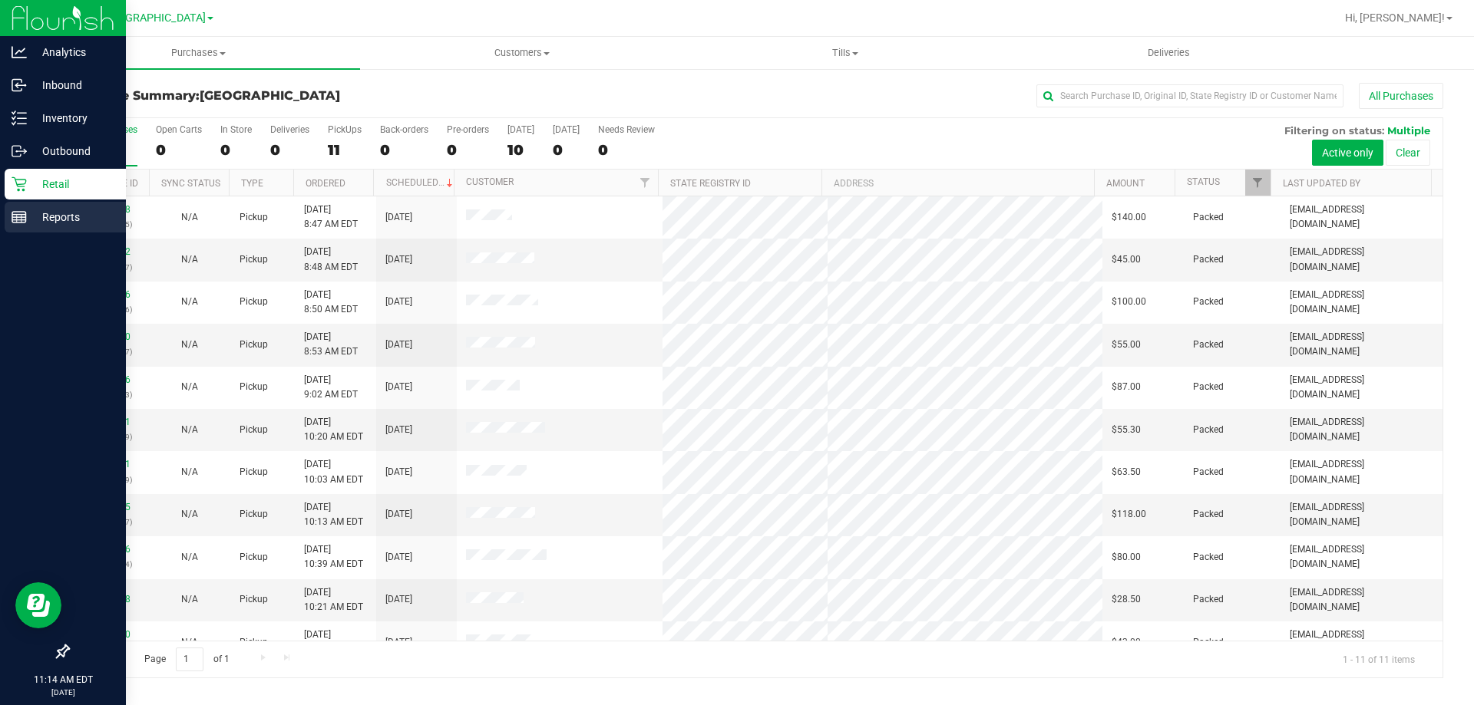
click at [64, 218] on p "Reports" at bounding box center [73, 217] width 92 height 18
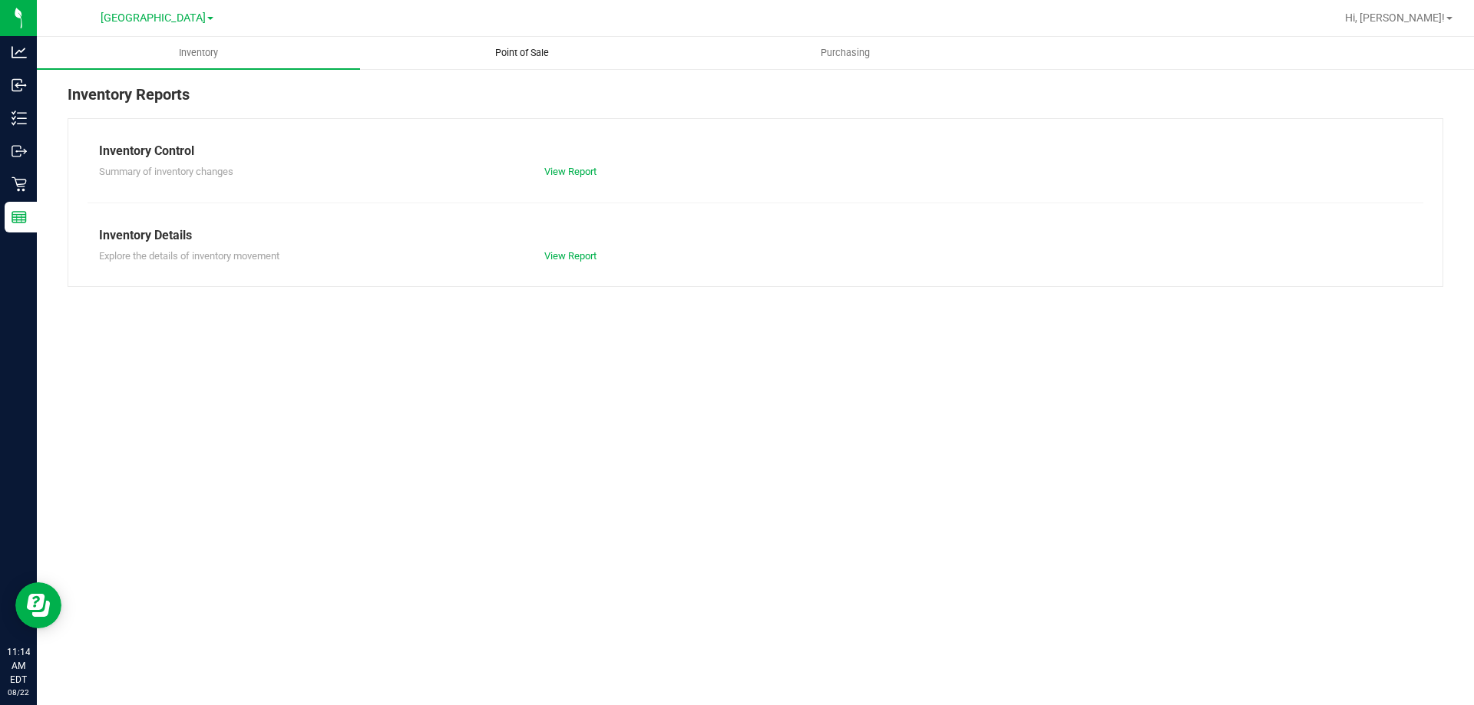
click at [528, 48] on span "Point of Sale" at bounding box center [521, 53] width 95 height 14
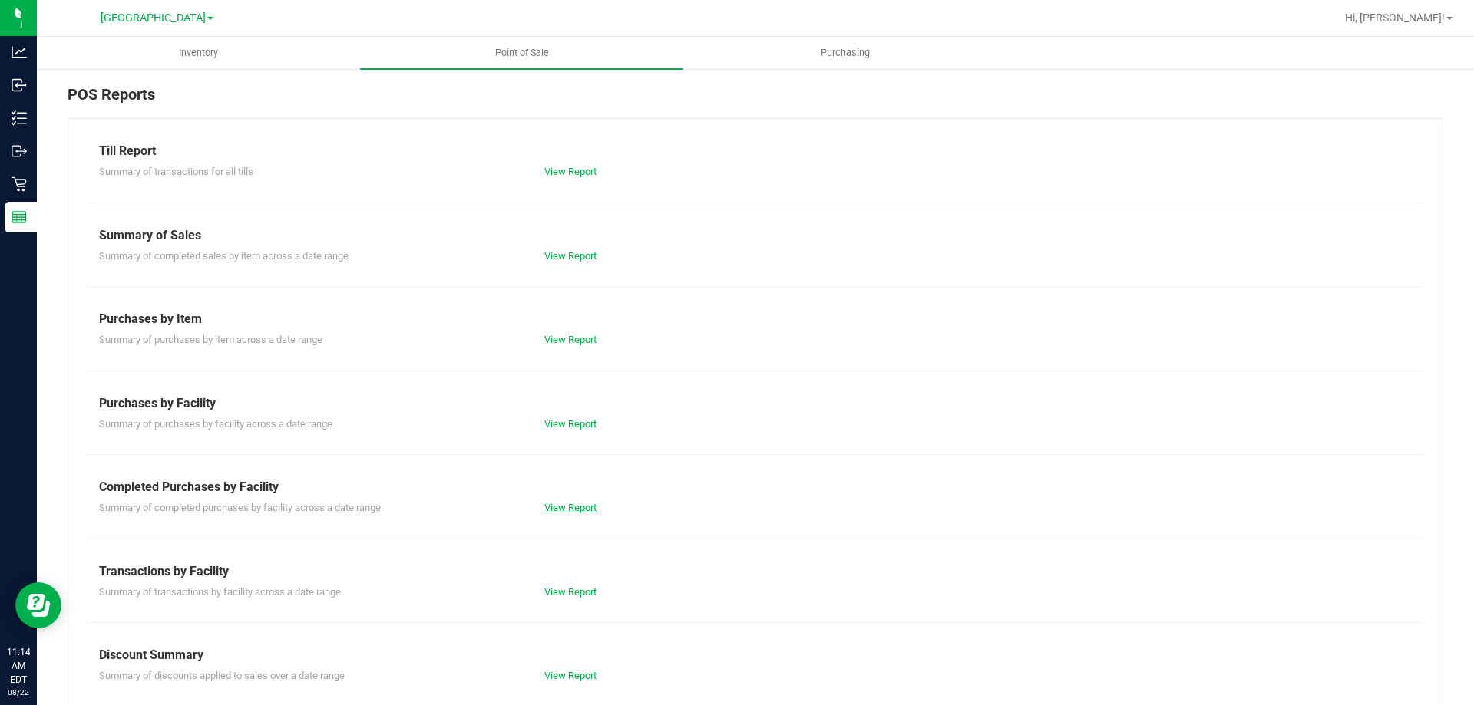
click at [567, 510] on link "View Report" at bounding box center [570, 508] width 52 height 12
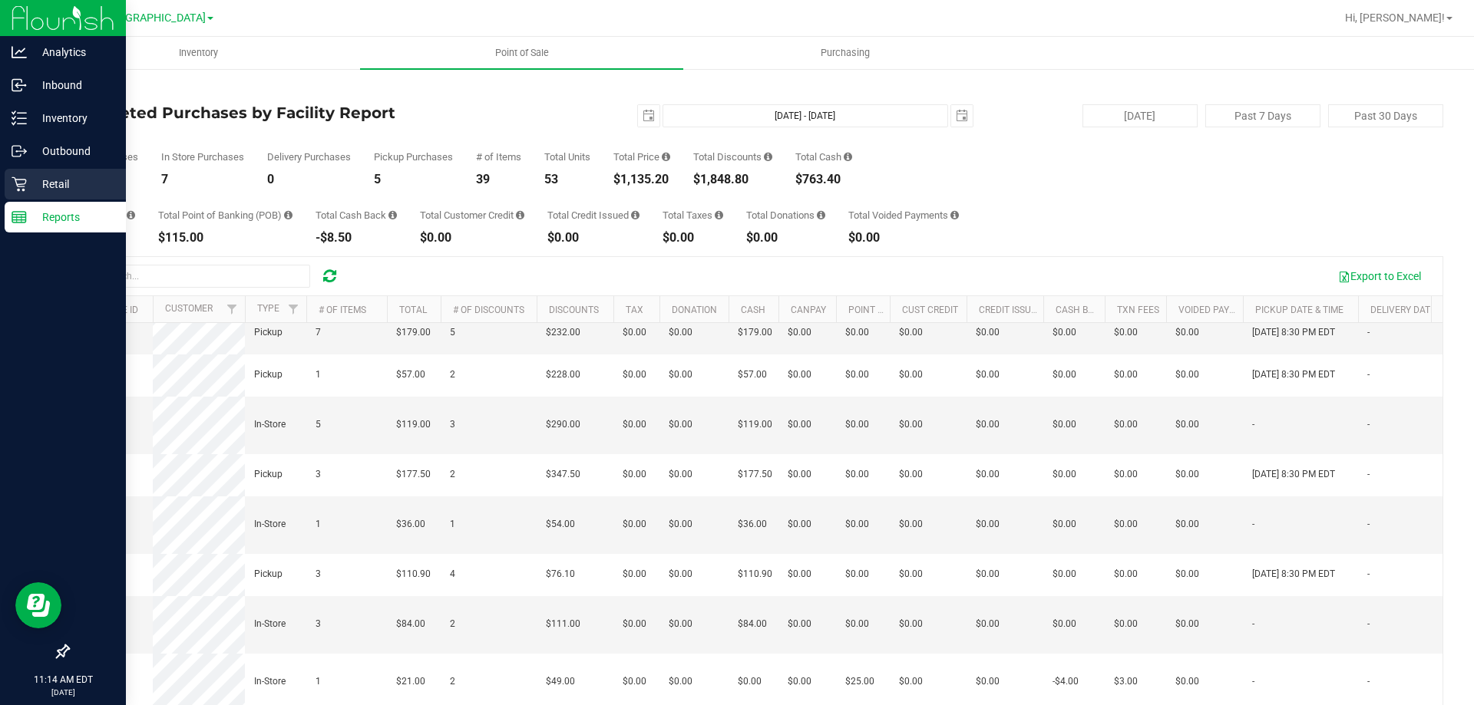
click at [56, 194] on div "Retail" at bounding box center [65, 184] width 121 height 31
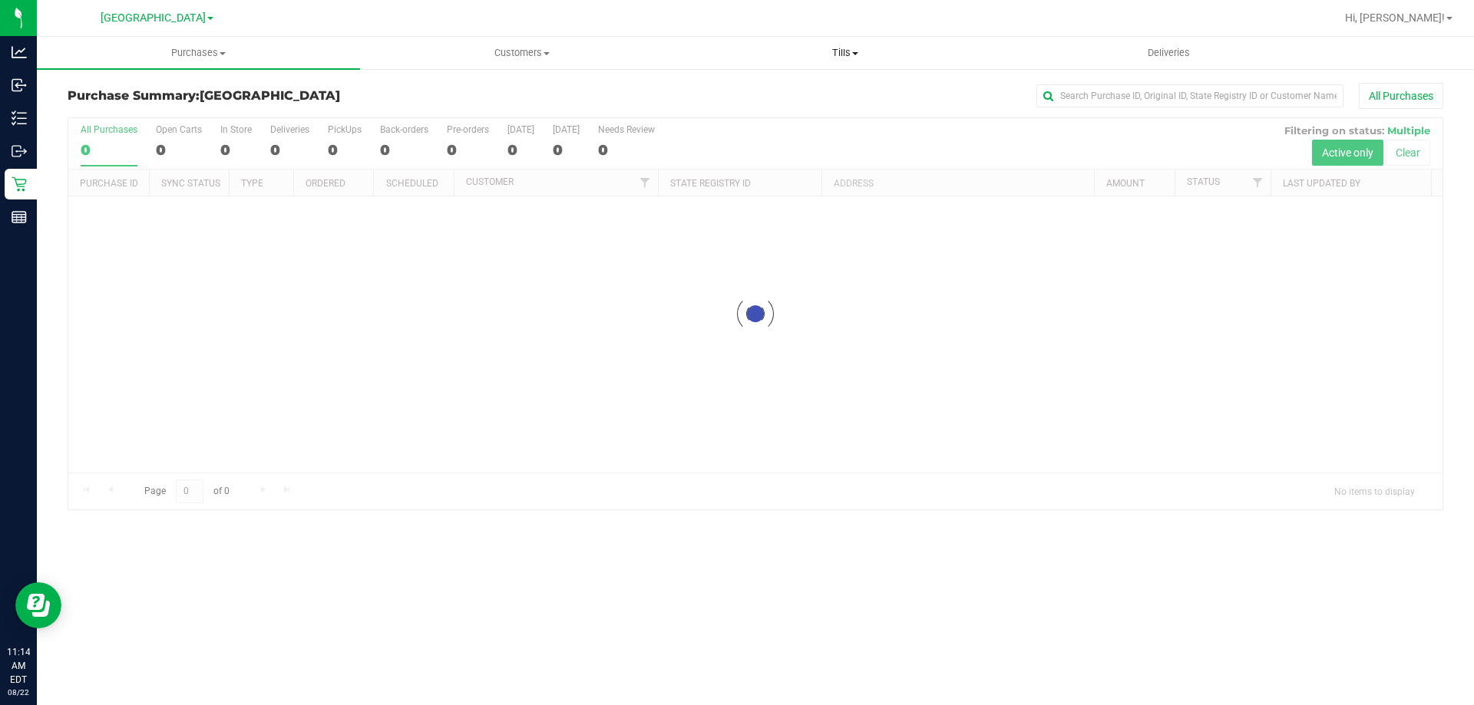
click at [851, 55] on span "Tills" at bounding box center [845, 53] width 322 height 14
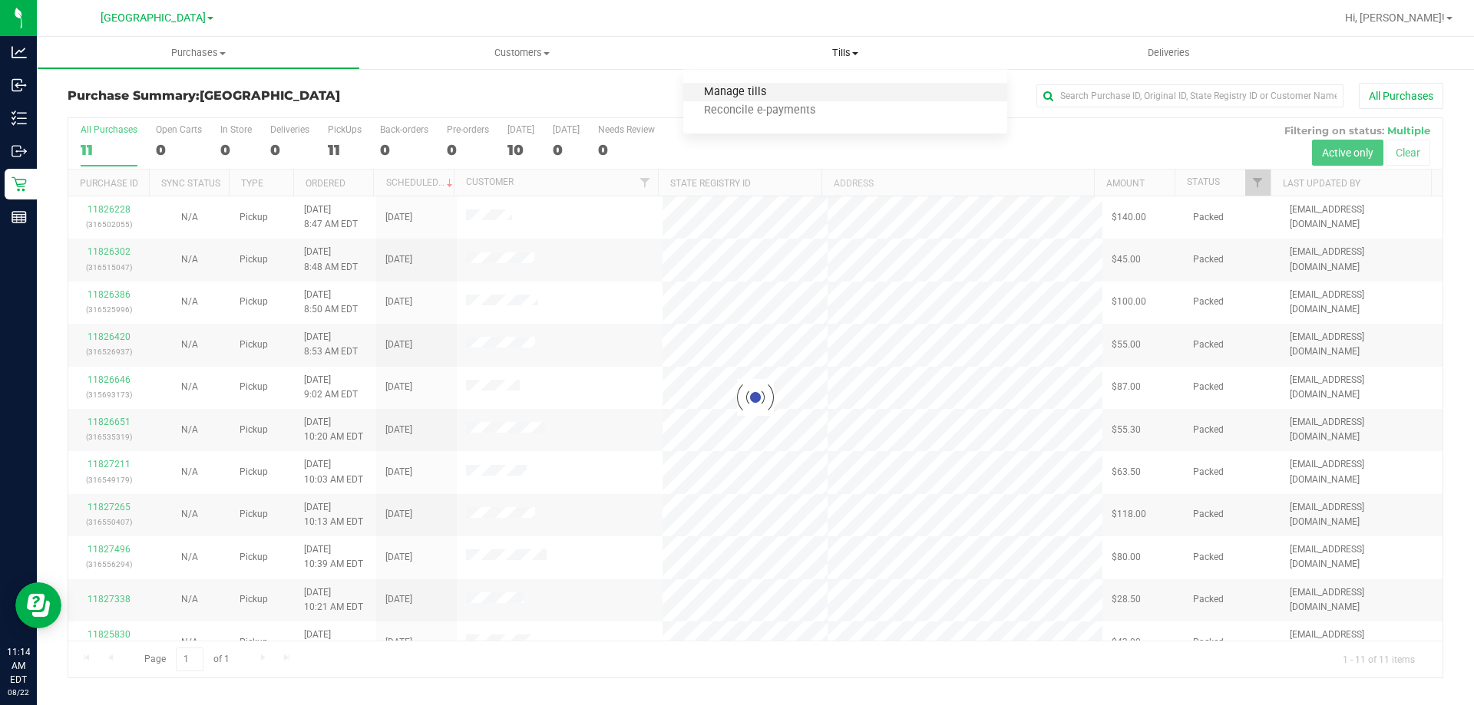
click at [768, 87] on span "Manage tills" at bounding box center [735, 92] width 104 height 13
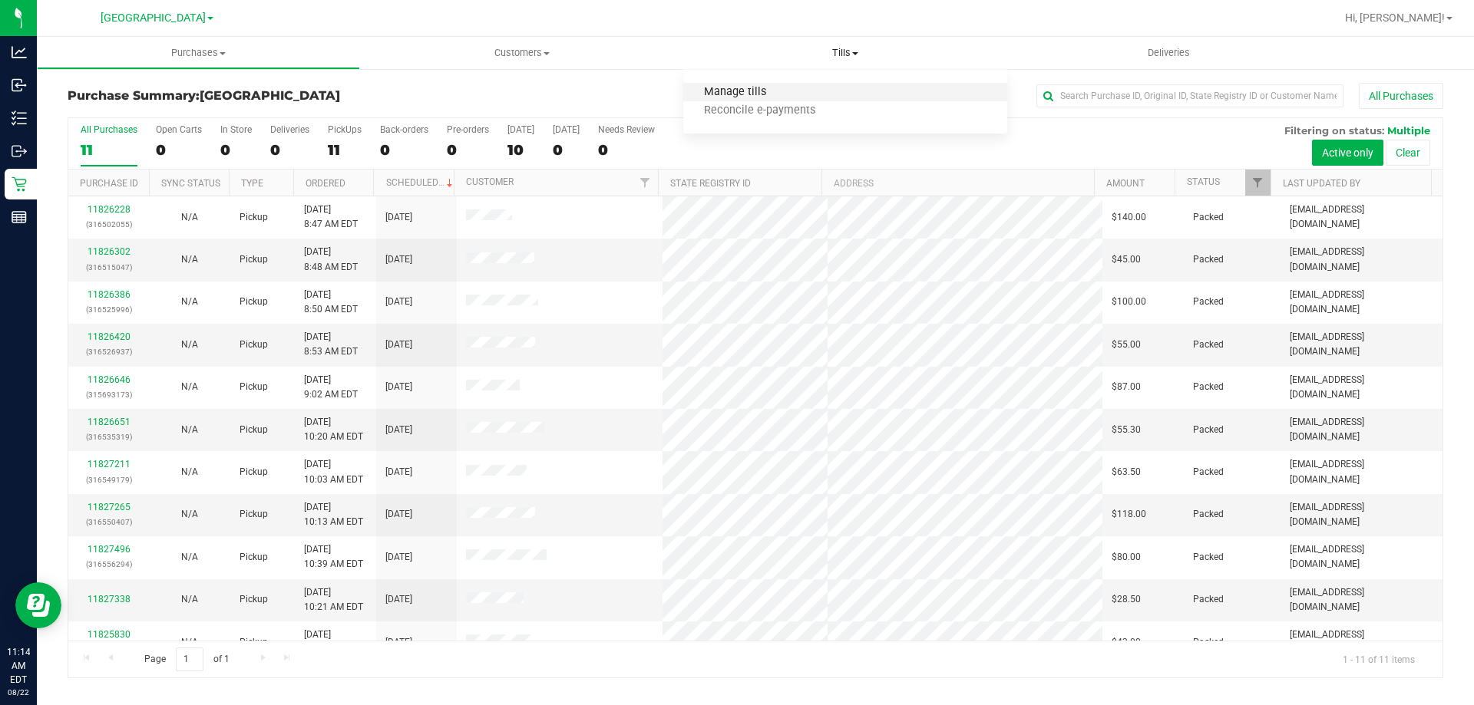
click at [768, 87] on span "Manage tills" at bounding box center [735, 92] width 104 height 13
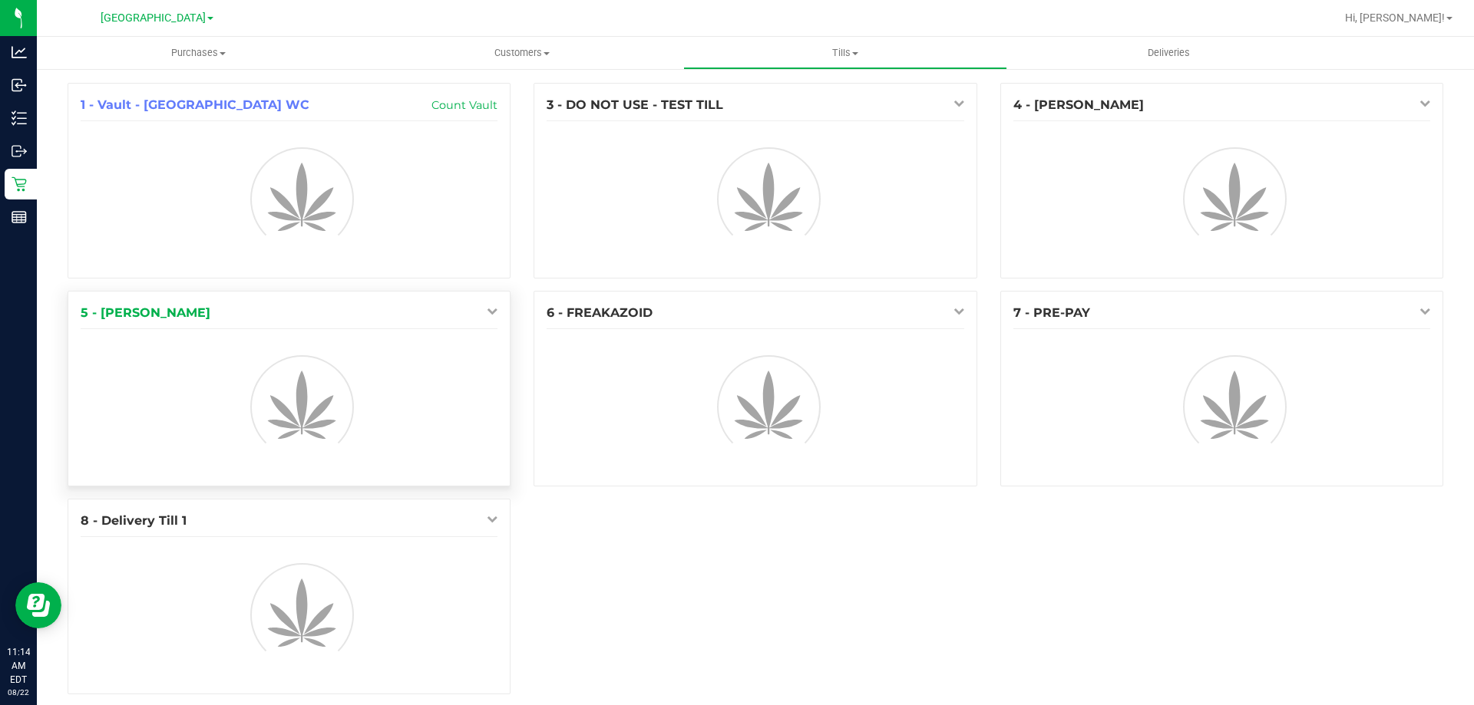
click at [487, 312] on icon at bounding box center [492, 311] width 11 height 11
click at [843, 55] on span "Tills" at bounding box center [845, 53] width 322 height 14
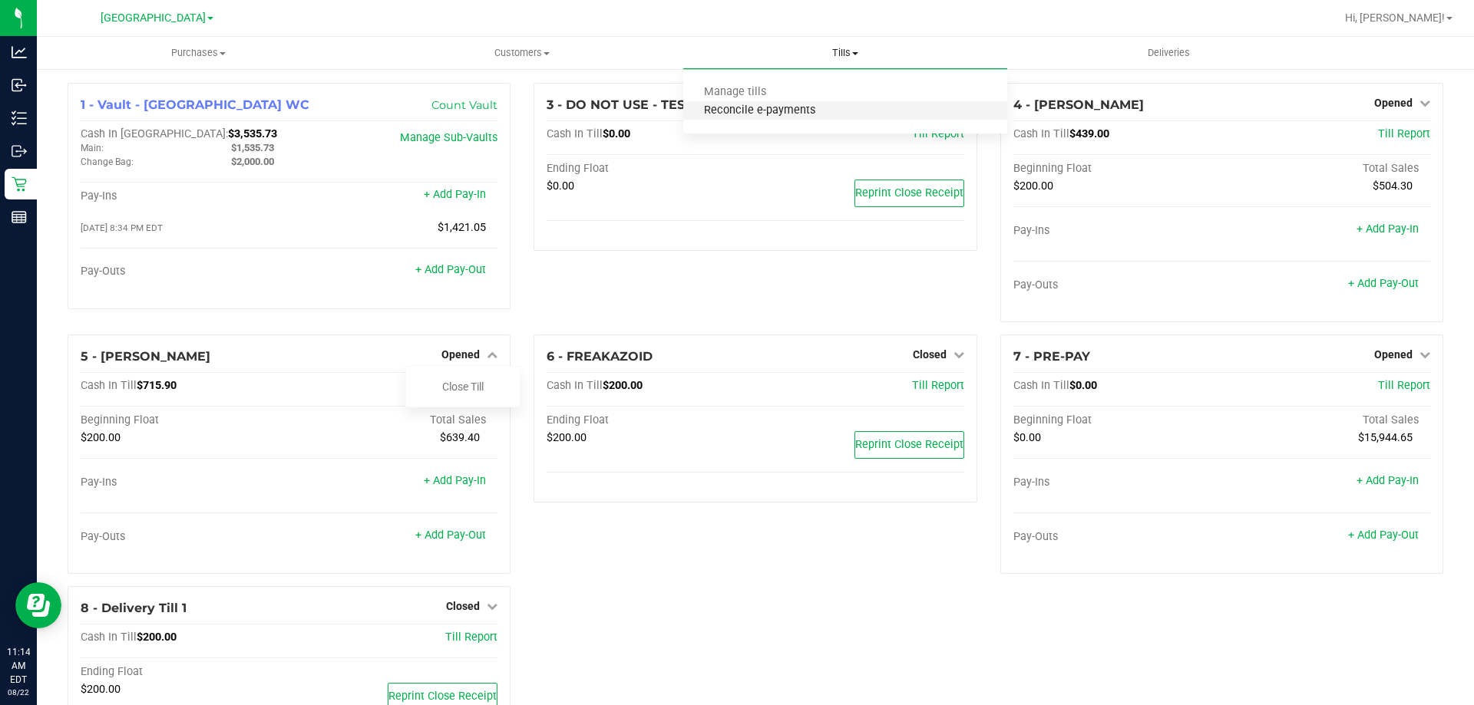
click at [805, 112] on span "Reconcile e-payments" at bounding box center [759, 110] width 153 height 13
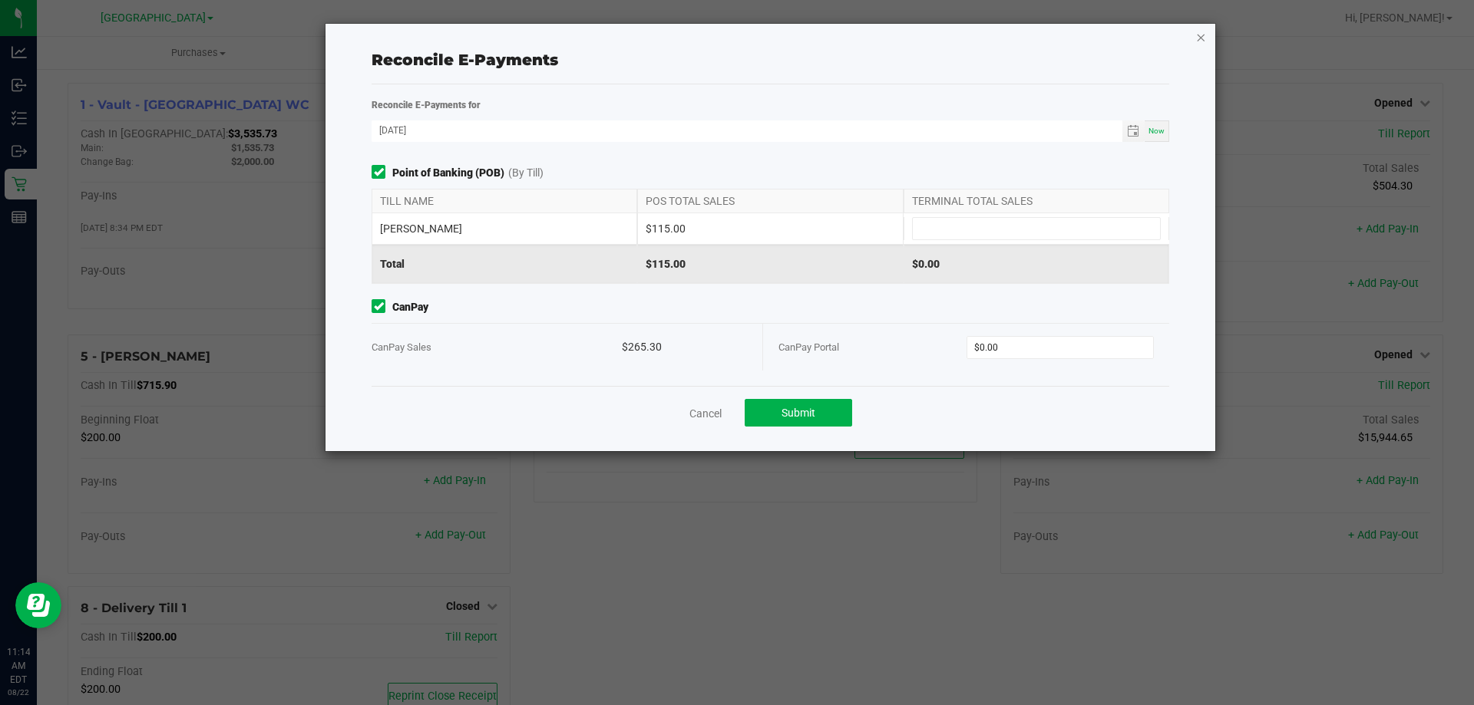
click at [1202, 38] on icon "button" at bounding box center [1200, 37] width 11 height 18
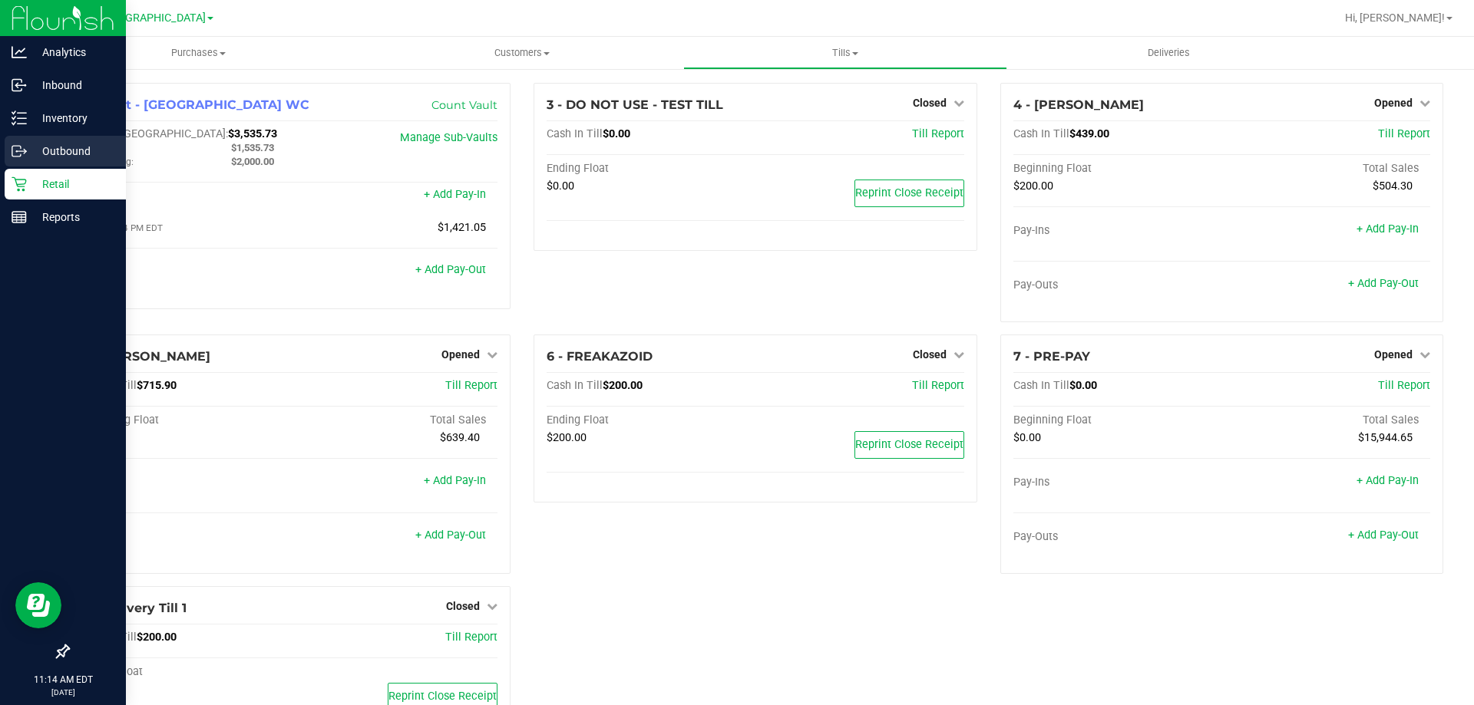
click at [28, 164] on div "Outbound" at bounding box center [65, 151] width 121 height 31
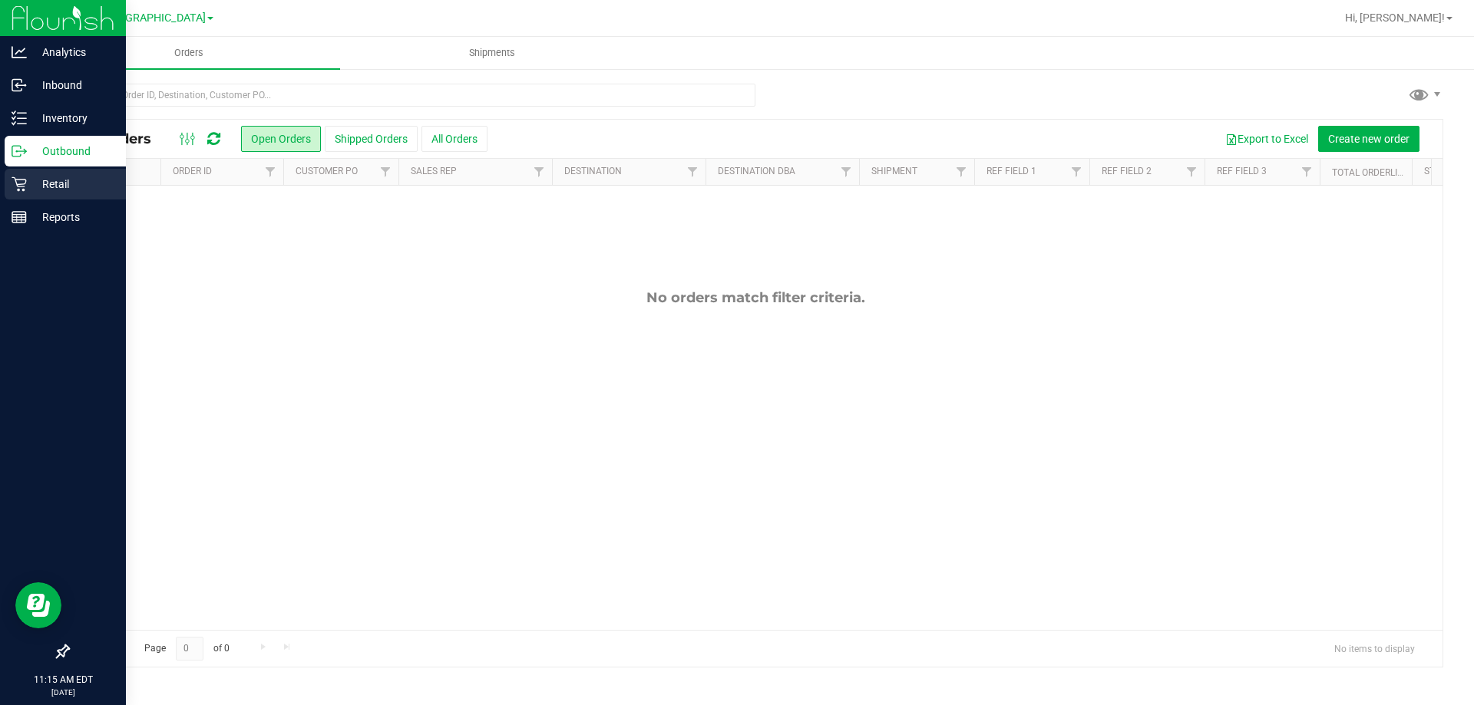
click at [25, 178] on icon at bounding box center [19, 184] width 15 height 15
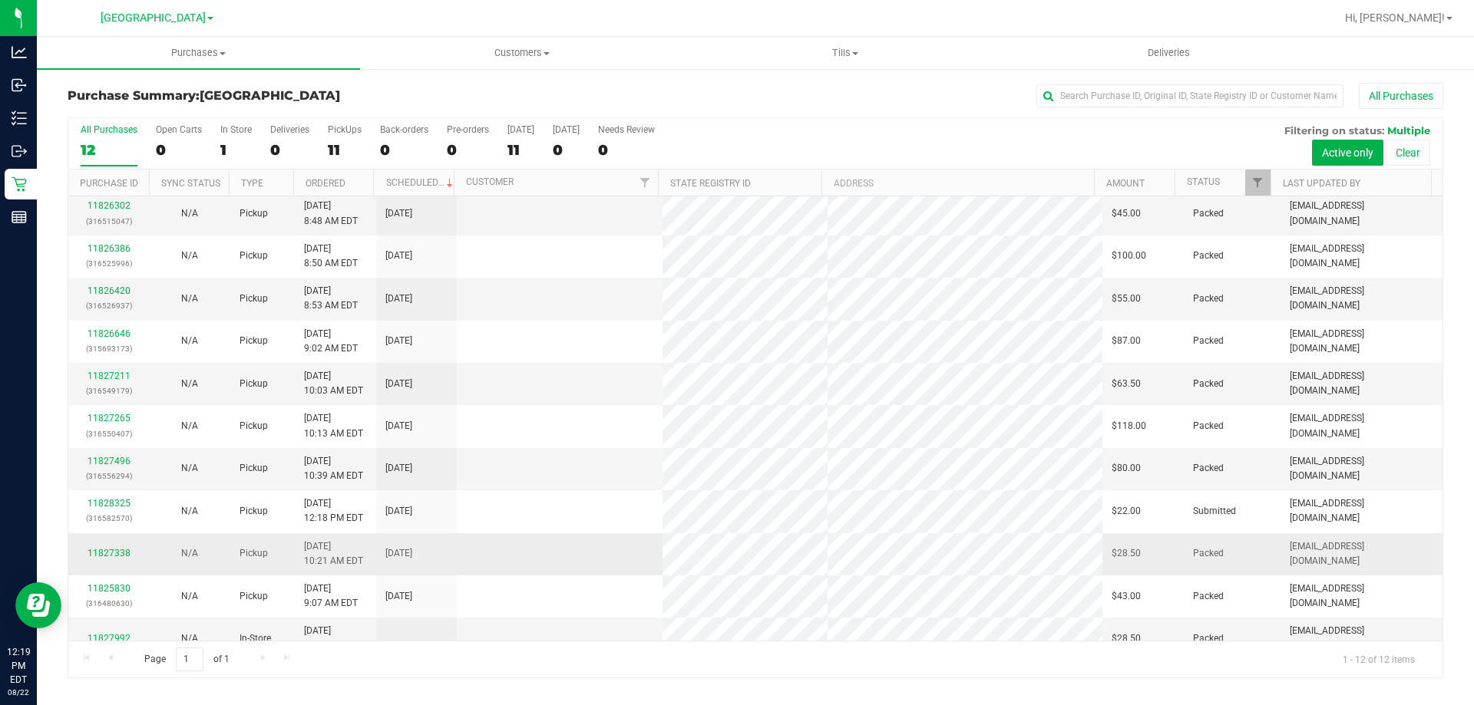
scroll to position [65, 0]
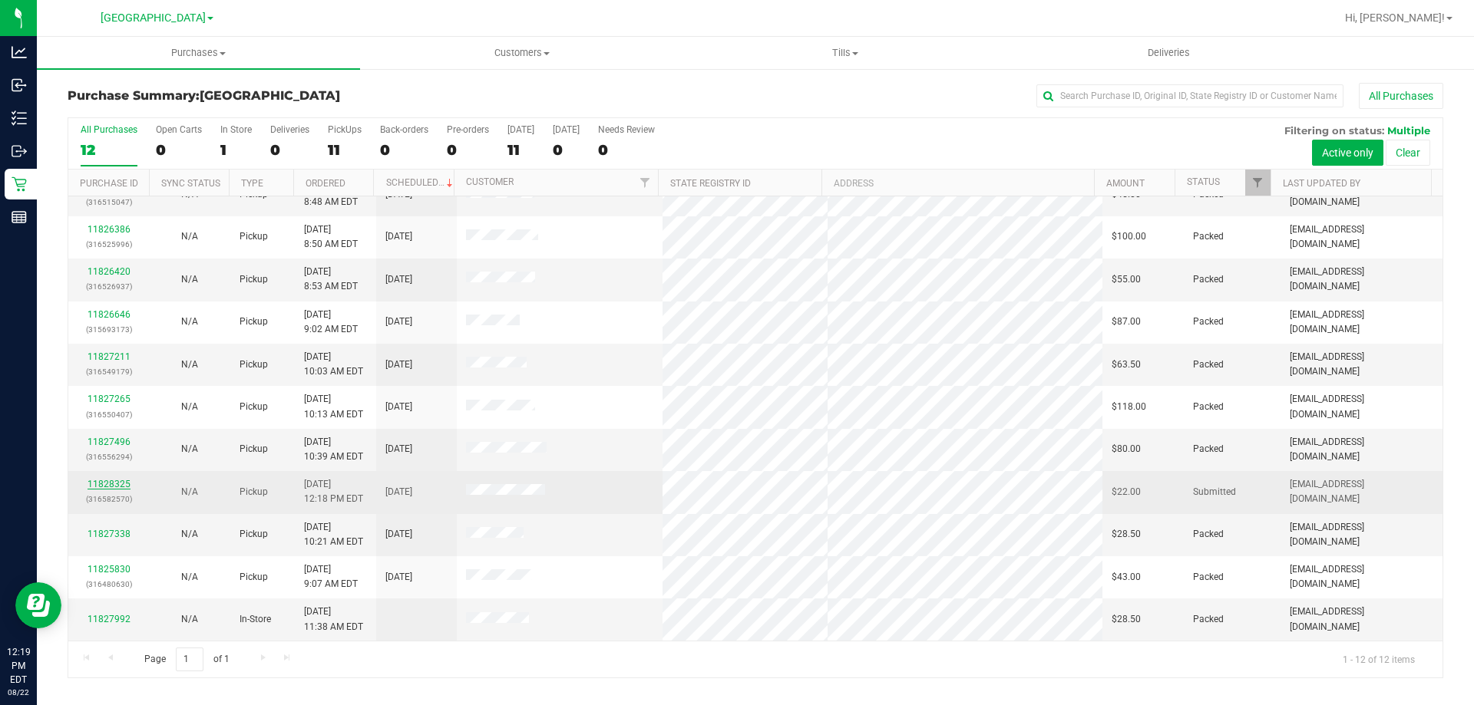
click at [102, 487] on link "11828325" at bounding box center [109, 484] width 43 height 11
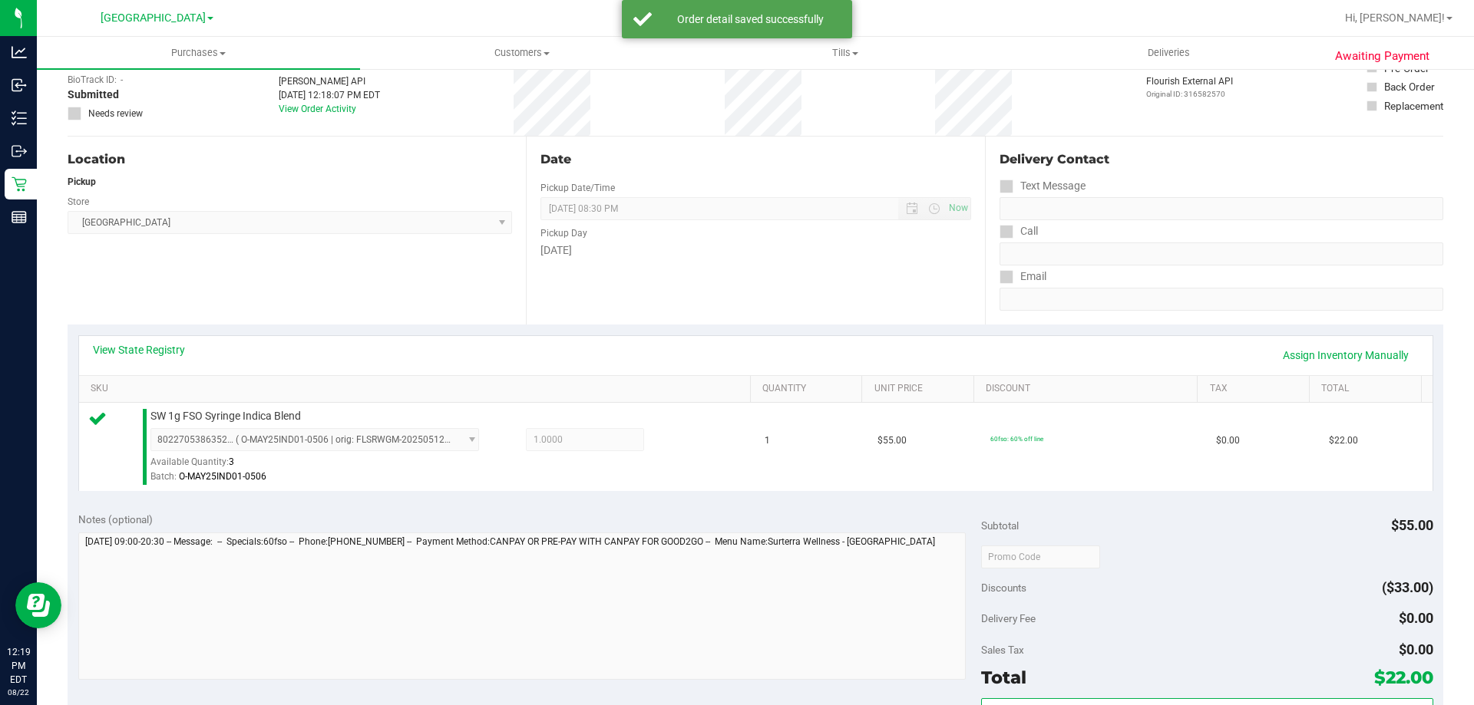
scroll to position [307, 0]
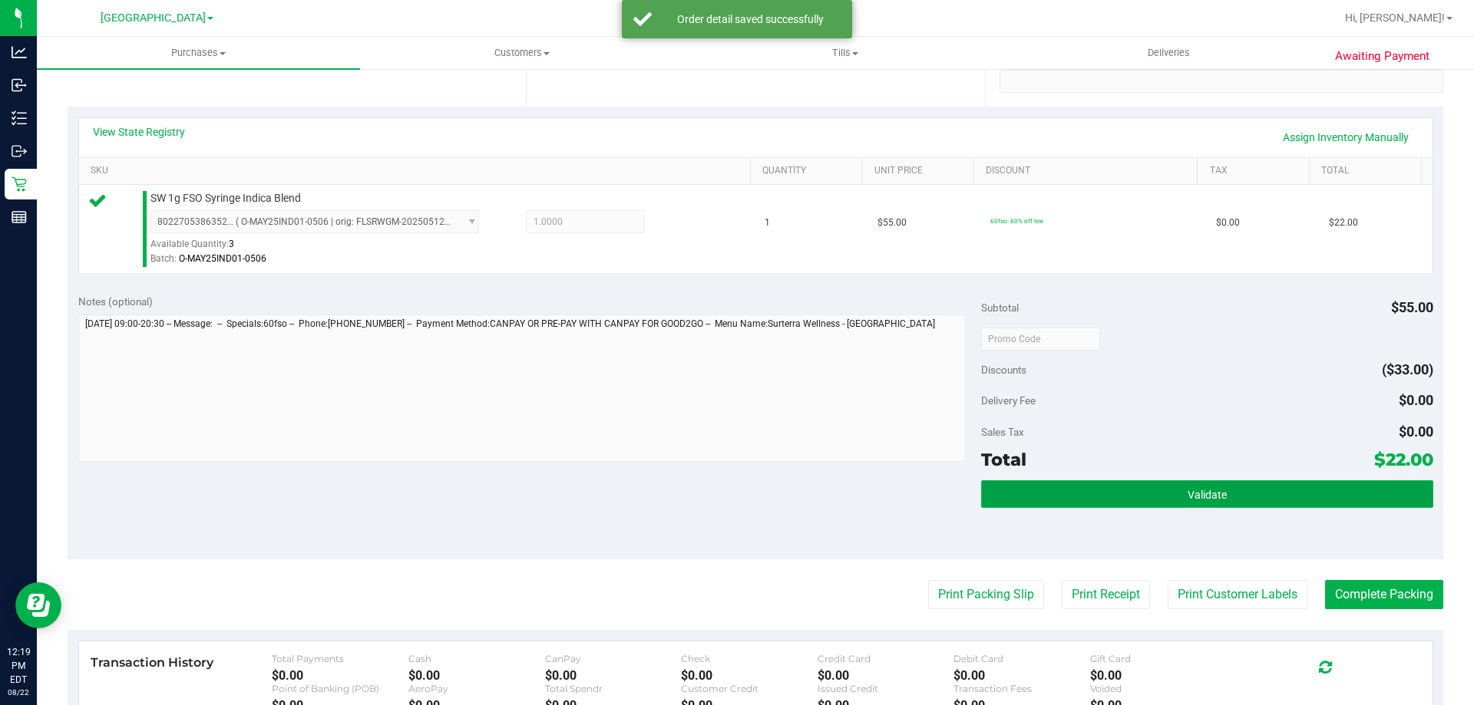
click at [1202, 489] on span "Validate" at bounding box center [1207, 495] width 39 height 12
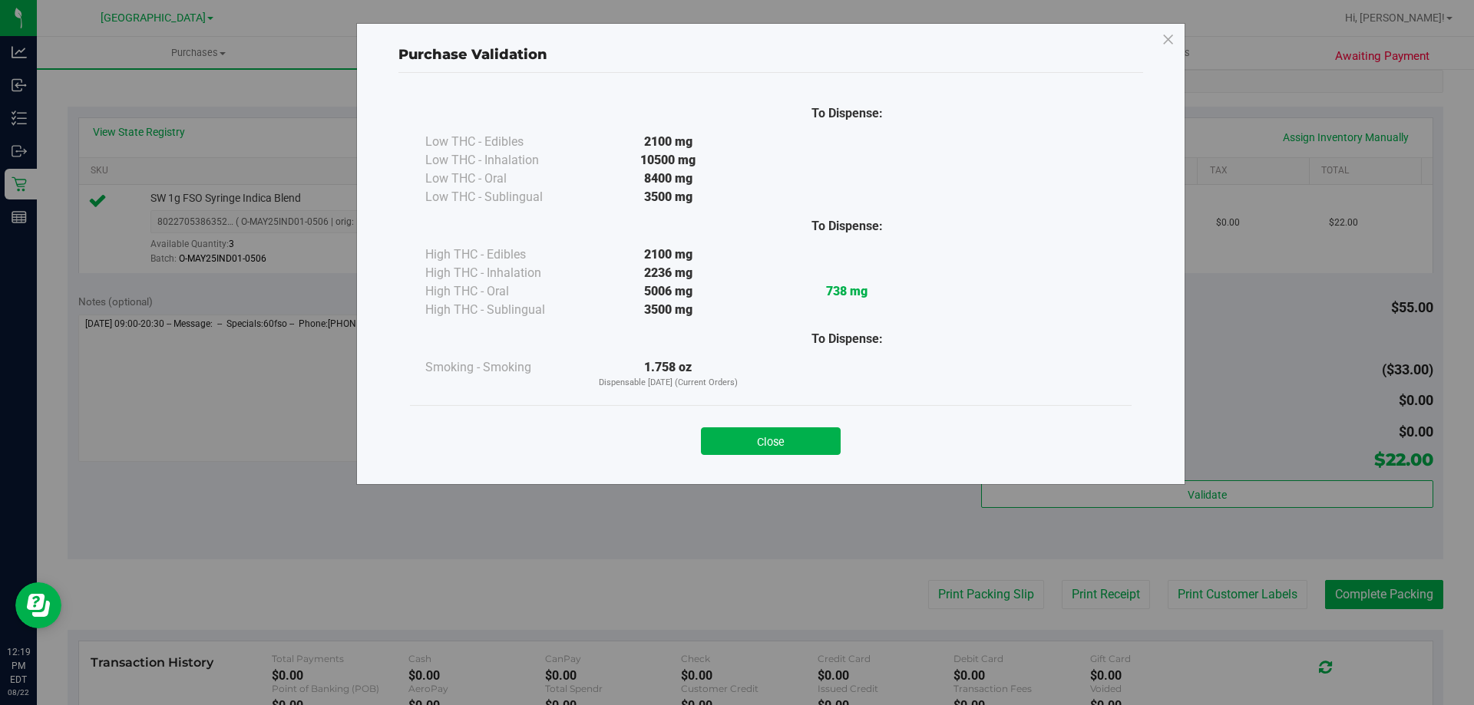
click at [768, 424] on div "Close" at bounding box center [770, 437] width 699 height 38
click at [768, 426] on div "Close" at bounding box center [770, 437] width 699 height 38
click at [771, 432] on button "Close" at bounding box center [771, 442] width 140 height 28
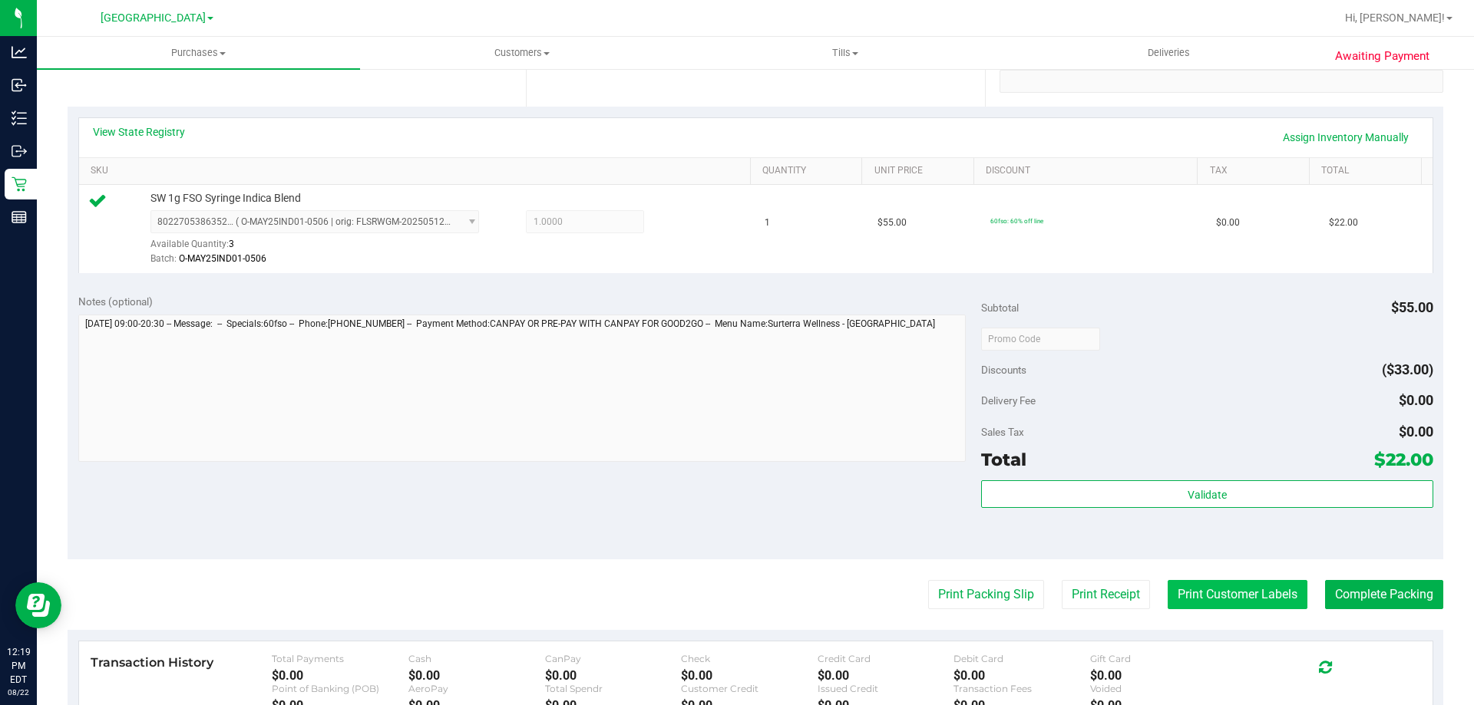
click at [1233, 606] on button "Print Customer Labels" at bounding box center [1238, 594] width 140 height 29
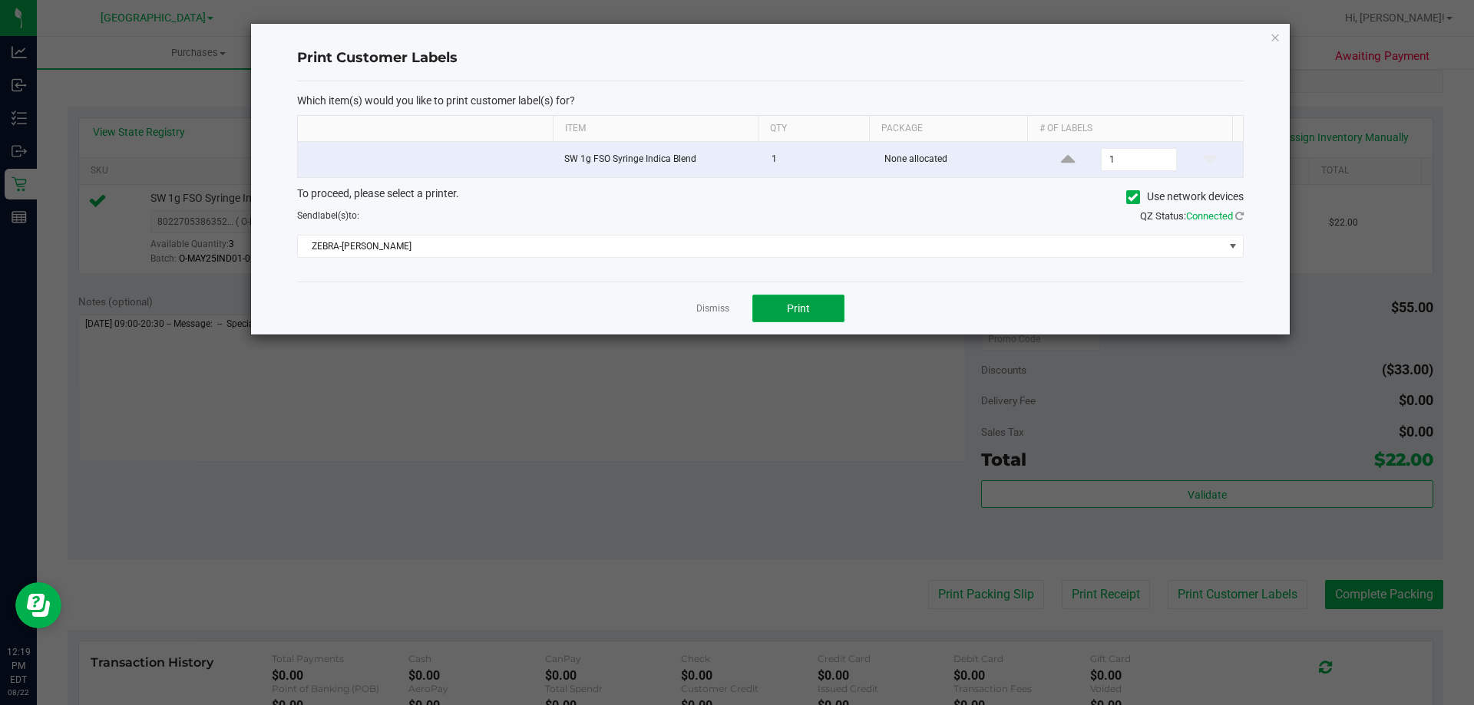
click at [781, 319] on button "Print" at bounding box center [798, 309] width 92 height 28
click at [1280, 40] on div "Print Customer Labels Which item(s) would you like to print customer label(s) f…" at bounding box center [770, 179] width 1039 height 311
click at [1270, 38] on icon "button" at bounding box center [1275, 37] width 11 height 18
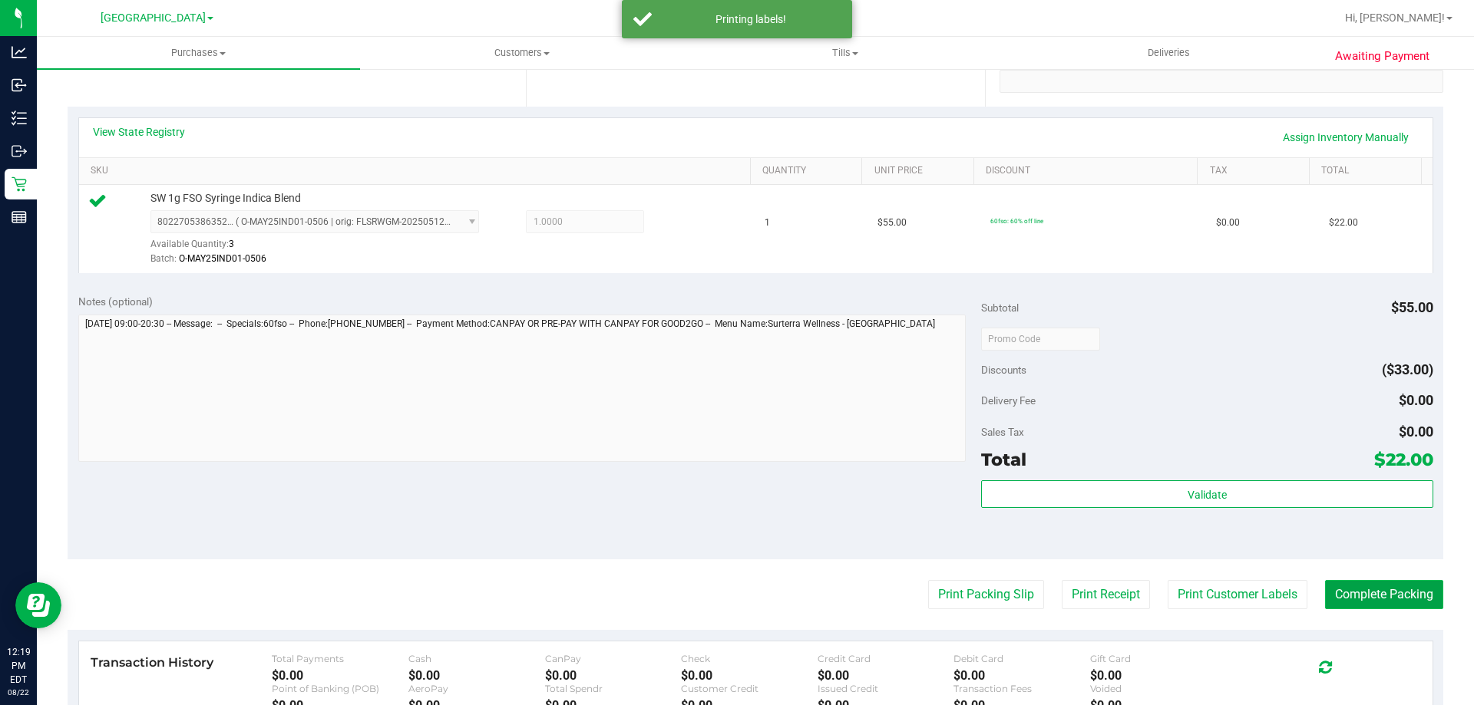
click at [1376, 596] on button "Complete Packing" at bounding box center [1384, 594] width 118 height 29
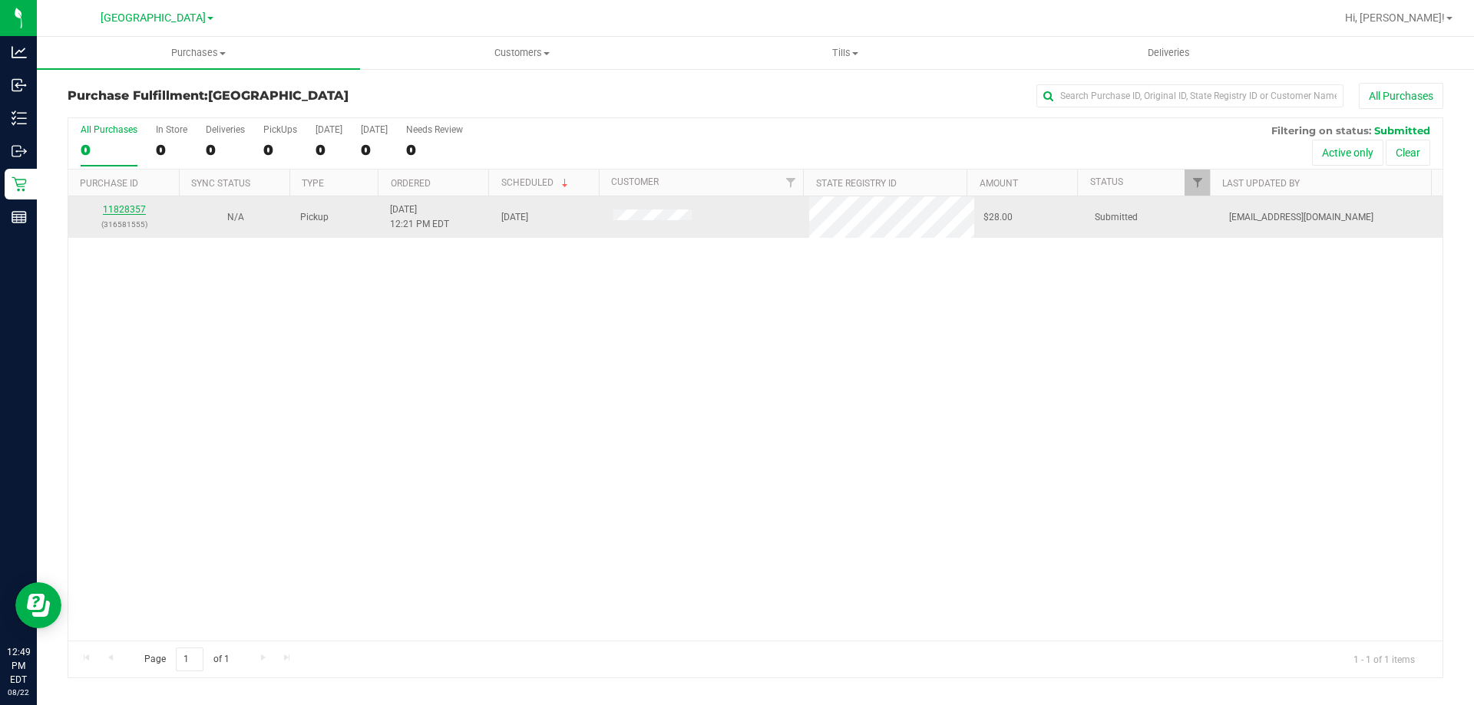
click at [123, 212] on link "11828357" at bounding box center [124, 209] width 43 height 11
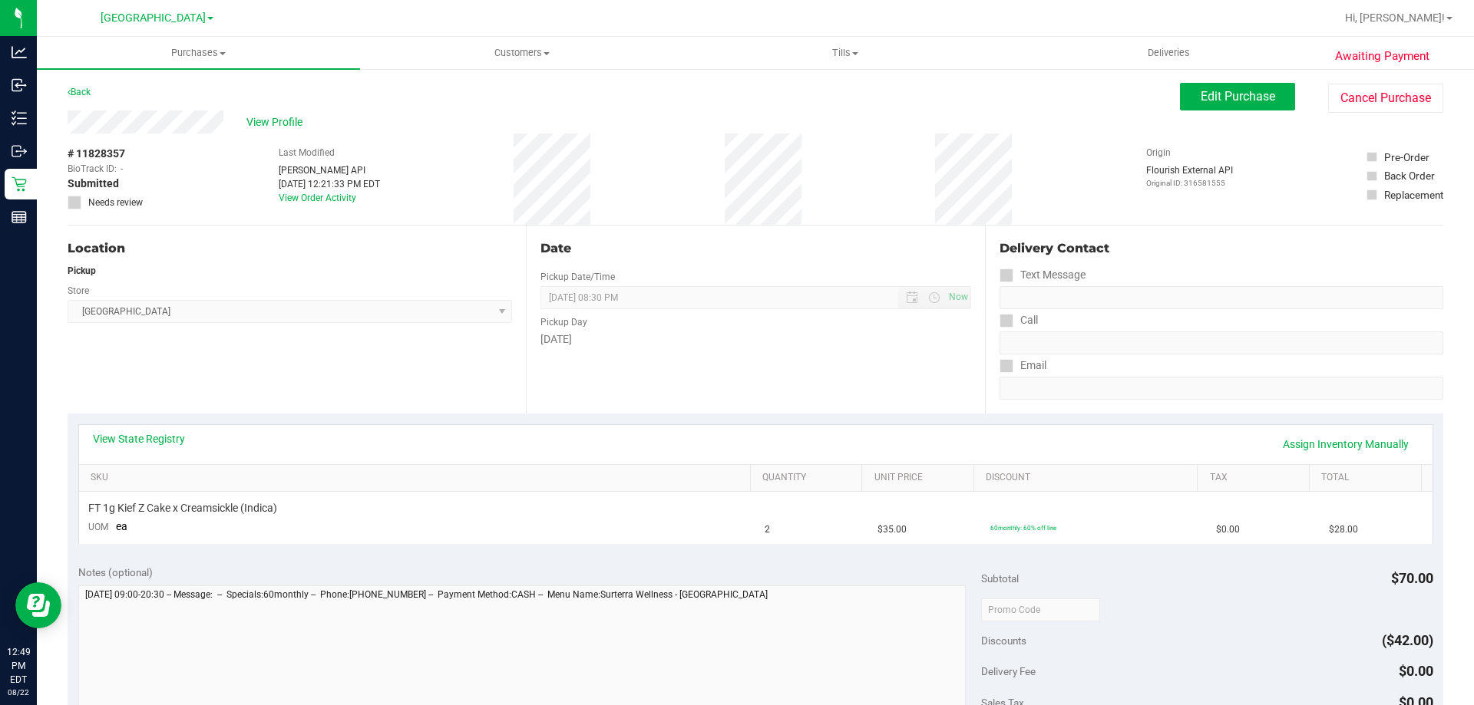
click at [752, 377] on div "Date Pickup Date/Time [DATE] Now [DATE] 08:30 PM Now Pickup Day [DATE]" at bounding box center [755, 320] width 458 height 188
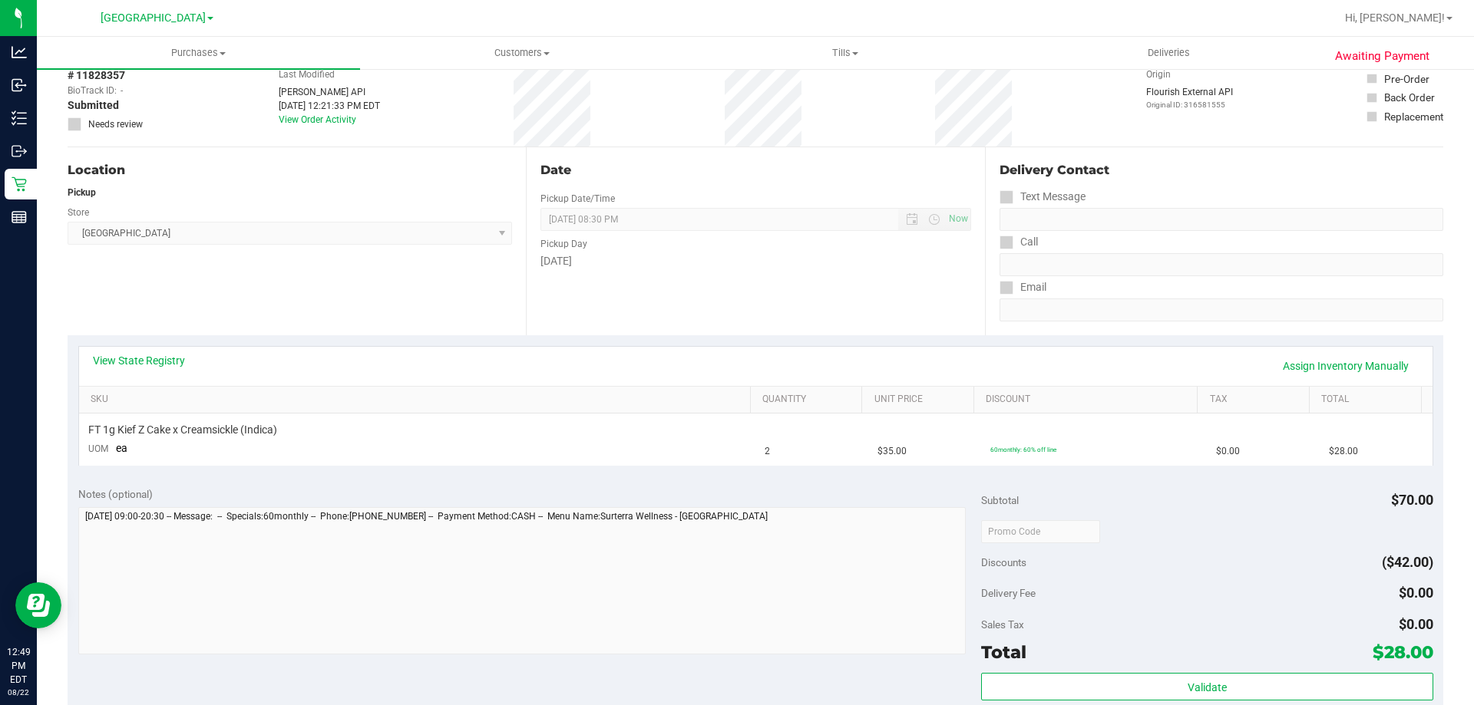
scroll to position [230, 0]
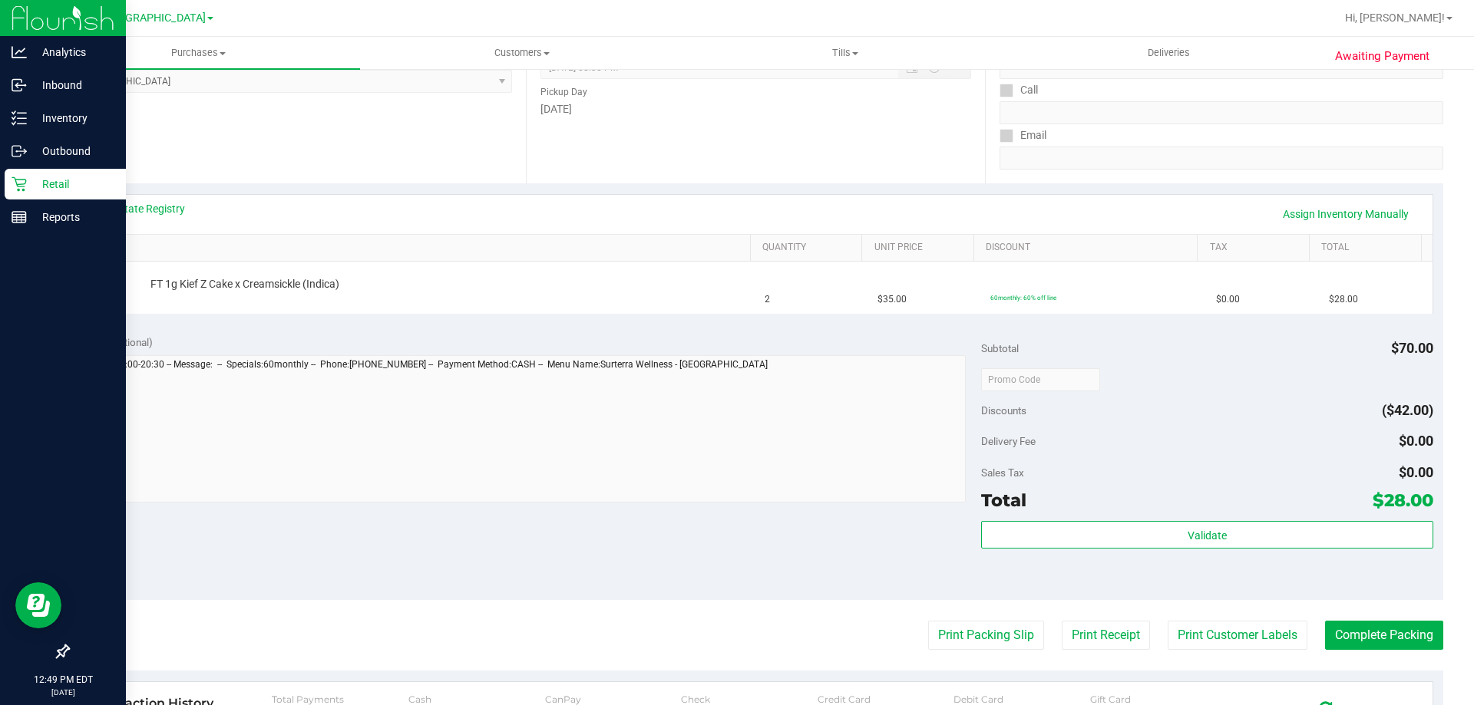
click at [0, 345] on div "Analytics Inbound Inventory Outbound Retail Reports 12:49 PM EDT [DATE] 08/22 […" at bounding box center [737, 352] width 1474 height 705
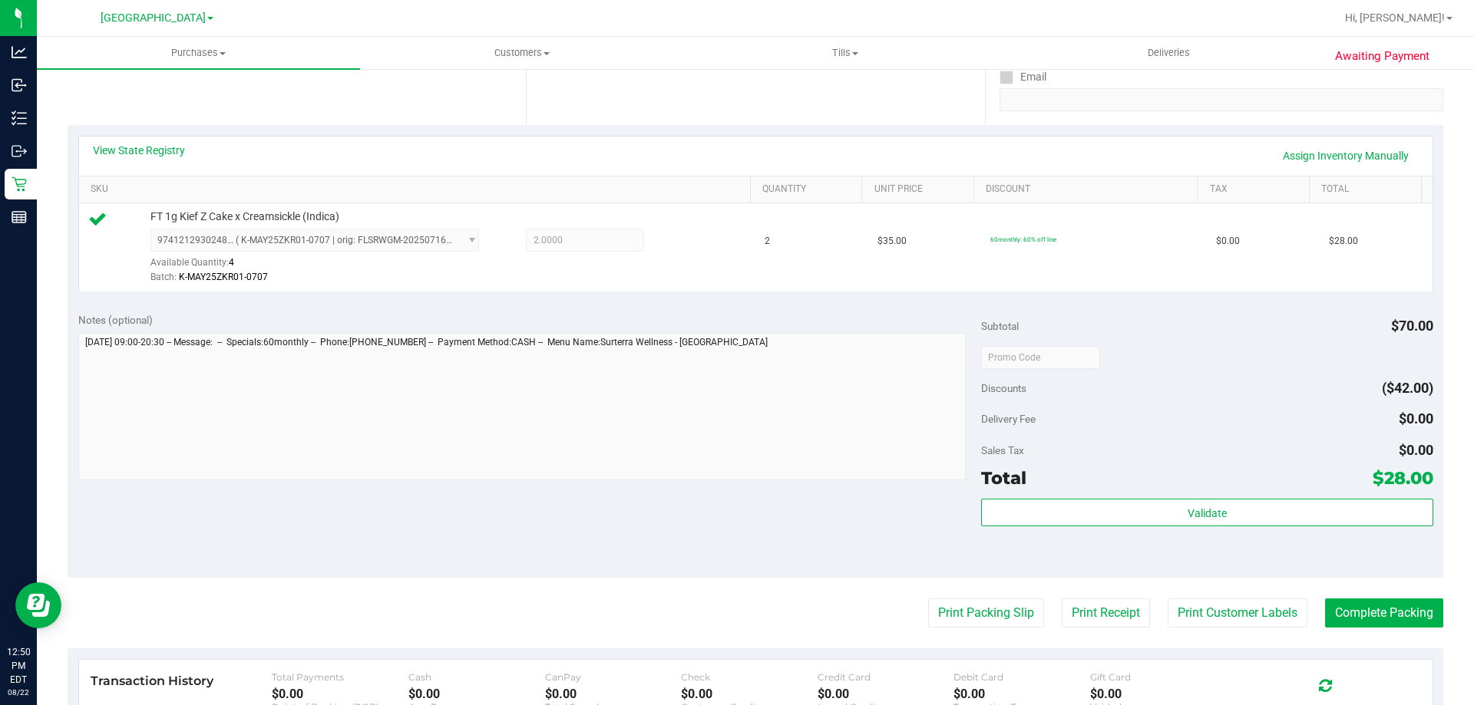
scroll to position [550, 0]
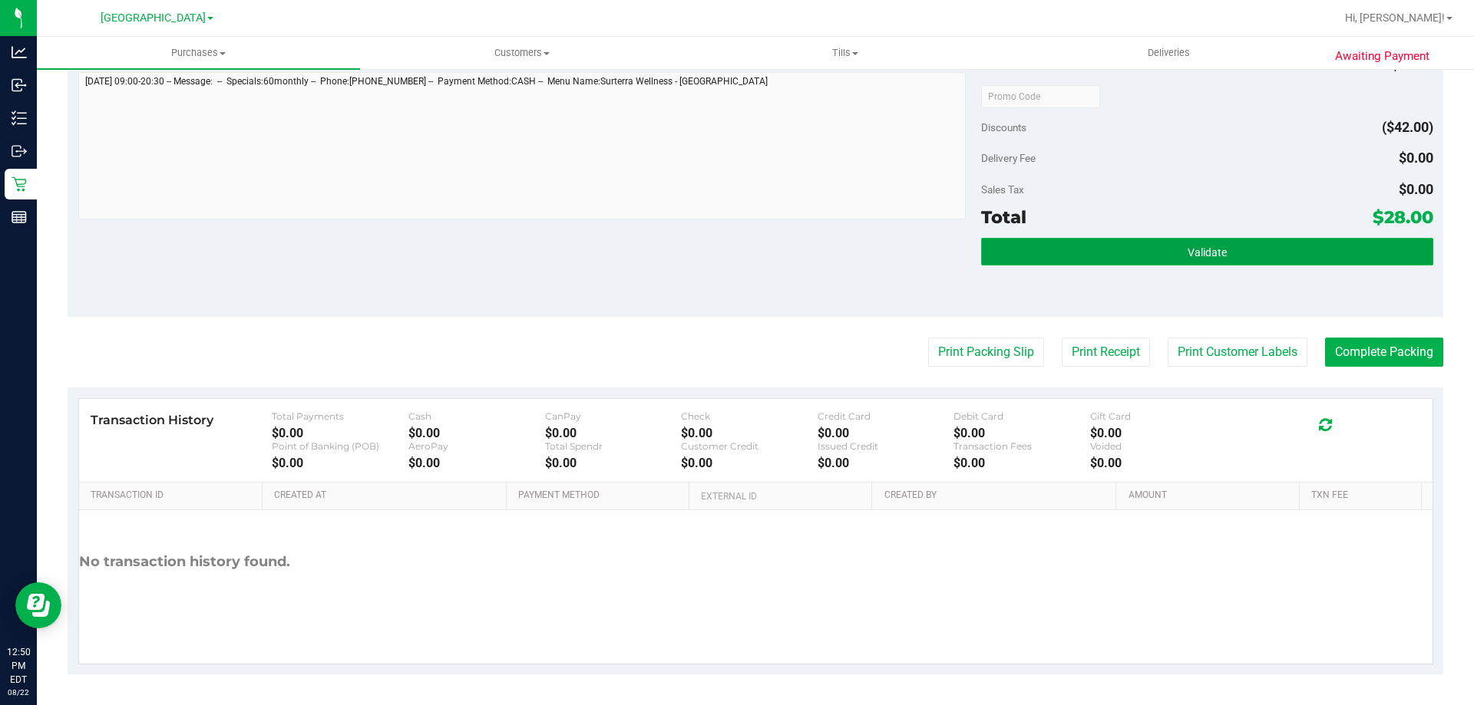
click at [1216, 247] on span "Validate" at bounding box center [1207, 252] width 39 height 12
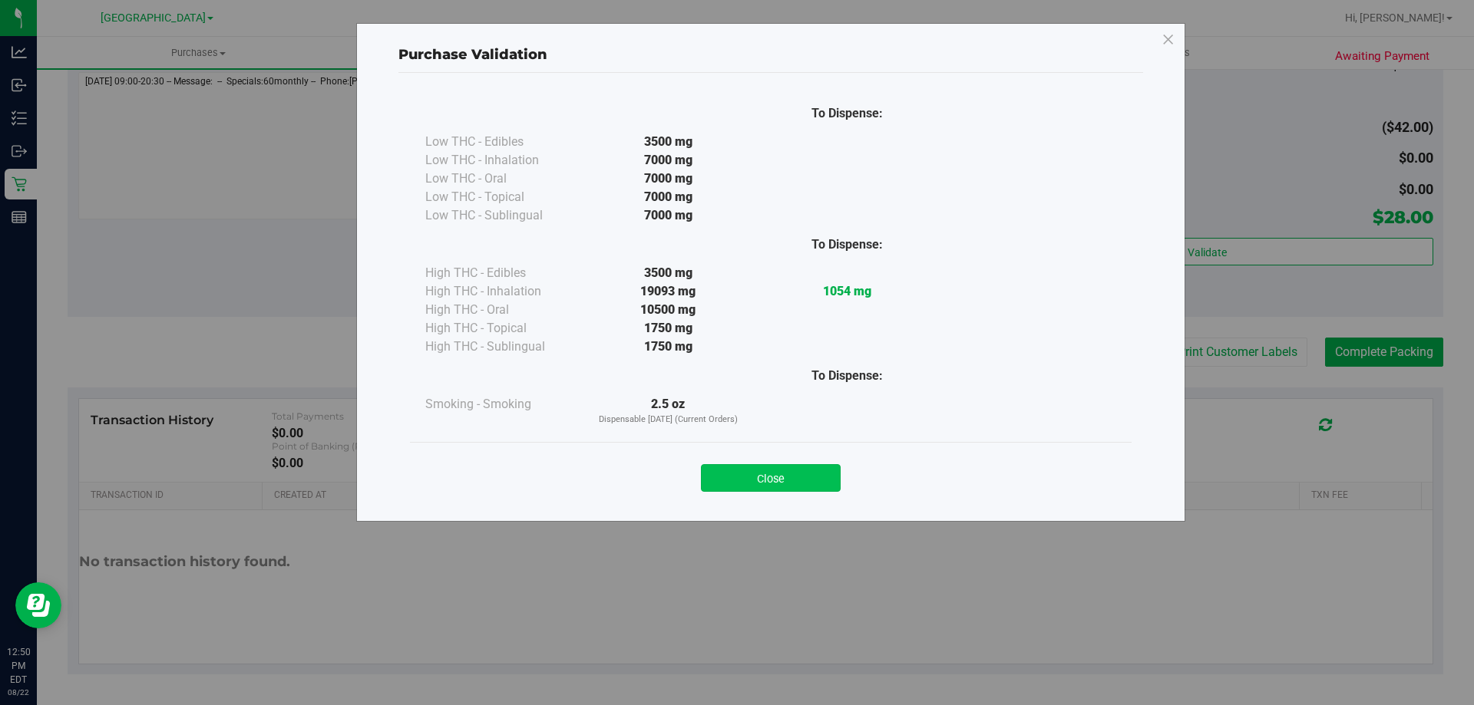
click at [798, 471] on button "Close" at bounding box center [771, 478] width 140 height 28
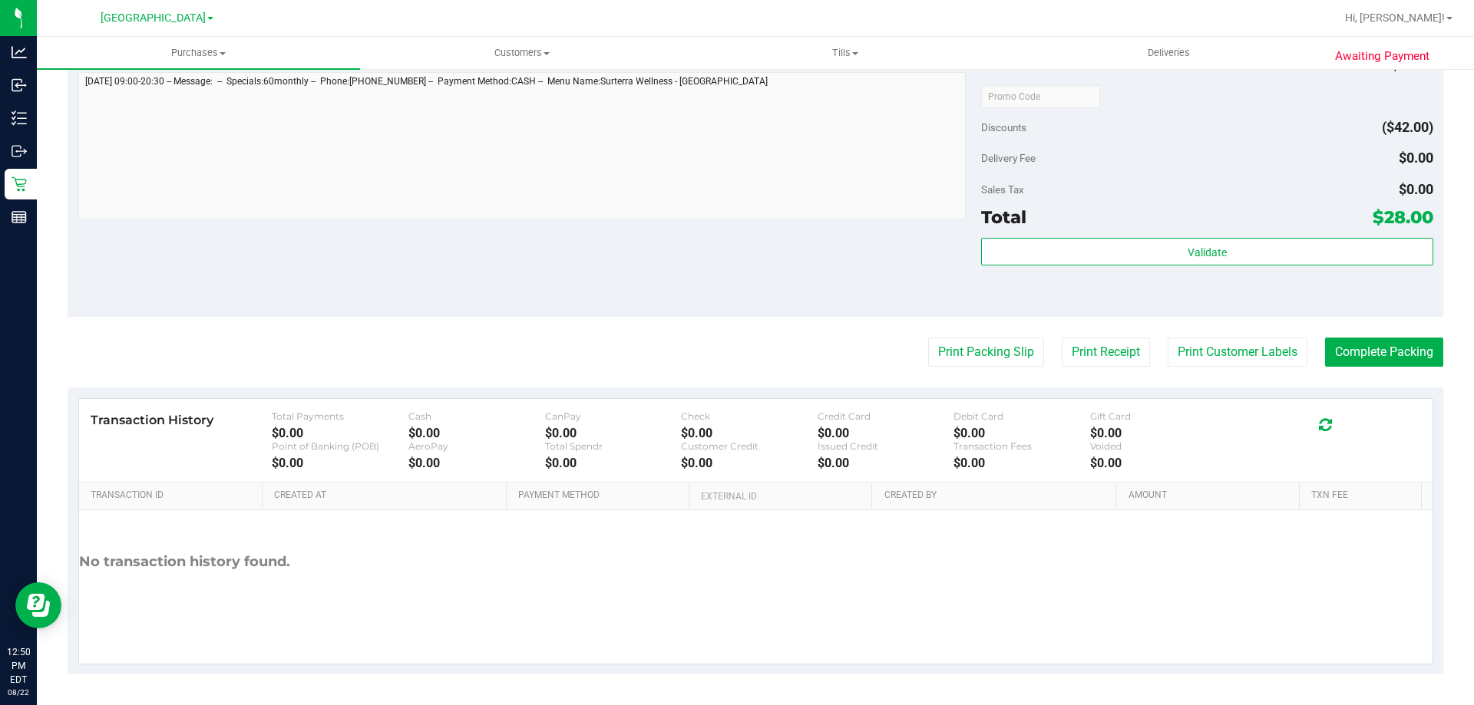
click at [1224, 333] on purchase-details "Back Edit Purchase Cancel Purchase View Profile # 11828357 BioTrack ID: - Submi…" at bounding box center [756, 103] width 1376 height 1141
click at [1224, 354] on button "Print Customer Labels" at bounding box center [1238, 352] width 140 height 29
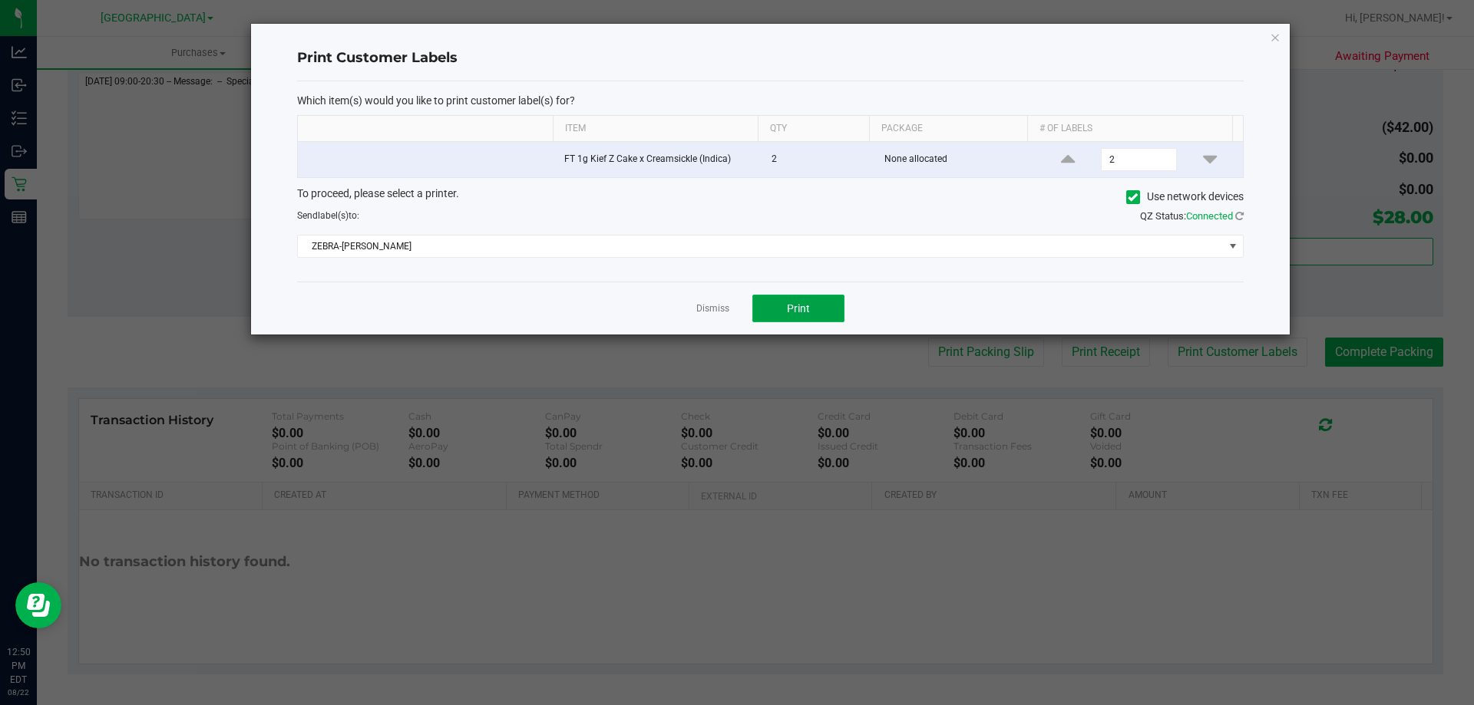
click at [793, 305] on span "Print" at bounding box center [798, 308] width 23 height 12
click at [699, 309] on link "Dismiss" at bounding box center [712, 308] width 33 height 13
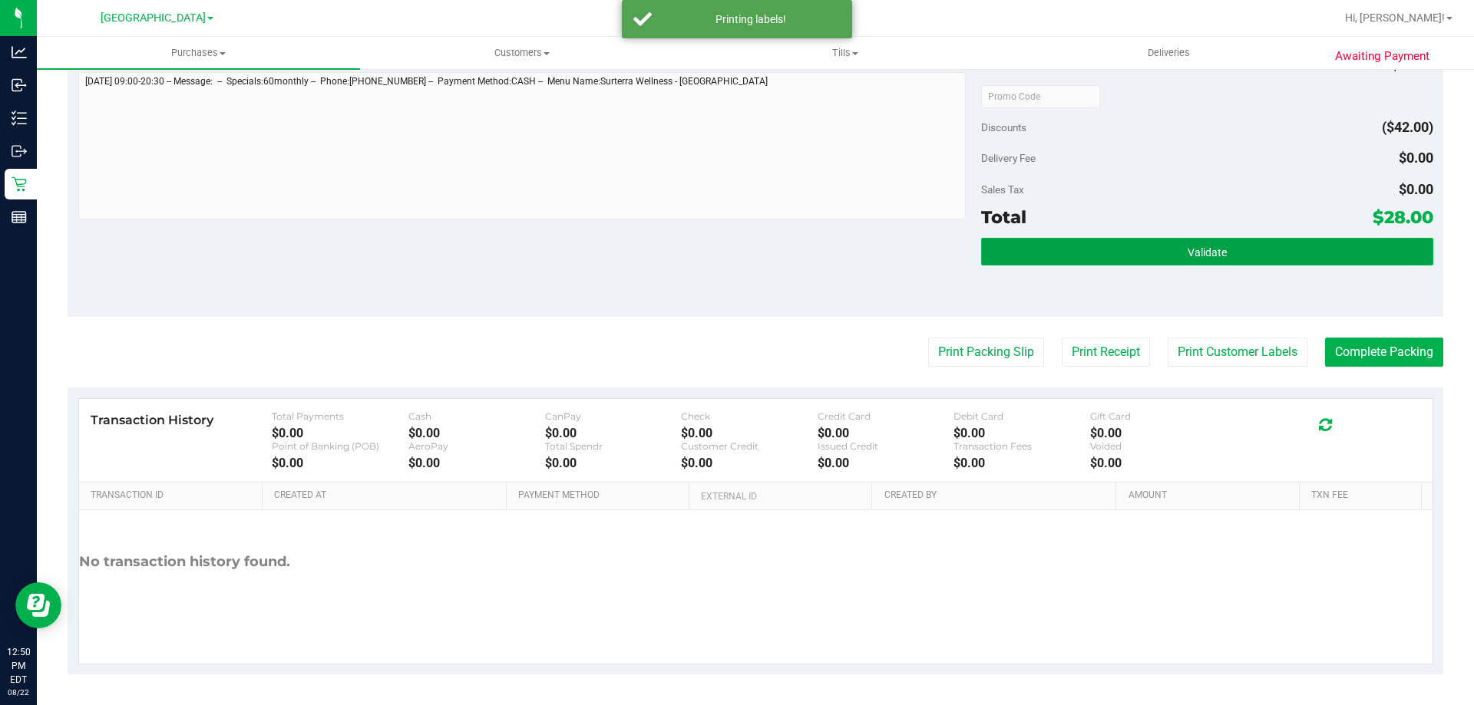
click at [1078, 246] on button "Validate" at bounding box center [1206, 252] width 451 height 28
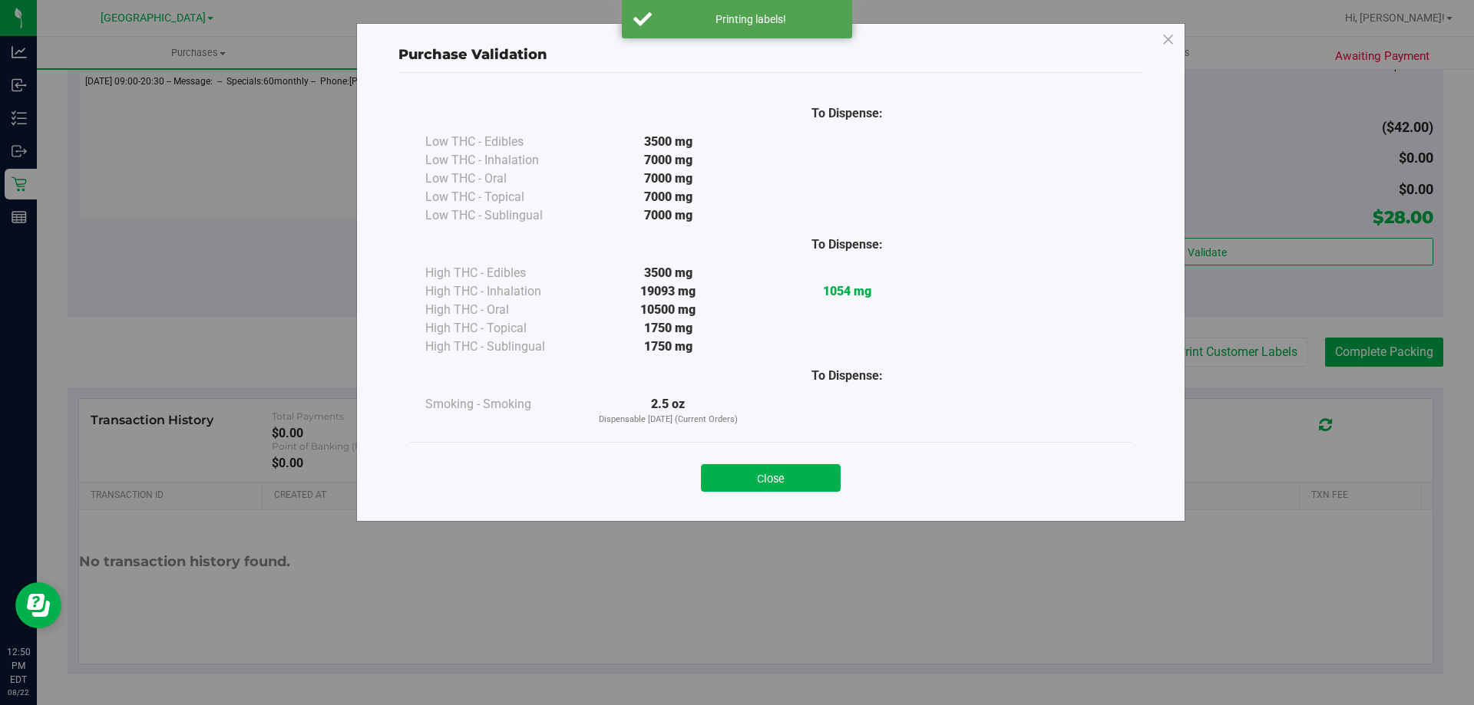
drag, startPoint x: 790, startPoint y: 475, endPoint x: 897, endPoint y: 459, distance: 108.7
click at [789, 474] on button "Close" at bounding box center [771, 478] width 140 height 28
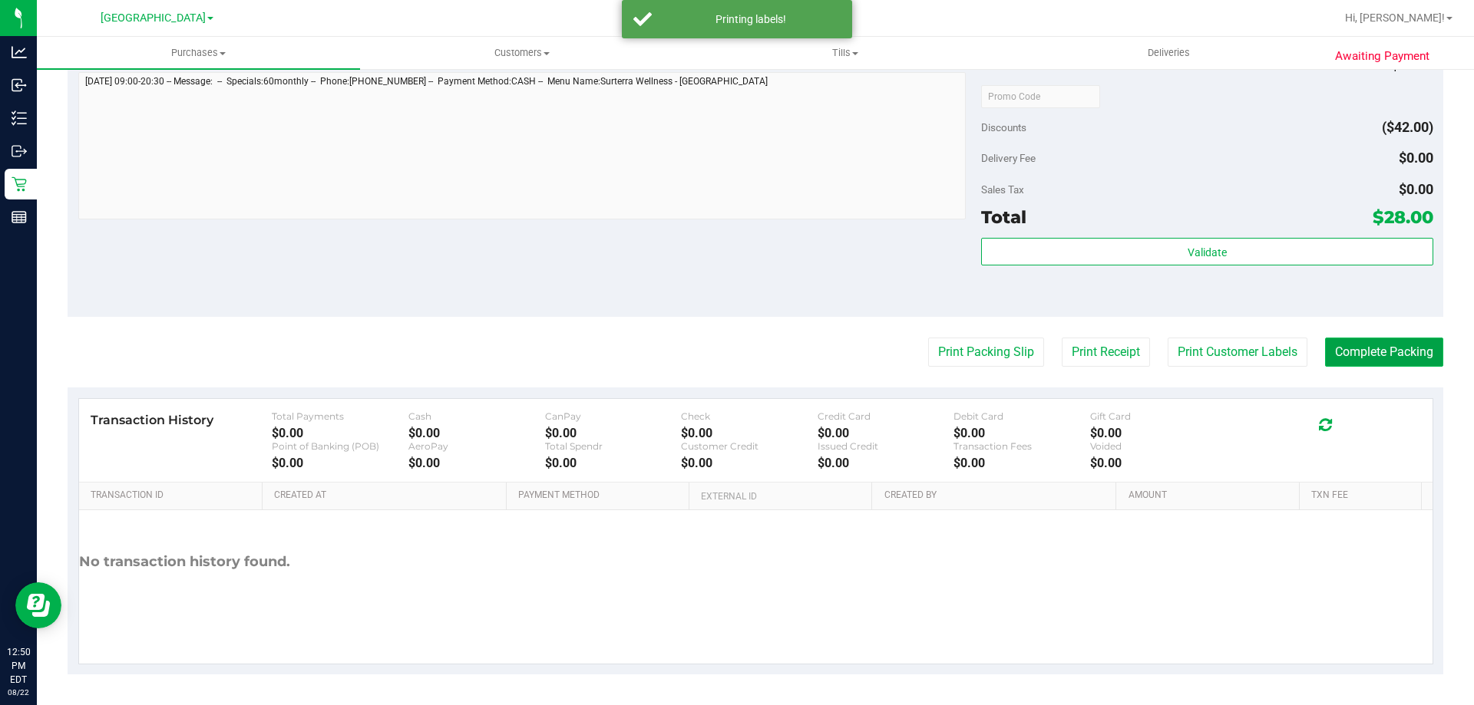
click at [1384, 349] on button "Complete Packing" at bounding box center [1384, 352] width 118 height 29
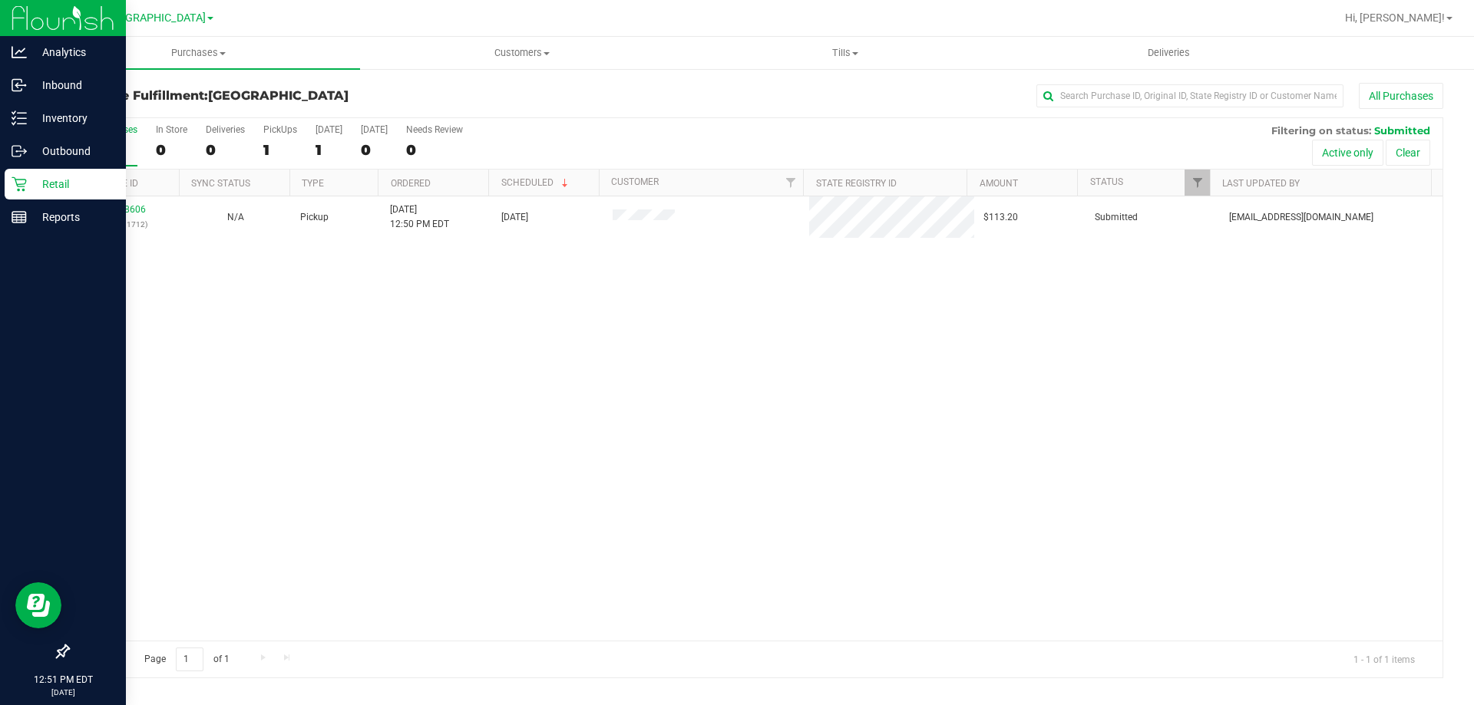
click at [86, 177] on p "Retail" at bounding box center [73, 184] width 92 height 18
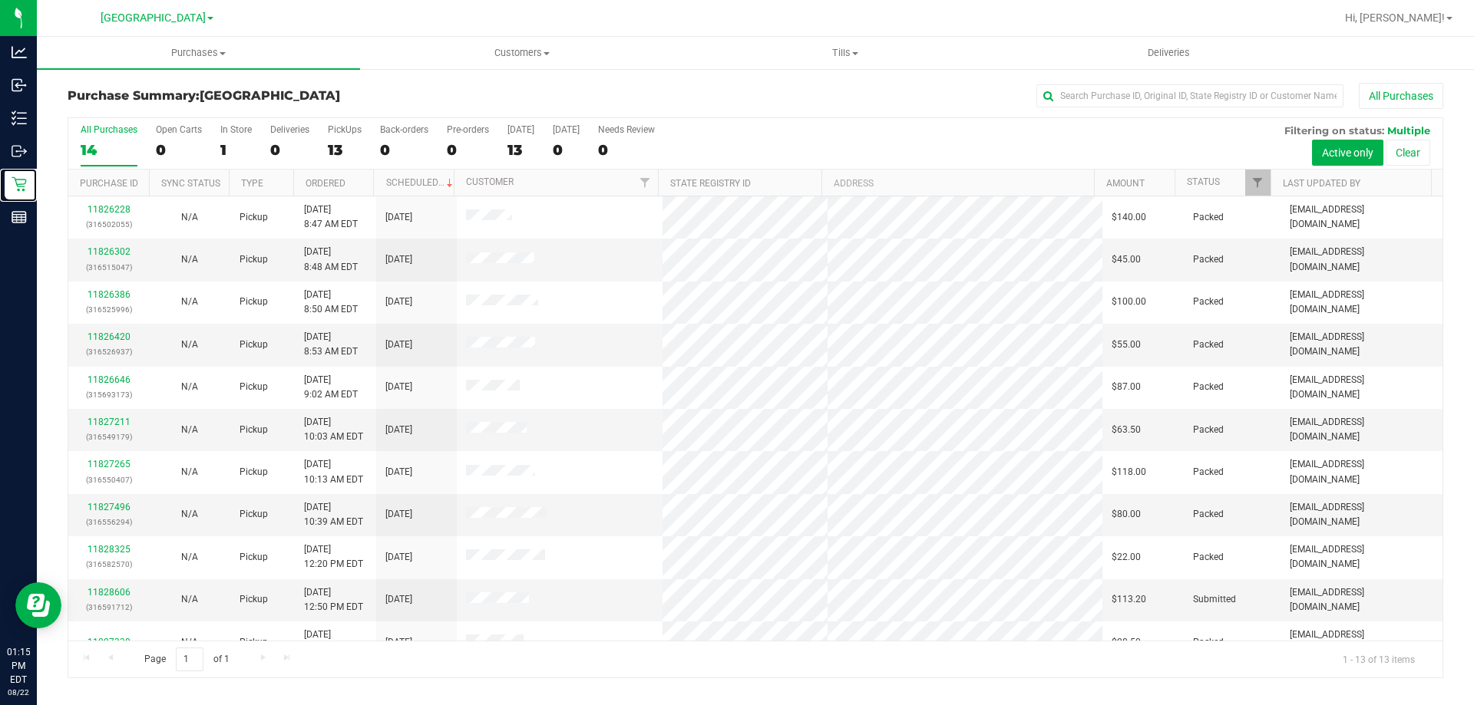
scroll to position [107, 0]
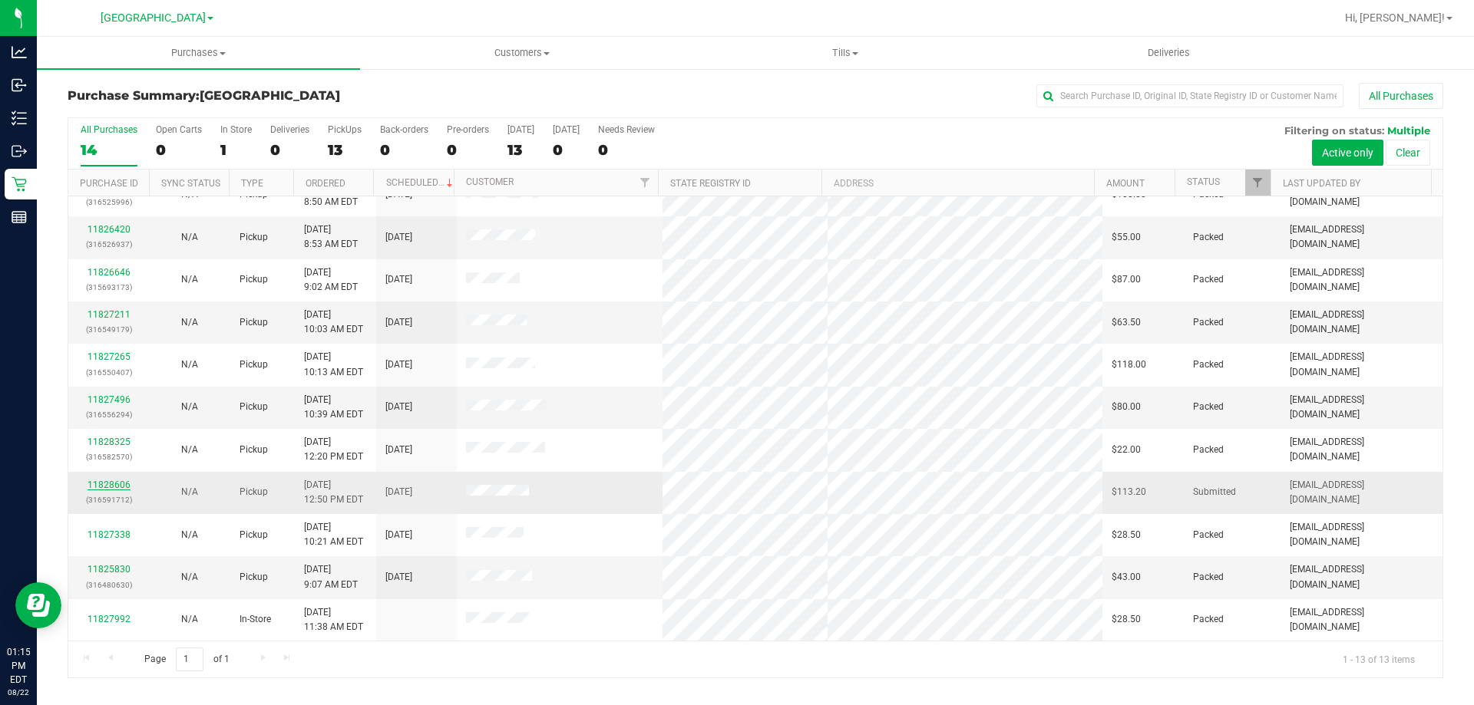
click at [101, 483] on link "11828606" at bounding box center [109, 485] width 43 height 11
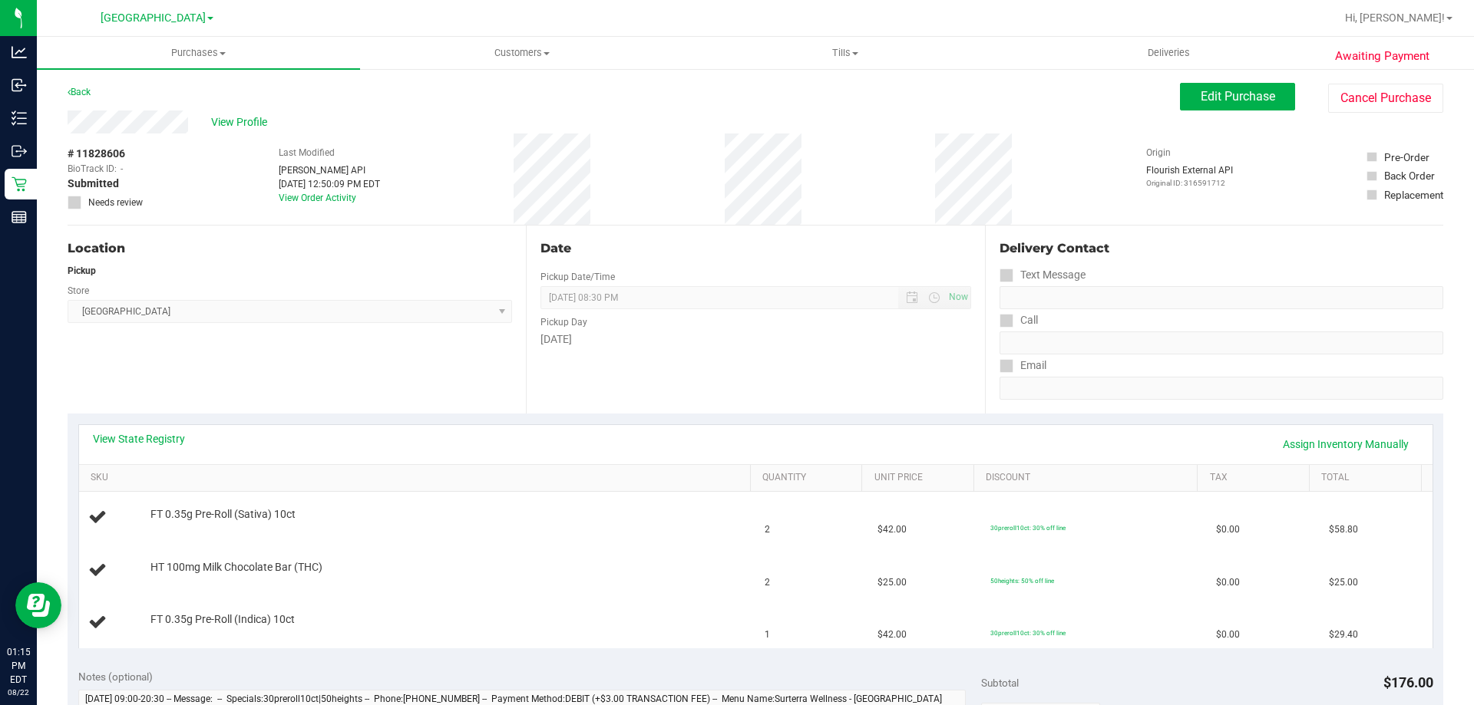
click at [433, 467] on th "SKU" at bounding box center [414, 479] width 671 height 28
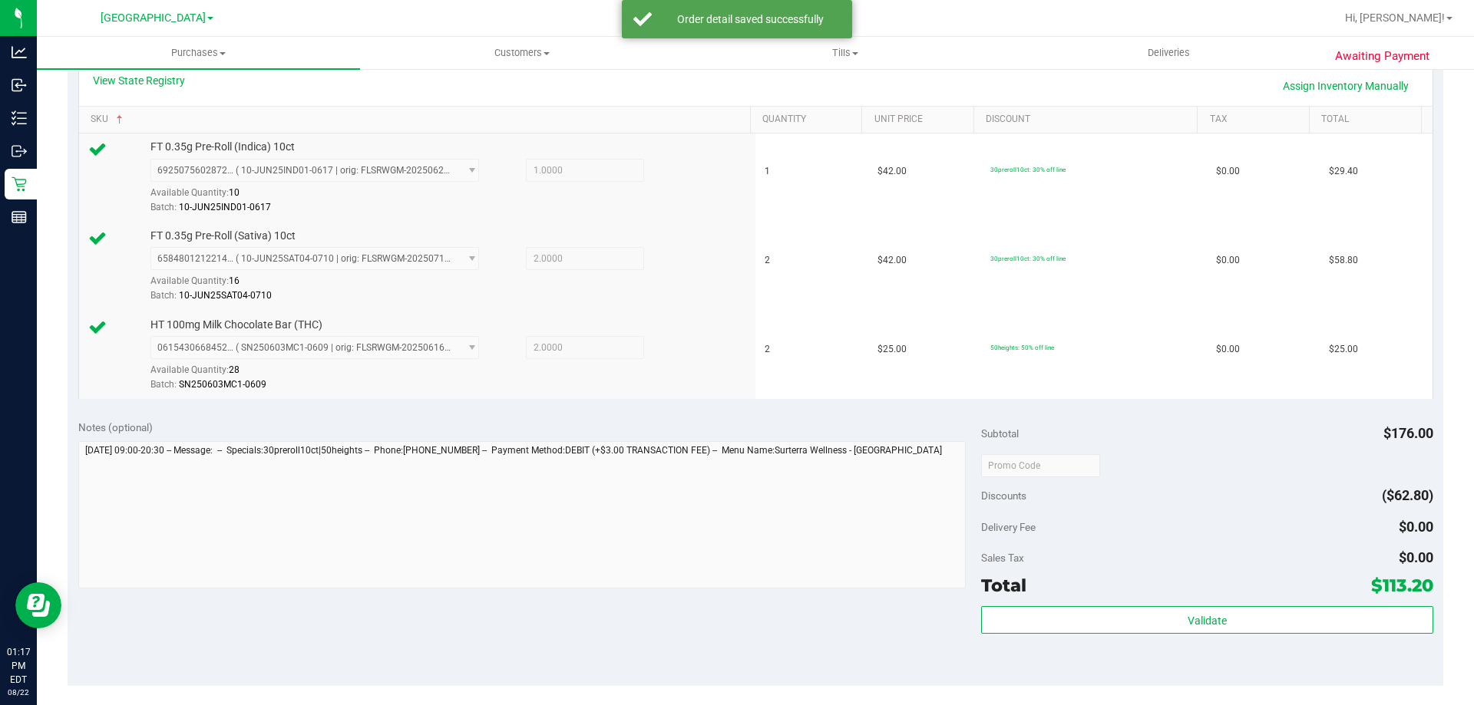
scroll to position [384, 0]
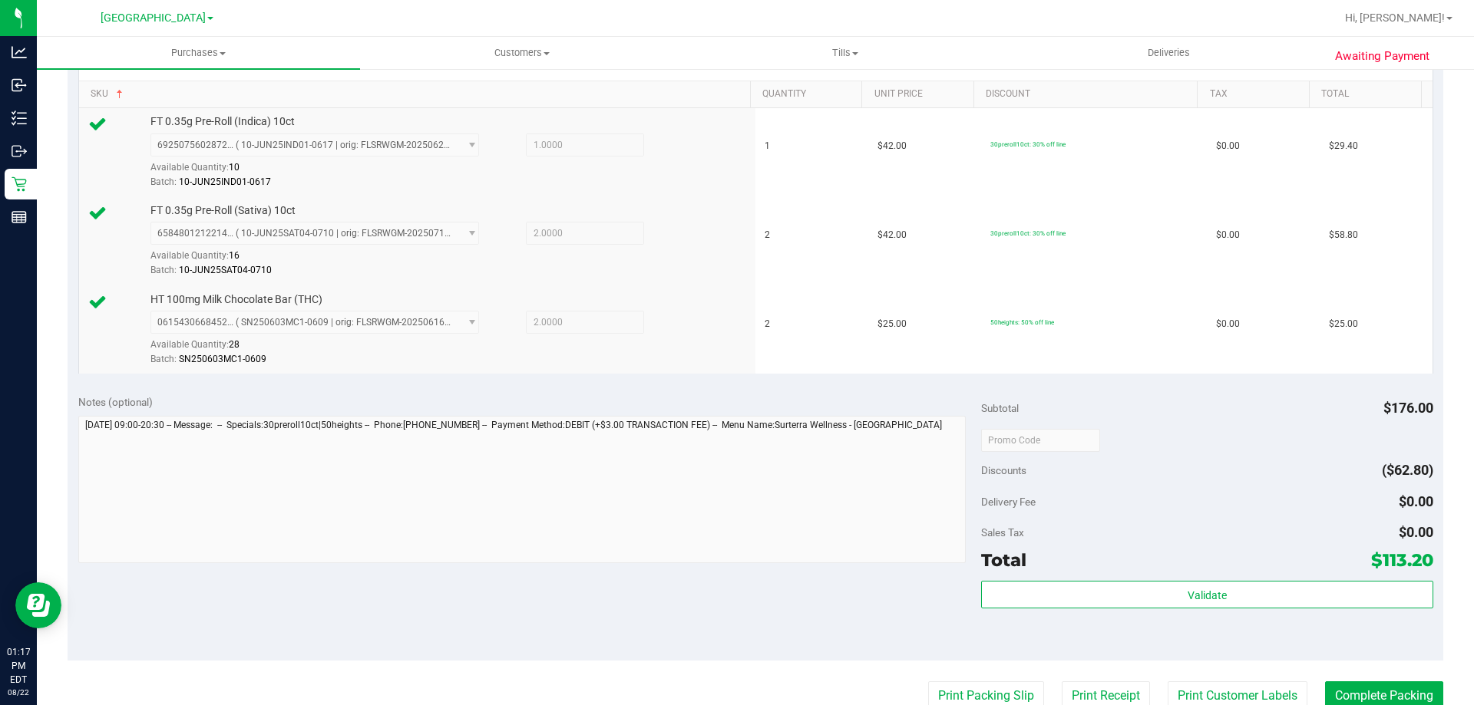
click at [1283, 611] on div "Validate" at bounding box center [1206, 615] width 451 height 69
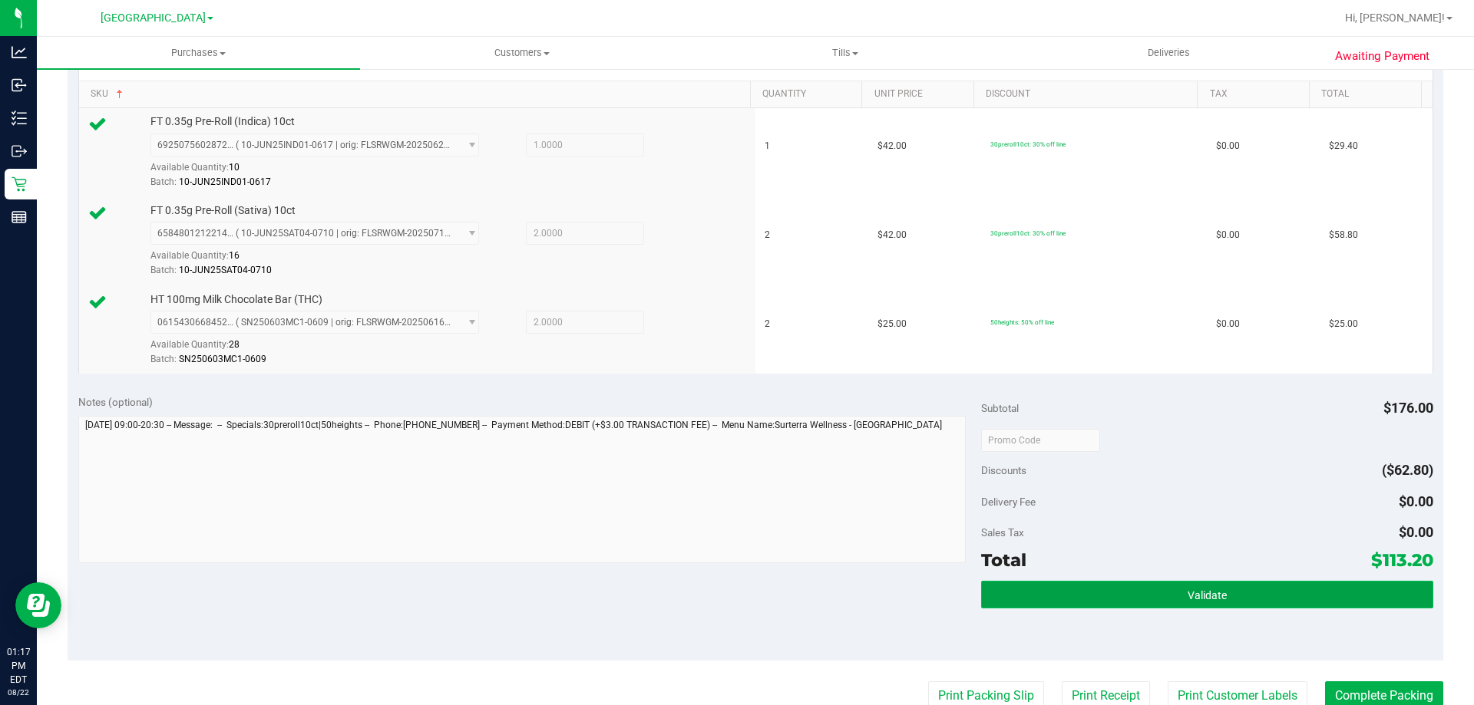
click at [1282, 603] on button "Validate" at bounding box center [1206, 595] width 451 height 28
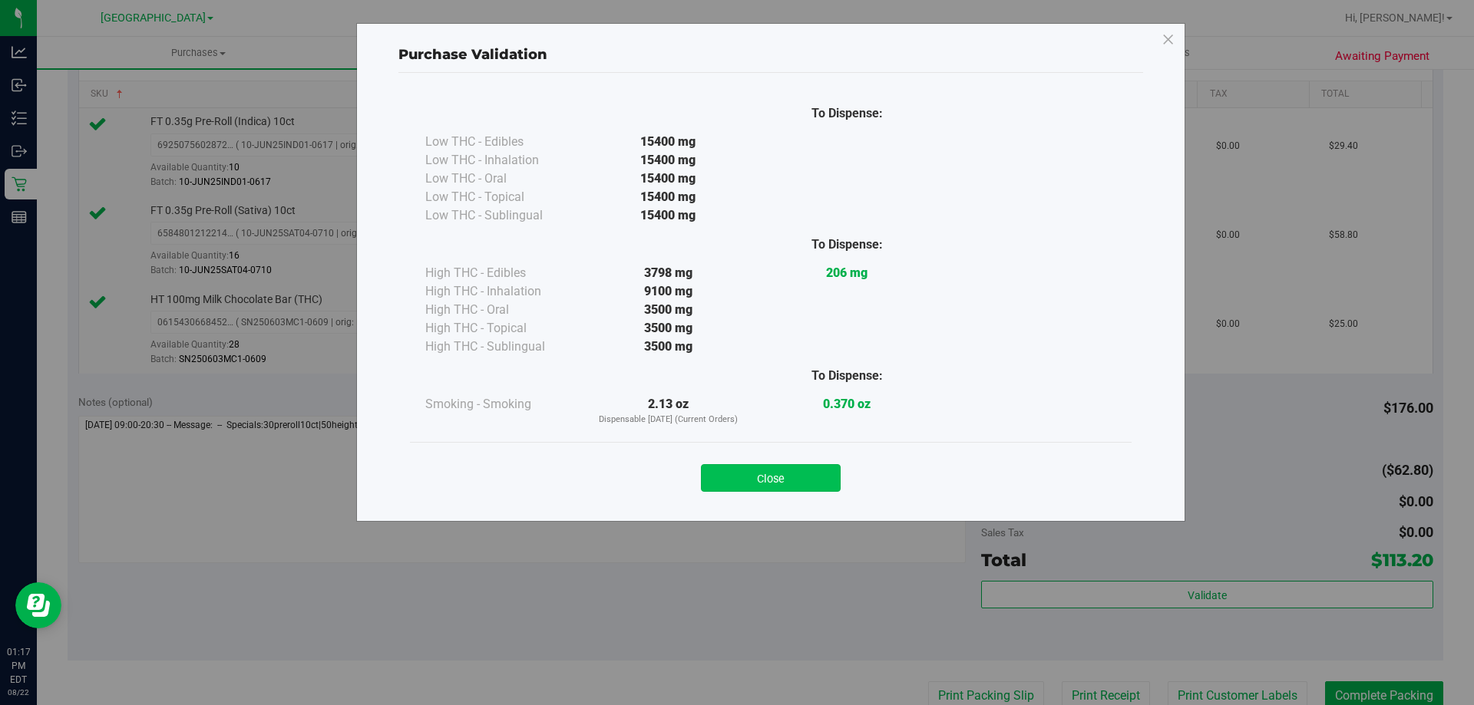
click at [821, 471] on button "Close" at bounding box center [771, 478] width 140 height 28
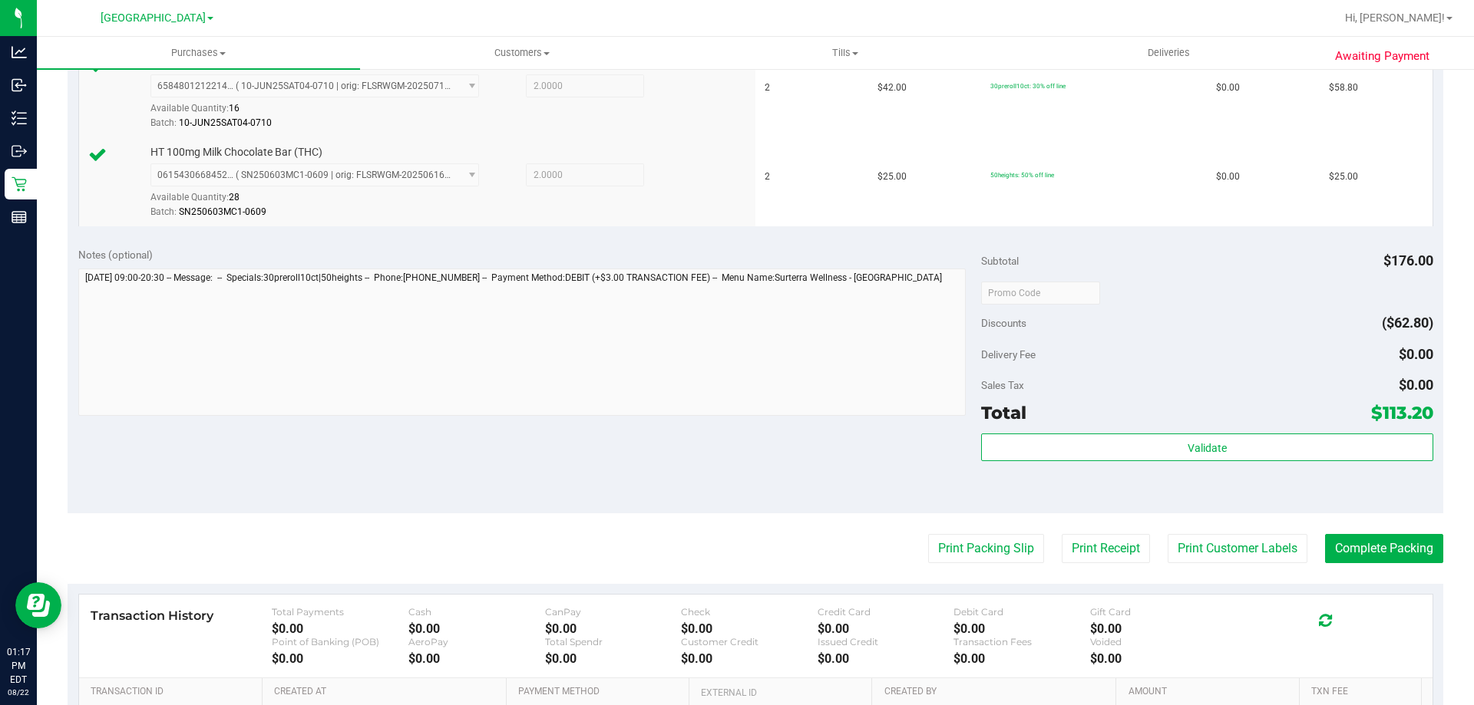
scroll to position [537, 0]
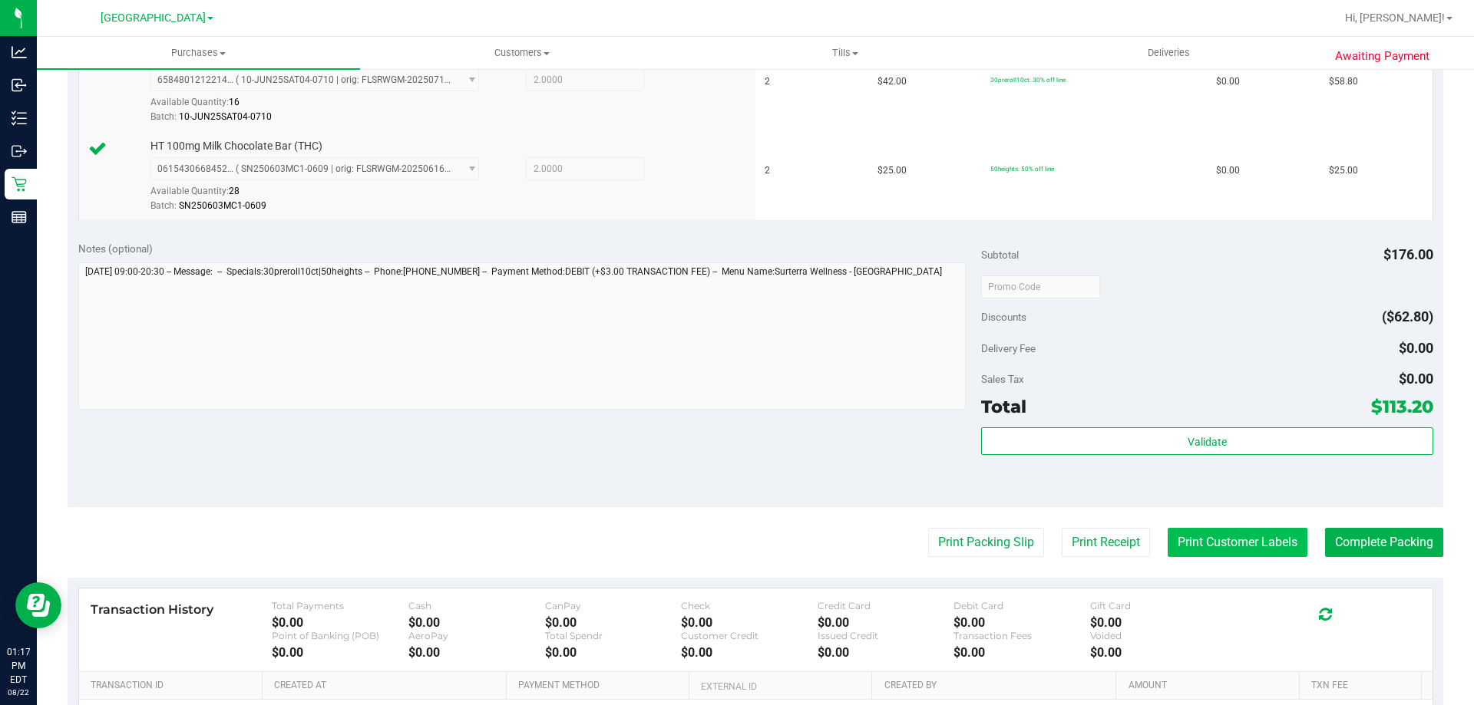
click at [1206, 545] on button "Print Customer Labels" at bounding box center [1238, 542] width 140 height 29
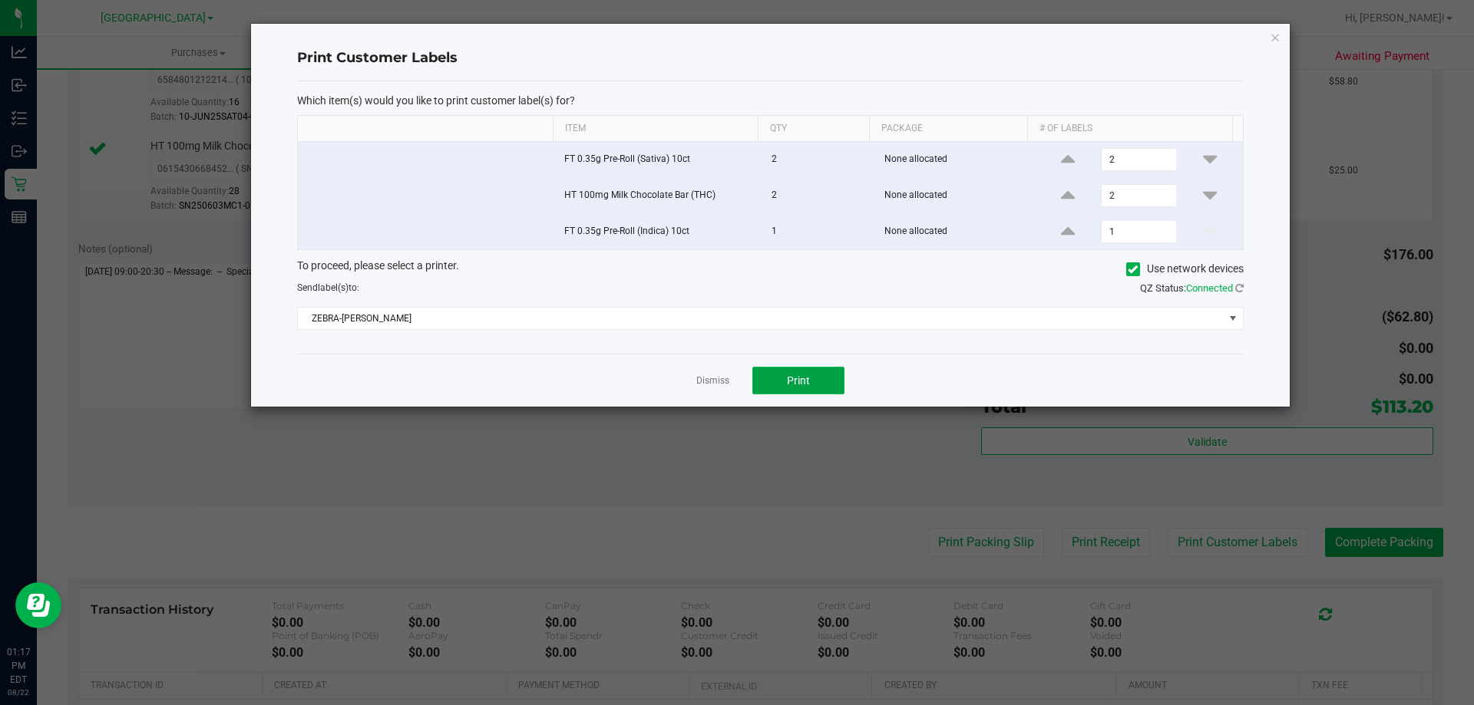
click at [798, 370] on button "Print" at bounding box center [798, 381] width 92 height 28
click at [715, 381] on link "Dismiss" at bounding box center [712, 381] width 33 height 13
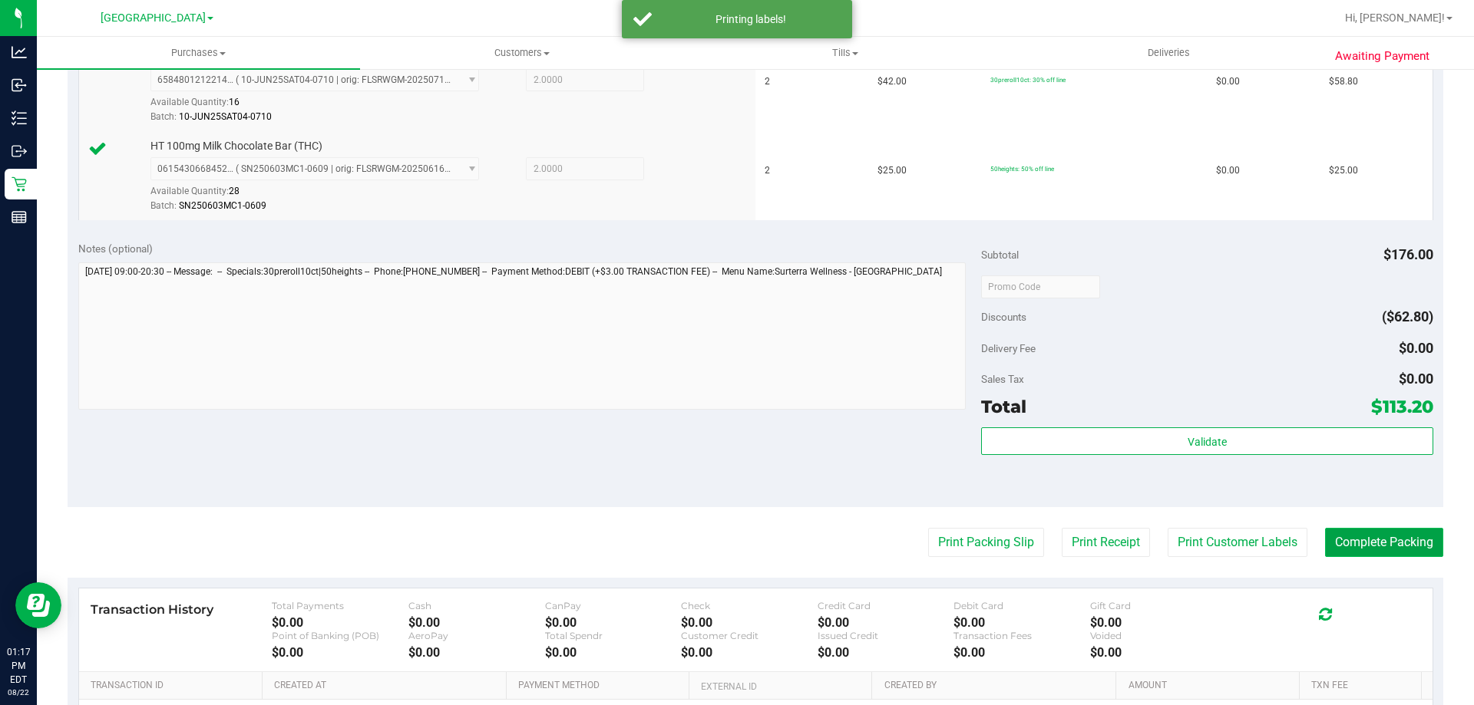
click at [1347, 539] on button "Complete Packing" at bounding box center [1384, 542] width 118 height 29
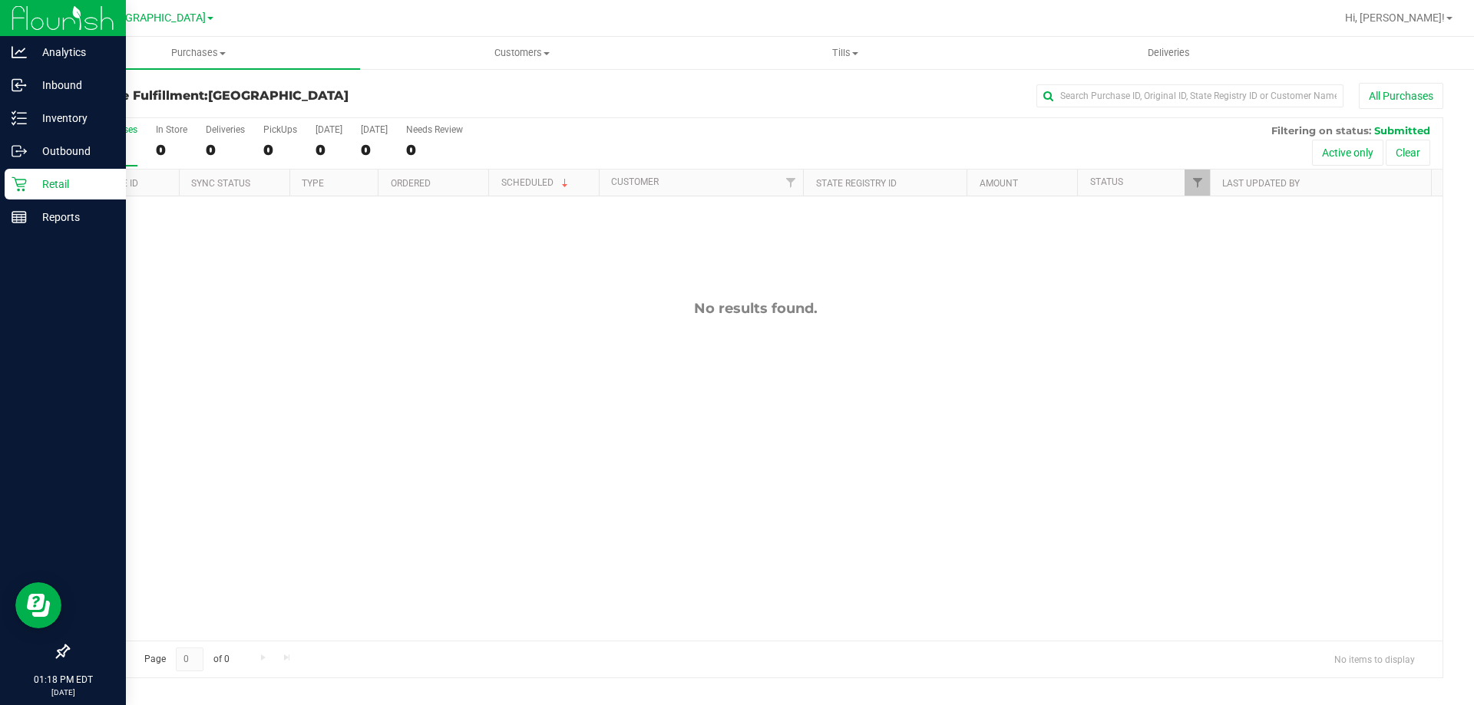
click at [91, 178] on p "Retail" at bounding box center [73, 184] width 92 height 18
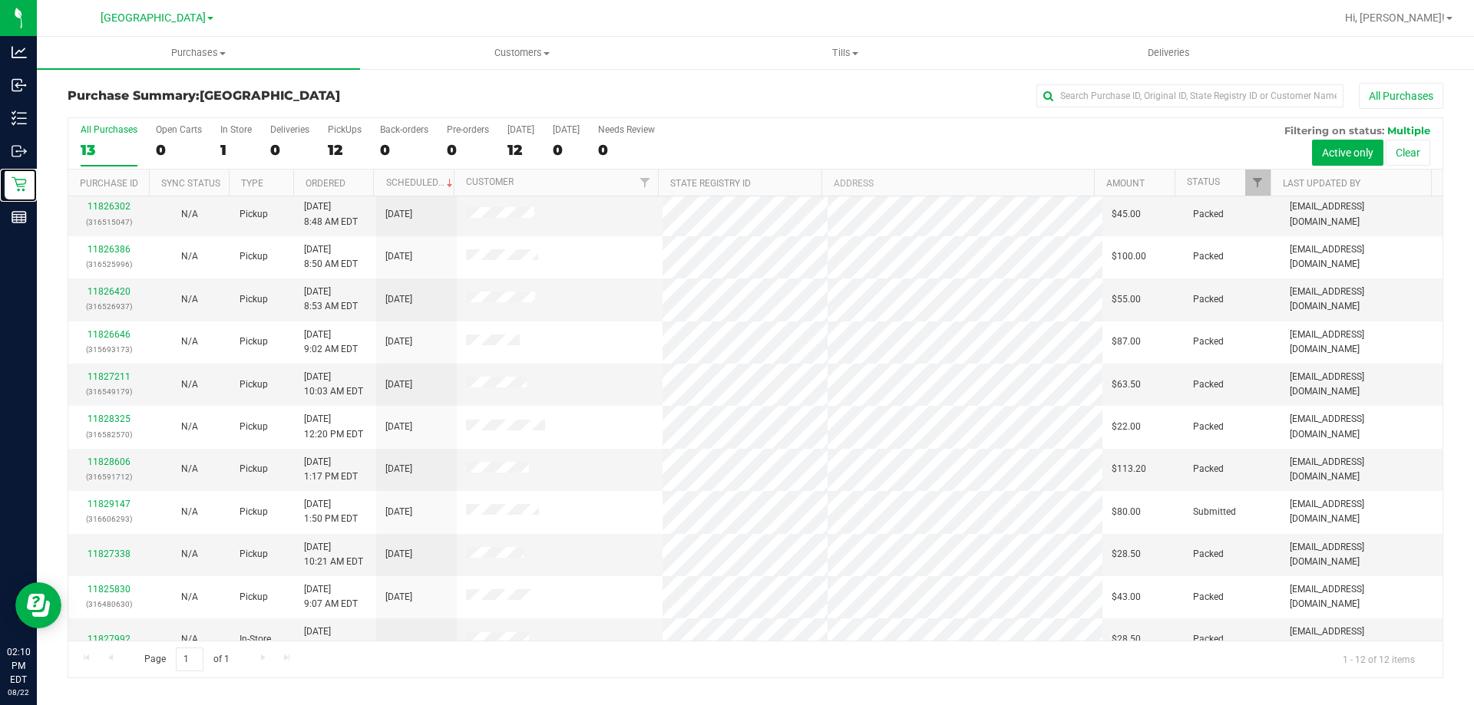
scroll to position [65, 0]
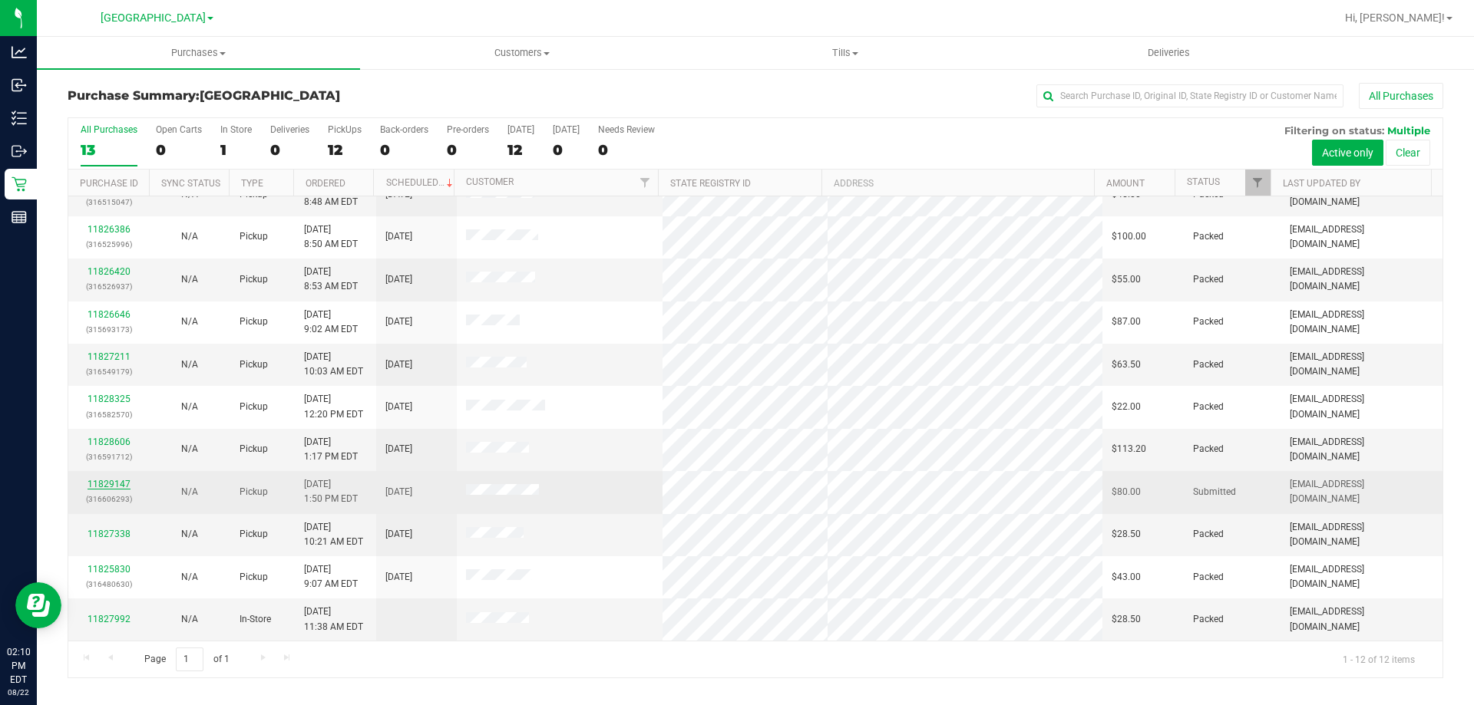
click at [114, 486] on link "11829147" at bounding box center [109, 484] width 43 height 11
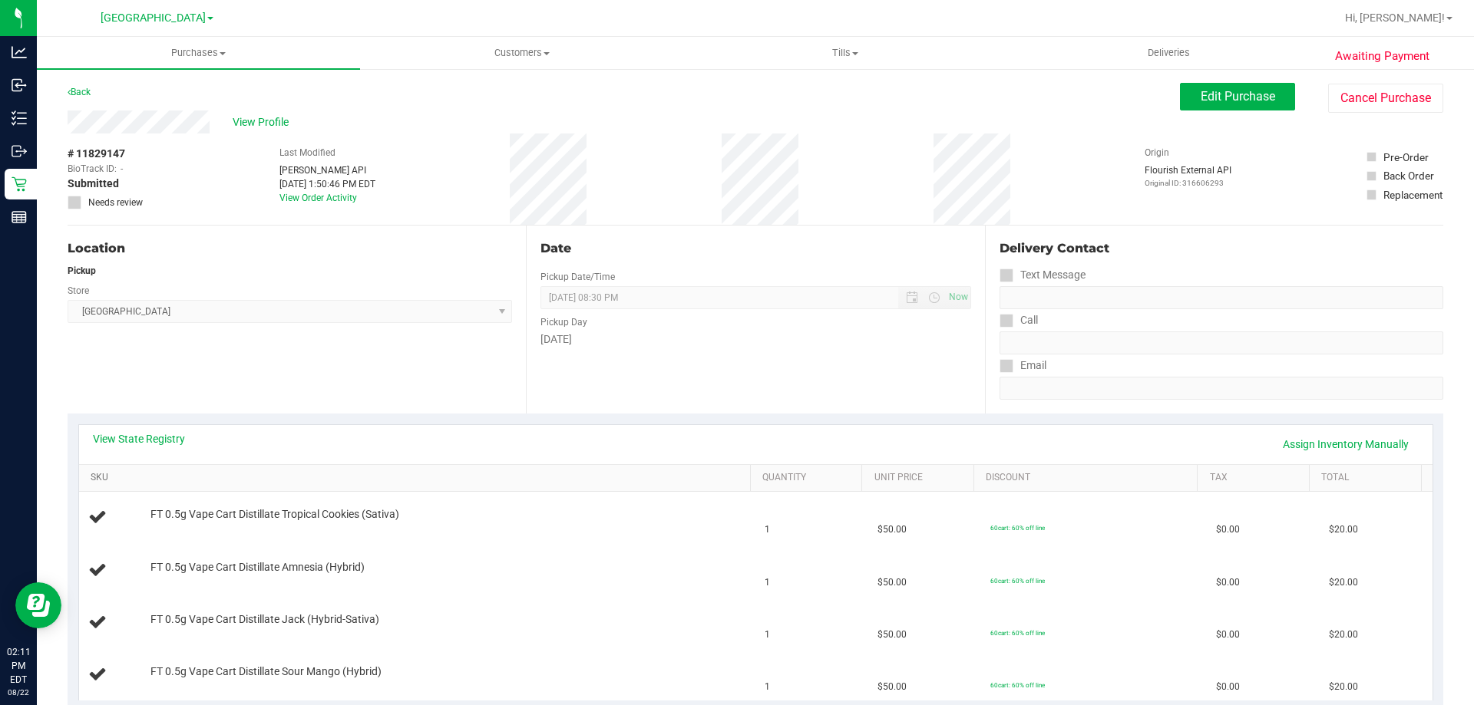
click at [173, 480] on link "SKU" at bounding box center [417, 478] width 653 height 12
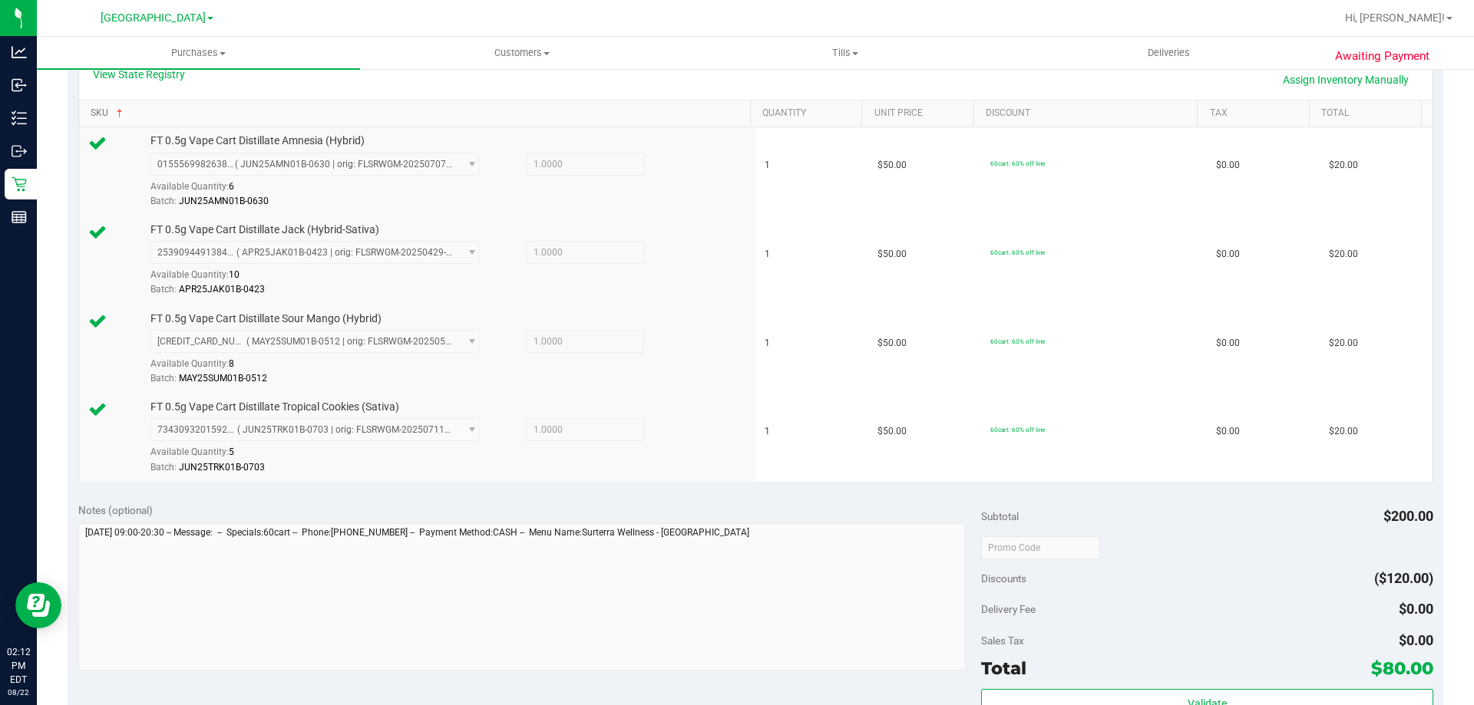
scroll to position [384, 0]
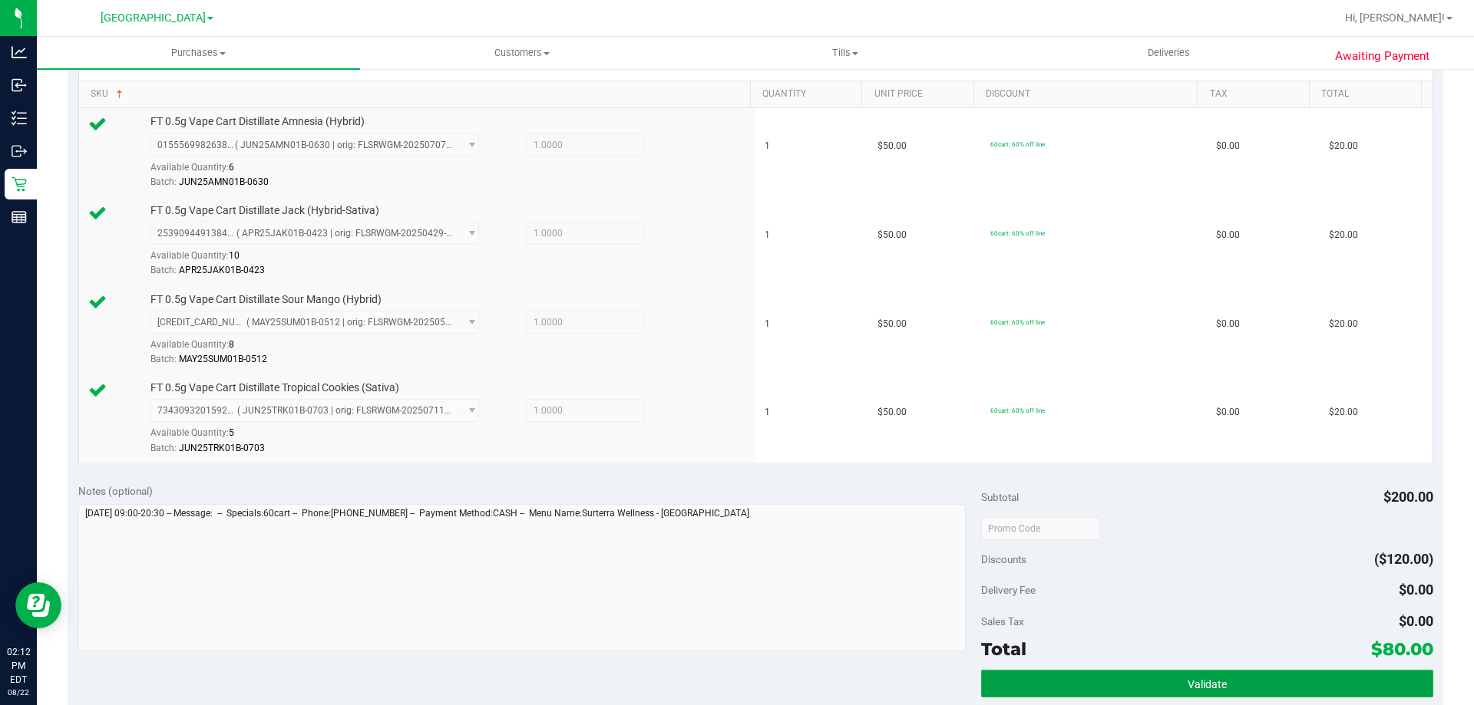
click at [1302, 682] on button "Validate" at bounding box center [1206, 684] width 451 height 28
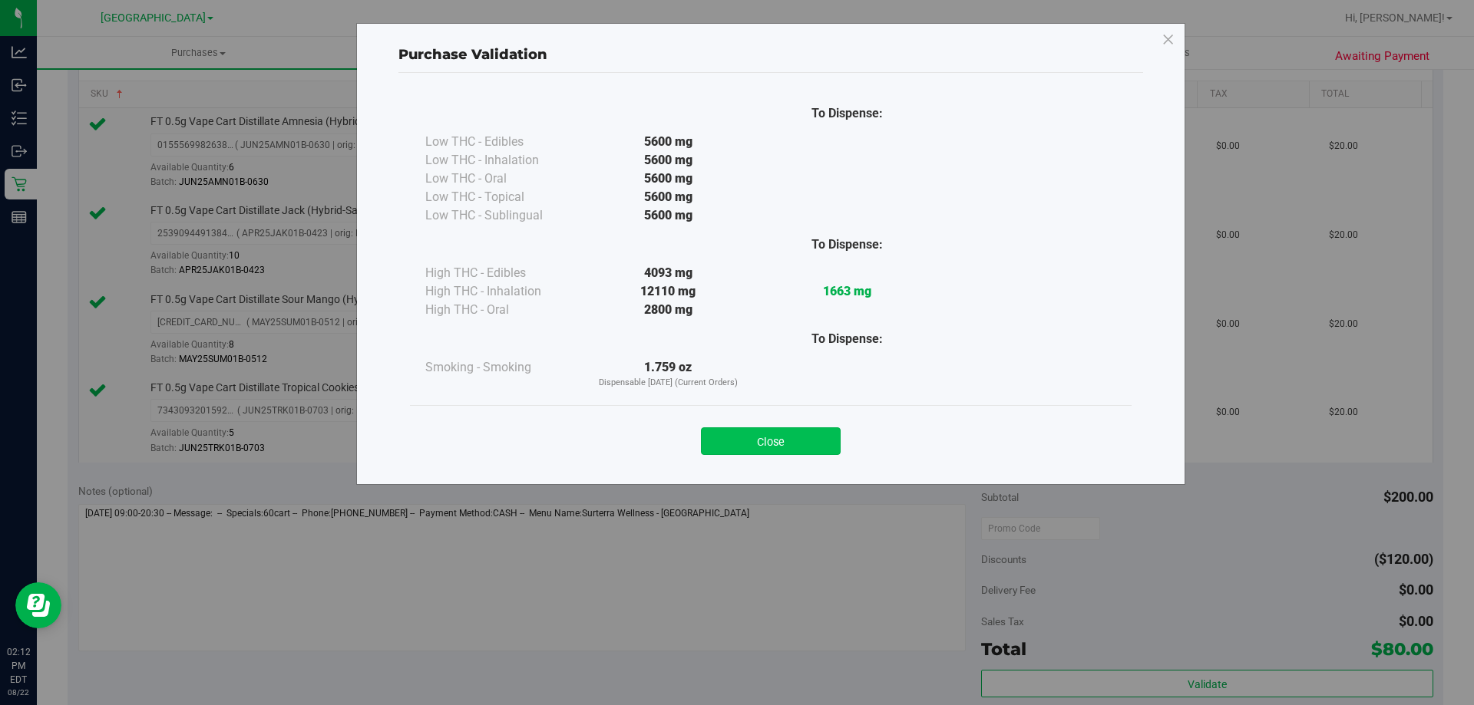
click at [708, 443] on button "Close" at bounding box center [771, 442] width 140 height 28
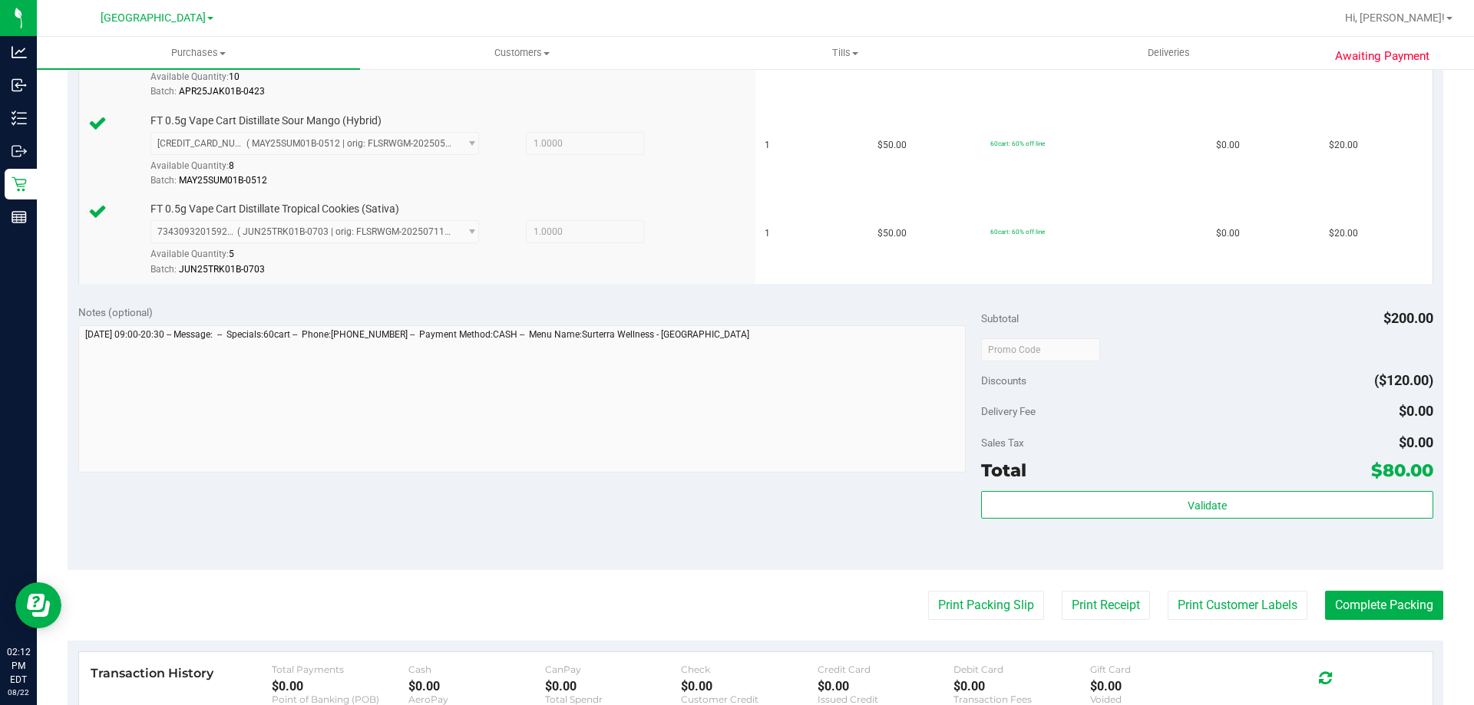
scroll to position [691, 0]
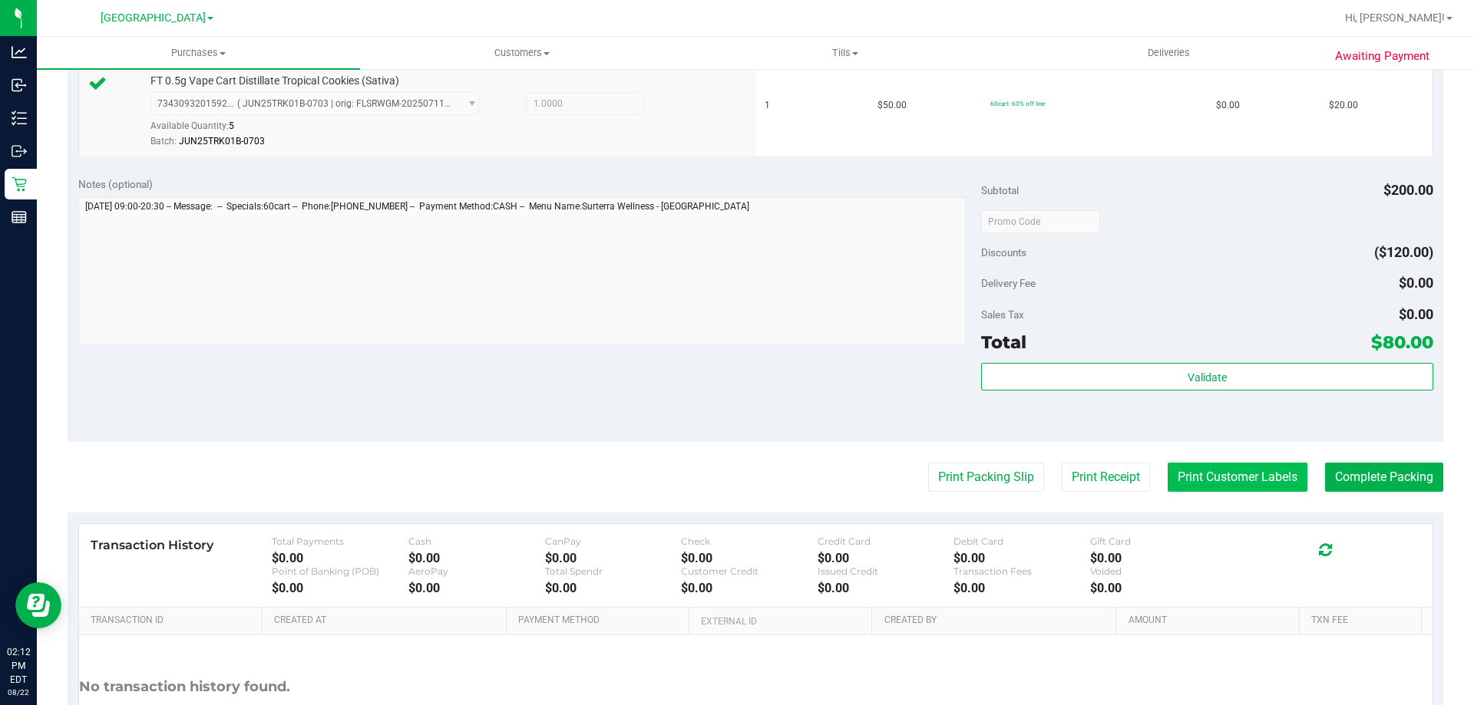
click at [1175, 484] on button "Print Customer Labels" at bounding box center [1238, 477] width 140 height 29
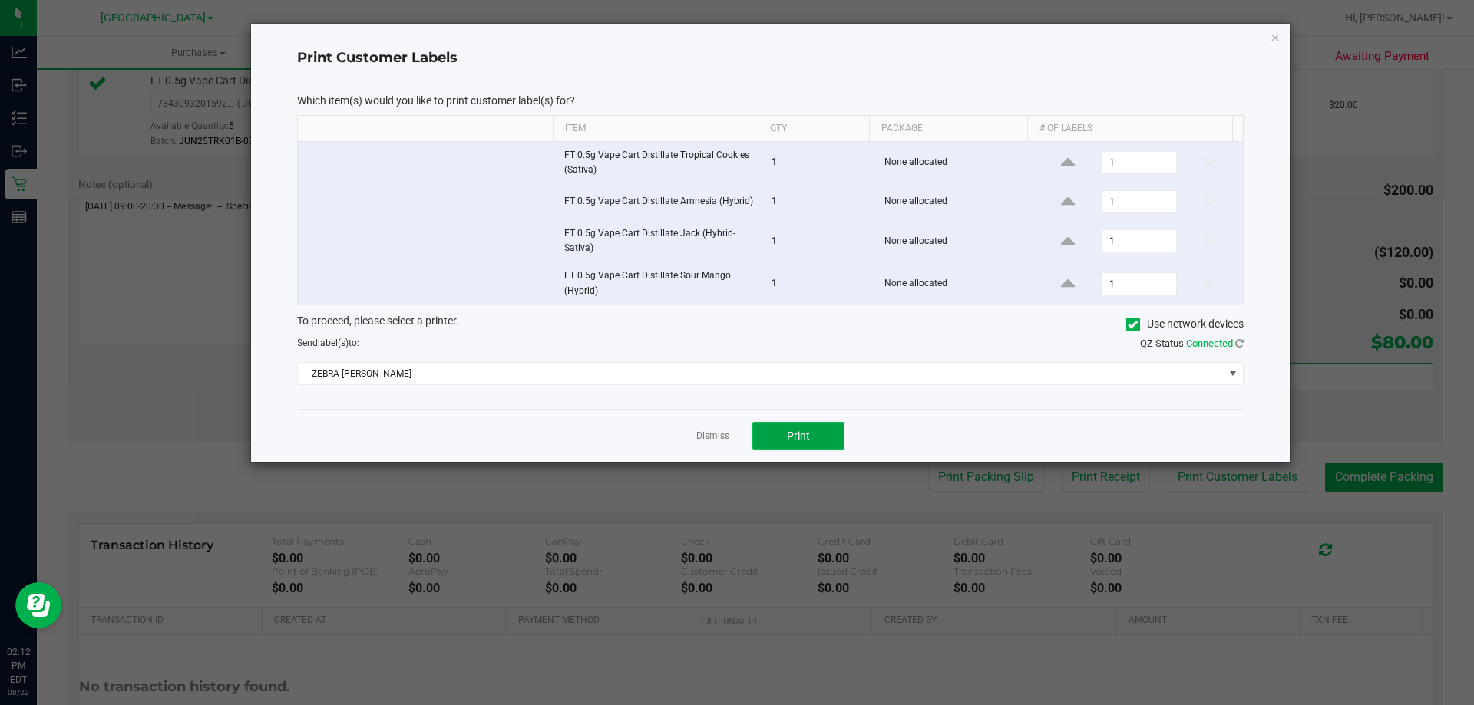
click at [809, 443] on button "Print" at bounding box center [798, 436] width 92 height 28
click at [712, 434] on link "Dismiss" at bounding box center [712, 436] width 33 height 13
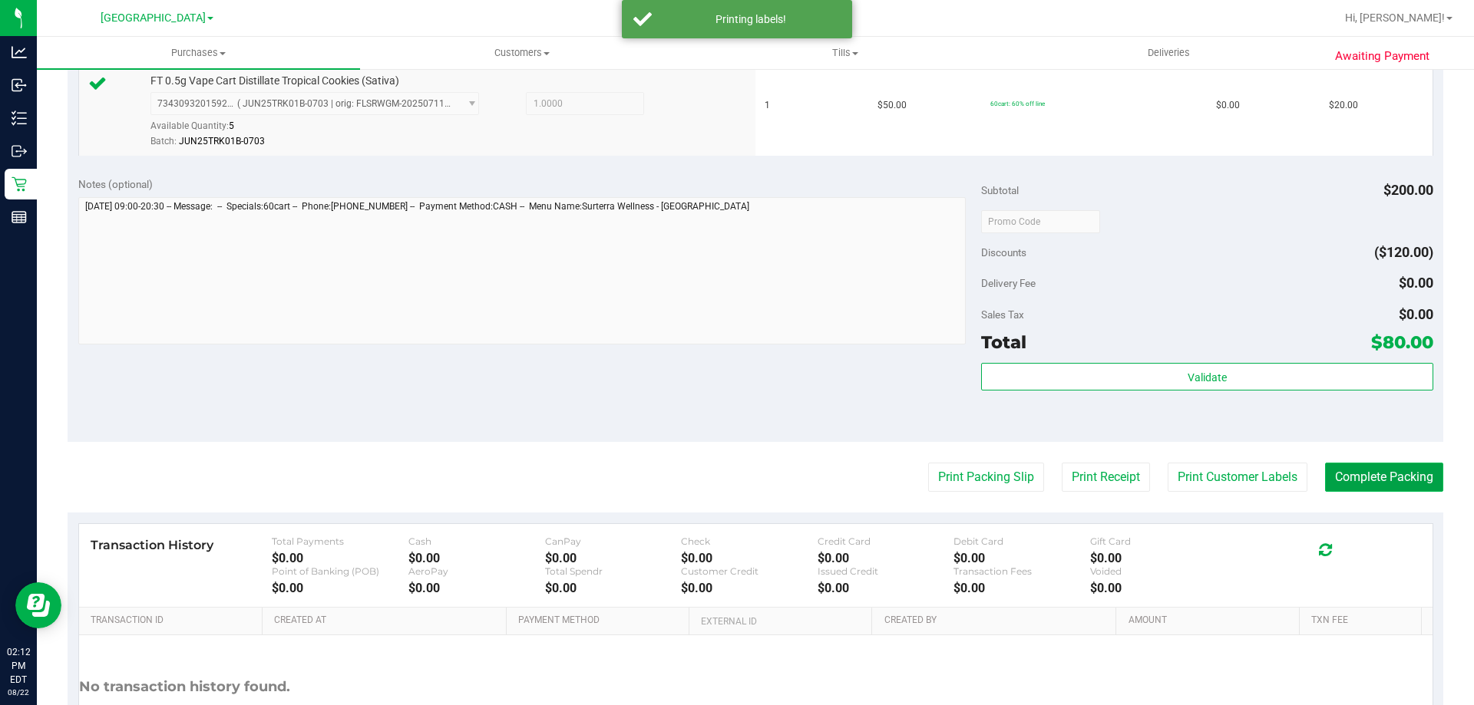
click at [1374, 477] on button "Complete Packing" at bounding box center [1384, 477] width 118 height 29
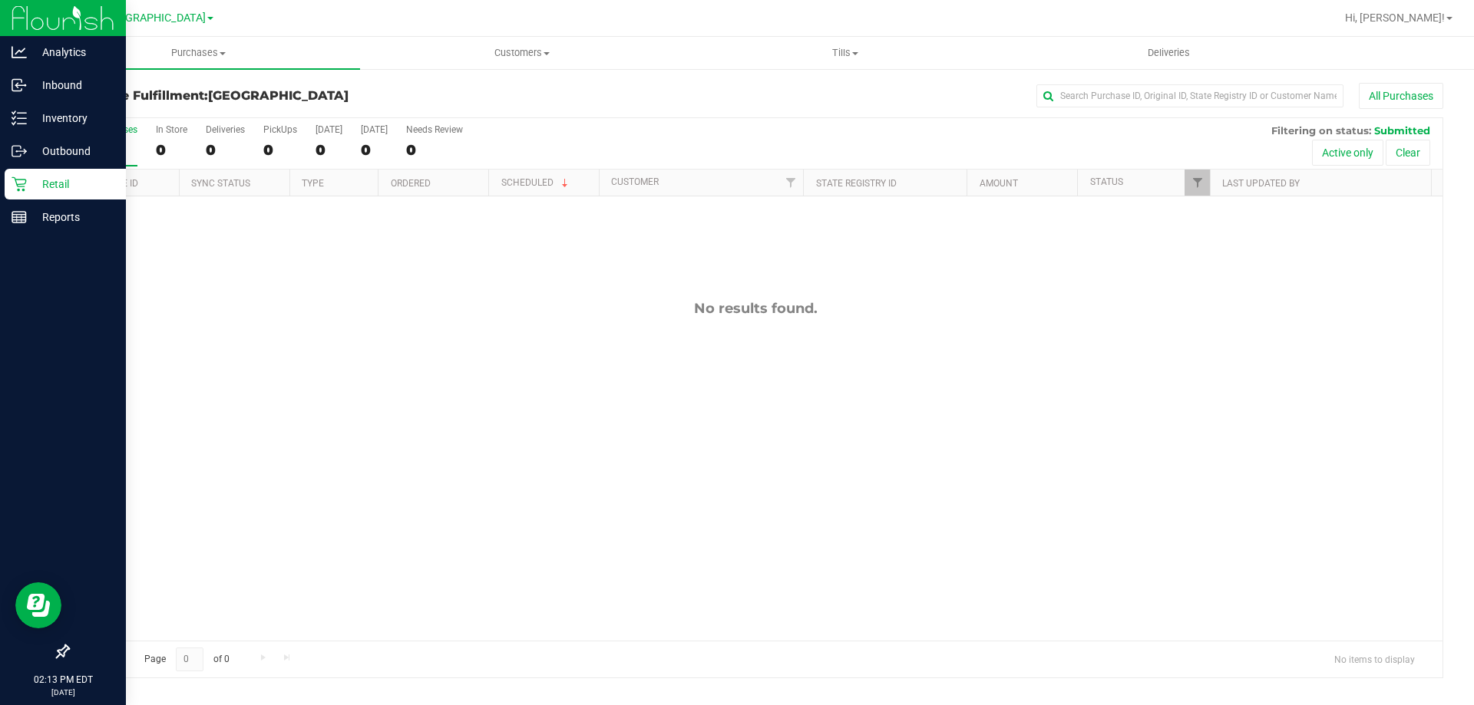
click at [34, 187] on p "Retail" at bounding box center [73, 184] width 92 height 18
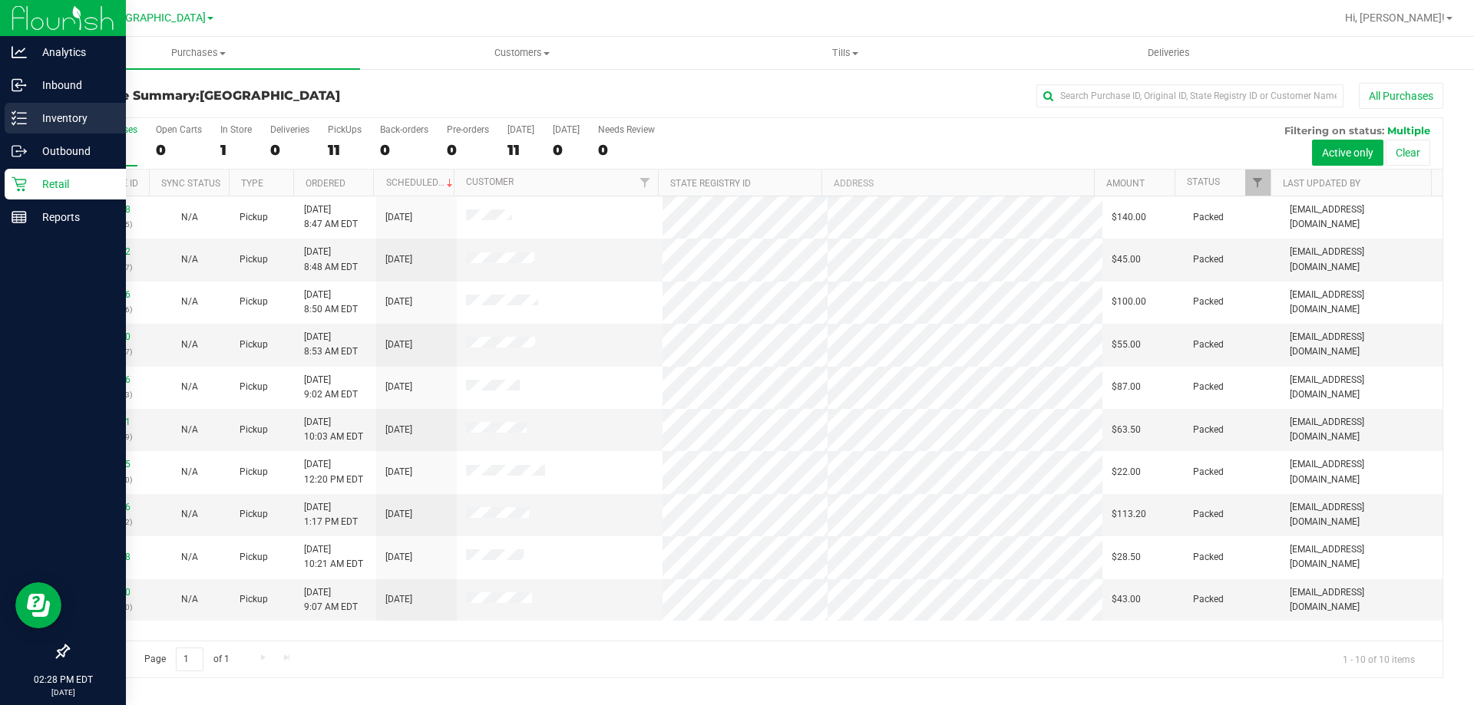
click at [42, 129] on div "Inventory" at bounding box center [65, 118] width 121 height 31
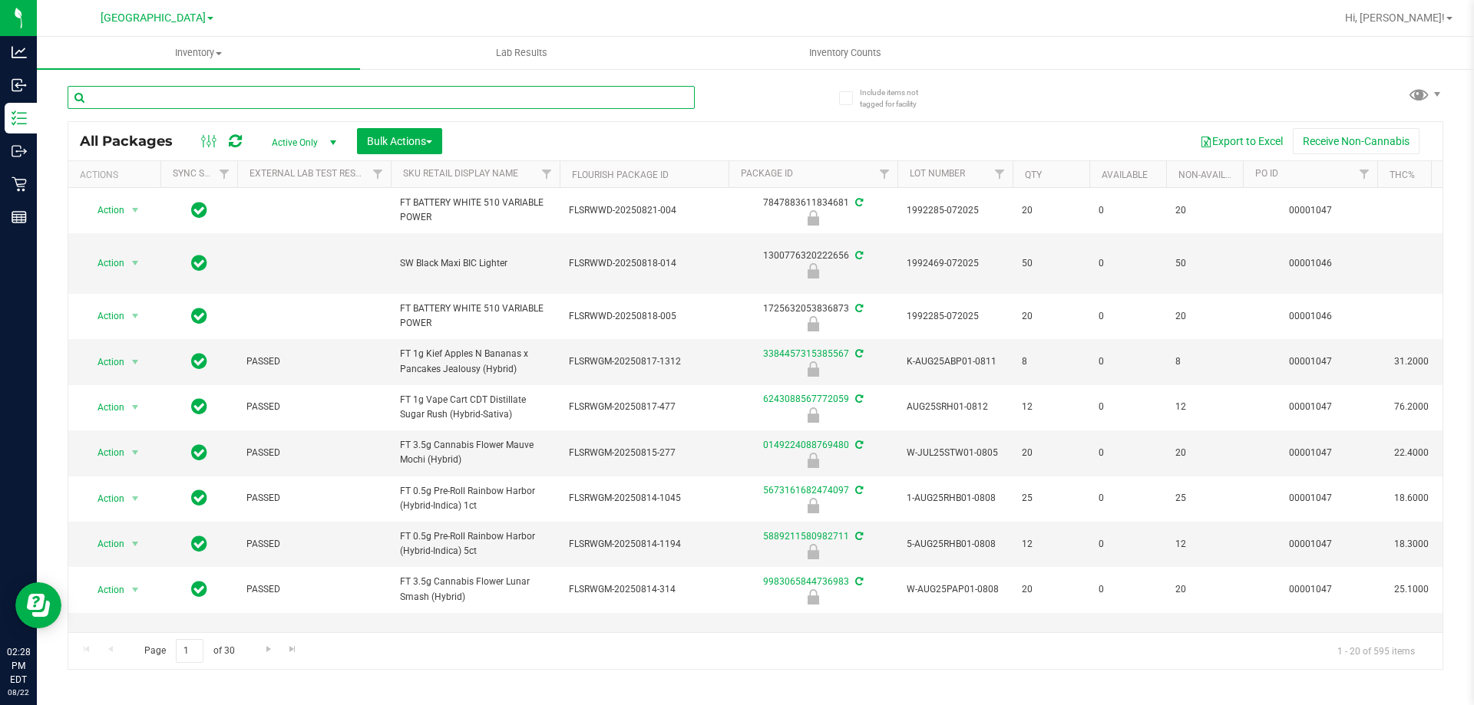
click at [169, 94] on input "text" at bounding box center [381, 97] width 627 height 23
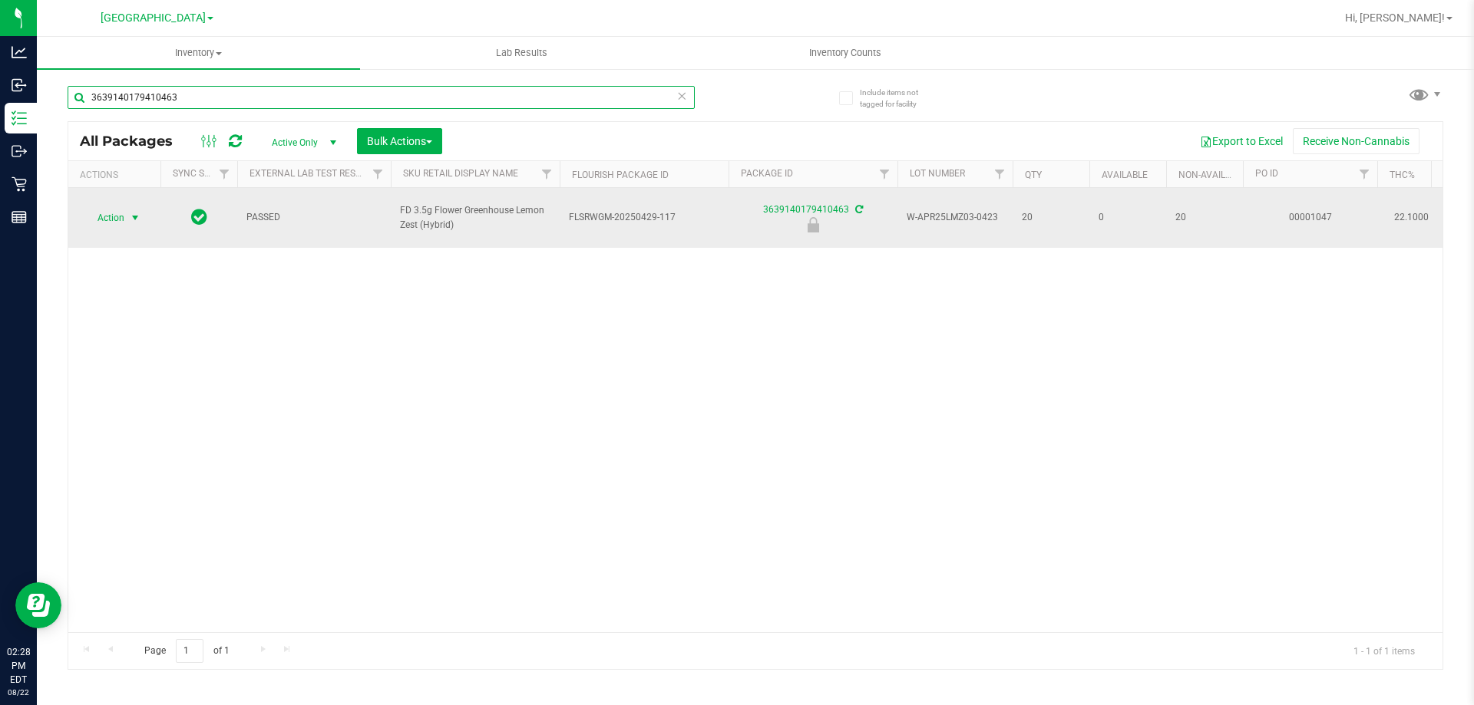
type input "3639140179410463"
click at [133, 216] on span "select" at bounding box center [135, 218] width 12 height 12
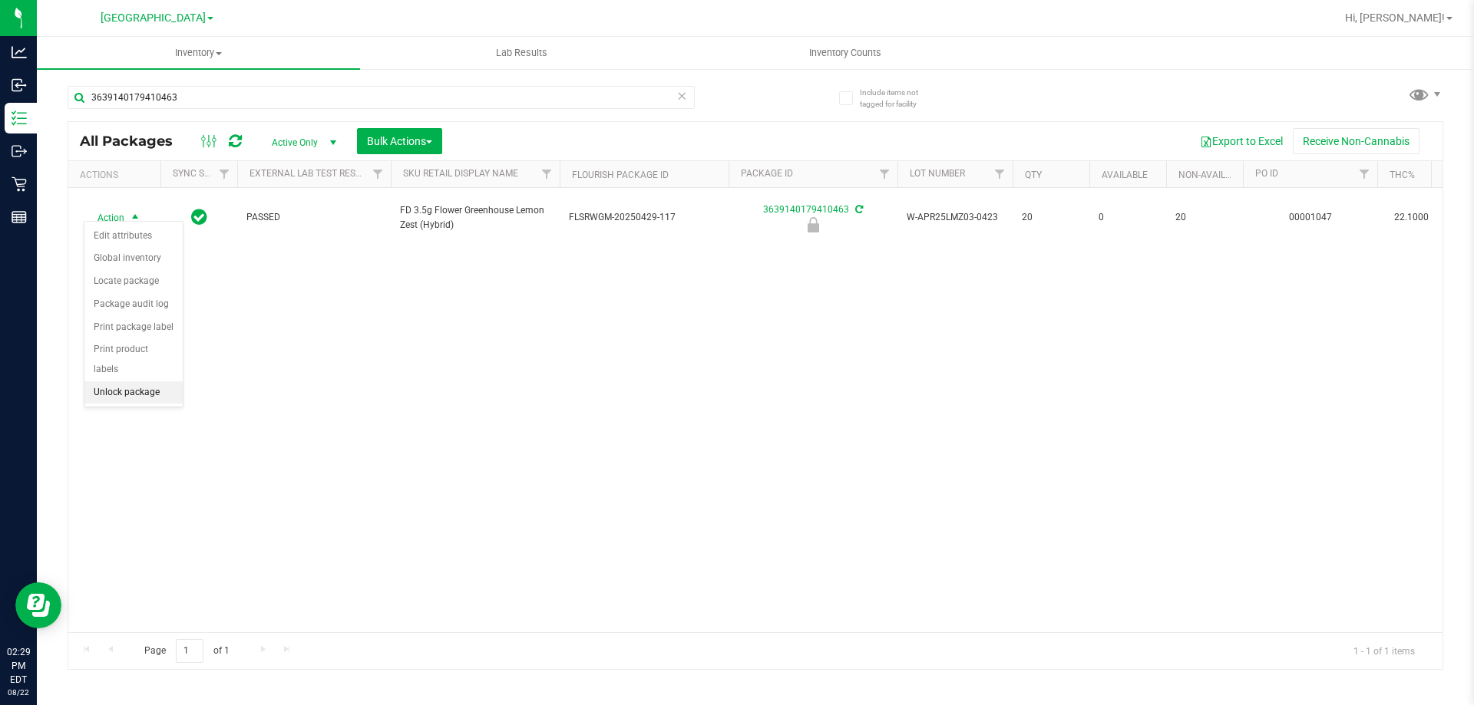
click at [156, 382] on li "Unlock package" at bounding box center [133, 393] width 98 height 23
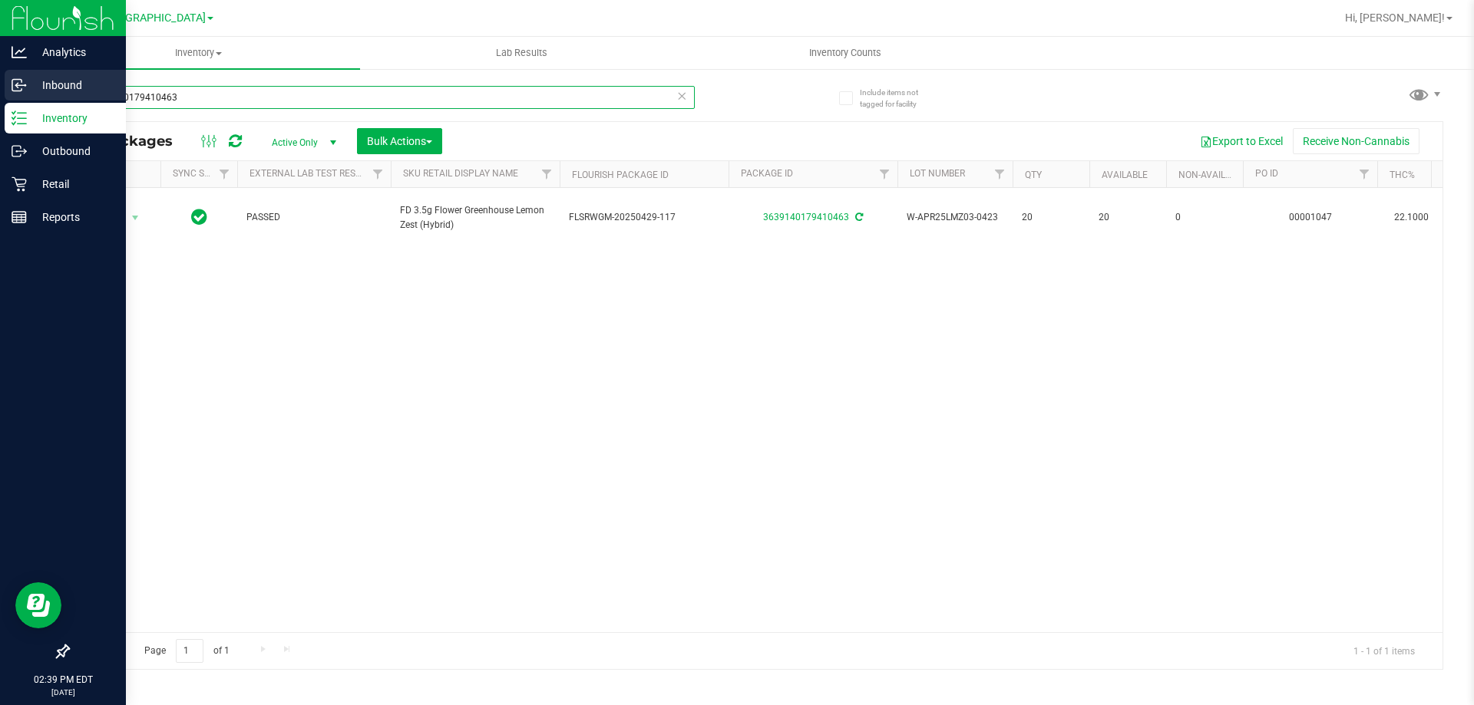
drag, startPoint x: 192, startPoint y: 105, endPoint x: 0, endPoint y: 91, distance: 192.4
click at [0, 92] on div "Analytics Inbound Inventory Outbound Retail Reports 02:39 PM EDT 08/22/2025 08/…" at bounding box center [737, 352] width 1474 height 705
drag, startPoint x: 172, startPoint y: 101, endPoint x: 0, endPoint y: 74, distance: 174.2
click at [0, 74] on div "Analytics Inbound Inventory Outbound Retail Reports 02:44 PM EDT 08/22/2025 08/…" at bounding box center [737, 352] width 1474 height 705
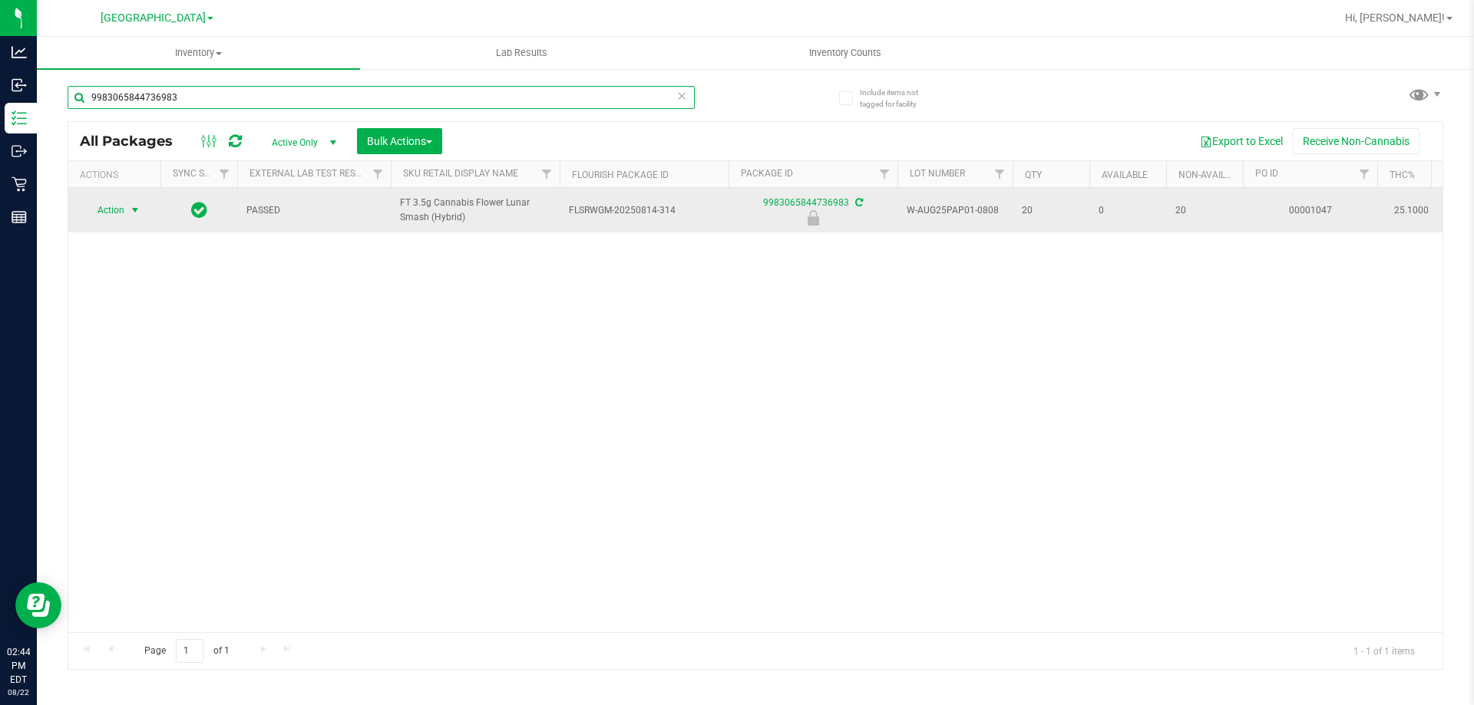
type input "9983065844736983"
click at [121, 214] on span "Action" at bounding box center [104, 210] width 41 height 21
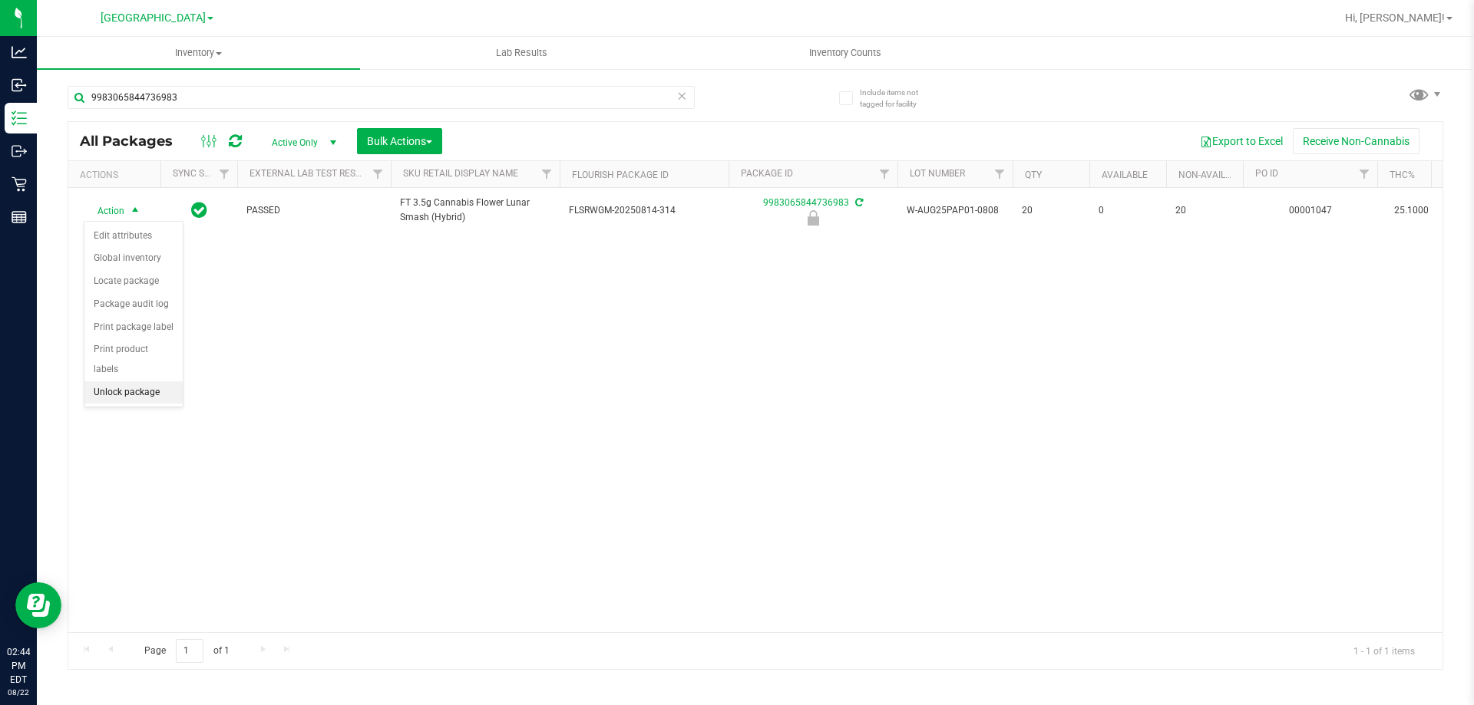
click at [151, 382] on li "Unlock package" at bounding box center [133, 393] width 98 height 23
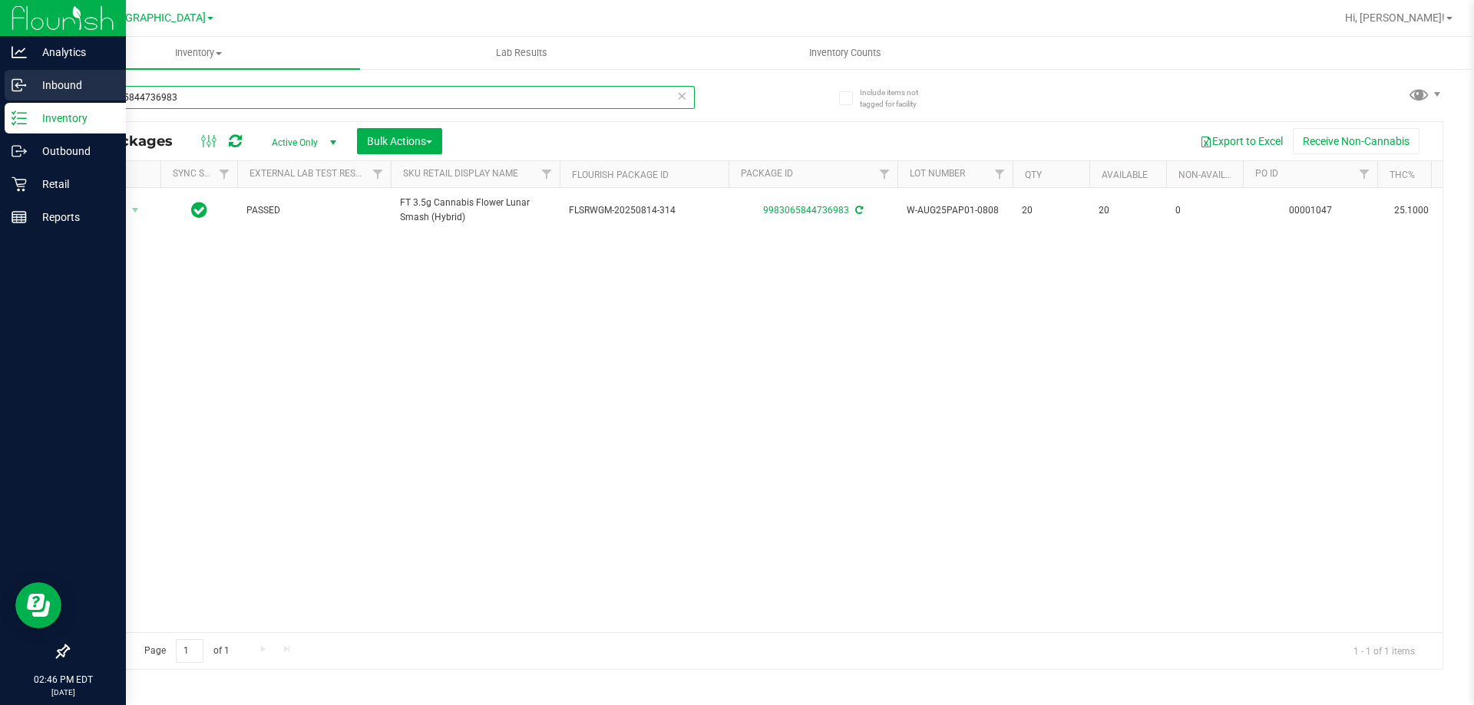
drag, startPoint x: 325, startPoint y: 104, endPoint x: 0, endPoint y: 68, distance: 327.5
click at [0, 68] on div "Analytics Inbound Inventory Outbound Retail Reports 02:46 PM EDT 08/22/2025 08/…" at bounding box center [737, 352] width 1474 height 705
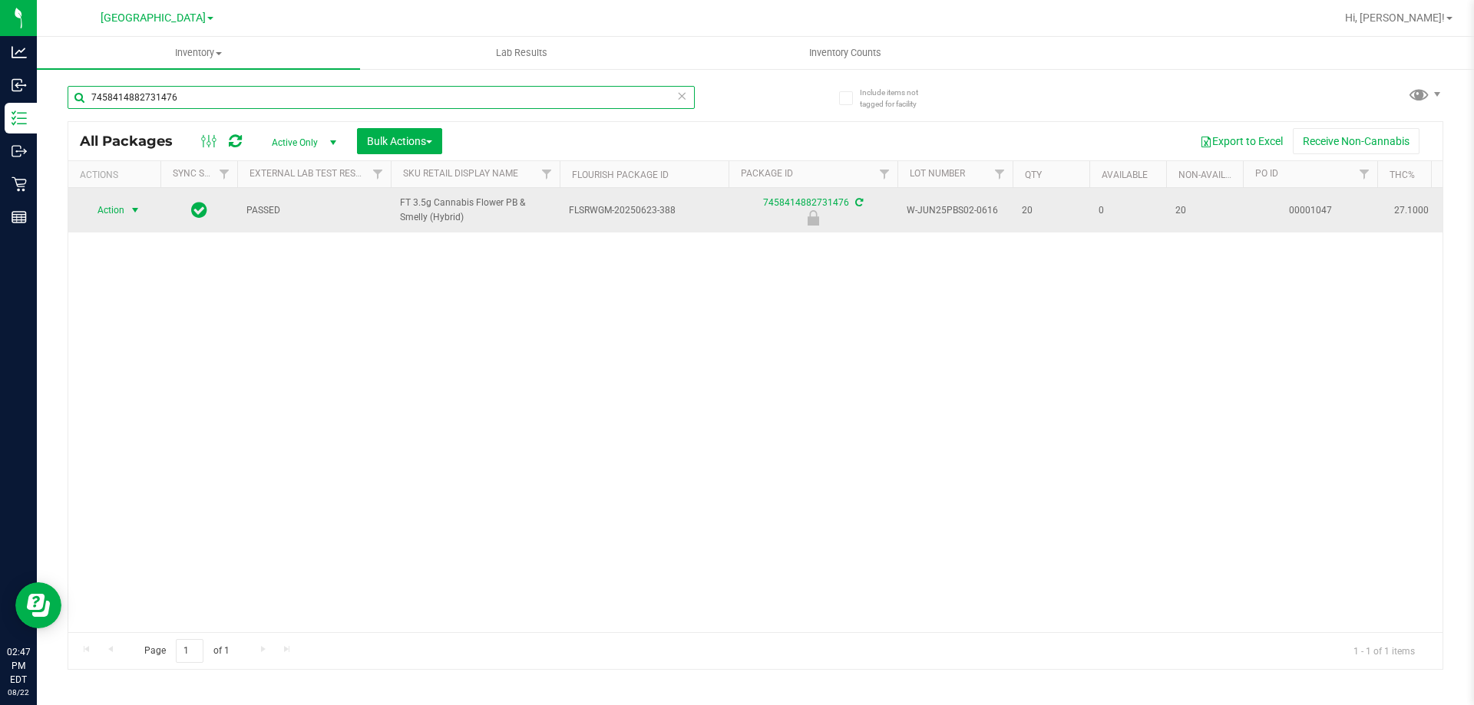
type input "7458414882731476"
click at [119, 216] on span "Action" at bounding box center [104, 210] width 41 height 21
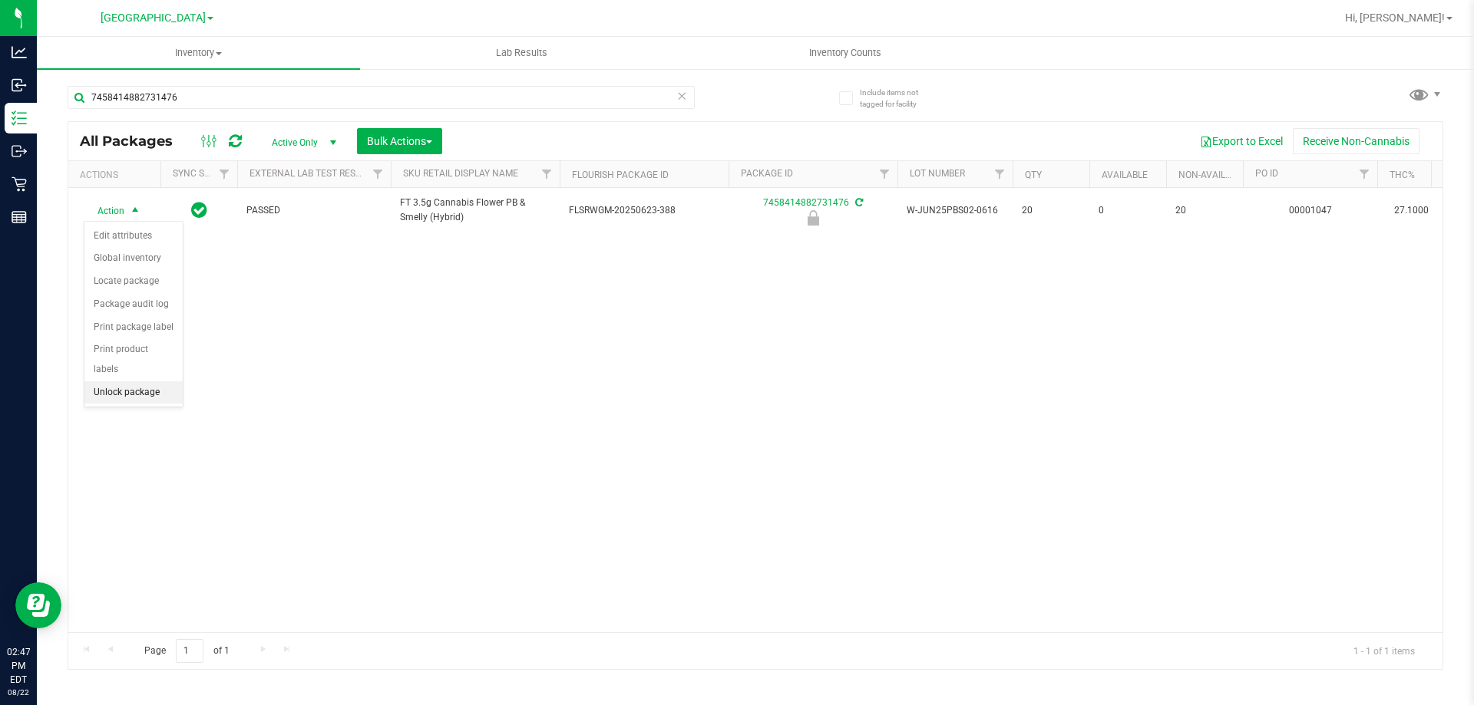
click at [150, 382] on li "Unlock package" at bounding box center [133, 393] width 98 height 23
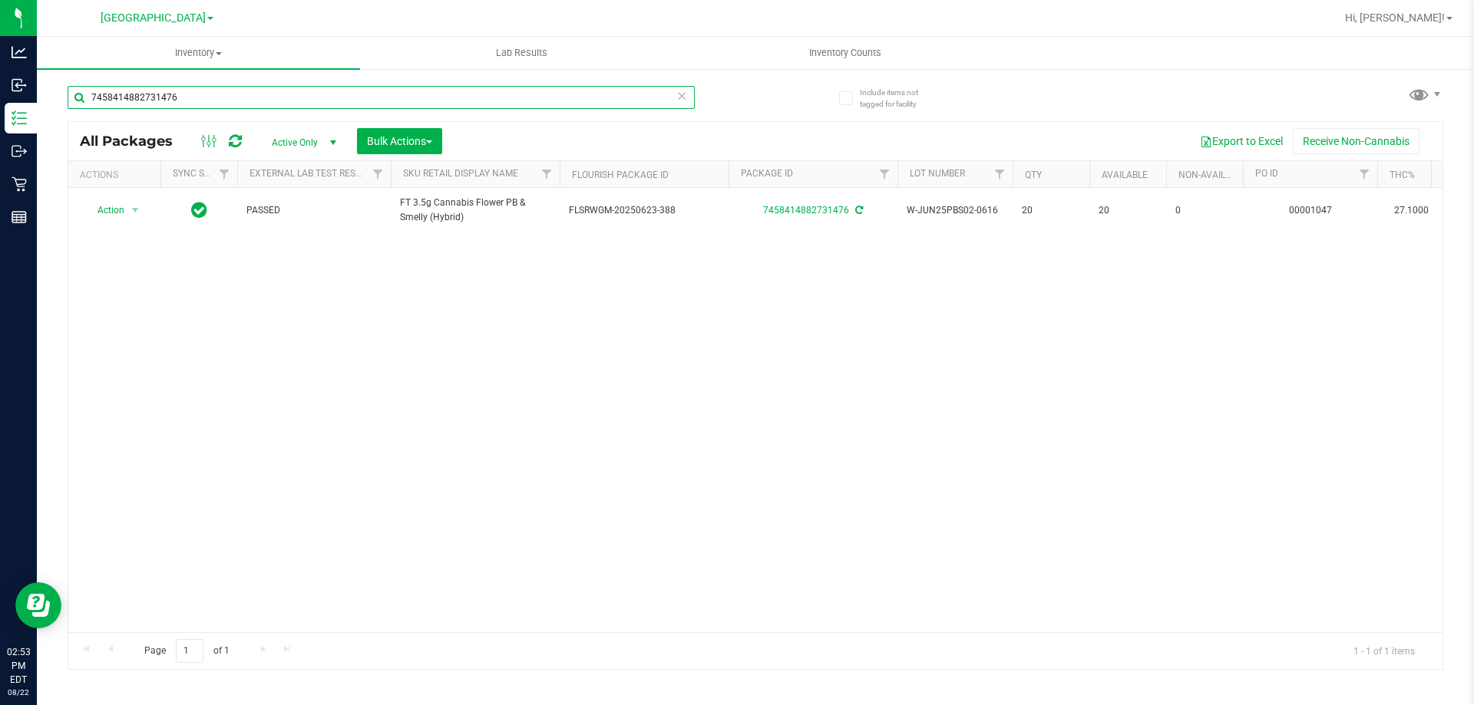
drag, startPoint x: 268, startPoint y: 92, endPoint x: 0, endPoint y: -93, distance: 325.6
click at [0, 0] on html "Analytics Inbound Inventory Outbound Retail Reports 02:53 PM EDT 08/22/2025 08/…" at bounding box center [737, 352] width 1474 height 705
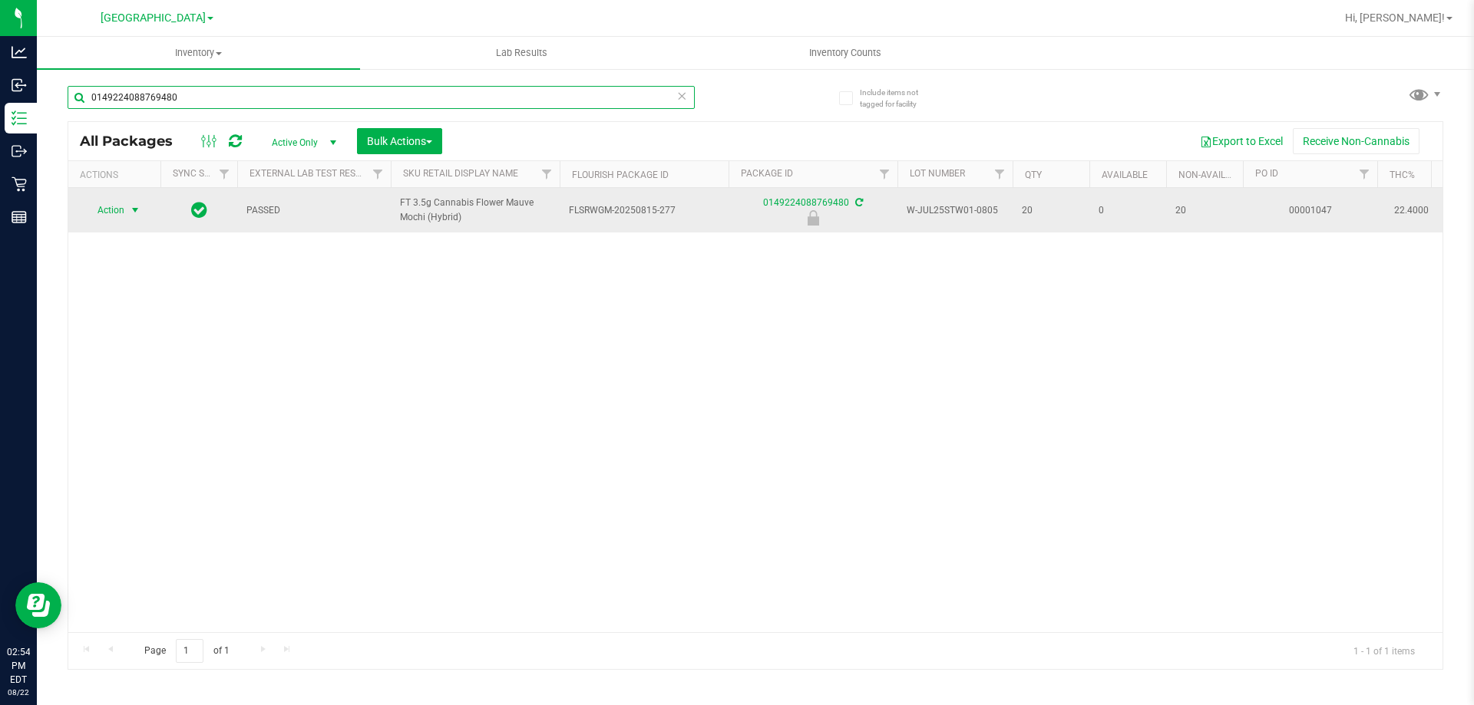
type input "0149224088769480"
click at [138, 209] on span "select" at bounding box center [135, 210] width 12 height 12
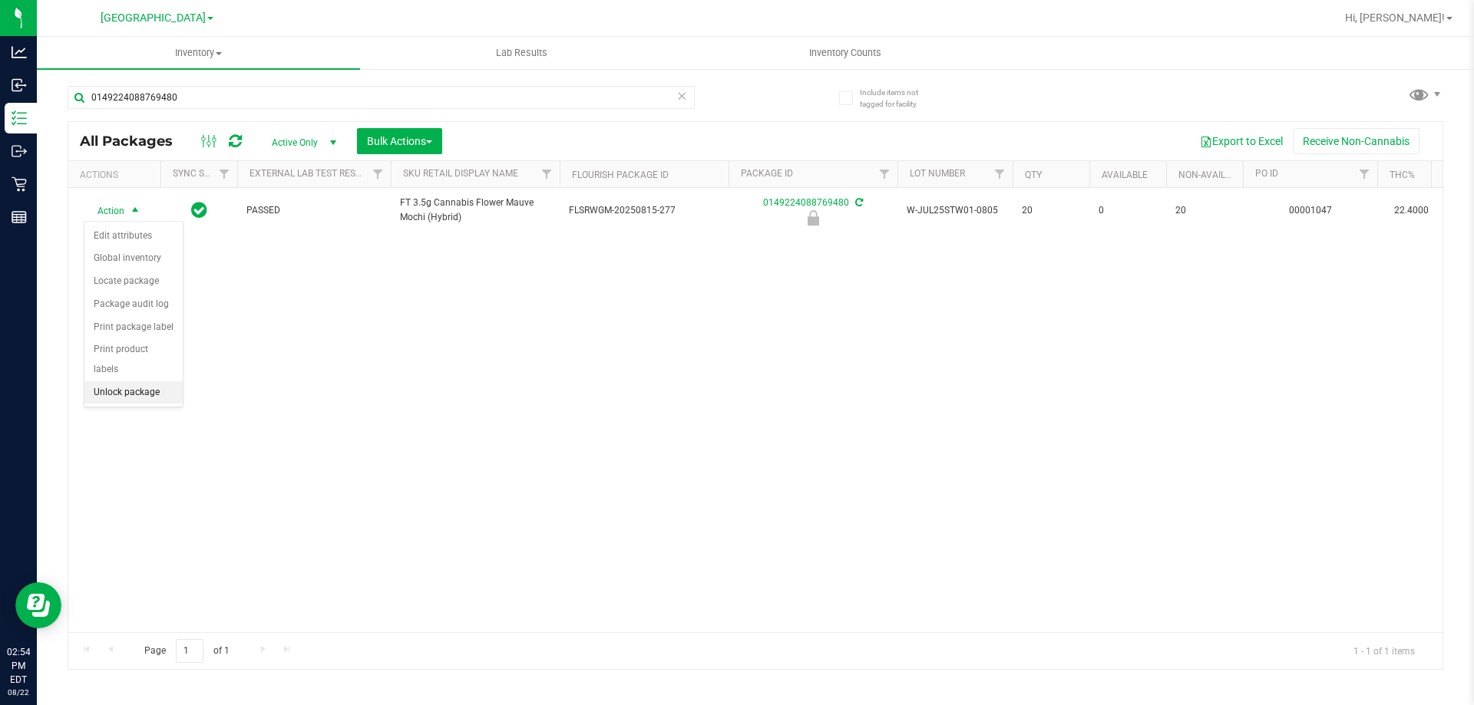
click at [141, 382] on li "Unlock package" at bounding box center [133, 393] width 98 height 23
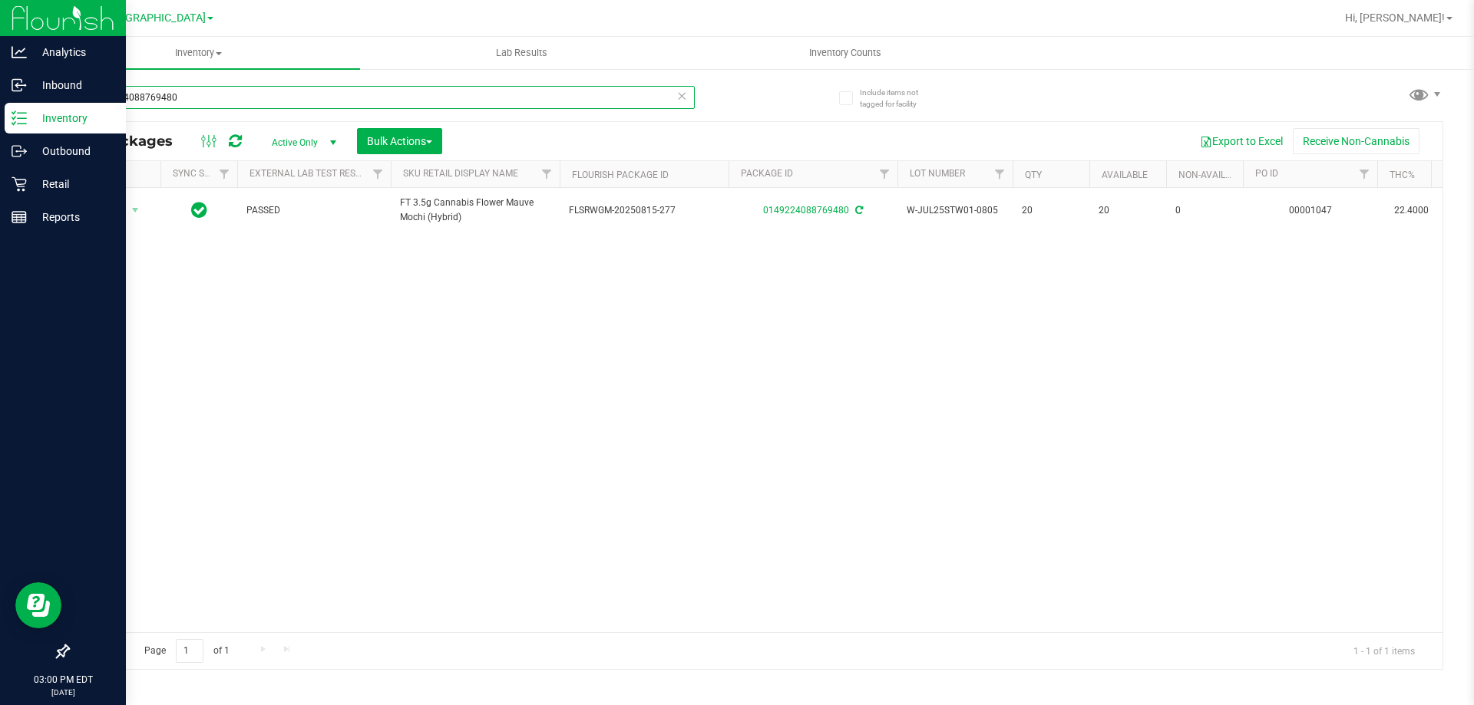
drag, startPoint x: 204, startPoint y: 108, endPoint x: 1, endPoint y: 16, distance: 223.3
click at [0, 15] on div "Analytics Inbound Inventory Outbound Retail Reports 03:00 PM EDT 08/22/2025 08/…" at bounding box center [737, 352] width 1474 height 705
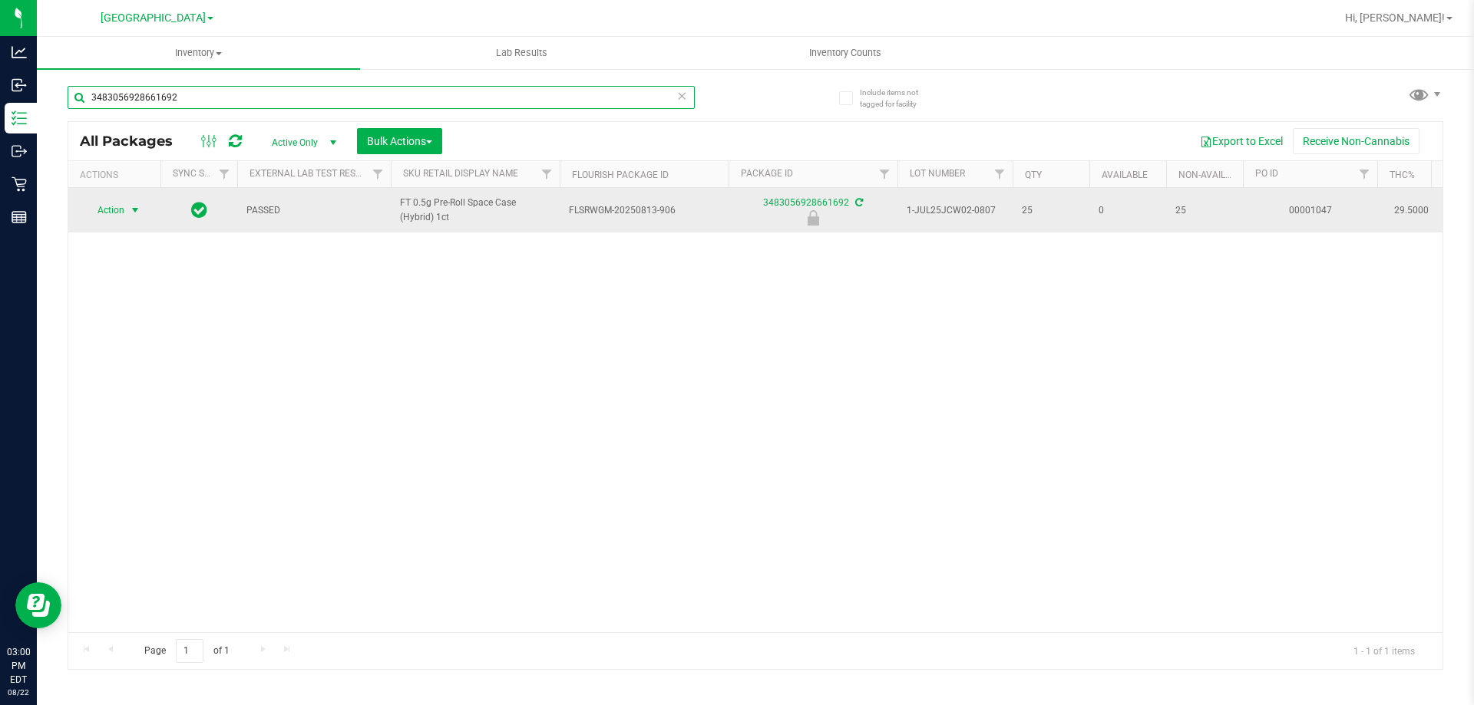
type input "3483056928661692"
click at [127, 213] on span "select" at bounding box center [135, 210] width 19 height 21
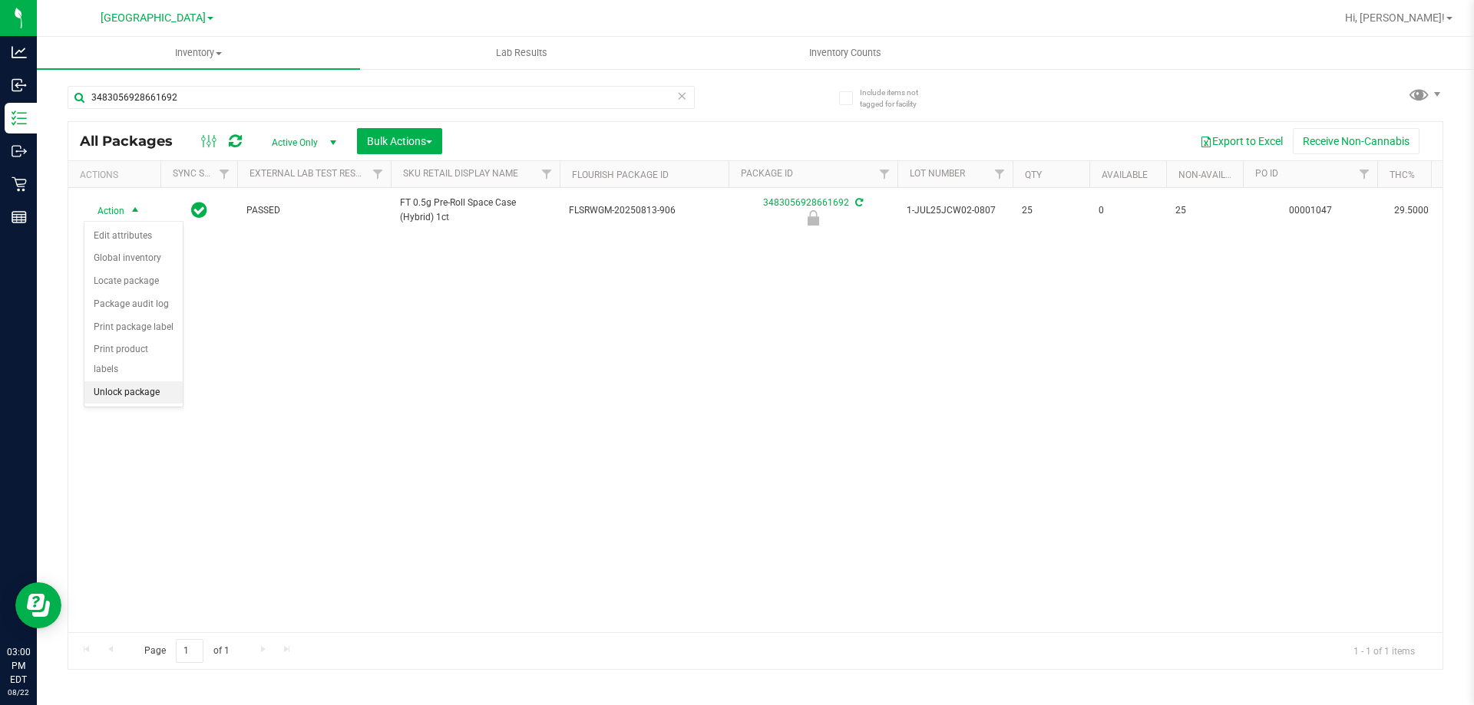
click at [156, 382] on li "Unlock package" at bounding box center [133, 393] width 98 height 23
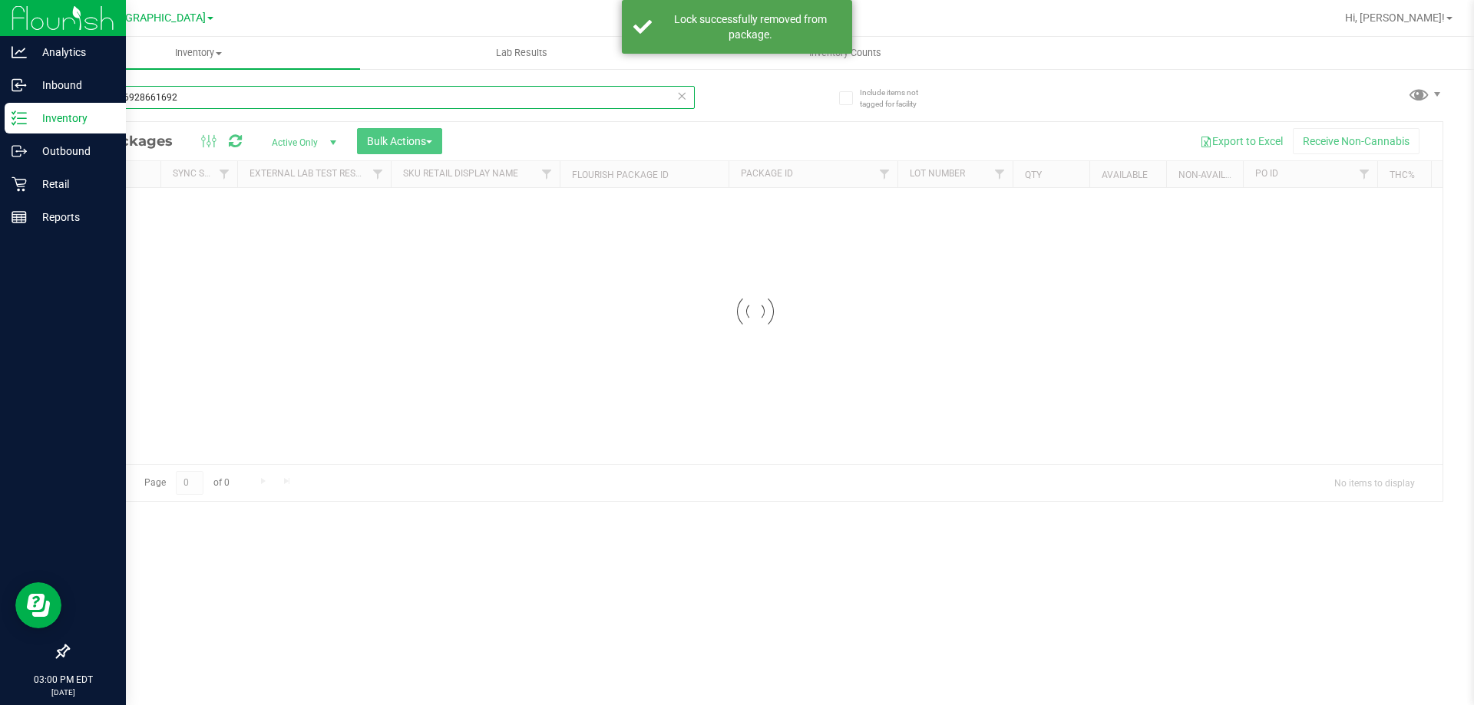
drag, startPoint x: 204, startPoint y: 97, endPoint x: 0, endPoint y: 12, distance: 221.3
click at [0, 12] on div "Analytics Inbound Inventory Outbound Retail Reports 03:00 PM EDT 08/22/2025 08/…" at bounding box center [737, 352] width 1474 height 705
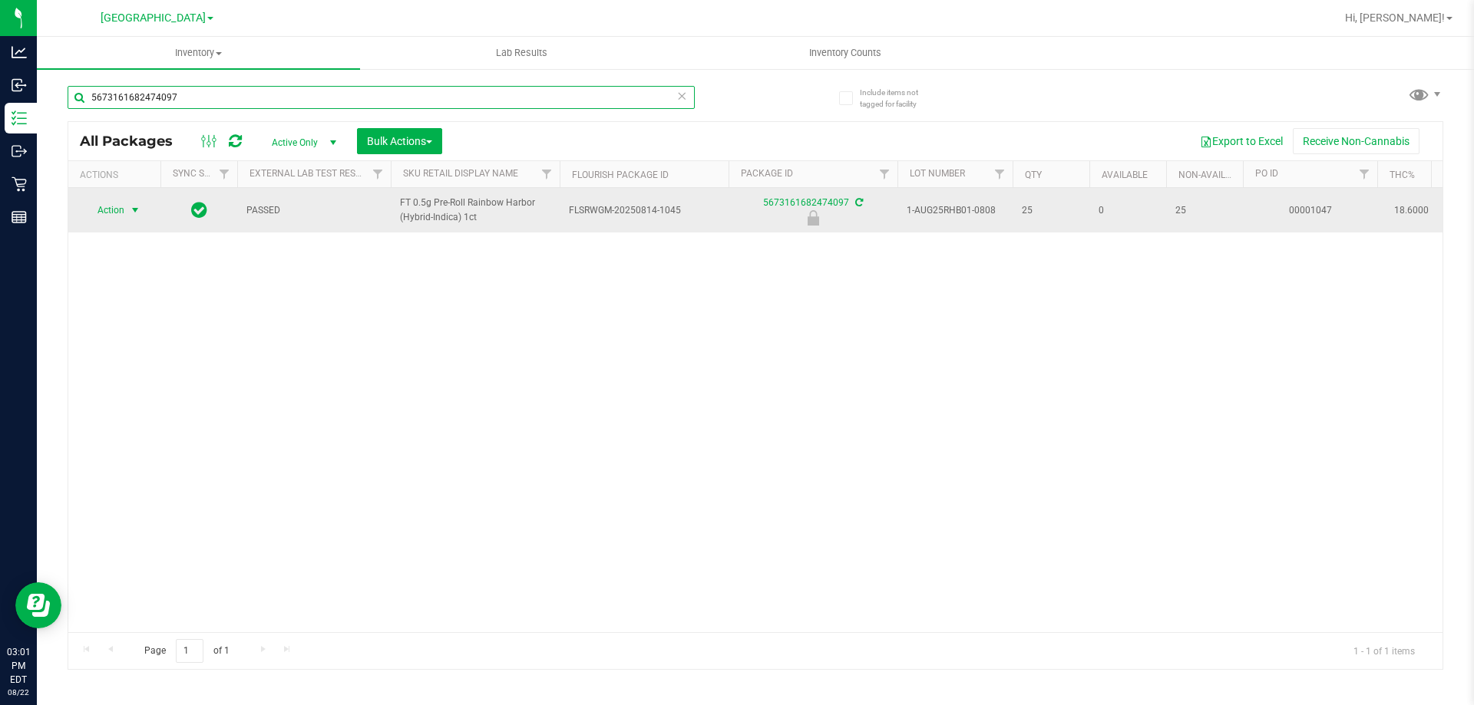
type input "5673161682474097"
click at [134, 205] on span "select" at bounding box center [135, 210] width 12 height 12
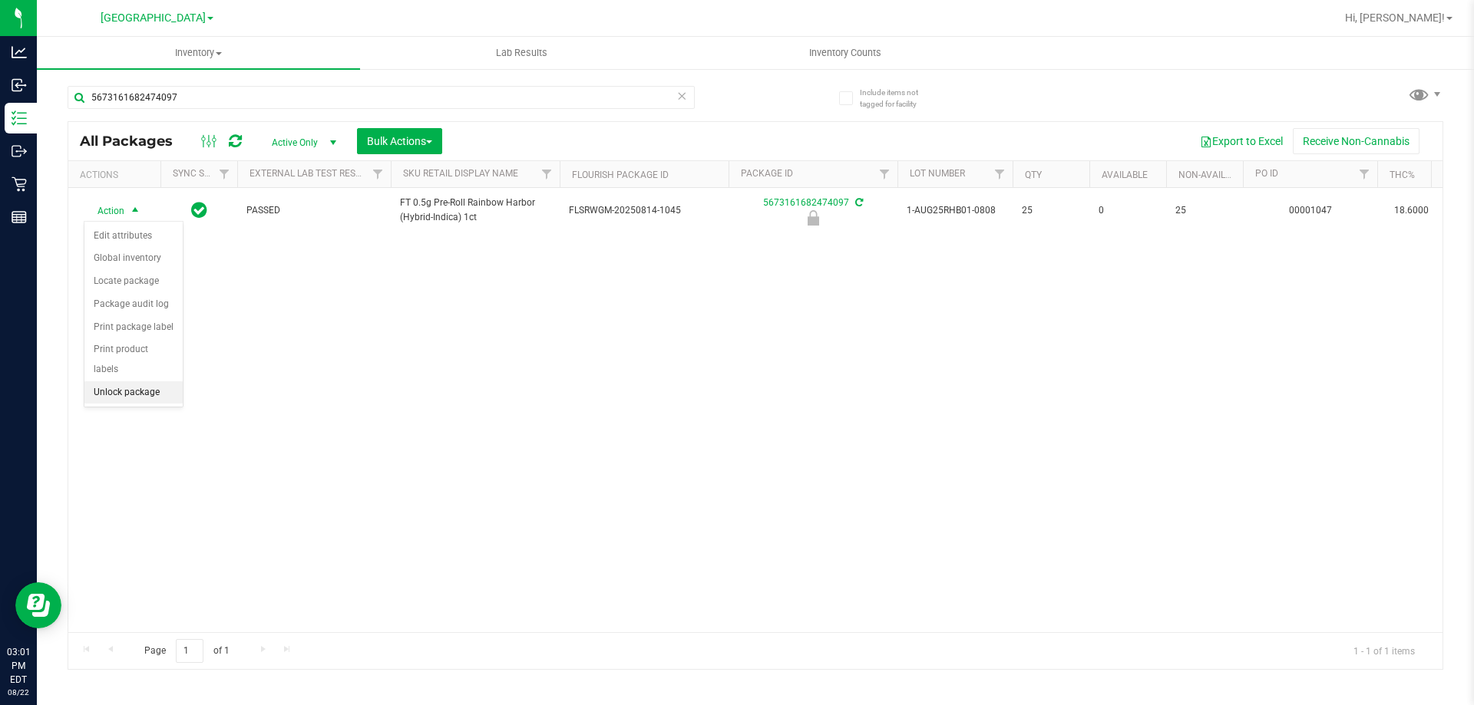
click at [155, 382] on li "Unlock package" at bounding box center [133, 393] width 98 height 23
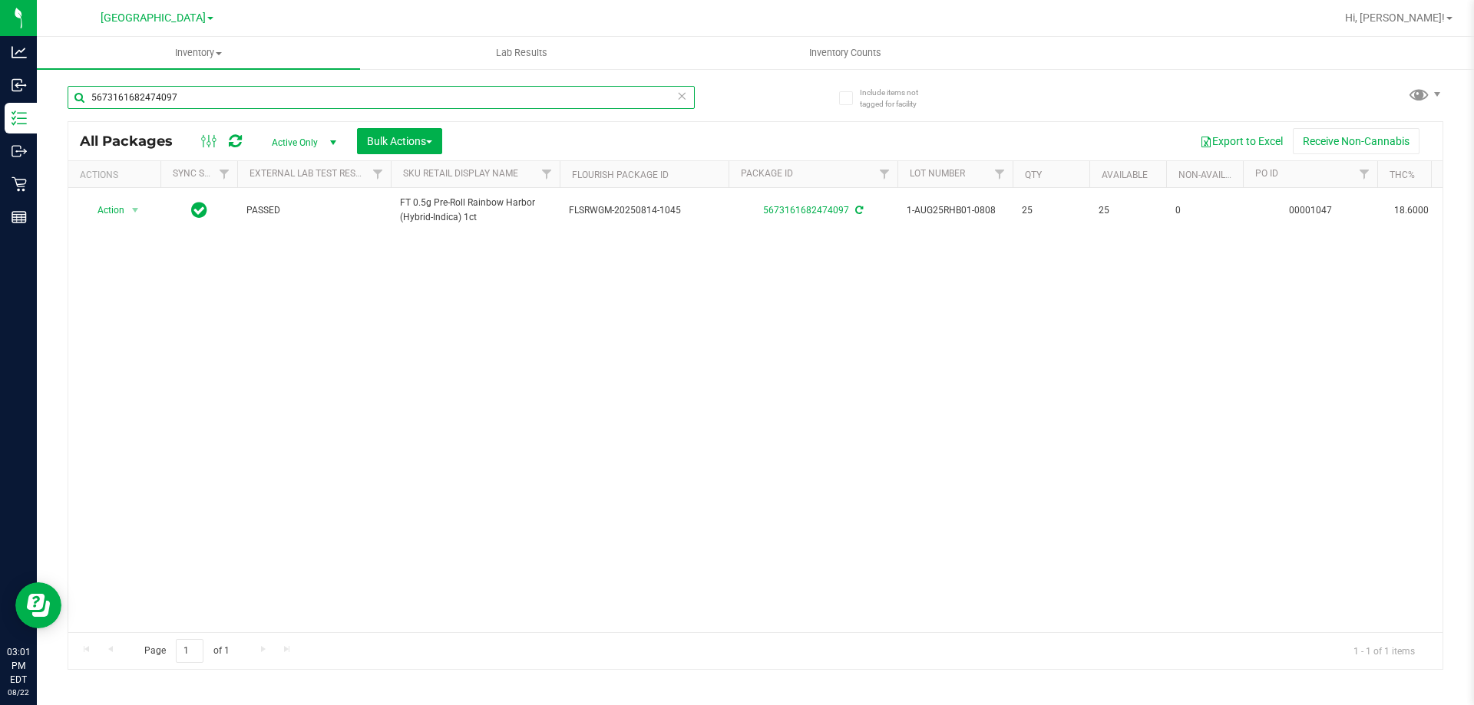
drag, startPoint x: 246, startPoint y: 104, endPoint x: 0, endPoint y: -47, distance: 289.1
click at [0, 0] on html "Analytics Inbound Inventory Outbound Retail Reports 03:01 PM EDT 08/22/2025 08/…" at bounding box center [737, 352] width 1474 height 705
drag, startPoint x: 217, startPoint y: 91, endPoint x: 0, endPoint y: -22, distance: 244.8
click at [0, 0] on html "Analytics Inbound Inventory Outbound Retail Reports 03:04 PM EDT 08/22/2025 08/…" at bounding box center [737, 352] width 1474 height 705
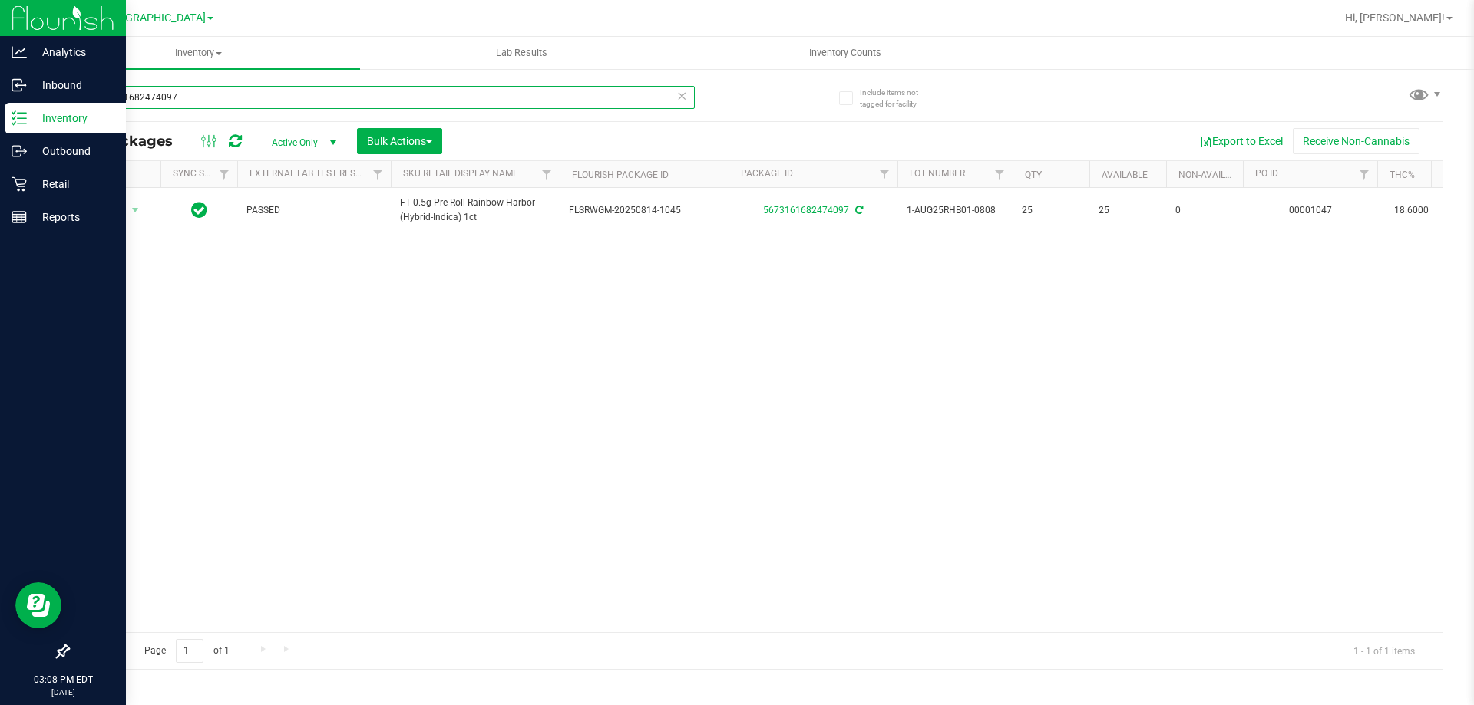
drag, startPoint x: 221, startPoint y: 101, endPoint x: 47, endPoint y: 32, distance: 187.4
click at [0, 43] on div "Analytics Inbound Inventory Outbound Retail Reports 03:08 PM EDT 08/22/2025 08/…" at bounding box center [737, 352] width 1474 height 705
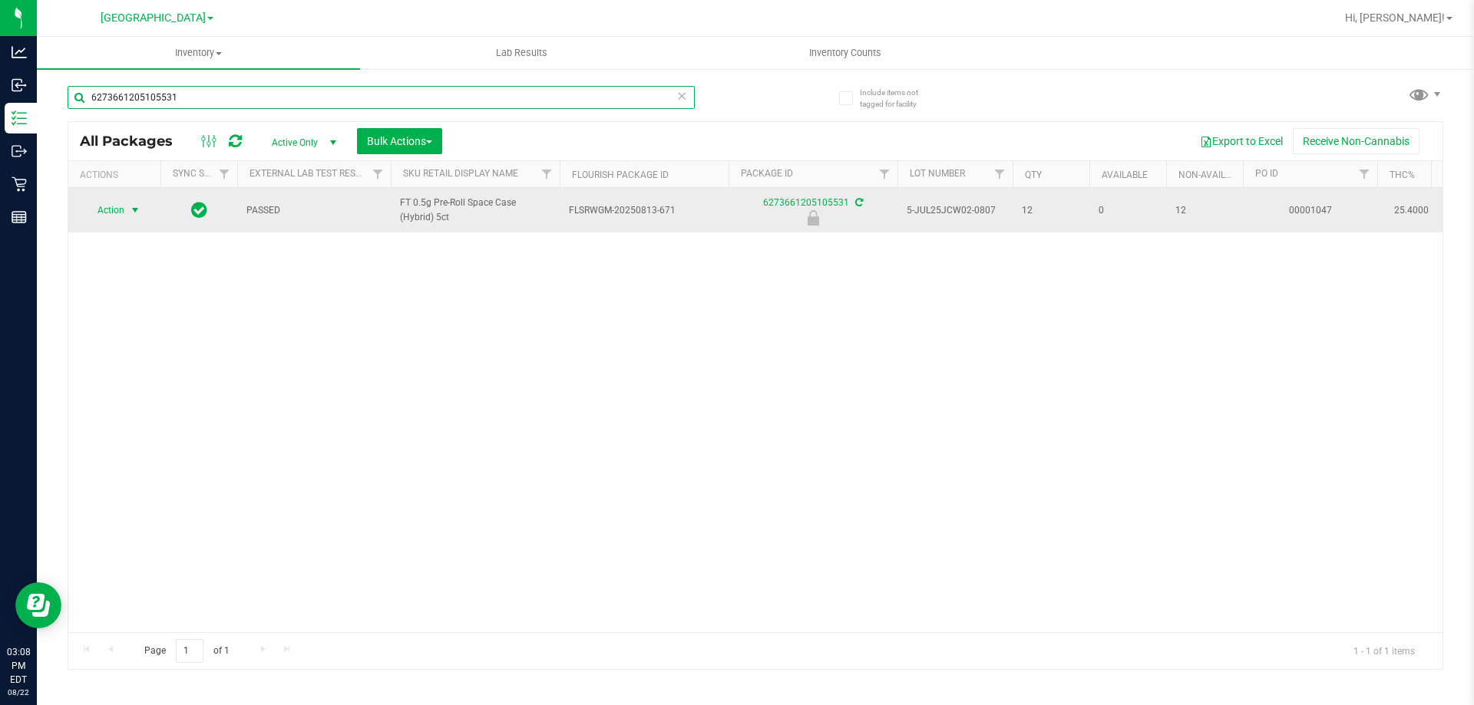
type input "6273661205105531"
click at [130, 207] on span "select" at bounding box center [135, 210] width 12 height 12
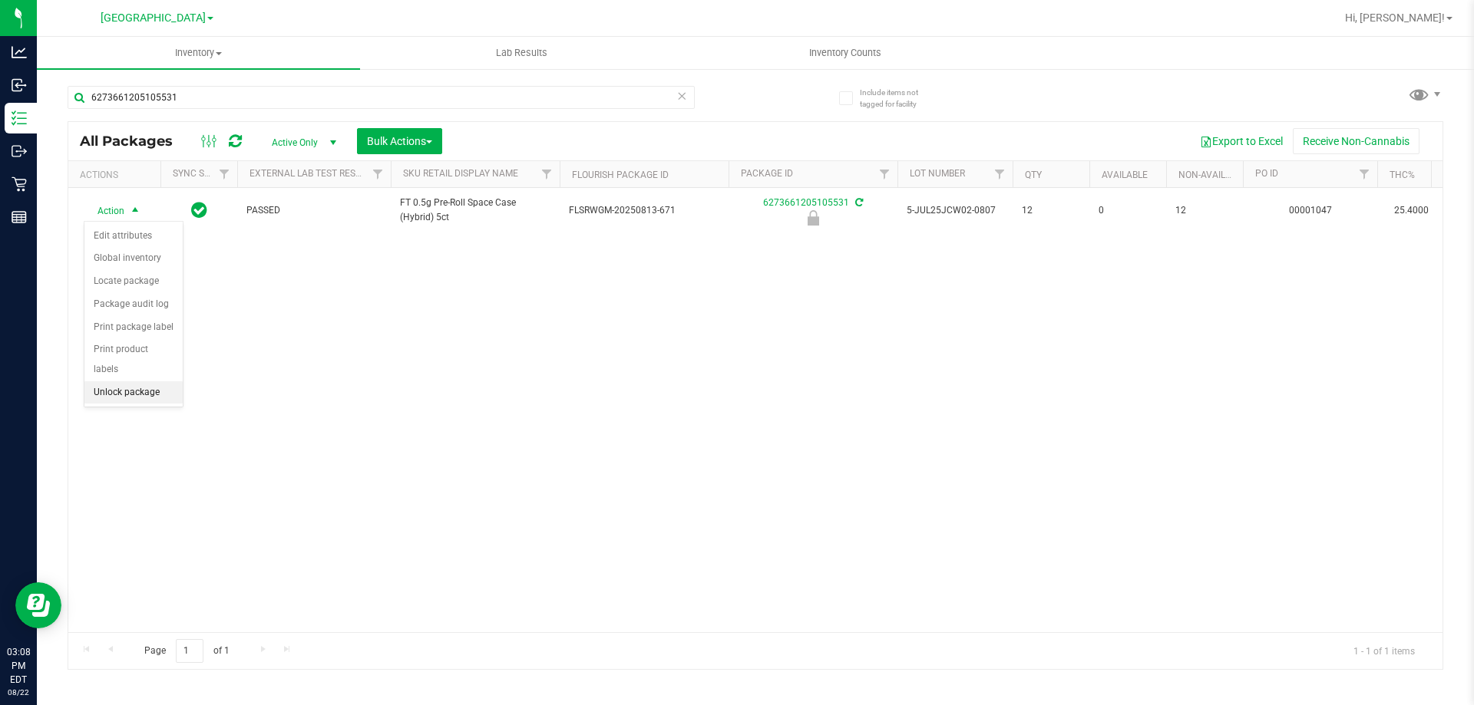
click at [140, 382] on li "Unlock package" at bounding box center [133, 393] width 98 height 23
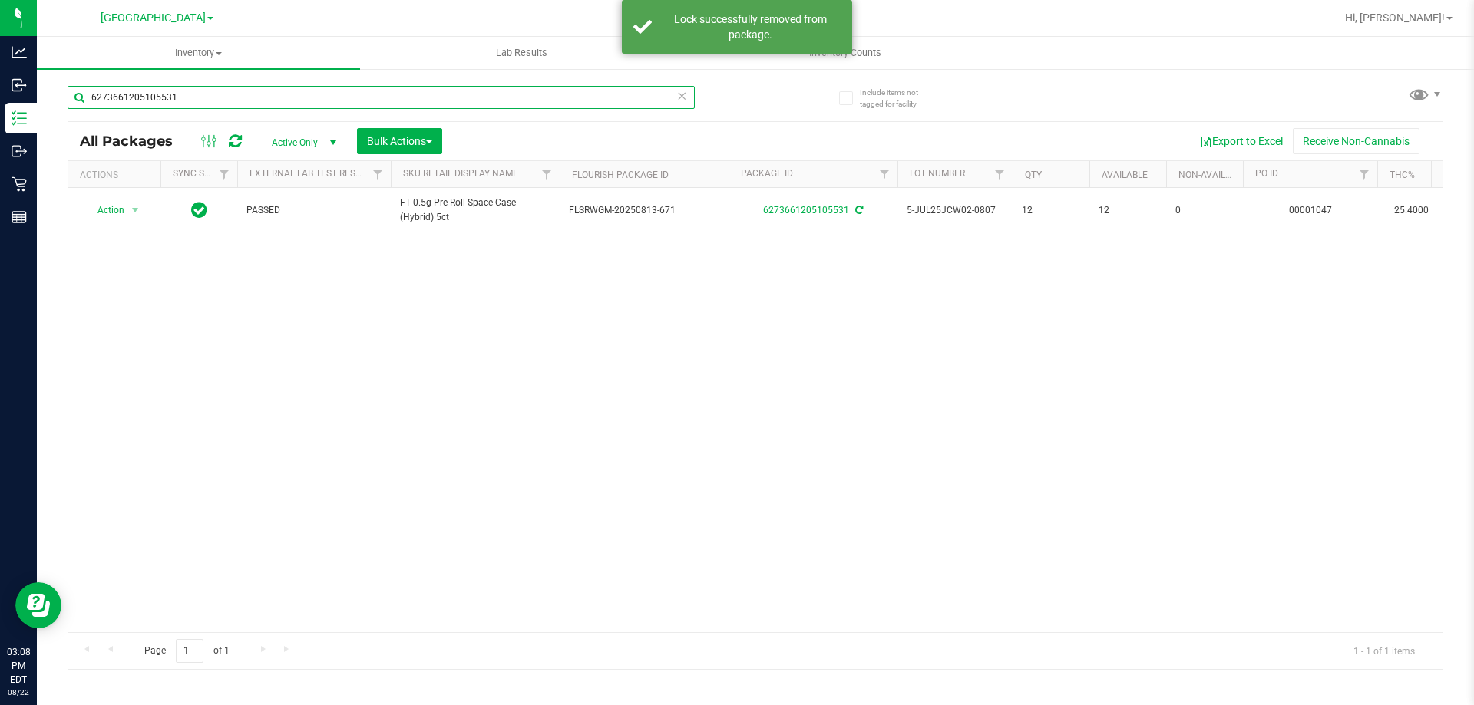
drag, startPoint x: 219, startPoint y: 105, endPoint x: 0, endPoint y: -5, distance: 245.1
click at [0, 0] on html "Analytics Inbound Inventory Outbound Retail Reports 03:08 PM EDT 08/22/2025 08/…" at bounding box center [737, 352] width 1474 height 705
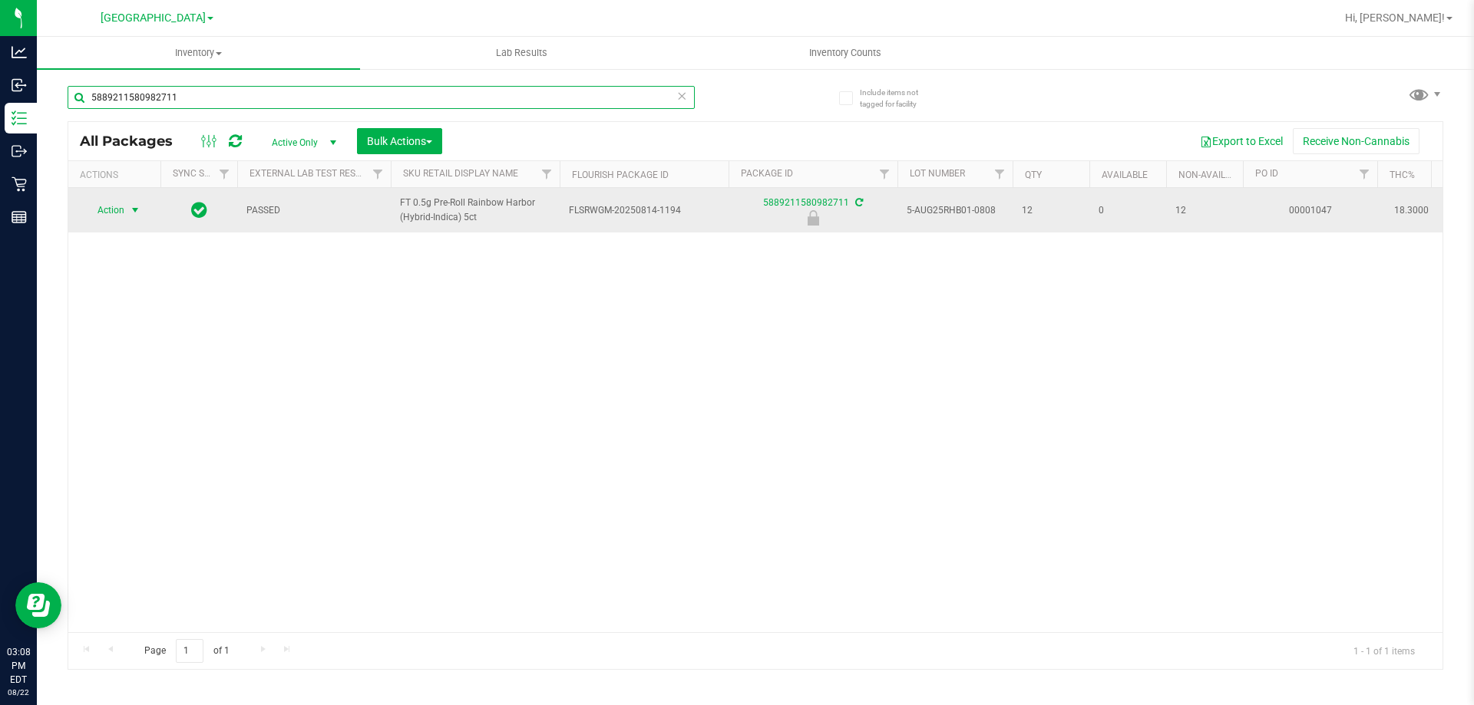
type input "5889211580982711"
click at [130, 216] on span "select" at bounding box center [135, 210] width 12 height 12
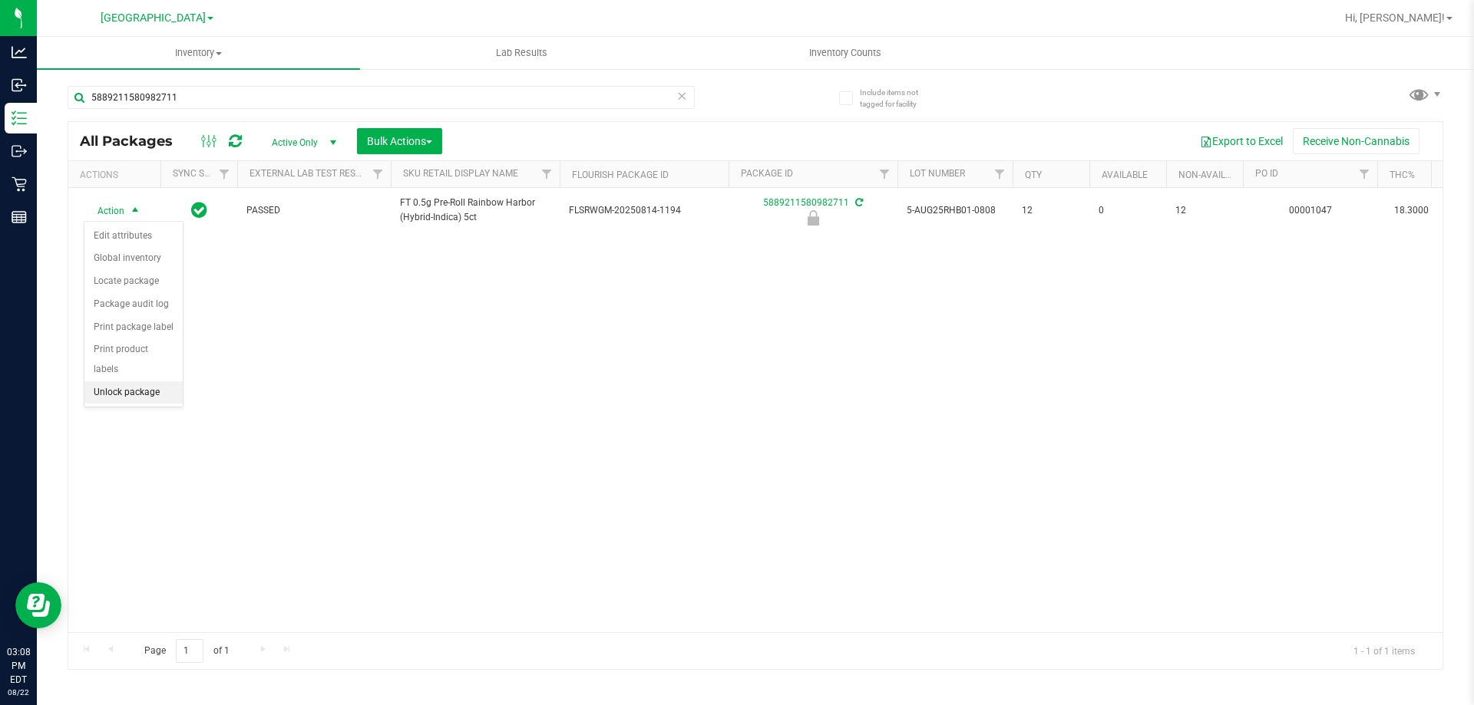
click at [157, 382] on li "Unlock package" at bounding box center [133, 393] width 98 height 23
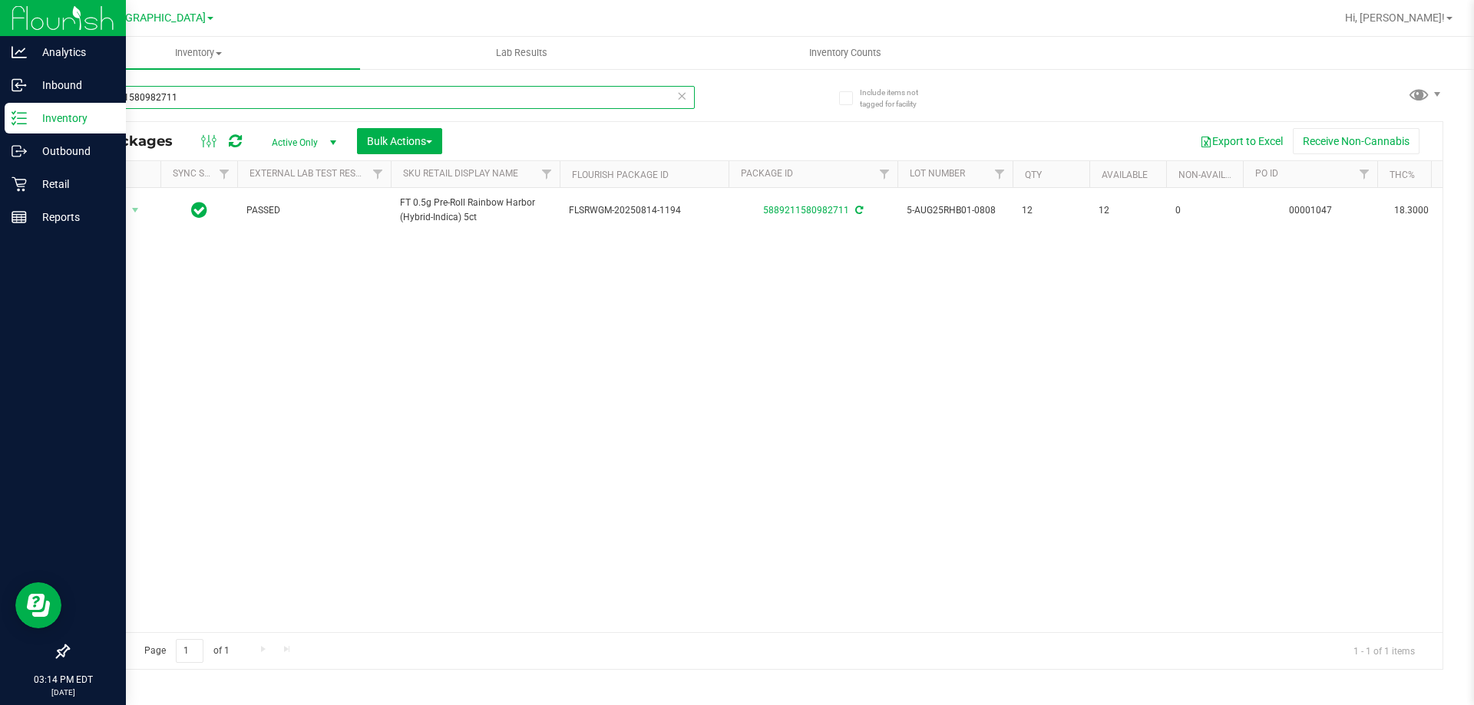
drag, startPoint x: 194, startPoint y: 101, endPoint x: 0, endPoint y: 21, distance: 210.0
click at [0, 21] on div "Analytics Inbound Inventory Outbound Retail Reports 03:14 PM EDT 08/22/2025 08/…" at bounding box center [737, 352] width 1474 height 705
drag, startPoint x: 220, startPoint y: 94, endPoint x: 15, endPoint y: 91, distance: 205.7
click at [0, 93] on div "Analytics Inbound Inventory Outbound Retail Reports 03:23 PM EDT 08/22/2025 08/…" at bounding box center [737, 352] width 1474 height 705
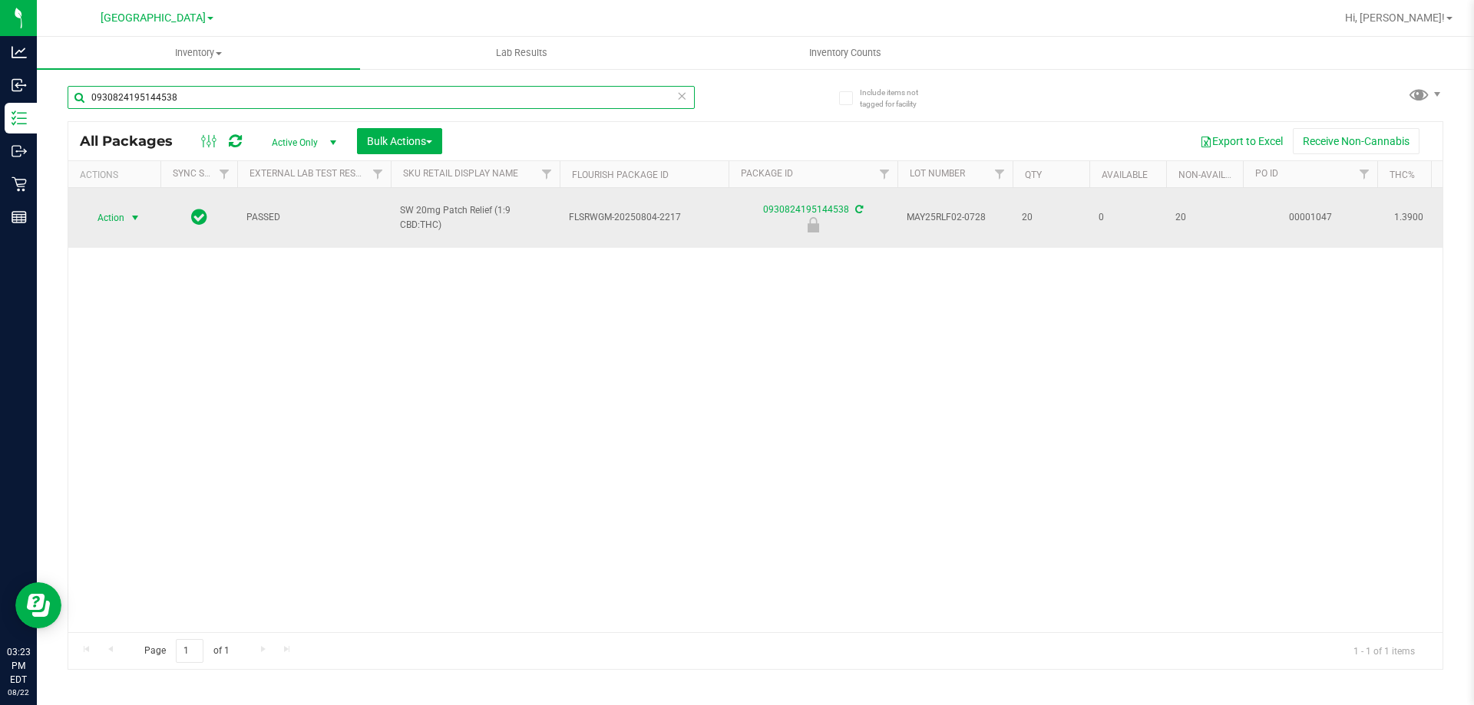
type input "0930824195144538"
click at [115, 214] on span "Action" at bounding box center [104, 217] width 41 height 21
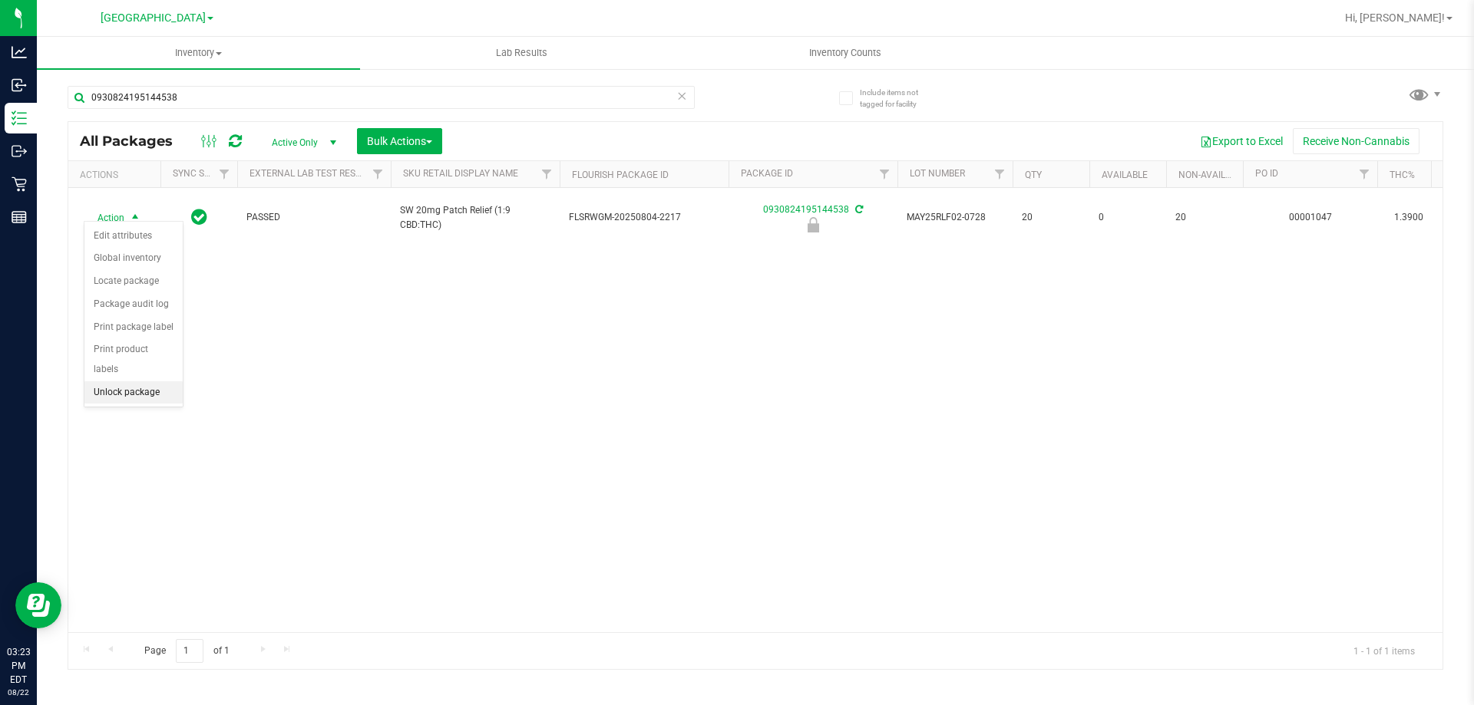
click at [134, 382] on li "Unlock package" at bounding box center [133, 393] width 98 height 23
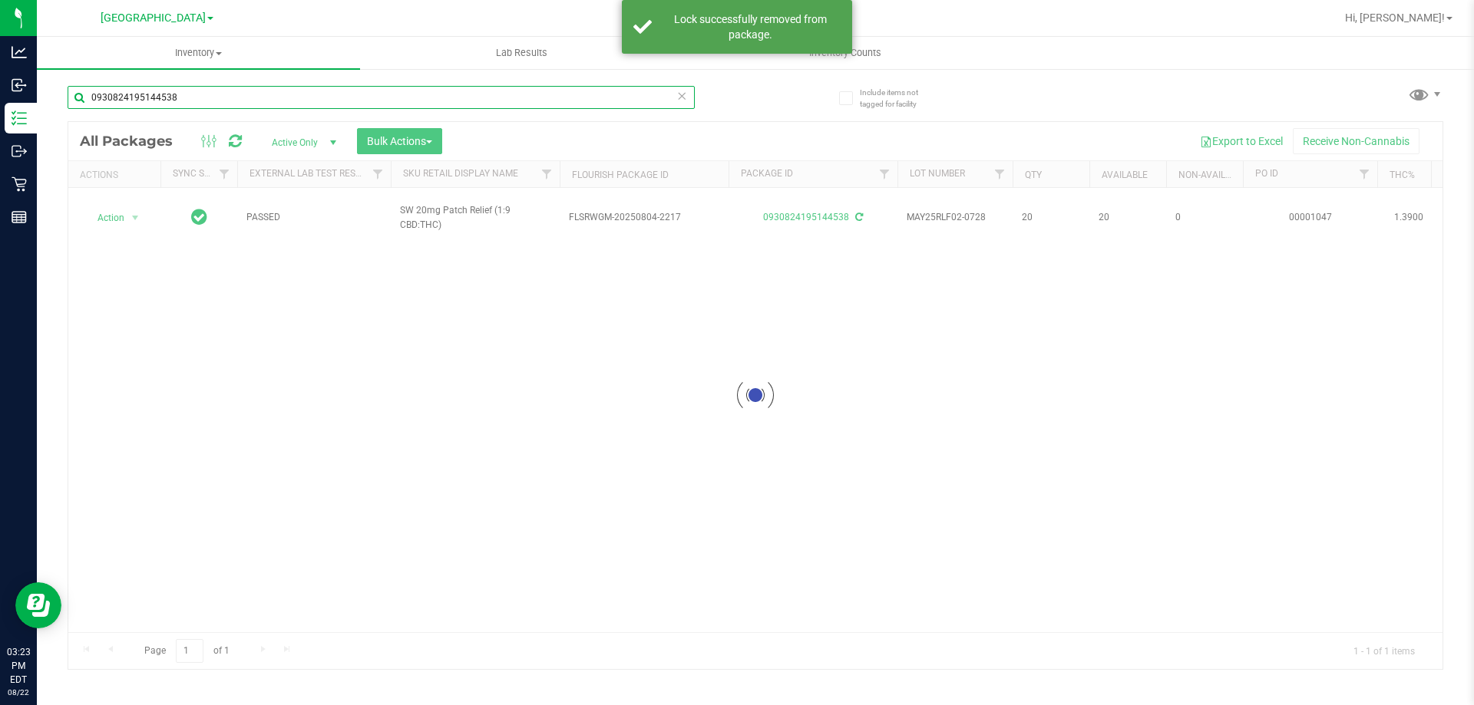
drag, startPoint x: 220, startPoint y: 100, endPoint x: 0, endPoint y: -72, distance: 278.9
click at [0, 0] on html "Analytics Inbound Inventory Outbound Retail Reports 03:23 PM EDT 08/22/2025 08/…" at bounding box center [737, 352] width 1474 height 705
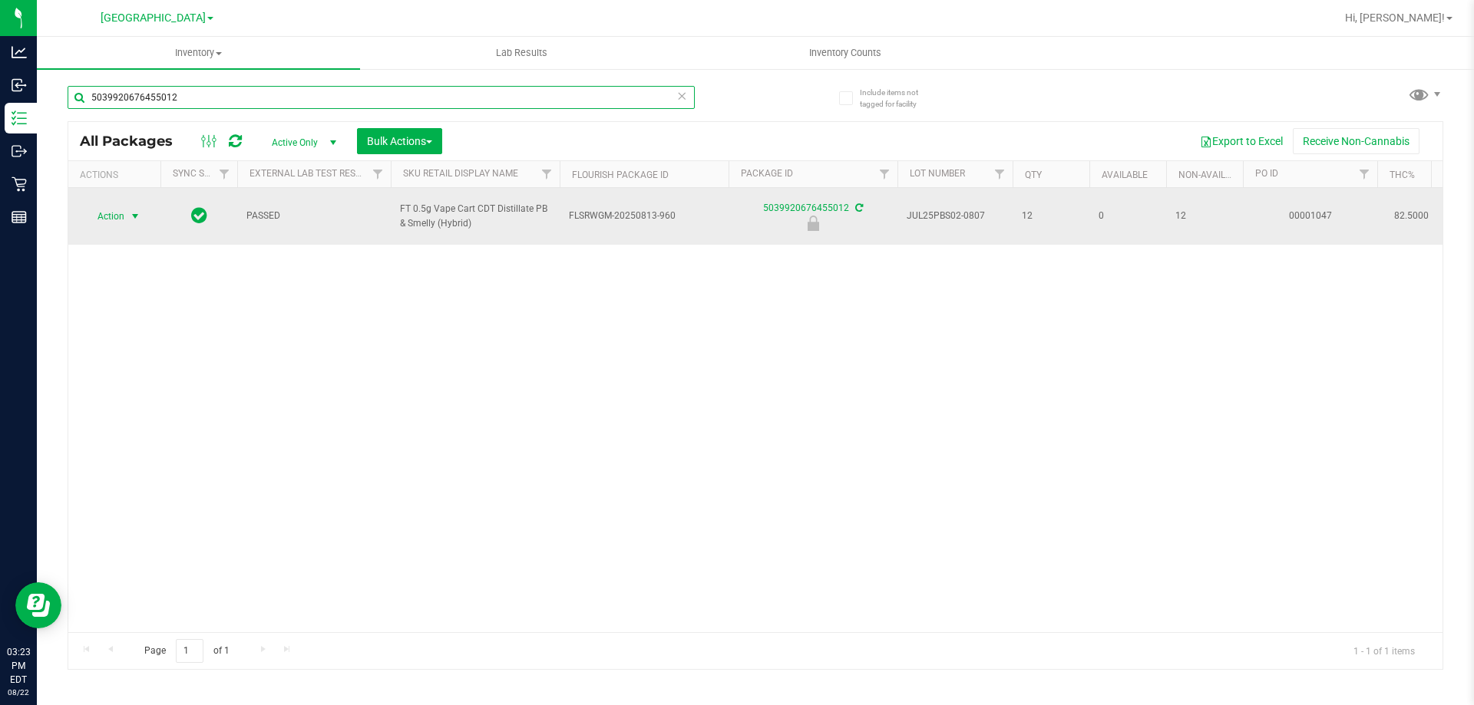
type input "5039920676455012"
click at [133, 214] on span "select" at bounding box center [135, 216] width 12 height 12
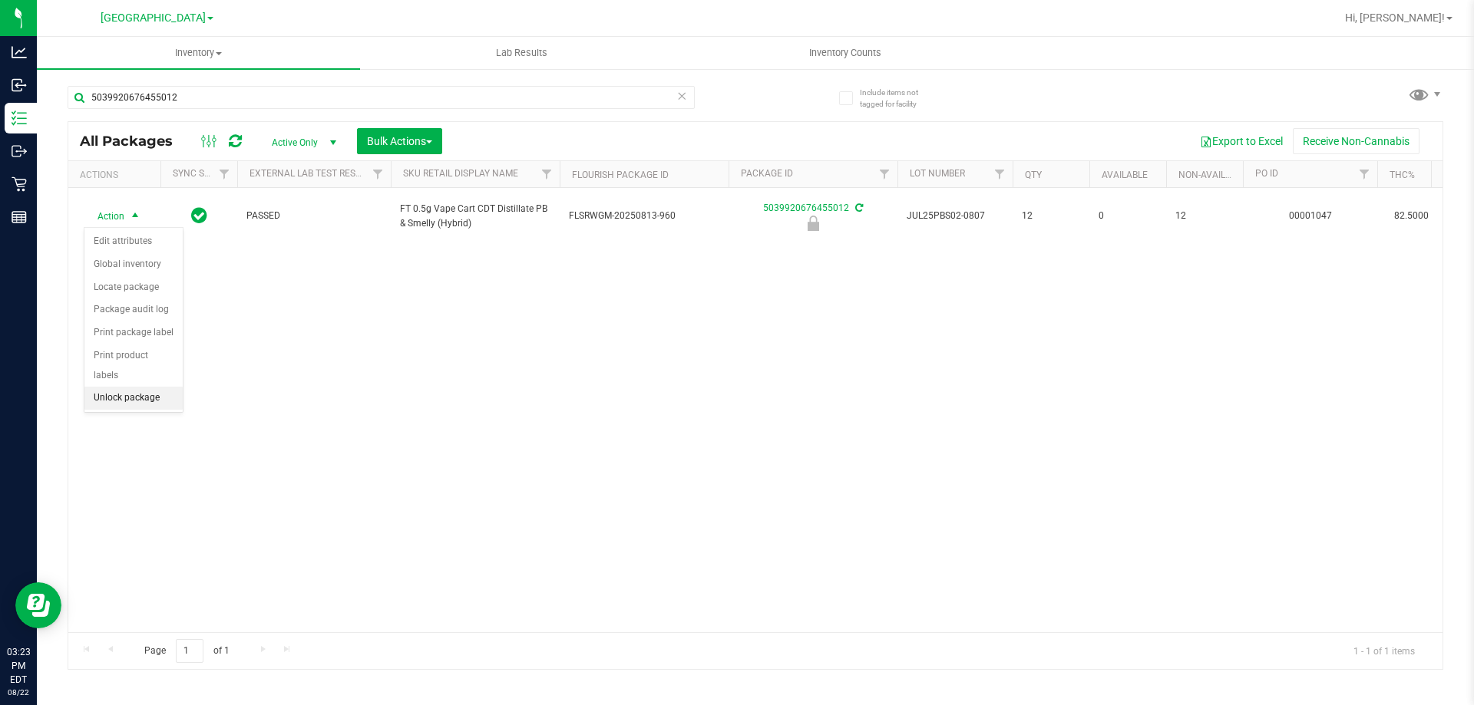
click at [162, 387] on li "Unlock package" at bounding box center [133, 398] width 98 height 23
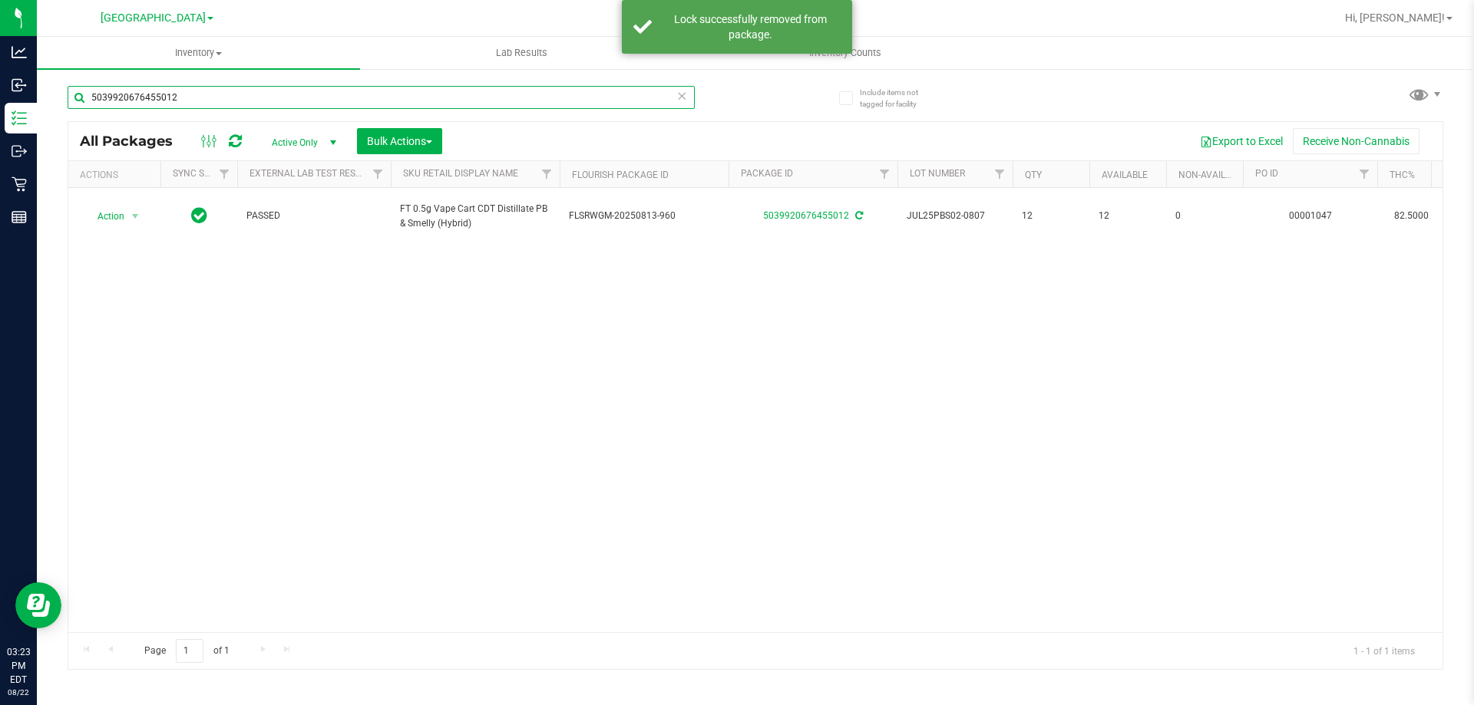
drag, startPoint x: 220, startPoint y: 100, endPoint x: 0, endPoint y: -75, distance: 280.8
click at [0, 0] on html "Analytics Inbound Inventory Outbound Retail Reports 03:23 PM EDT 08/22/2025 08/…" at bounding box center [737, 352] width 1474 height 705
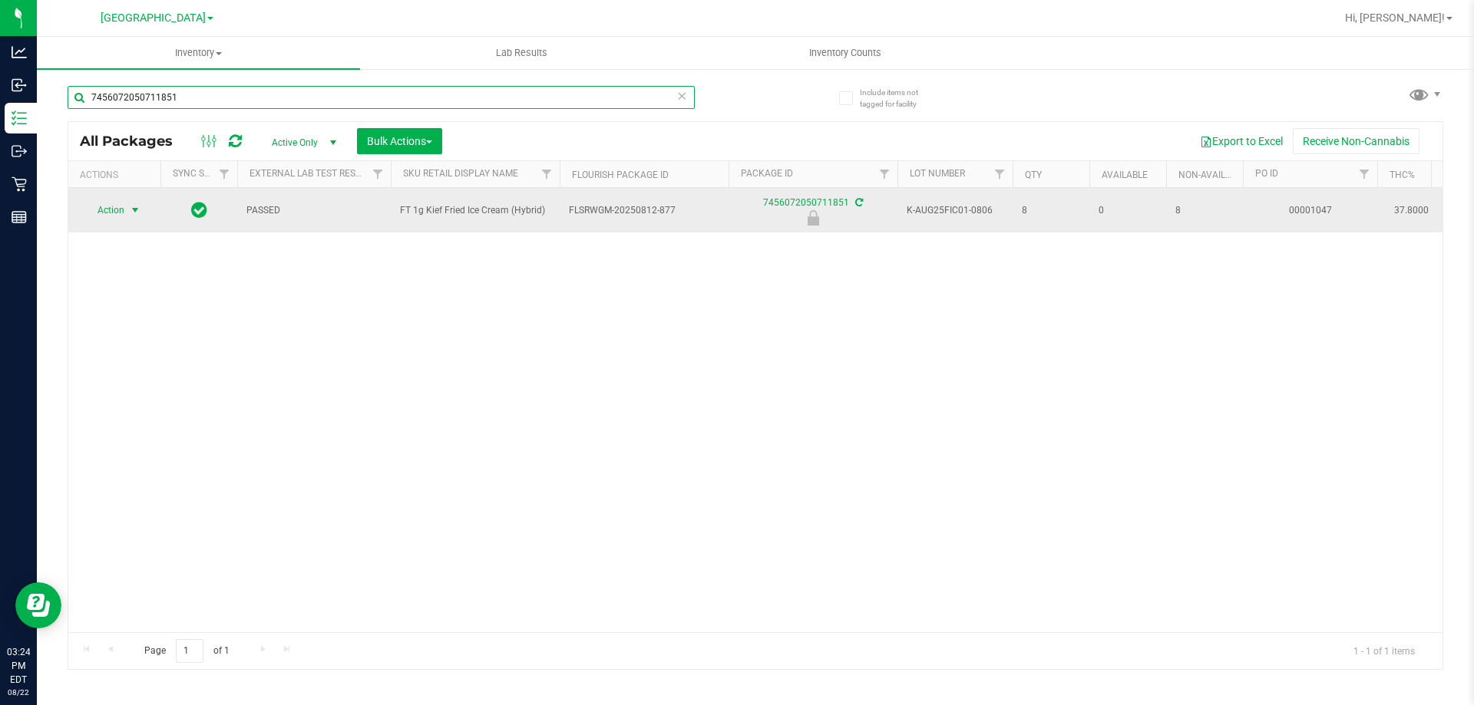
type input "7456072050711851"
click at [127, 216] on span "select" at bounding box center [135, 210] width 19 height 21
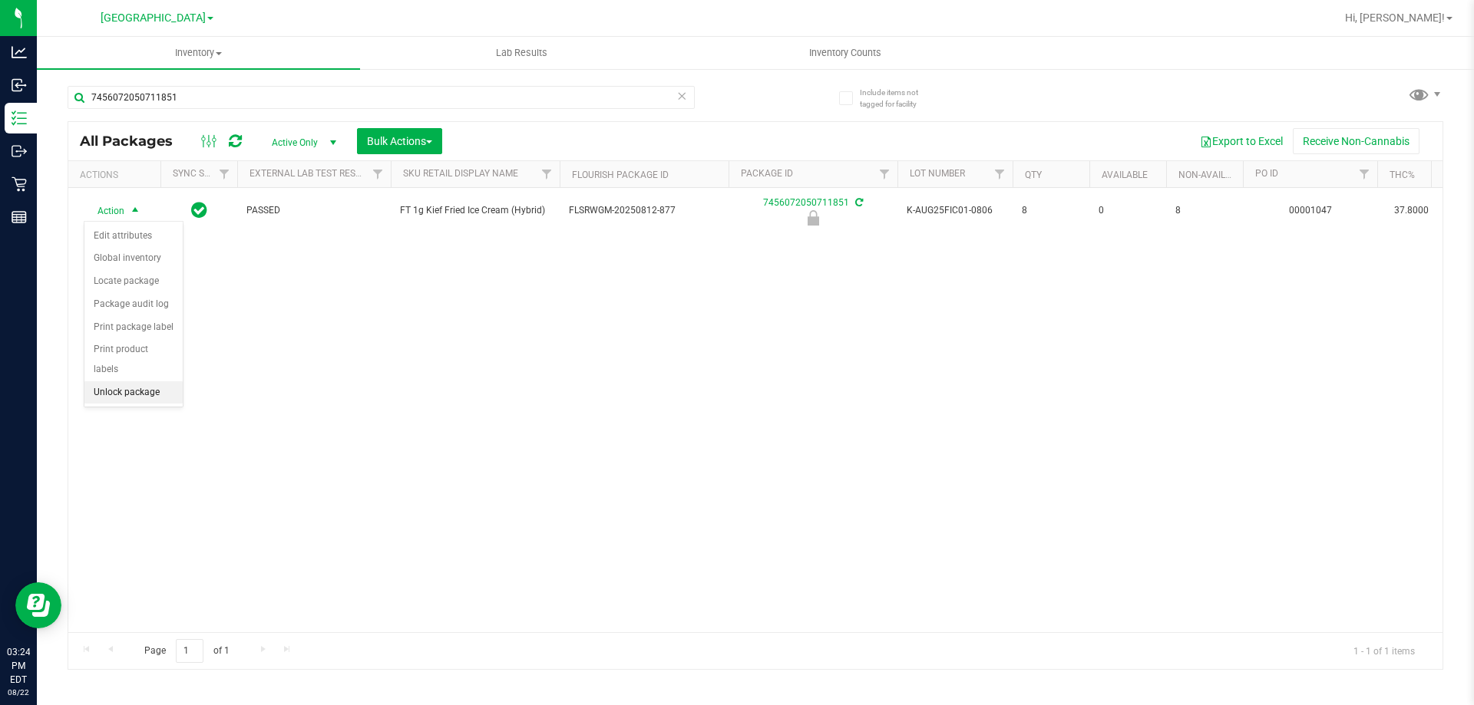
click at [154, 382] on li "Unlock package" at bounding box center [133, 393] width 98 height 23
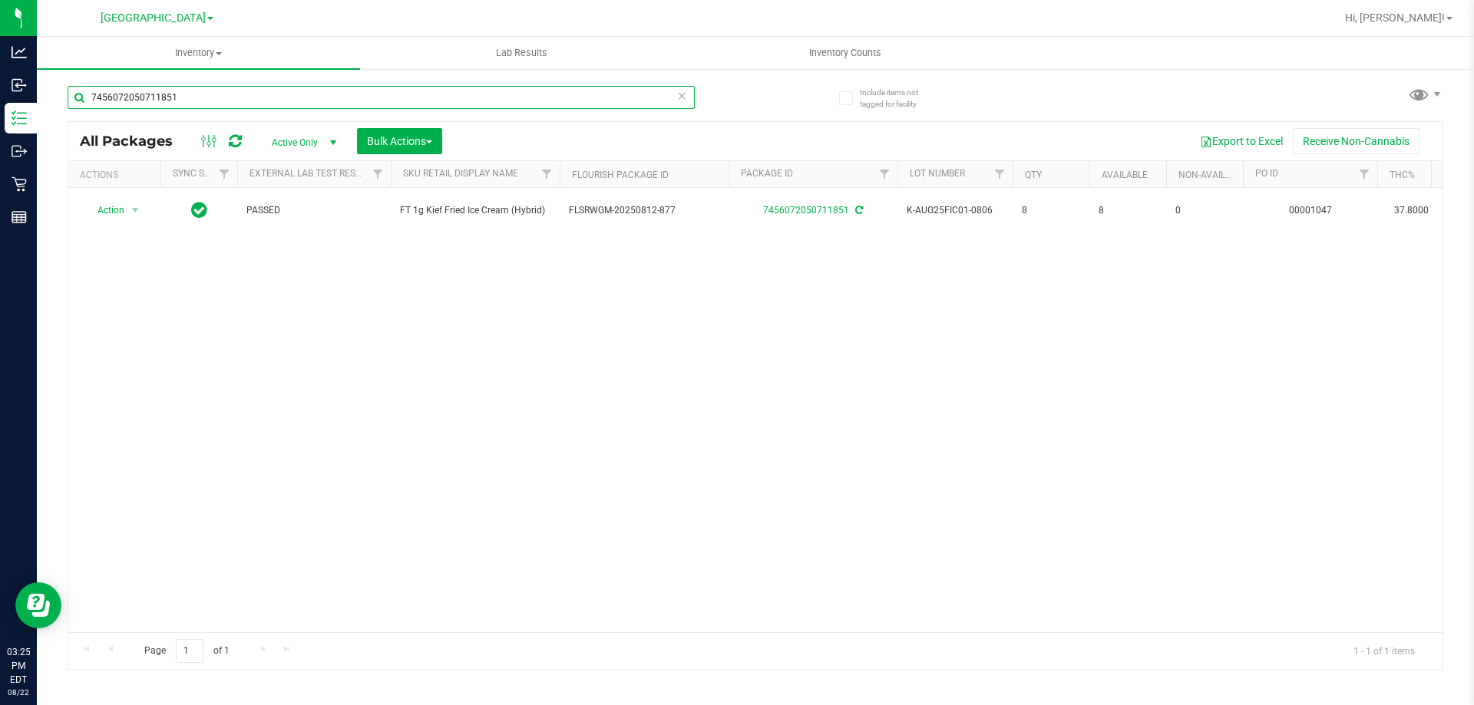
drag, startPoint x: 222, startPoint y: 87, endPoint x: 0, endPoint y: -93, distance: 285.4
click at [0, 0] on html "Analytics Inbound Inventory Outbound Retail Reports 03:25 PM EDT 08/22/2025 08/…" at bounding box center [737, 352] width 1474 height 705
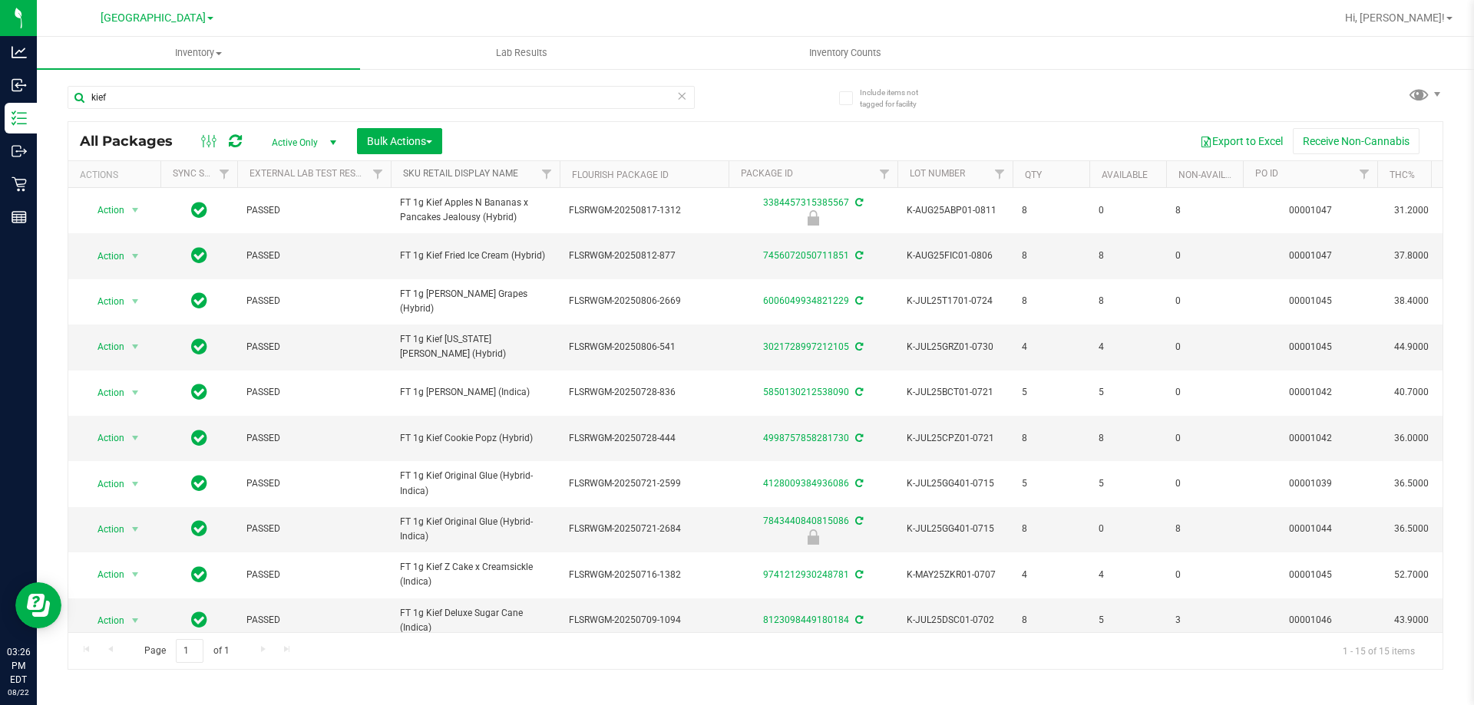
click at [484, 168] on link "Sku Retail Display Name" at bounding box center [460, 173] width 115 height 11
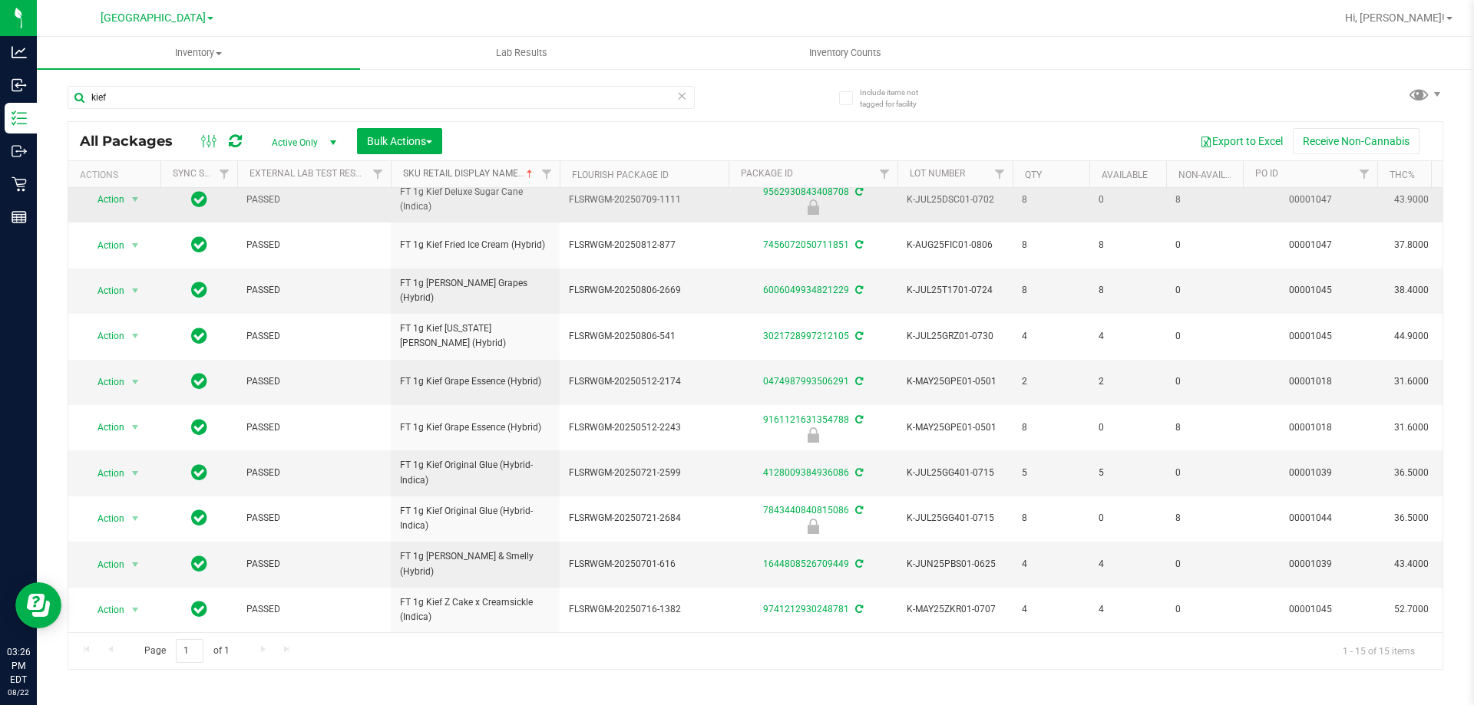
scroll to position [250, 0]
click at [184, 96] on input "kief" at bounding box center [381, 97] width 627 height 23
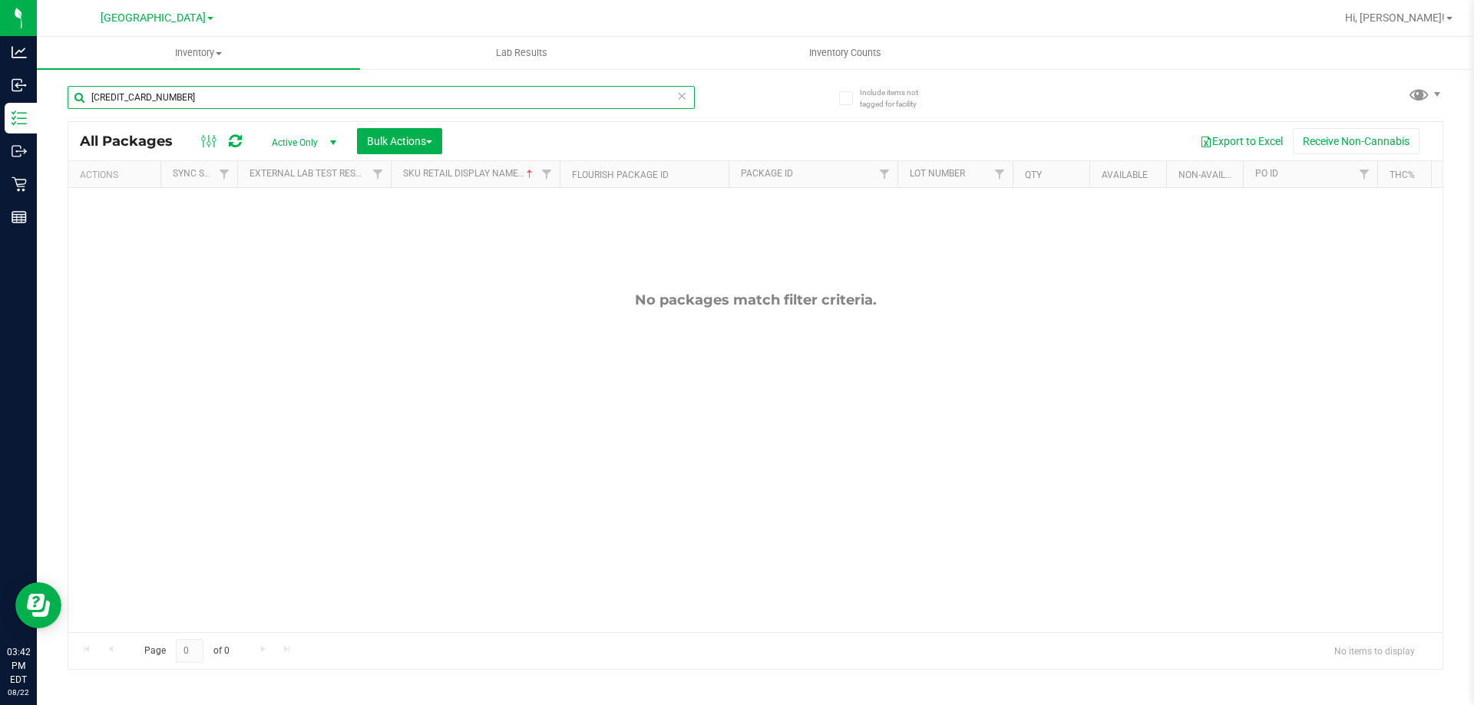
click at [194, 95] on input "4521973299067702" at bounding box center [381, 97] width 627 height 23
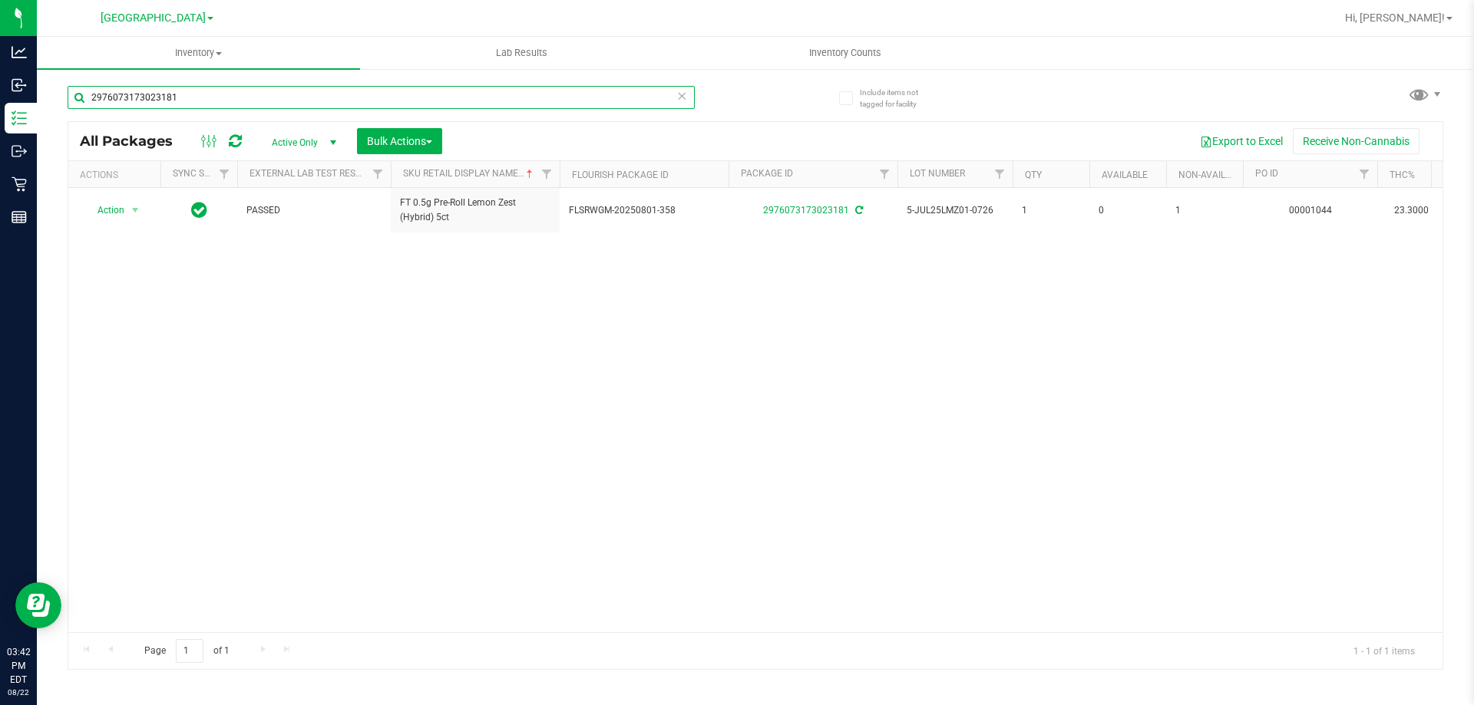
click at [229, 88] on input "2976073173023181" at bounding box center [381, 97] width 627 height 23
click at [259, 97] on input "ccy" at bounding box center [381, 97] width 627 height 23
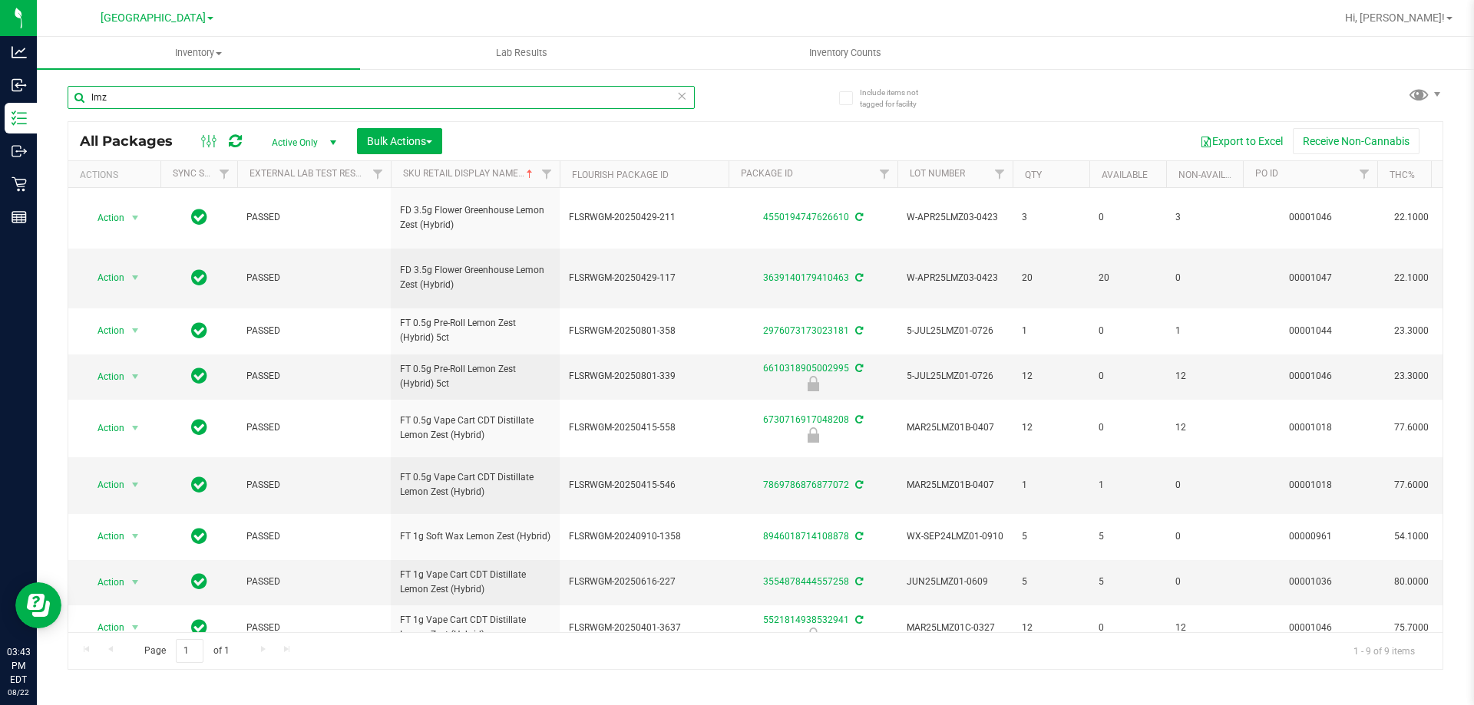
click at [305, 104] on input "lmz" at bounding box center [381, 97] width 627 height 23
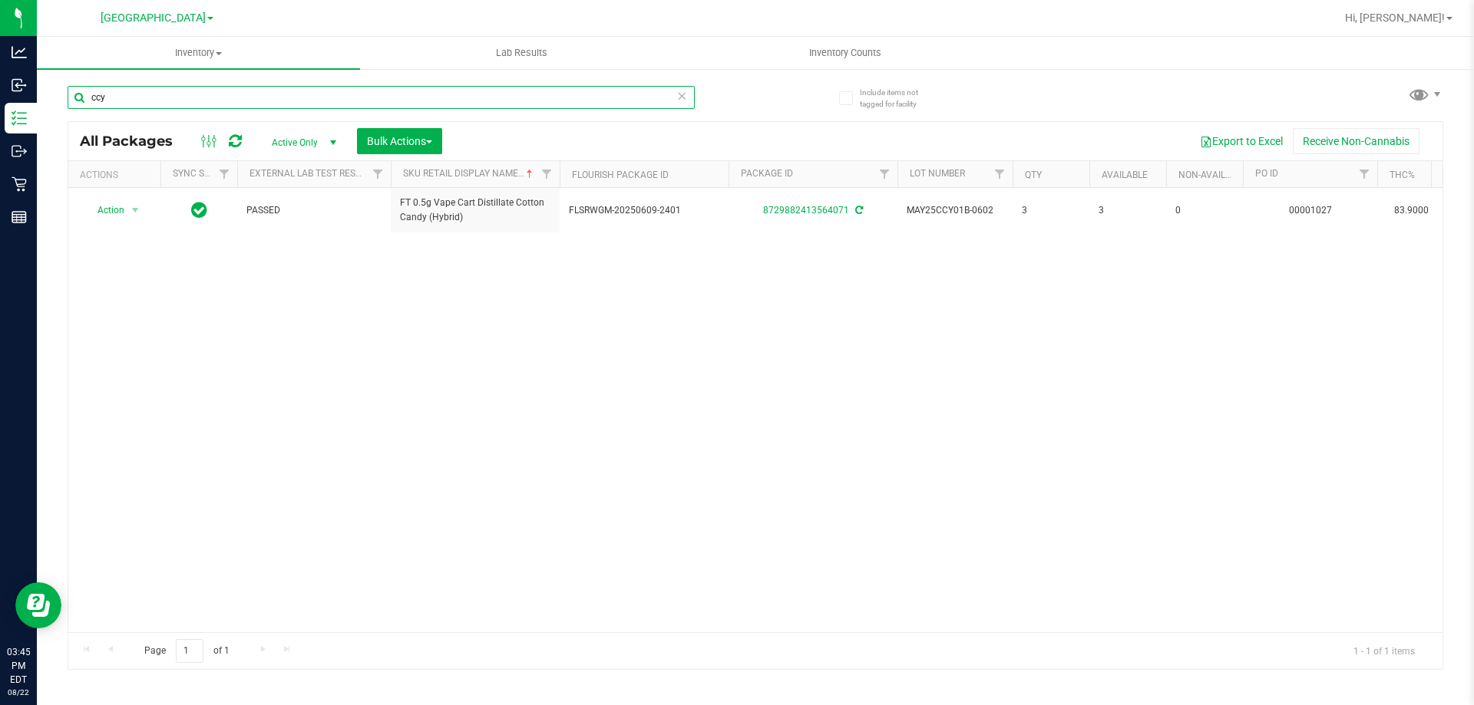
click at [309, 94] on input "ccy" at bounding box center [381, 97] width 627 height 23
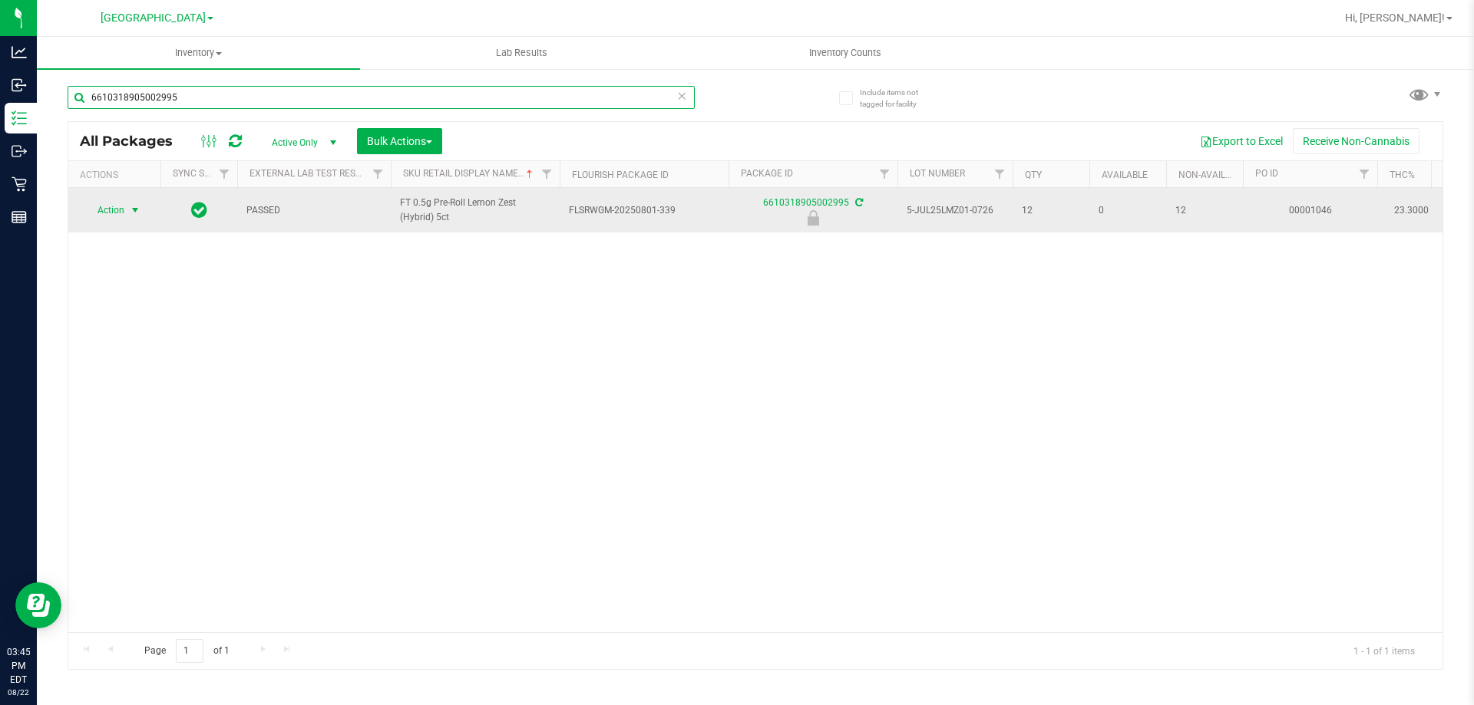
type input "6610318905002995"
click at [130, 206] on span "select" at bounding box center [135, 210] width 12 height 12
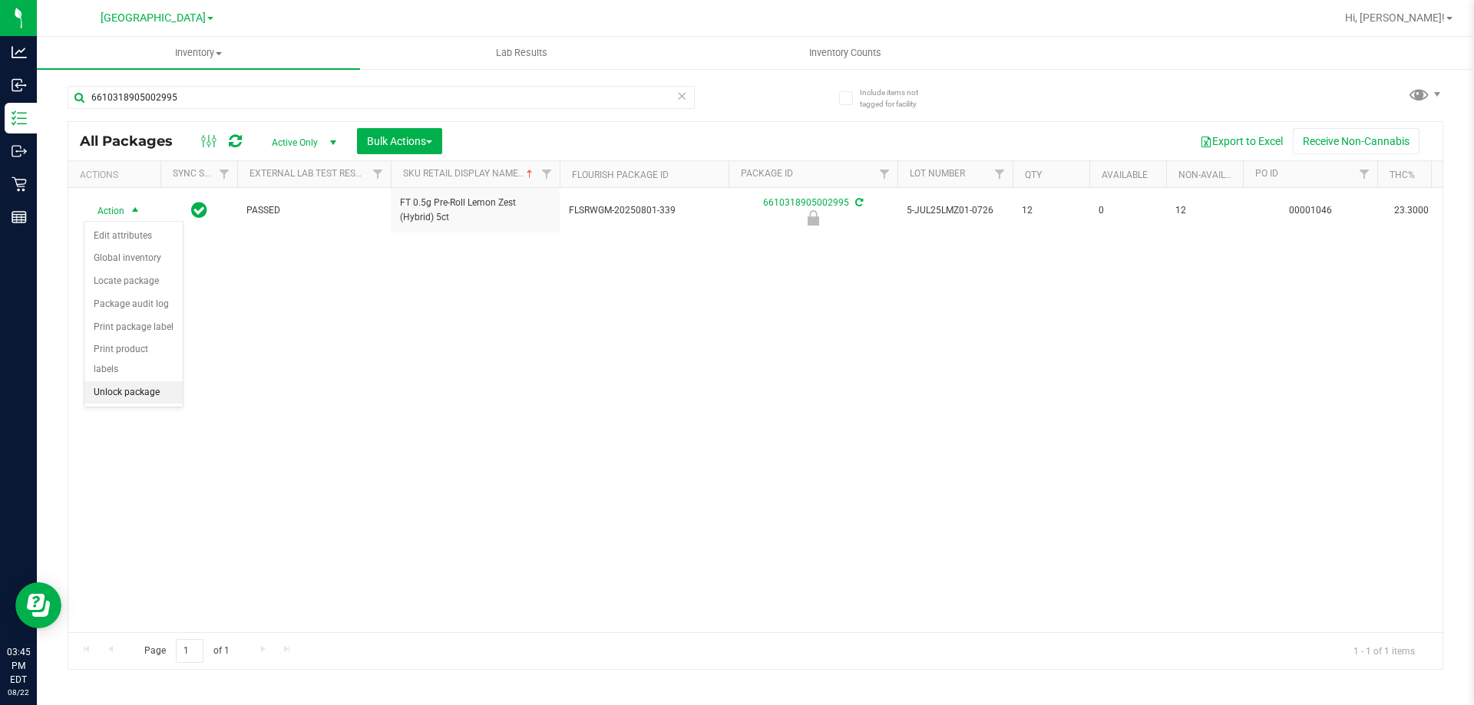
click at [147, 382] on li "Unlock package" at bounding box center [133, 393] width 98 height 23
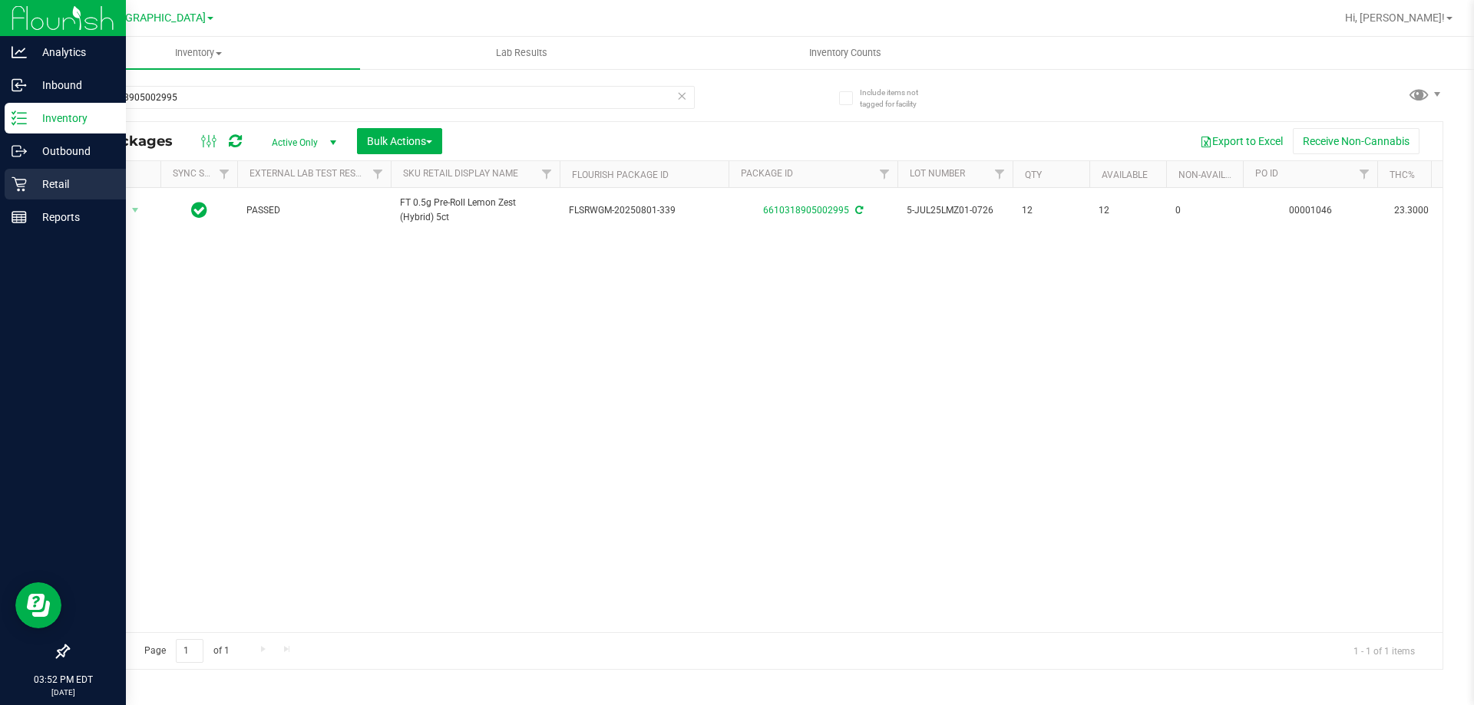
click at [32, 185] on p "Retail" at bounding box center [73, 184] width 92 height 18
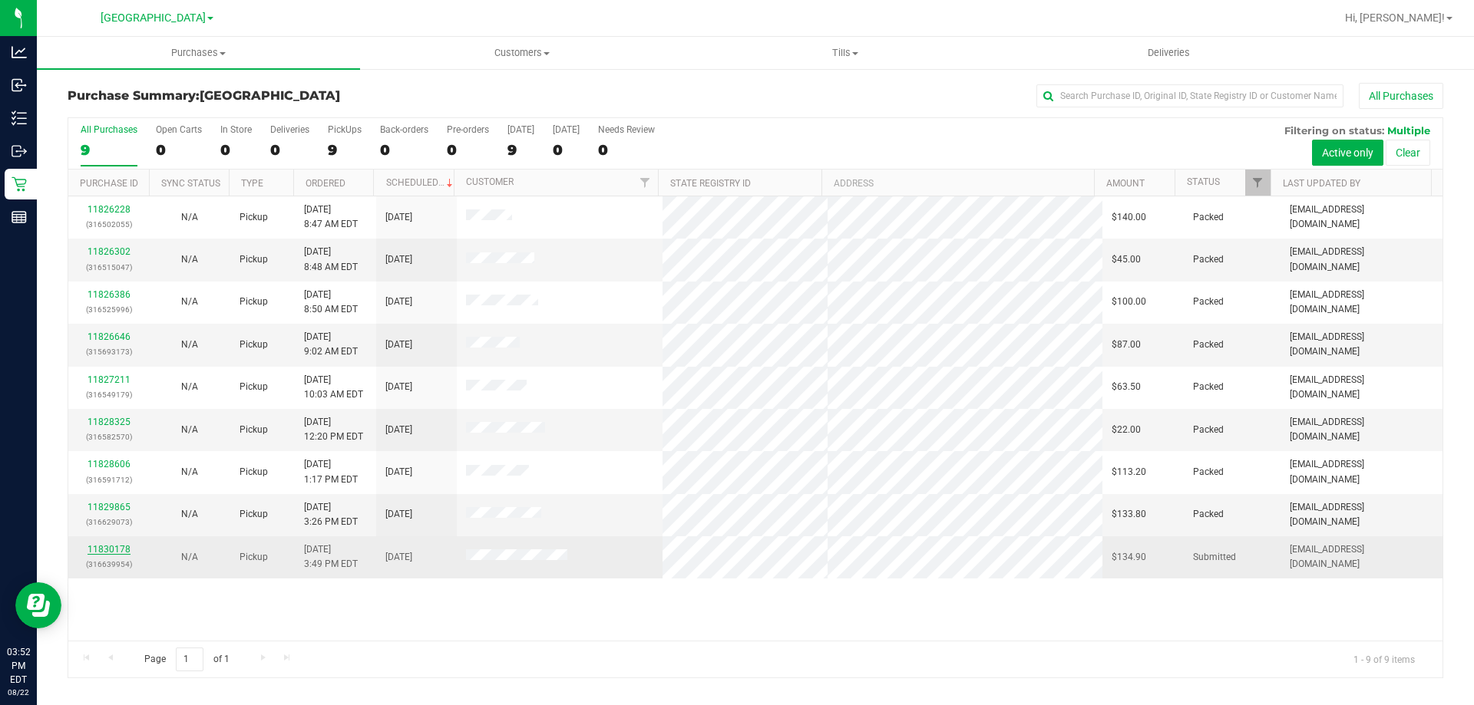
click at [116, 550] on link "11830178" at bounding box center [109, 549] width 43 height 11
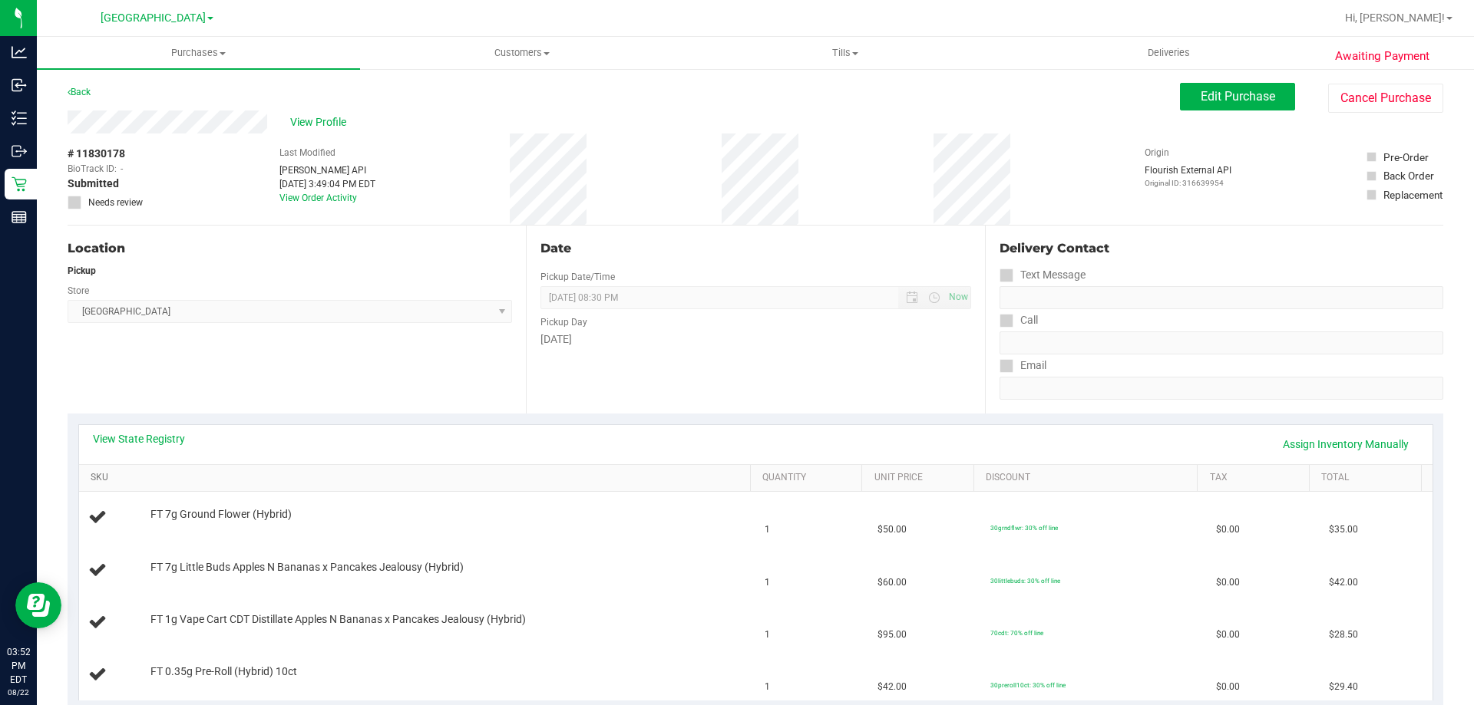
click at [360, 476] on link "SKU" at bounding box center [417, 478] width 653 height 12
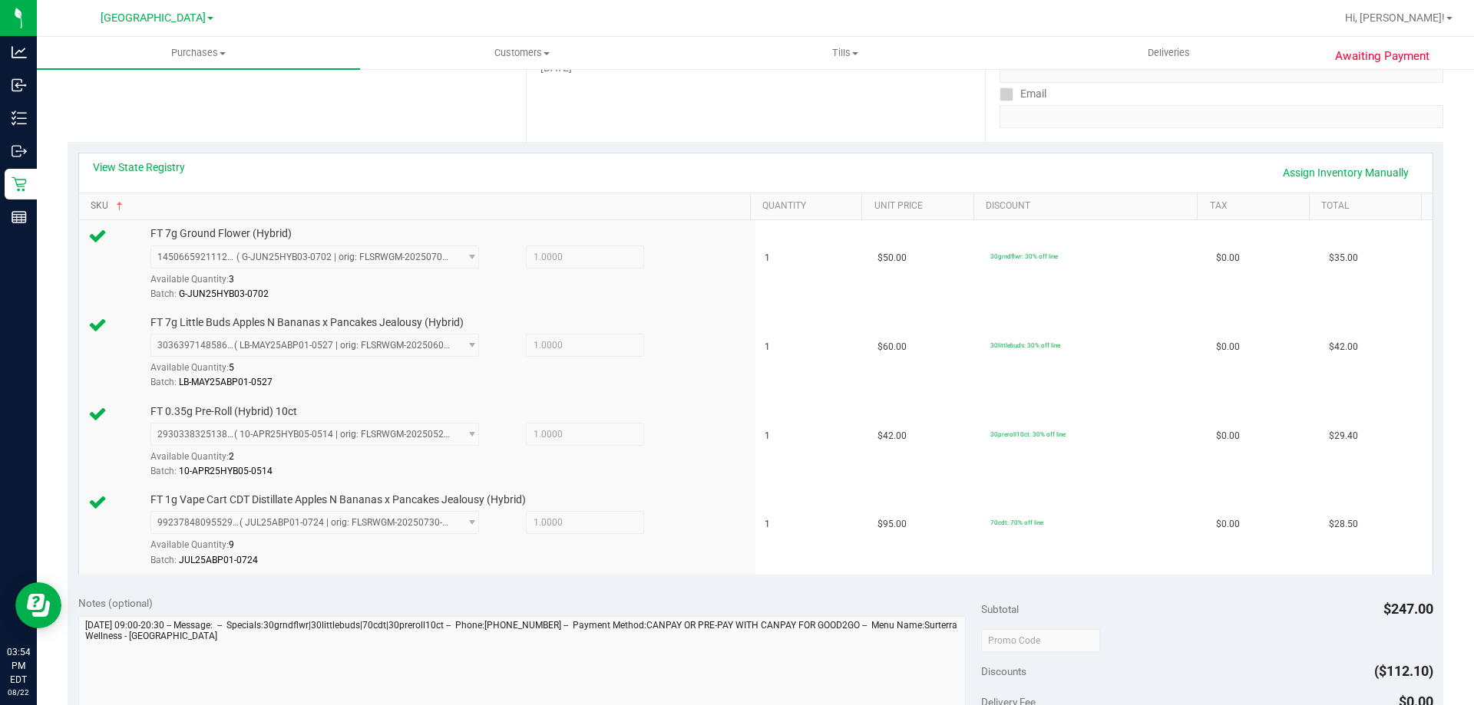
scroll to position [384, 0]
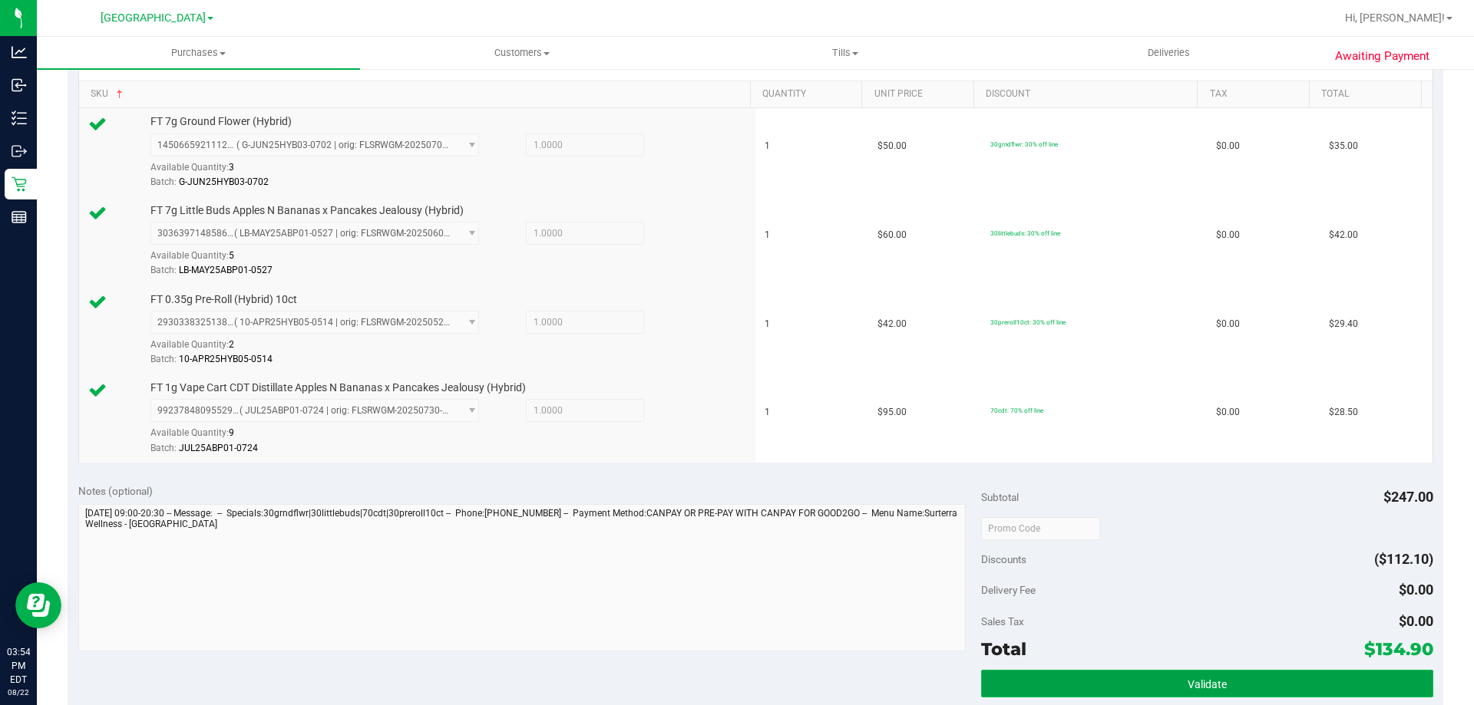
click at [1256, 682] on button "Validate" at bounding box center [1206, 684] width 451 height 28
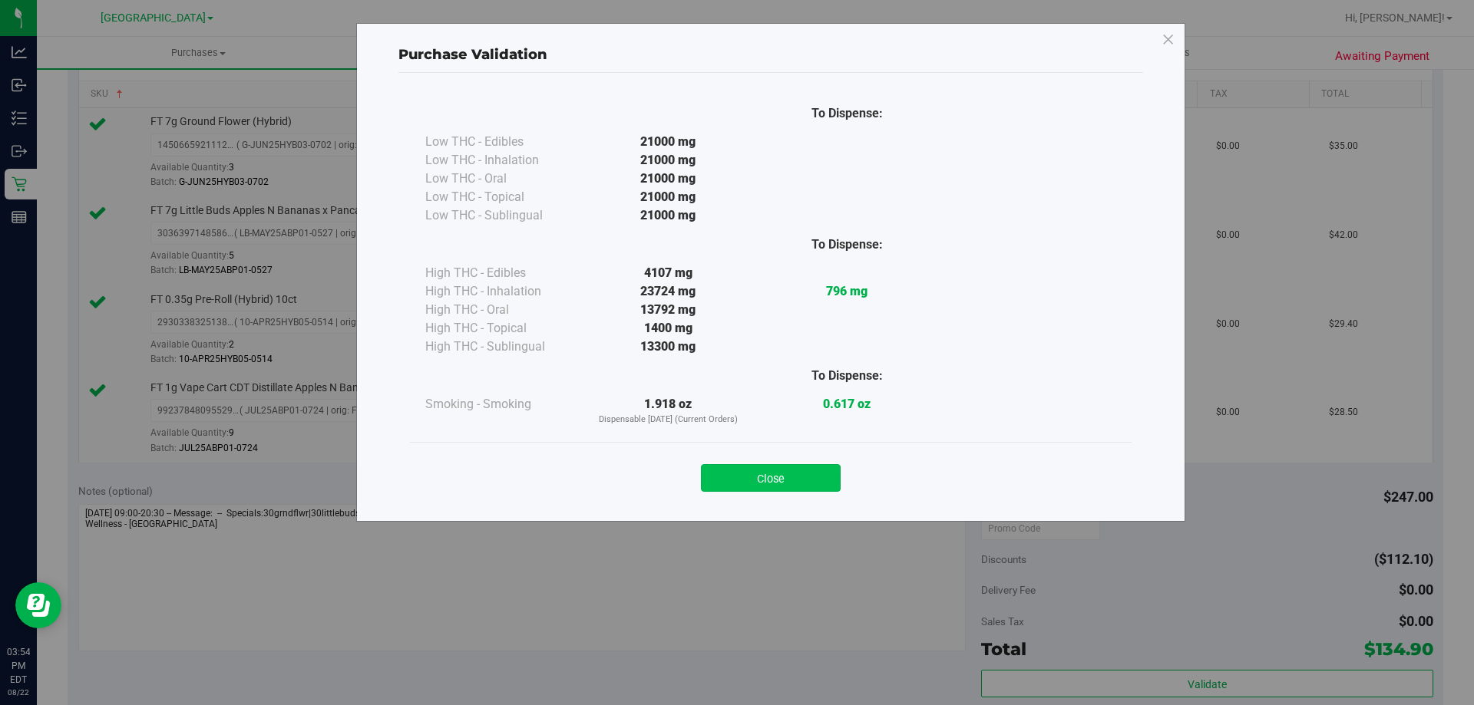
click at [765, 477] on button "Close" at bounding box center [771, 478] width 140 height 28
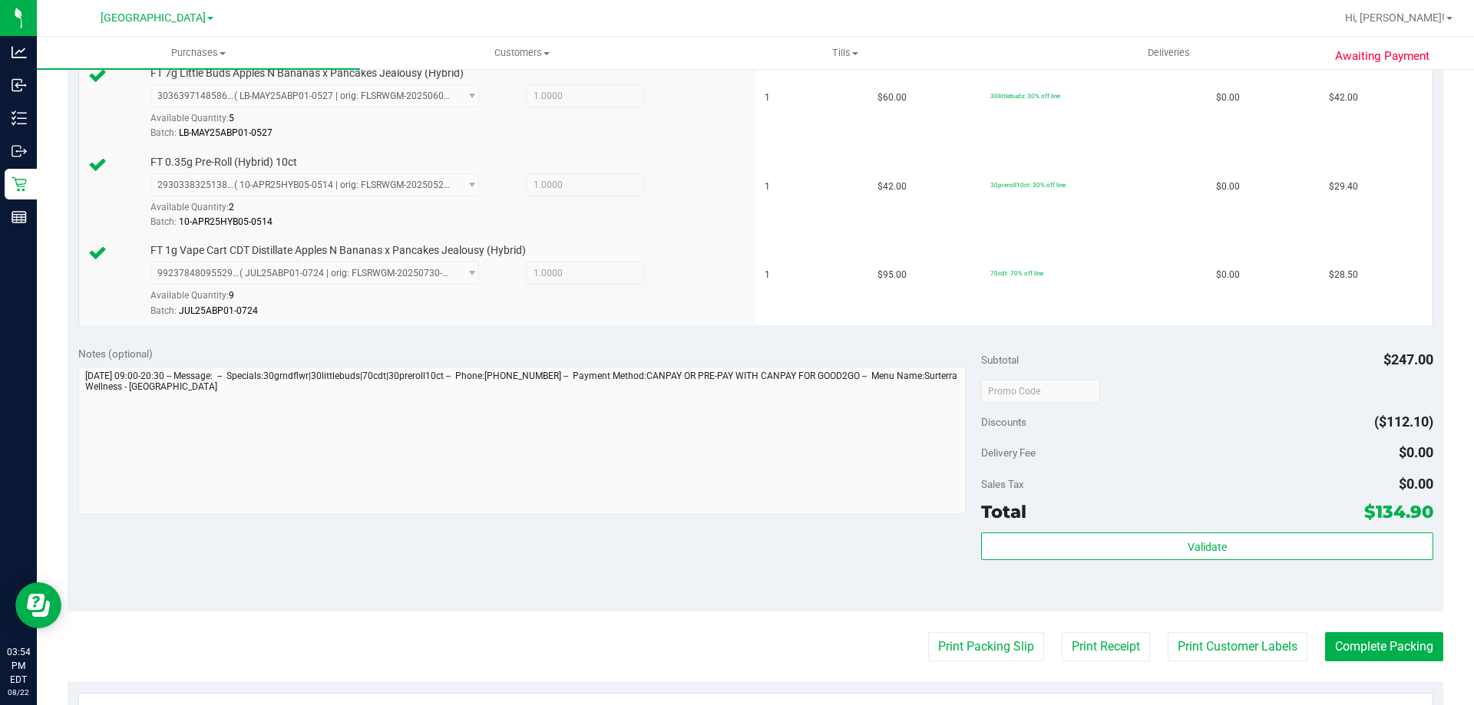
scroll to position [691, 0]
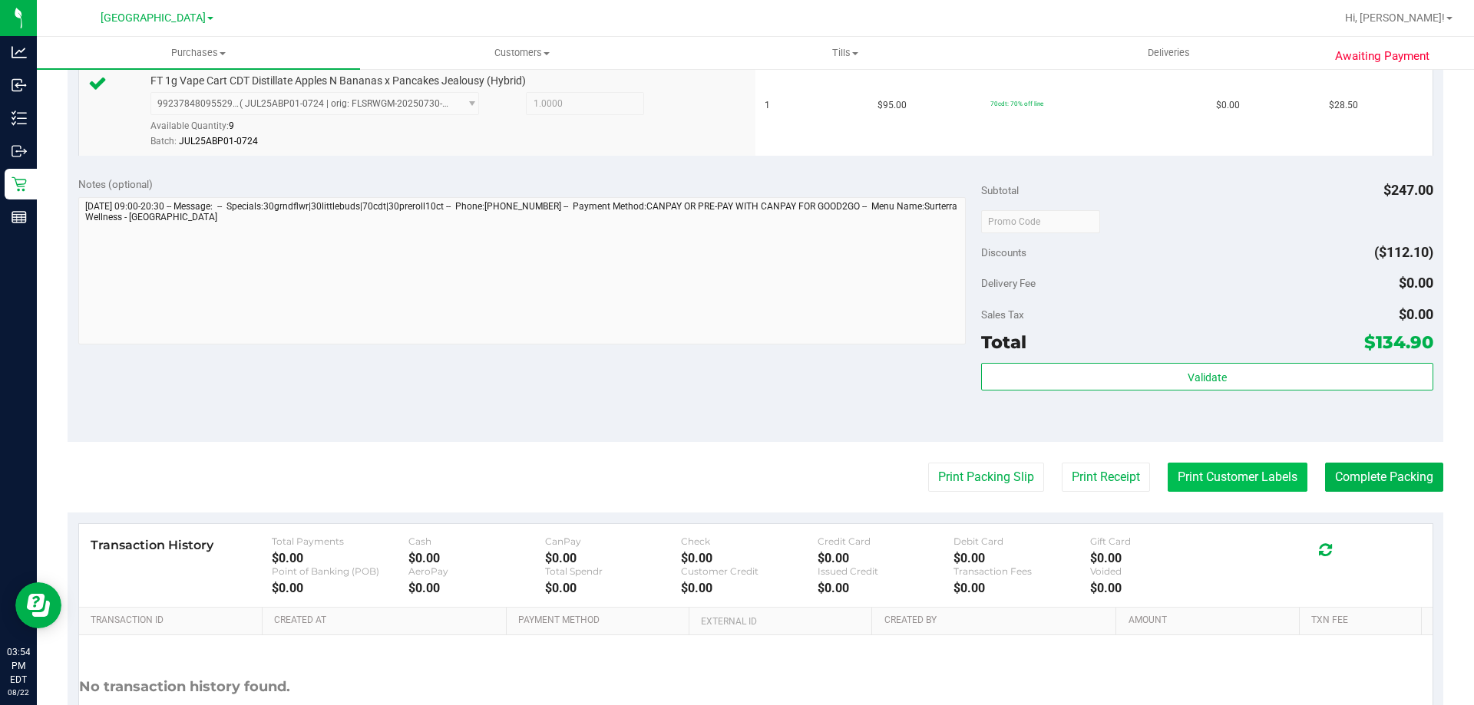
click at [1233, 480] on button "Print Customer Labels" at bounding box center [1238, 477] width 140 height 29
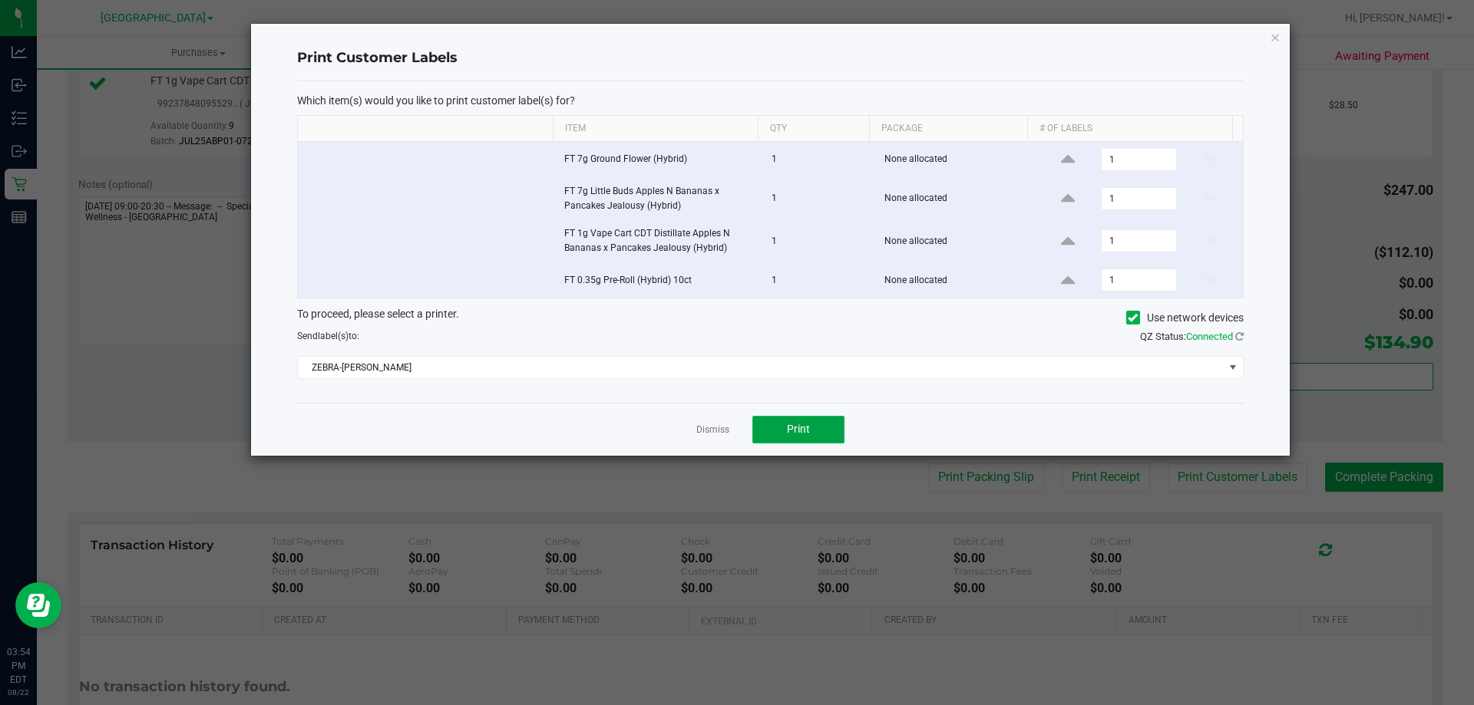
click at [829, 440] on button "Print" at bounding box center [798, 430] width 92 height 28
click at [721, 430] on link "Dismiss" at bounding box center [712, 430] width 33 height 13
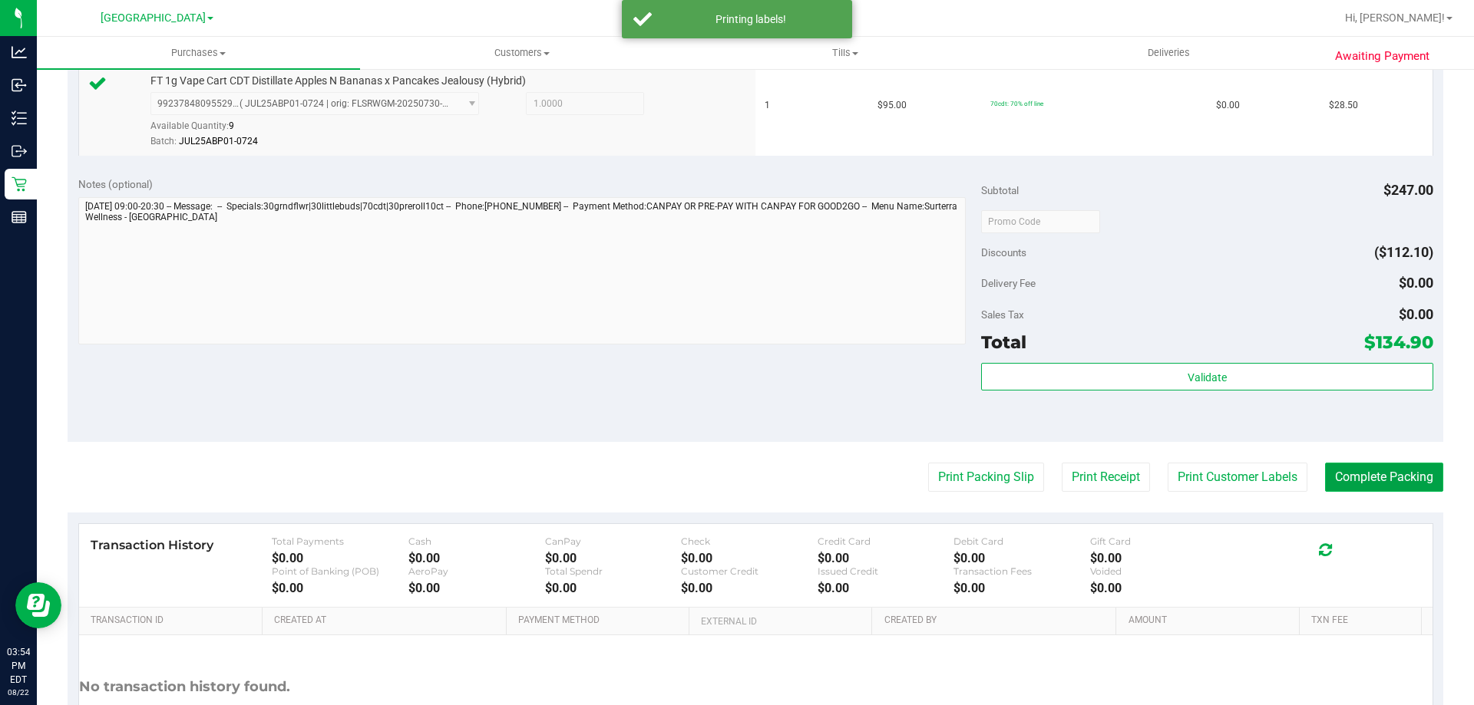
click at [1373, 477] on button "Complete Packing" at bounding box center [1384, 477] width 118 height 29
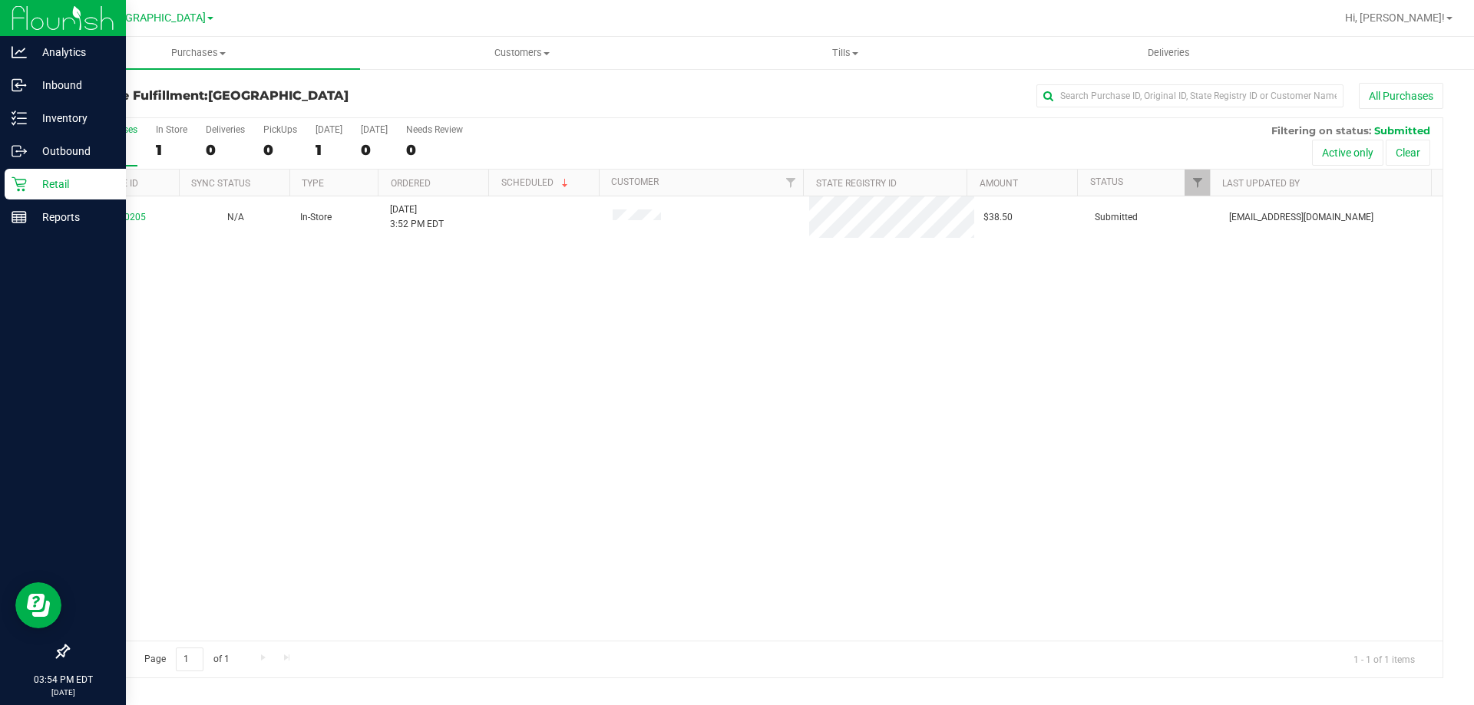
click at [16, 184] on icon at bounding box center [19, 184] width 15 height 15
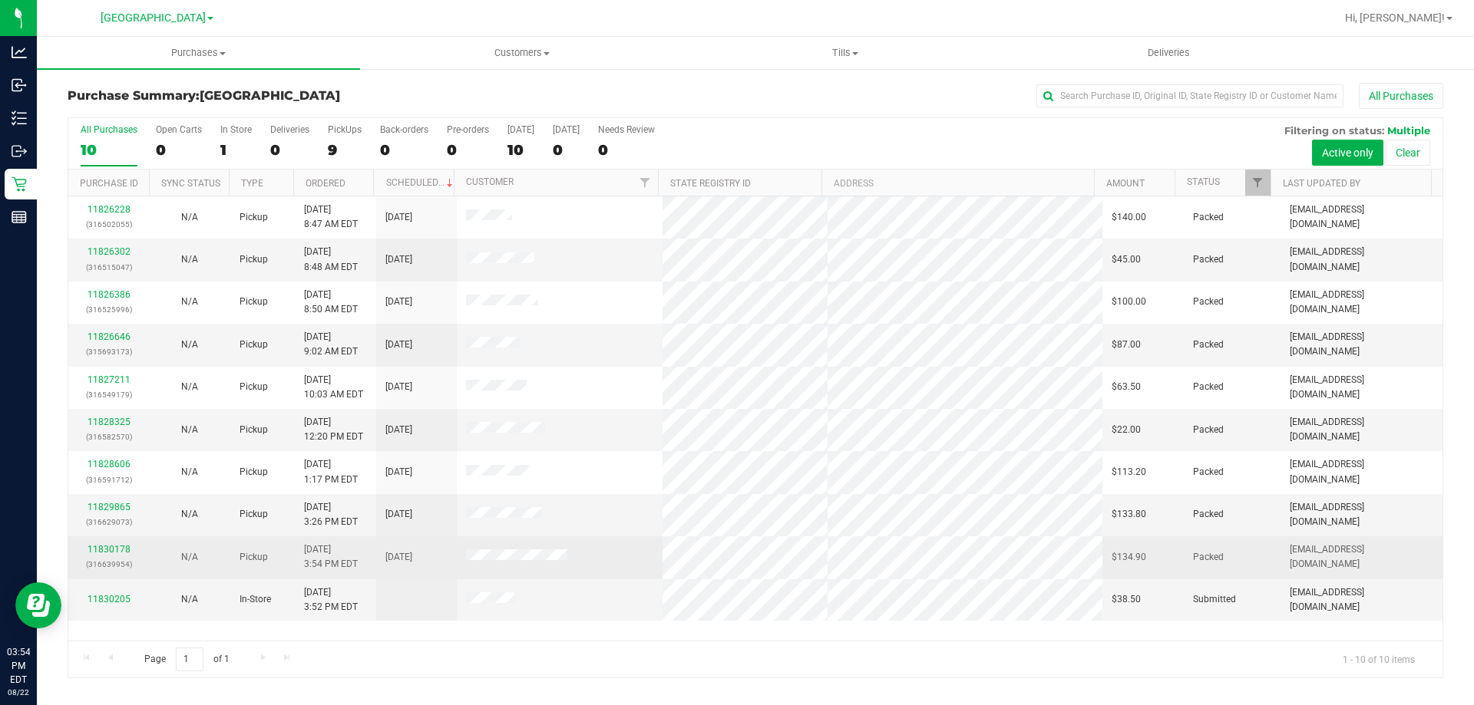
click at [104, 558] on p "(316639954)" at bounding box center [109, 564] width 62 height 15
click at [108, 547] on link "11830178" at bounding box center [109, 549] width 43 height 11
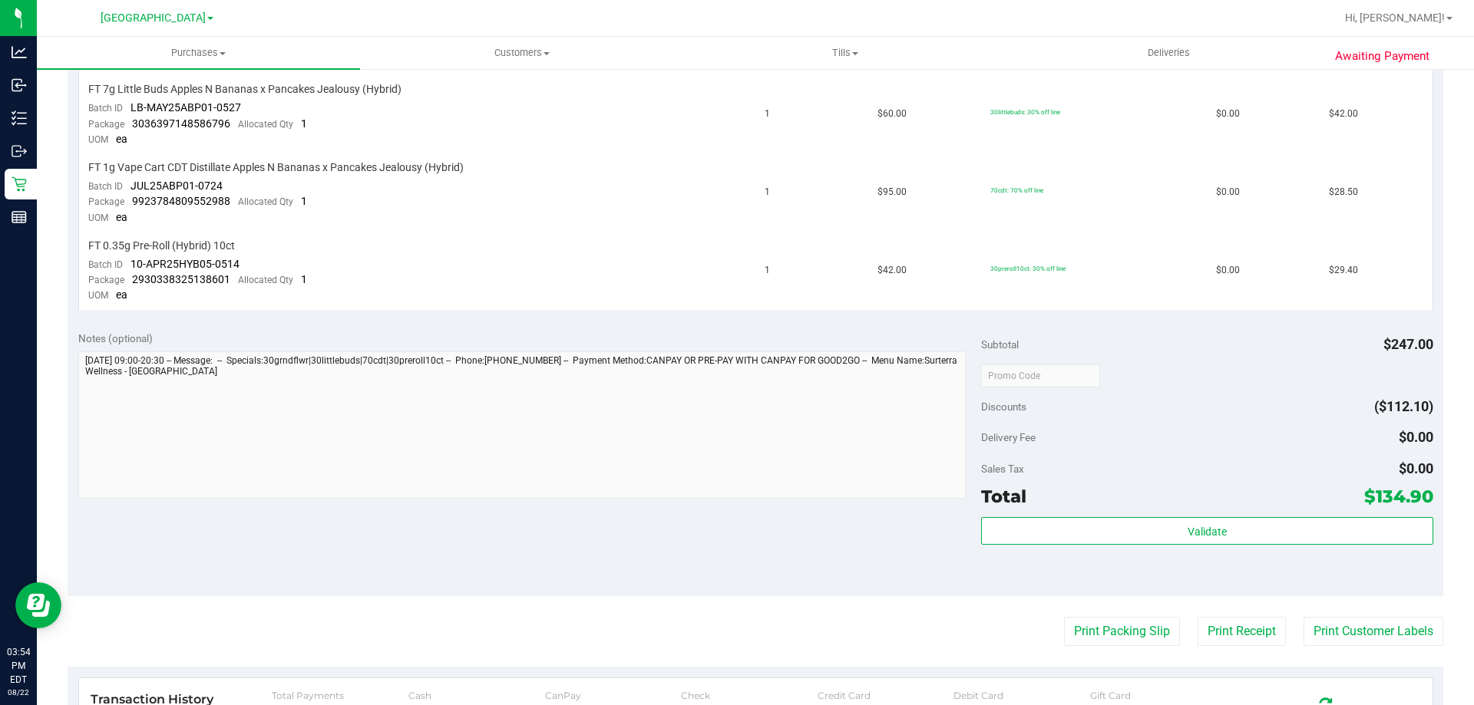
scroll to position [614, 0]
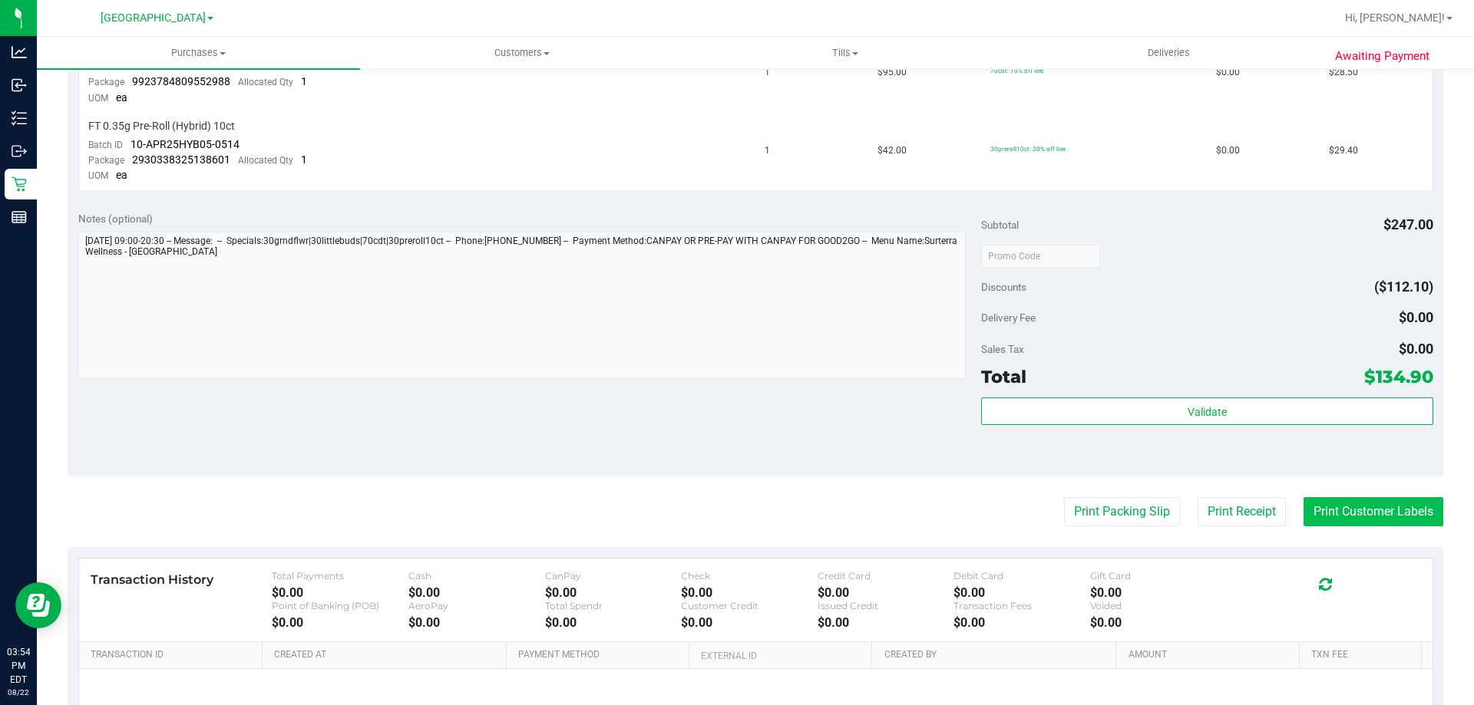
click at [1383, 516] on button "Print Customer Labels" at bounding box center [1373, 511] width 140 height 29
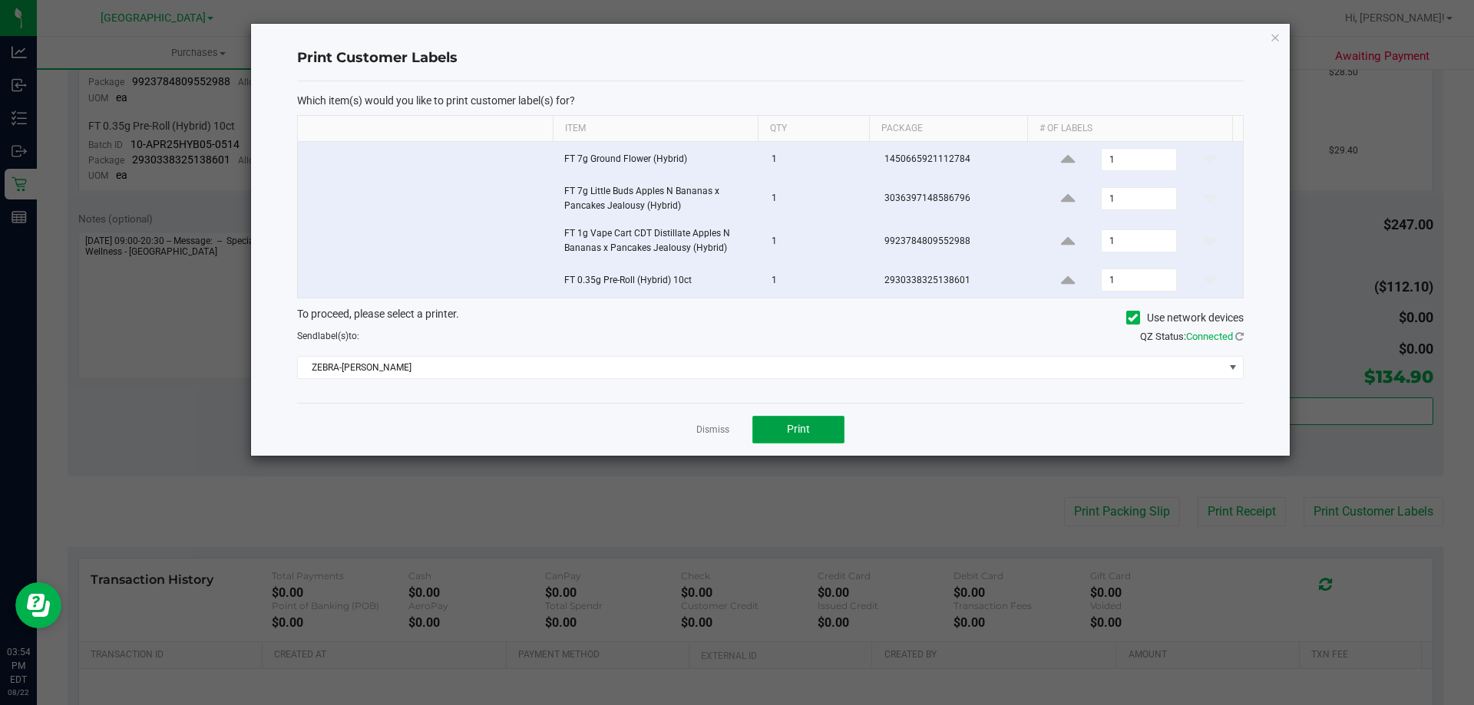
click at [802, 435] on span "Print" at bounding box center [798, 429] width 23 height 12
click at [718, 431] on link "Dismiss" at bounding box center [712, 430] width 33 height 13
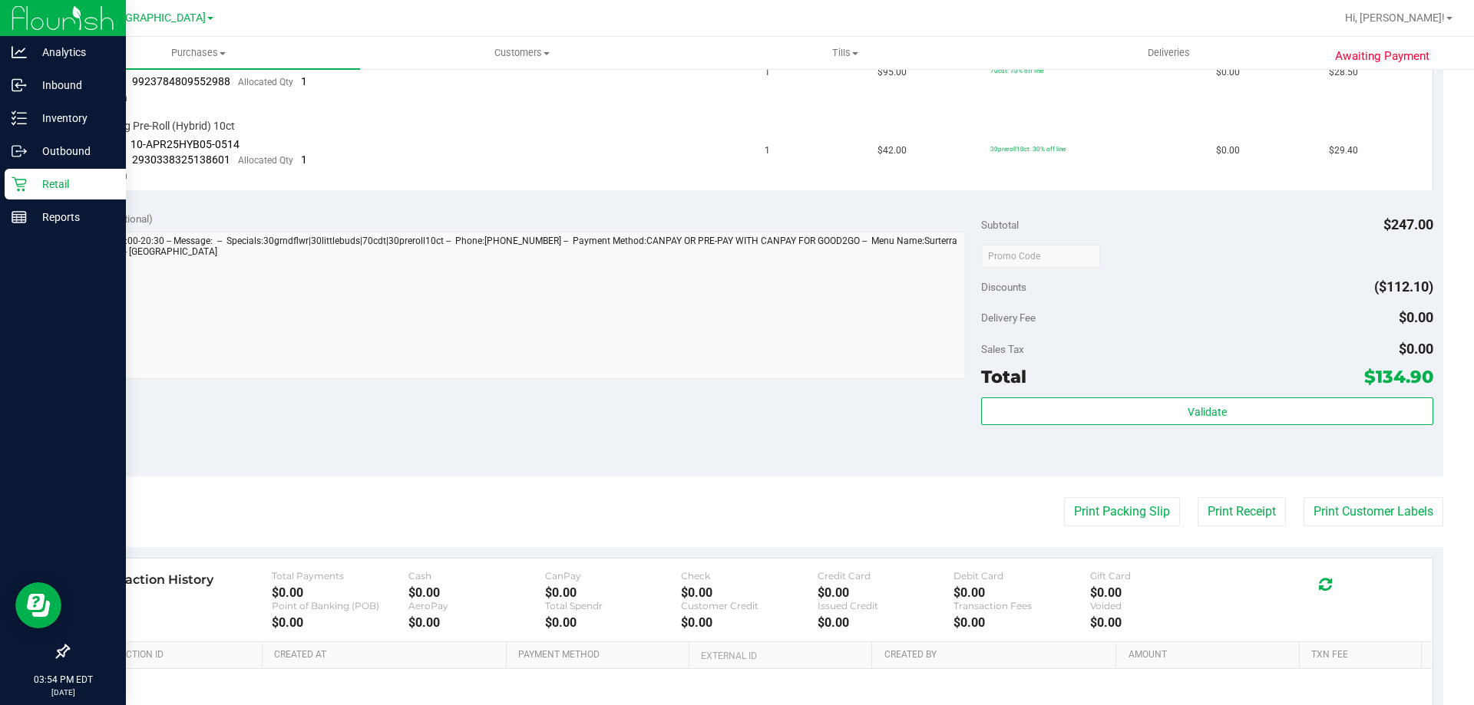
click at [21, 184] on icon at bounding box center [19, 184] width 15 height 15
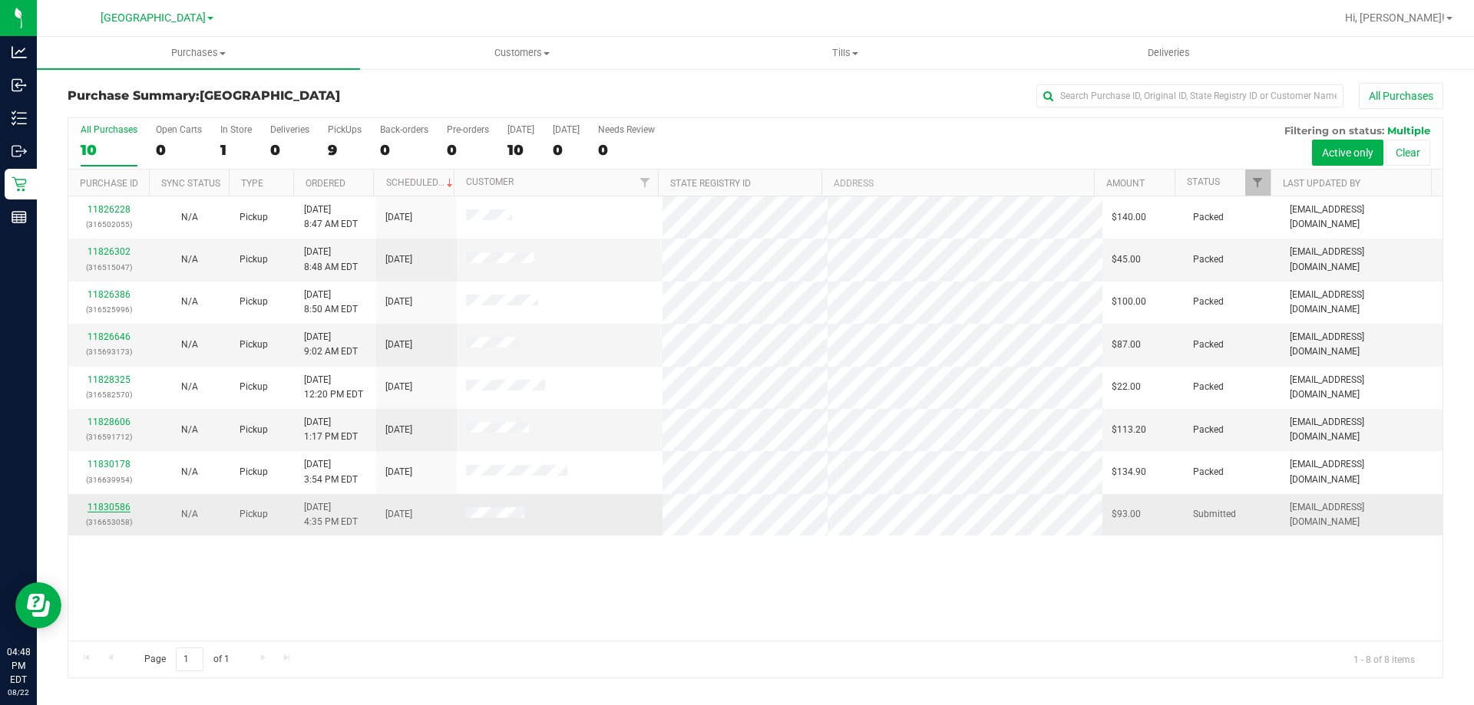
click at [104, 507] on link "11830586" at bounding box center [109, 507] width 43 height 11
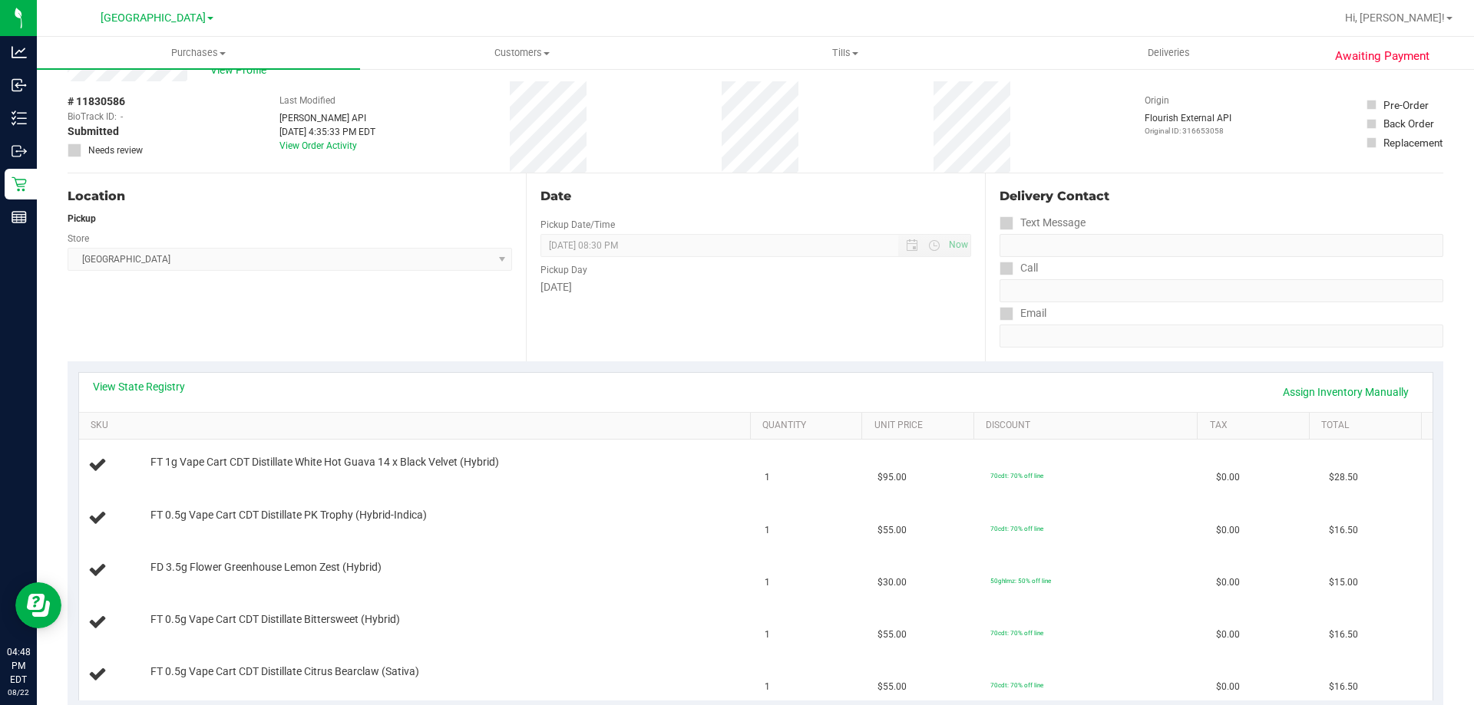
scroll to position [77, 0]
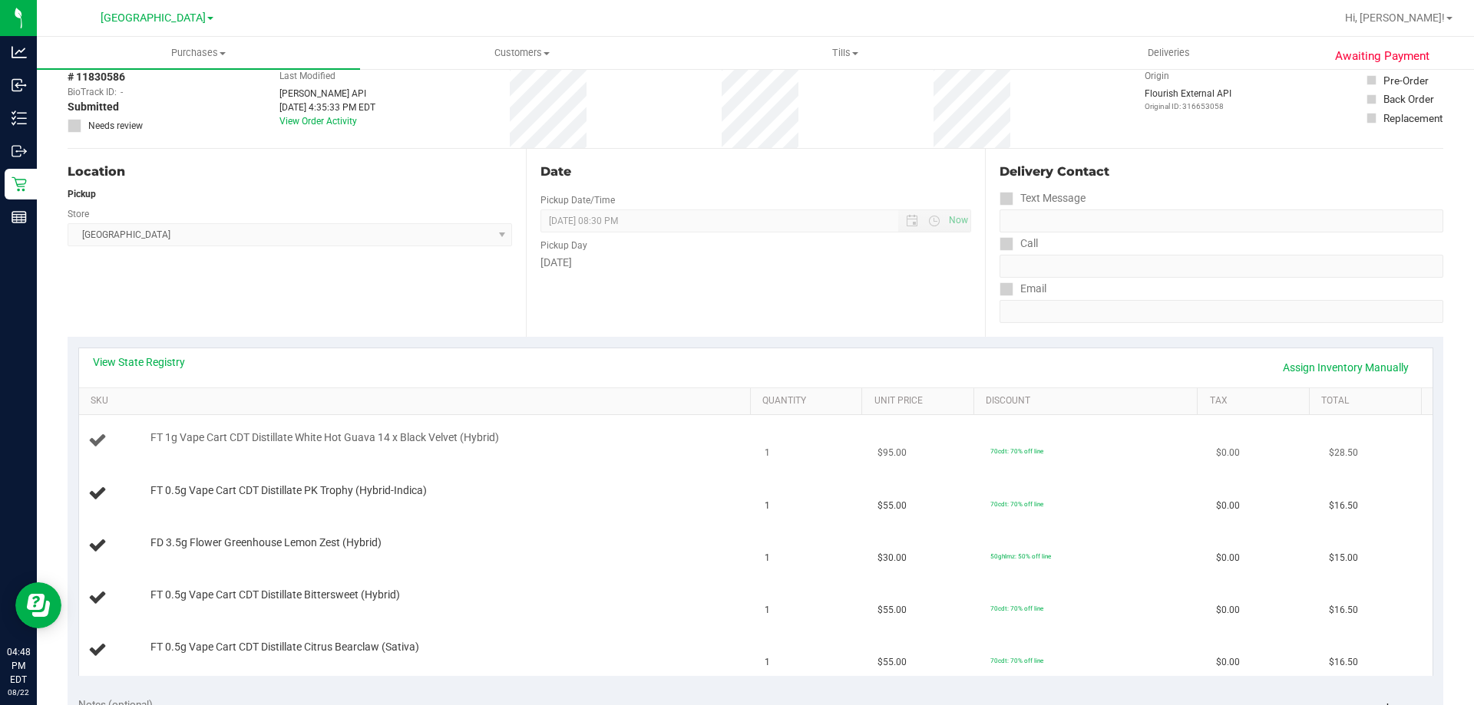
click at [411, 416] on td "FT 1g Vape Cart CDT Distillate White Hot Guava 14 x Black Velvet (Hybrid)" at bounding box center [417, 441] width 677 height 52
click at [415, 410] on th "SKU" at bounding box center [414, 402] width 671 height 28
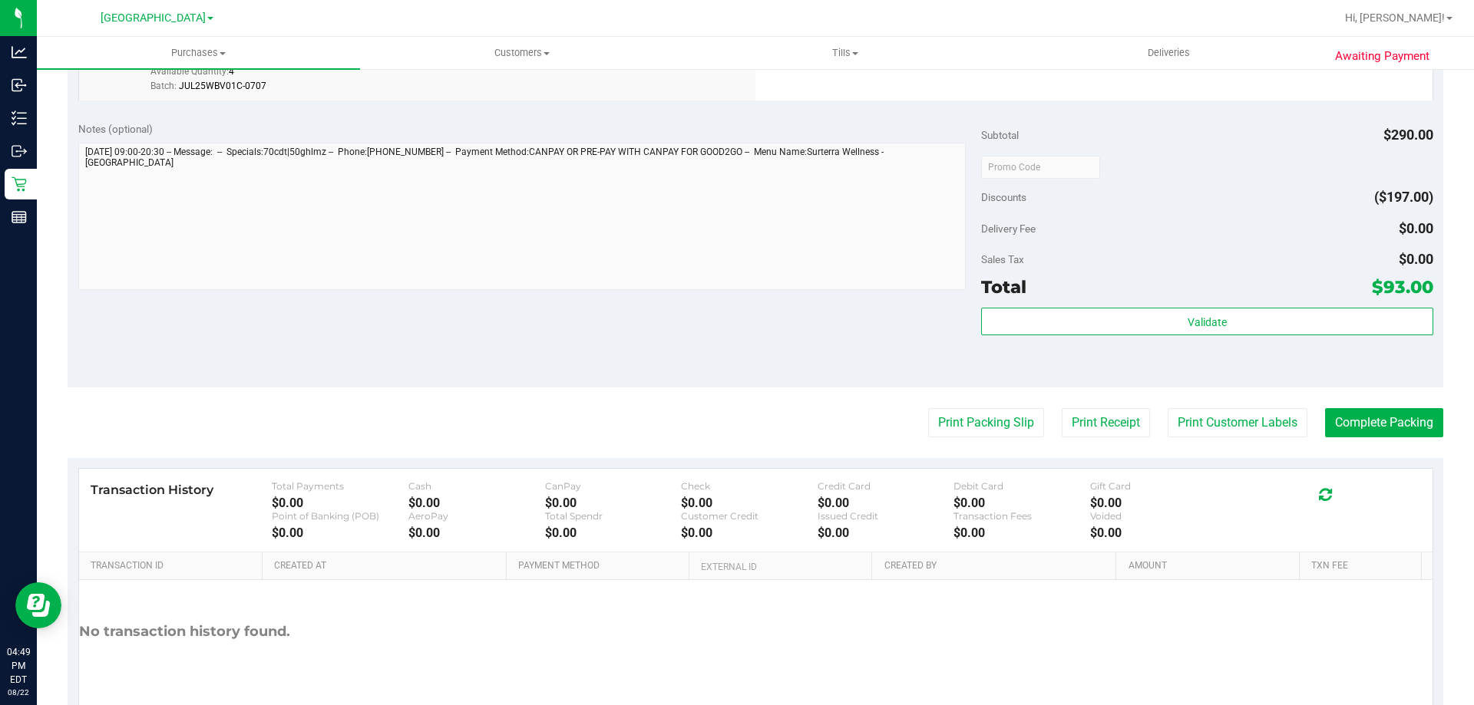
scroll to position [905, 0]
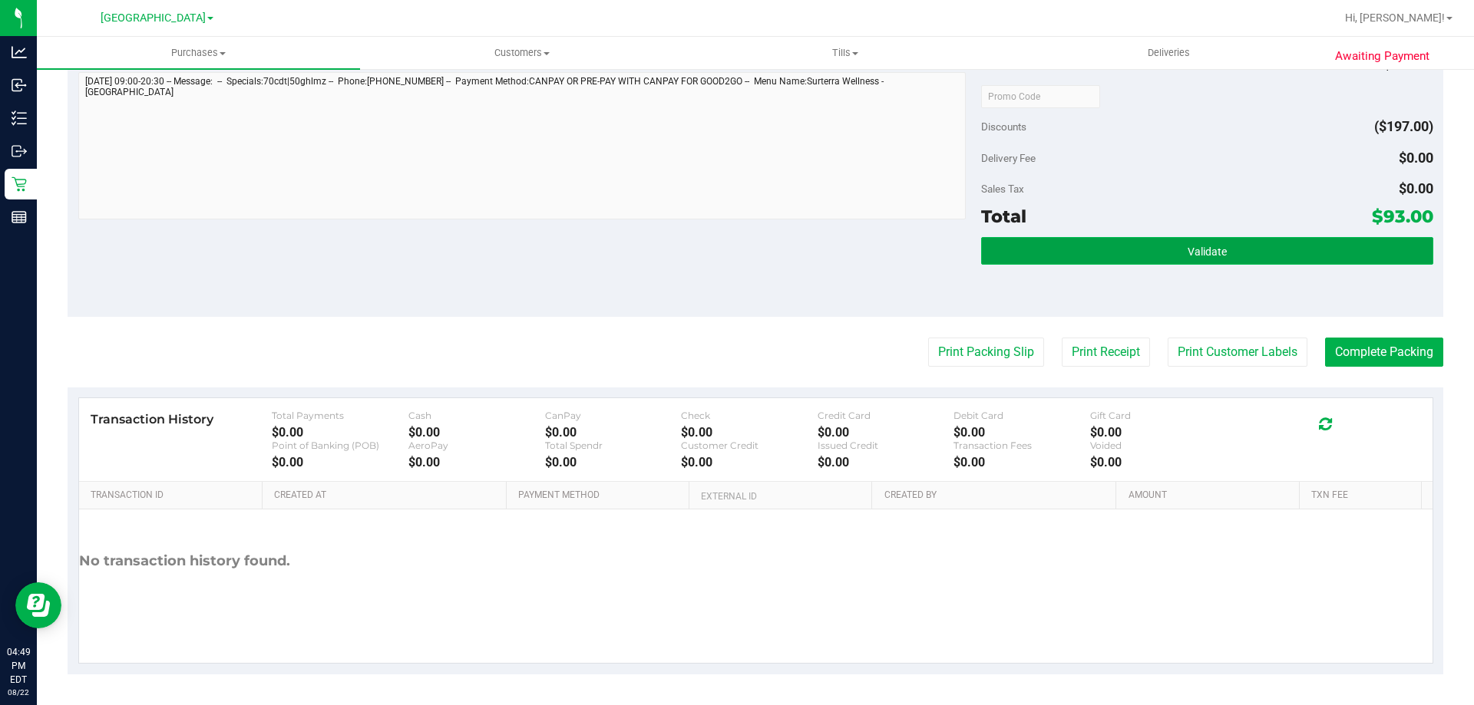
click at [1180, 243] on button "Validate" at bounding box center [1206, 251] width 451 height 28
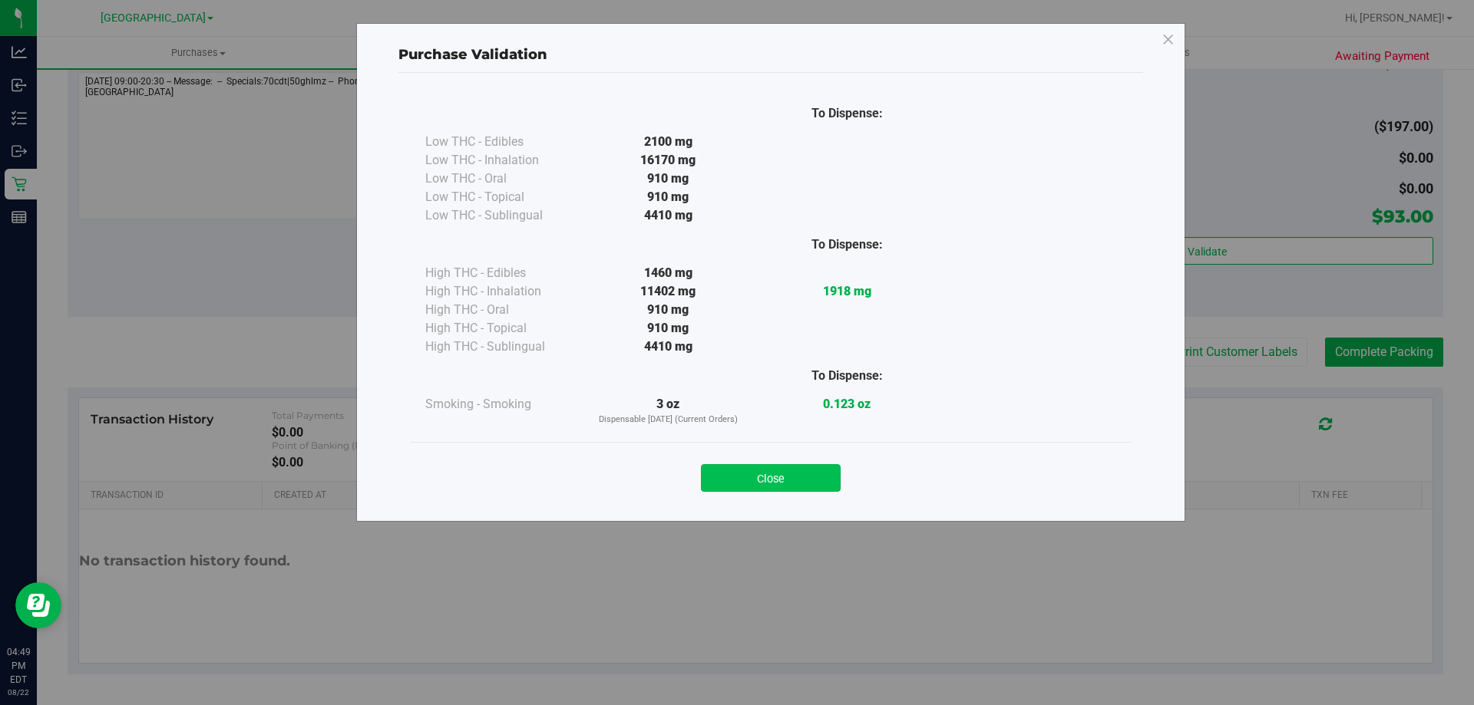
click at [774, 479] on button "Close" at bounding box center [771, 478] width 140 height 28
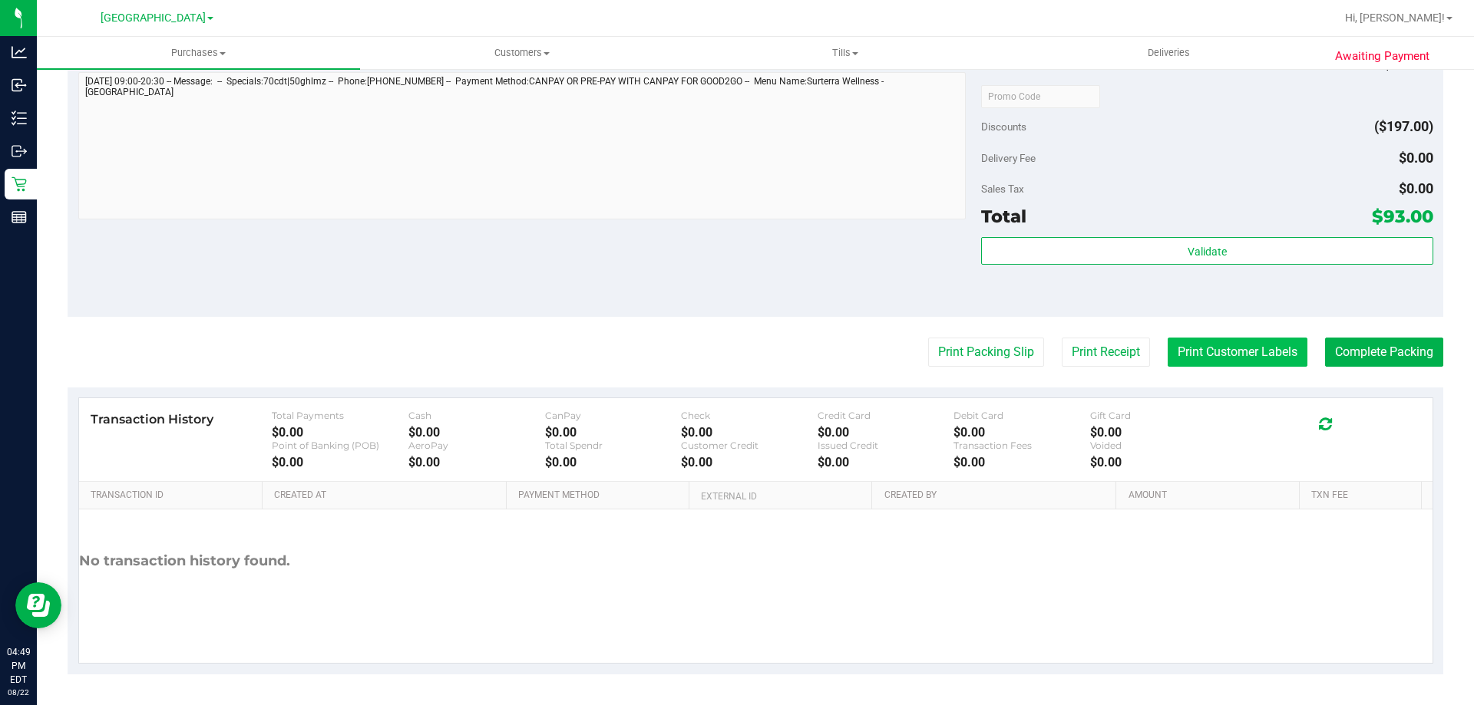
click at [1254, 341] on button "Print Customer Labels" at bounding box center [1238, 352] width 140 height 29
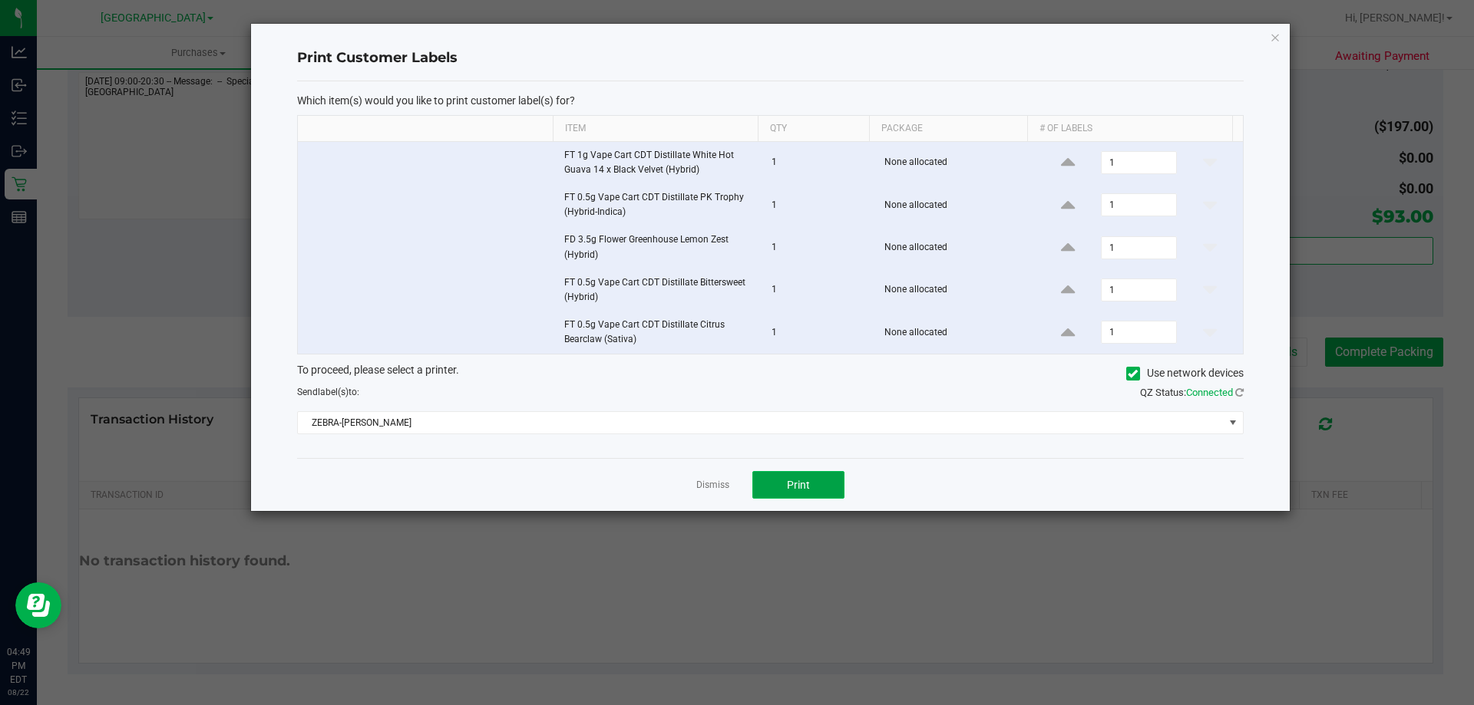
click at [815, 485] on button "Print" at bounding box center [798, 485] width 92 height 28
click at [710, 481] on link "Dismiss" at bounding box center [712, 485] width 33 height 13
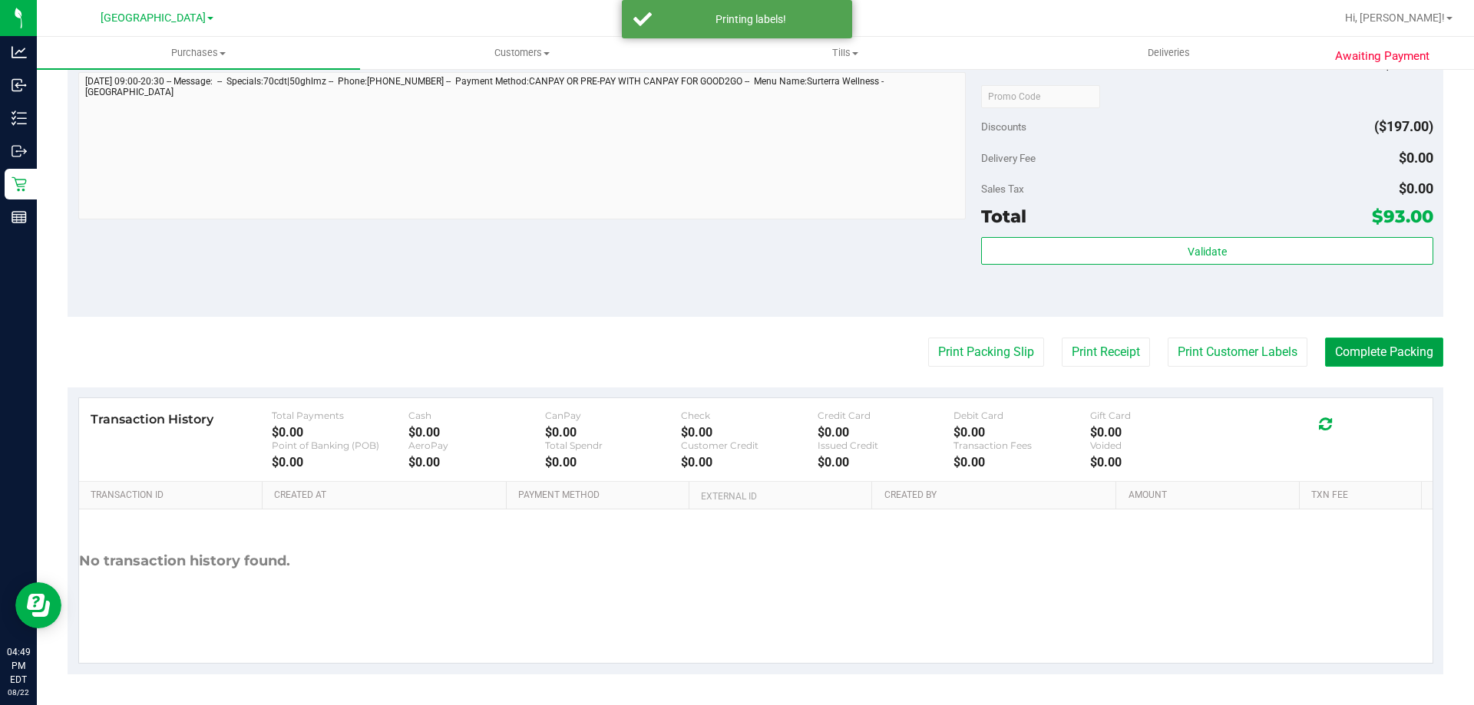
click at [1369, 345] on button "Complete Packing" at bounding box center [1384, 352] width 118 height 29
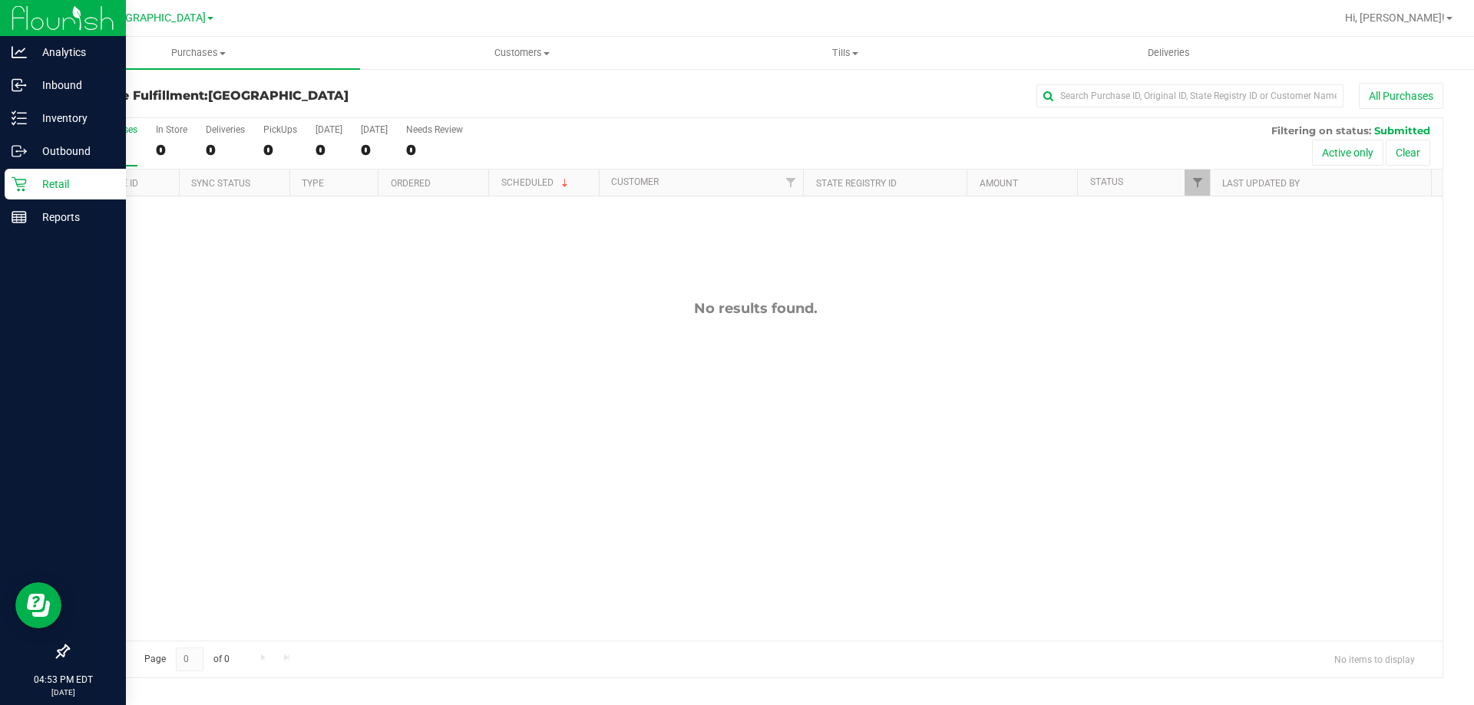
click at [60, 179] on p "Retail" at bounding box center [73, 184] width 92 height 18
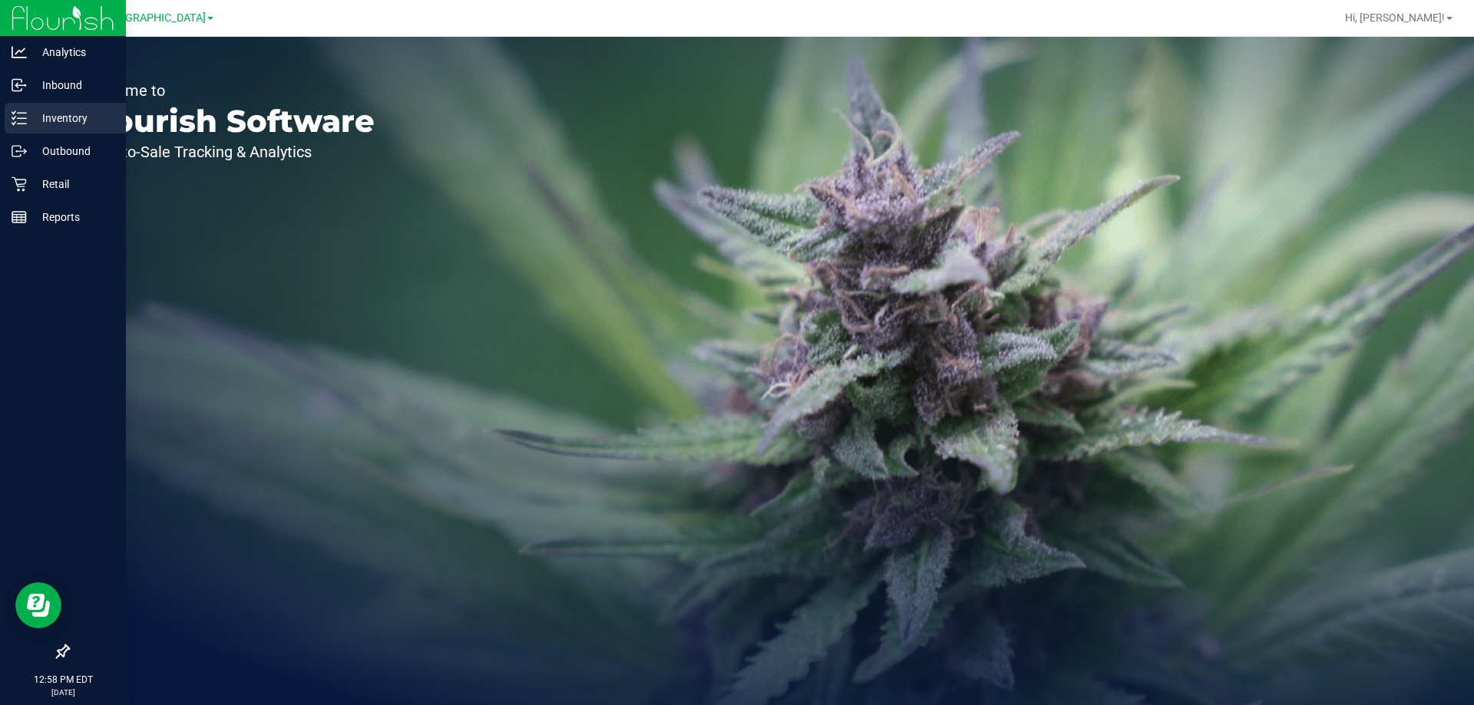
click at [58, 115] on p "Inventory" at bounding box center [73, 118] width 92 height 18
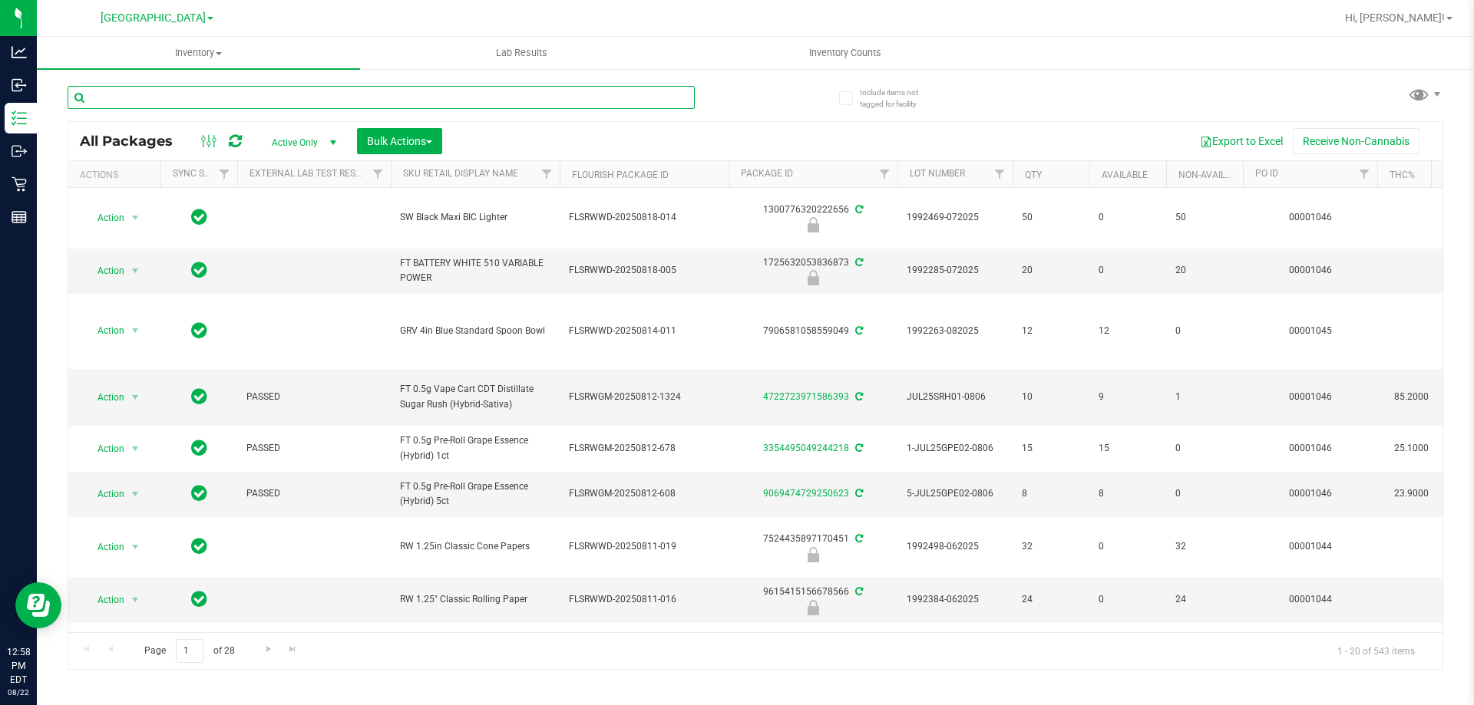
click at [177, 101] on input "text" at bounding box center [381, 97] width 627 height 23
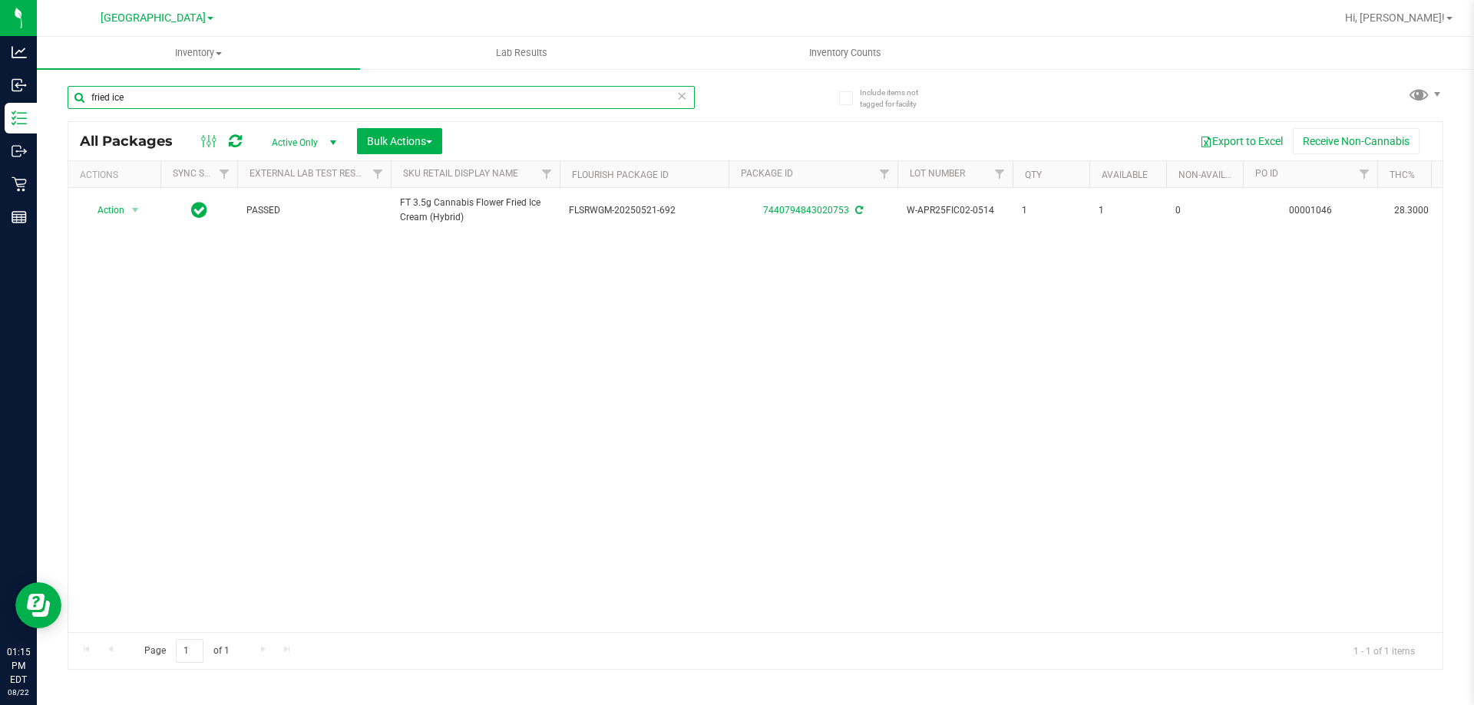
click at [344, 95] on input "fried ice" at bounding box center [381, 97] width 627 height 23
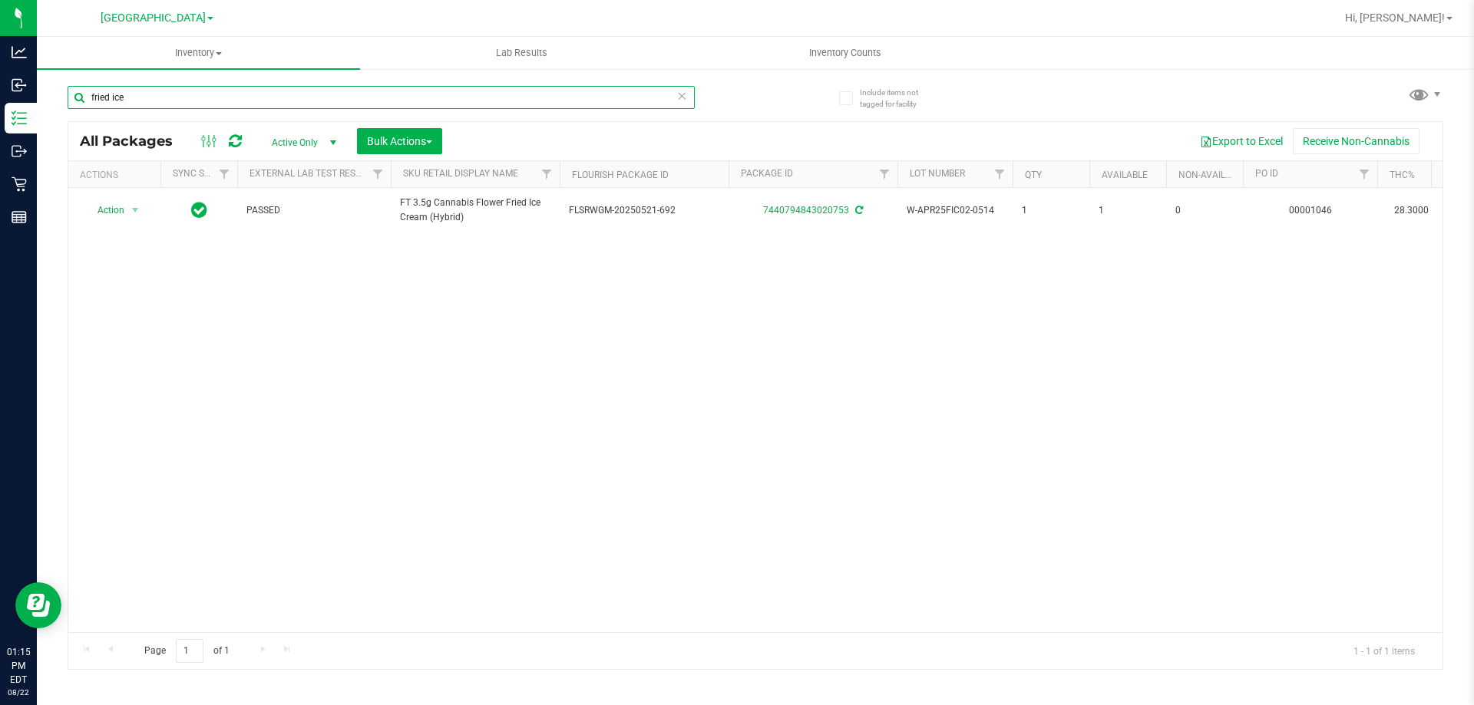
click at [344, 95] on input "fried ice" at bounding box center [381, 97] width 627 height 23
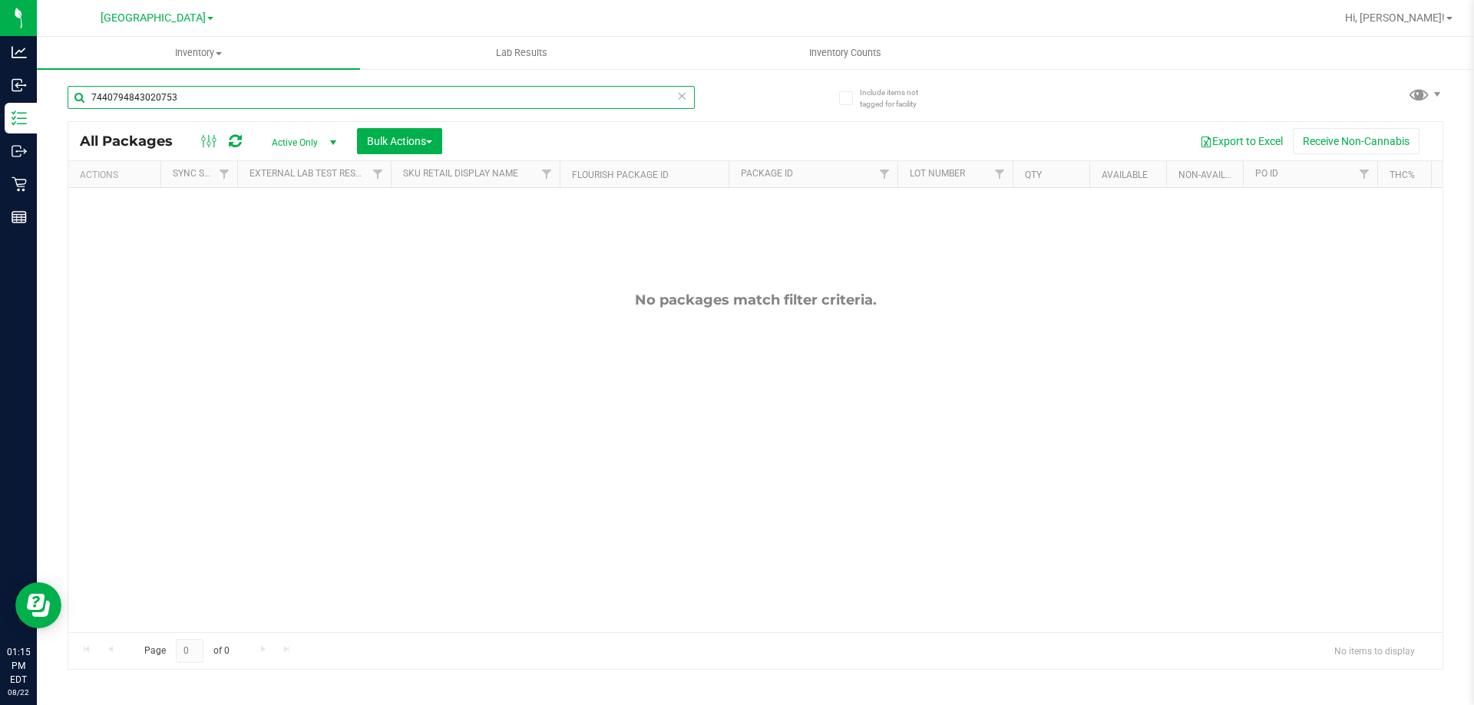
click at [344, 95] on input "7440794843020753" at bounding box center [381, 97] width 627 height 23
type input "fic"
click at [344, 95] on input "fic" at bounding box center [381, 97] width 627 height 23
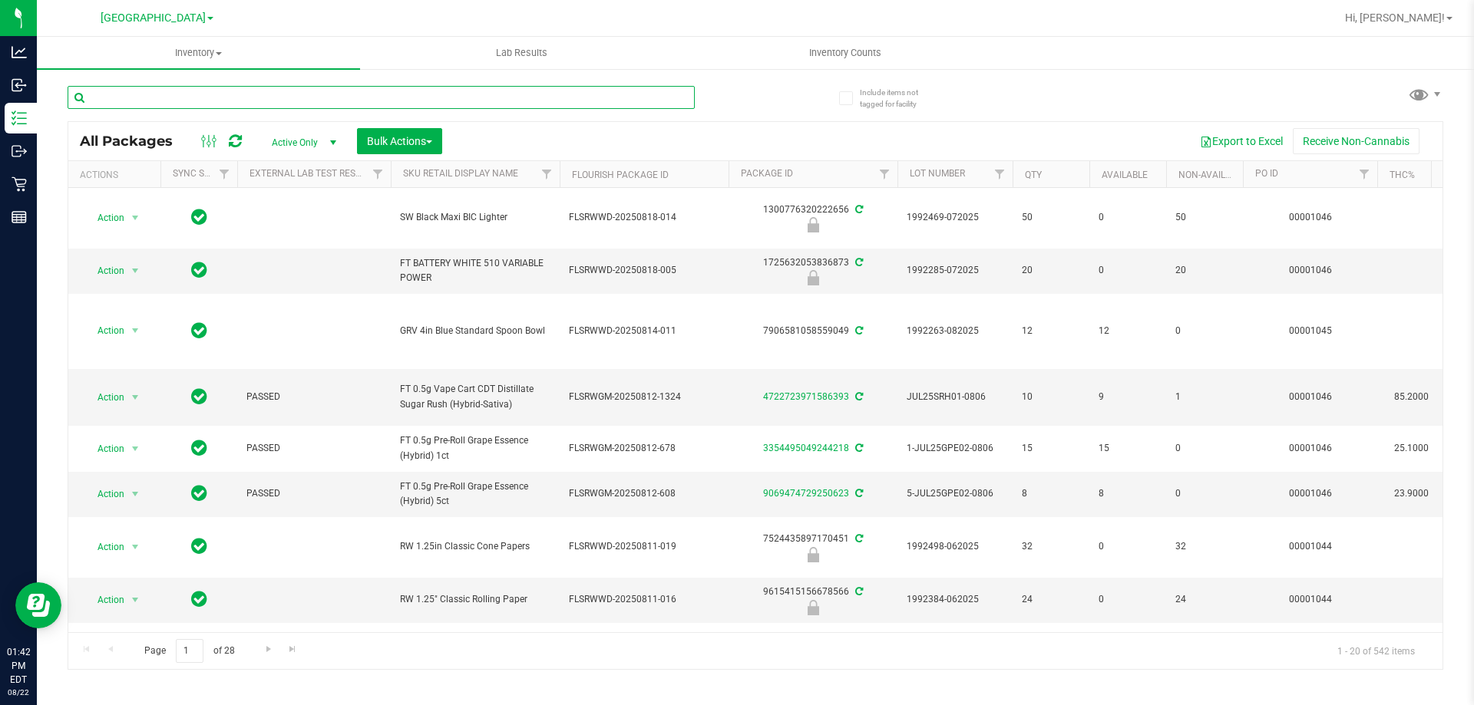
click at [304, 89] on input "text" at bounding box center [381, 97] width 627 height 23
type input "8252381448115279"
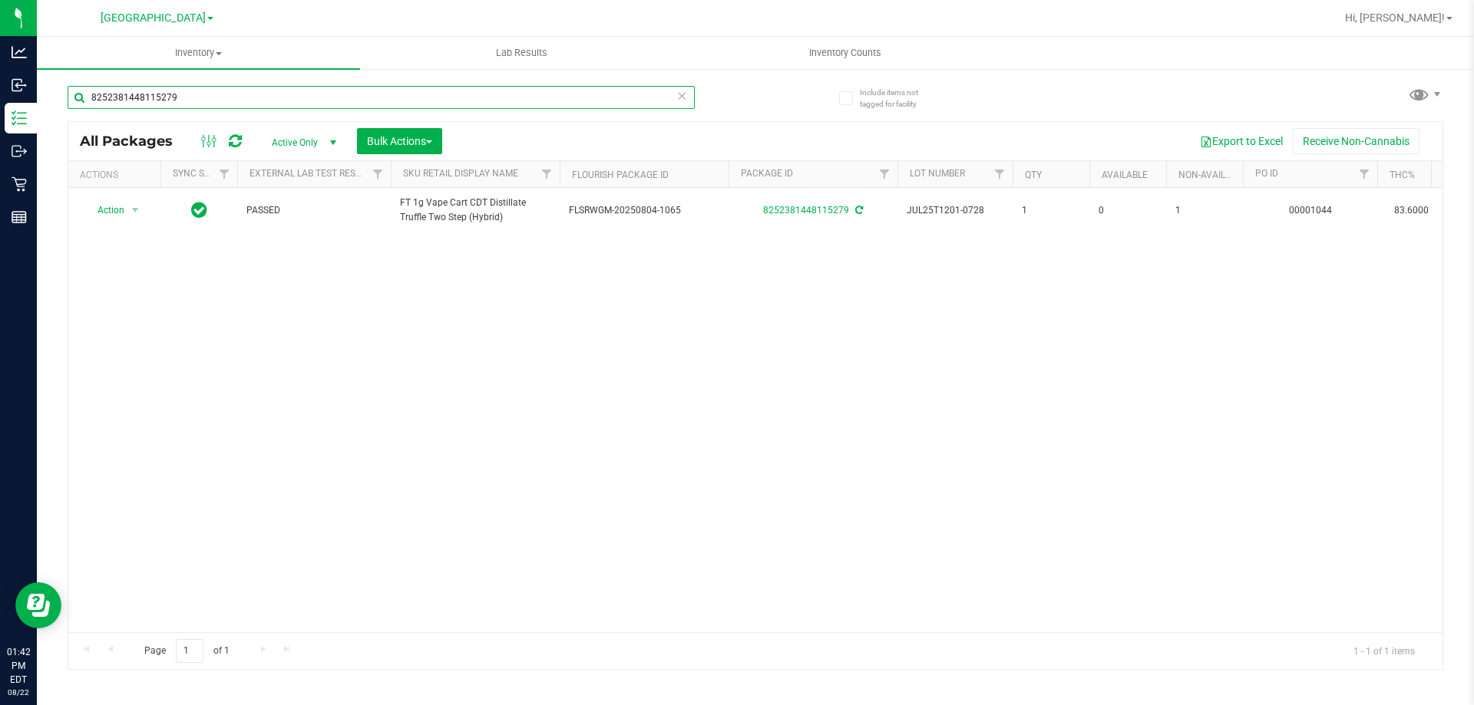
click at [318, 86] on input "8252381448115279" at bounding box center [381, 97] width 627 height 23
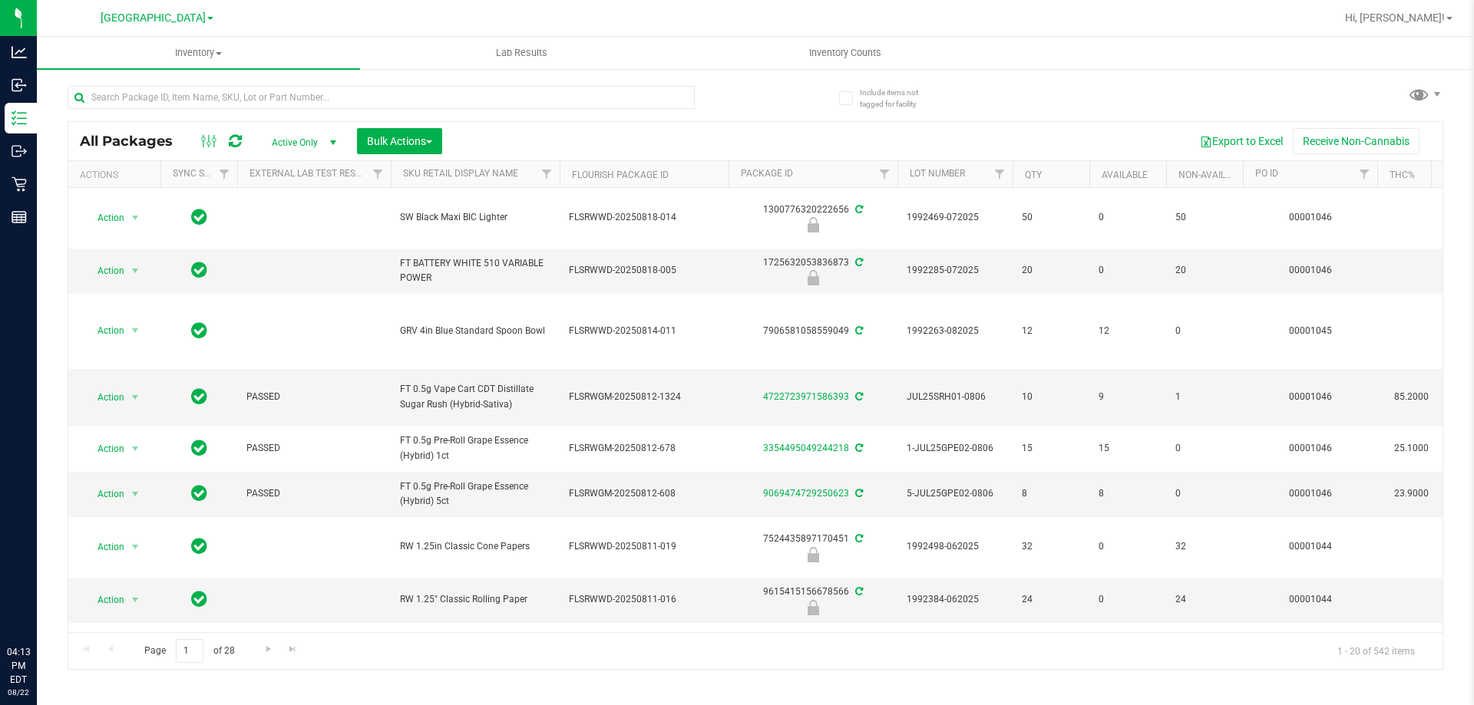
click at [303, 95] on input "text" at bounding box center [381, 97] width 627 height 23
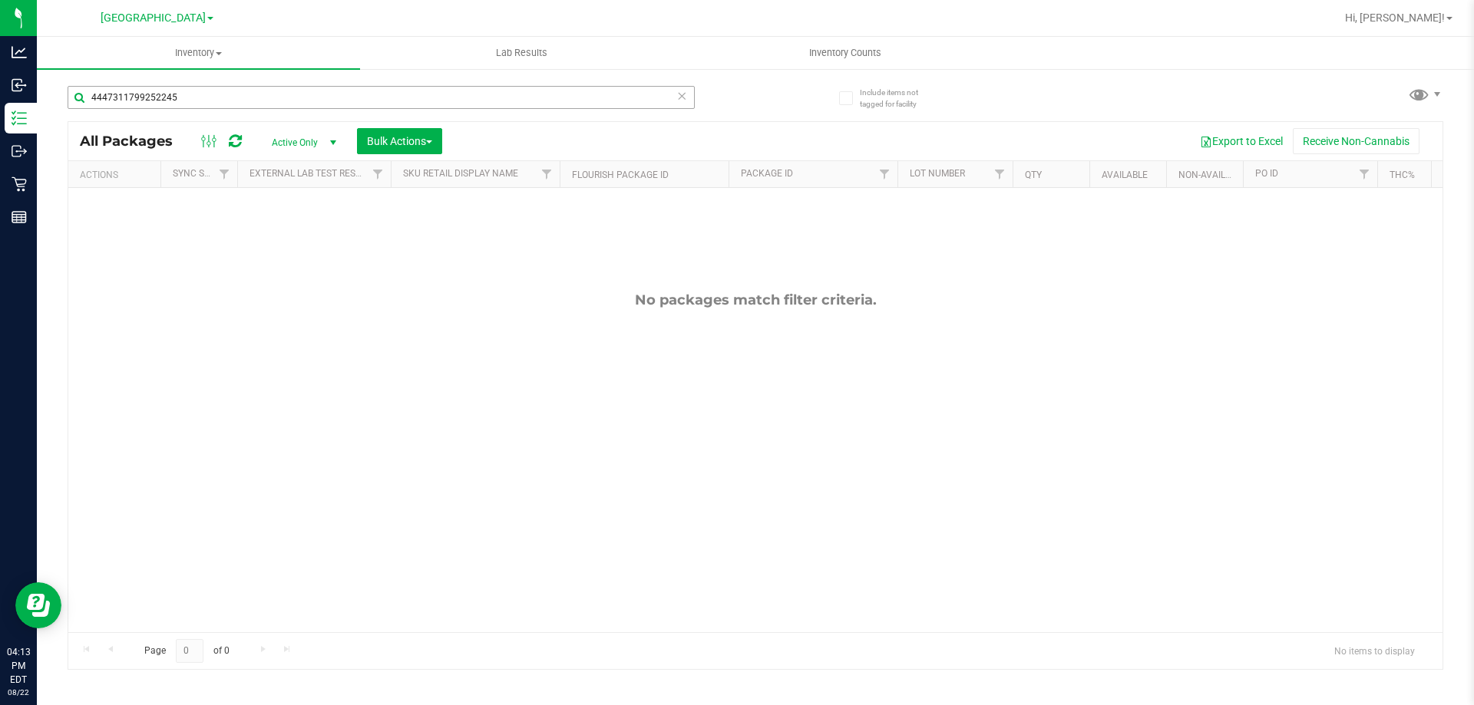
click at [265, 99] on input "4447311799252245" at bounding box center [381, 97] width 627 height 23
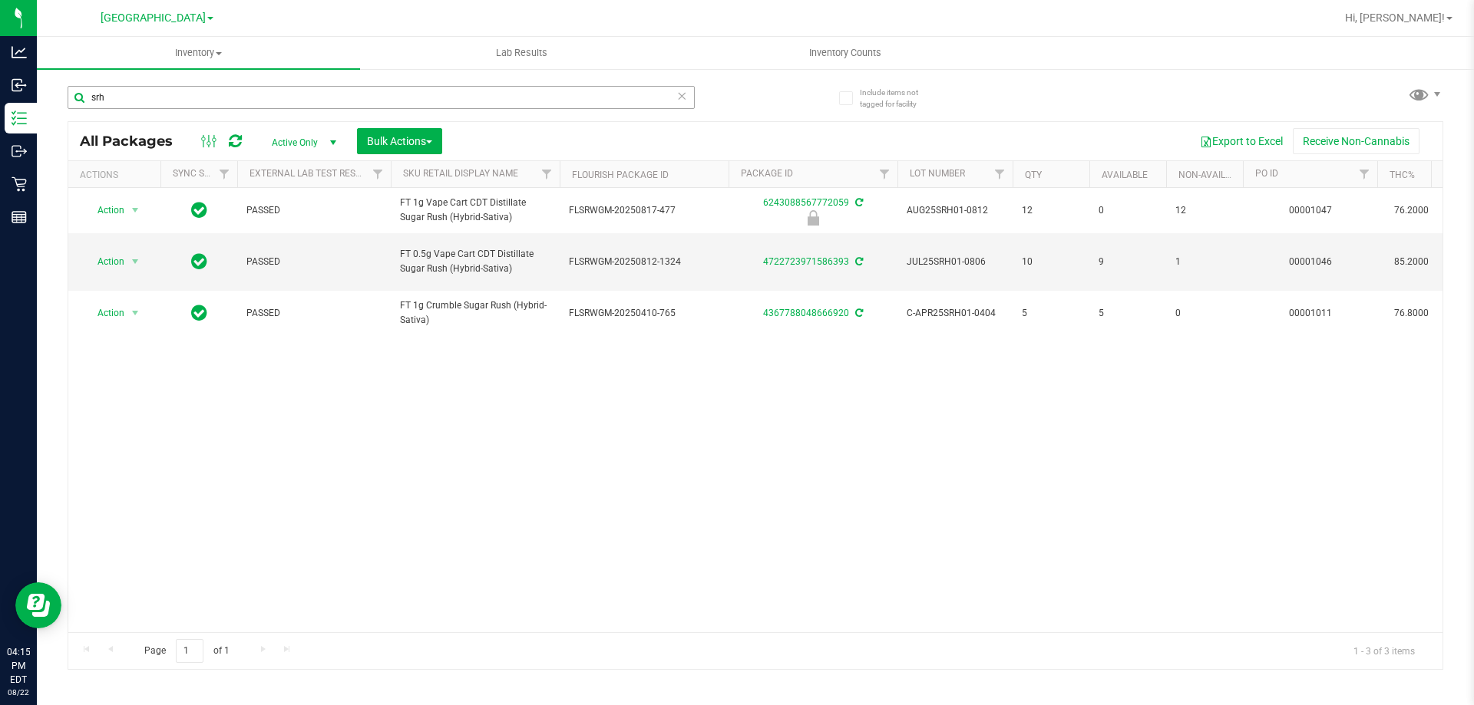
click at [345, 100] on input "srh" at bounding box center [381, 97] width 627 height 23
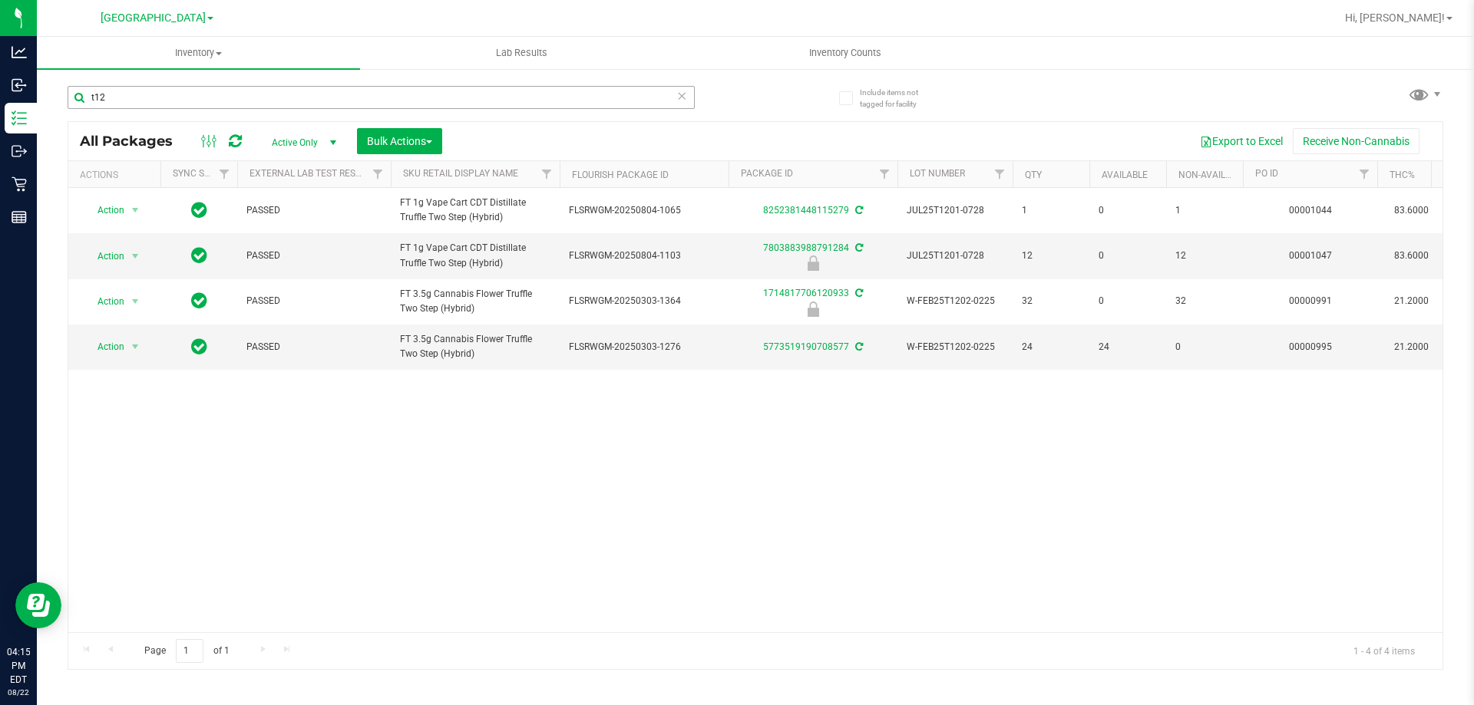
click at [444, 104] on input "t12" at bounding box center [381, 97] width 627 height 23
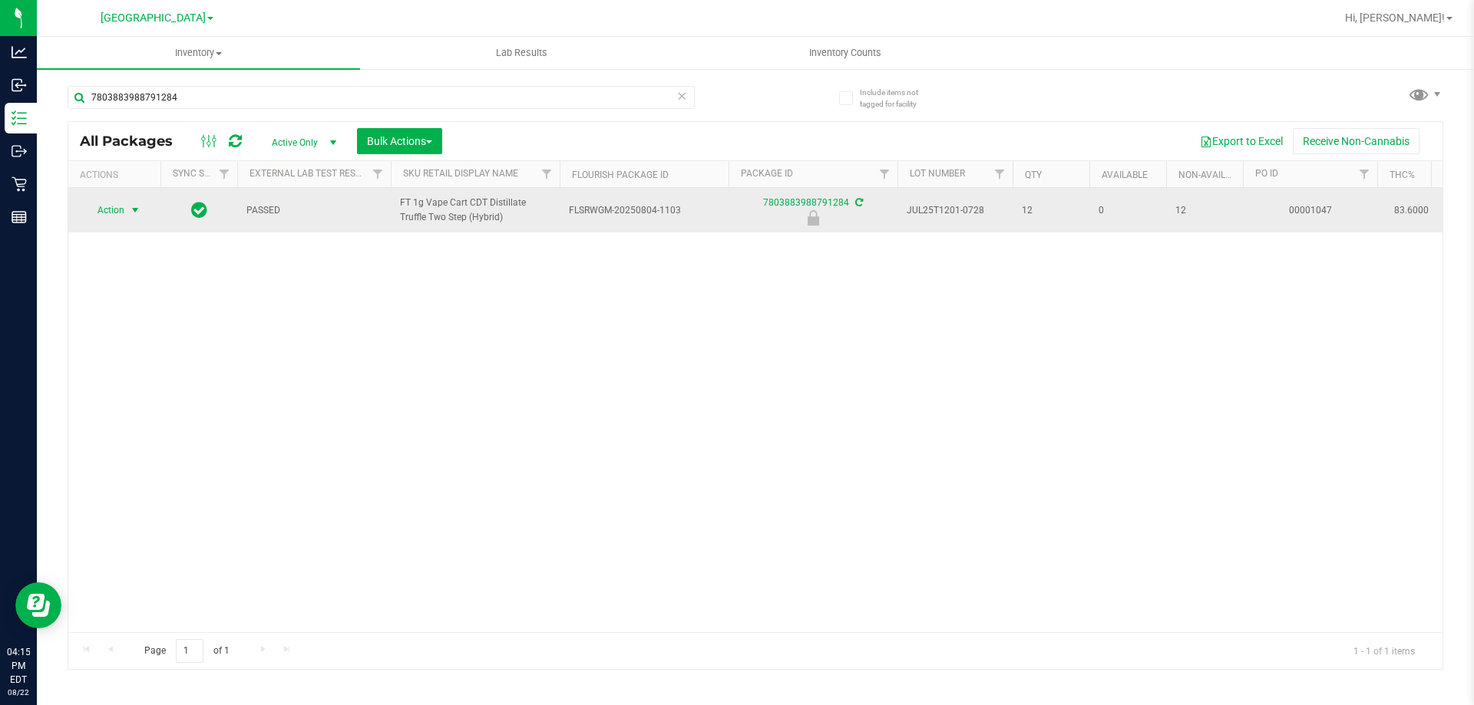
type input "7803883988791284"
click at [113, 208] on span "Action" at bounding box center [104, 210] width 41 height 21
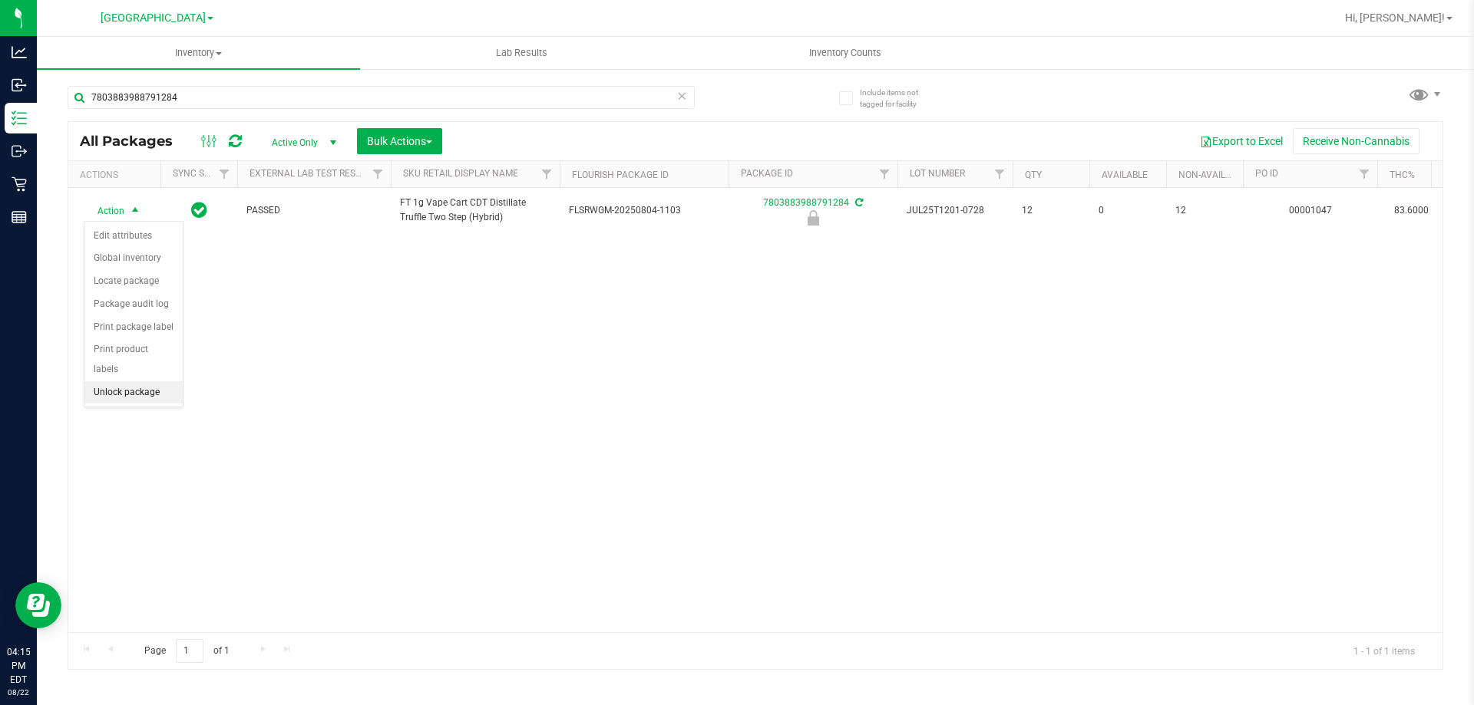
click at [133, 382] on li "Unlock package" at bounding box center [133, 393] width 98 height 23
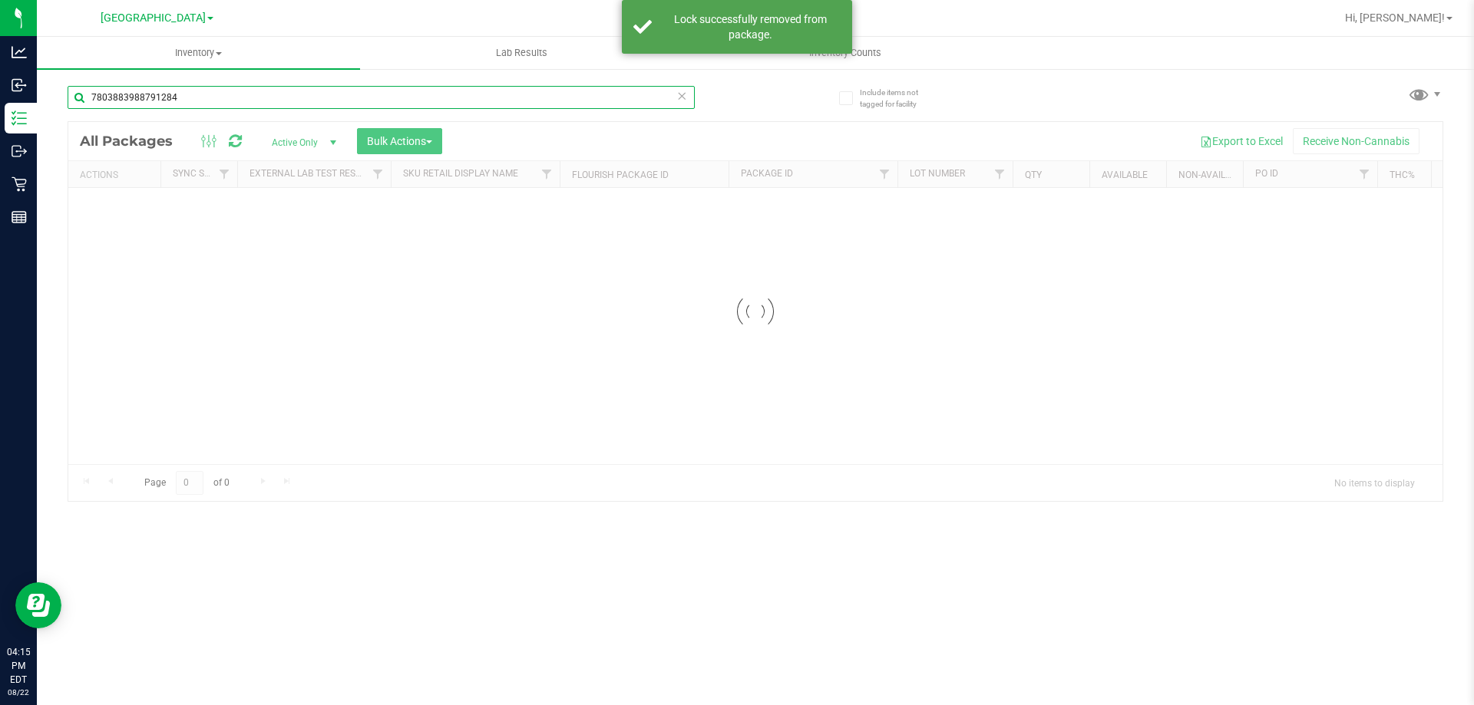
click at [193, 95] on input "7803883988791284" at bounding box center [381, 97] width 627 height 23
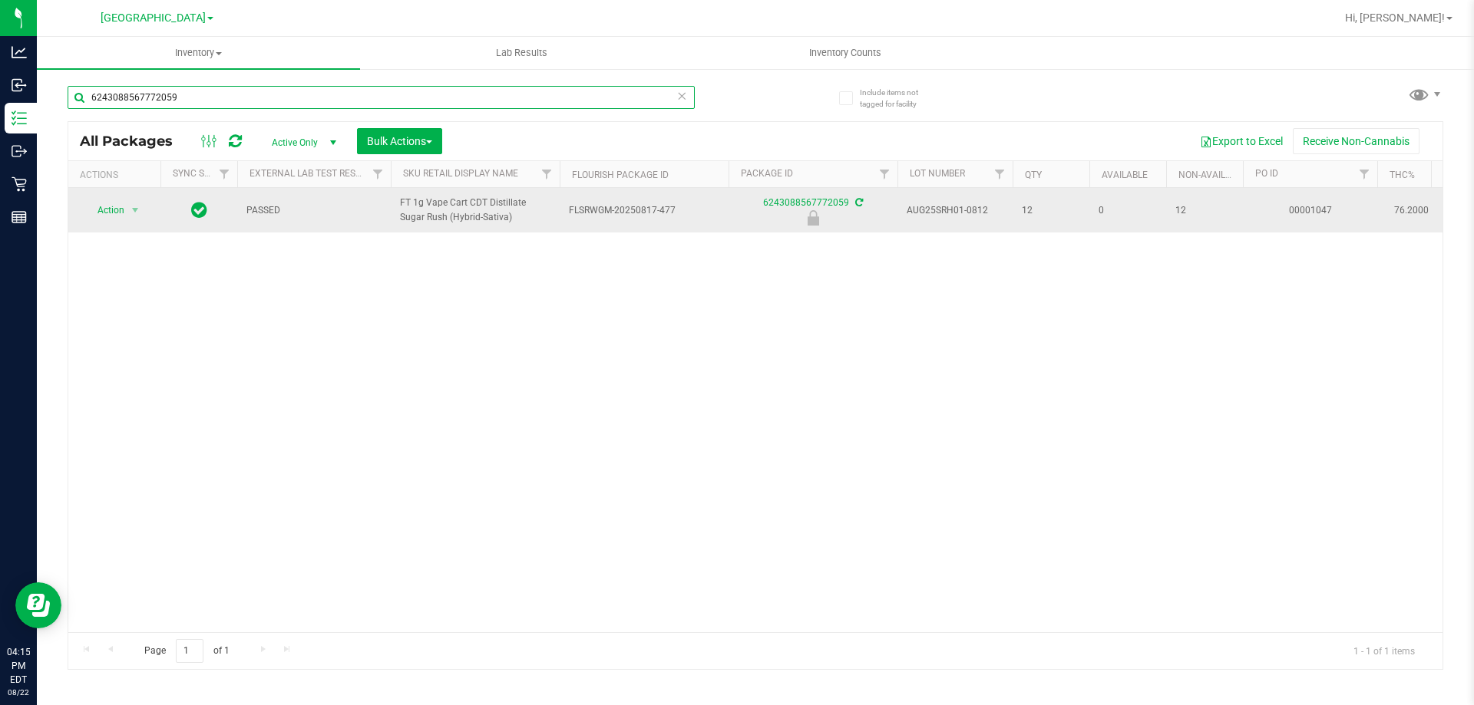
type input "6243088567772059"
click at [84, 215] on span "Action" at bounding box center [104, 210] width 41 height 21
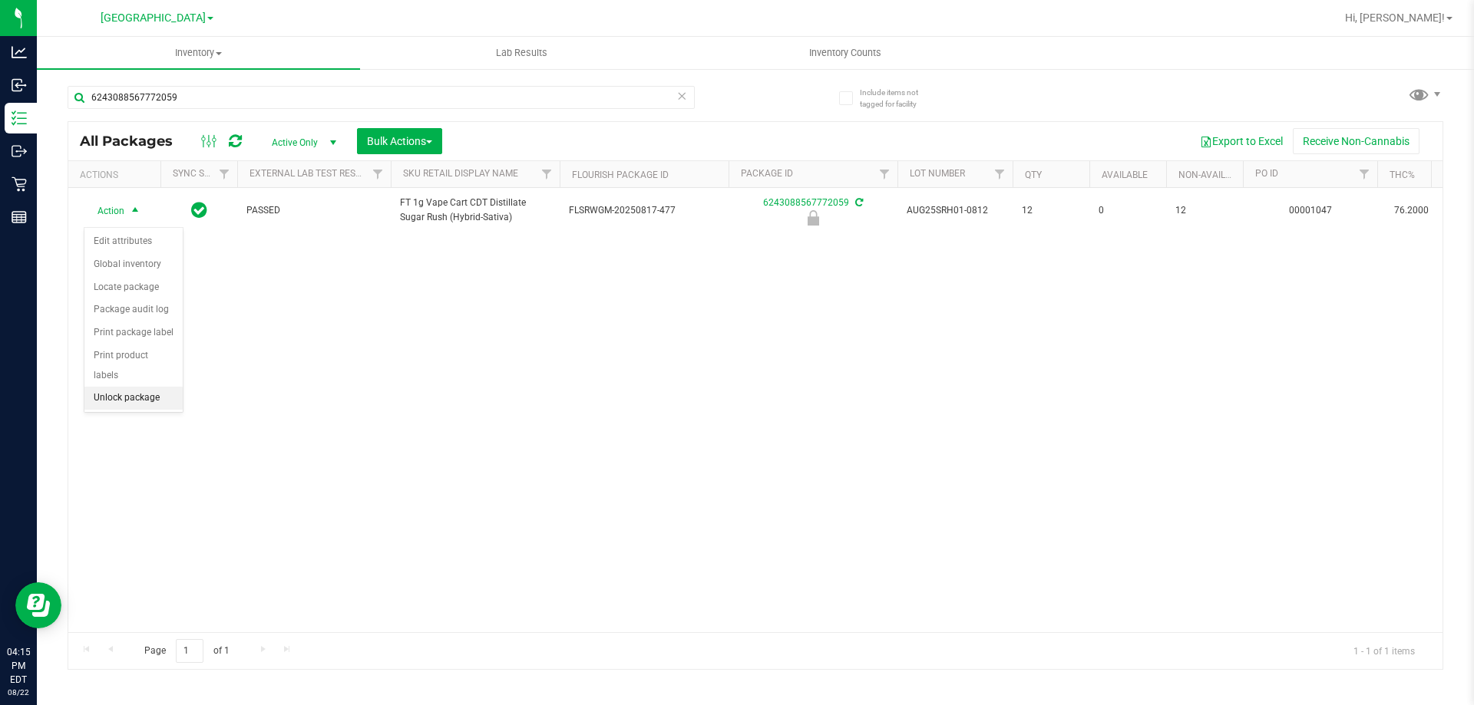
click at [143, 387] on li "Unlock package" at bounding box center [133, 398] width 98 height 23
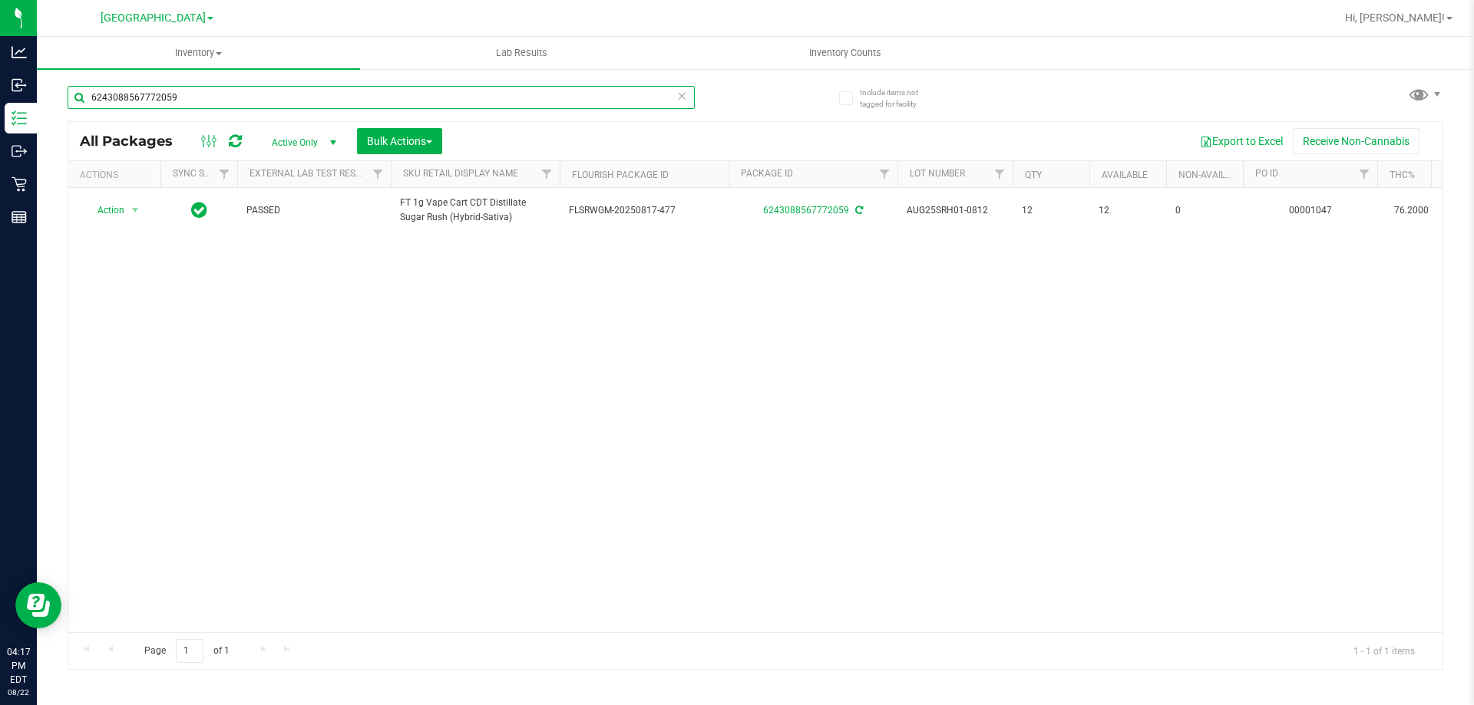
click at [269, 92] on input "6243088567772059" at bounding box center [381, 97] width 627 height 23
type input "4447311799252245"
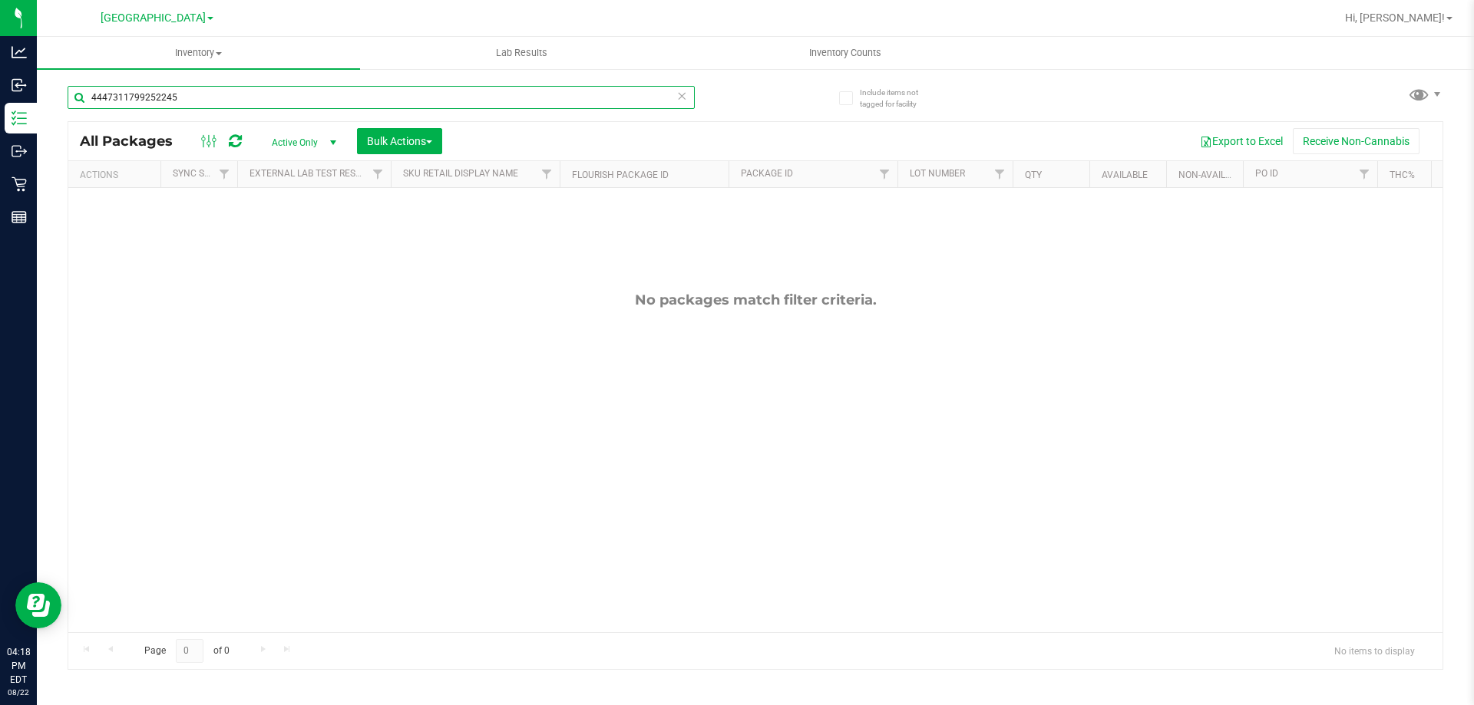
click at [269, 92] on input "4447311799252245" at bounding box center [381, 97] width 627 height 23
click at [270, 91] on input "4447311799252245" at bounding box center [381, 97] width 627 height 23
